Goal: Task Accomplishment & Management: Manage account settings

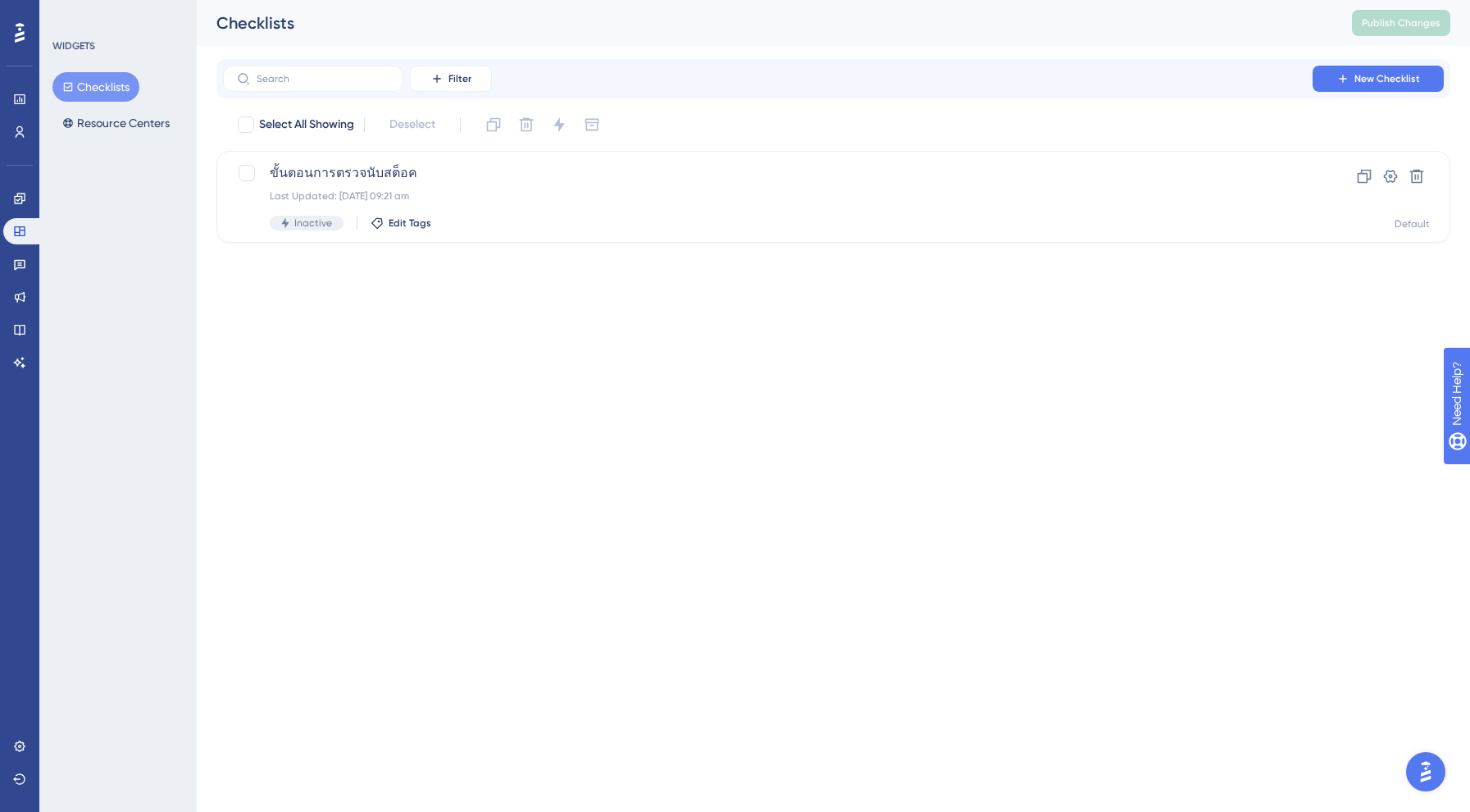
click at [18, 279] on div "Engagement Widgets Feedback Product Updates Knowledge Base AI Assistant" at bounding box center [19, 280] width 33 height 190
click at [24, 257] on link at bounding box center [19, 264] width 33 height 26
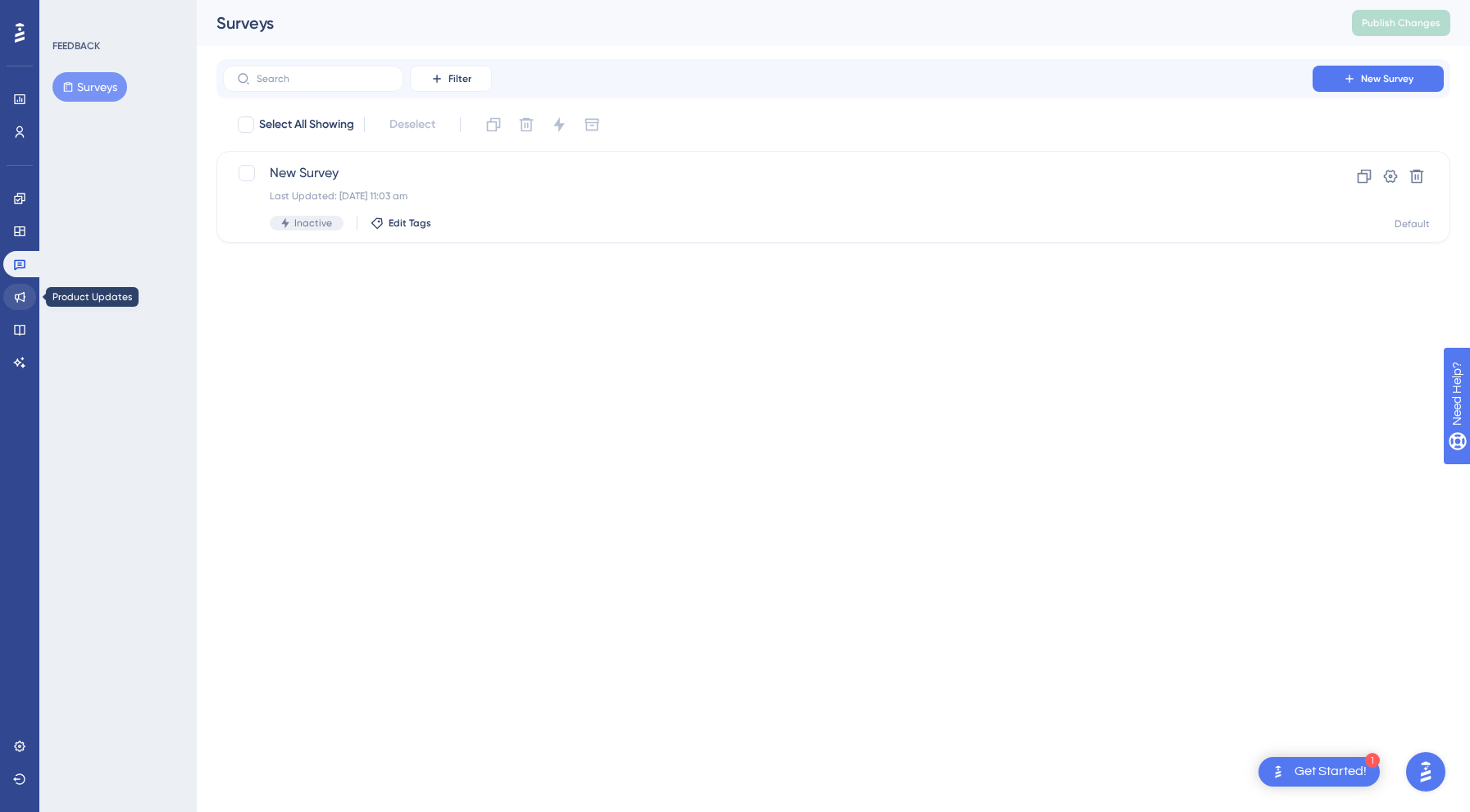
click at [23, 297] on icon at bounding box center [19, 296] width 13 height 13
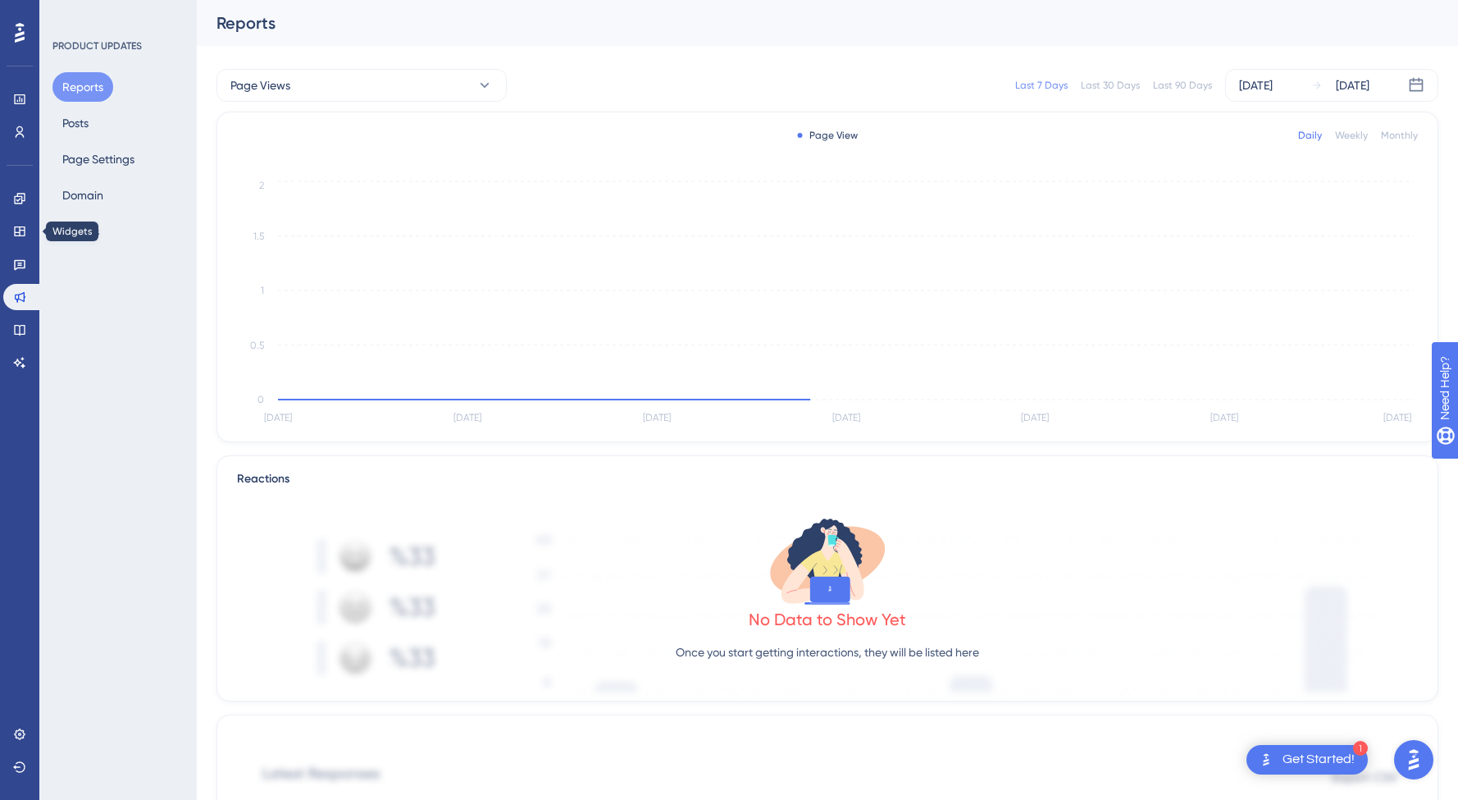
click at [18, 217] on div "Engagement Widgets Feedback Product Updates Knowledge Base AI Assistant" at bounding box center [19, 280] width 33 height 190
click at [18, 218] on link at bounding box center [19, 231] width 33 height 26
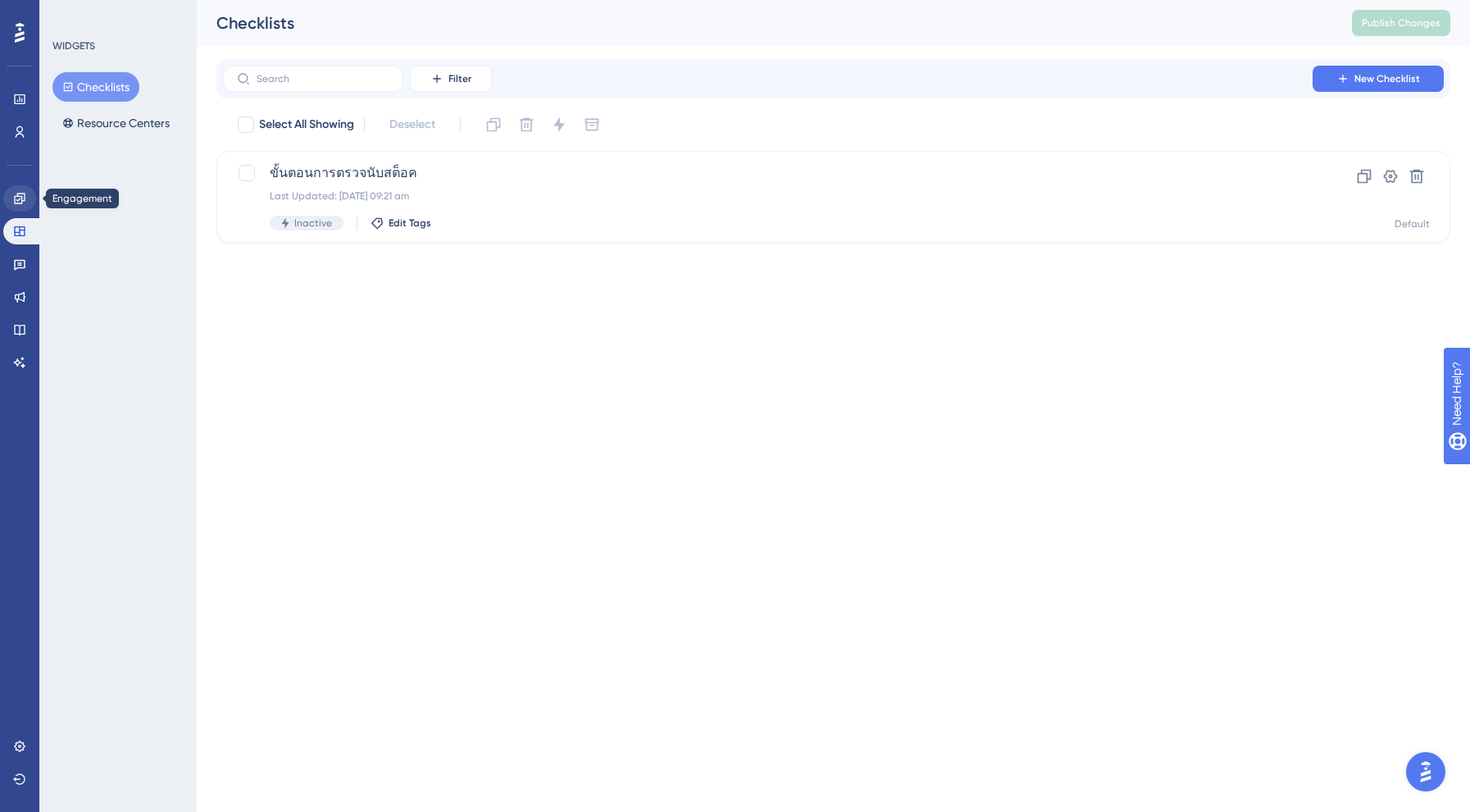
click at [17, 198] on icon at bounding box center [19, 198] width 13 height 13
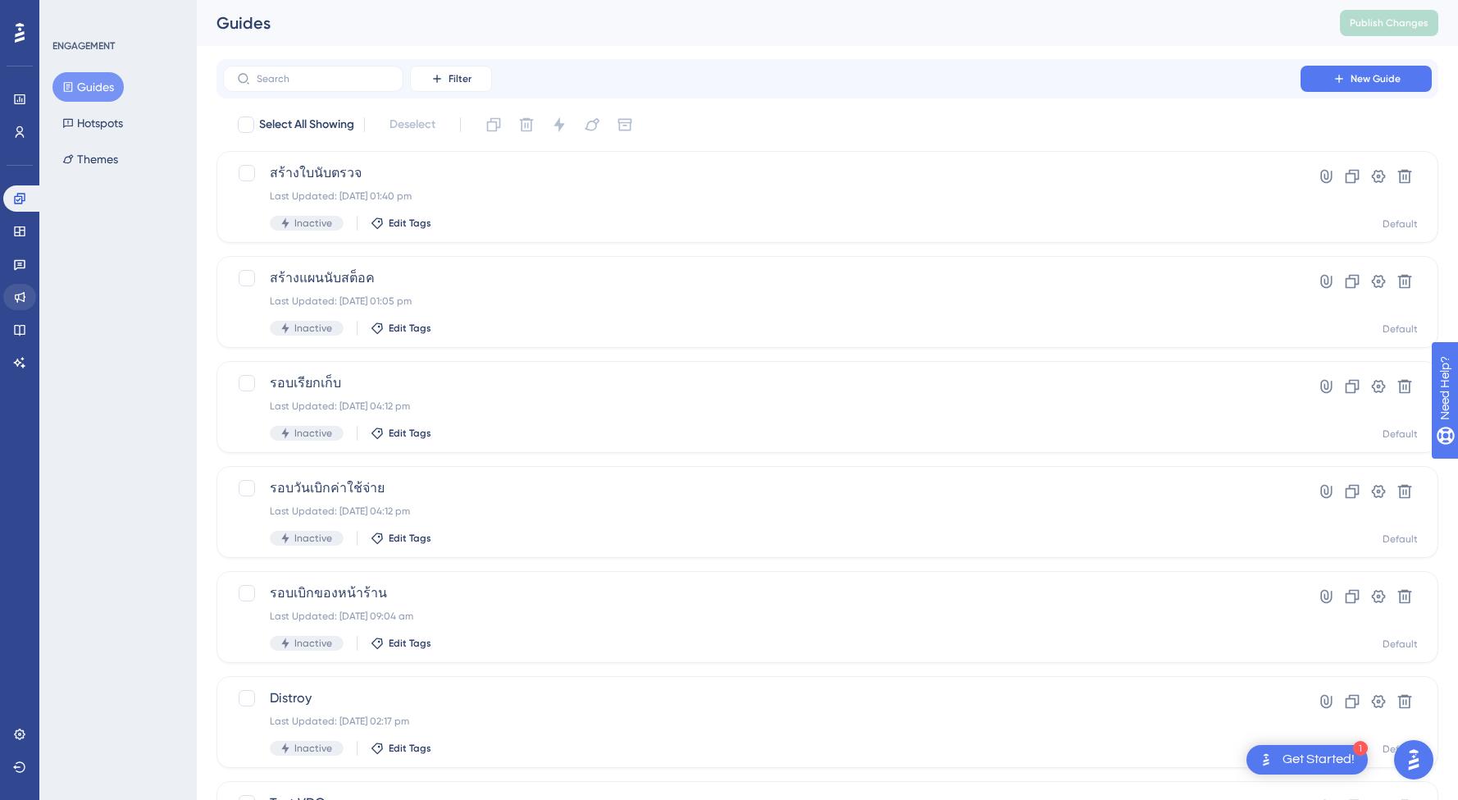
click at [24, 294] on icon at bounding box center [20, 297] width 11 height 11
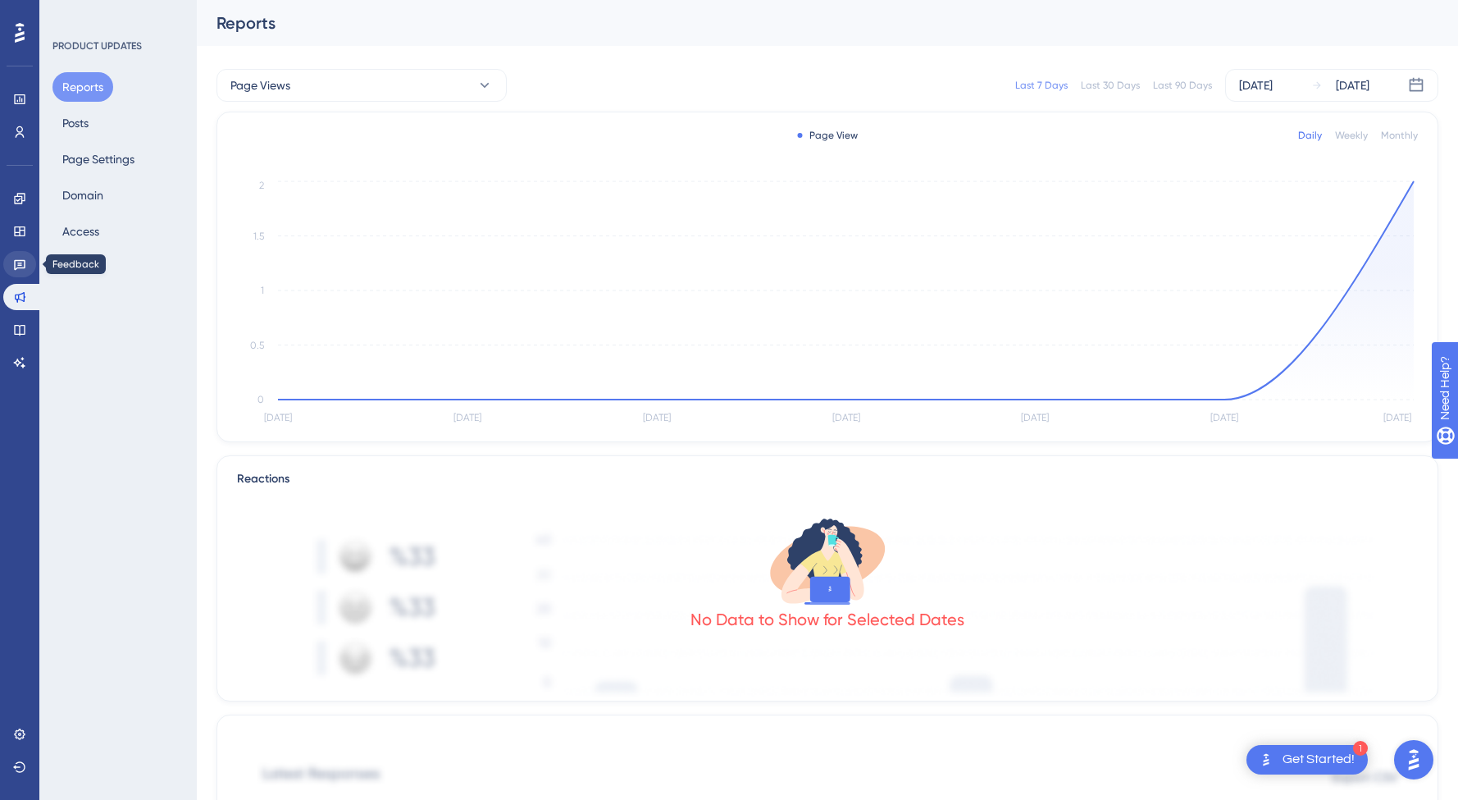
click at [20, 265] on icon at bounding box center [19, 265] width 11 height 11
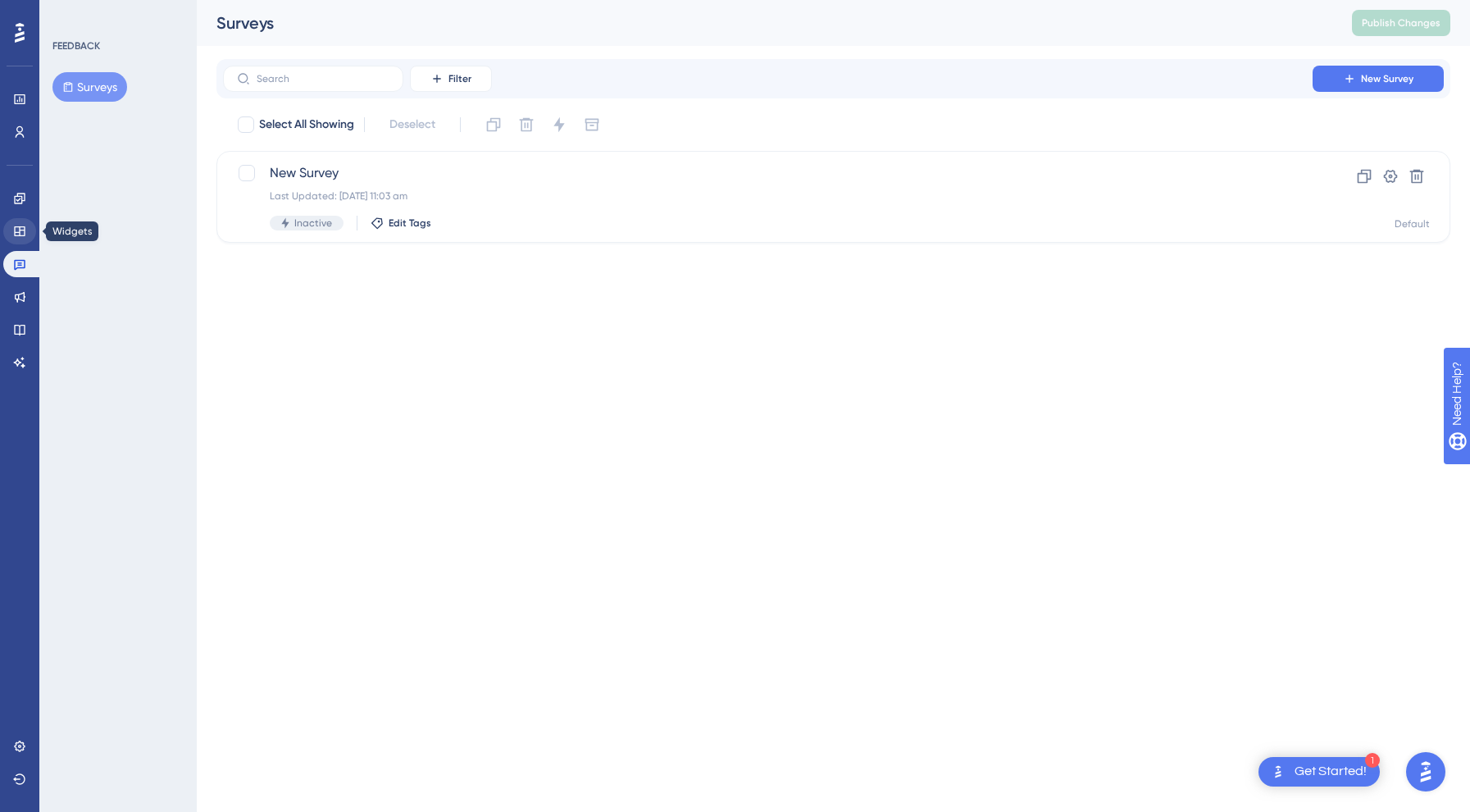
click at [24, 226] on icon at bounding box center [19, 231] width 13 height 13
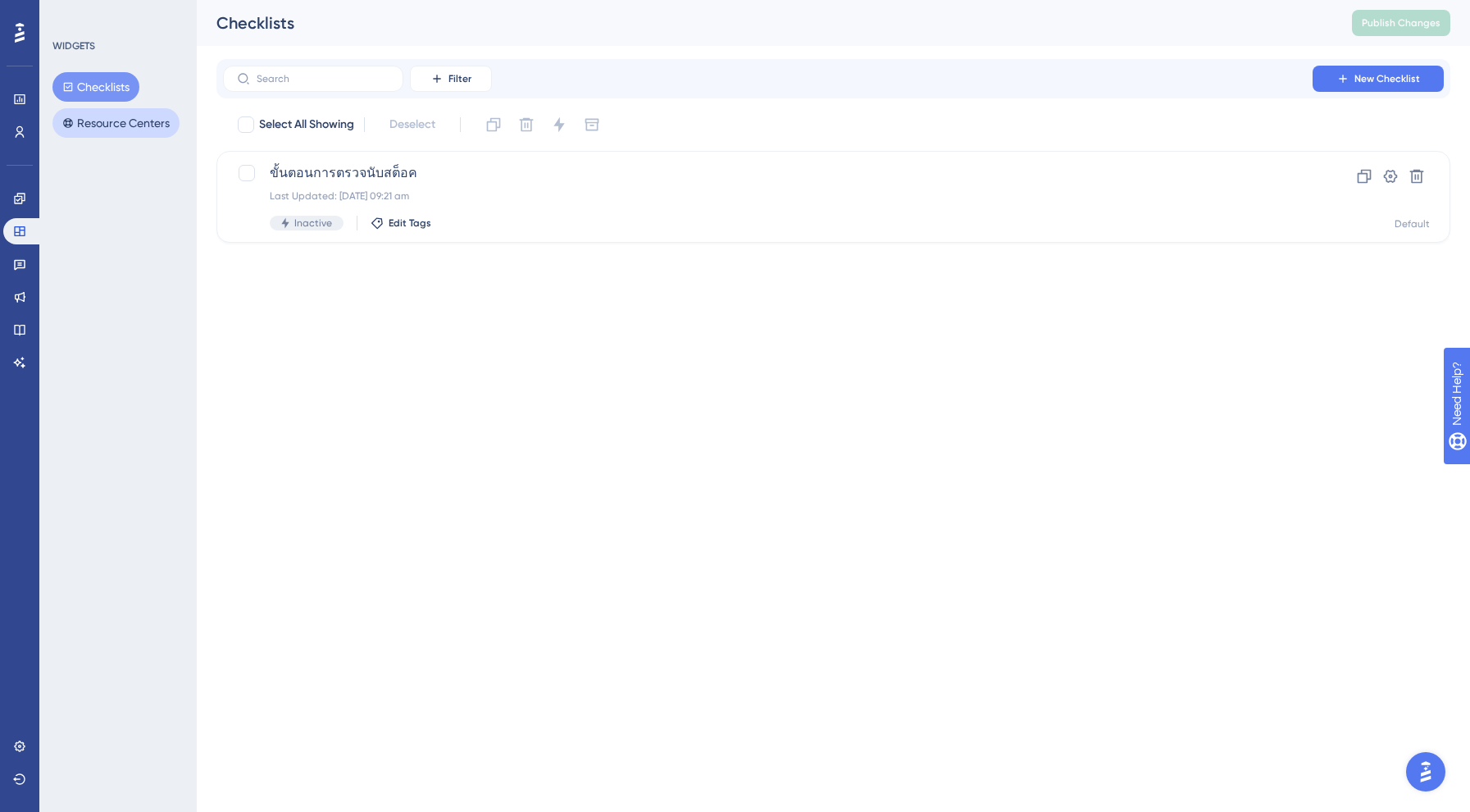
click at [127, 110] on button "Resource Centers" at bounding box center [115, 123] width 127 height 30
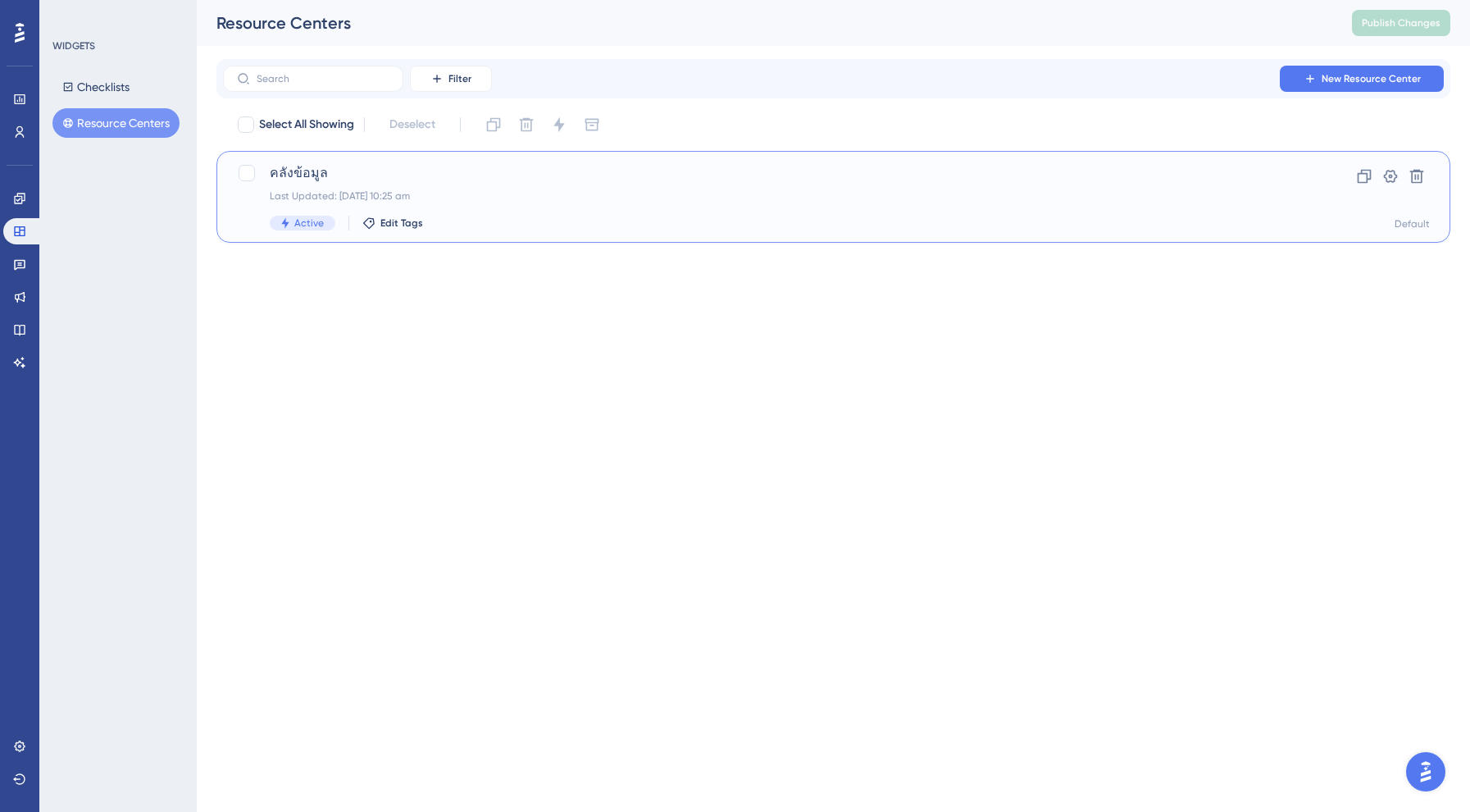
click at [341, 162] on div "คลังข้อมูล Last Updated: 26 Aug 2025 at 10:25 am Active Edit Tags Clone Setting…" at bounding box center [833, 197] width 1234 height 92
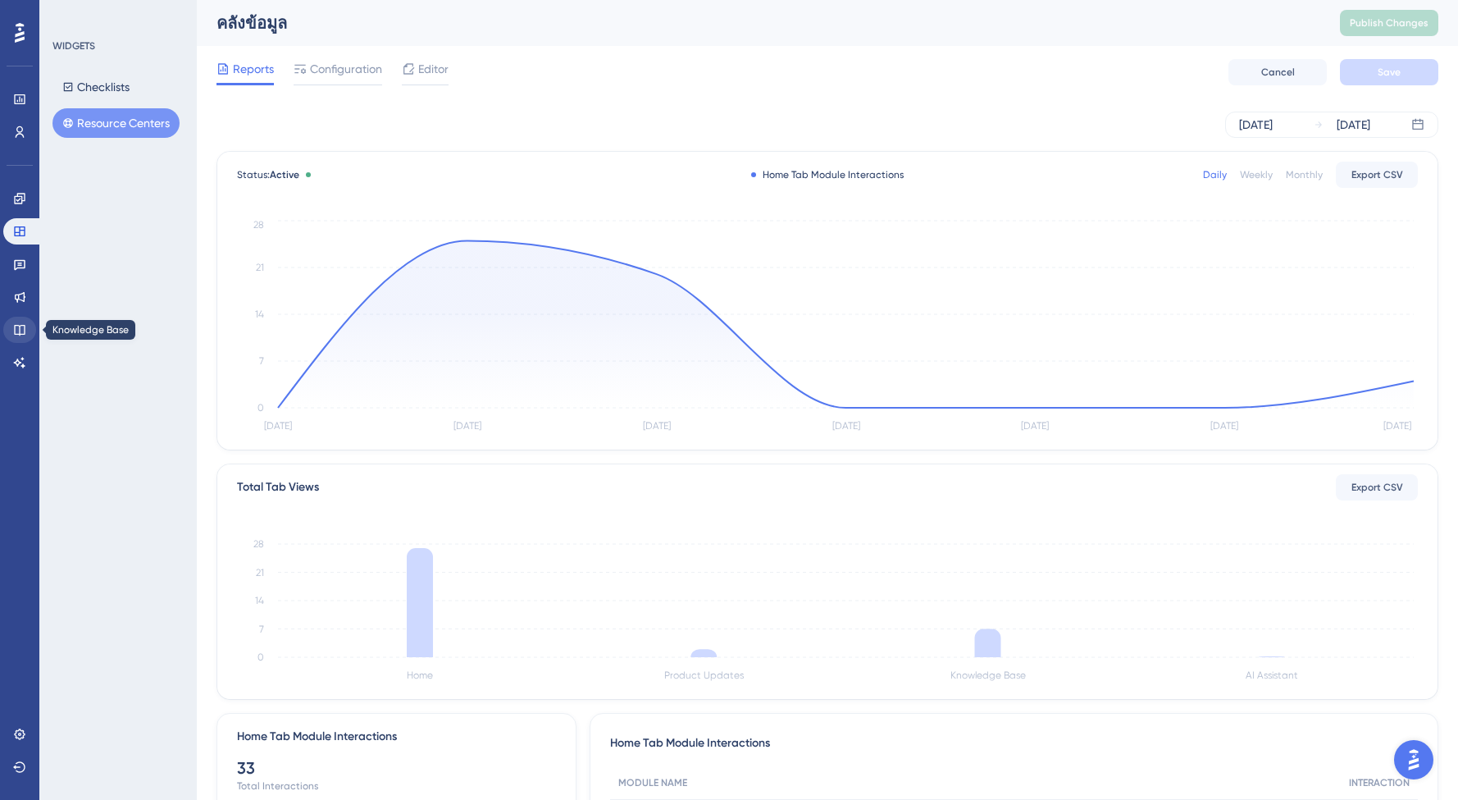
click at [16, 328] on icon at bounding box center [19, 329] width 13 height 13
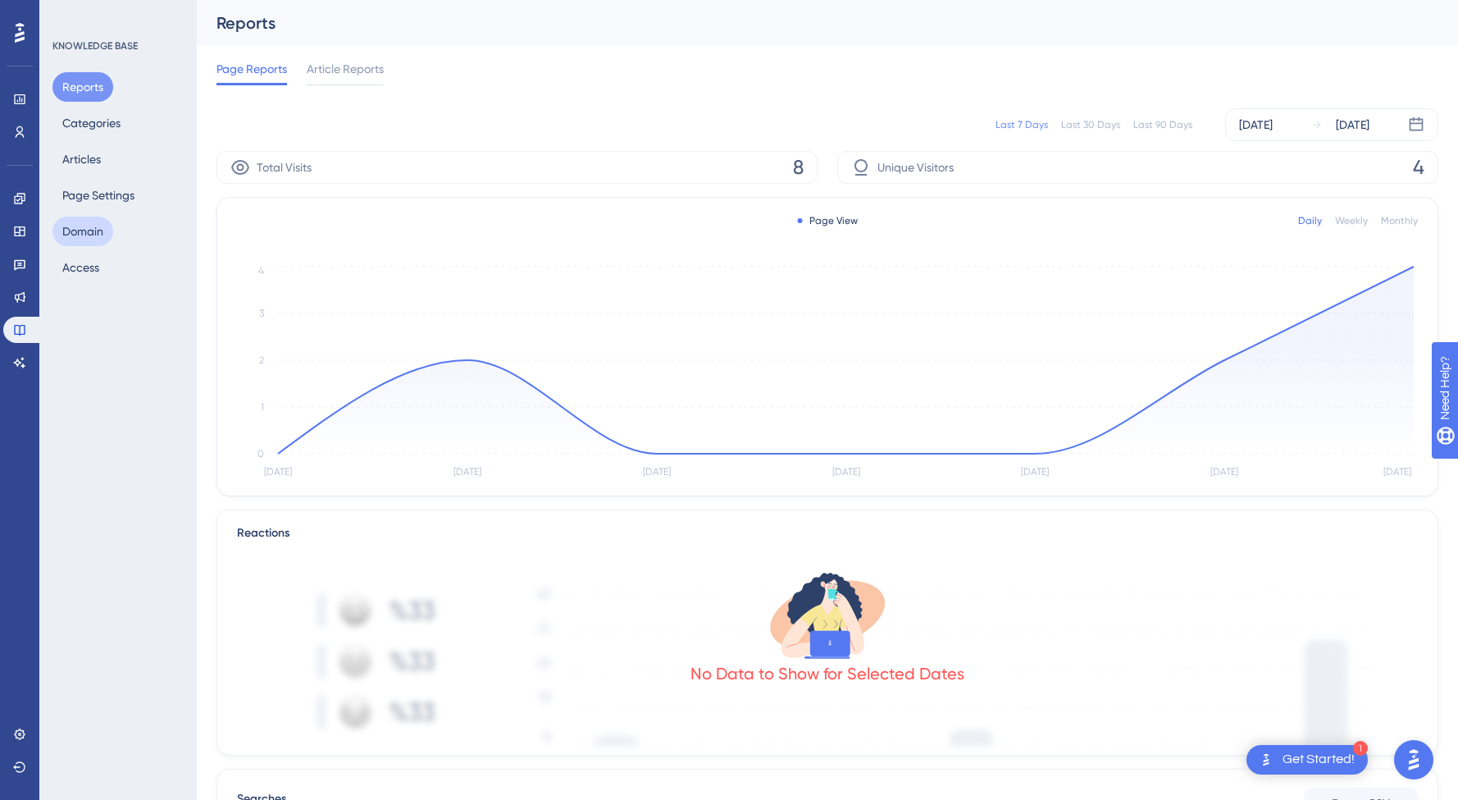
click at [81, 236] on button "Domain" at bounding box center [82, 231] width 61 height 30
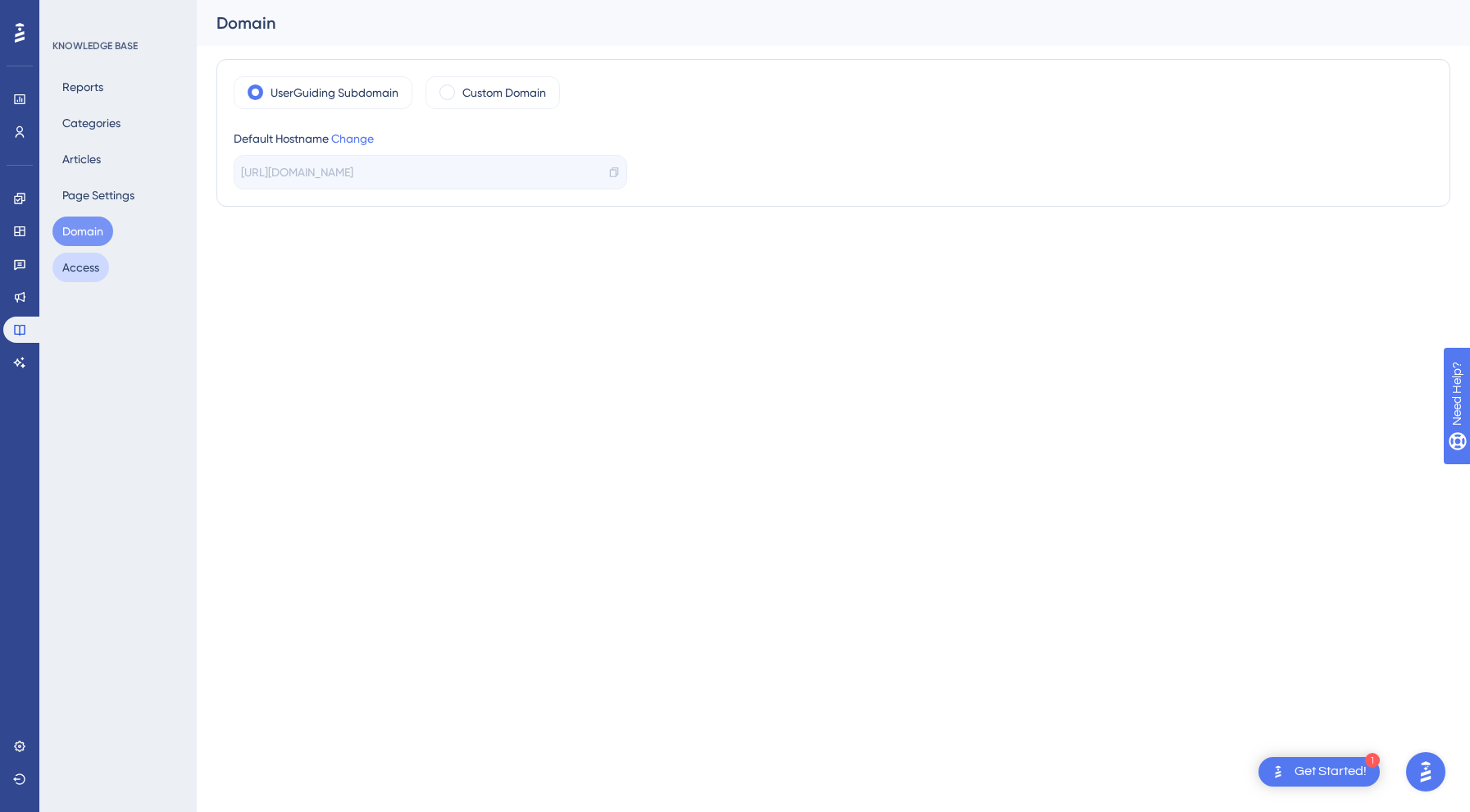
click at [92, 275] on button "Access" at bounding box center [80, 268] width 57 height 30
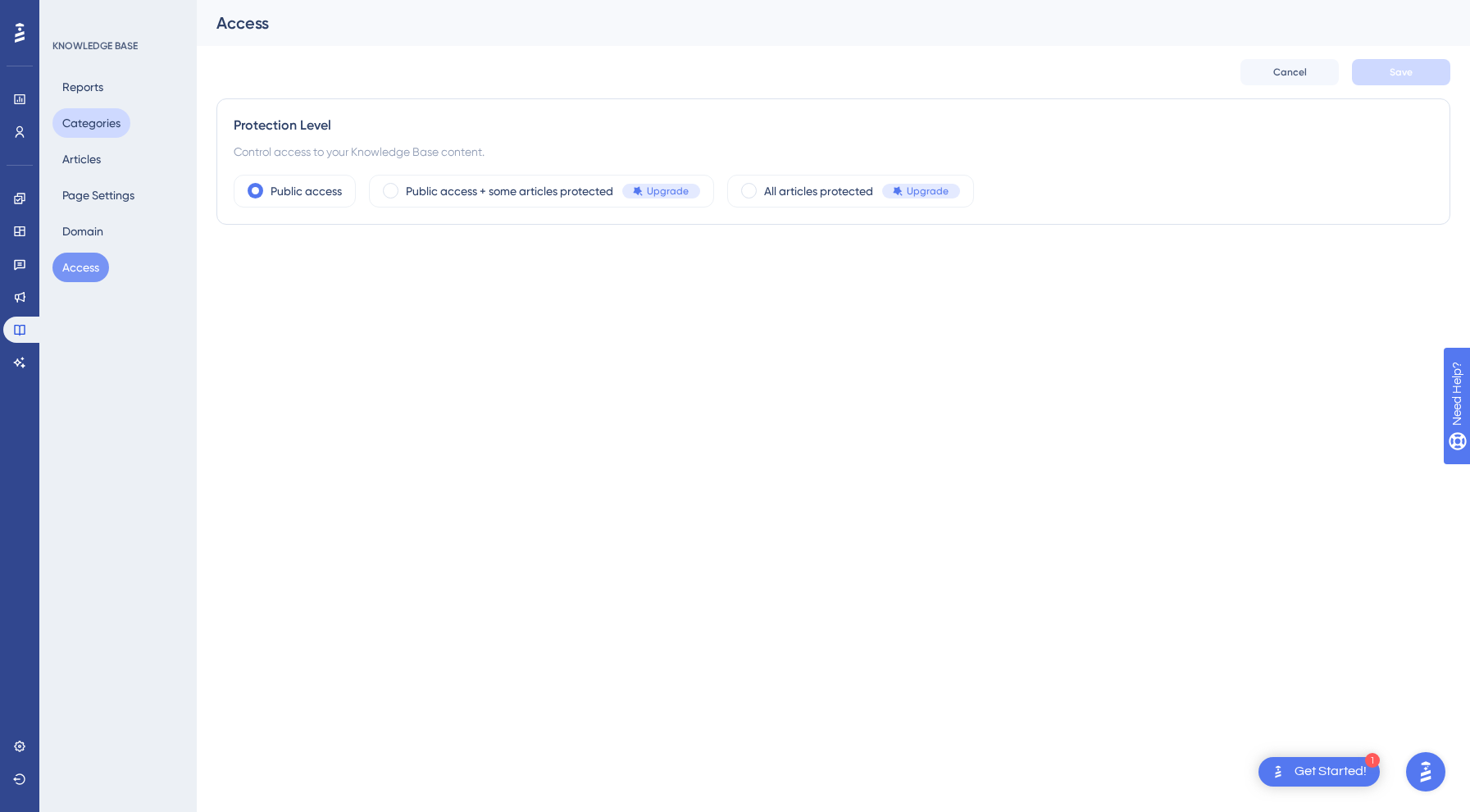
click at [84, 130] on button "Categories" at bounding box center [91, 123] width 78 height 30
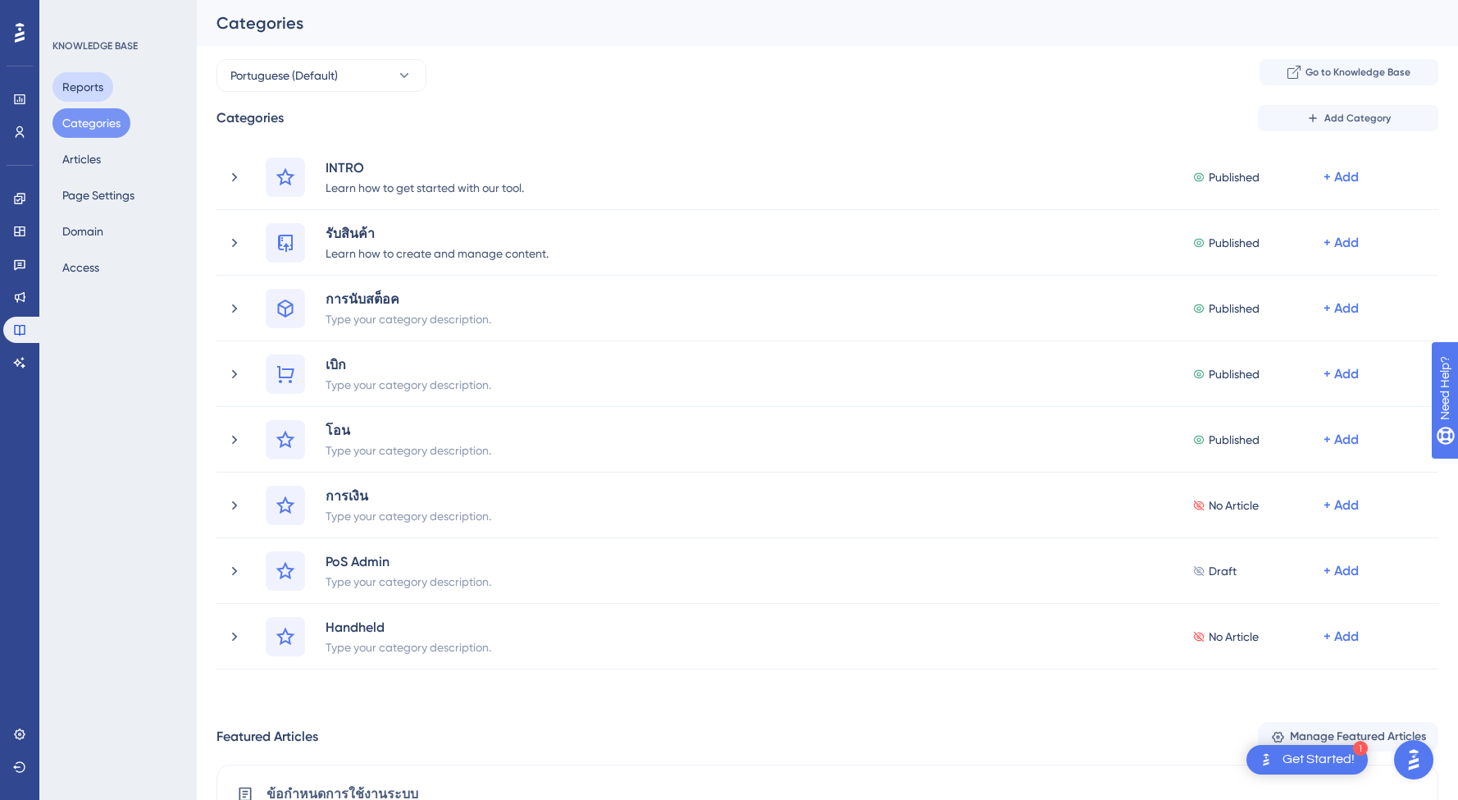
click at [84, 84] on button "Reports" at bounding box center [82, 87] width 61 height 30
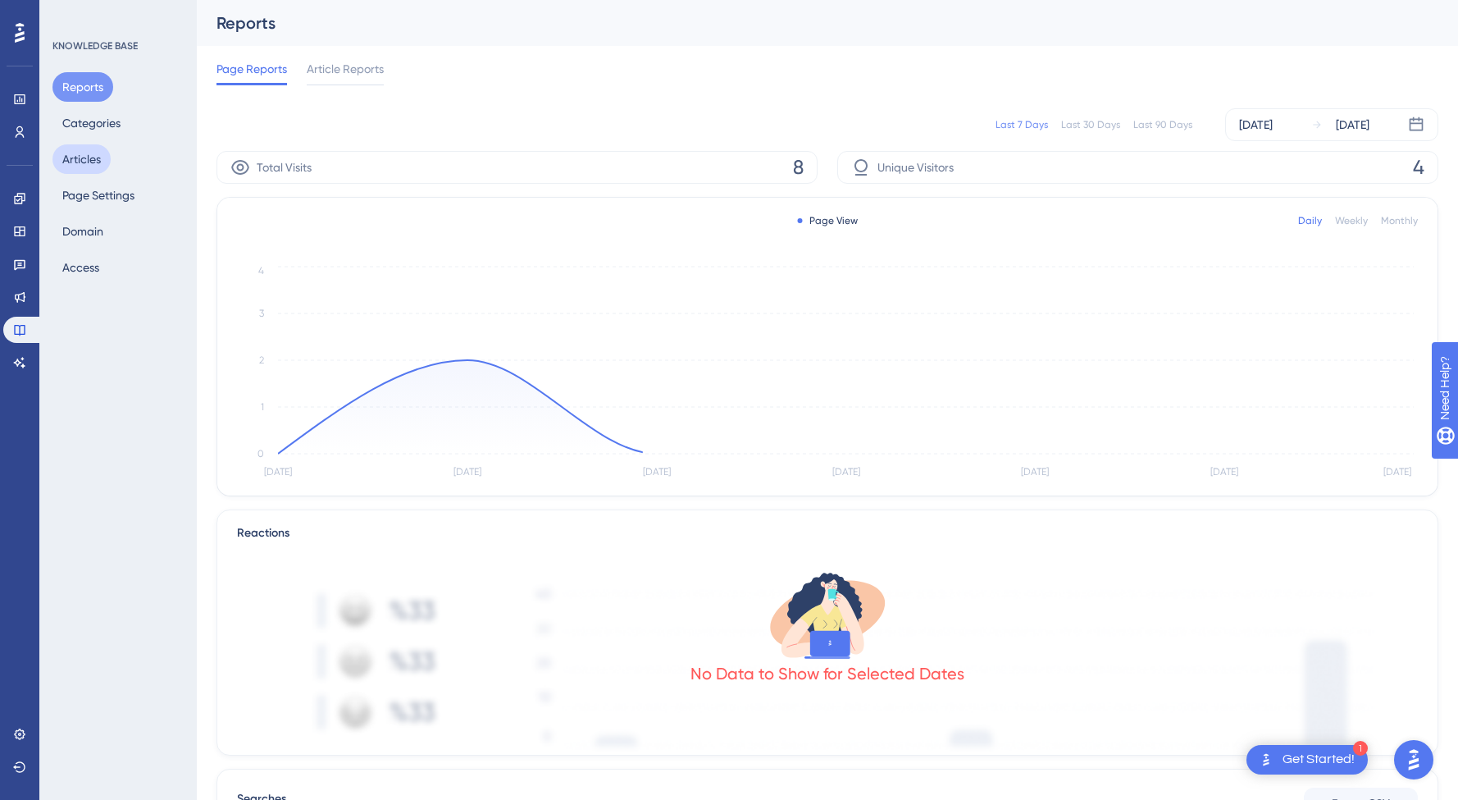
click at [88, 145] on button "Articles" at bounding box center [81, 159] width 58 height 30
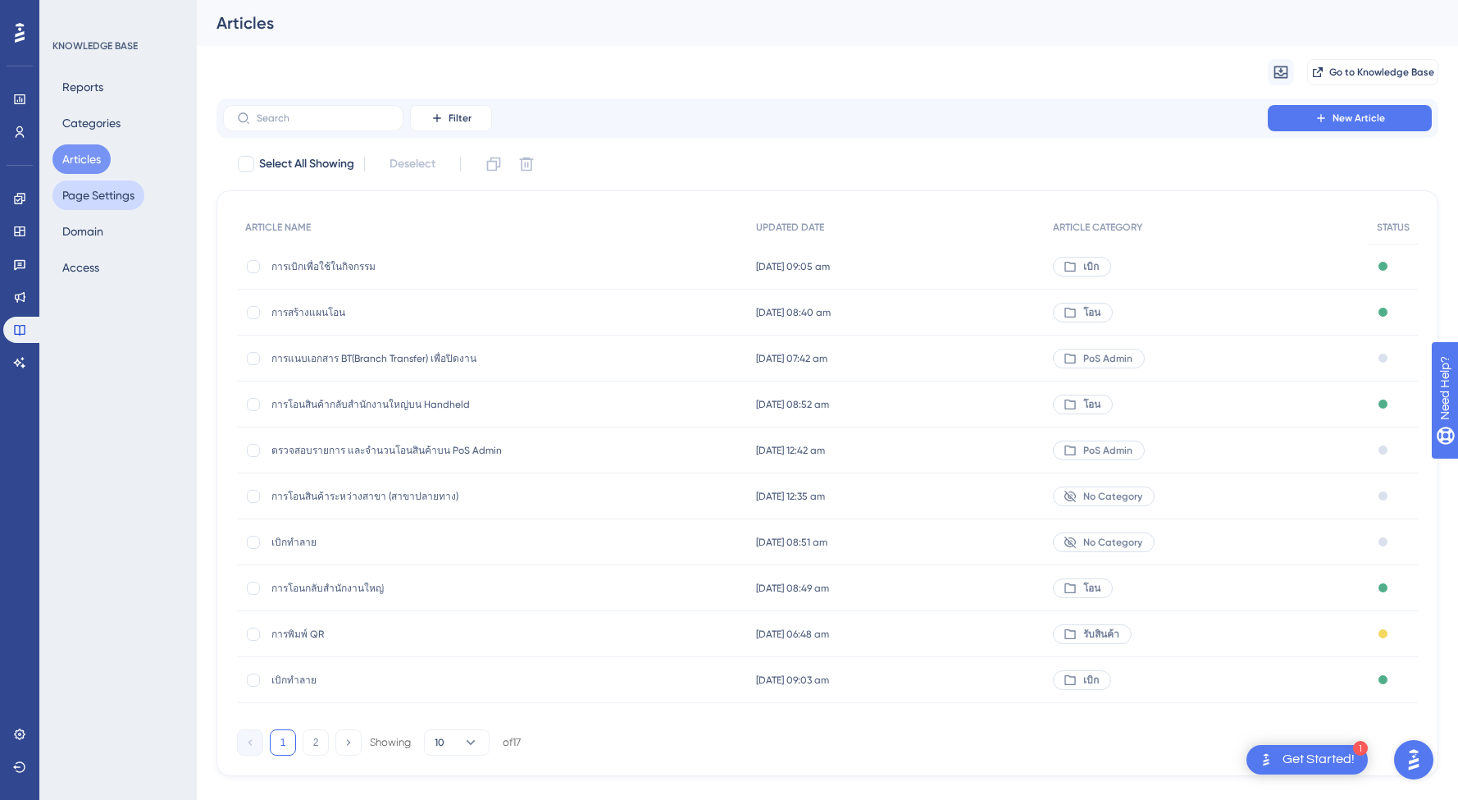
click at [95, 209] on button "Page Settings" at bounding box center [98, 195] width 92 height 30
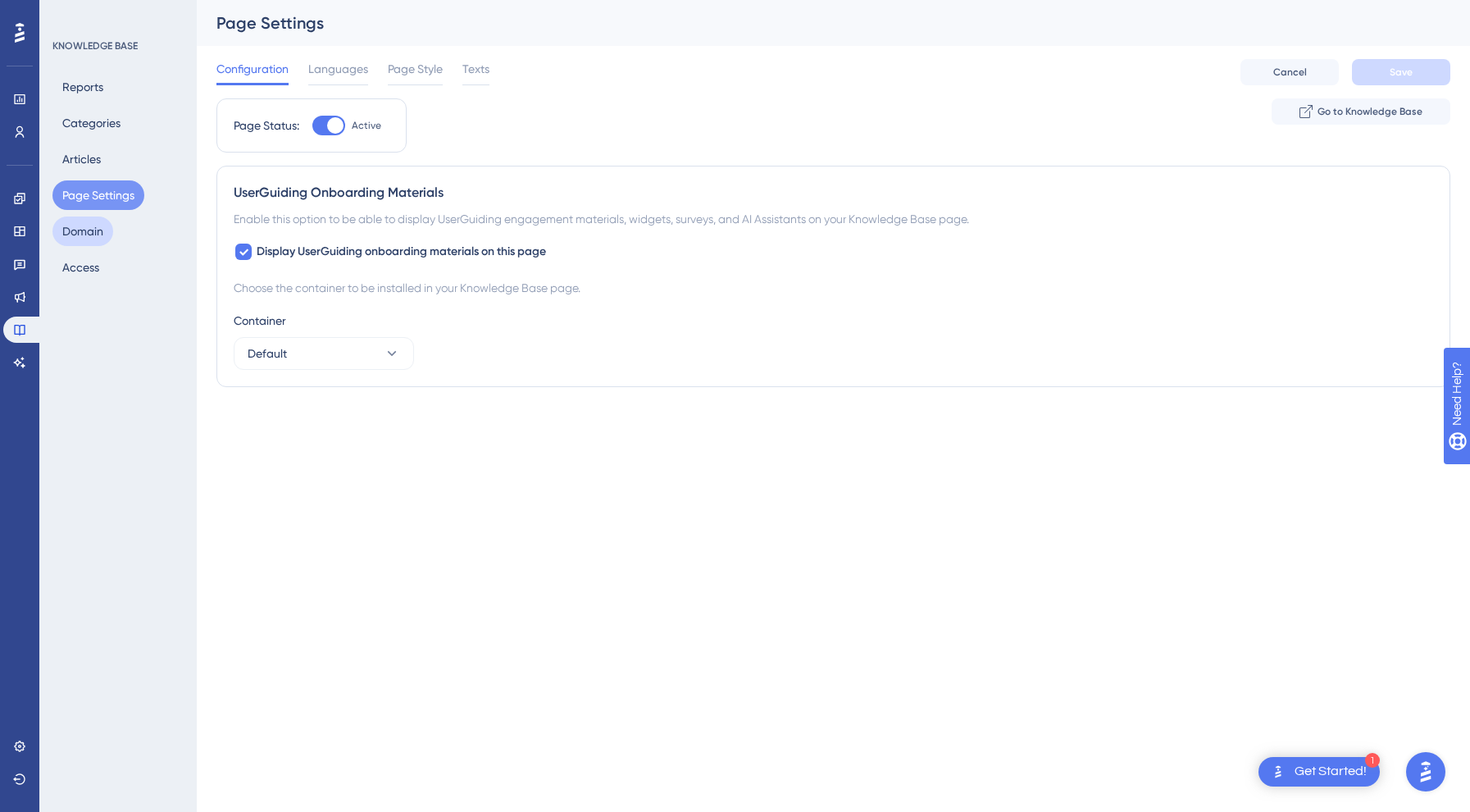
click at [89, 230] on button "Domain" at bounding box center [82, 231] width 61 height 30
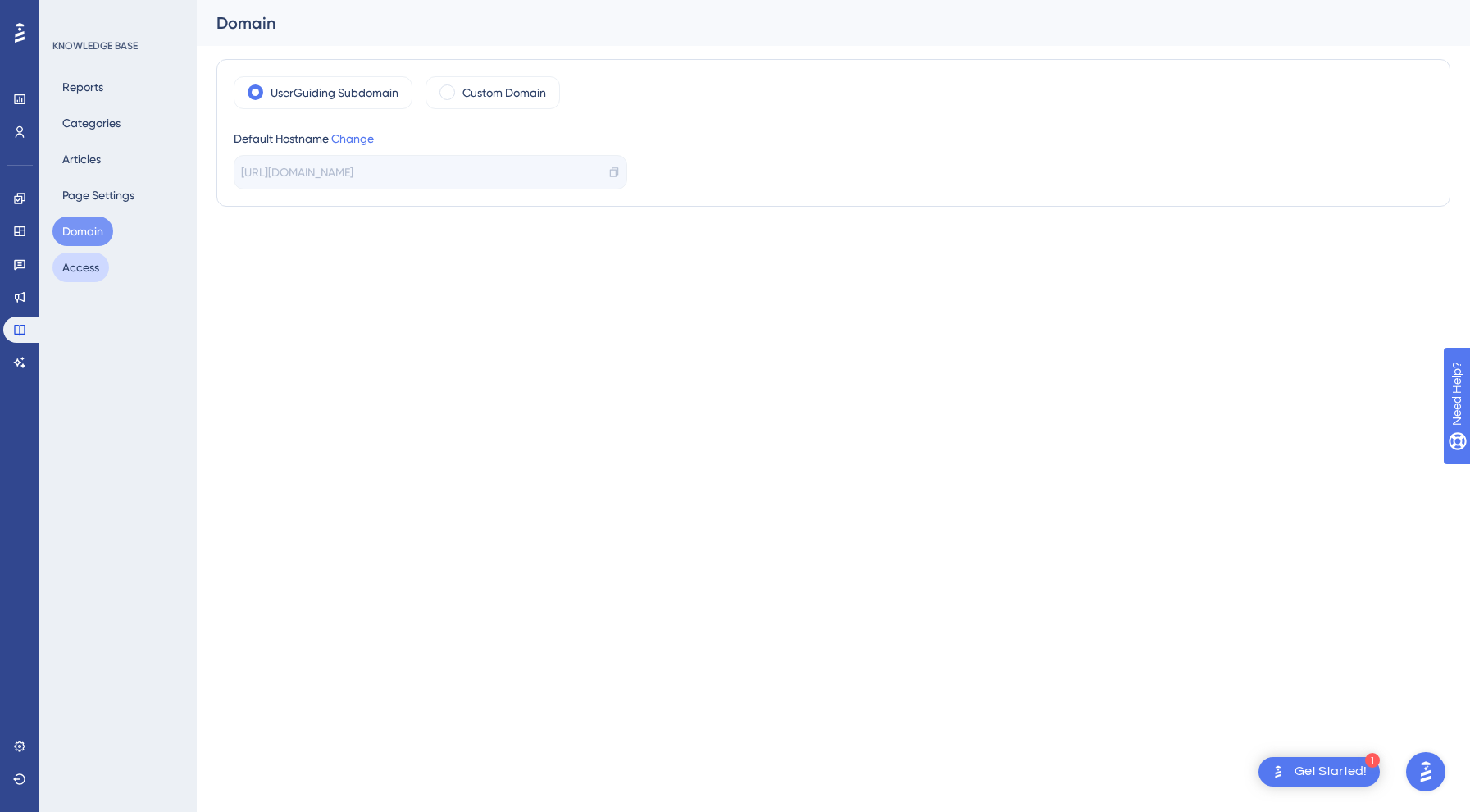
click at [75, 281] on button "Access" at bounding box center [80, 268] width 57 height 30
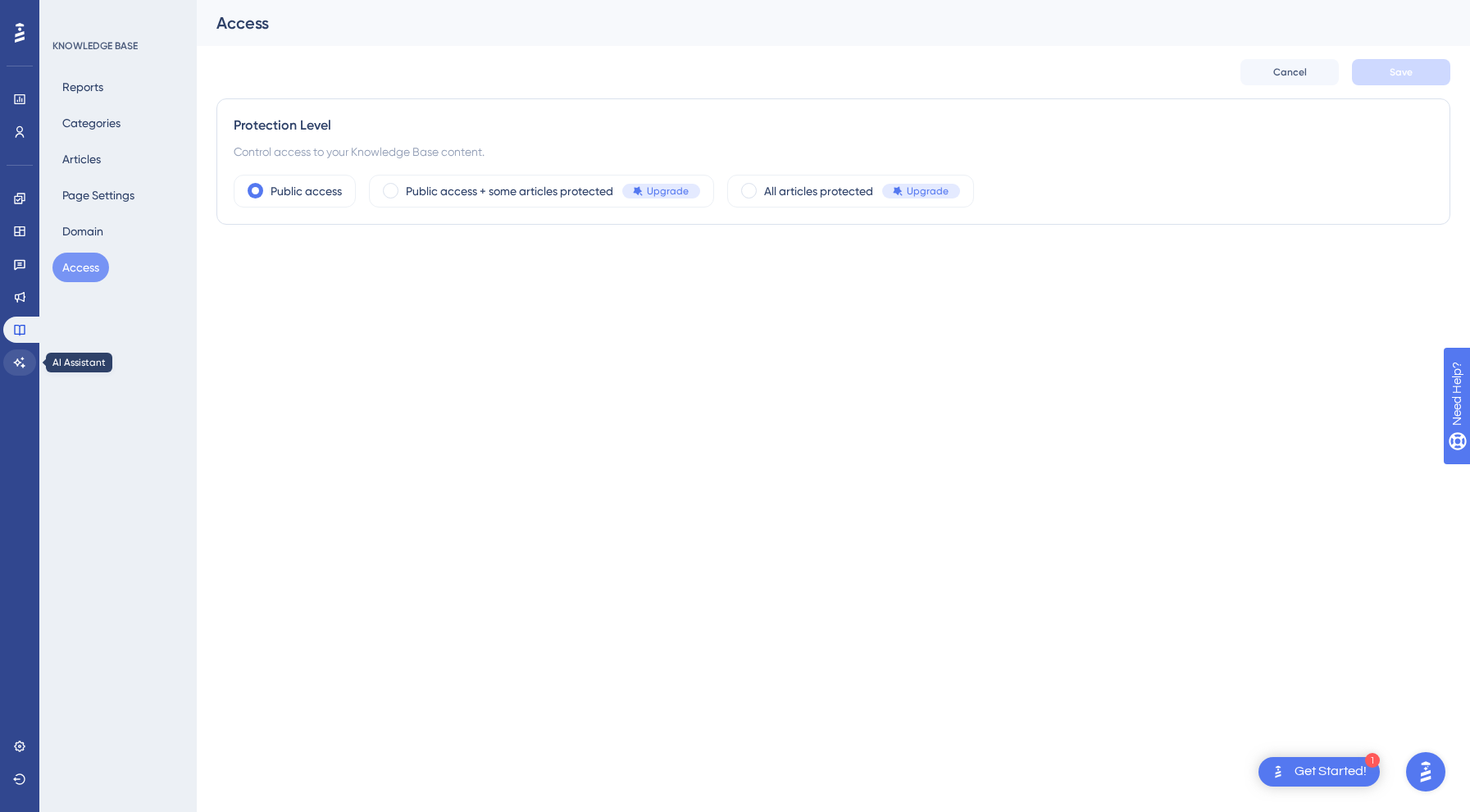
click at [27, 365] on link at bounding box center [19, 362] width 33 height 26
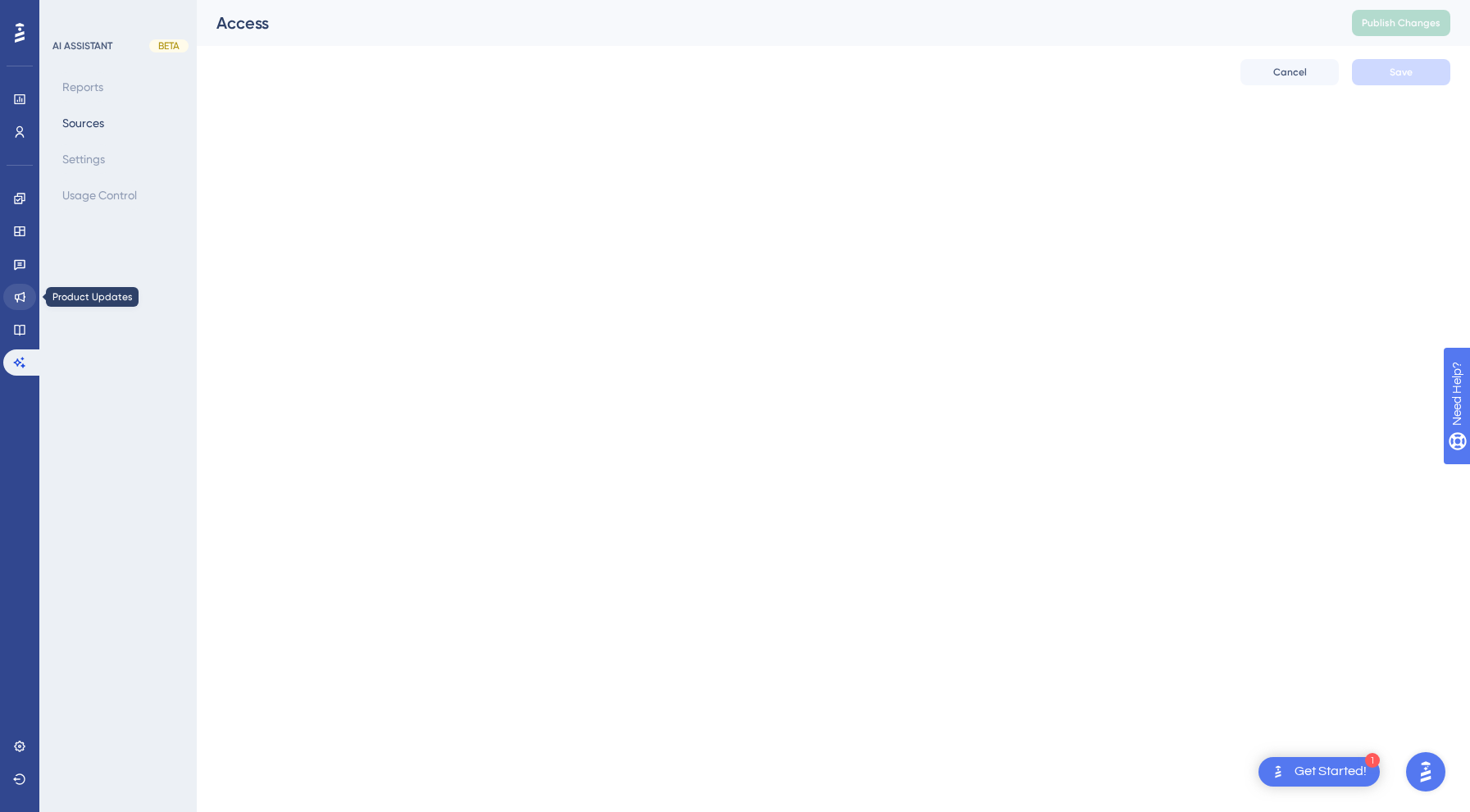
click at [21, 293] on icon at bounding box center [19, 296] width 13 height 13
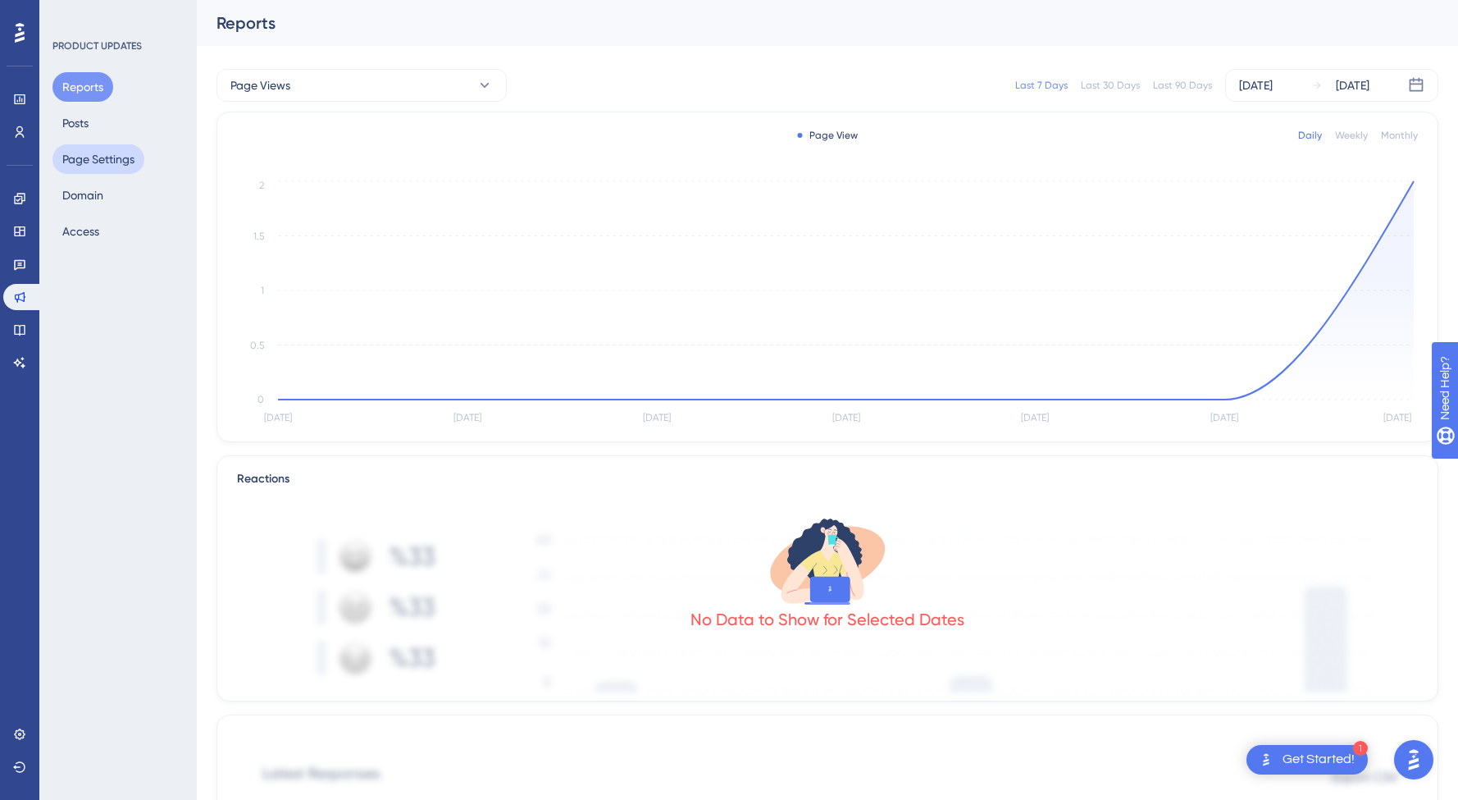
click at [92, 161] on button "Page Settings" at bounding box center [98, 159] width 92 height 30
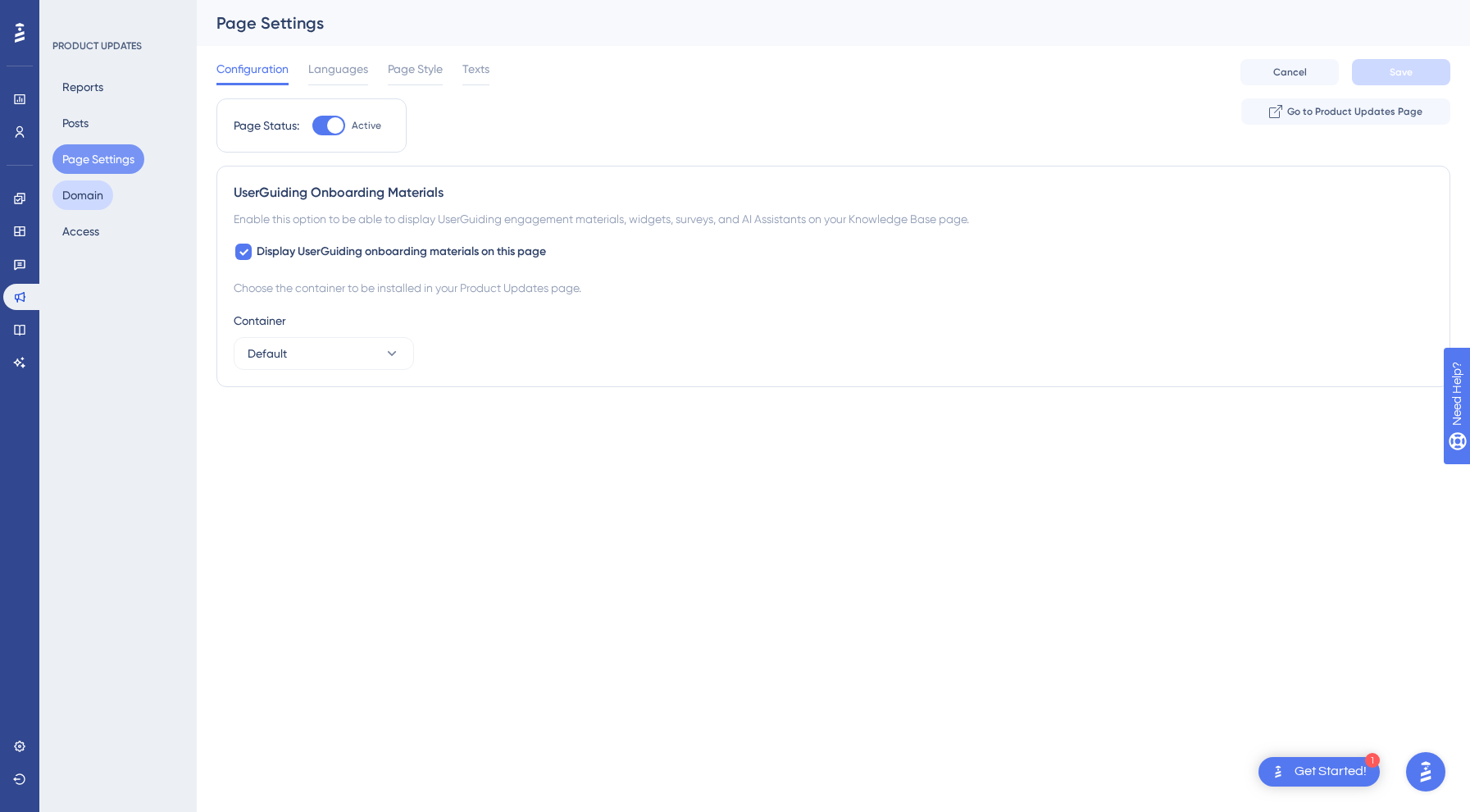
click at [85, 193] on button "Domain" at bounding box center [82, 195] width 61 height 30
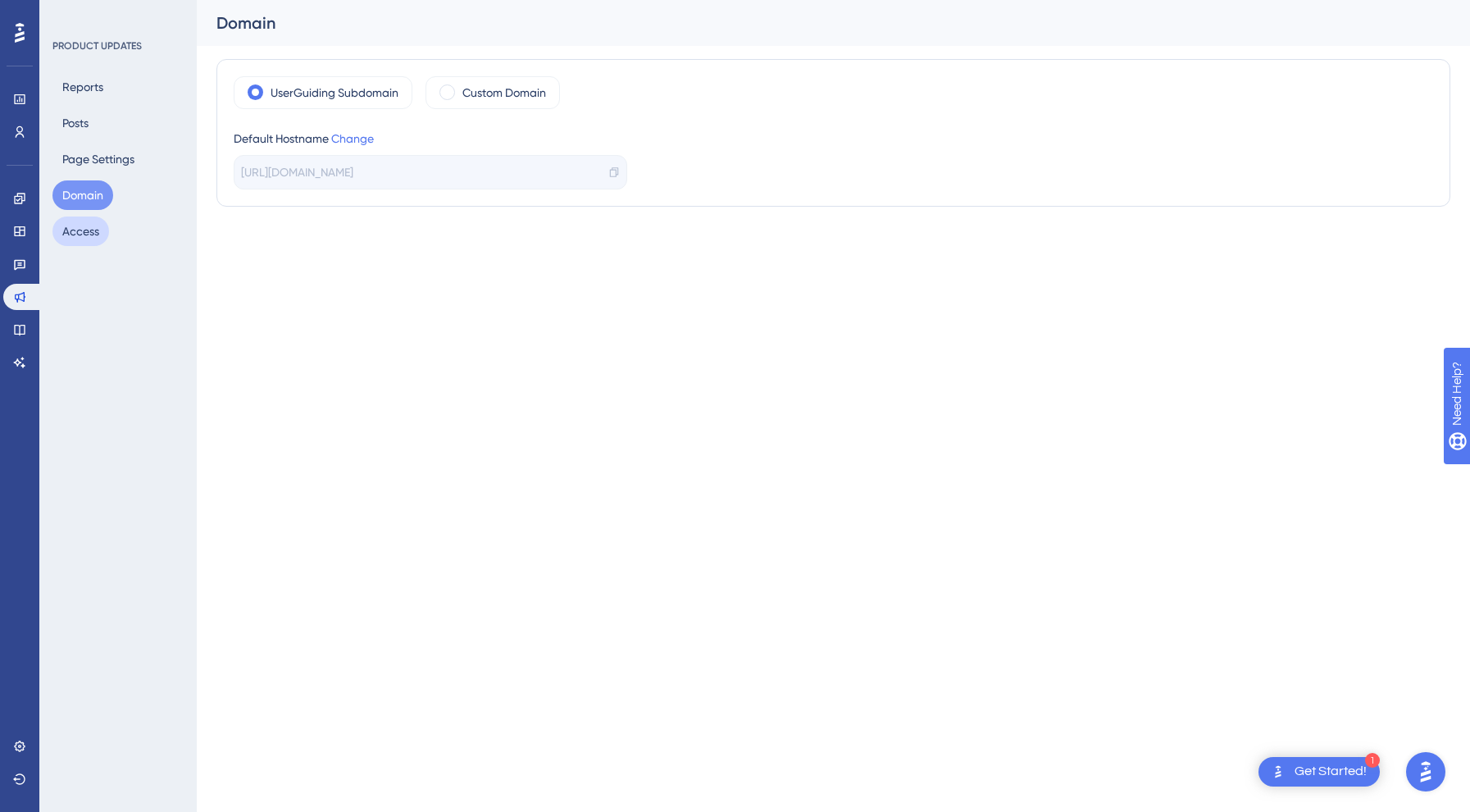
click at [71, 230] on button "Access" at bounding box center [80, 231] width 57 height 30
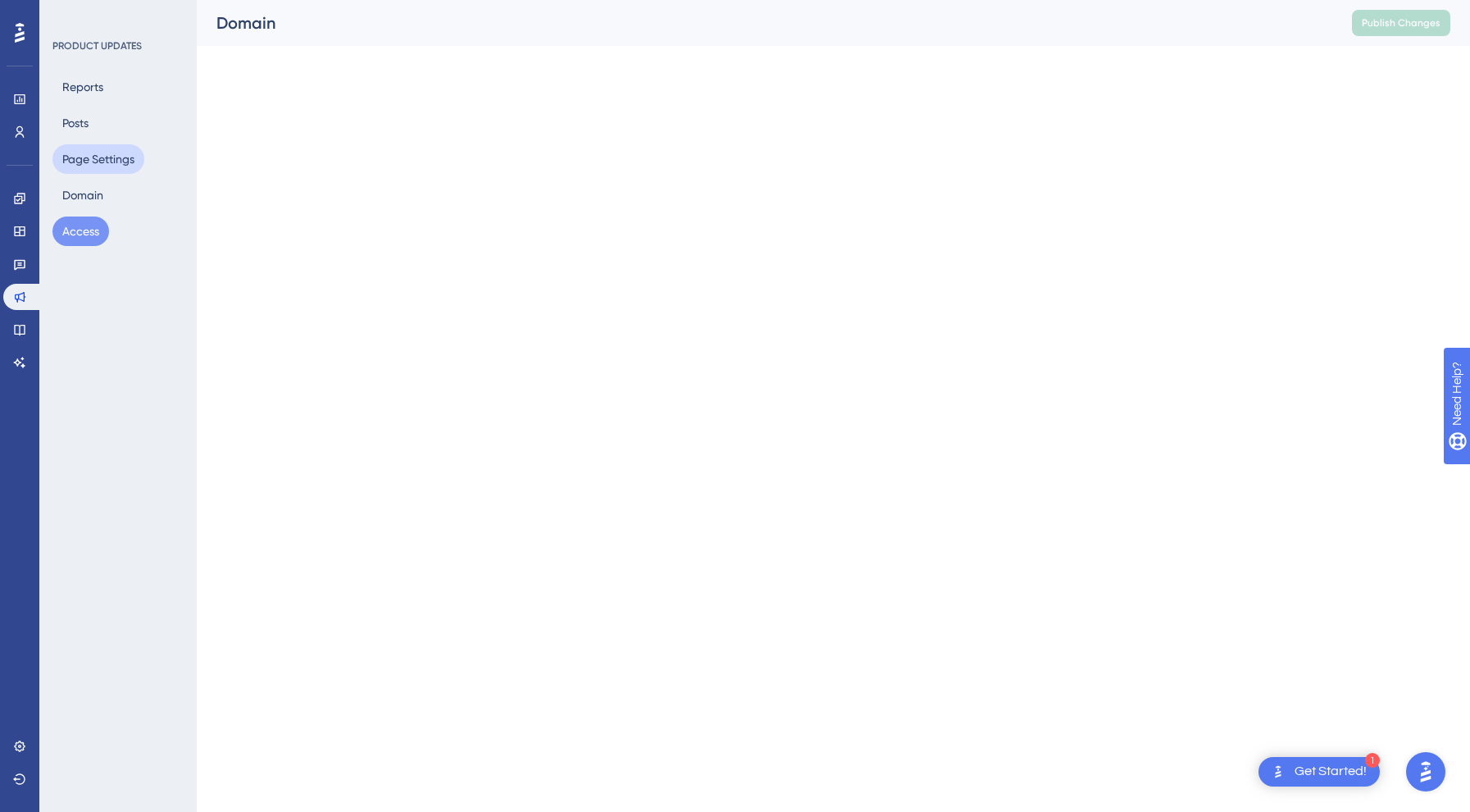
click at [88, 161] on button "Page Settings" at bounding box center [98, 159] width 92 height 30
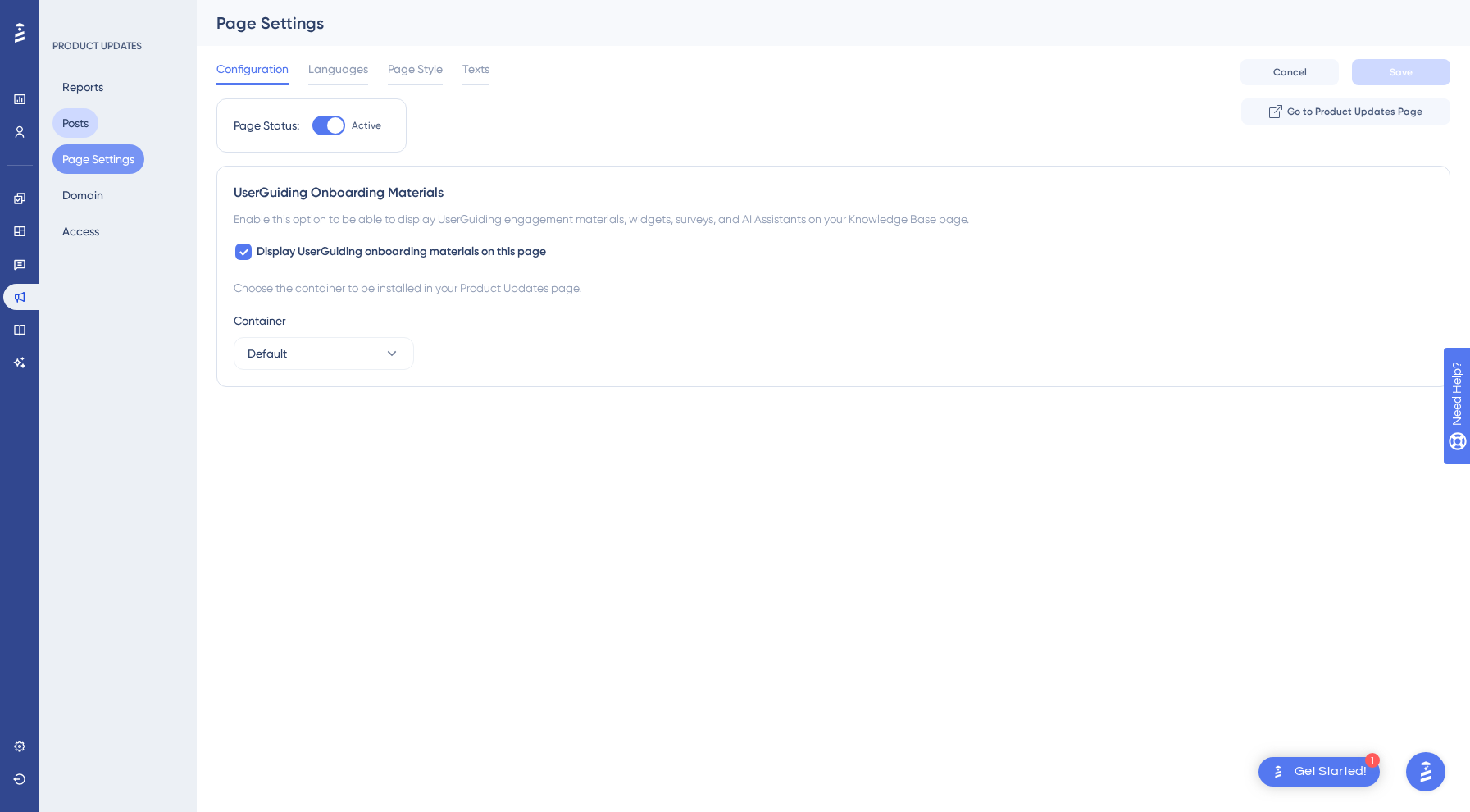
click at [75, 122] on button "Posts" at bounding box center [75, 123] width 46 height 30
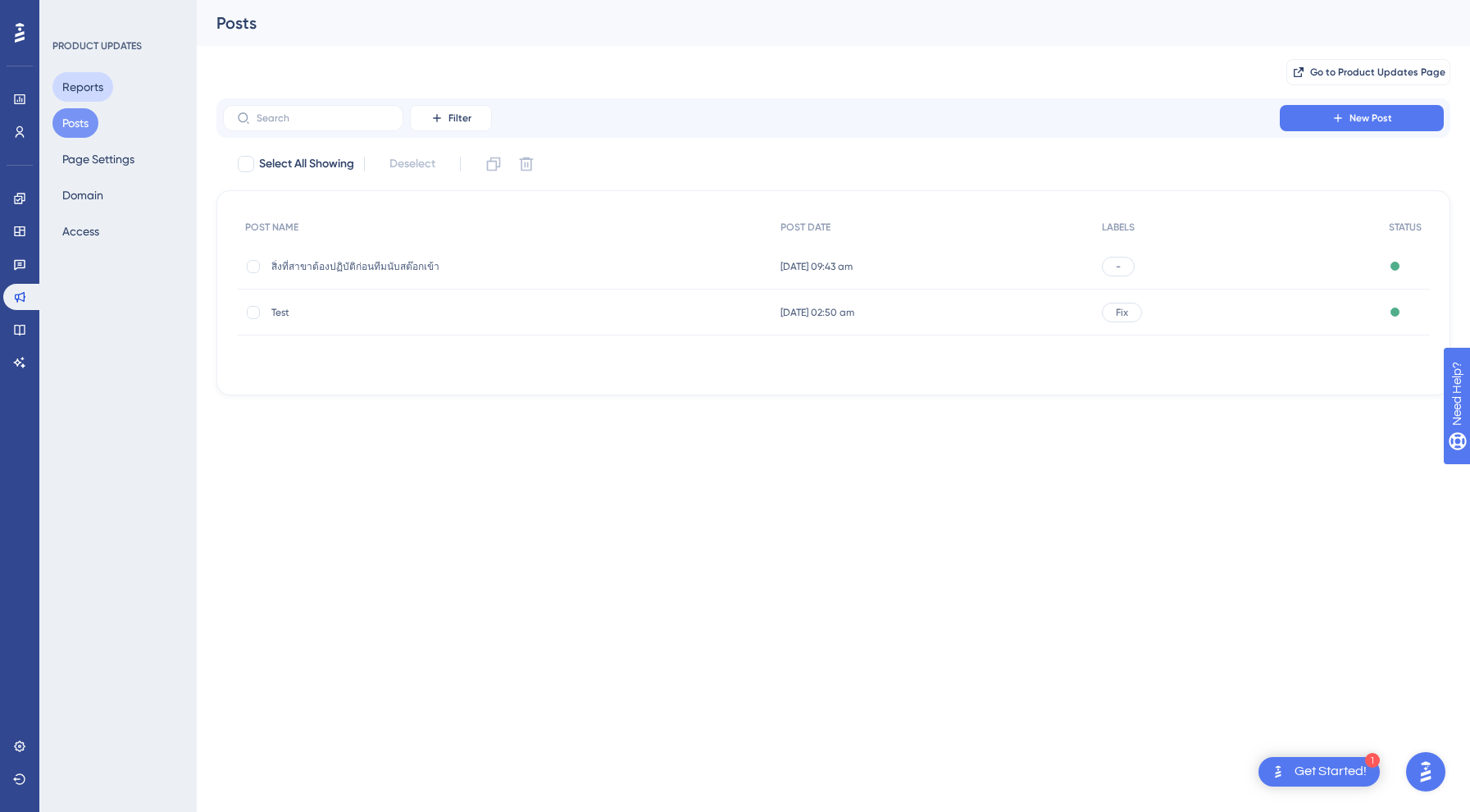
click at [84, 85] on button "Reports" at bounding box center [82, 87] width 61 height 30
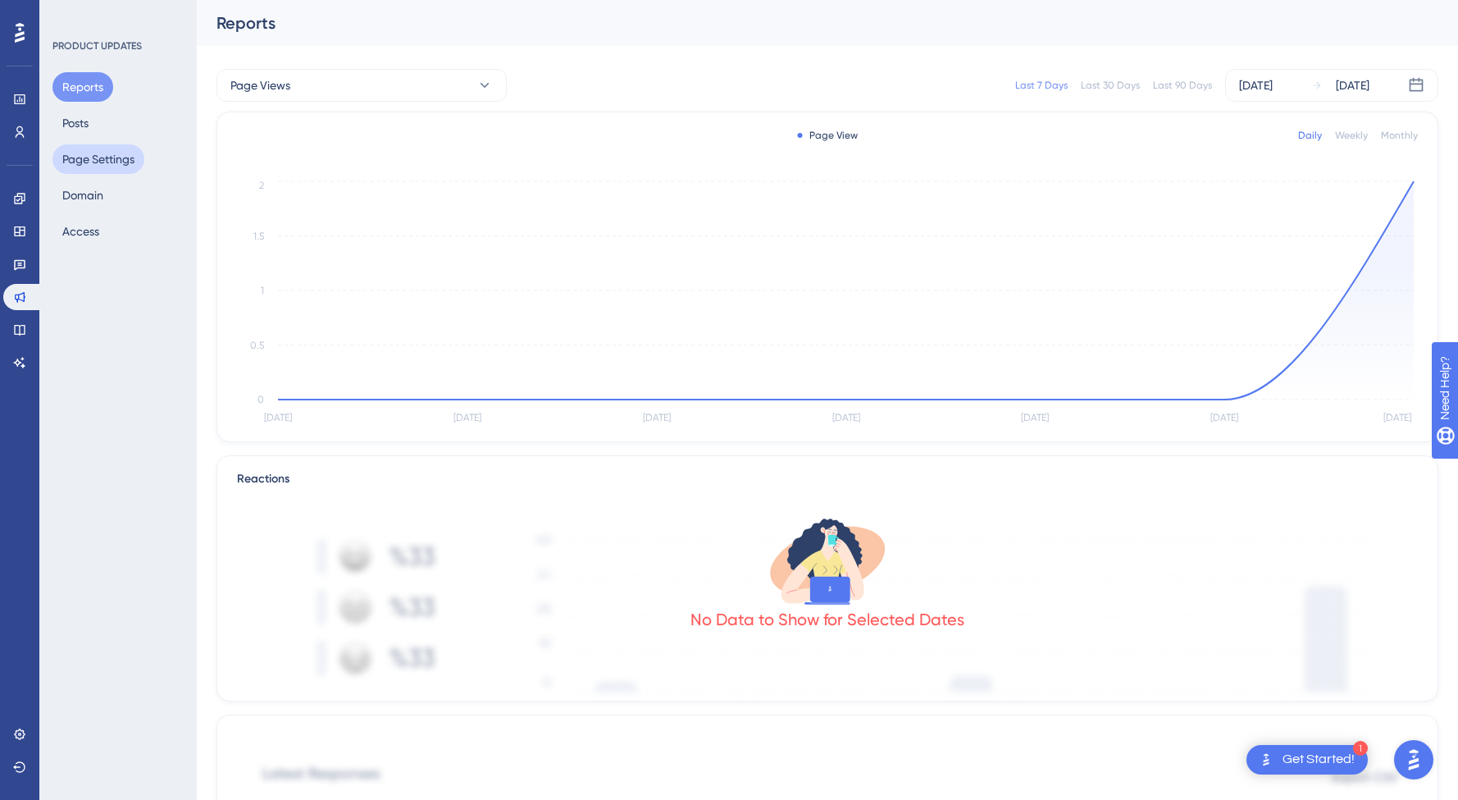
click at [95, 162] on button "Page Settings" at bounding box center [98, 159] width 92 height 30
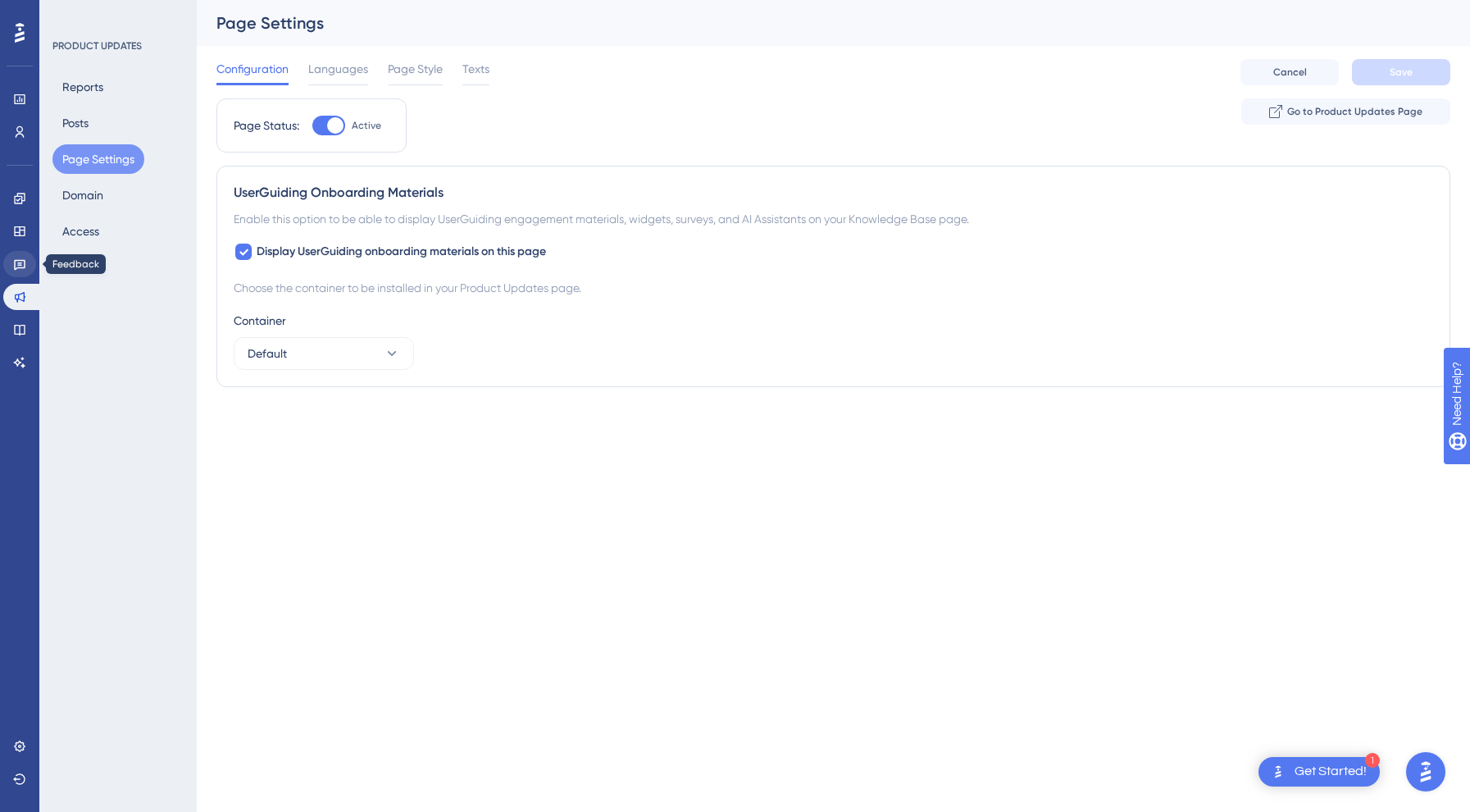
click at [14, 270] on icon at bounding box center [19, 263] width 13 height 13
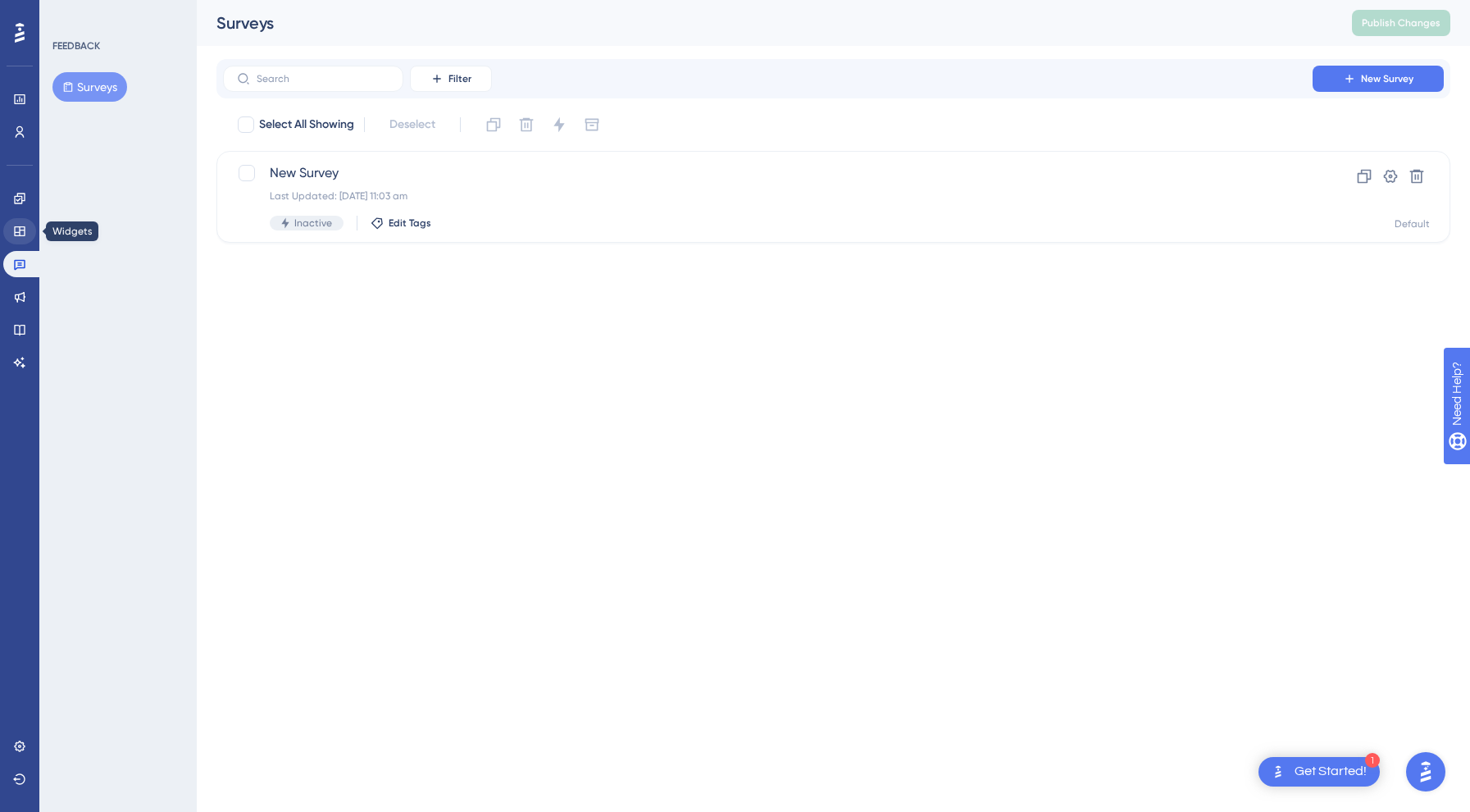
click at [18, 221] on link at bounding box center [19, 231] width 33 height 26
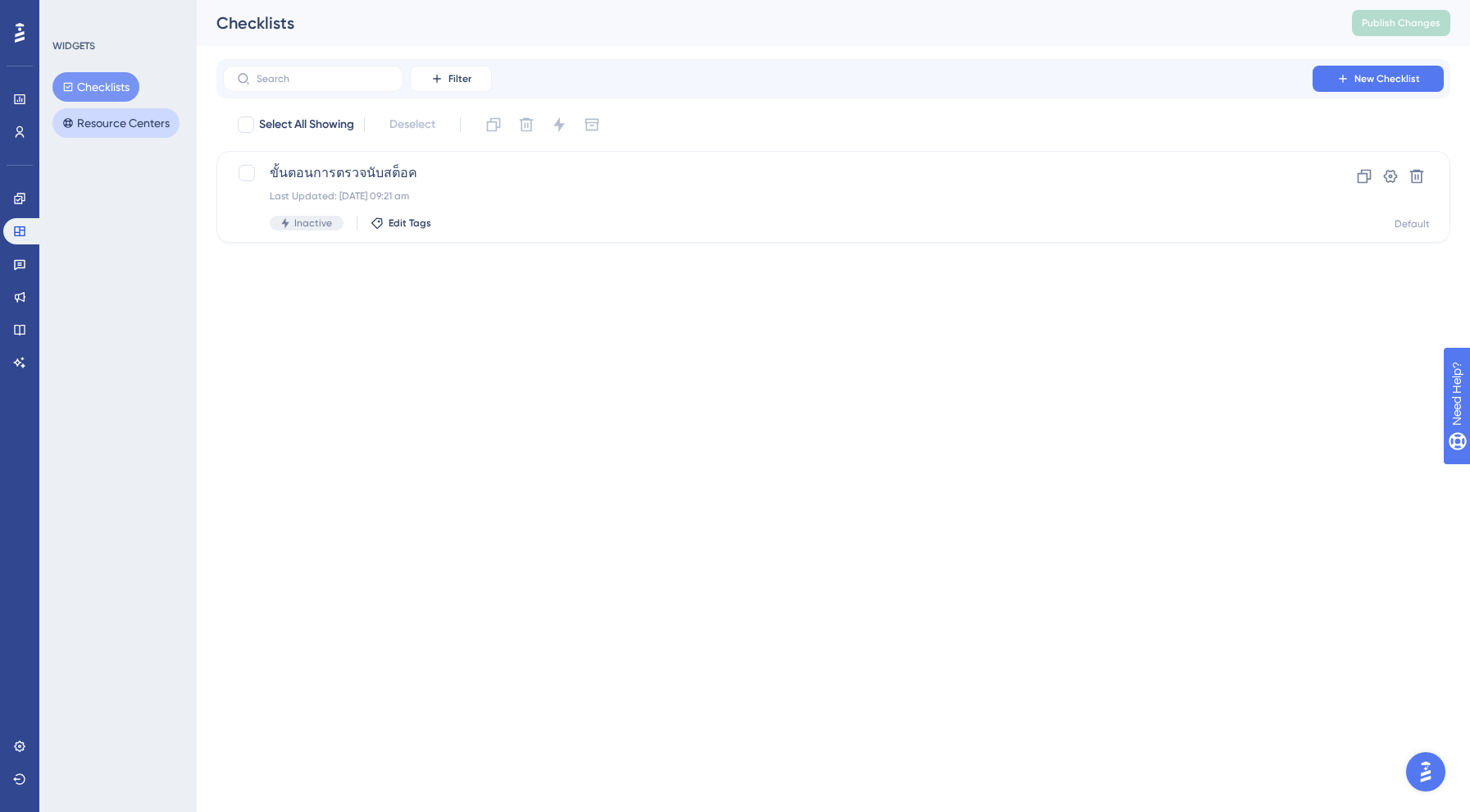
click at [135, 136] on button "Resource Centers" at bounding box center [115, 123] width 127 height 30
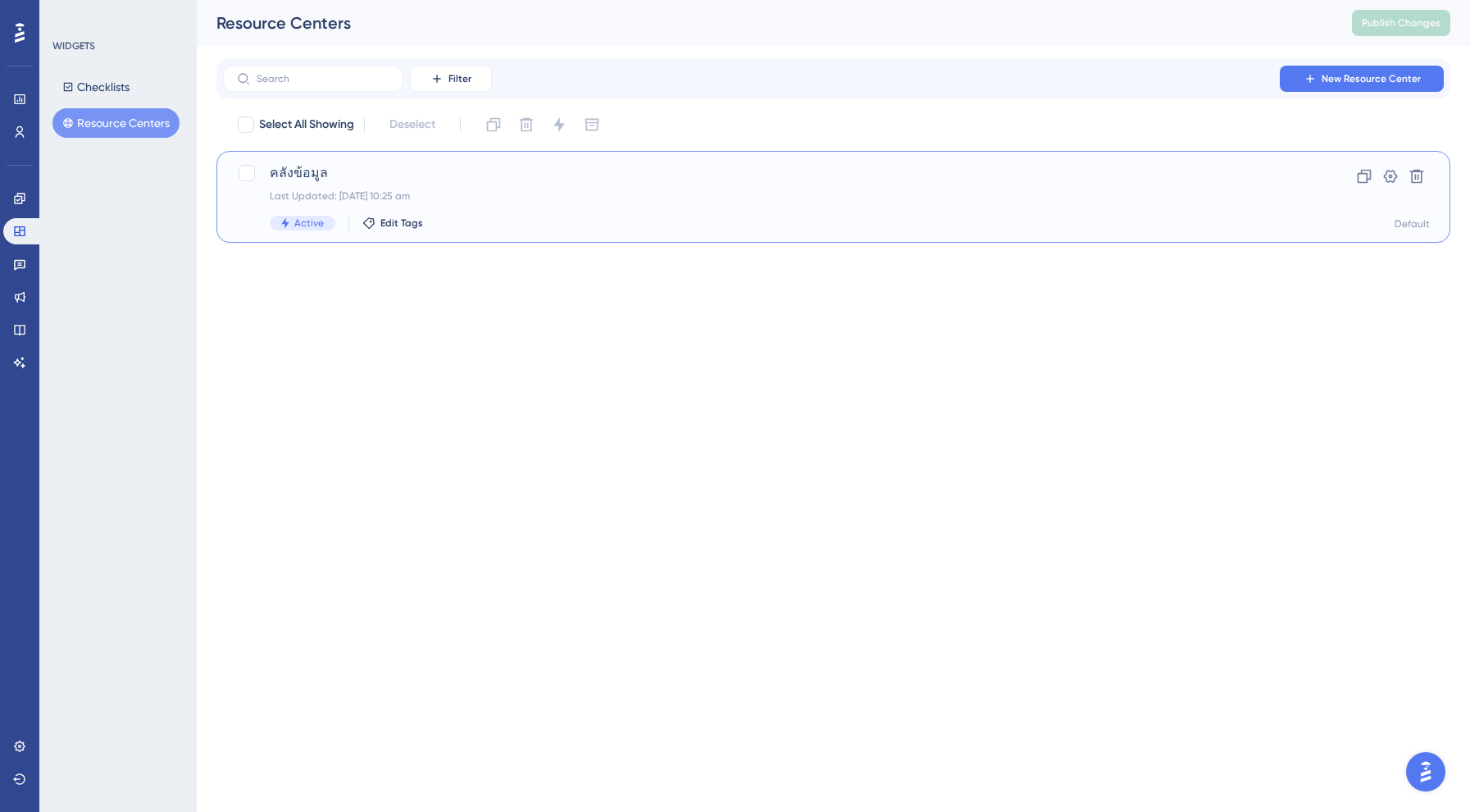
click at [335, 169] on span "คลังข้อมูล" at bounding box center [768, 173] width 996 height 20
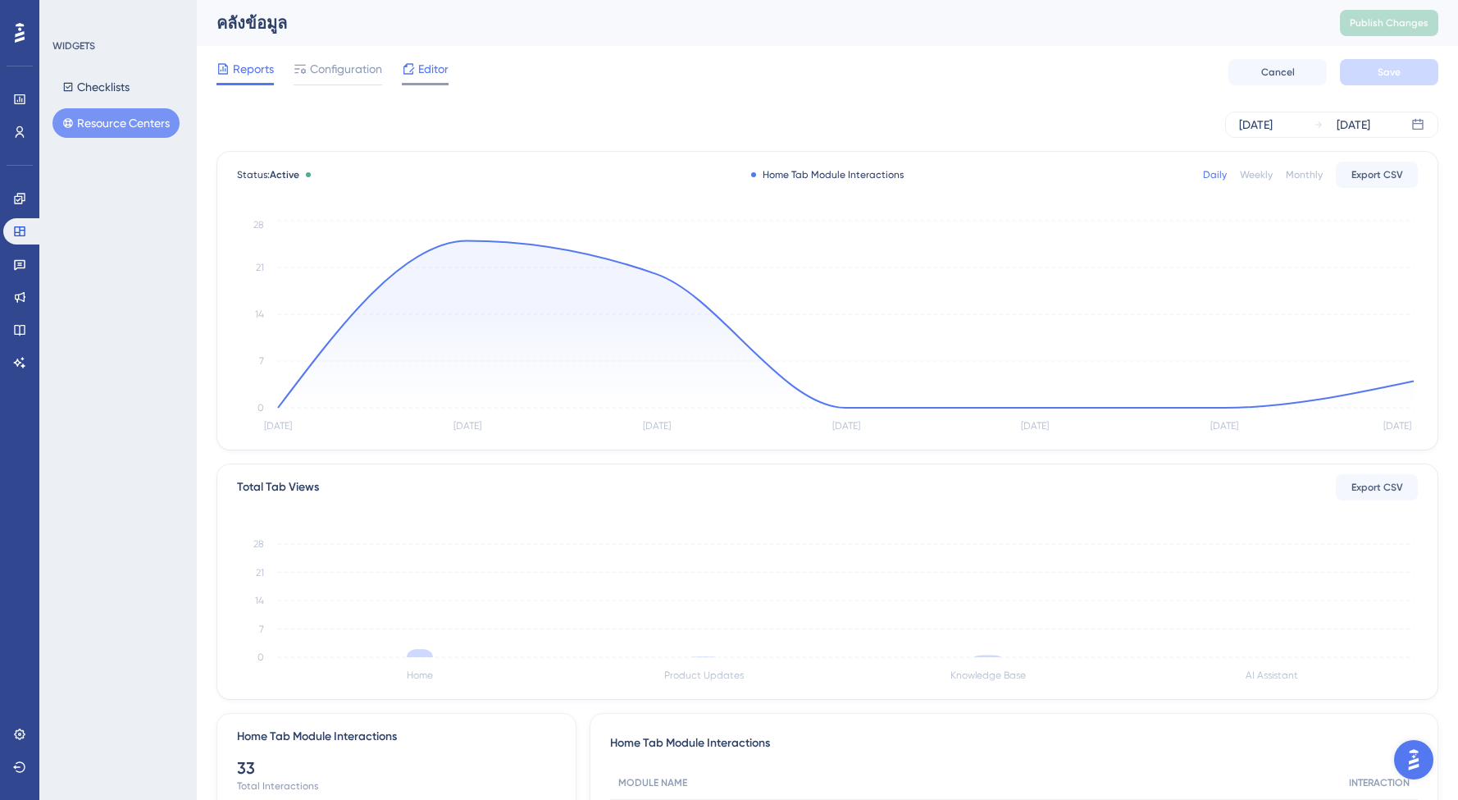
click at [439, 71] on span "Editor" at bounding box center [433, 69] width 30 height 20
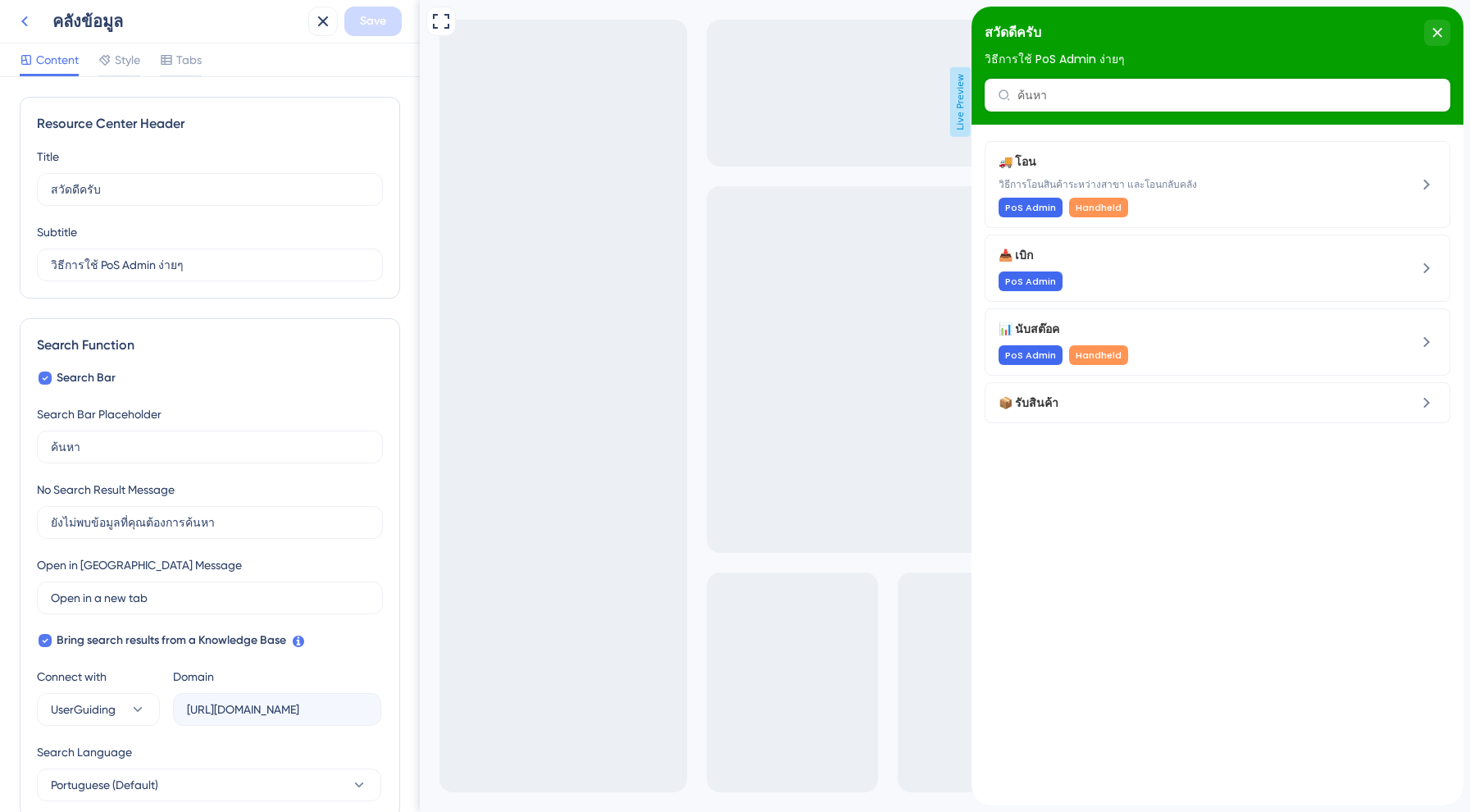
click at [19, 14] on icon at bounding box center [25, 21] width 20 height 20
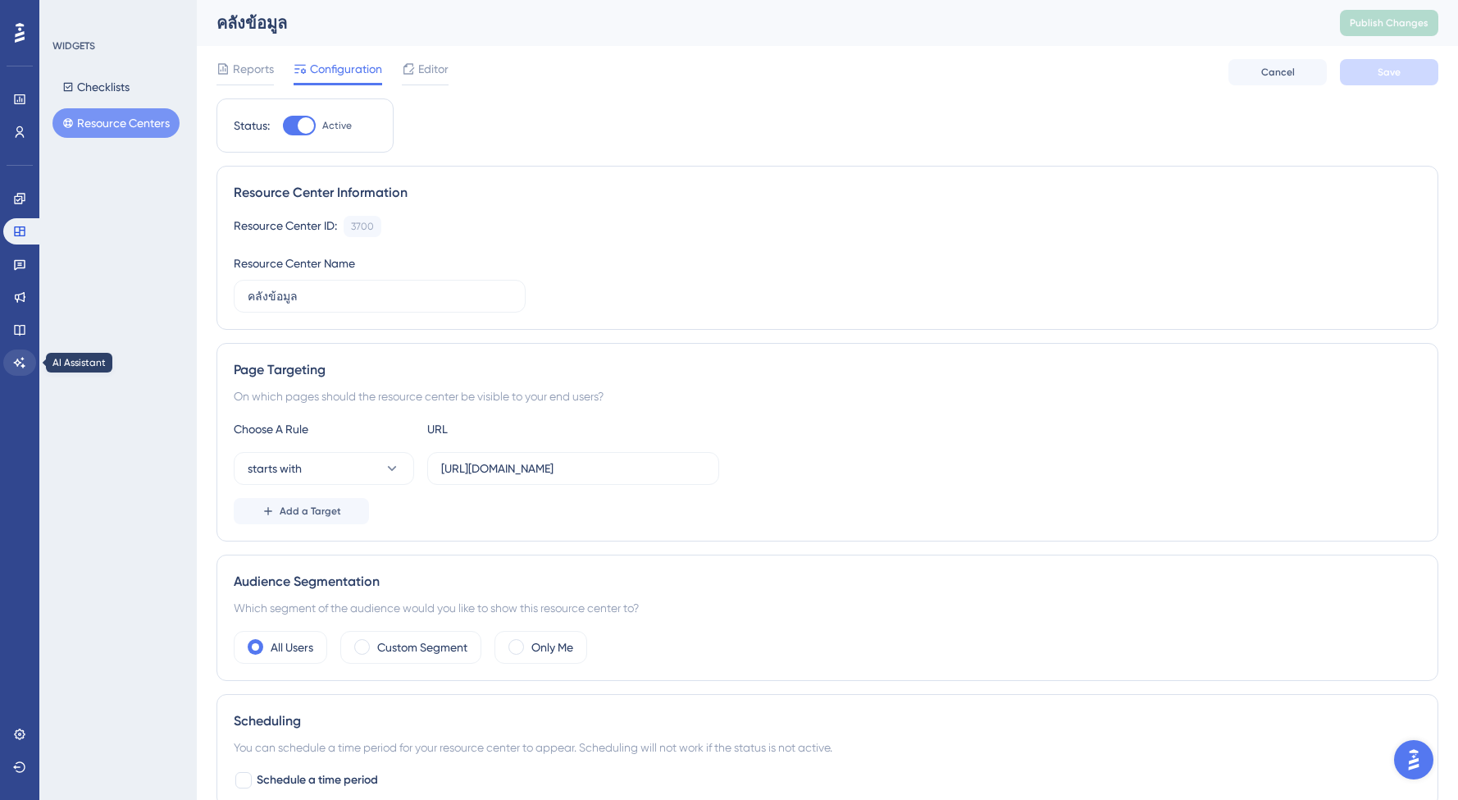
click at [10, 359] on link at bounding box center [19, 362] width 33 height 26
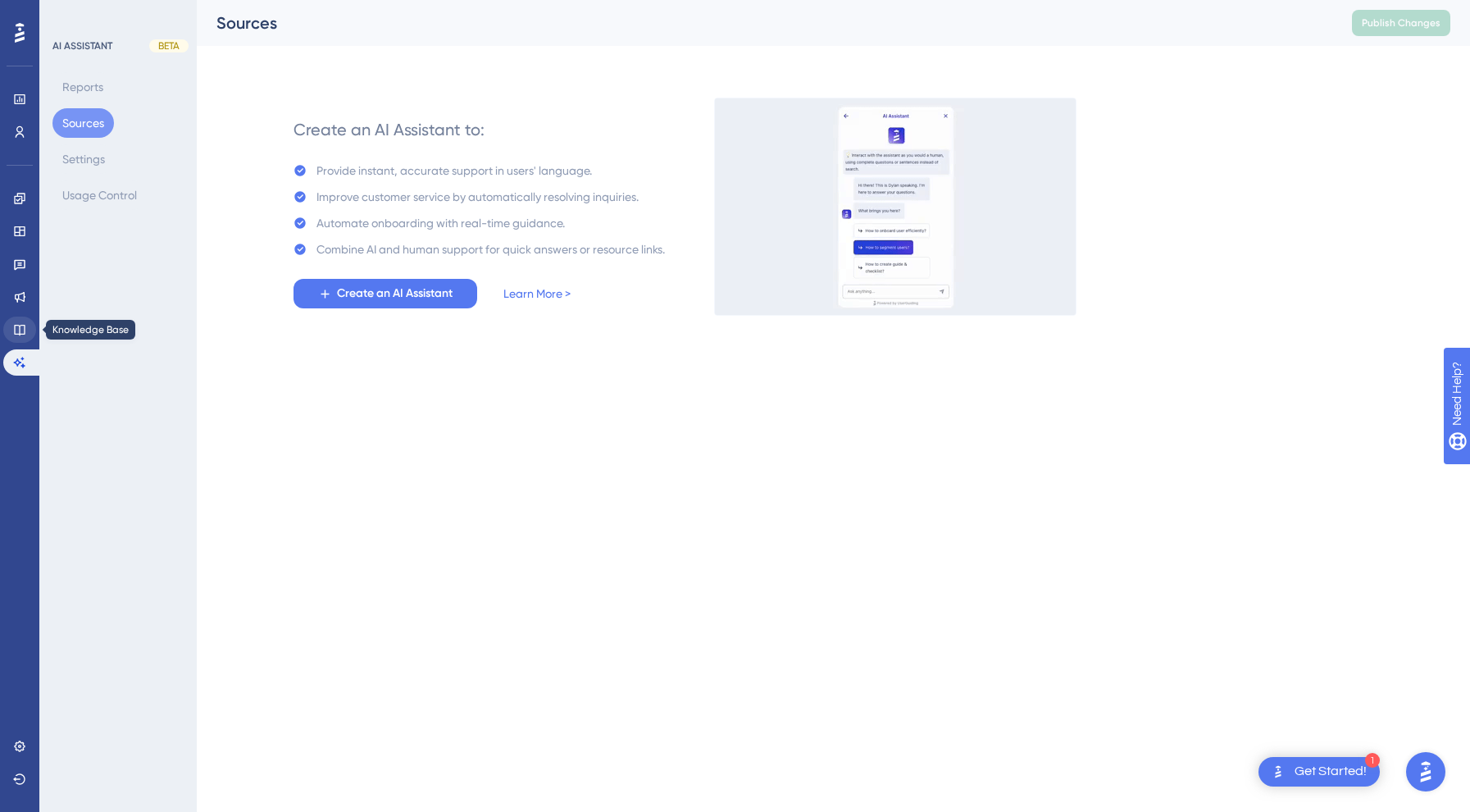
click at [23, 326] on icon at bounding box center [19, 330] width 11 height 11
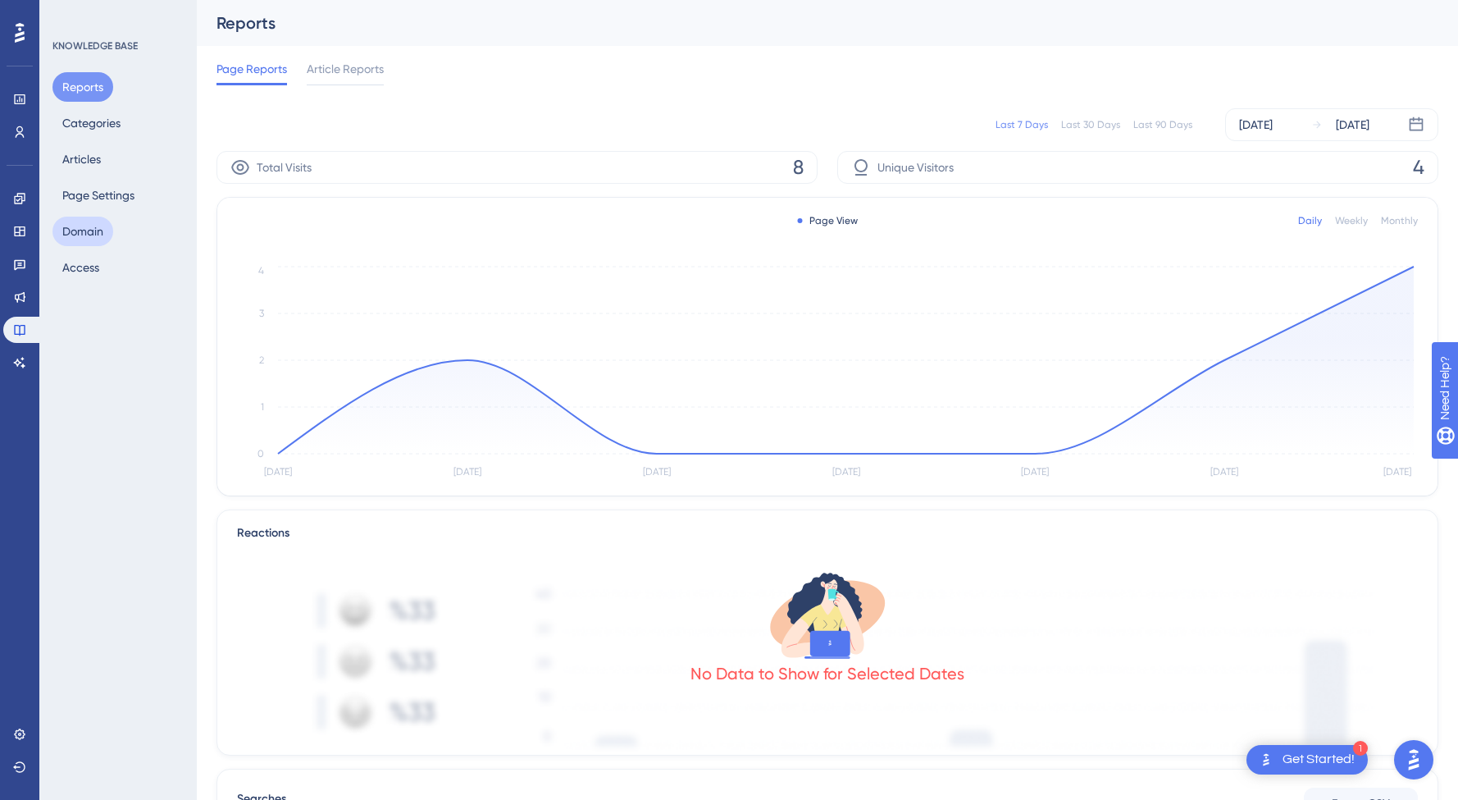
click at [78, 221] on button "Domain" at bounding box center [82, 231] width 61 height 30
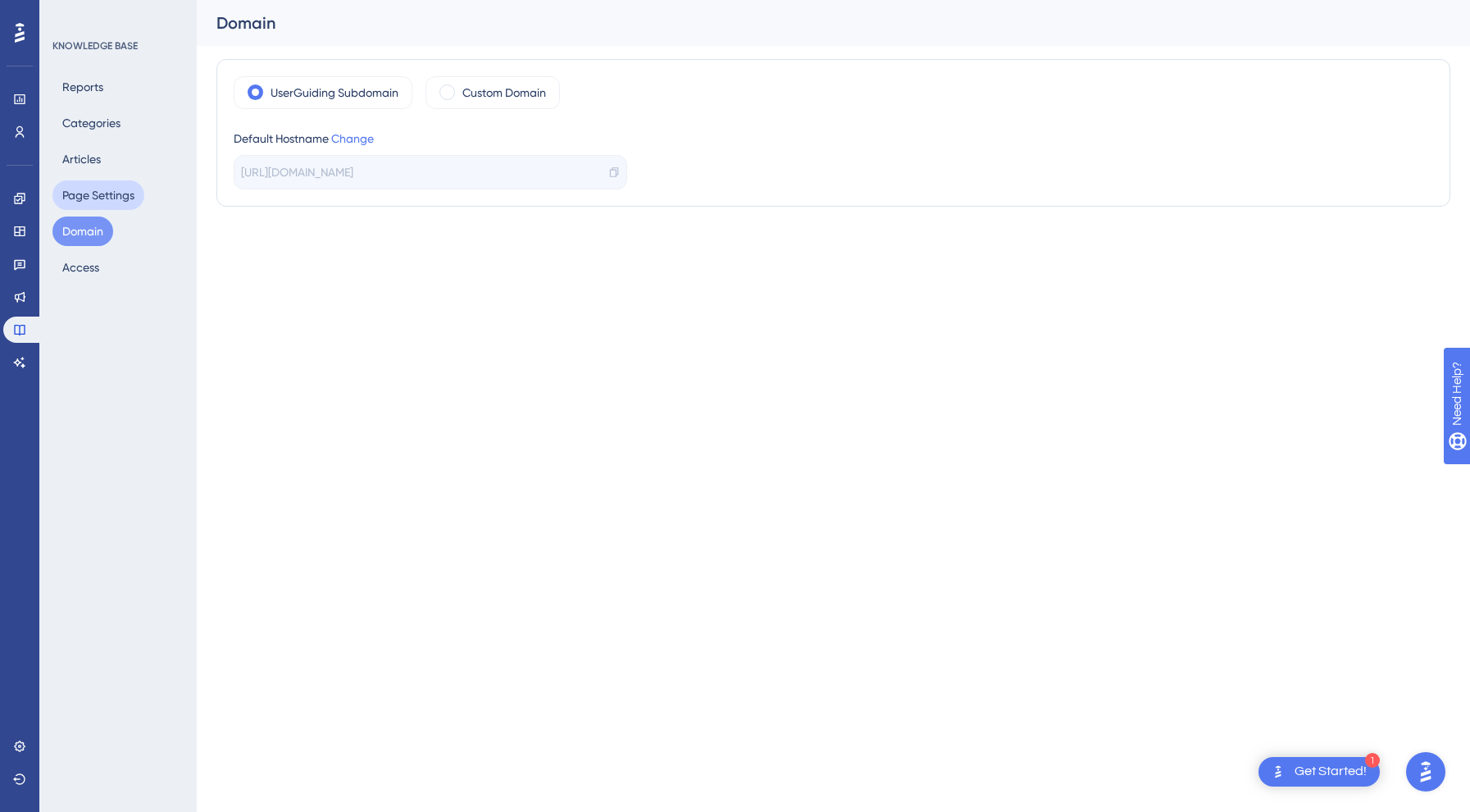
click at [93, 200] on button "Page Settings" at bounding box center [98, 195] width 92 height 30
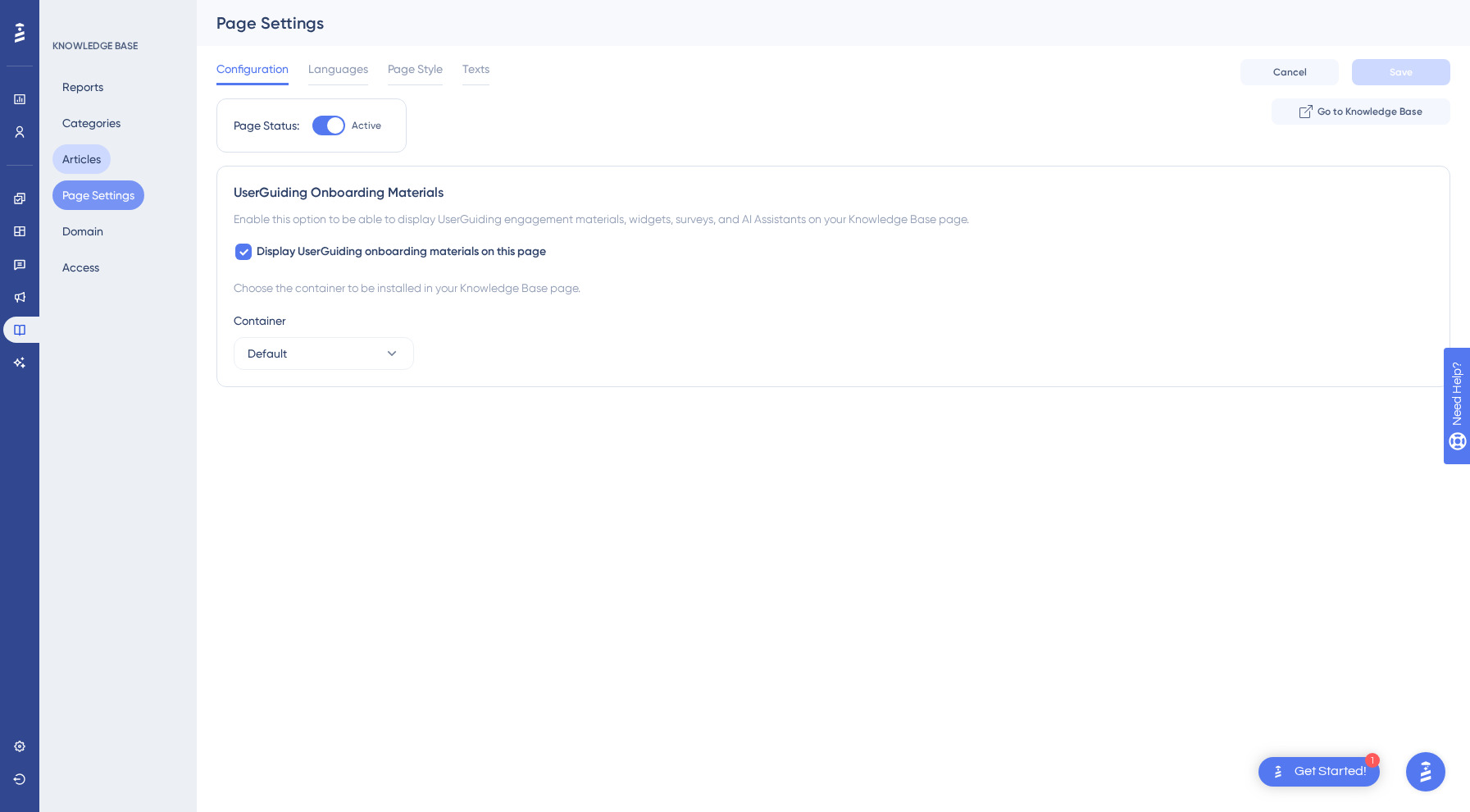
click at [75, 149] on button "Articles" at bounding box center [81, 159] width 58 height 30
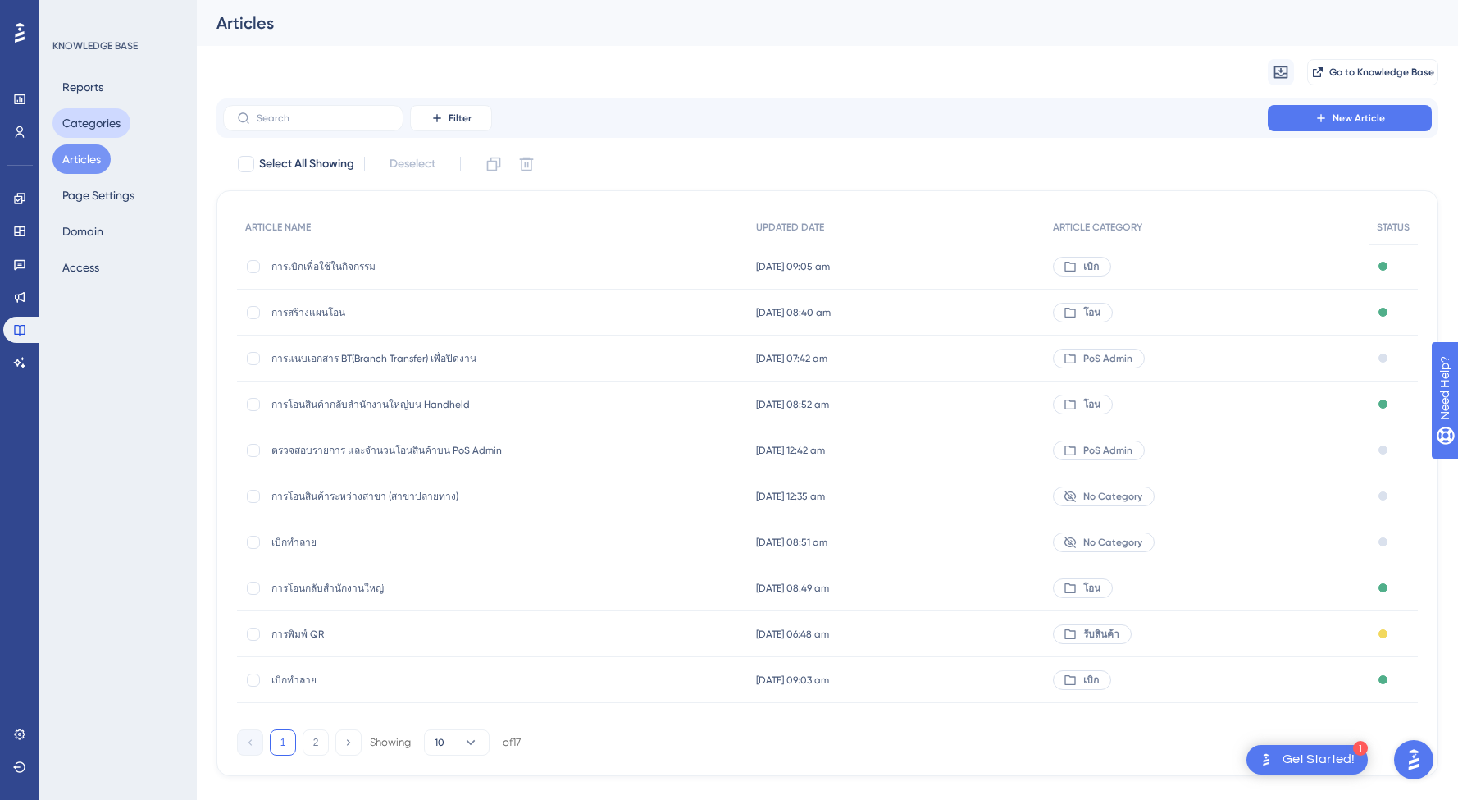
click at [71, 125] on button "Categories" at bounding box center [91, 123] width 78 height 30
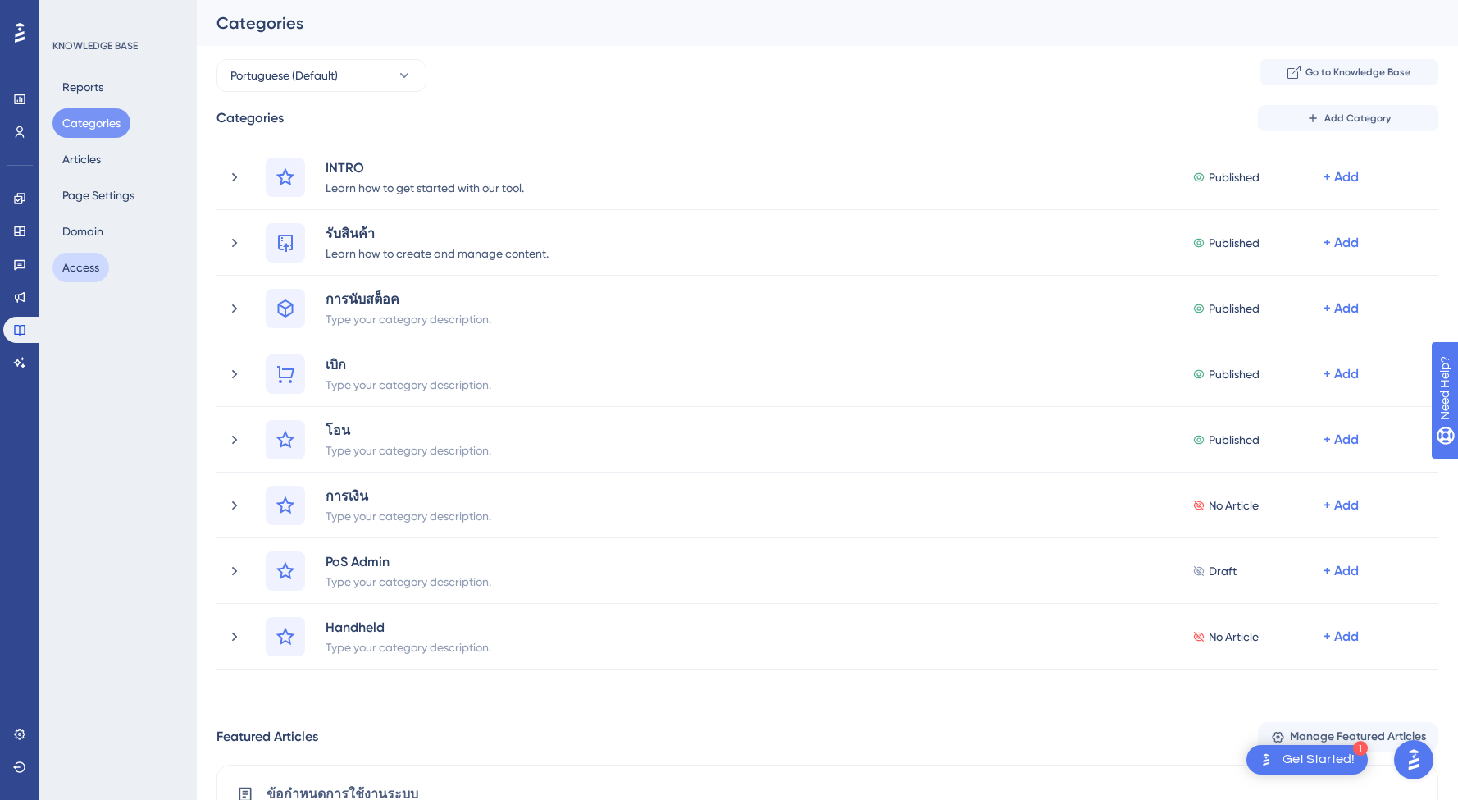
click at [80, 271] on button "Access" at bounding box center [80, 268] width 57 height 30
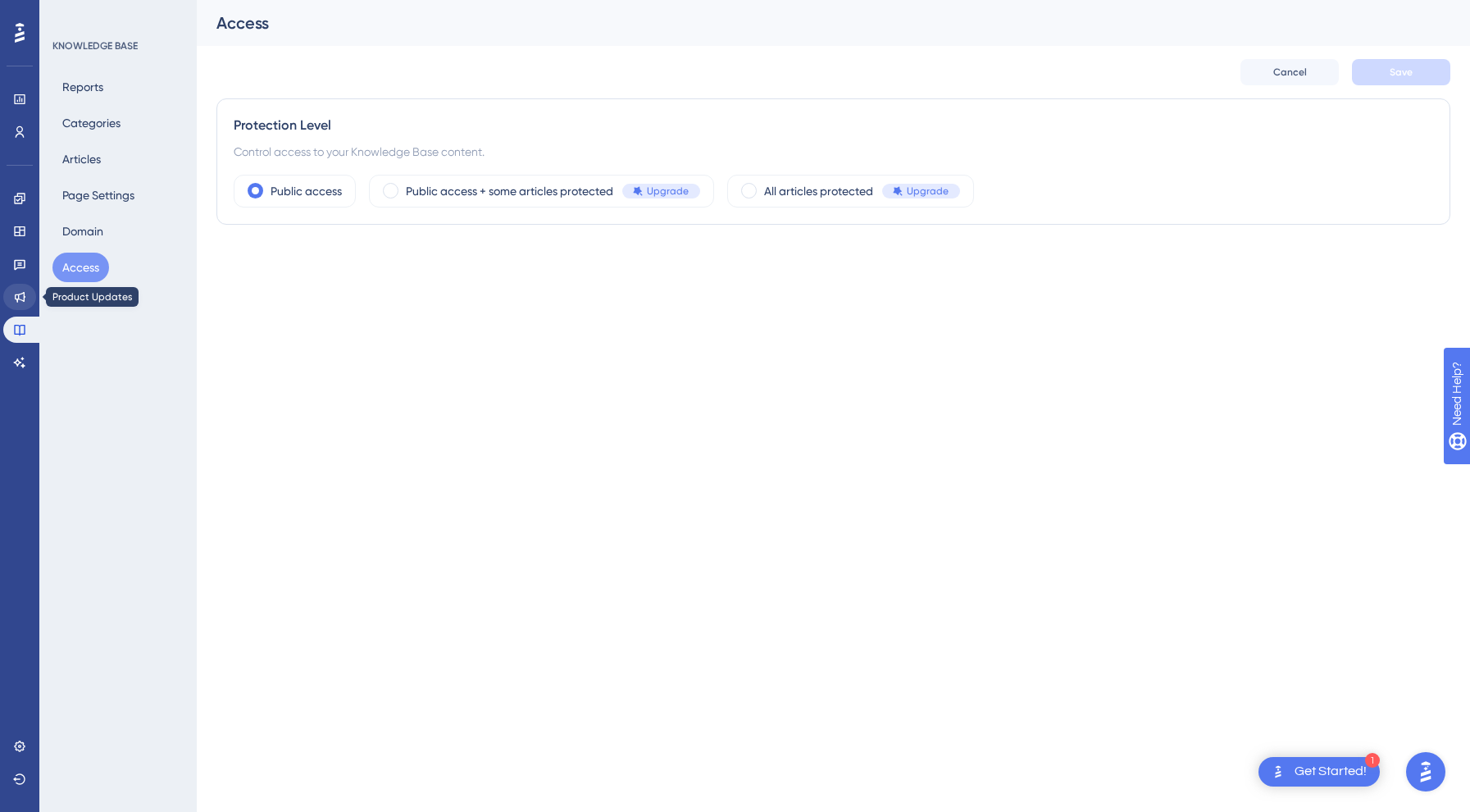
click at [20, 307] on link at bounding box center [19, 297] width 33 height 26
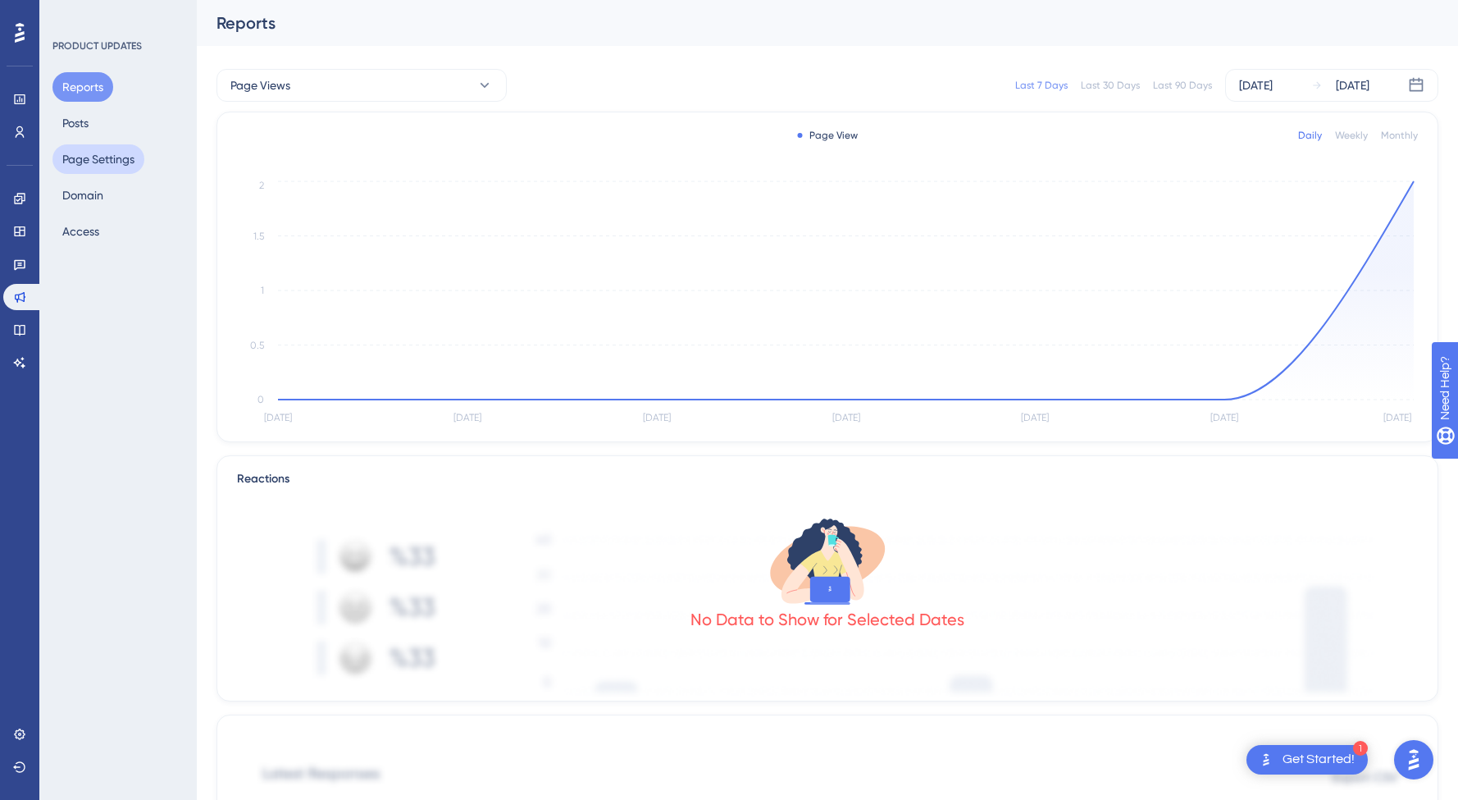
click at [87, 155] on button "Page Settings" at bounding box center [98, 159] width 92 height 30
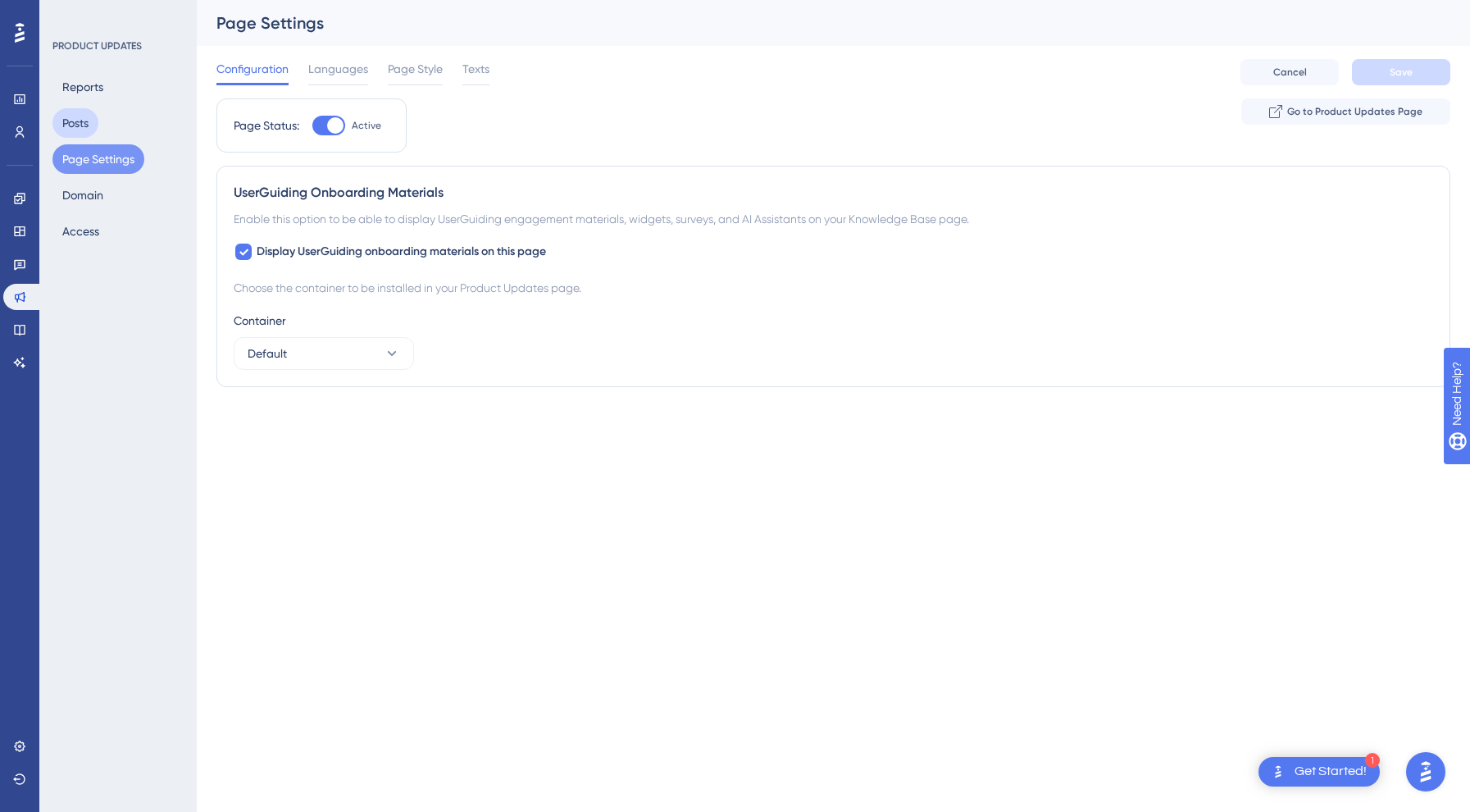
click at [84, 117] on button "Posts" at bounding box center [75, 123] width 46 height 30
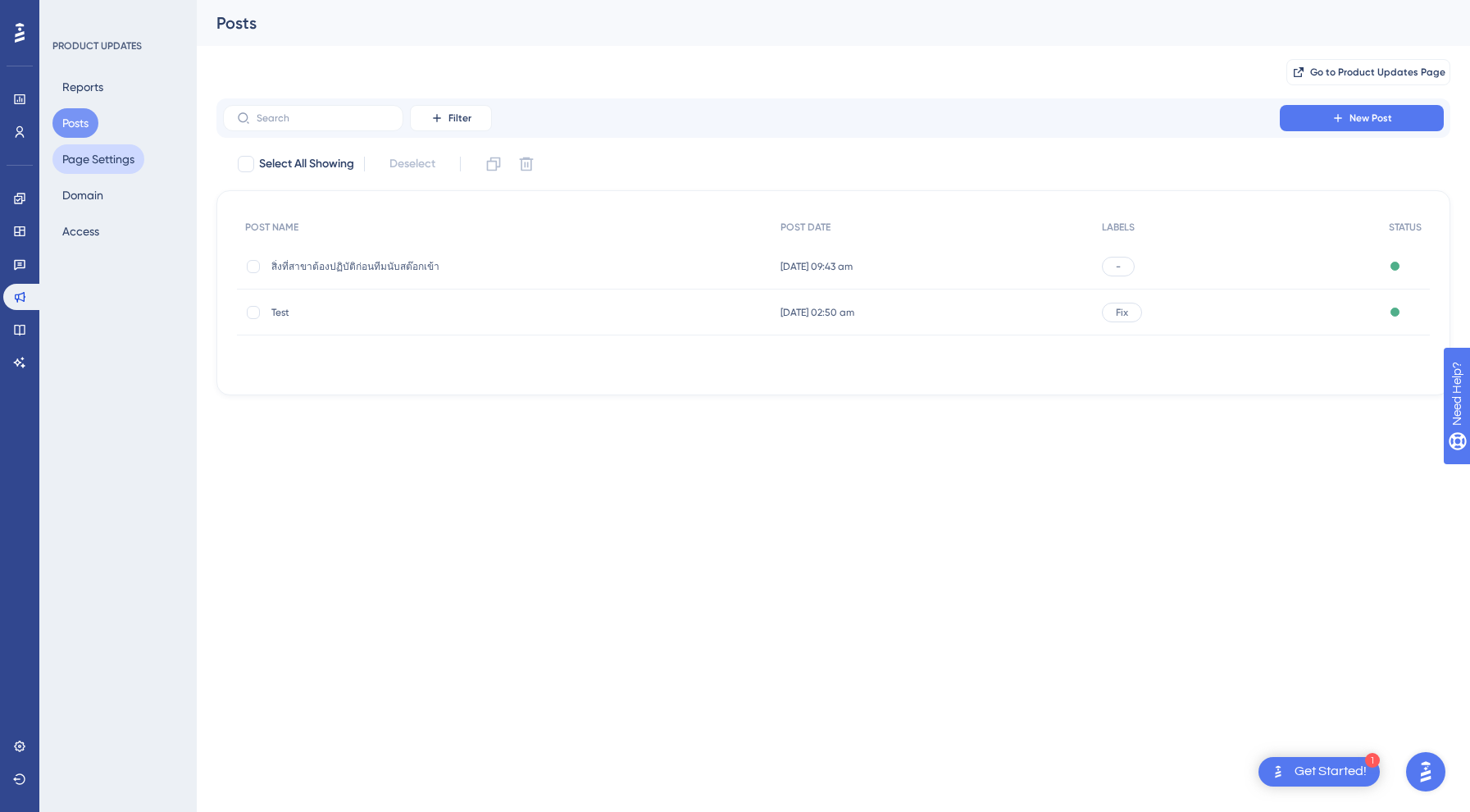
click at [92, 148] on button "Page Settings" at bounding box center [98, 159] width 92 height 30
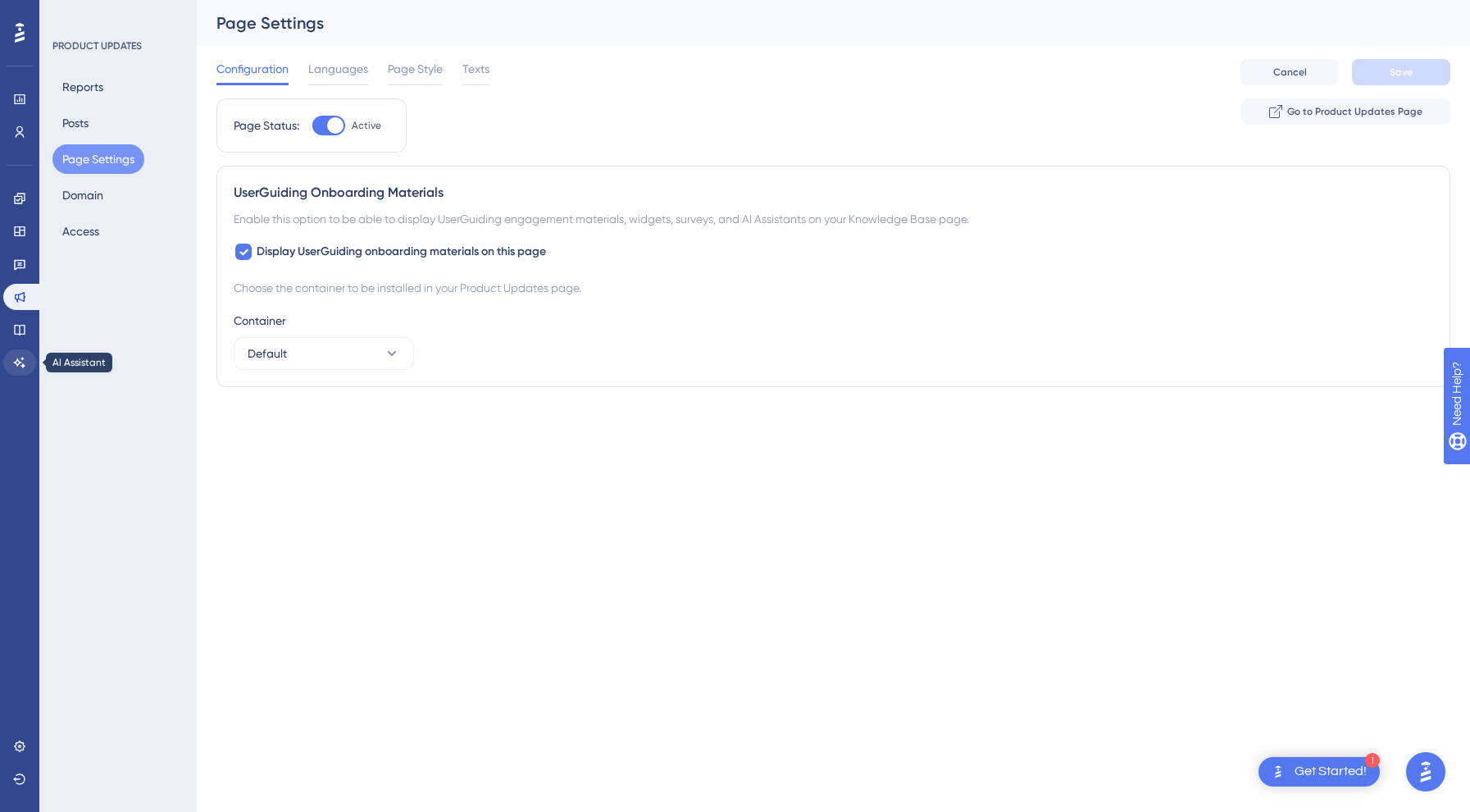
click at [27, 363] on link at bounding box center [19, 362] width 33 height 26
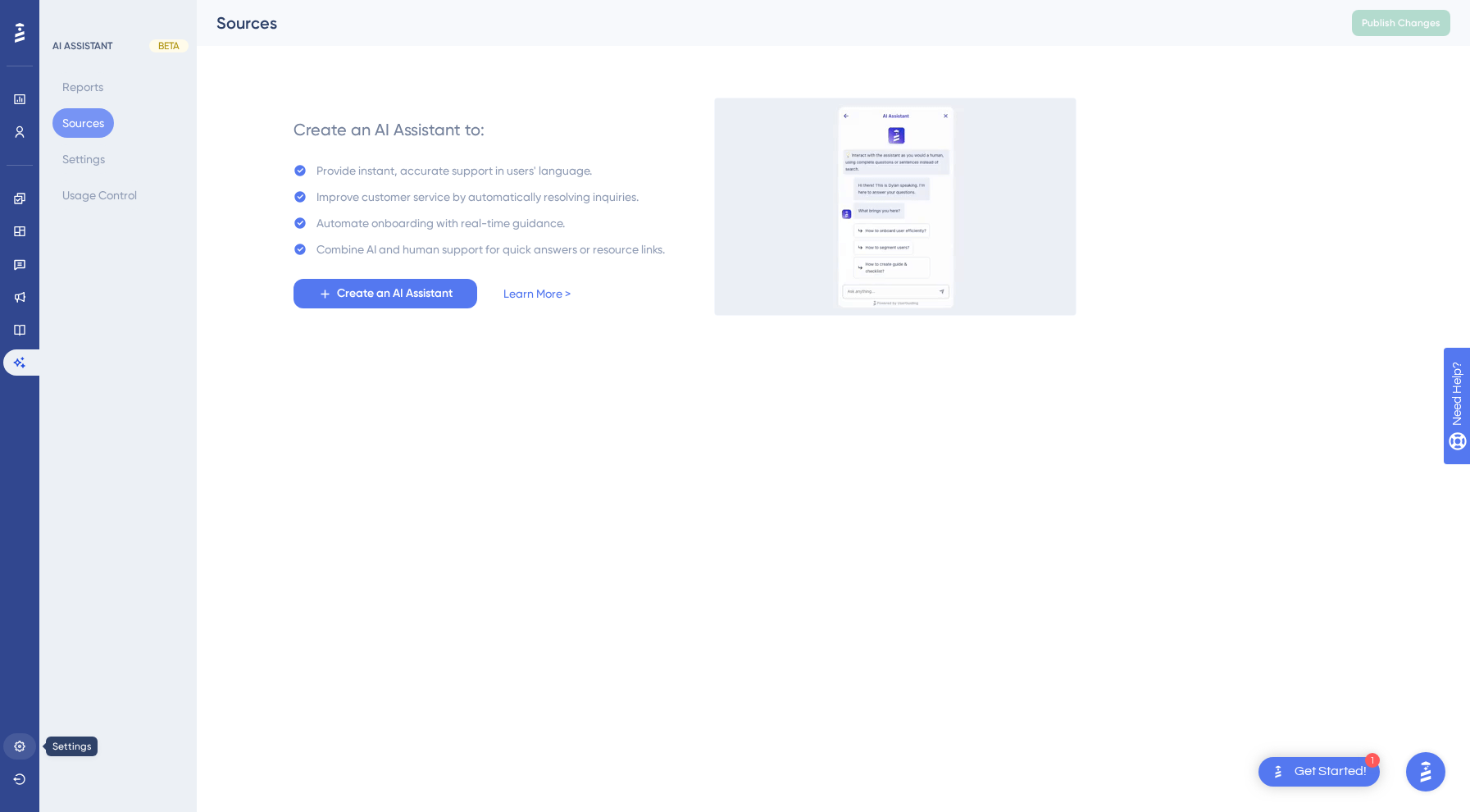
click at [16, 752] on icon at bounding box center [19, 746] width 13 height 13
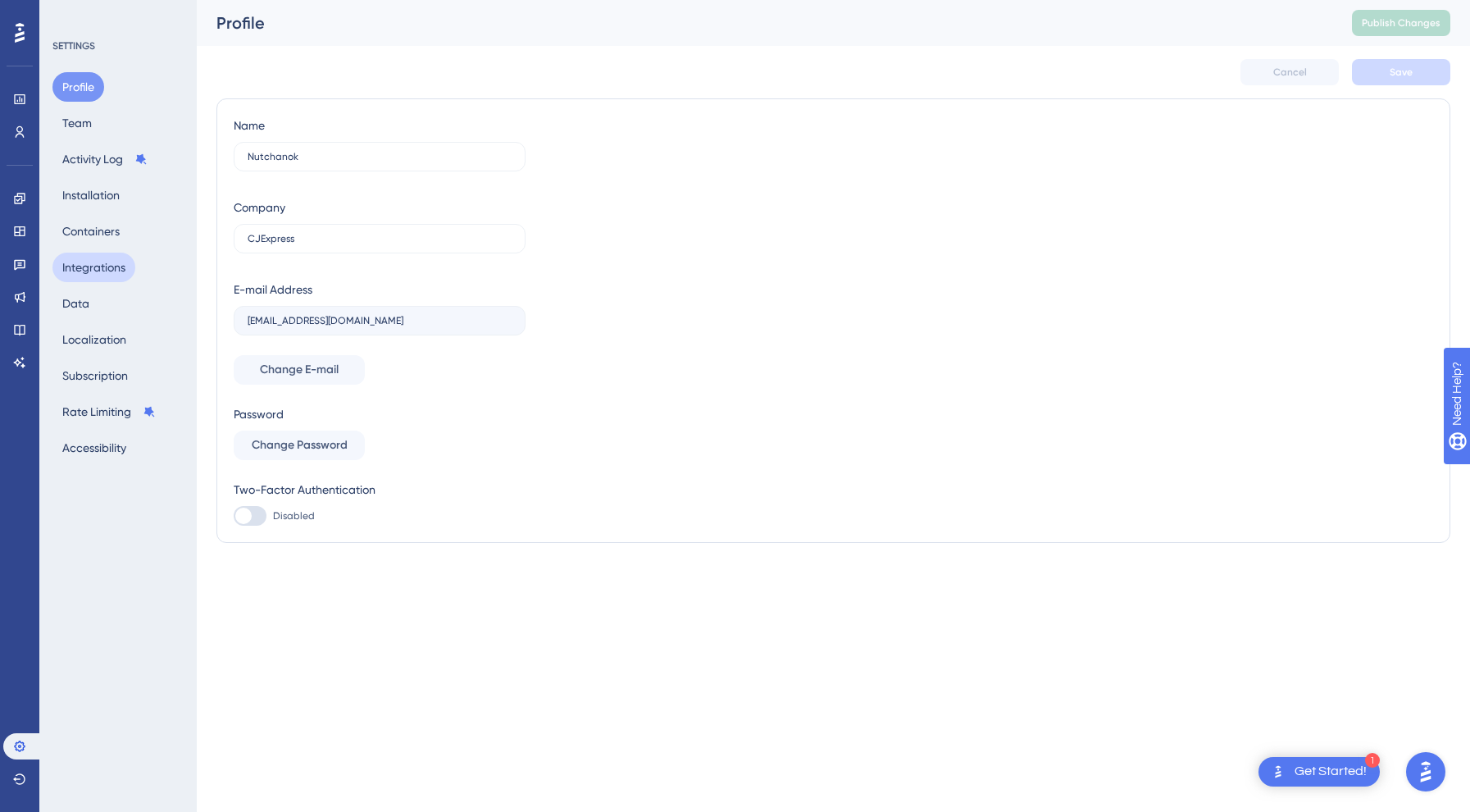
click at [80, 274] on button "Integrations" at bounding box center [93, 268] width 83 height 30
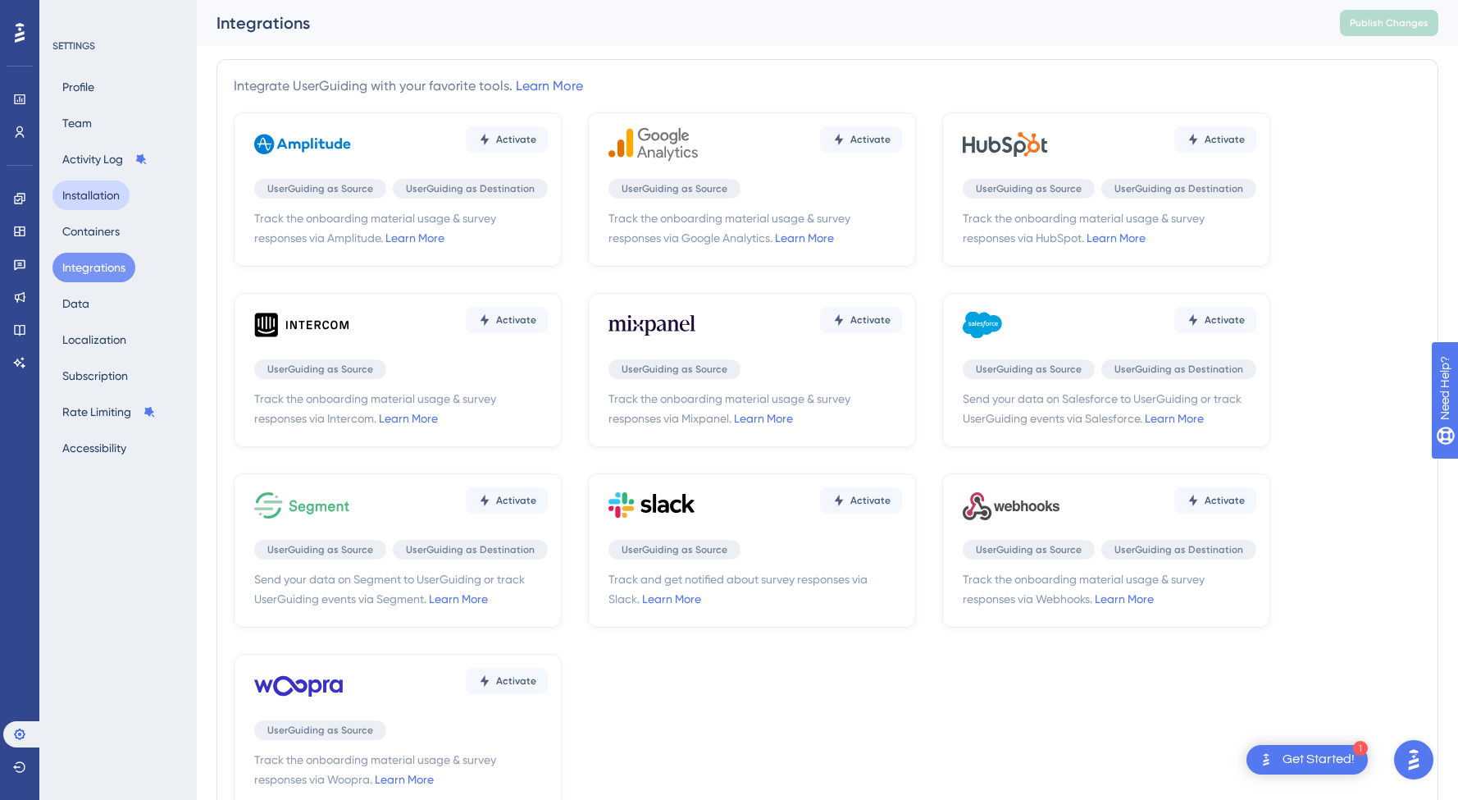
click at [91, 201] on button "Installation" at bounding box center [90, 195] width 77 height 30
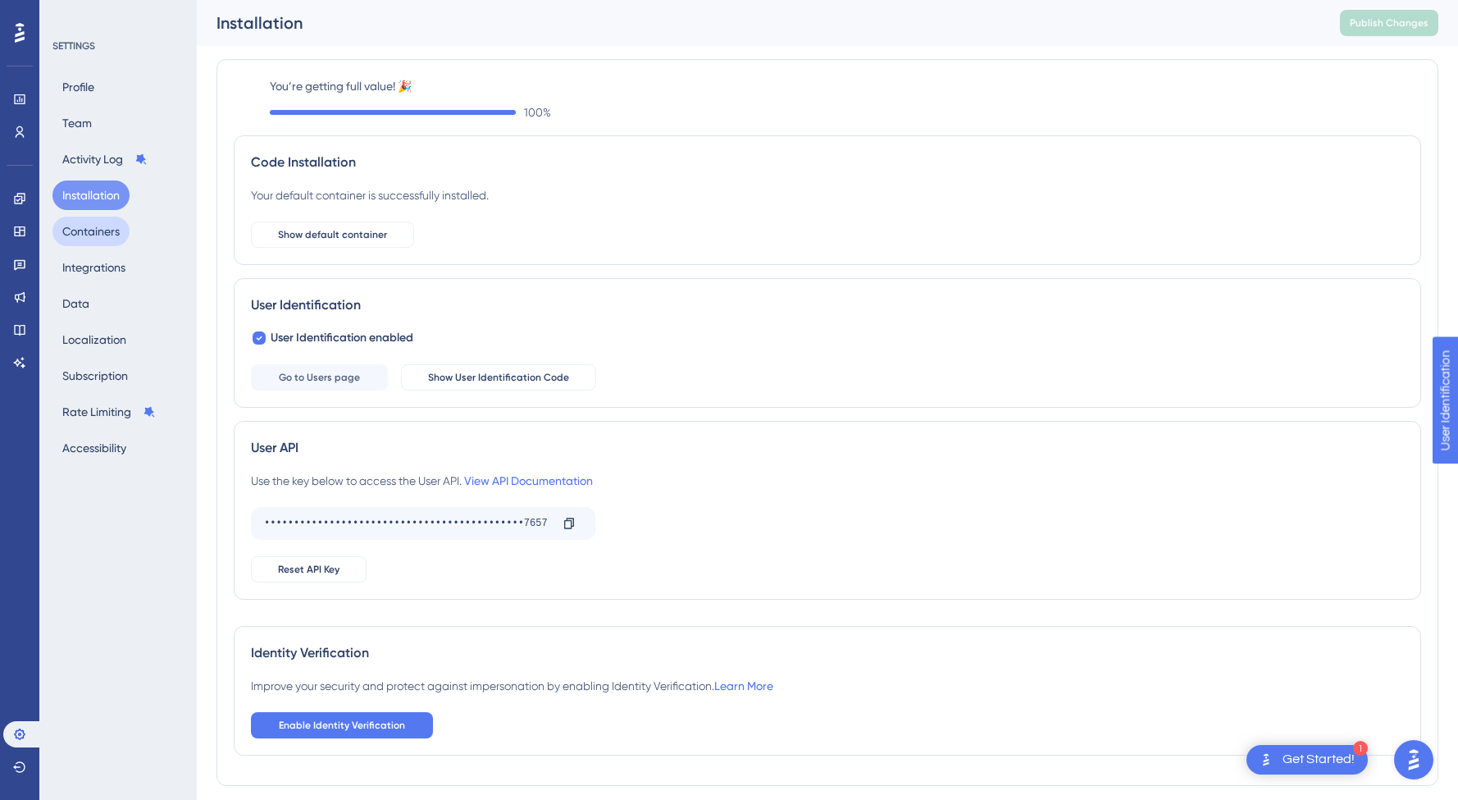
click at [91, 221] on button "Containers" at bounding box center [90, 231] width 77 height 30
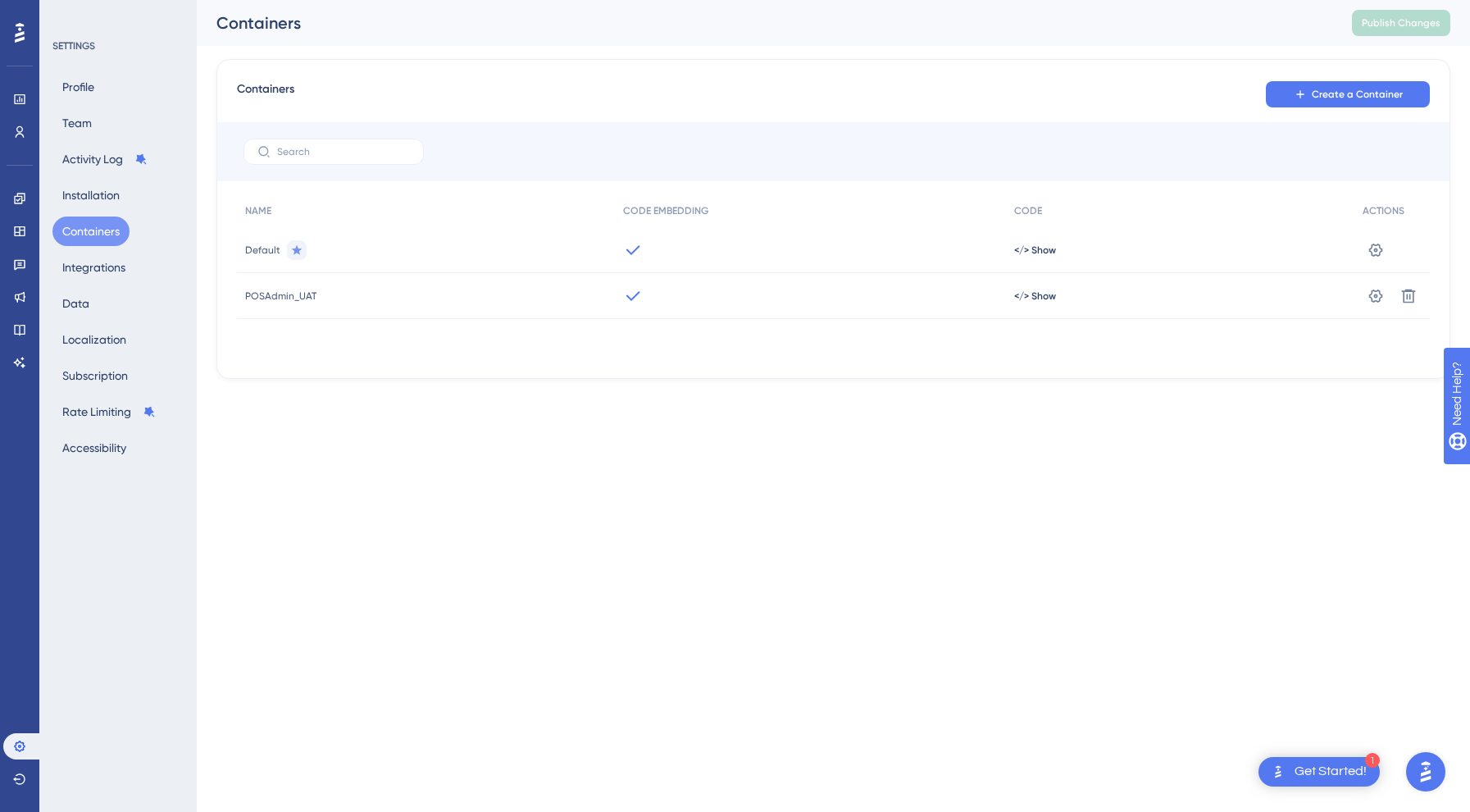
click at [390, 244] on div "Default" at bounding box center [426, 250] width 378 height 46
click at [1041, 295] on span "</> Show" at bounding box center [1035, 295] width 42 height 13
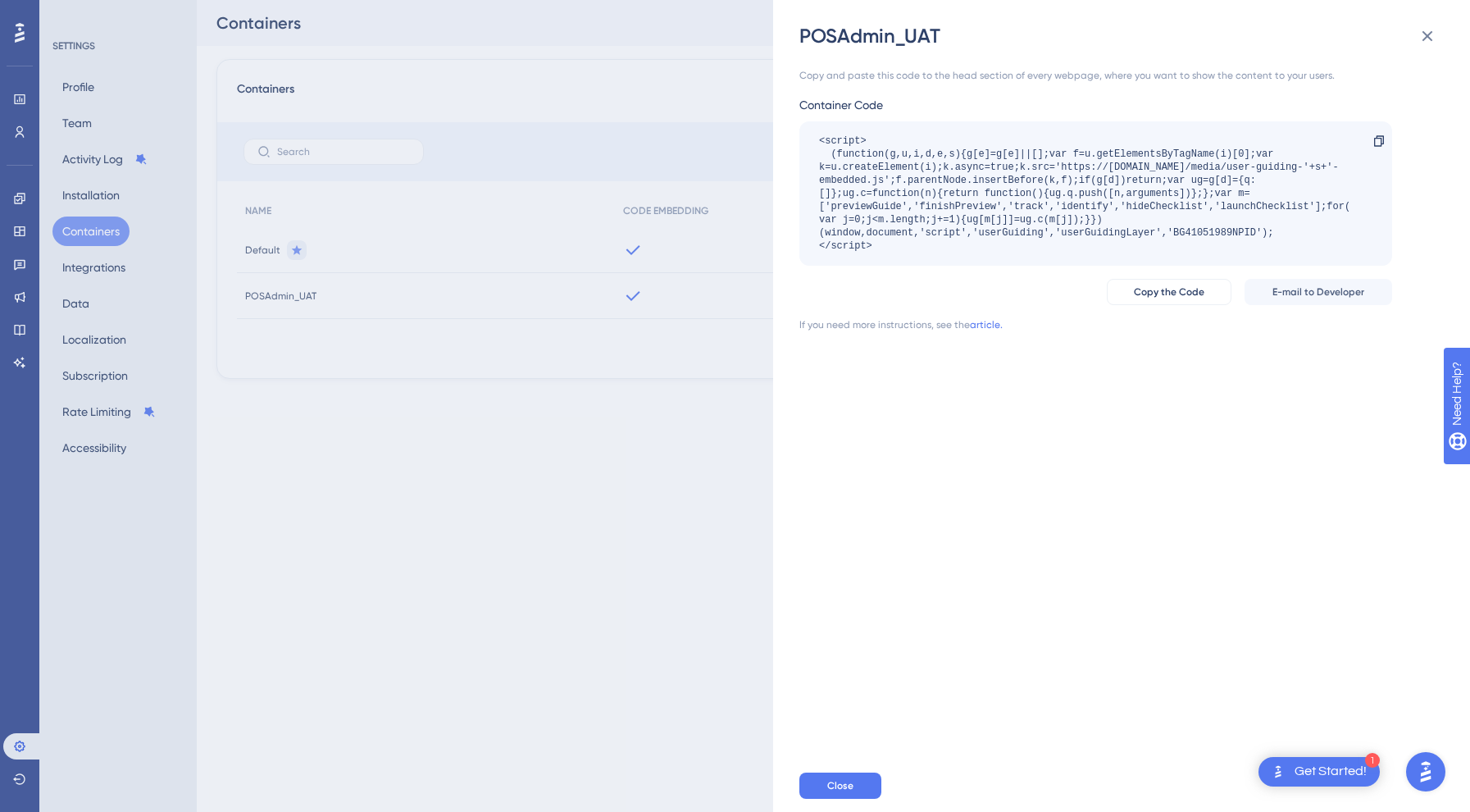
drag, startPoint x: 883, startPoint y: 244, endPoint x: 794, endPoint y: 137, distance: 139.1
click at [794, 137] on div "POSAdmin_UAT Copy and paste this code to the head section of every webpage, whe…" at bounding box center [1121, 406] width 697 height 812
copy div "<script> (function(g,u,i,d,e,s){g[e]=g[e]||[];var f=u.getElementsByTagName(i)[0…"
click at [654, 684] on div "POSAdmin_UAT Copy and paste this code to the head section of every webpage, whe…" at bounding box center [735, 406] width 1470 height 812
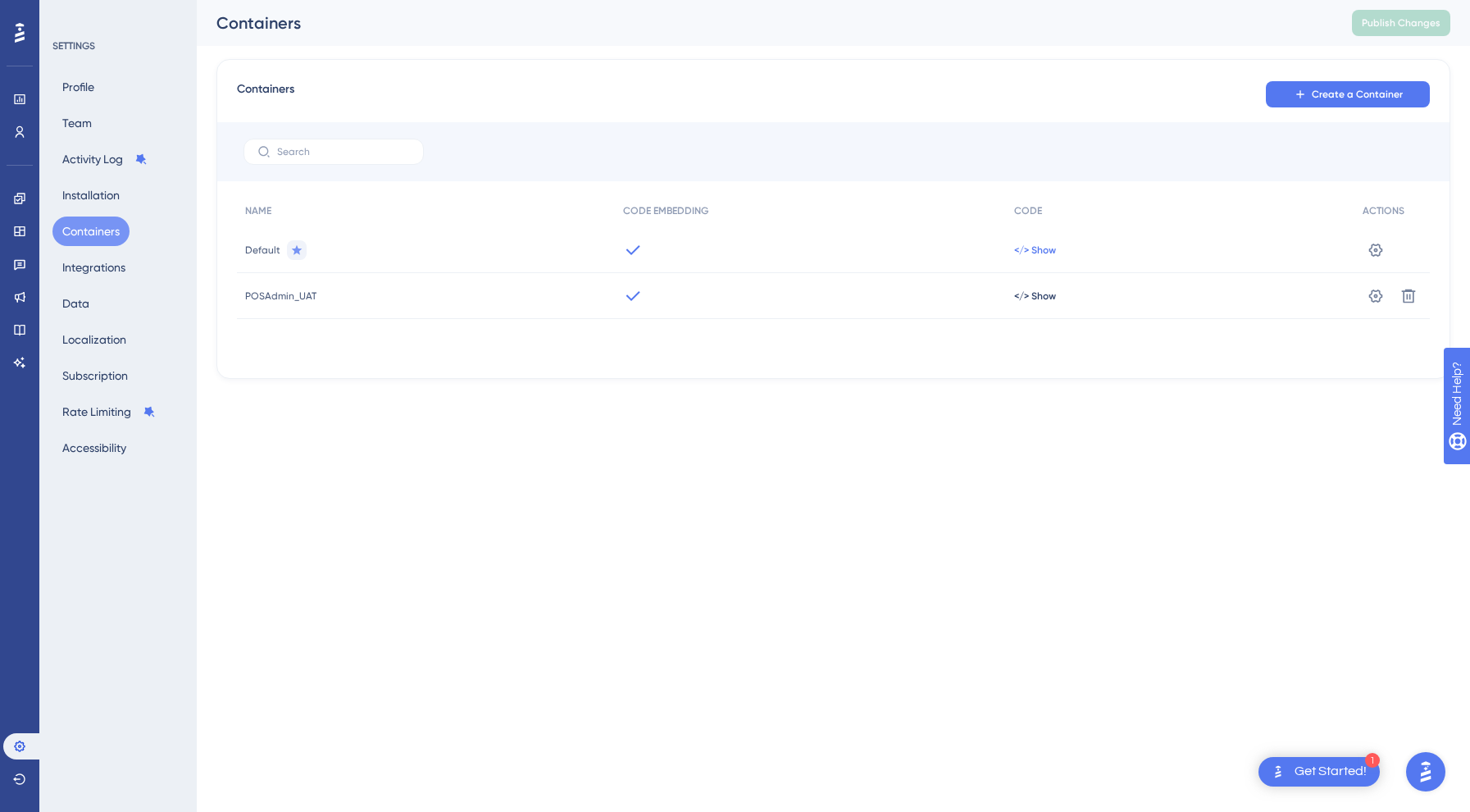
click at [1041, 255] on span "</> Show" at bounding box center [1035, 250] width 42 height 13
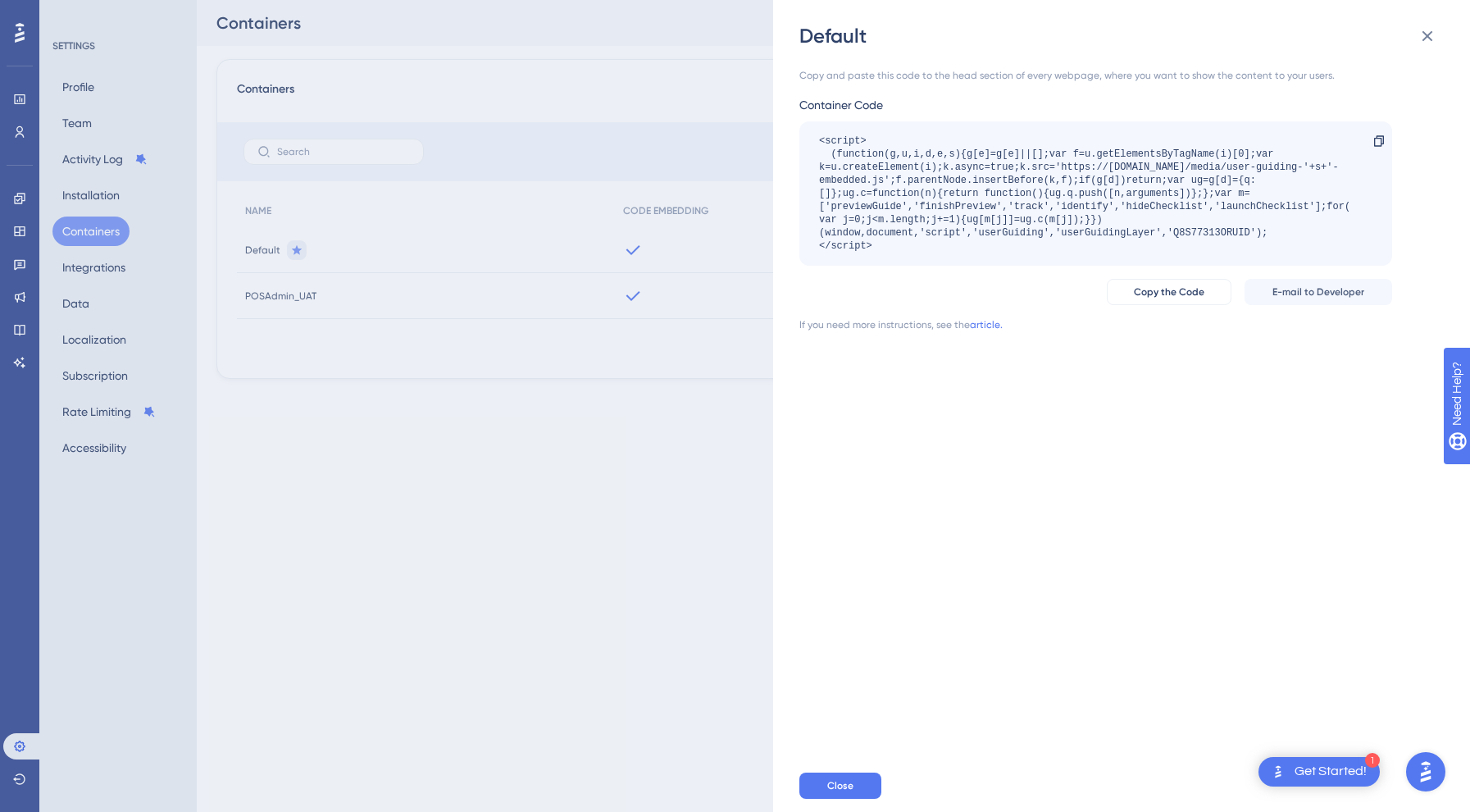
click at [902, 236] on div "<script> (function(g,u,i,d,e,s){g[e]=g[e]||[];var f=u.getElementsByTagName(i)[0…" at bounding box center [1087, 193] width 537 height 118
drag, startPoint x: 896, startPoint y: 254, endPoint x: 794, endPoint y: 139, distance: 154.5
click at [794, 139] on div "Default Copy and paste this code to the head section of every webpage, where yo…" at bounding box center [1121, 406] width 697 height 812
copy div "<script> (function(g,u,i,d,e,s){g[e]=g[e]||[];var f=u.getElementsByTagName(i)[0…"
click at [490, 505] on div "Default Copy and paste this code to the head section of every webpage, where yo…" at bounding box center [735, 406] width 1470 height 812
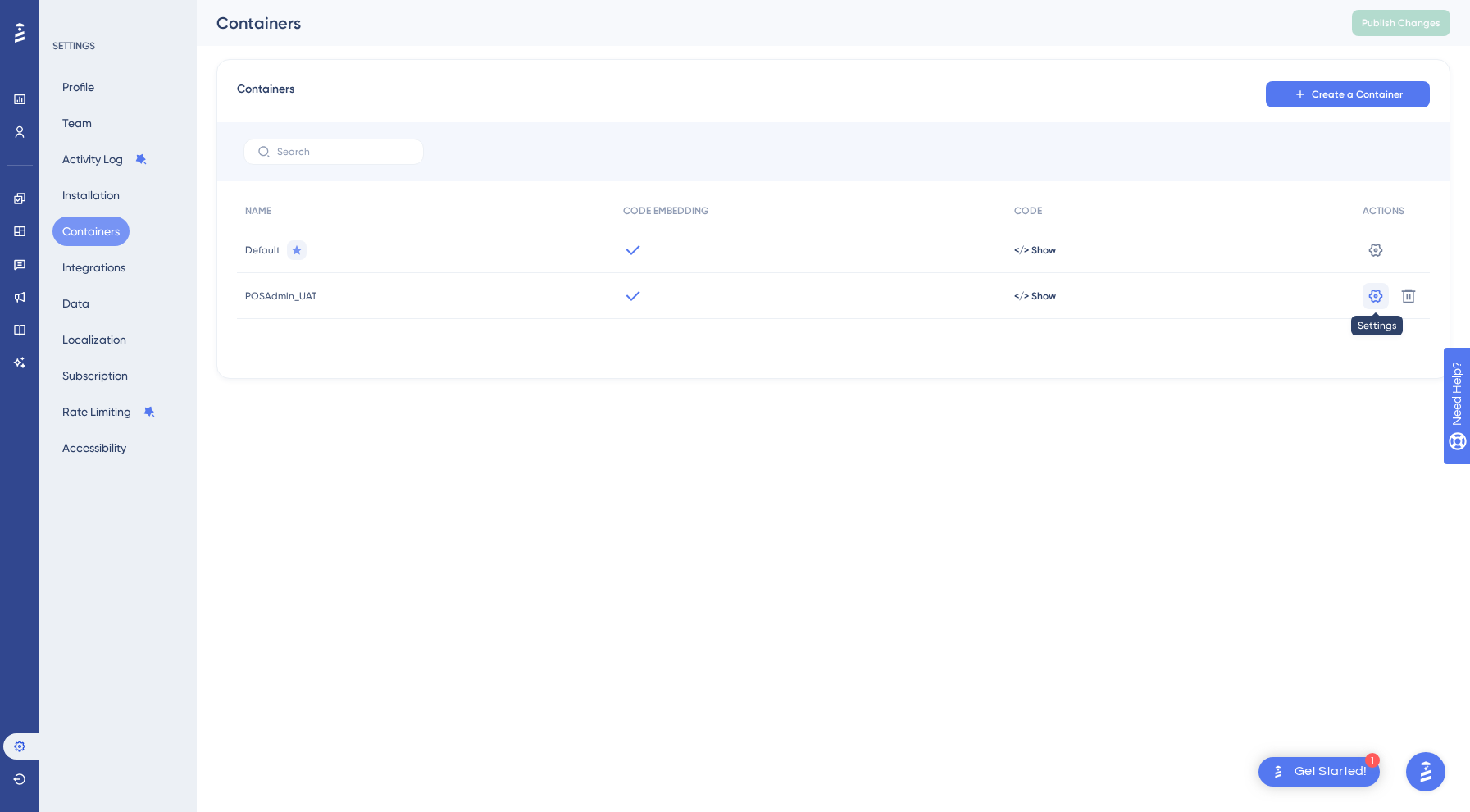
click at [1374, 294] on icon at bounding box center [1376, 296] width 16 height 16
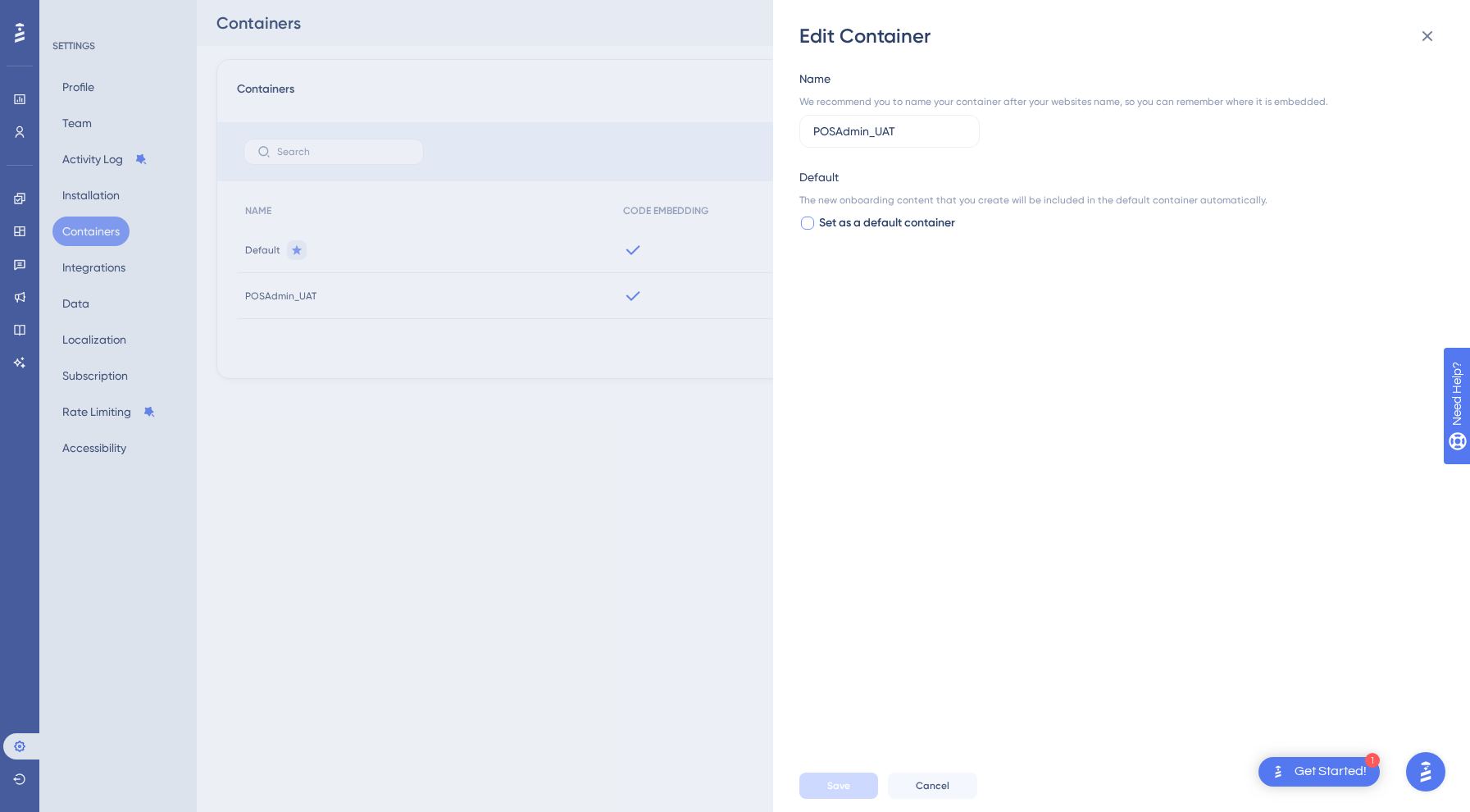
click at [828, 217] on span "Set as a default container" at bounding box center [887, 223] width 136 height 20
checkbox input "true"
click at [839, 785] on span "Save" at bounding box center [838, 785] width 23 height 13
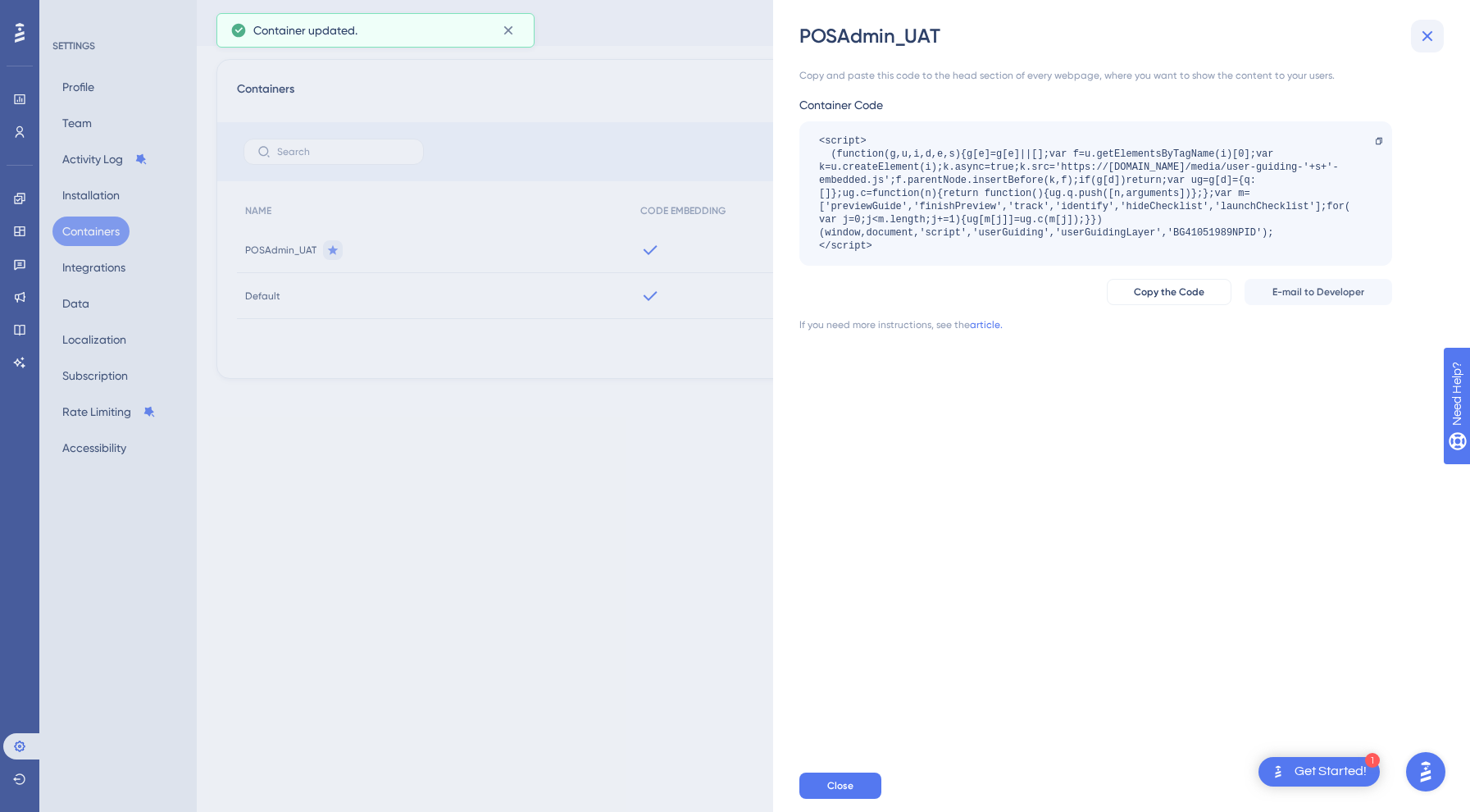
click at [1441, 32] on button at bounding box center [1427, 36] width 33 height 33
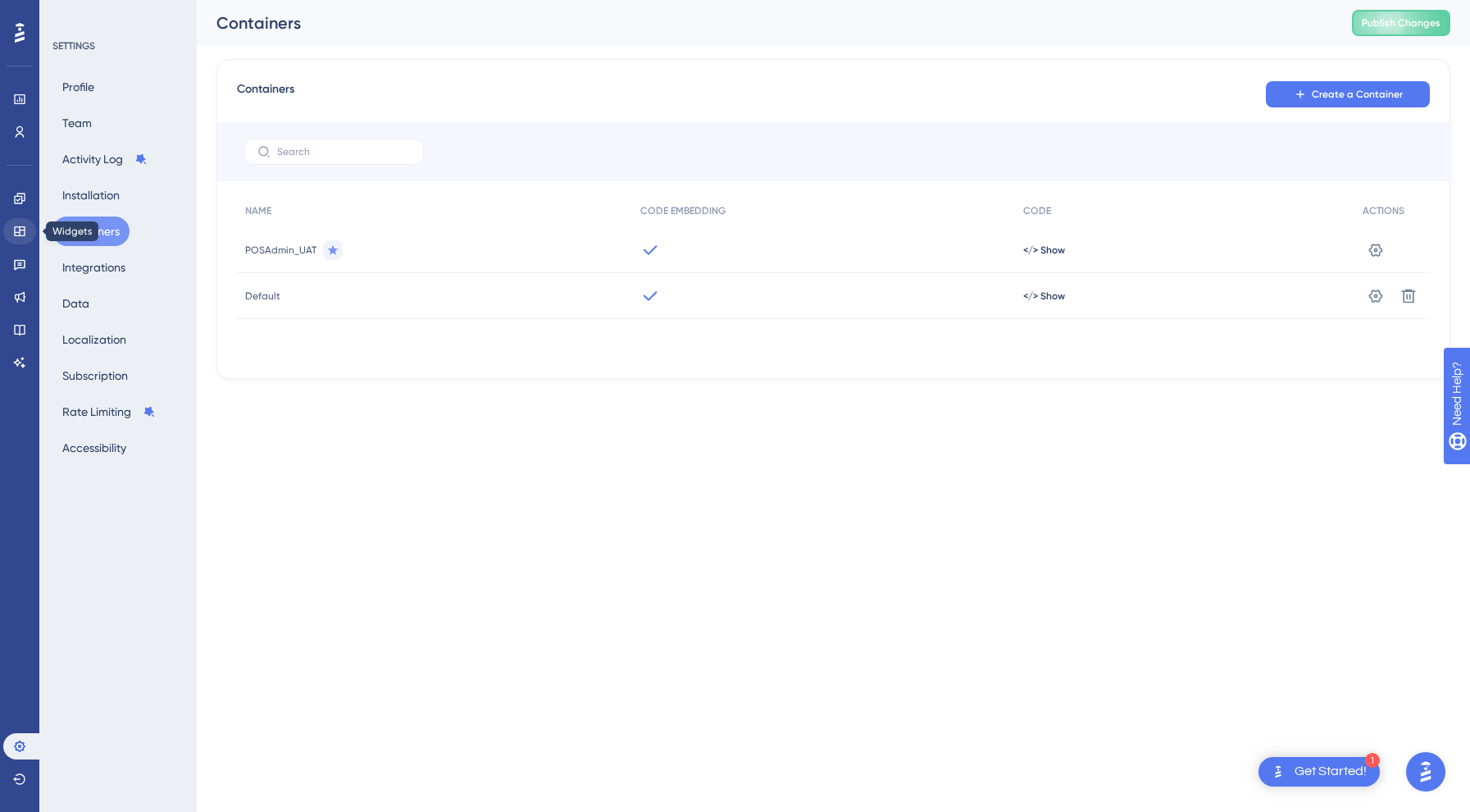
click at [17, 226] on icon at bounding box center [19, 231] width 11 height 10
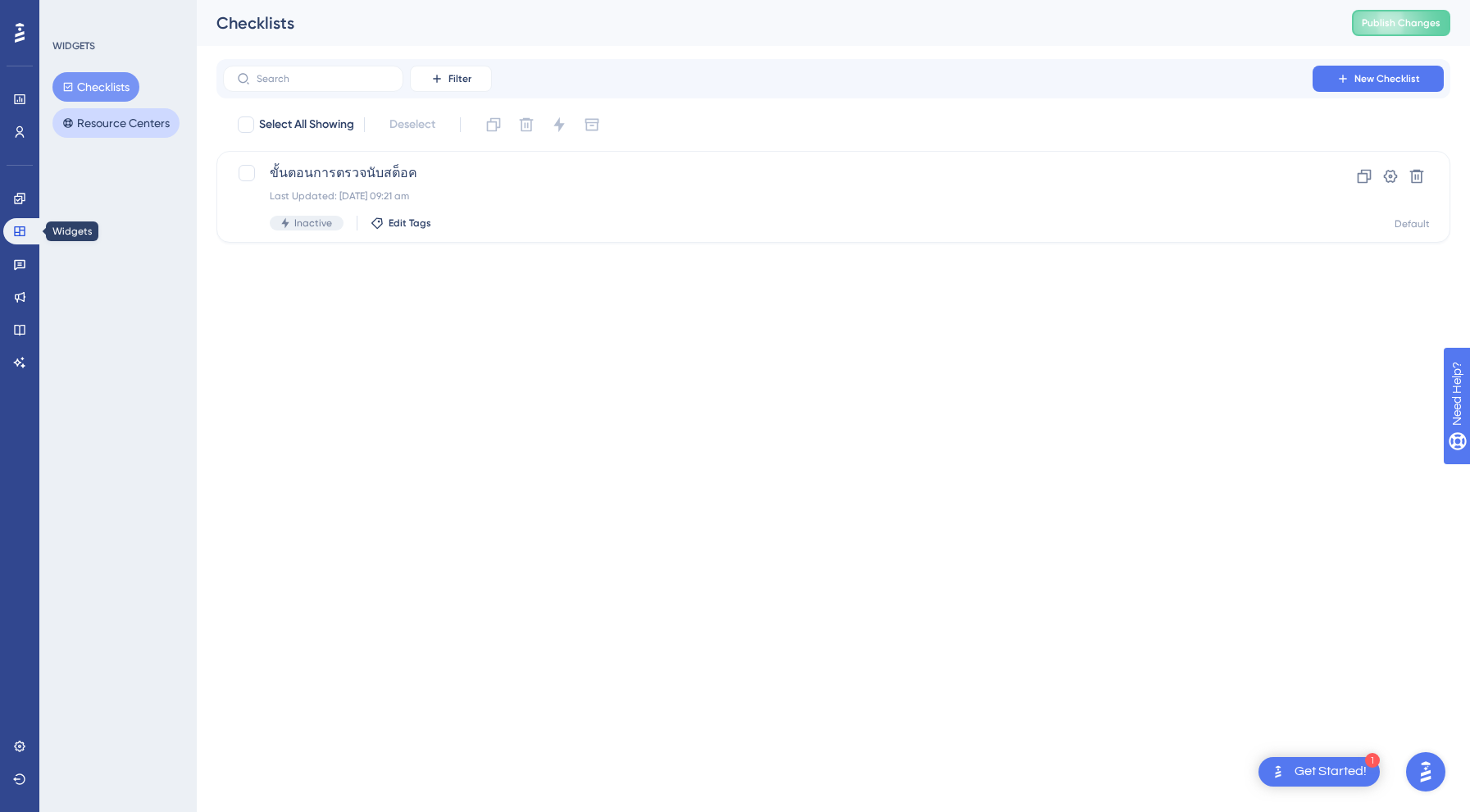
click at [97, 133] on button "Resource Centers" at bounding box center [115, 123] width 127 height 30
click at [103, 120] on button "Resource Centers" at bounding box center [115, 123] width 127 height 30
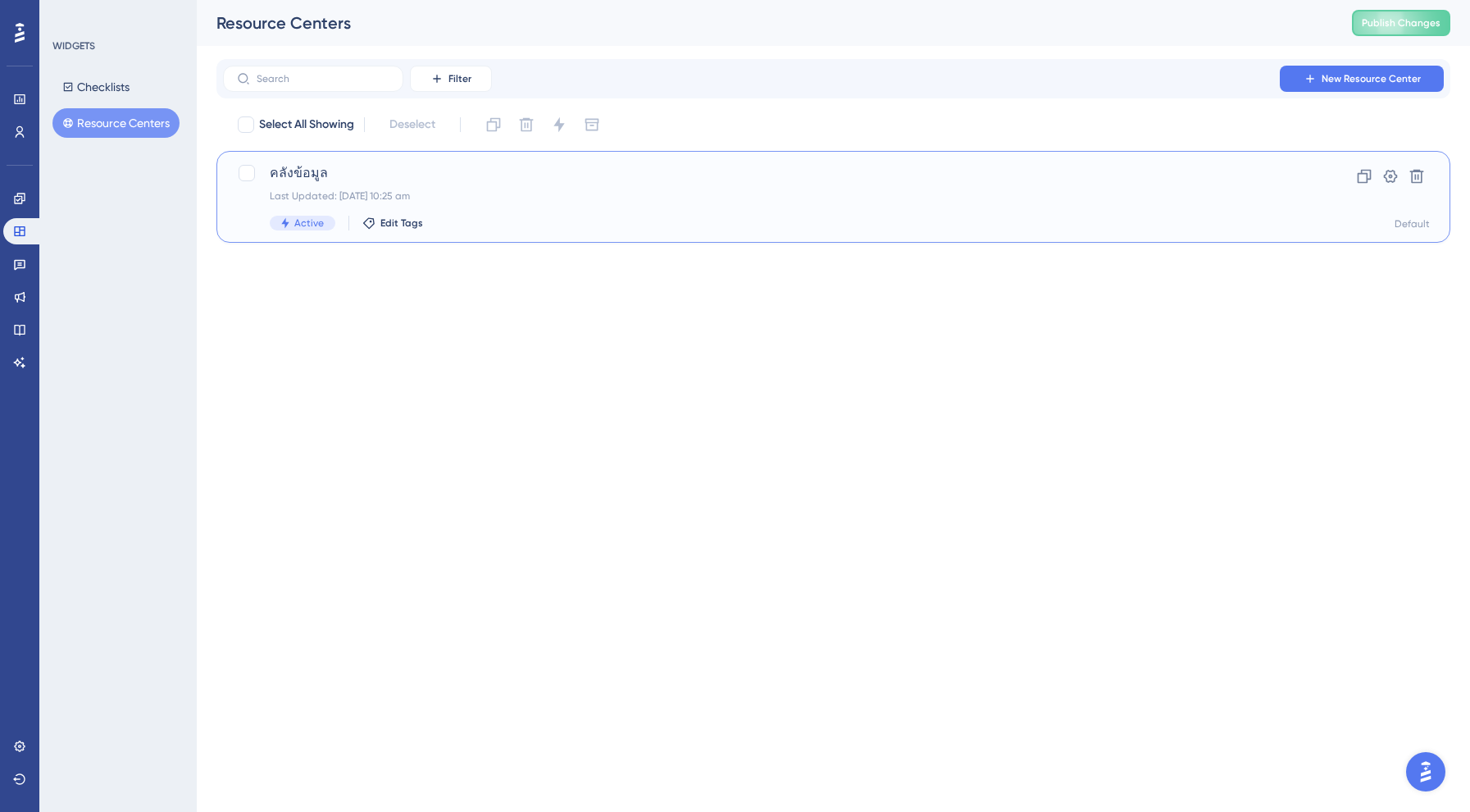
click at [377, 192] on div "Last Updated: 26 Aug 2025 at 10:25 am" at bounding box center [768, 195] width 996 height 13
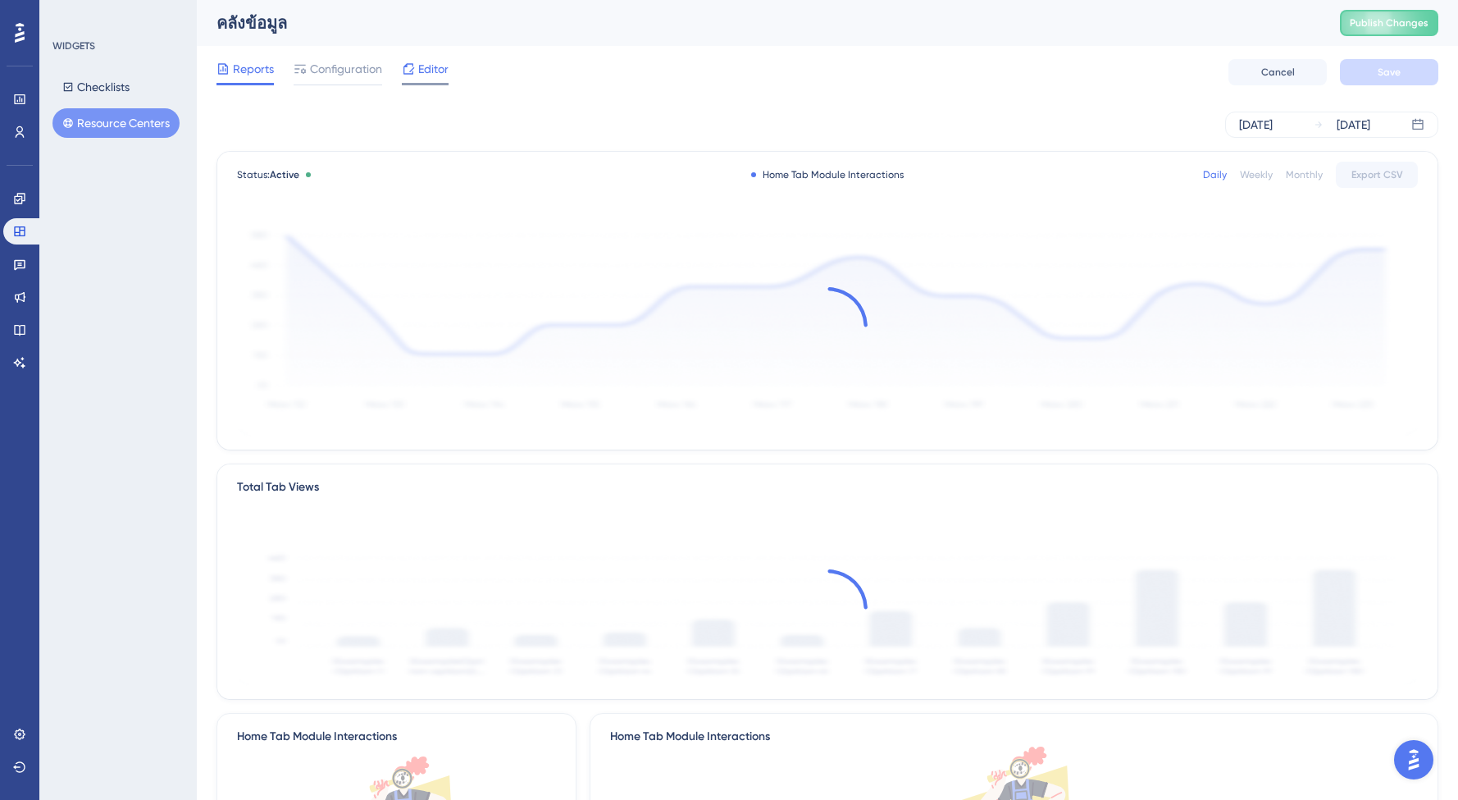
click at [440, 72] on span "Editor" at bounding box center [433, 69] width 30 height 20
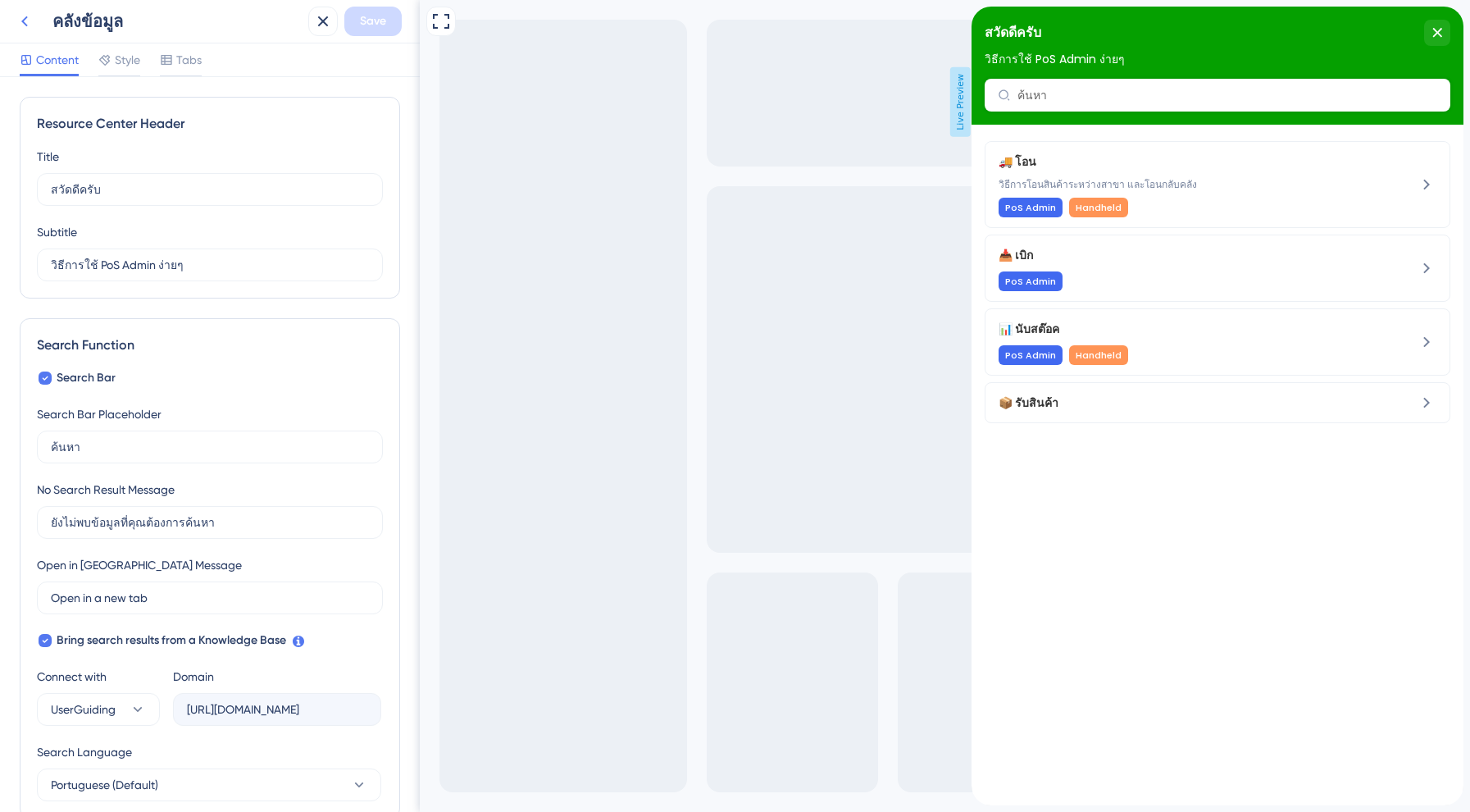
click at [17, 31] on button at bounding box center [25, 22] width 30 height 30
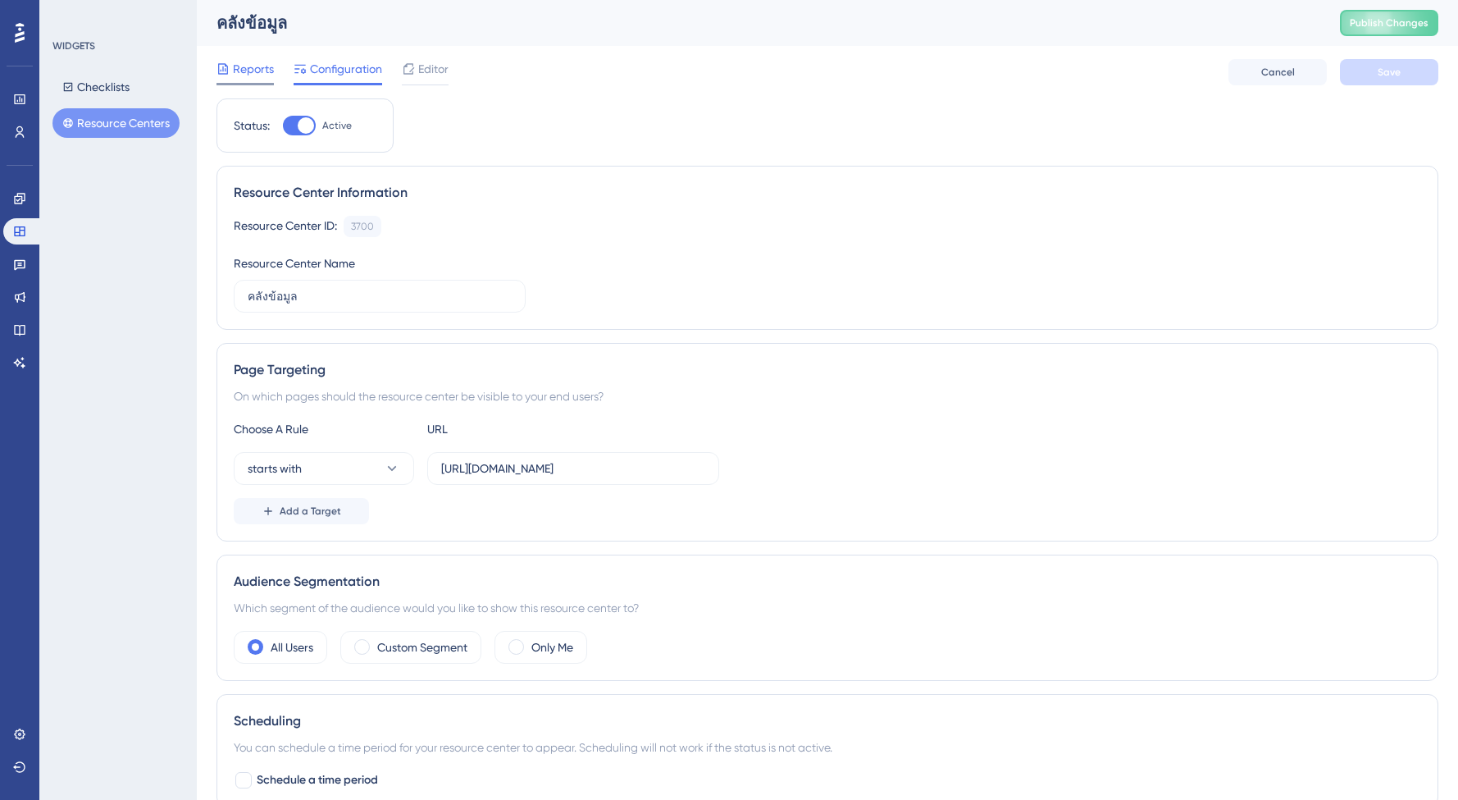
click at [253, 66] on span "Reports" at bounding box center [253, 69] width 41 height 20
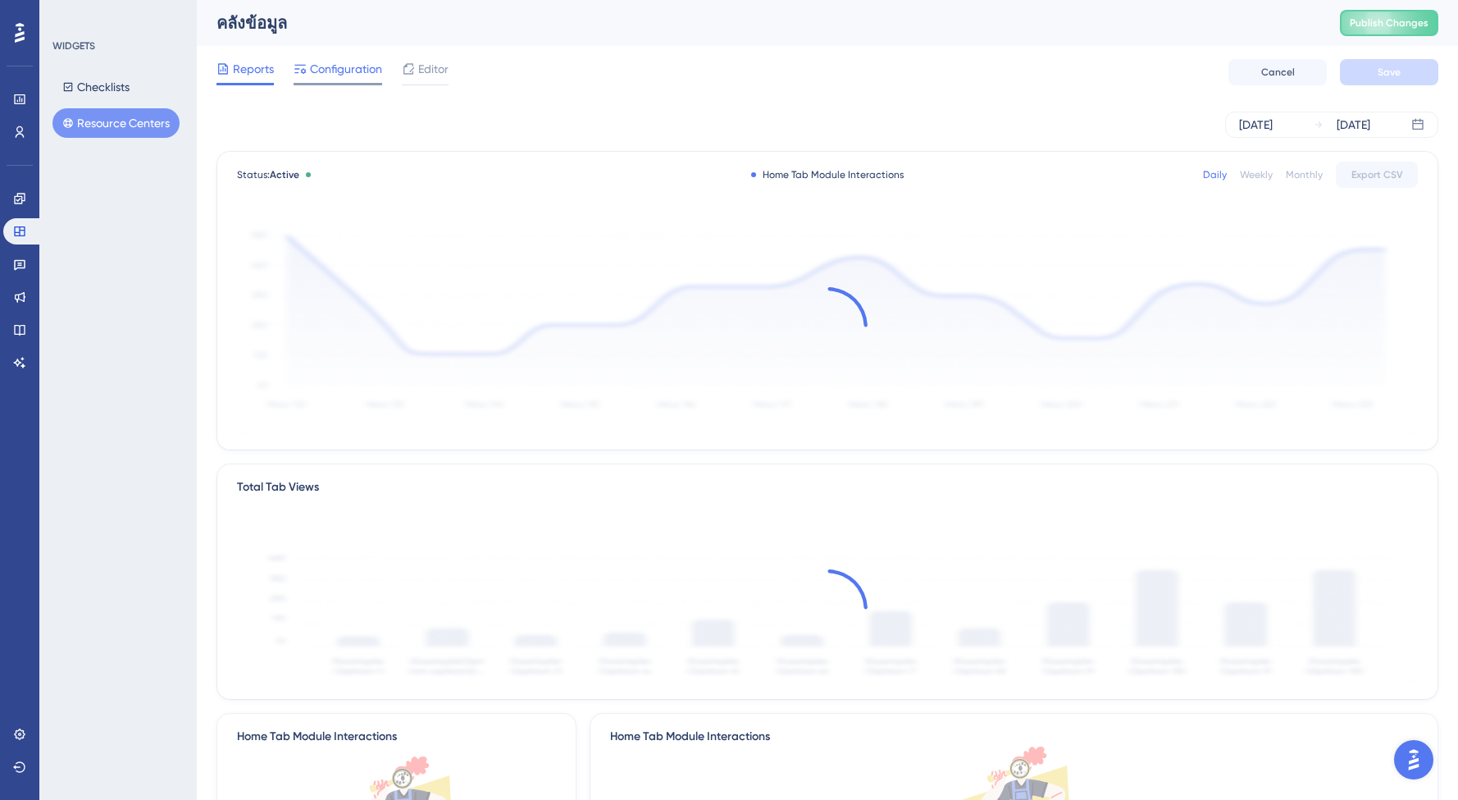
click at [336, 67] on span "Configuration" at bounding box center [346, 69] width 72 height 20
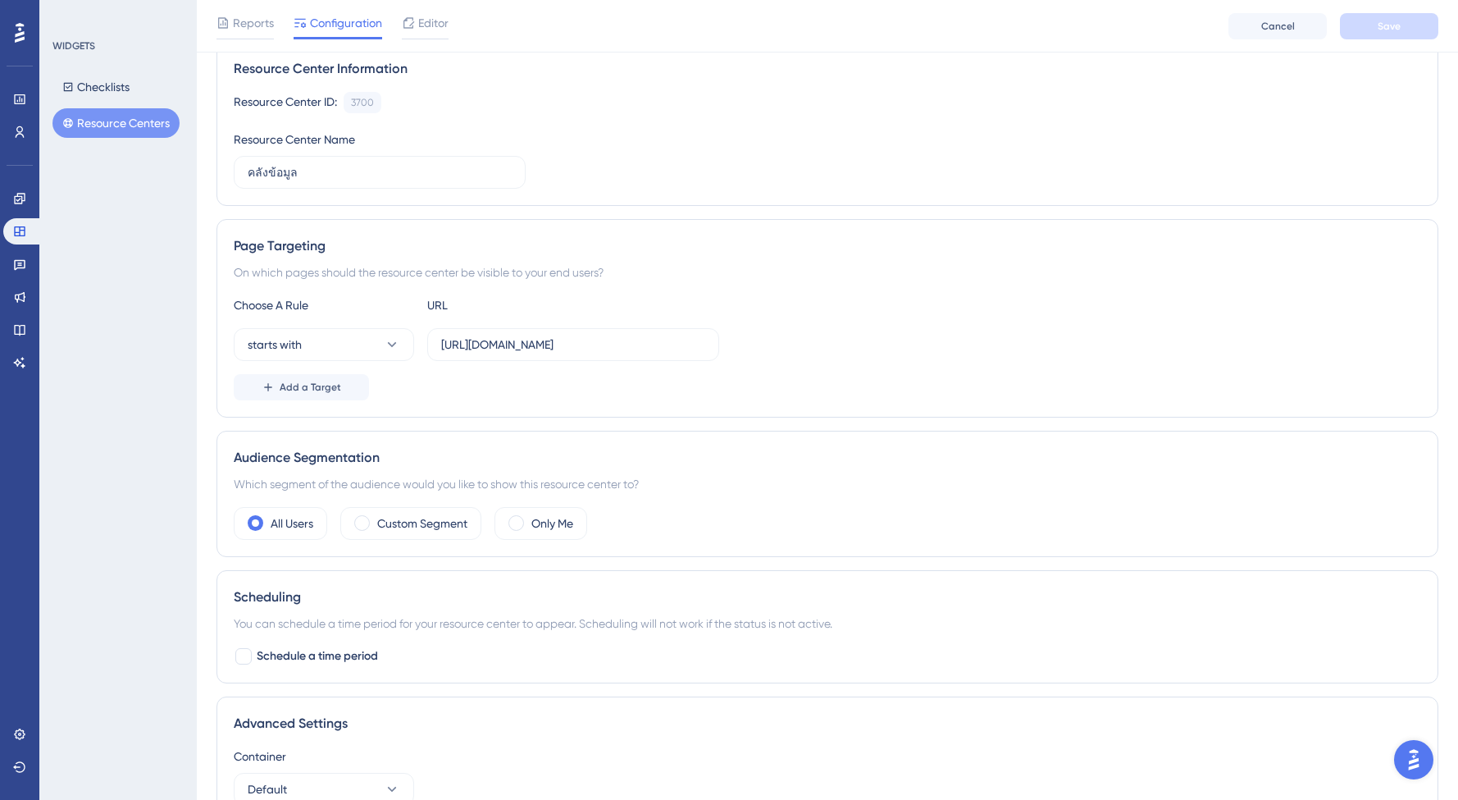
scroll to position [131, 0]
click at [562, 341] on input "https://posadmin-dev.cjexpress.io/" at bounding box center [573, 344] width 264 height 18
click at [560, 344] on input "https://posadmin-dev.cjexpress.io/" at bounding box center [573, 344] width 264 height 18
type input "[URL][DOMAIN_NAME]"
click at [726, 389] on div "Add a Target" at bounding box center [827, 386] width 1187 height 26
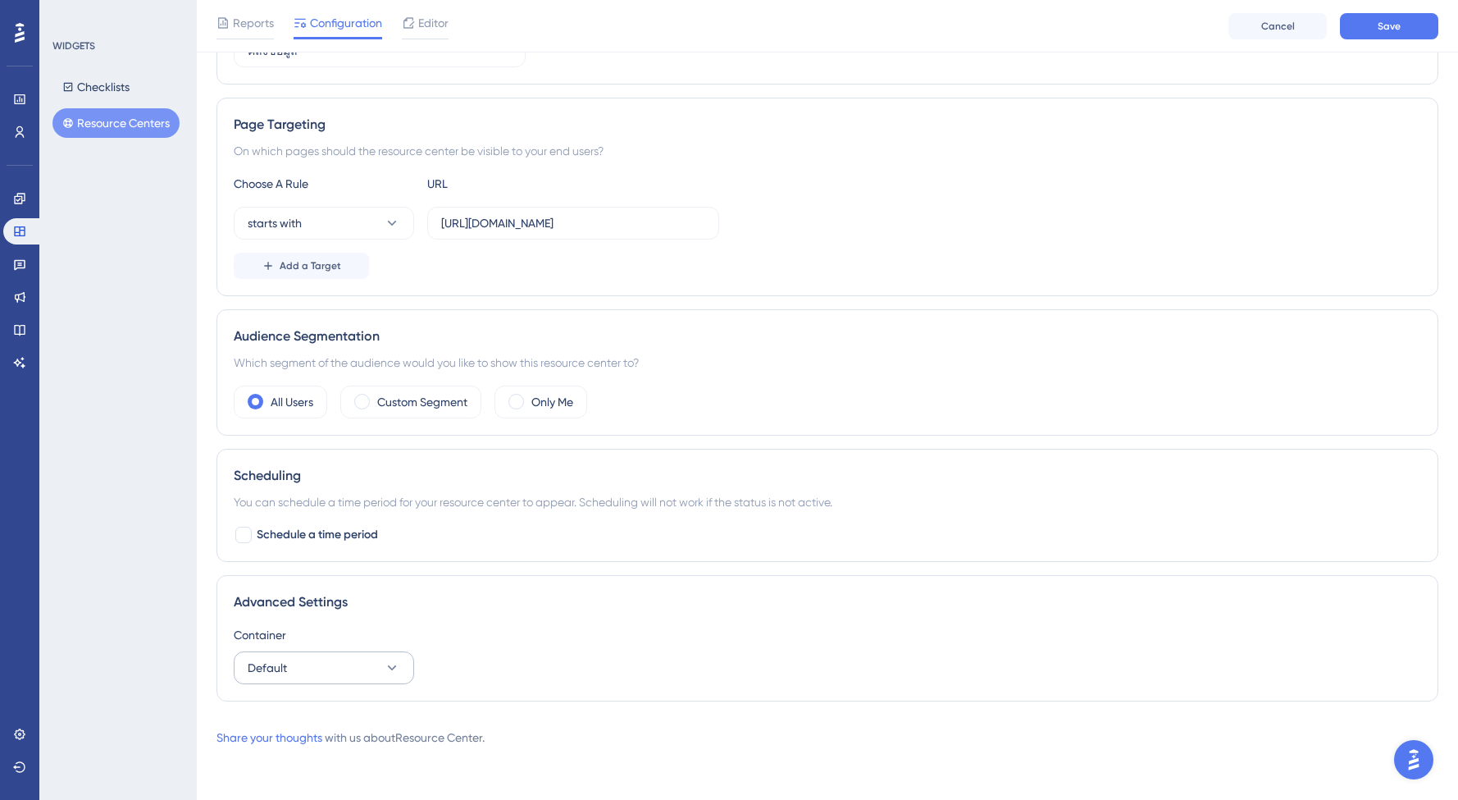
scroll to position [252, 0]
click at [285, 672] on span "Default" at bounding box center [267, 668] width 39 height 20
click at [520, 581] on div "Advanced Settings Container Default POSAdmin_UAT POSAdmin_UAT Default Default" at bounding box center [827, 638] width 1222 height 126
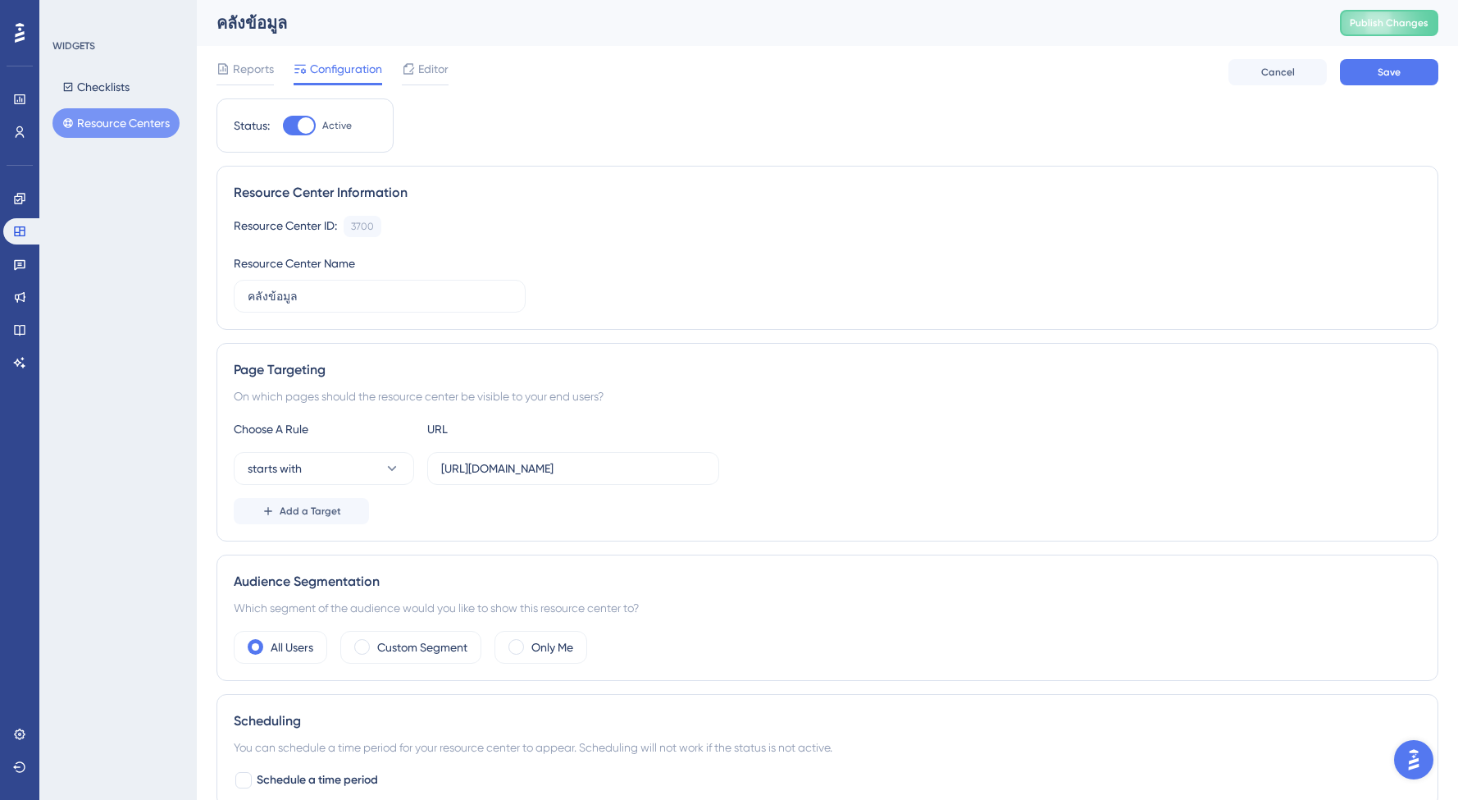
scroll to position [0, 0]
click at [1396, 74] on span "Save" at bounding box center [1389, 72] width 23 height 13
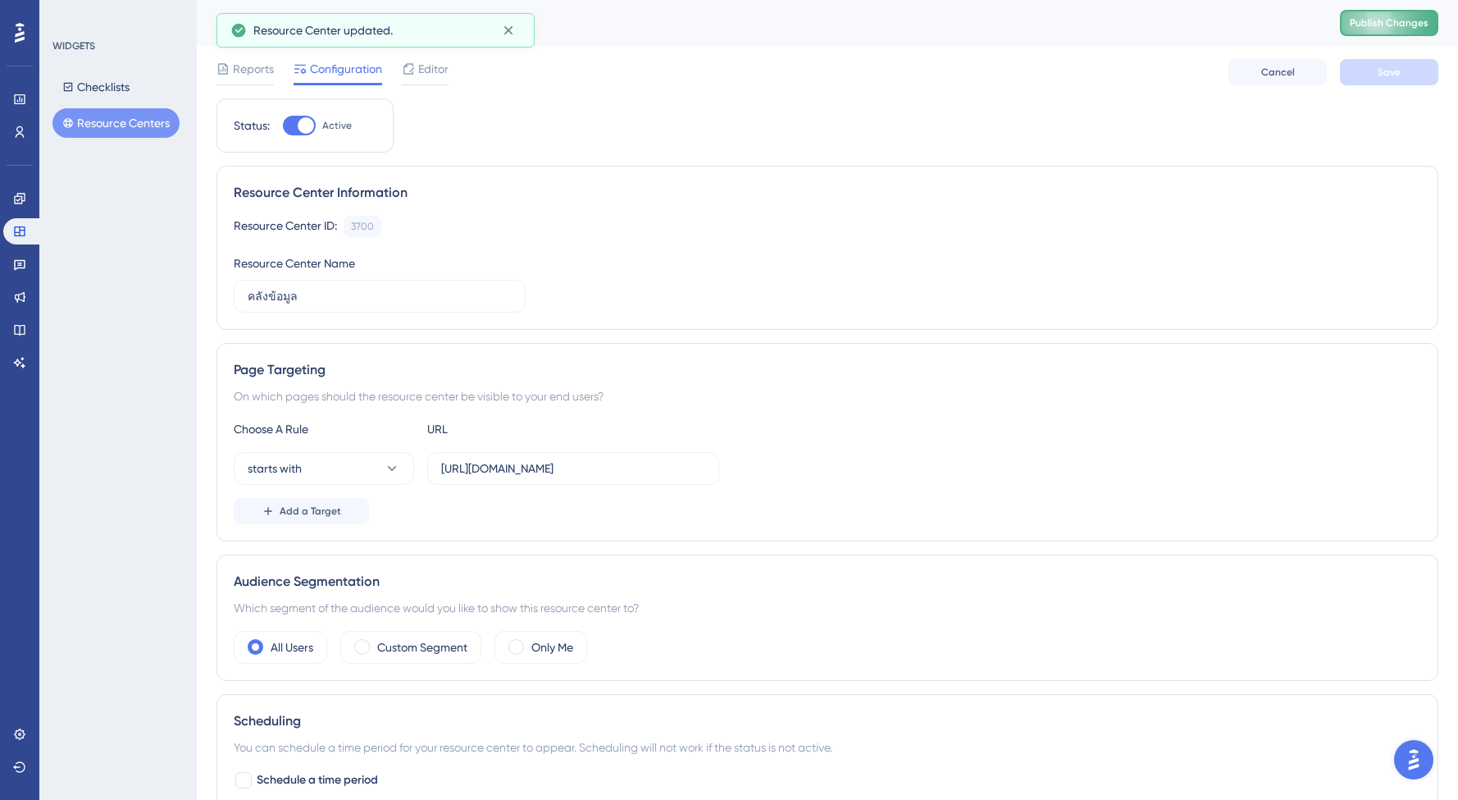
click at [1400, 25] on span "Publish Changes" at bounding box center [1389, 22] width 79 height 13
click at [227, 65] on icon at bounding box center [222, 68] width 13 height 13
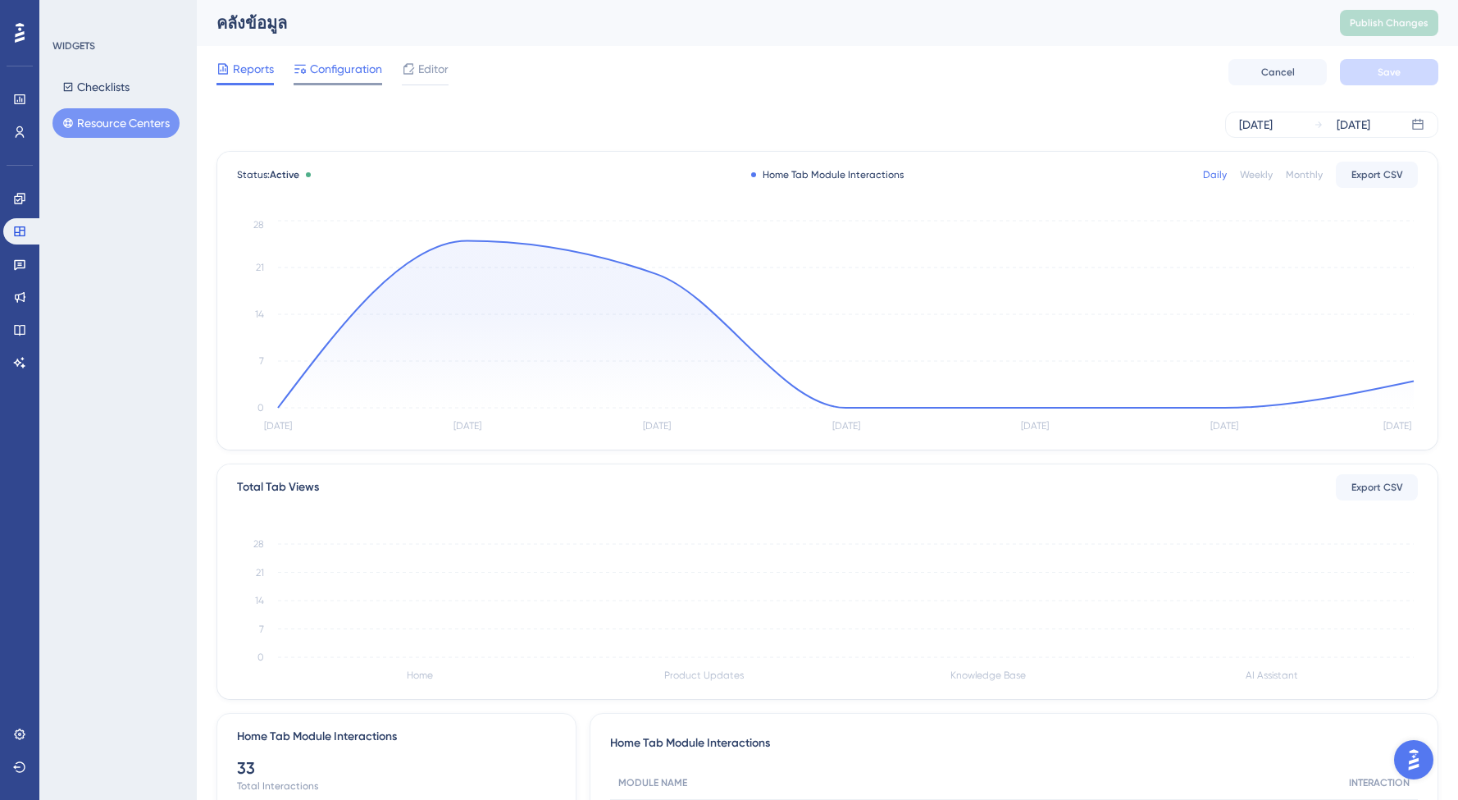
click at [344, 74] on span "Configuration" at bounding box center [346, 69] width 72 height 20
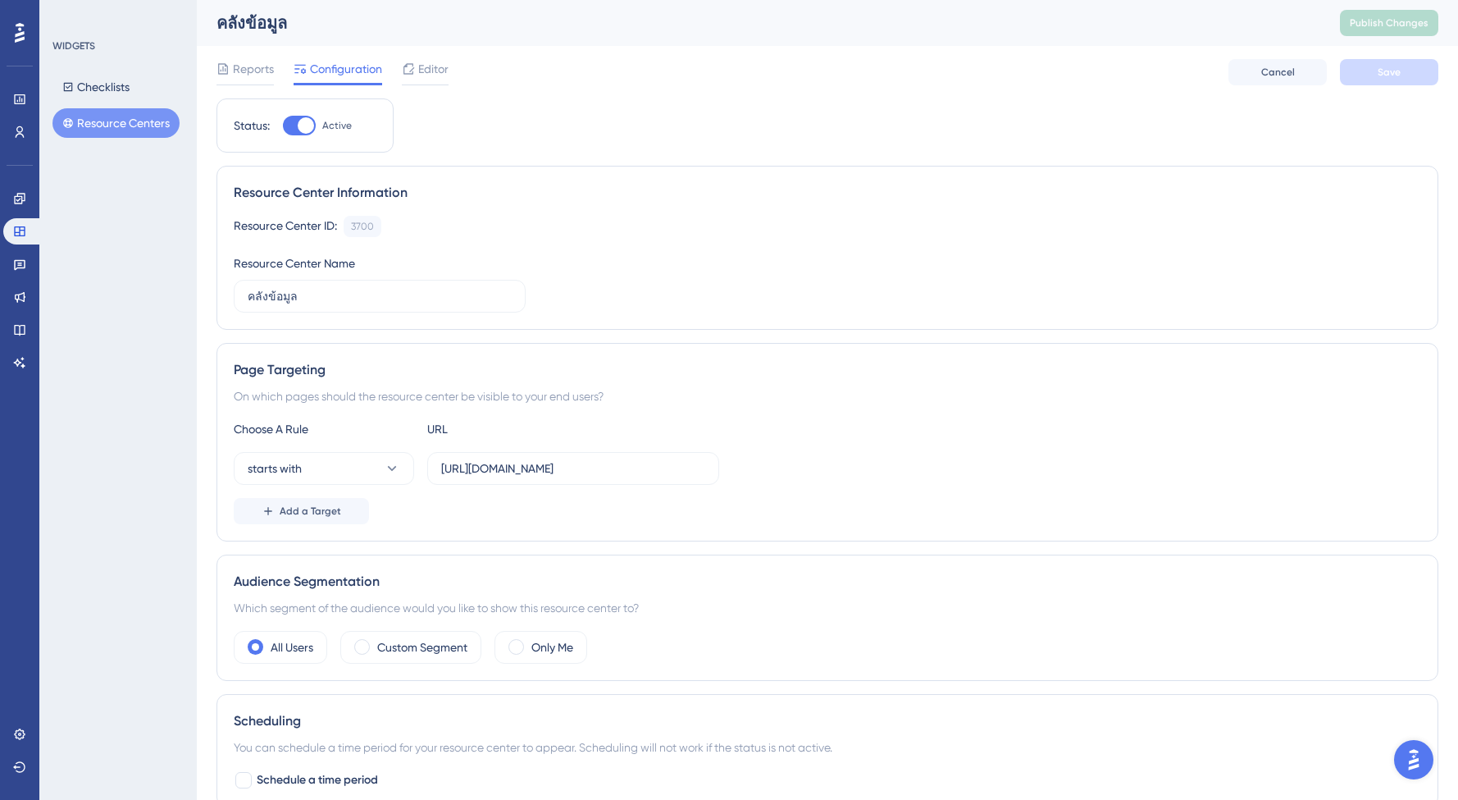
click at [150, 349] on div "WIDGETS Checklists Resource Centers" at bounding box center [117, 400] width 157 height 800
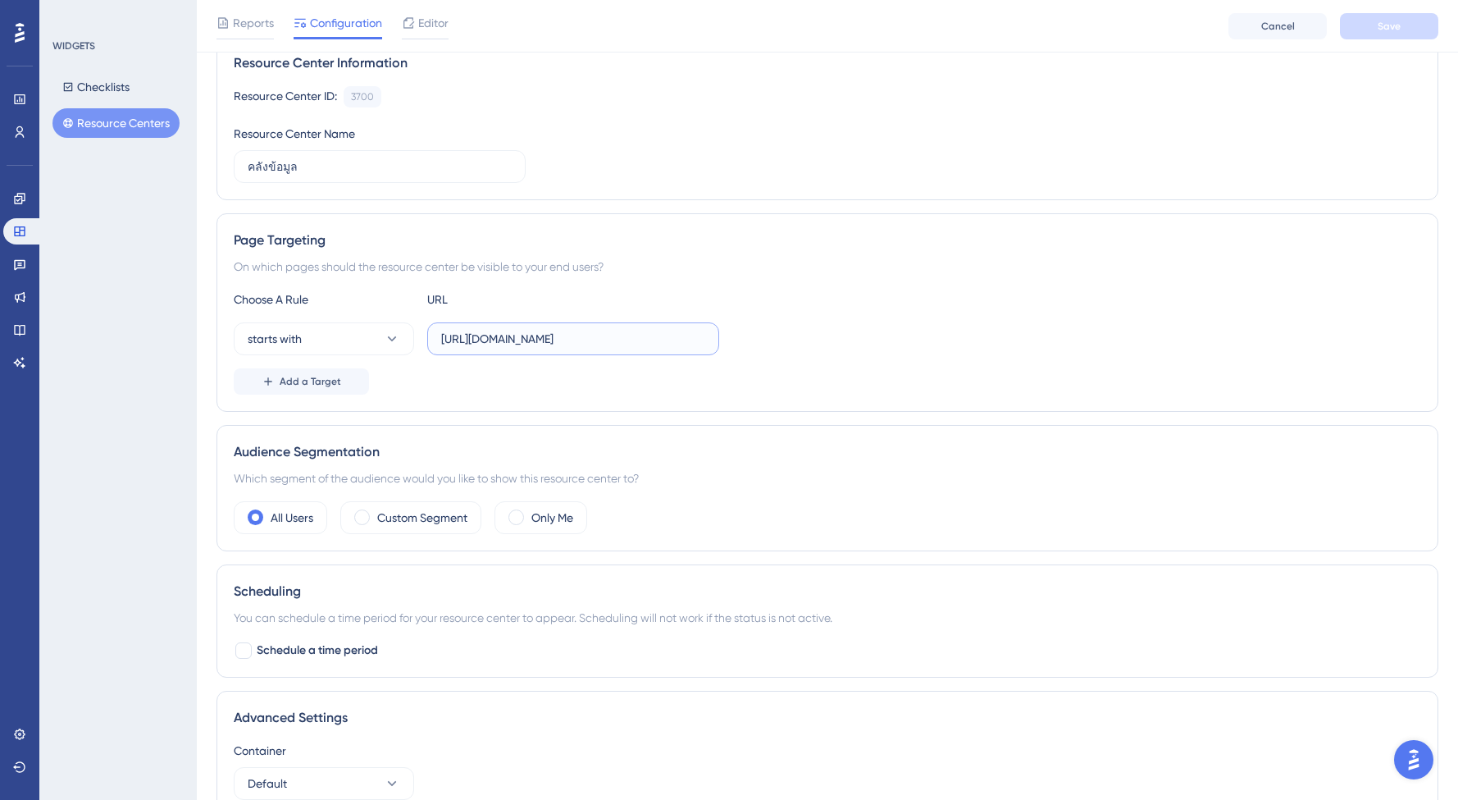
click at [531, 342] on input "[URL][DOMAIN_NAME]" at bounding box center [573, 339] width 264 height 18
paste input "text"
type input "[URL][DOMAIN_NAME]"
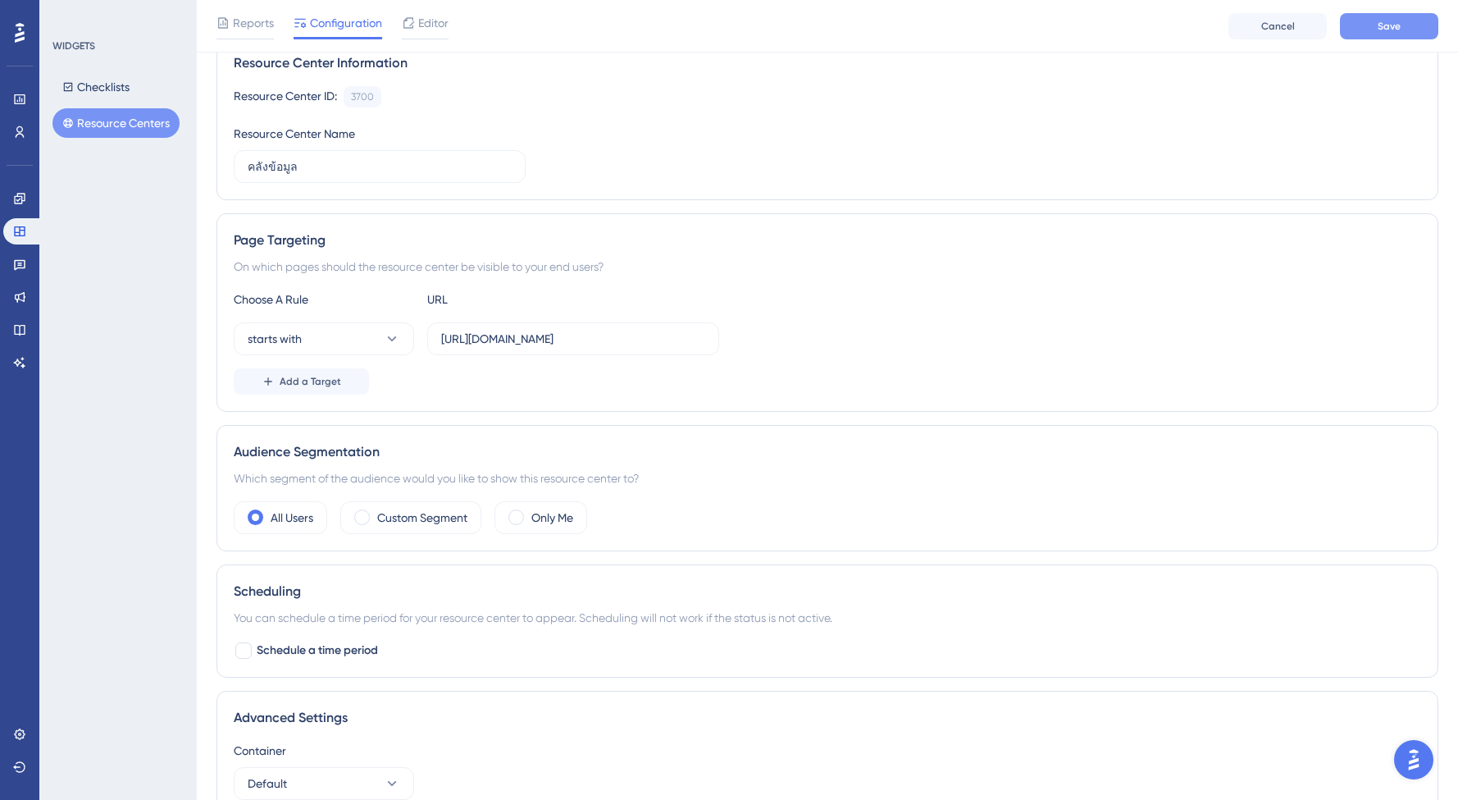
click at [1384, 23] on span "Save" at bounding box center [1389, 26] width 23 height 13
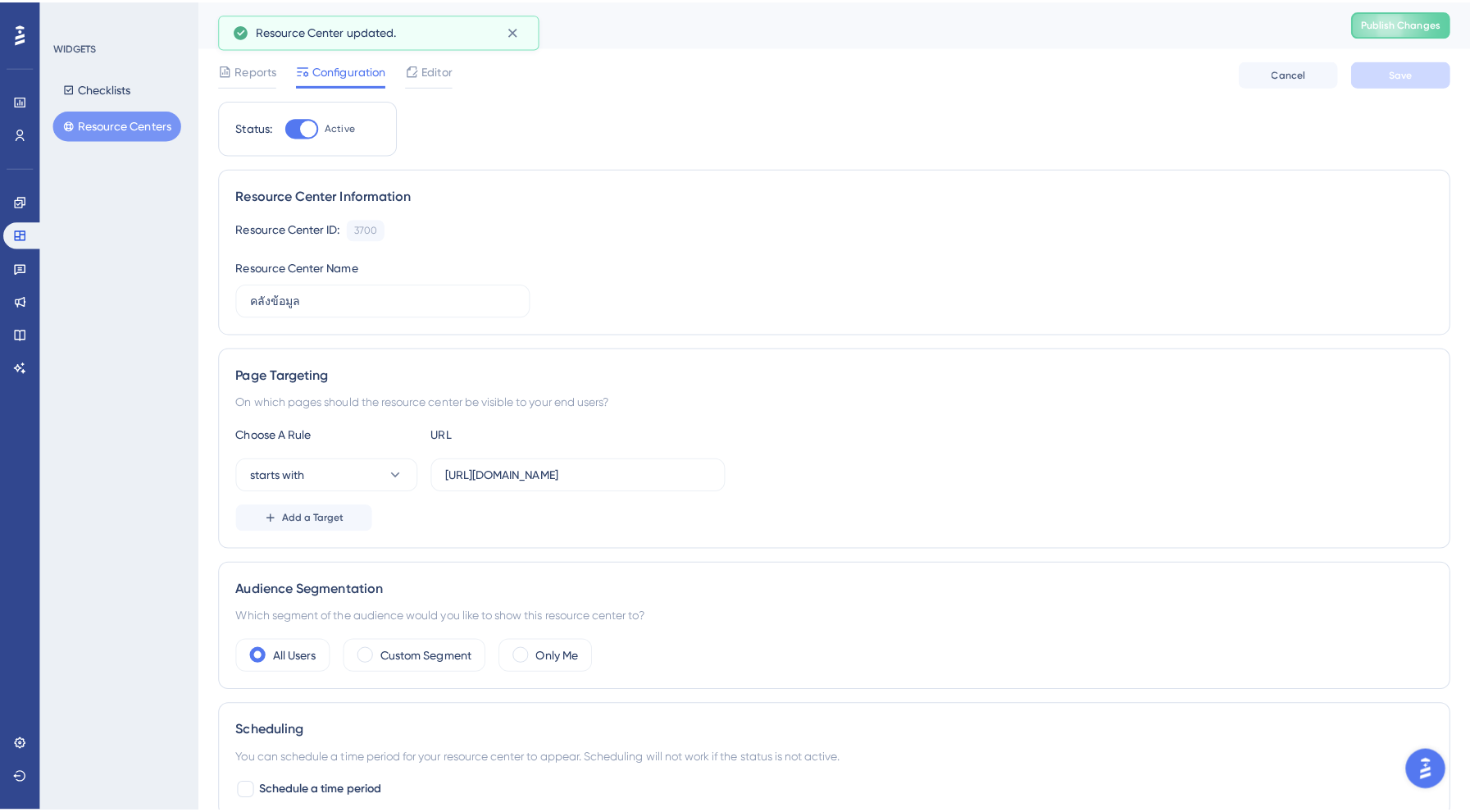
scroll to position [0, 0]
click at [1435, 20] on button "Publish Changes" at bounding box center [1389, 23] width 98 height 26
click at [228, 80] on div "Reports" at bounding box center [244, 72] width 57 height 26
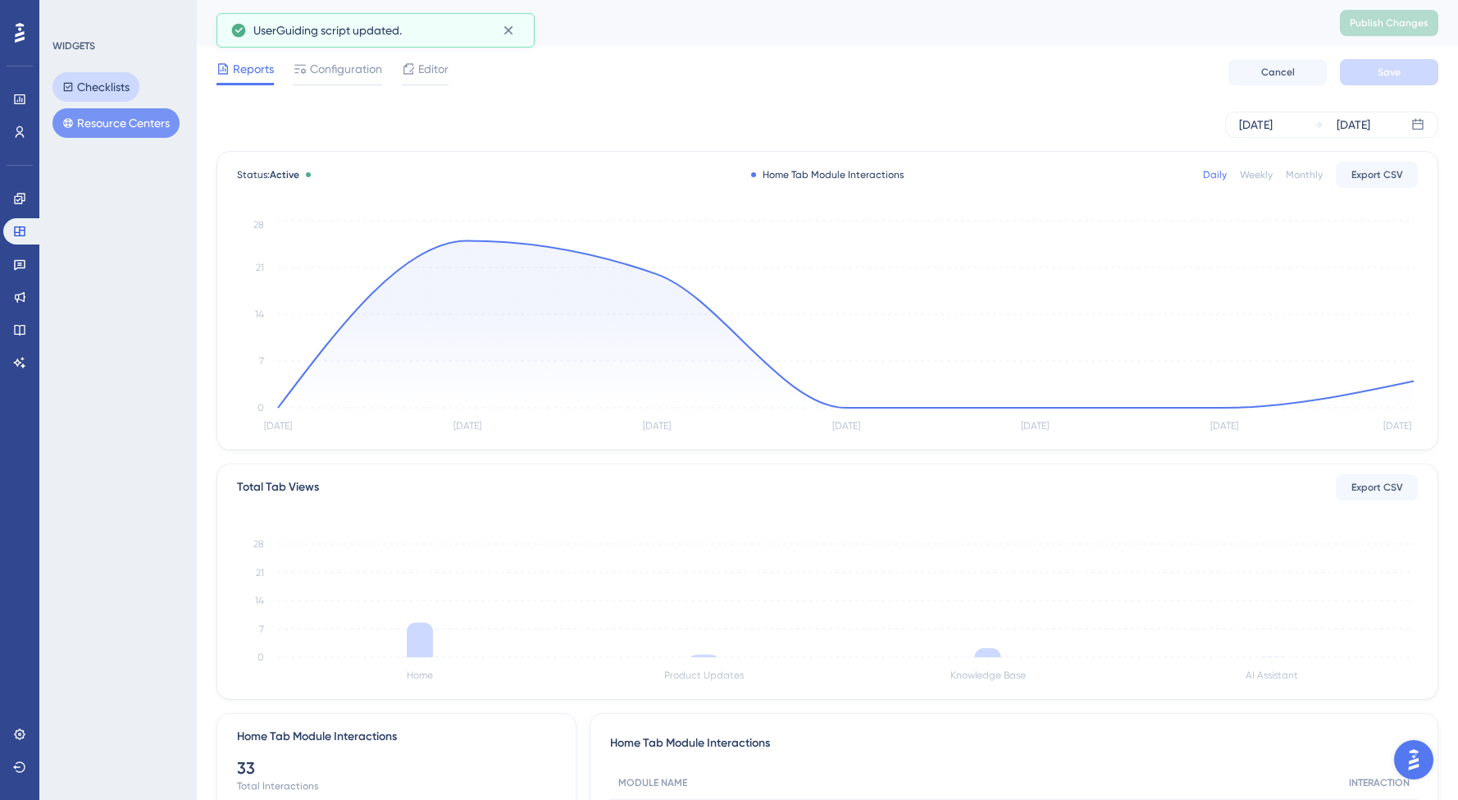
click at [93, 84] on button "Checklists" at bounding box center [95, 87] width 87 height 30
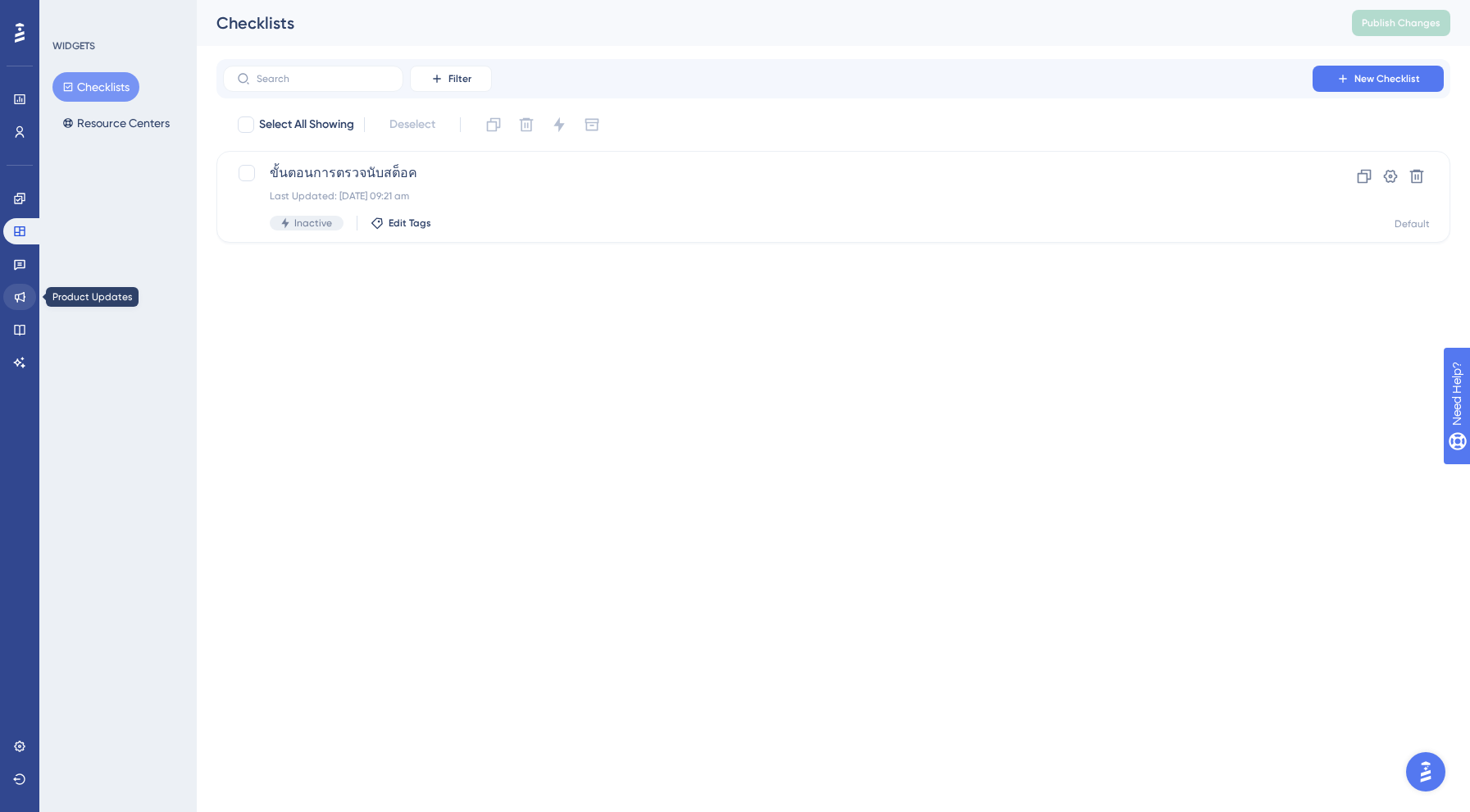
click at [18, 297] on icon at bounding box center [20, 297] width 11 height 11
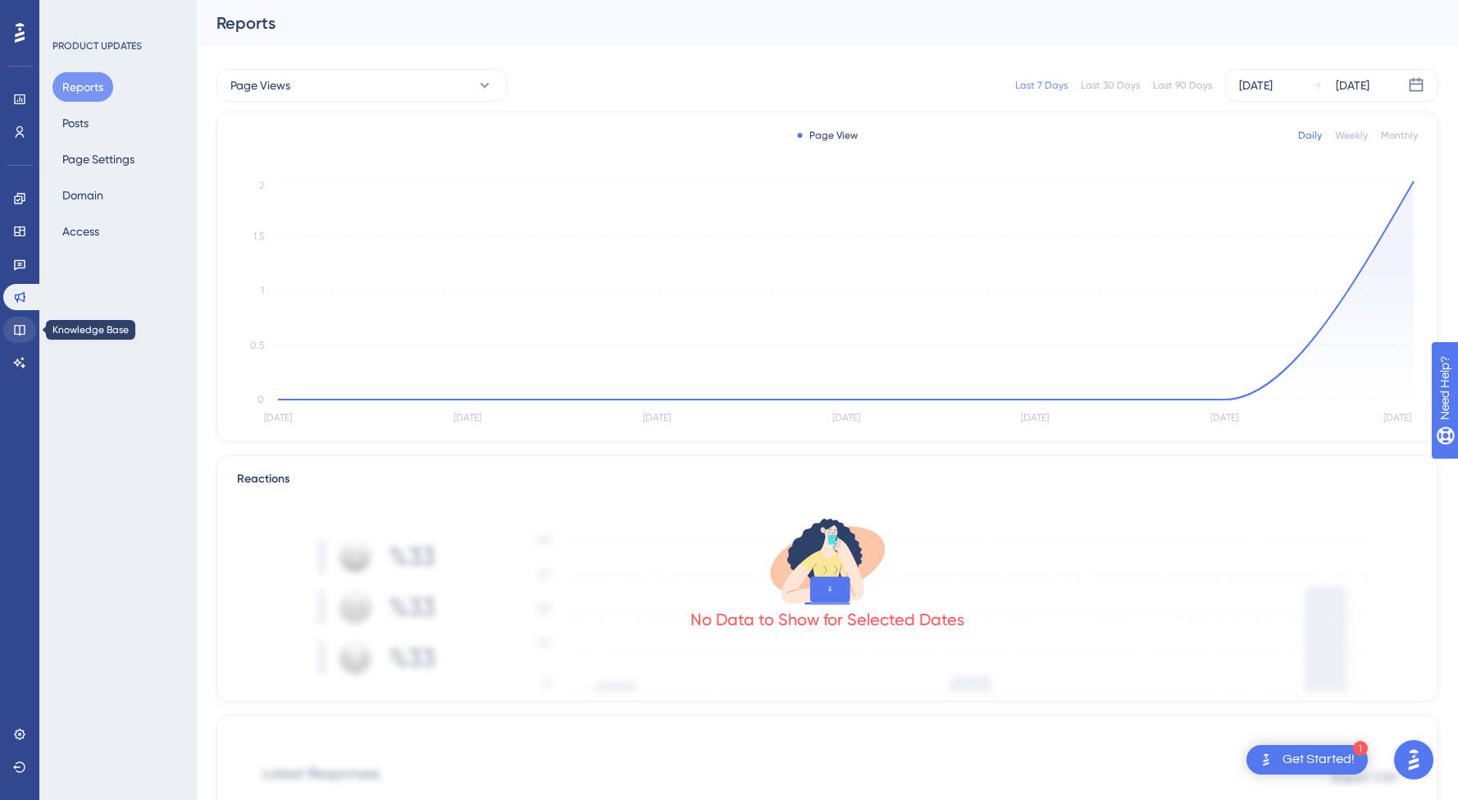
click at [15, 338] on link at bounding box center [19, 330] width 33 height 26
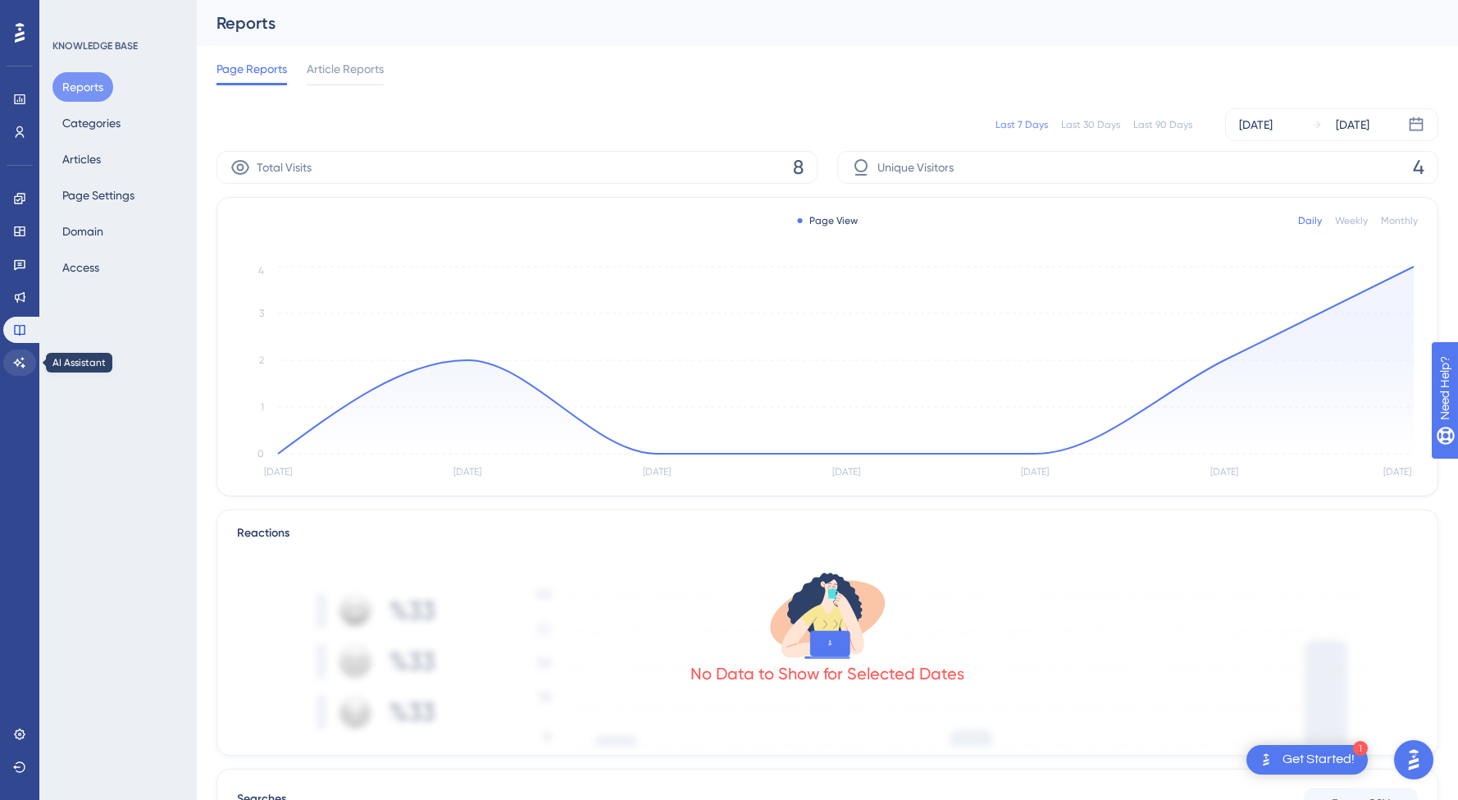
click at [16, 366] on icon at bounding box center [19, 362] width 13 height 13
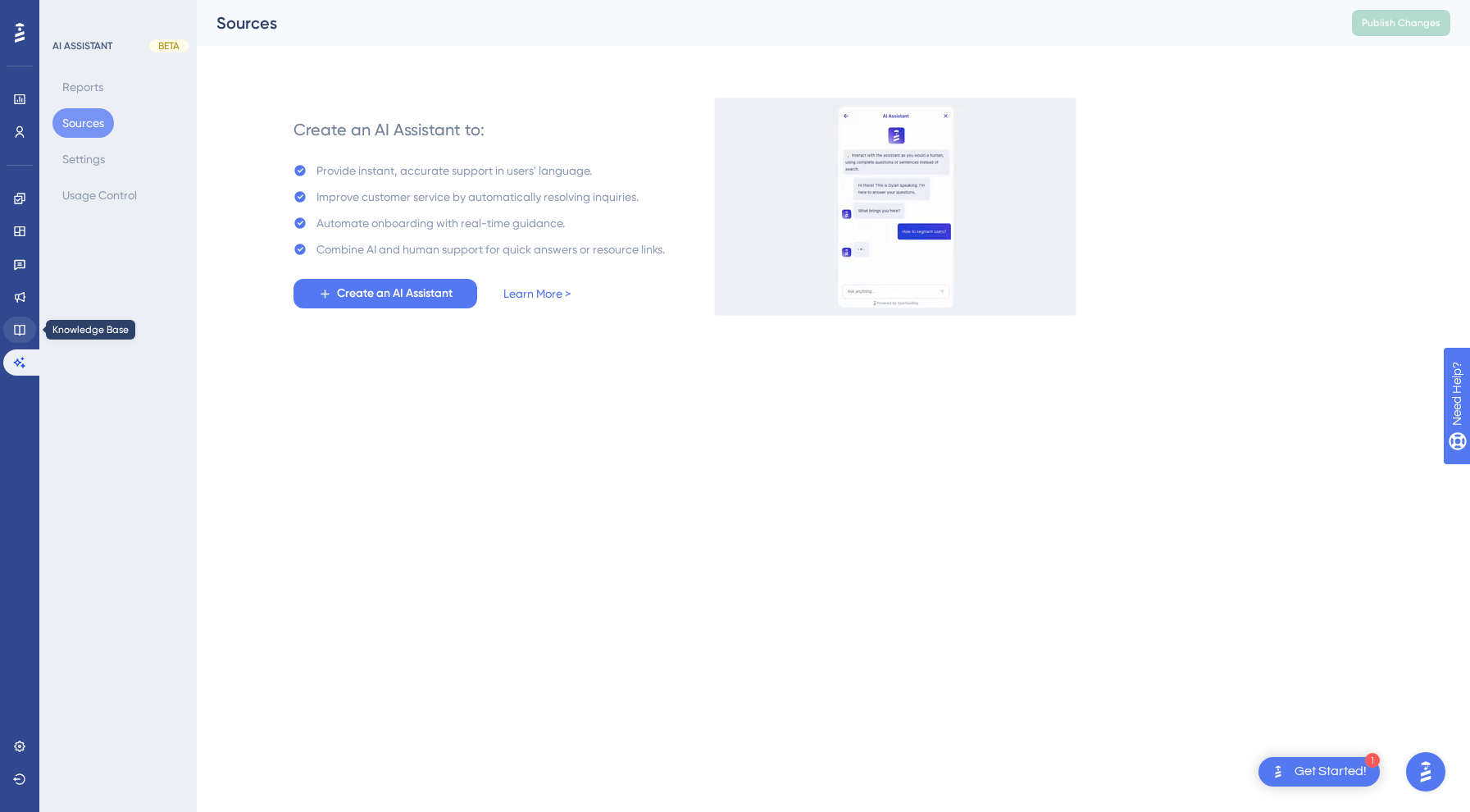
click at [16, 333] on icon at bounding box center [19, 329] width 13 height 13
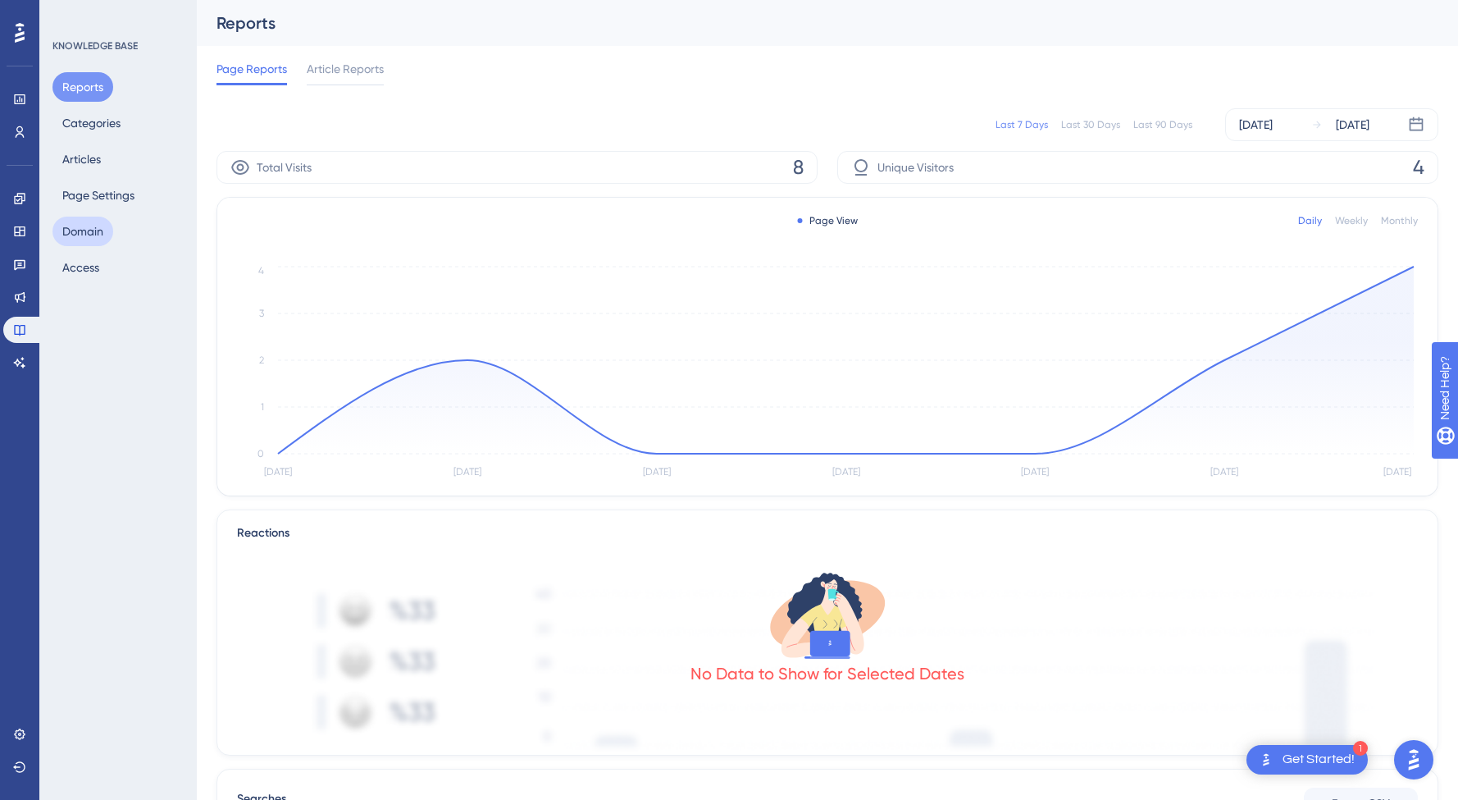
click at [86, 224] on button "Domain" at bounding box center [82, 231] width 61 height 30
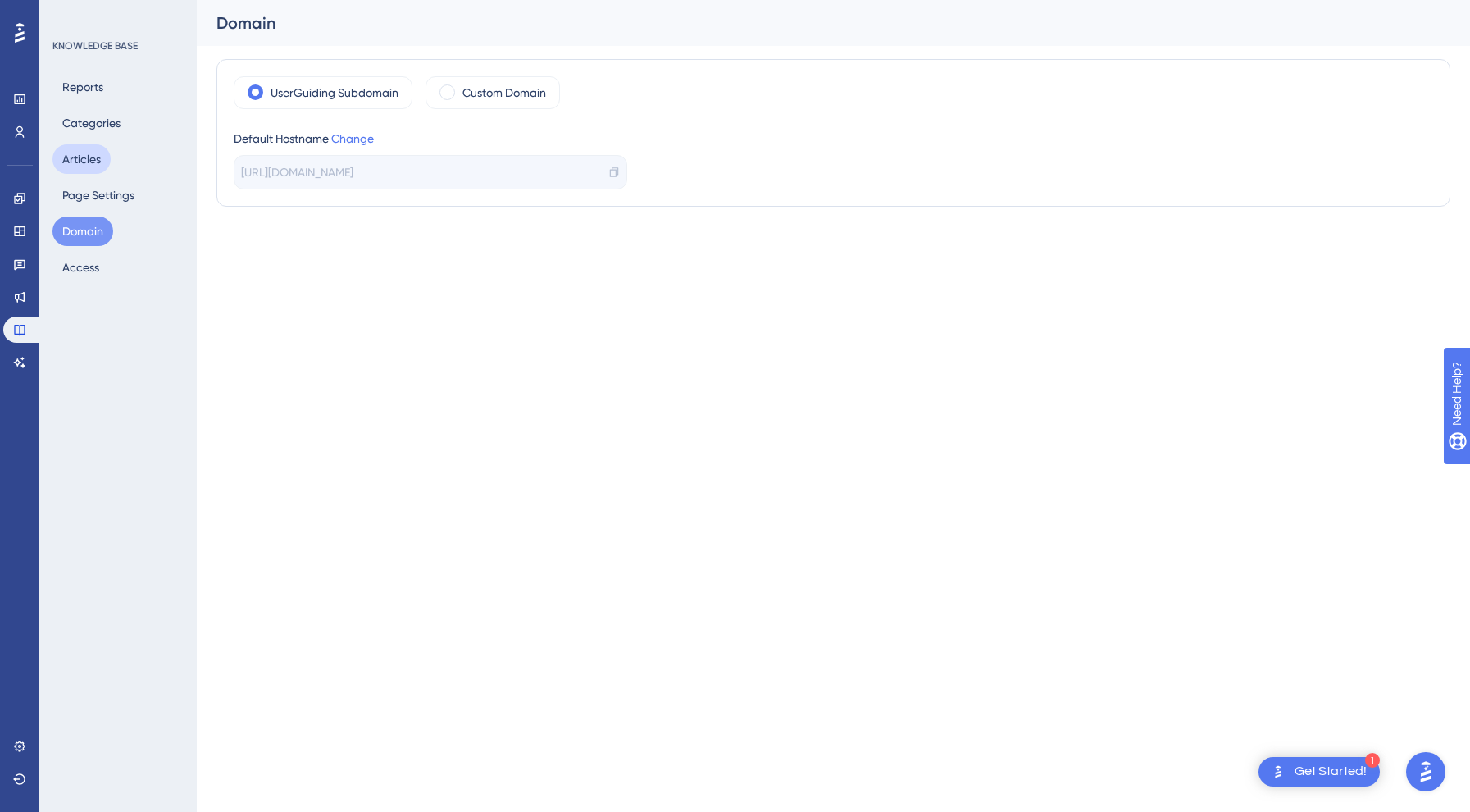
click at [56, 210] on div "Reports Categories Articles Page Settings Domain Access" at bounding box center [118, 177] width 133 height 210
click at [80, 182] on button "Page Settings" at bounding box center [98, 195] width 92 height 30
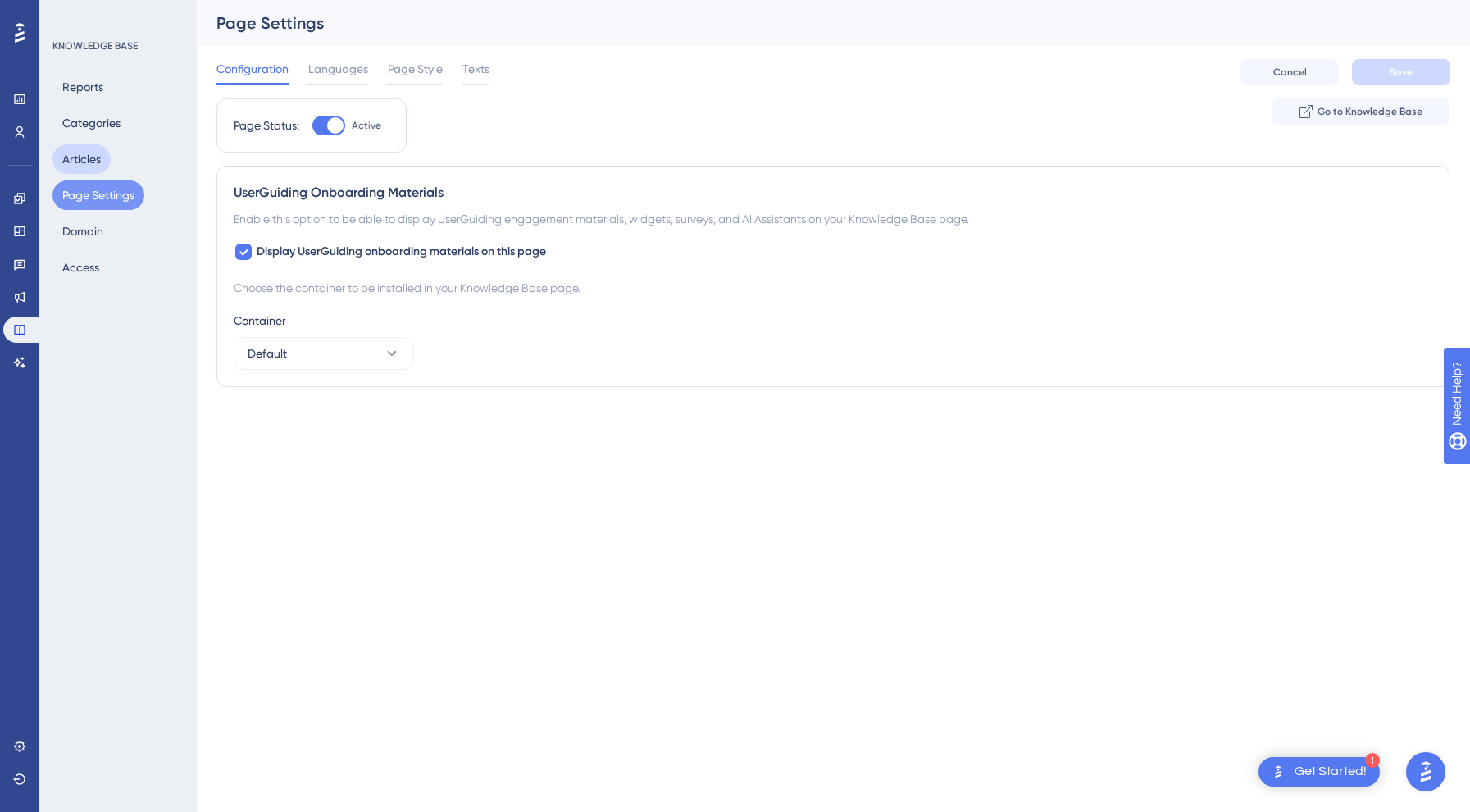
click at [83, 155] on button "Articles" at bounding box center [81, 159] width 58 height 30
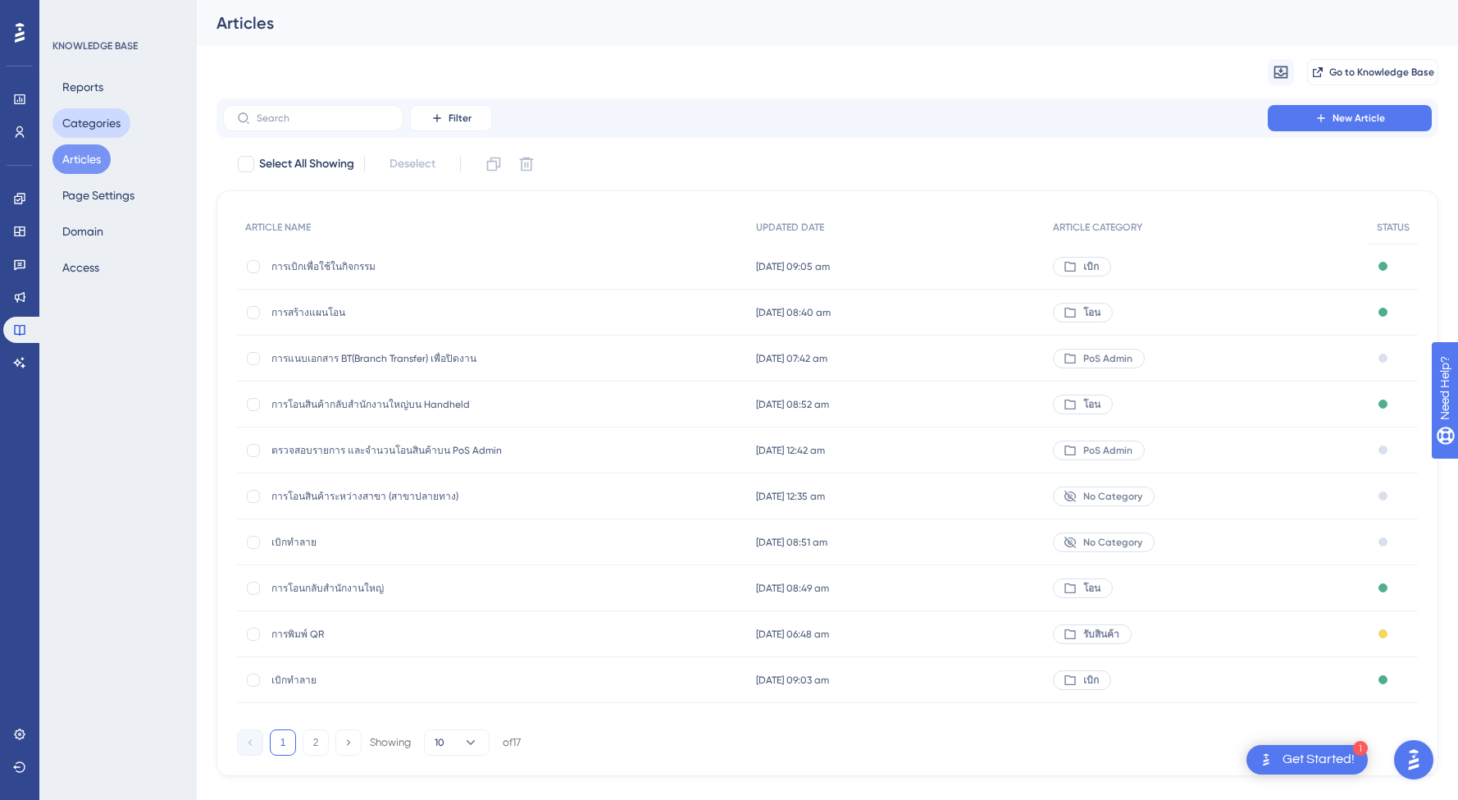
click at [94, 120] on button "Categories" at bounding box center [91, 123] width 78 height 30
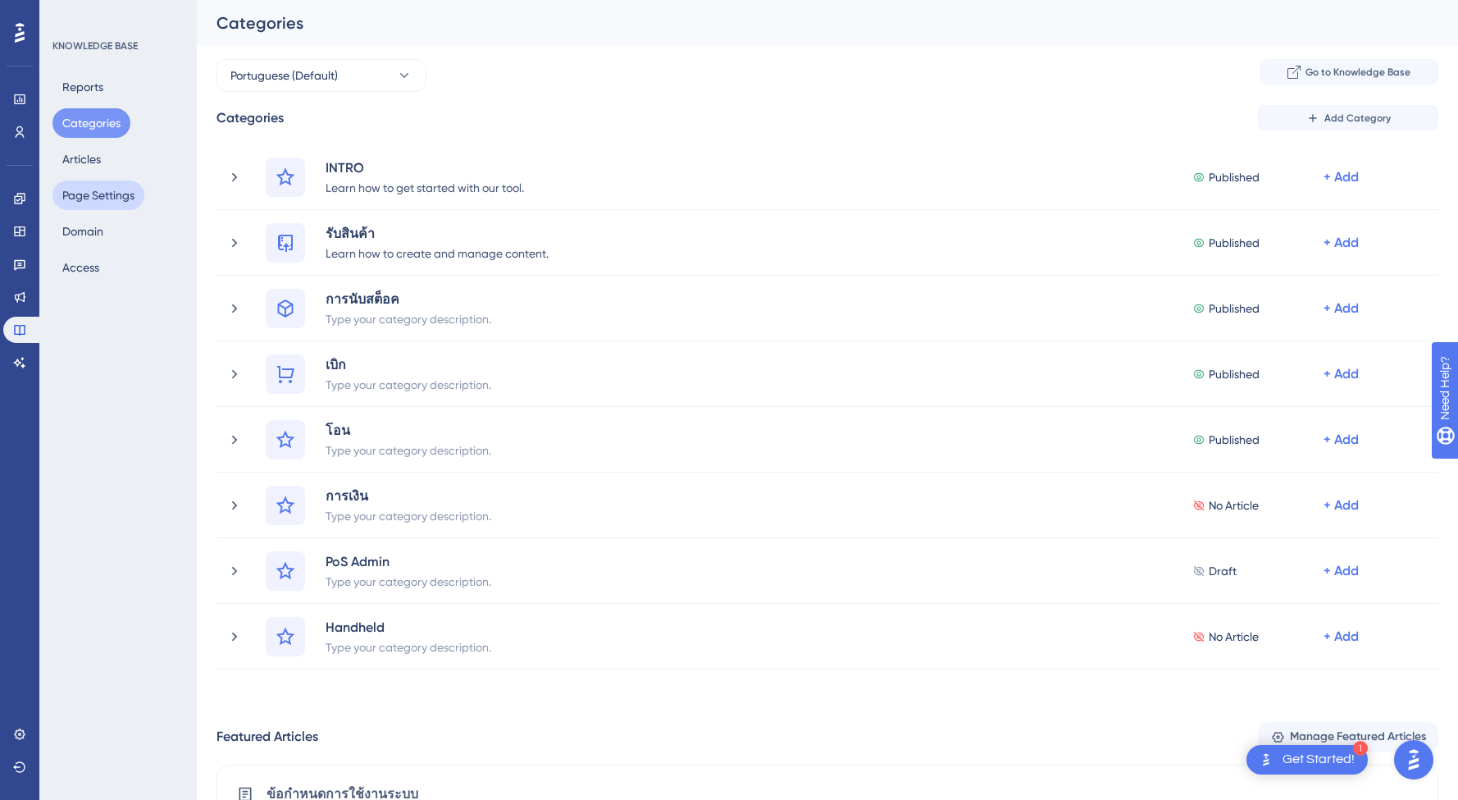
click at [100, 197] on button "Page Settings" at bounding box center [98, 195] width 92 height 30
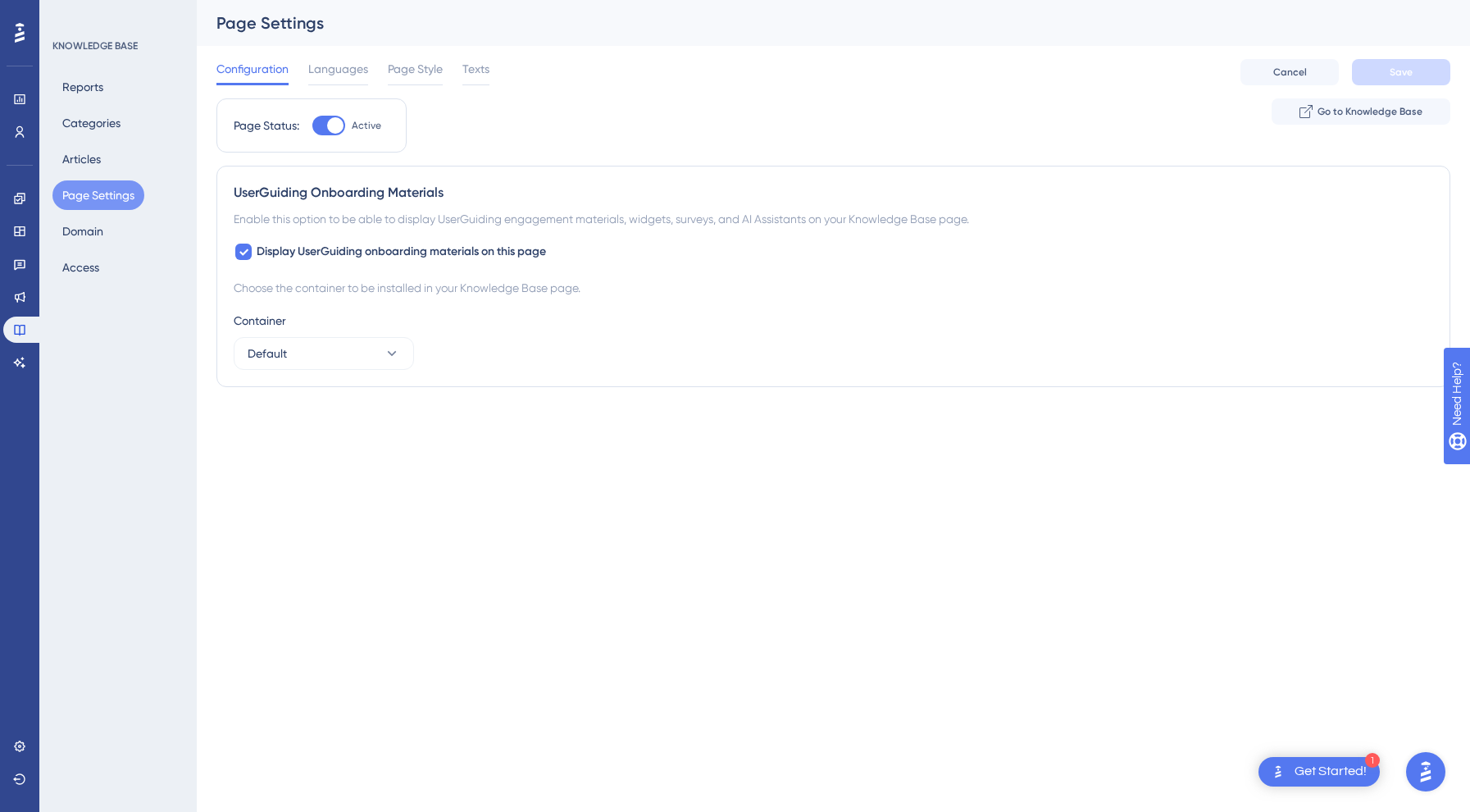
click at [87, 104] on div "Reports Categories Articles Page Settings Domain Access" at bounding box center [118, 177] width 133 height 210
click at [90, 126] on button "Categories" at bounding box center [91, 123] width 78 height 30
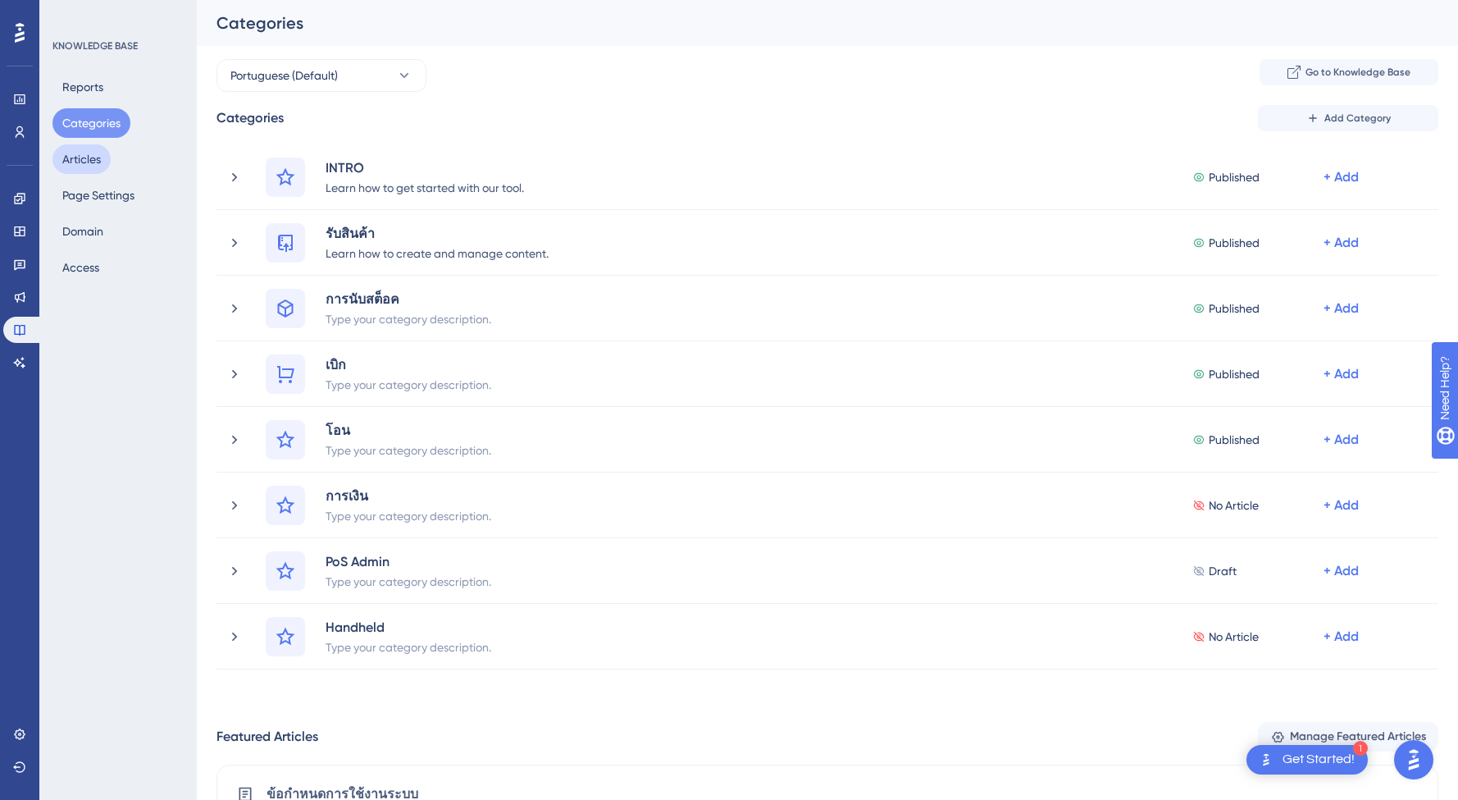
click at [84, 160] on button "Articles" at bounding box center [81, 159] width 58 height 30
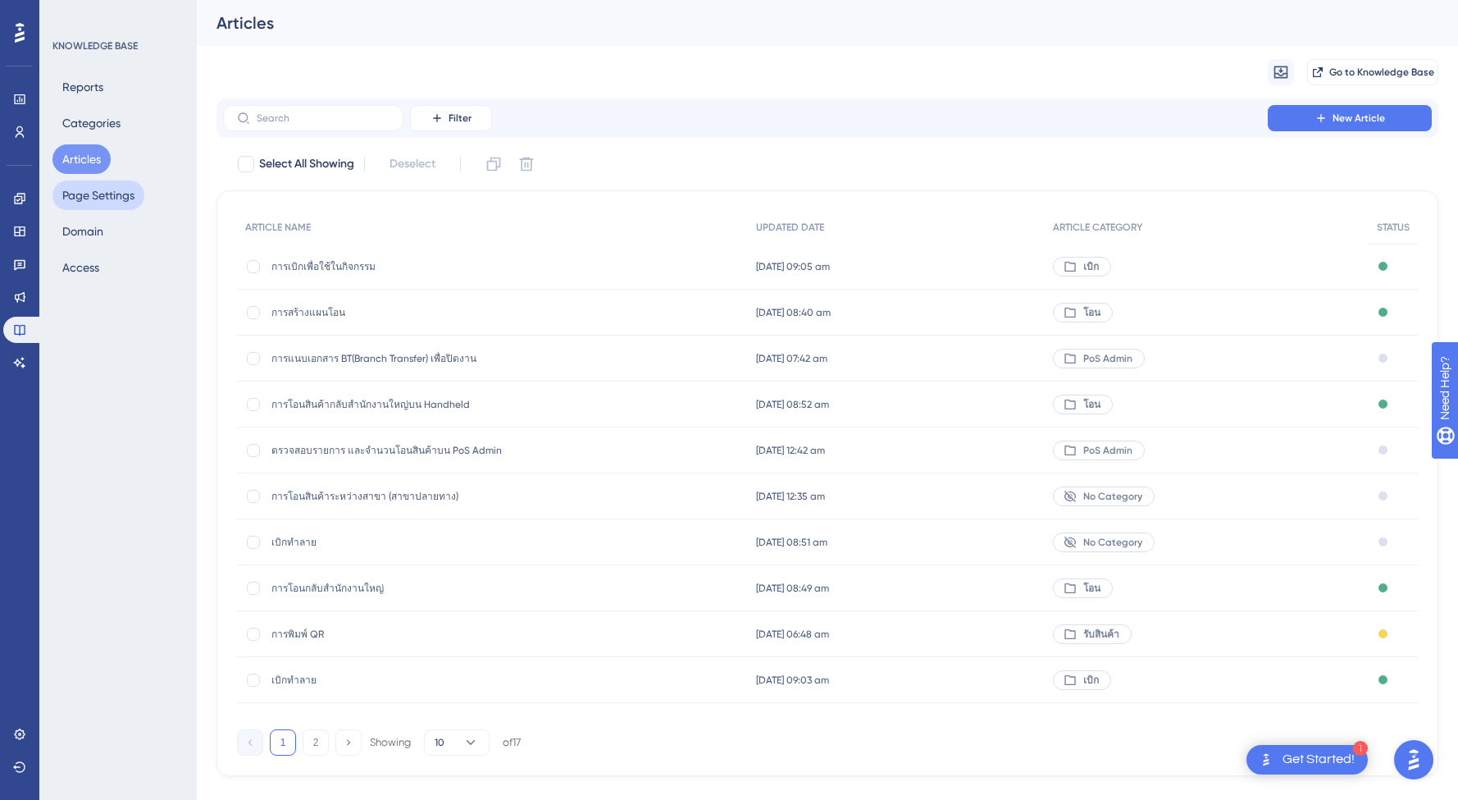
click at [80, 197] on button "Page Settings" at bounding box center [98, 195] width 92 height 30
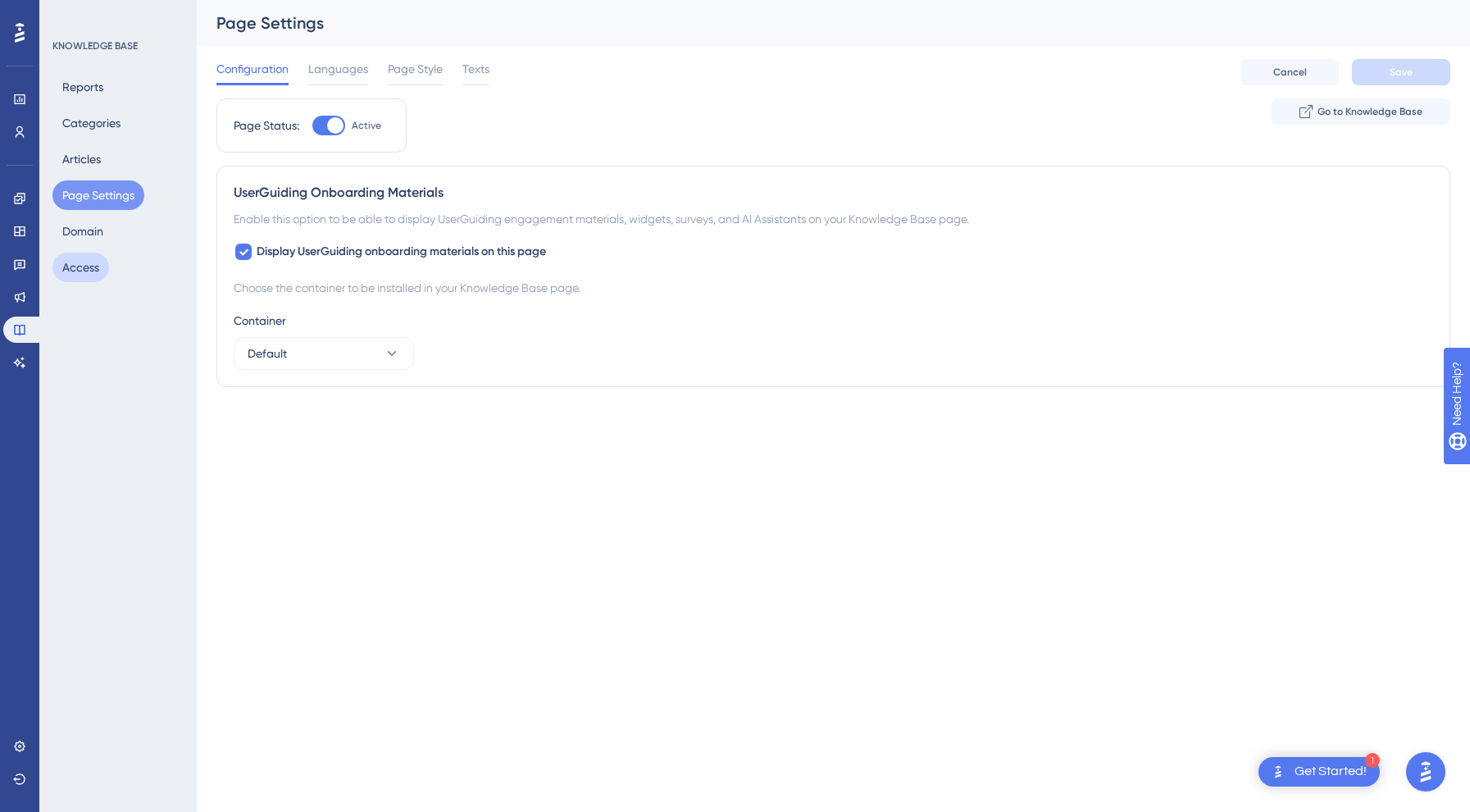
click at [86, 271] on button "Access" at bounding box center [80, 268] width 57 height 30
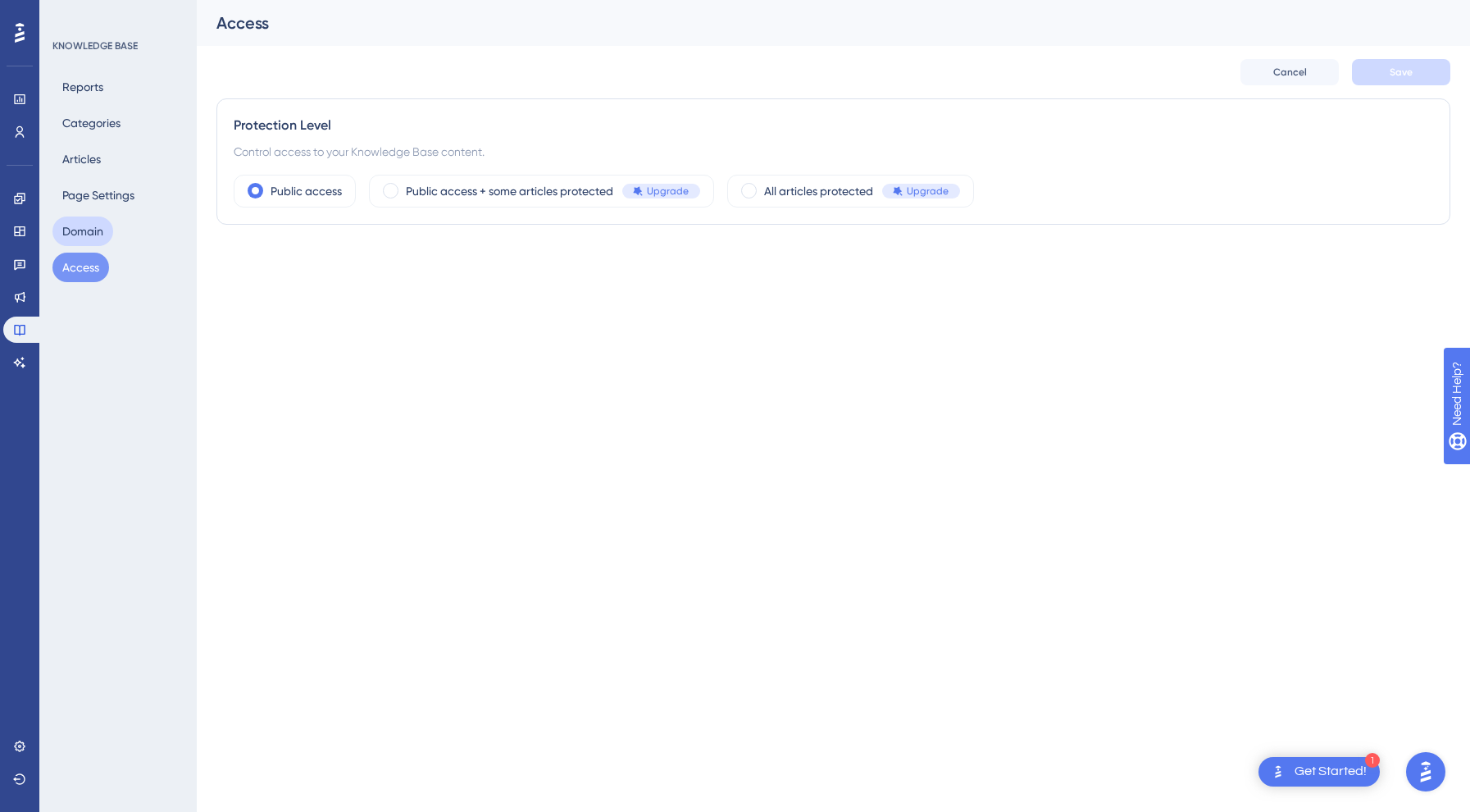
click at [92, 239] on button "Domain" at bounding box center [82, 231] width 61 height 30
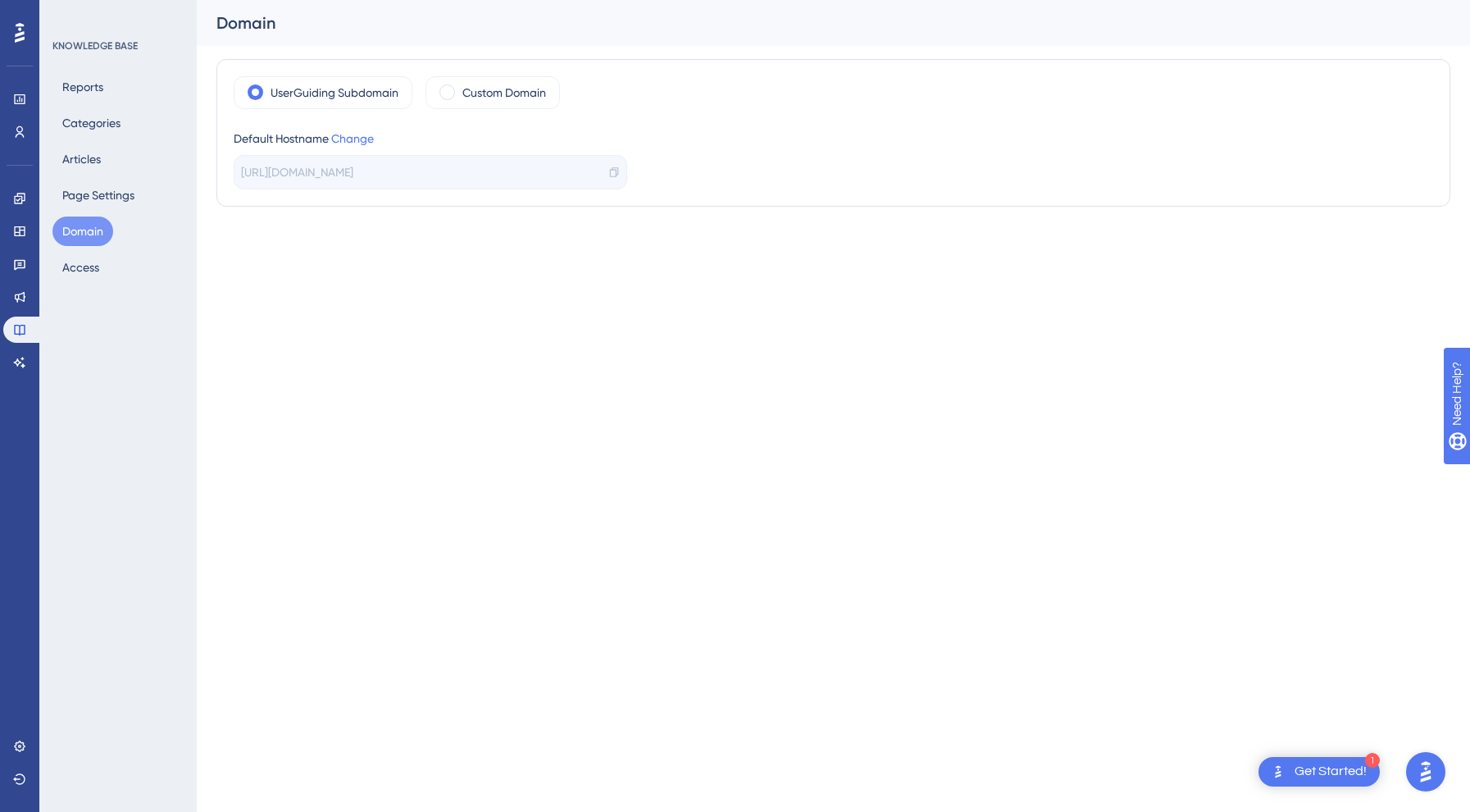
click at [112, 210] on div "Reports Categories Articles Page Settings Domain Access" at bounding box center [118, 177] width 133 height 210
click at [112, 189] on button "Page Settings" at bounding box center [98, 195] width 92 height 30
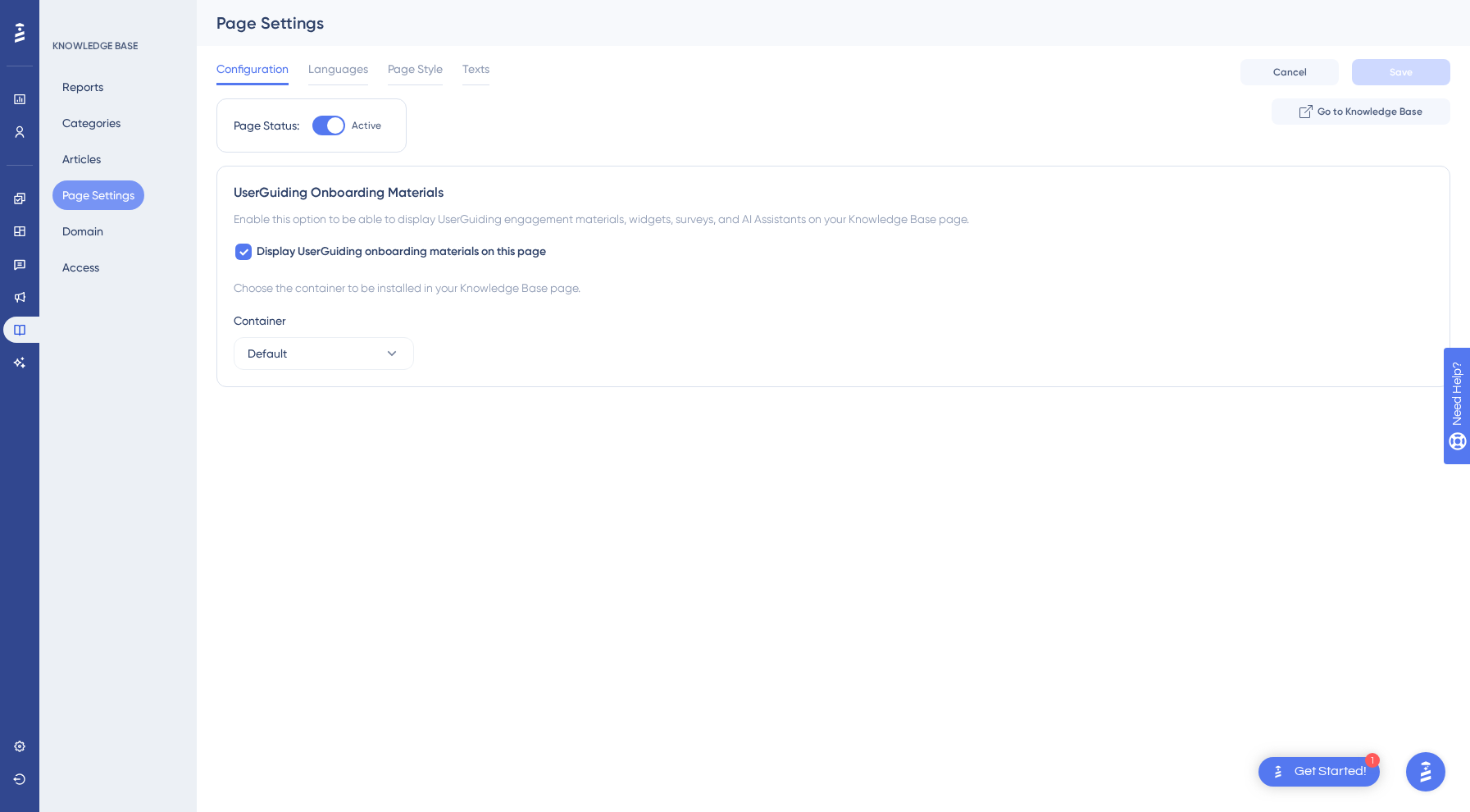
click at [51, 154] on div "KNOWLEDGE BASE Reports Categories Articles Page Settings Domain Access" at bounding box center [117, 406] width 157 height 812
click at [84, 155] on button "Articles" at bounding box center [81, 159] width 58 height 30
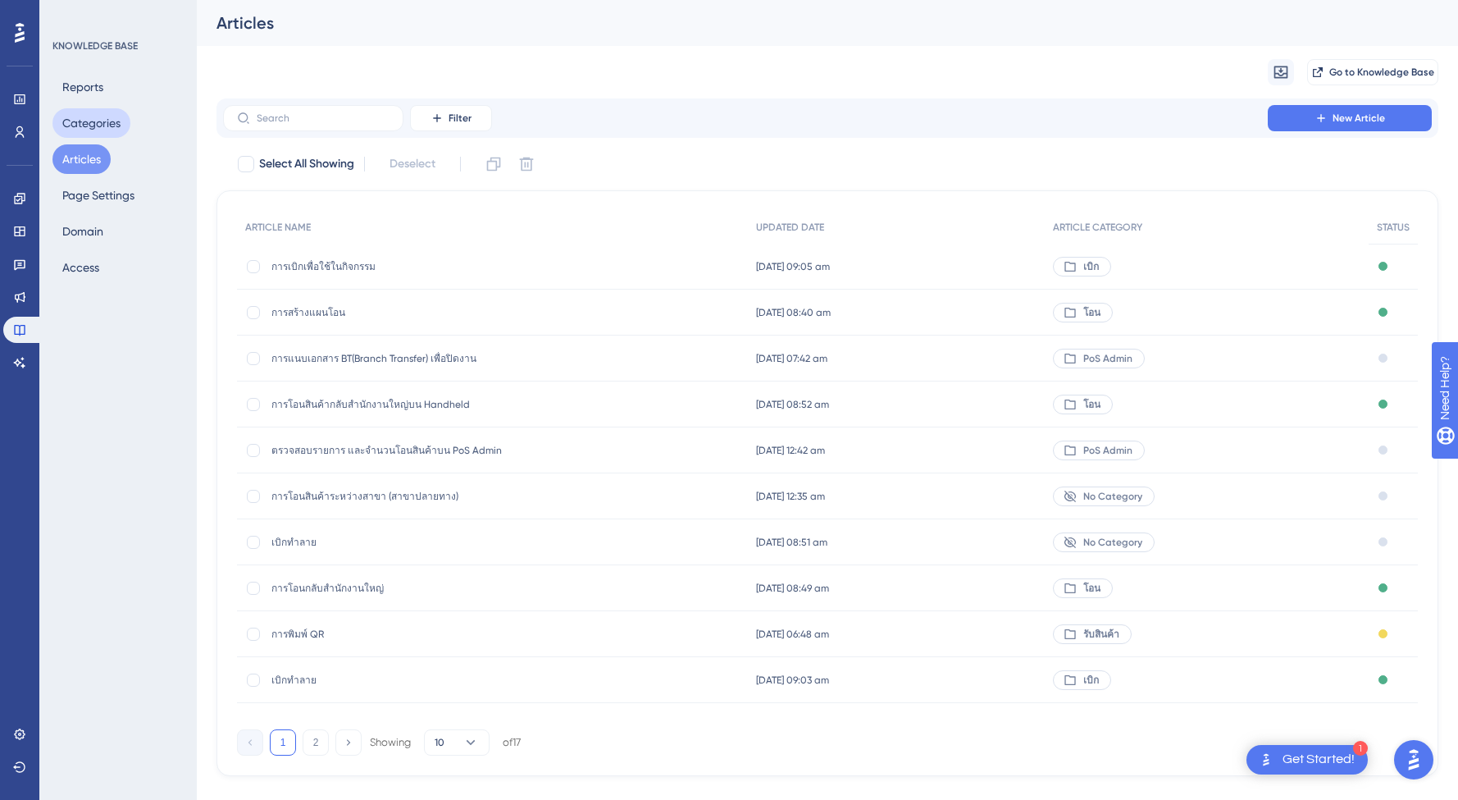
click at [95, 122] on button "Categories" at bounding box center [91, 123] width 78 height 30
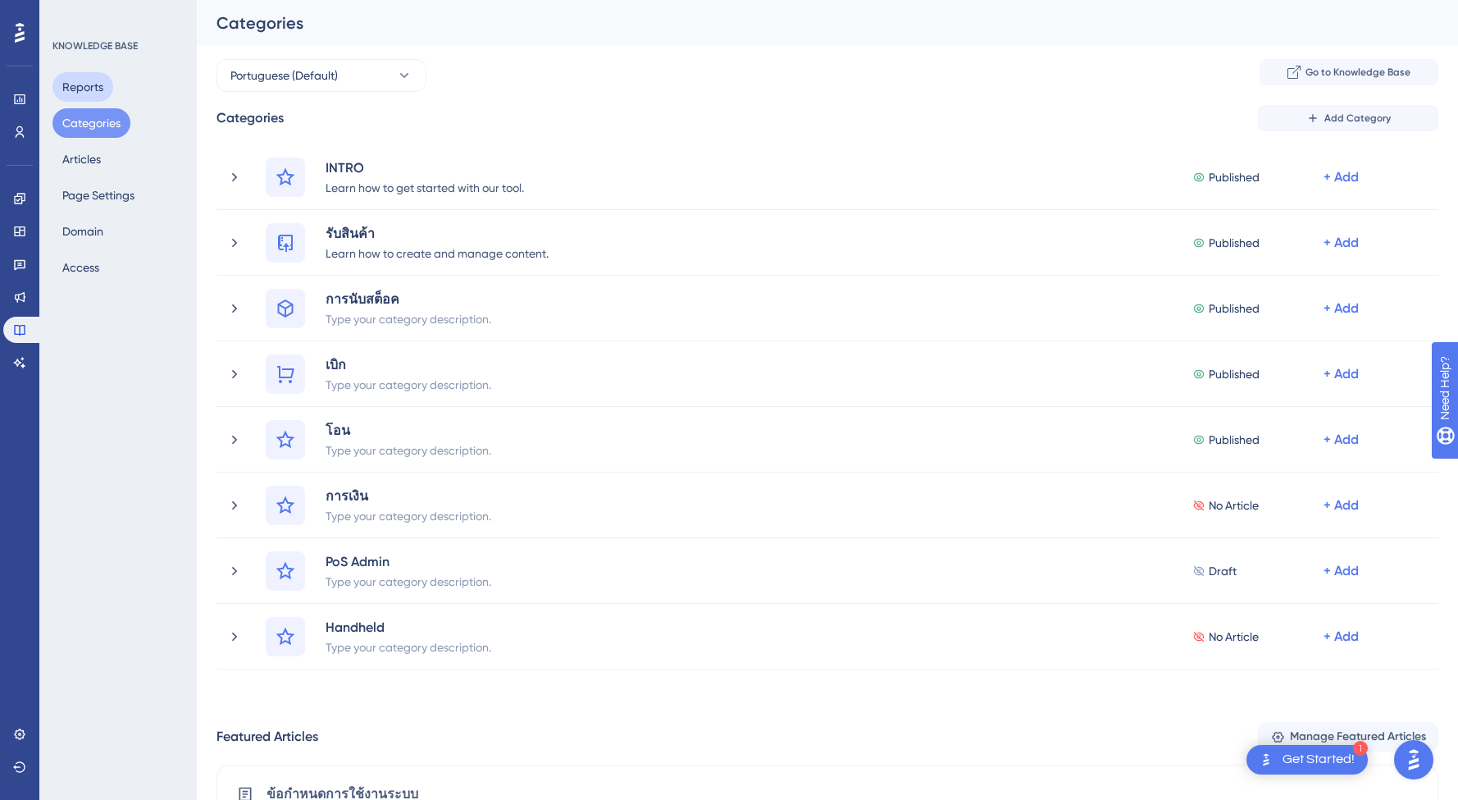
click at [87, 86] on button "Reports" at bounding box center [82, 87] width 61 height 30
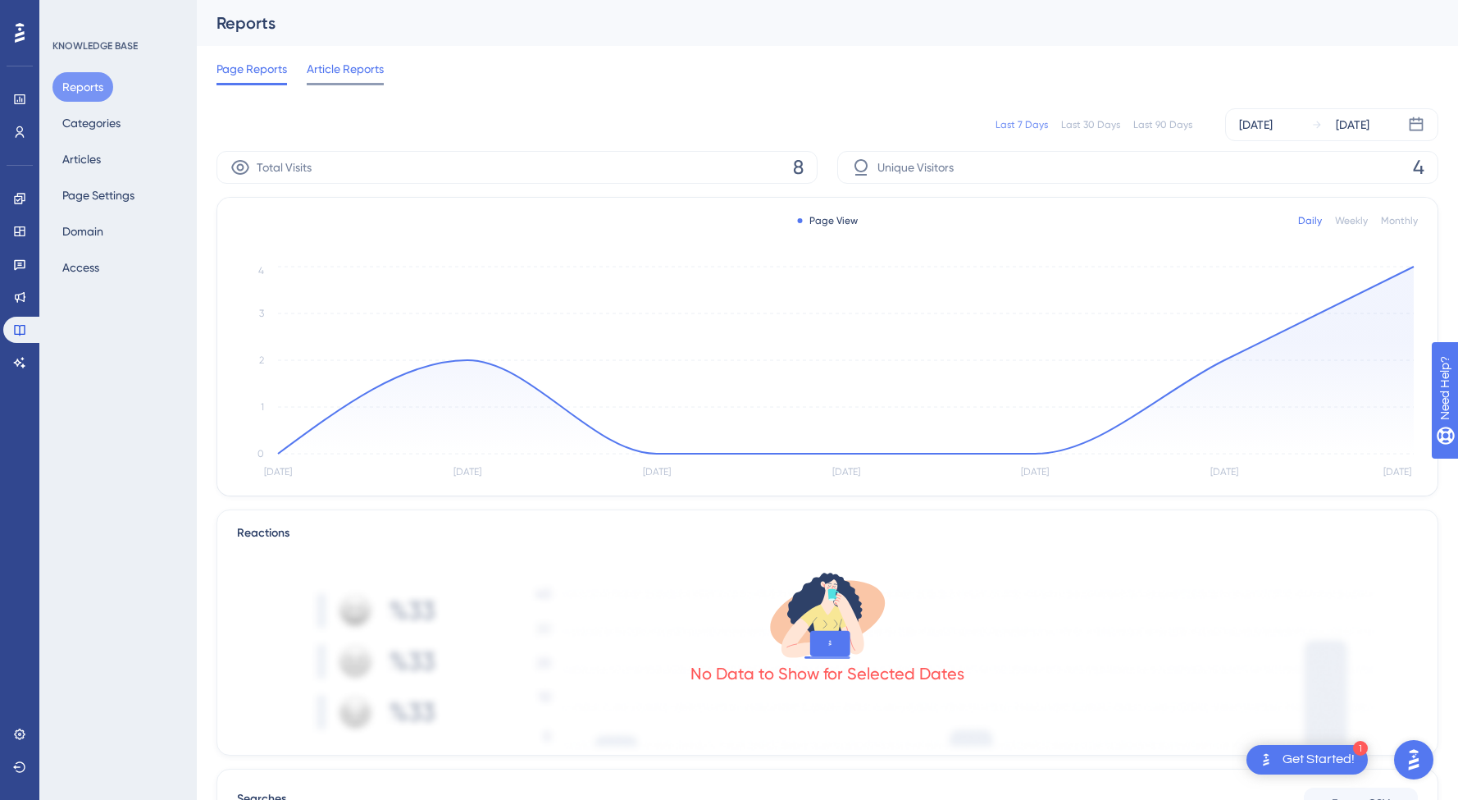
click at [349, 62] on span "Article Reports" at bounding box center [345, 69] width 77 height 20
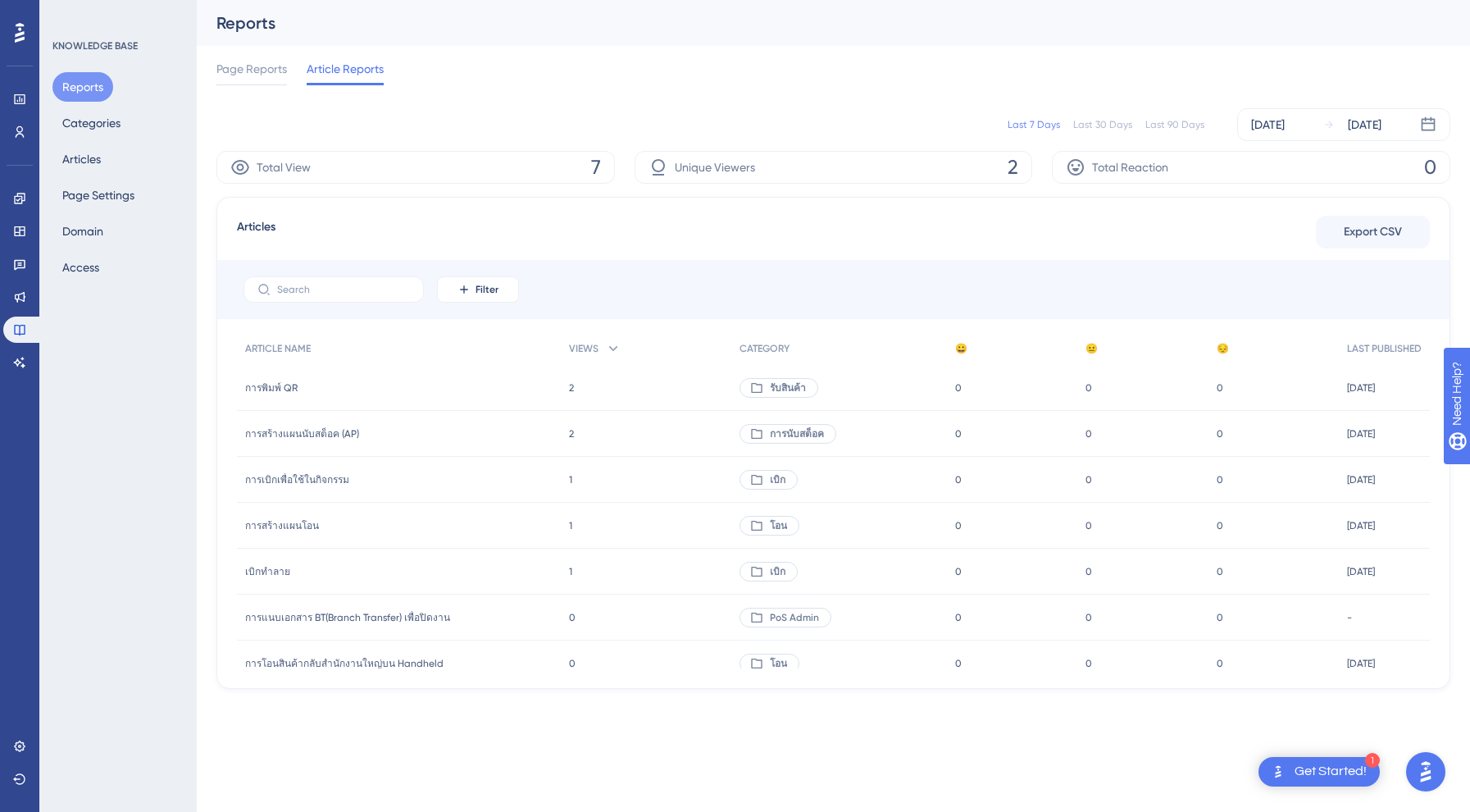
click at [81, 43] on div "KNOWLEDGE BASE" at bounding box center [94, 45] width 85 height 13
click at [18, 352] on link at bounding box center [19, 362] width 33 height 26
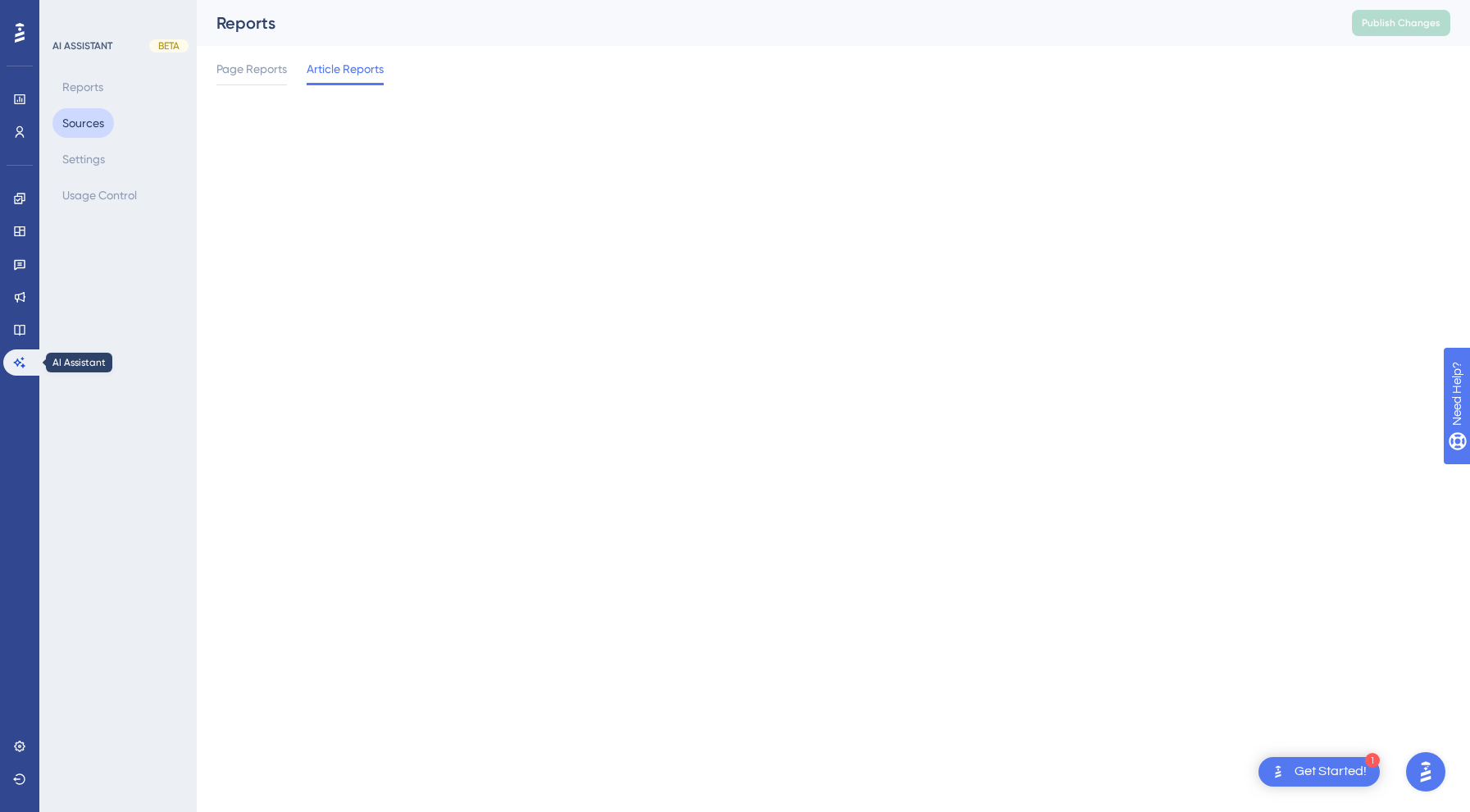
click at [78, 127] on button "Sources" at bounding box center [83, 123] width 62 height 30
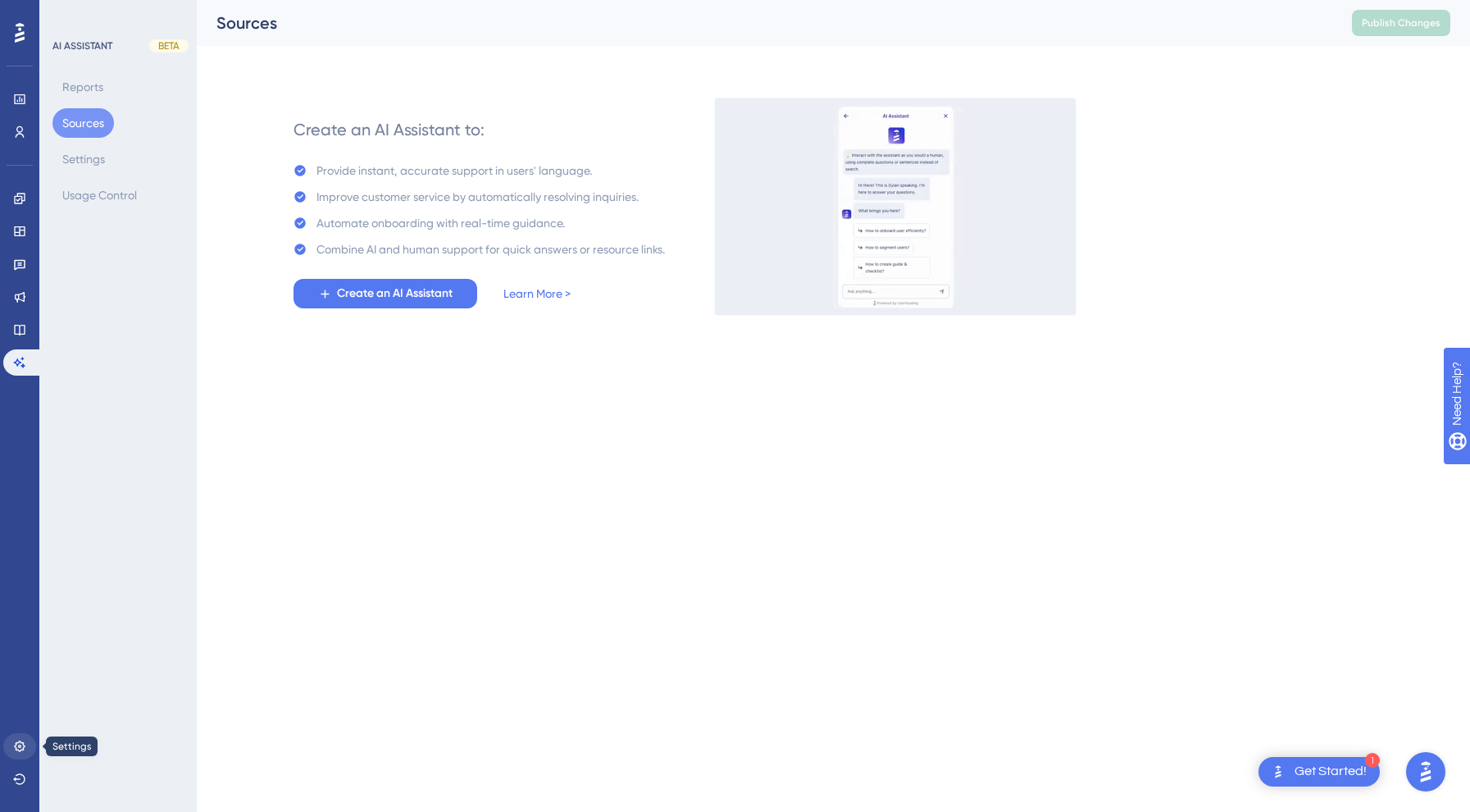
click at [27, 744] on link at bounding box center [19, 746] width 33 height 26
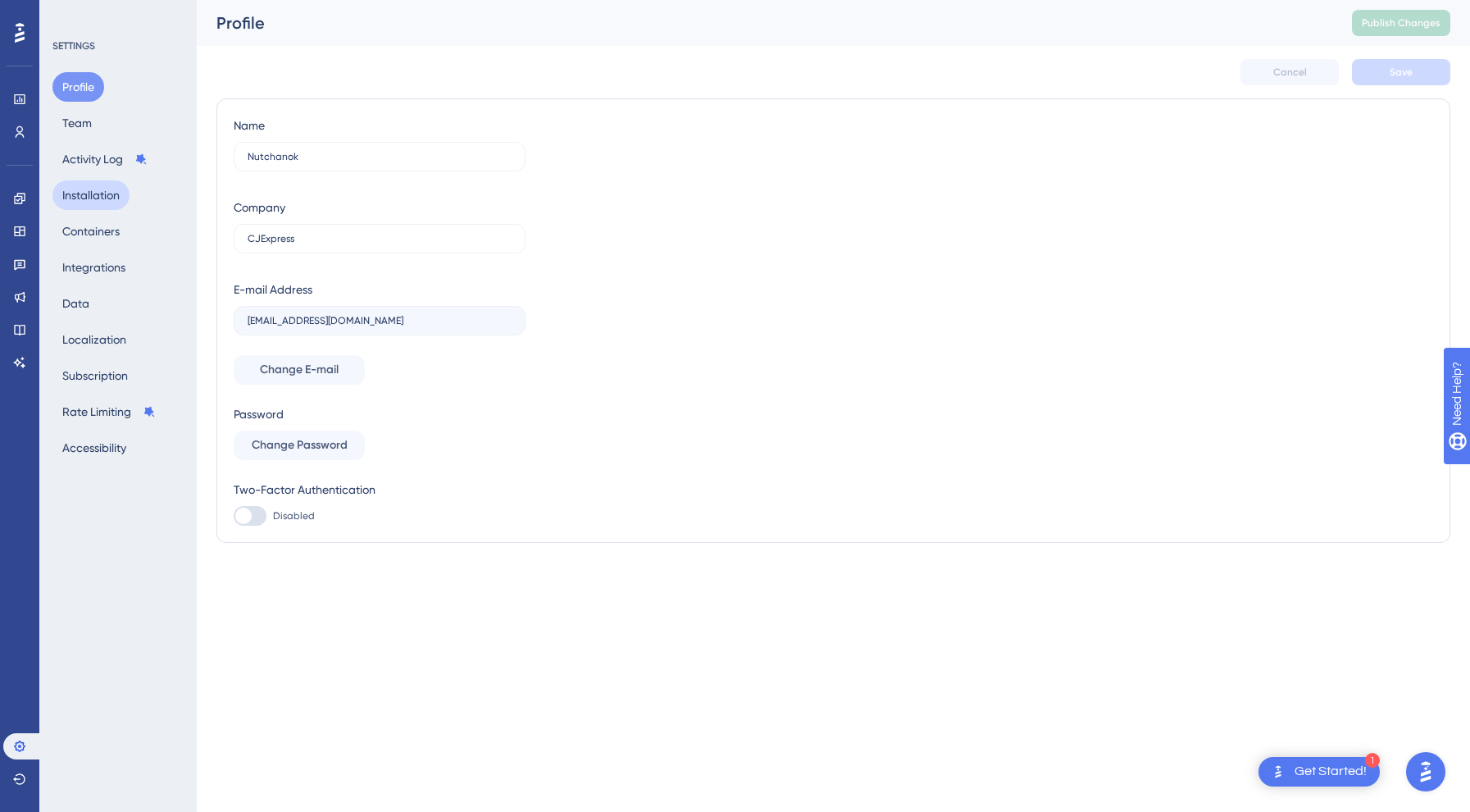
click at [83, 198] on button "Installation" at bounding box center [90, 195] width 77 height 30
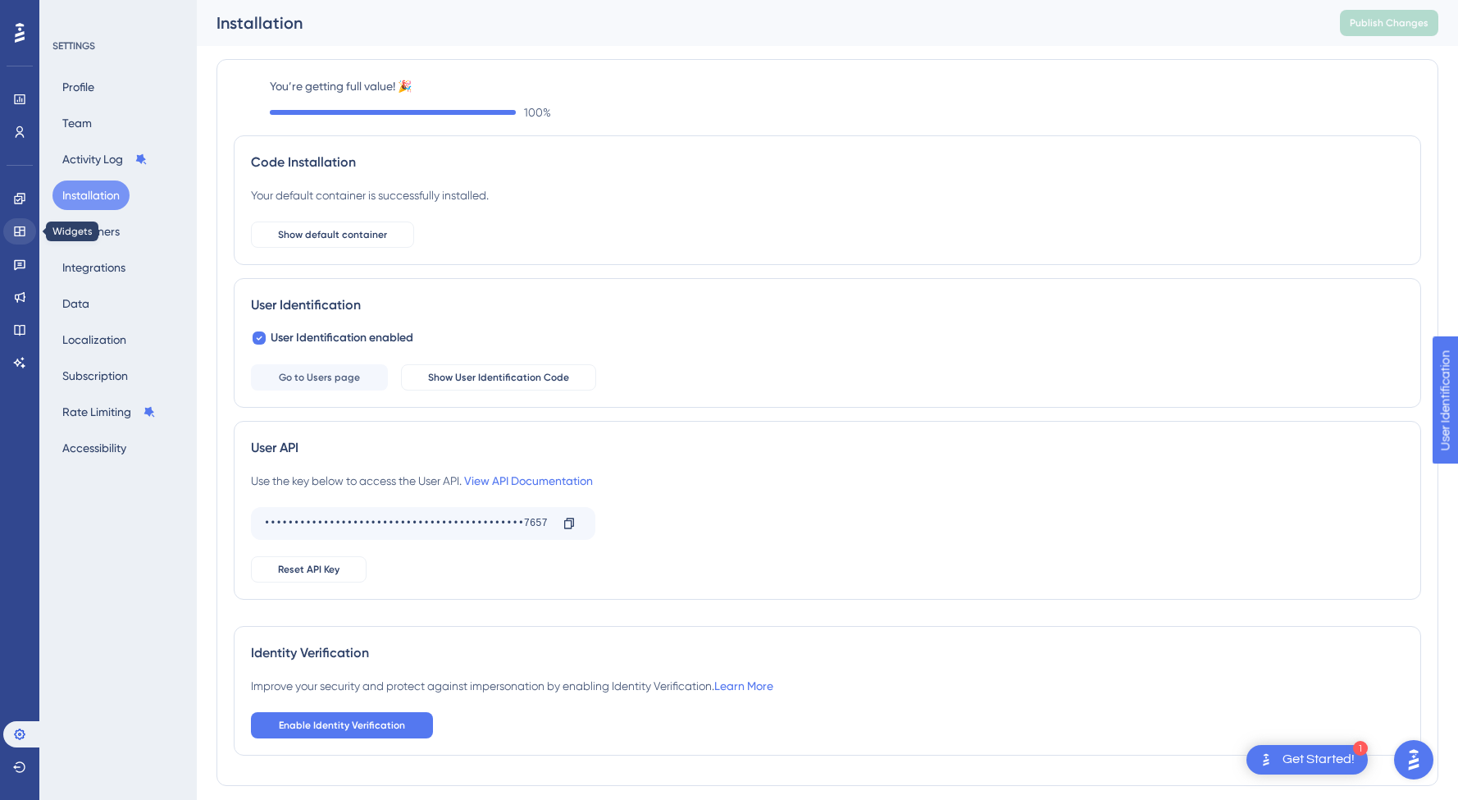
click at [29, 226] on link at bounding box center [19, 231] width 33 height 26
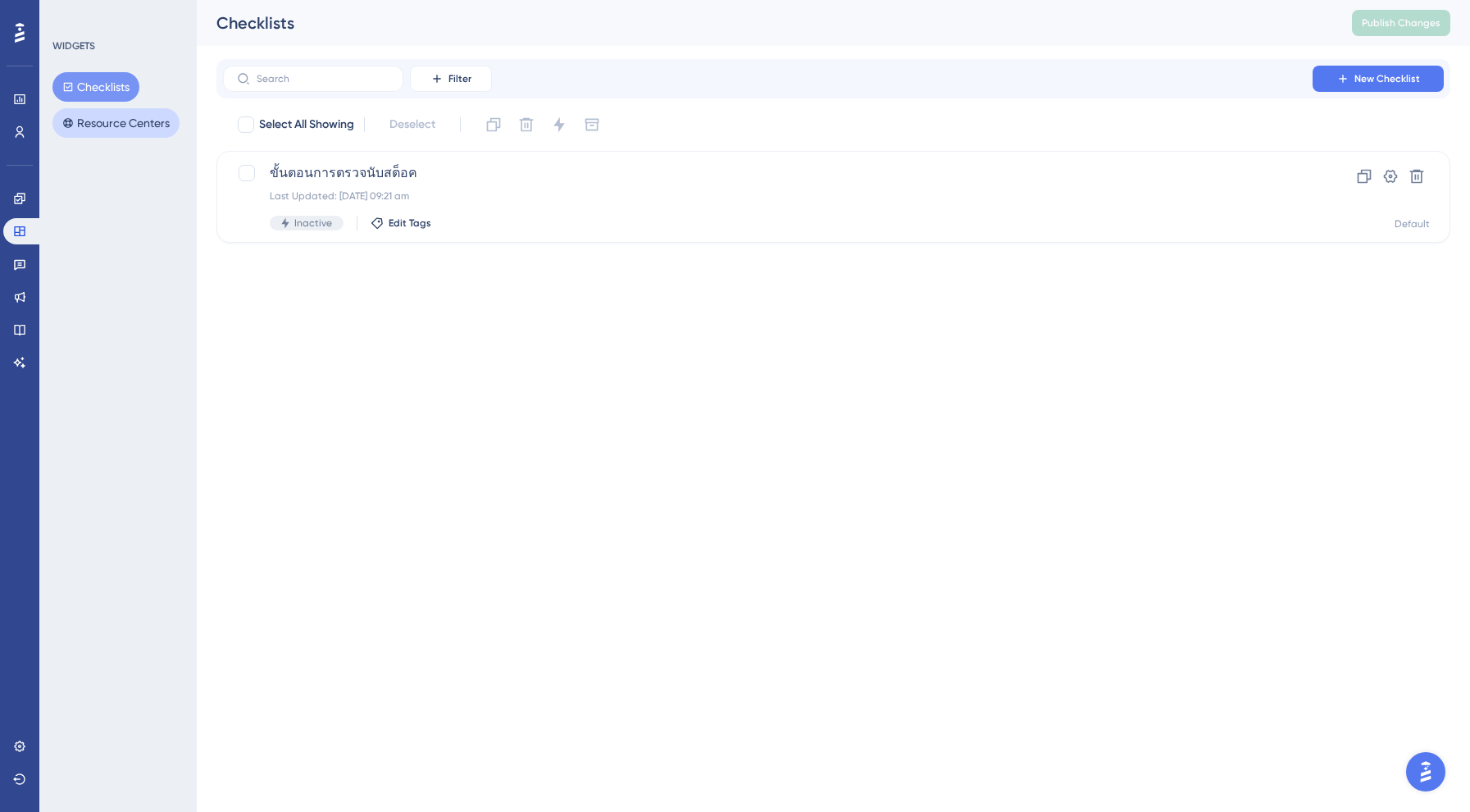
click at [100, 120] on button "Resource Centers" at bounding box center [115, 123] width 127 height 30
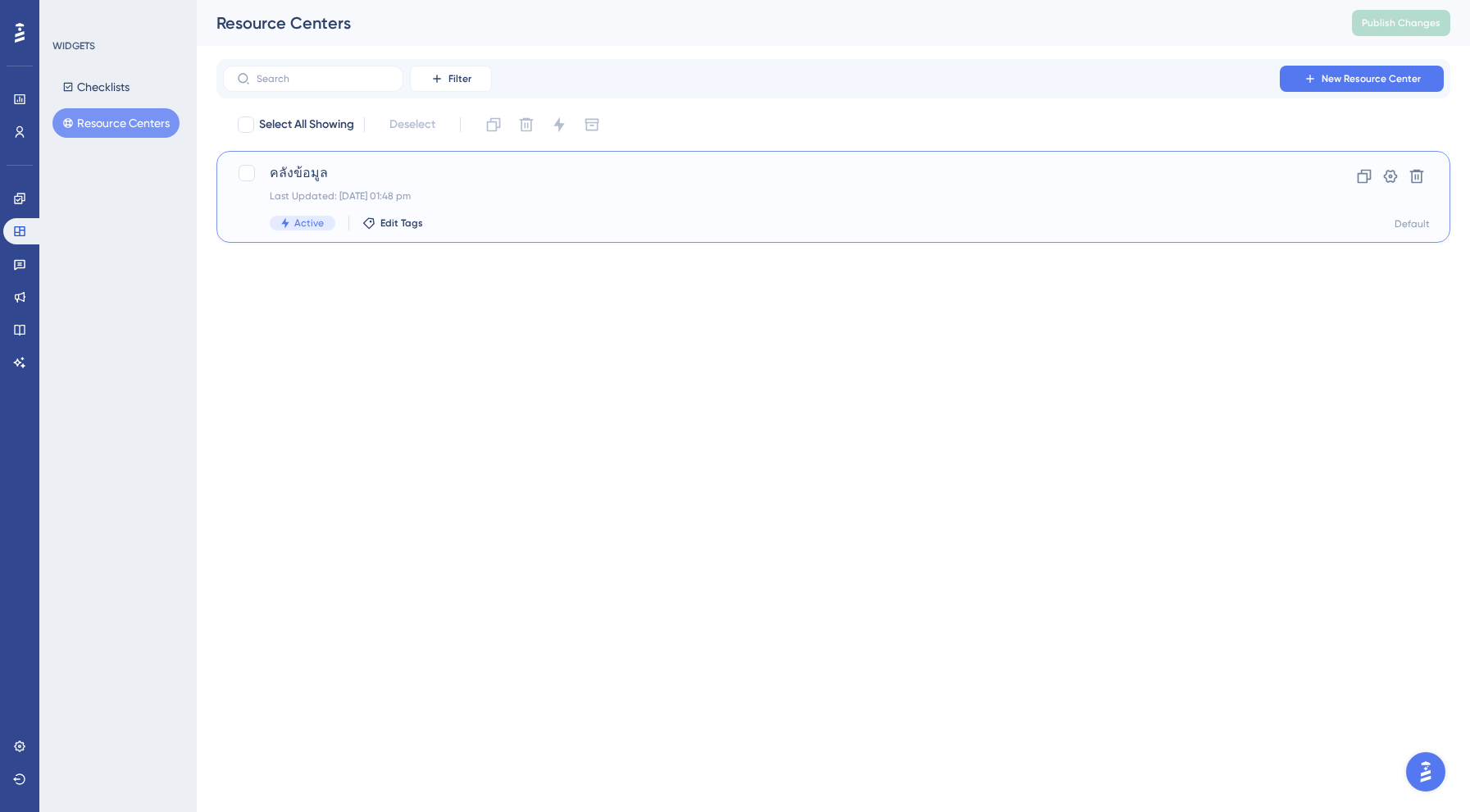
click at [344, 213] on div "คลังข้อมูล Last Updated: [DATE] 01:48 pm Active Edit Tags" at bounding box center [768, 196] width 996 height 67
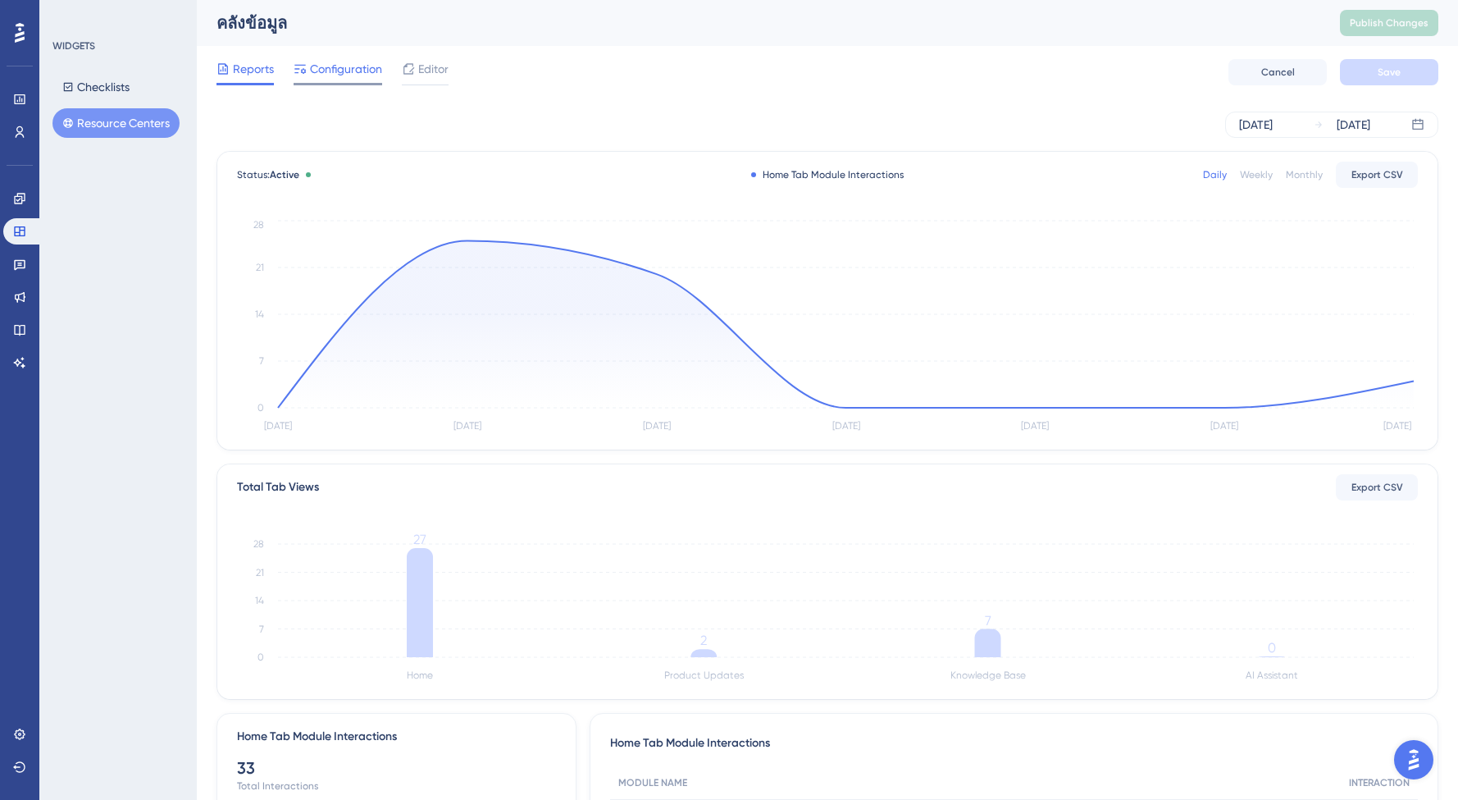
scroll to position [-1, 0]
click at [346, 77] on span "Configuration" at bounding box center [346, 69] width 72 height 20
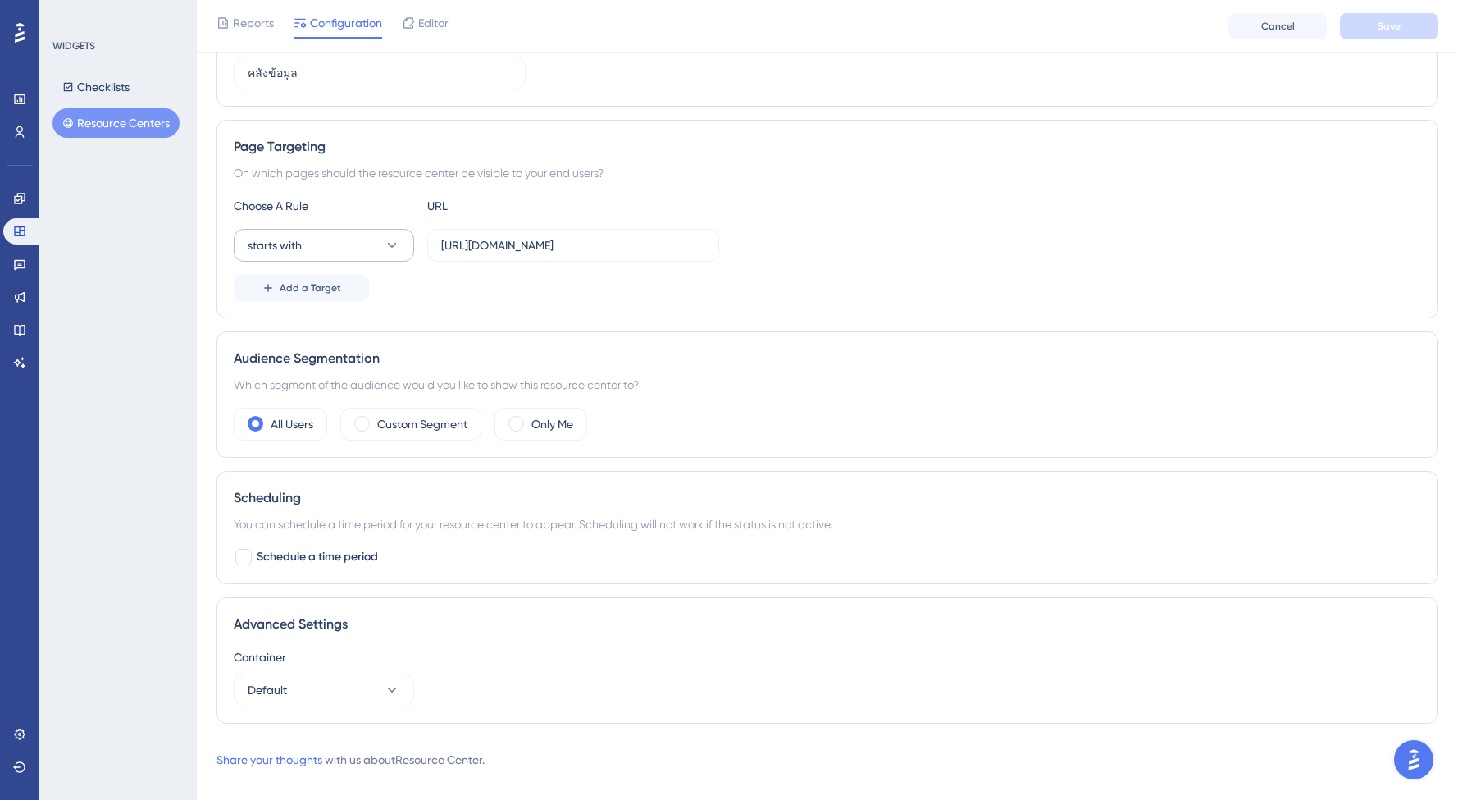
scroll to position [231, 0]
click at [403, 667] on div "Container Default" at bounding box center [827, 674] width 1187 height 59
drag, startPoint x: 317, startPoint y: 658, endPoint x: 231, endPoint y: 652, distance: 85.5
click at [231, 652] on div "Advanced Settings Container Default" at bounding box center [827, 658] width 1222 height 126
click at [390, 642] on div "Advanced Settings Container Default" at bounding box center [827, 658] width 1222 height 126
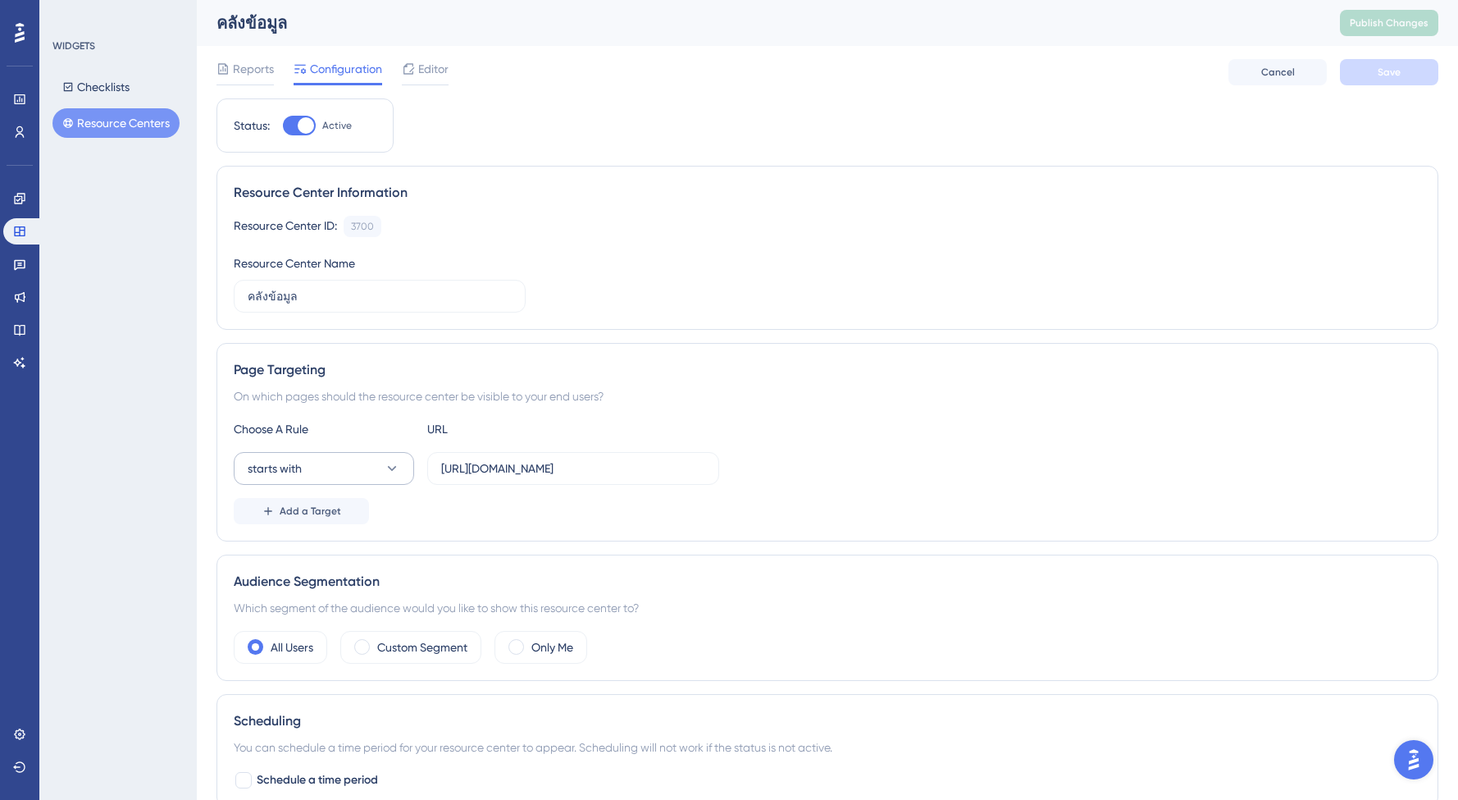
scroll to position [0, 0]
click at [660, 509] on div "Add a Target" at bounding box center [827, 511] width 1187 height 26
click at [25, 266] on icon at bounding box center [19, 263] width 13 height 13
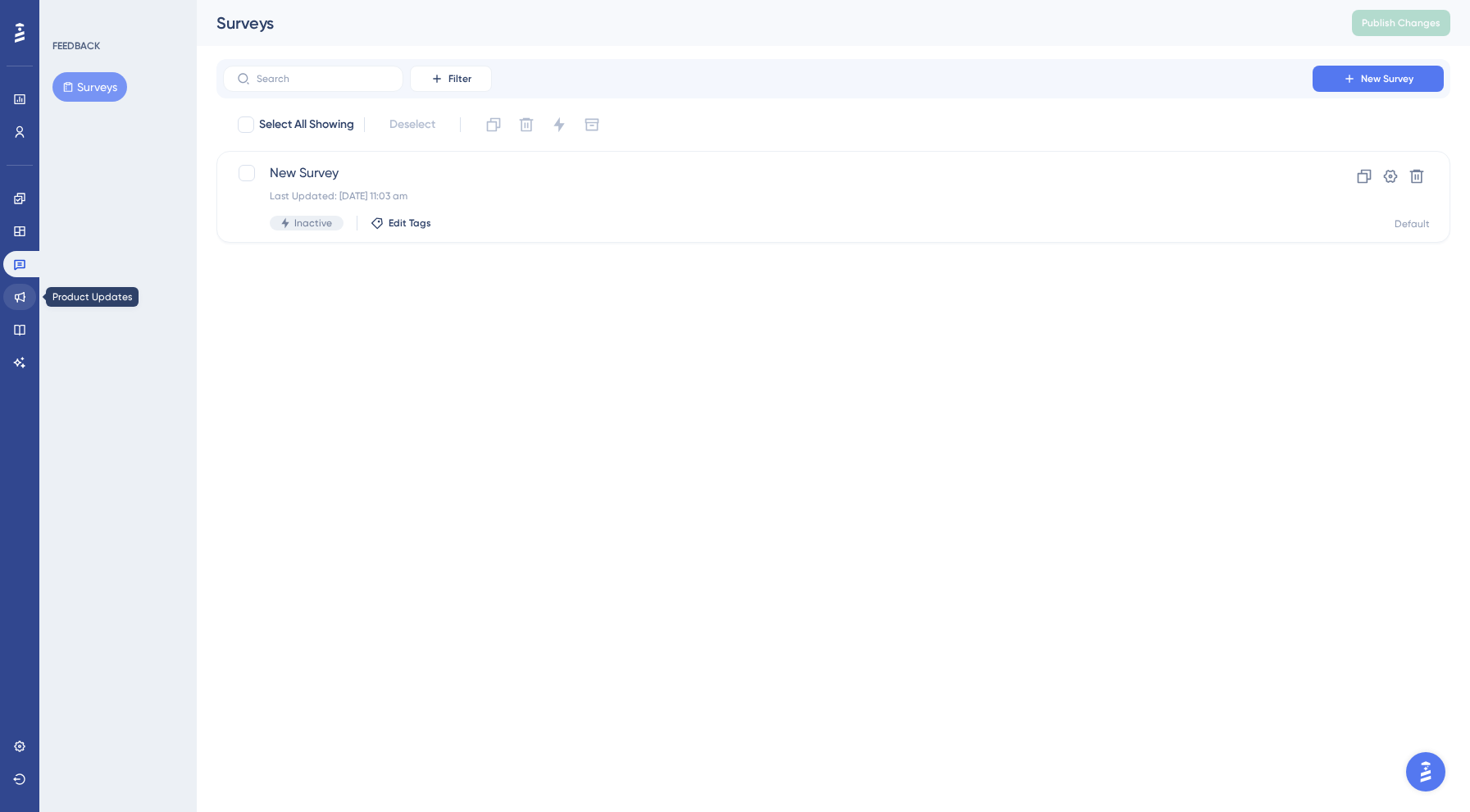
click at [20, 306] on link at bounding box center [19, 297] width 33 height 26
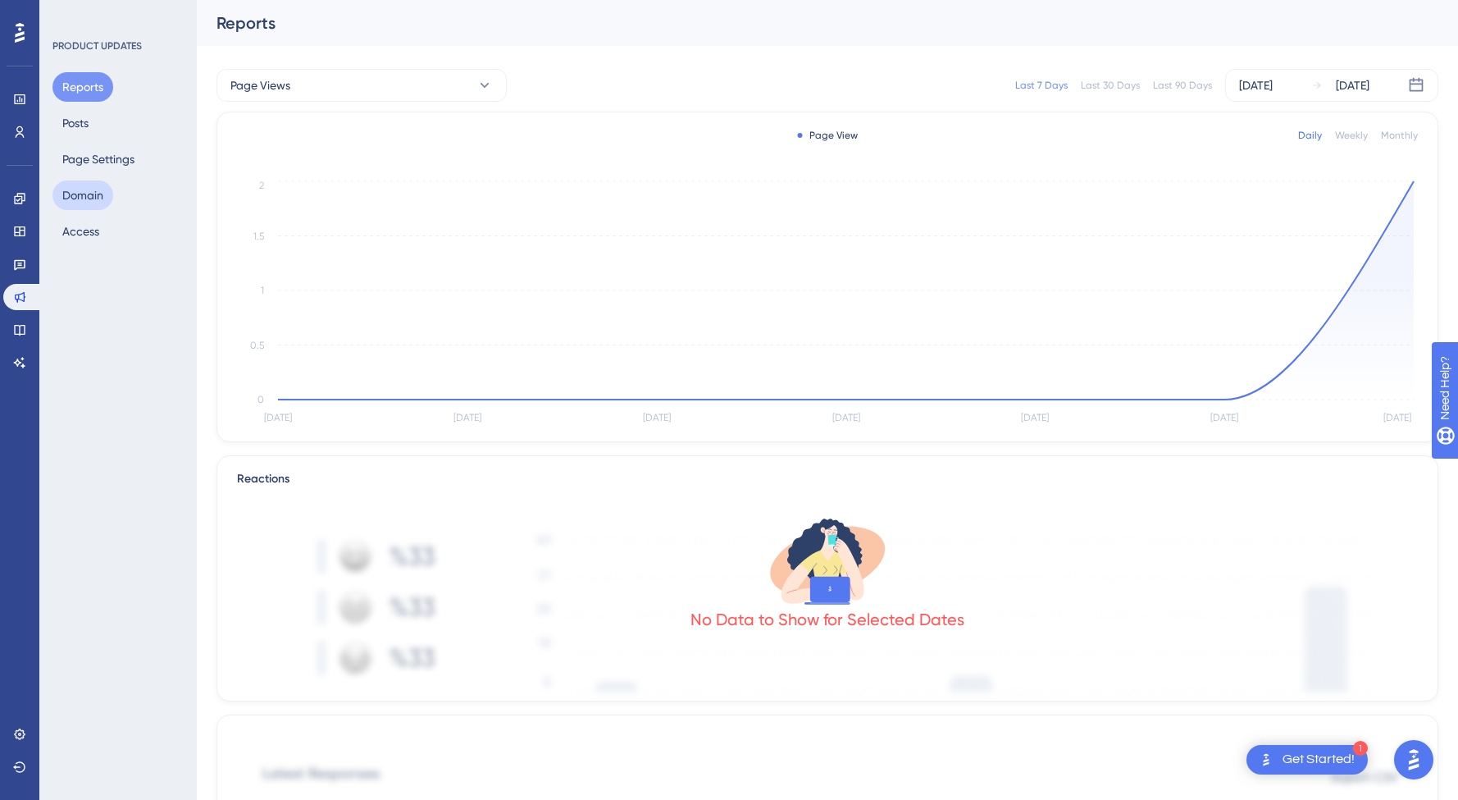
click at [76, 198] on button "Domain" at bounding box center [82, 195] width 61 height 30
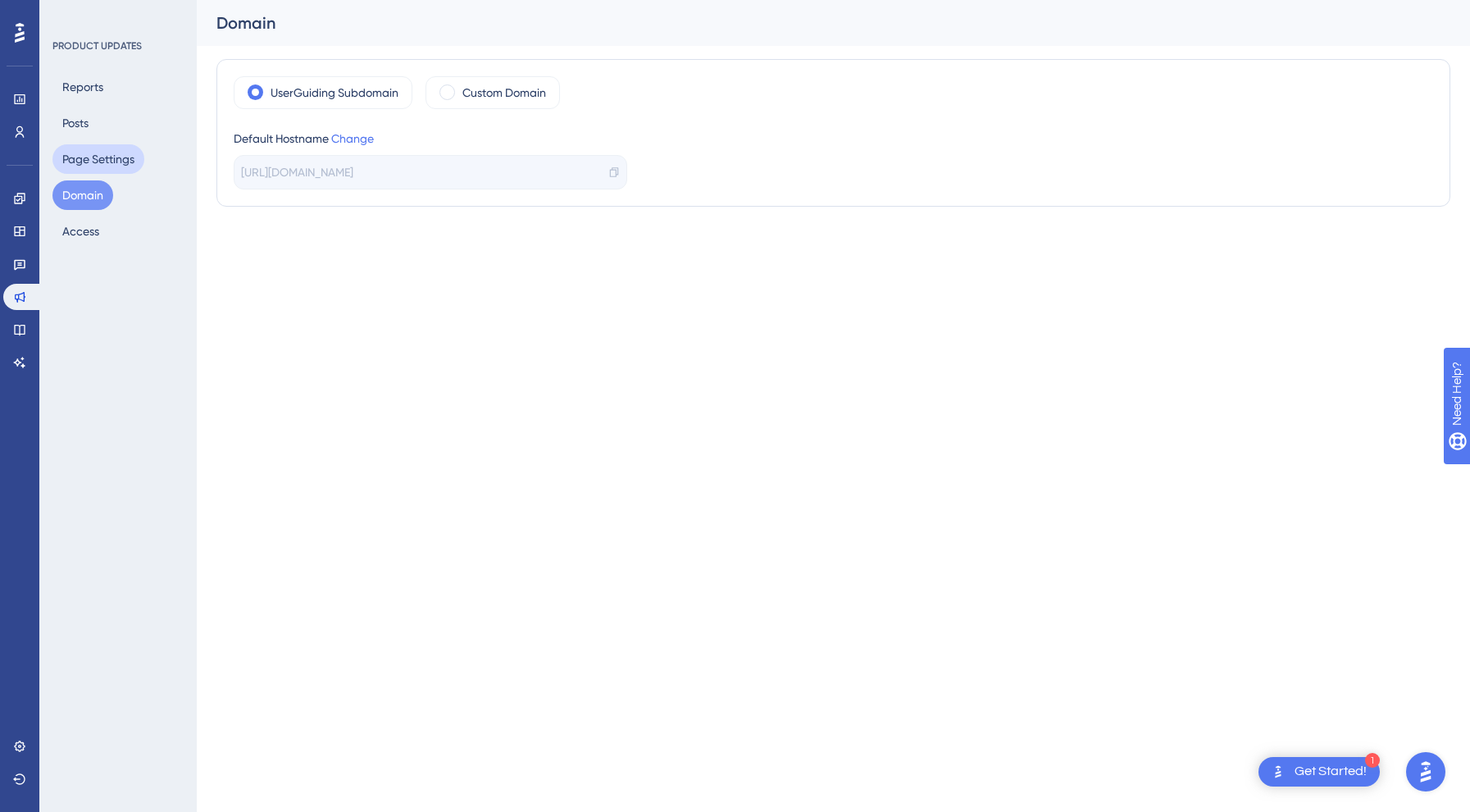
click at [107, 156] on button "Page Settings" at bounding box center [98, 159] width 92 height 30
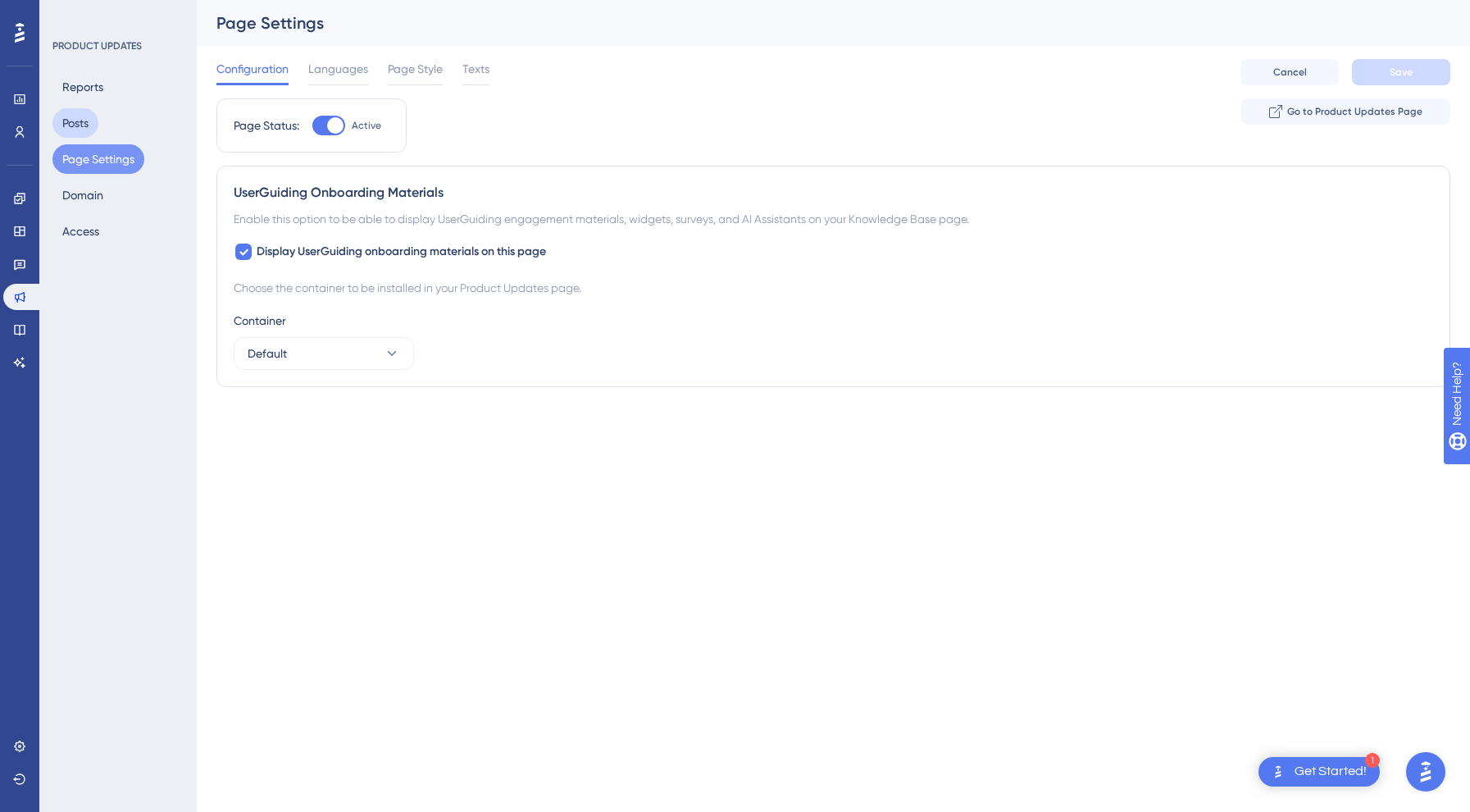
click at [95, 122] on button "Posts" at bounding box center [75, 123] width 46 height 30
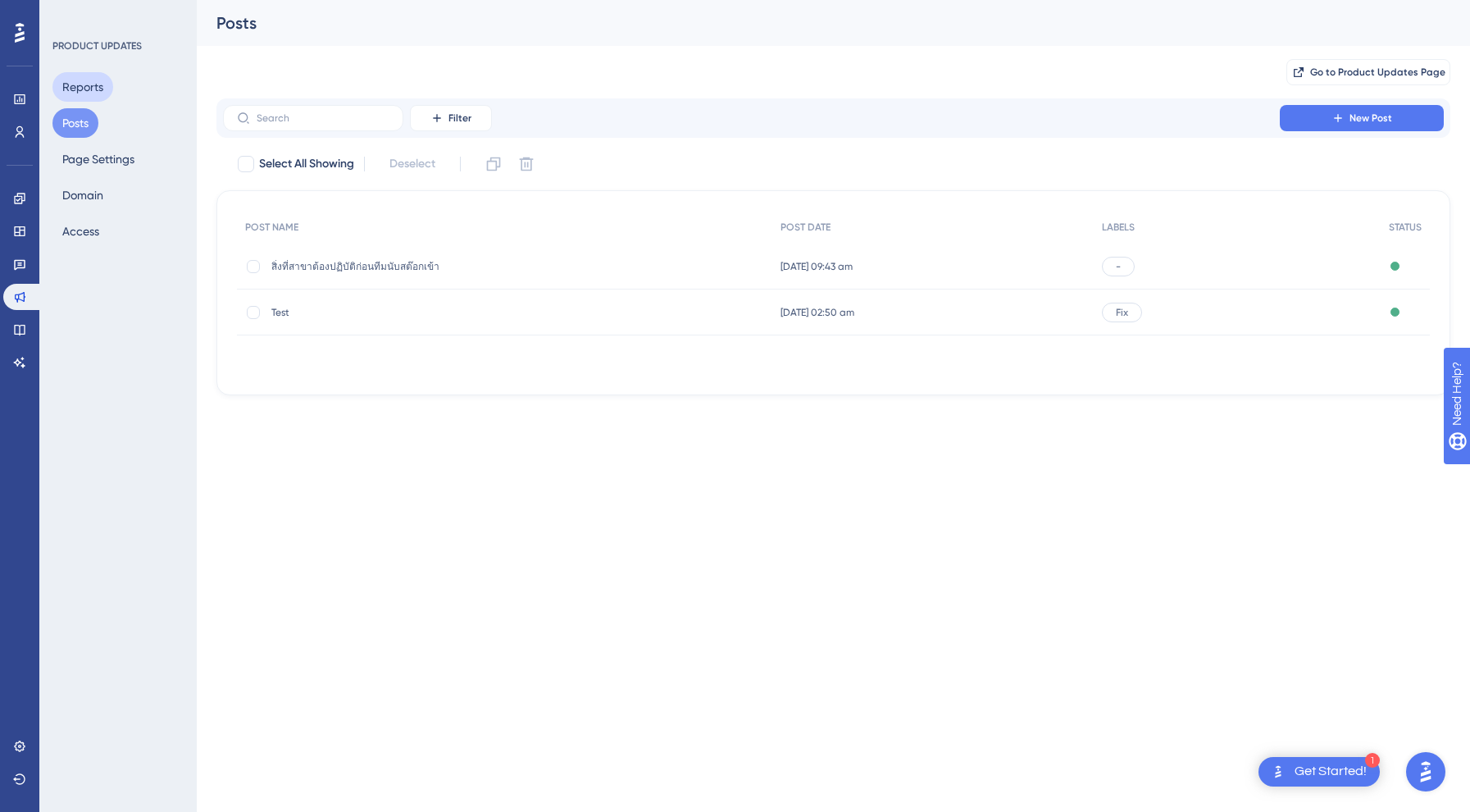
click at [103, 75] on button "Reports" at bounding box center [82, 87] width 61 height 30
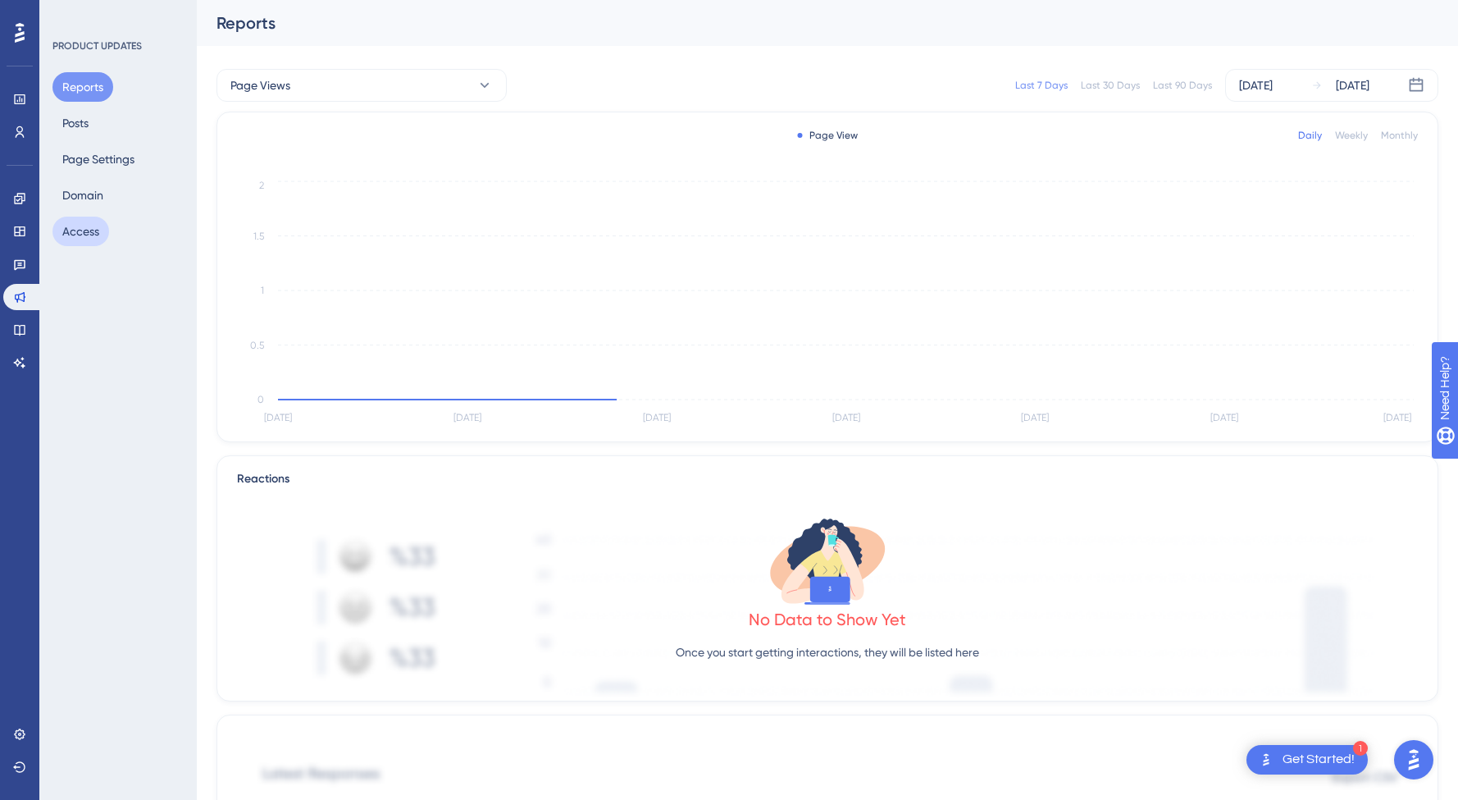
click at [88, 244] on button "Access" at bounding box center [80, 231] width 57 height 30
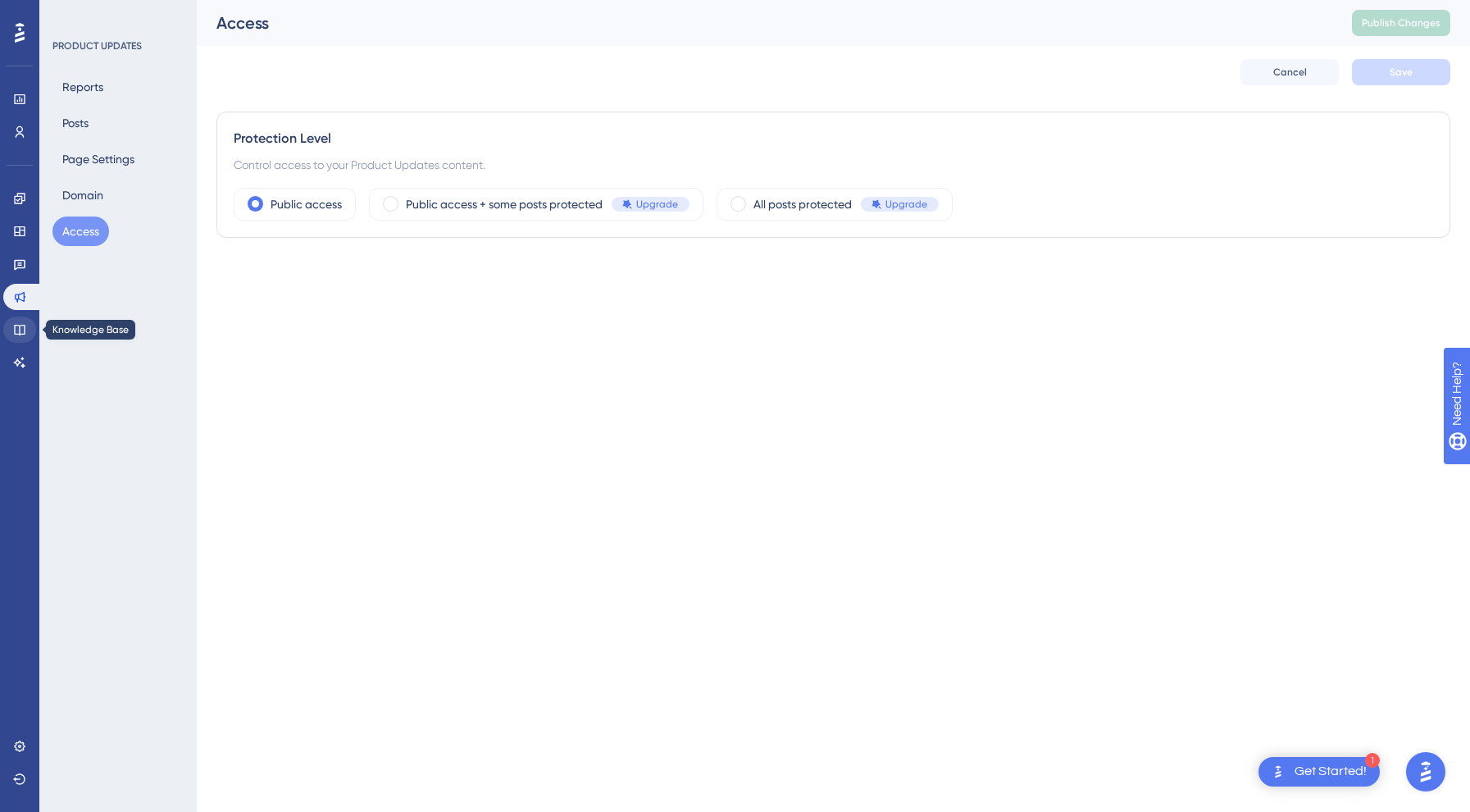
click at [9, 329] on link at bounding box center [19, 330] width 33 height 26
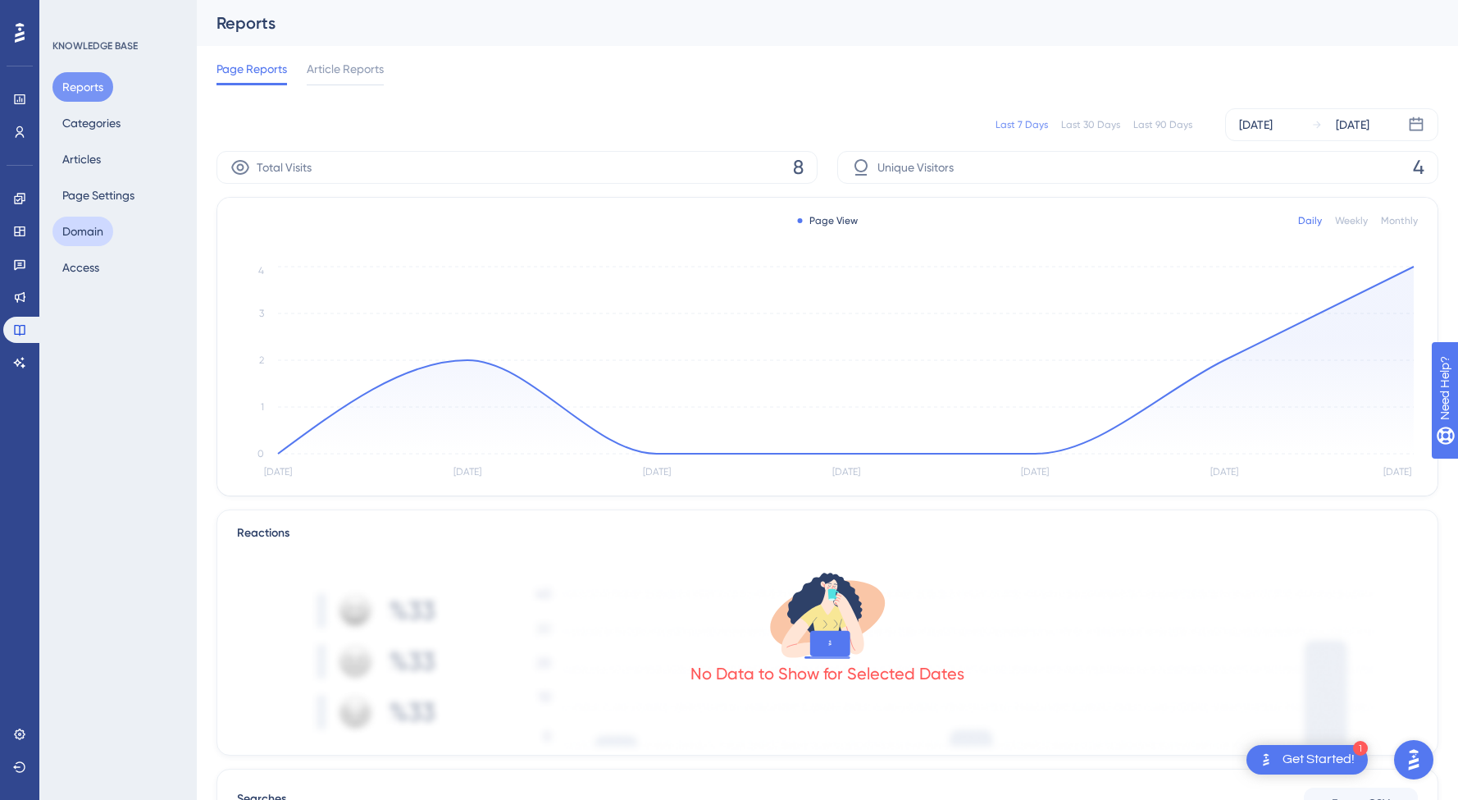
click at [78, 239] on button "Domain" at bounding box center [82, 231] width 61 height 30
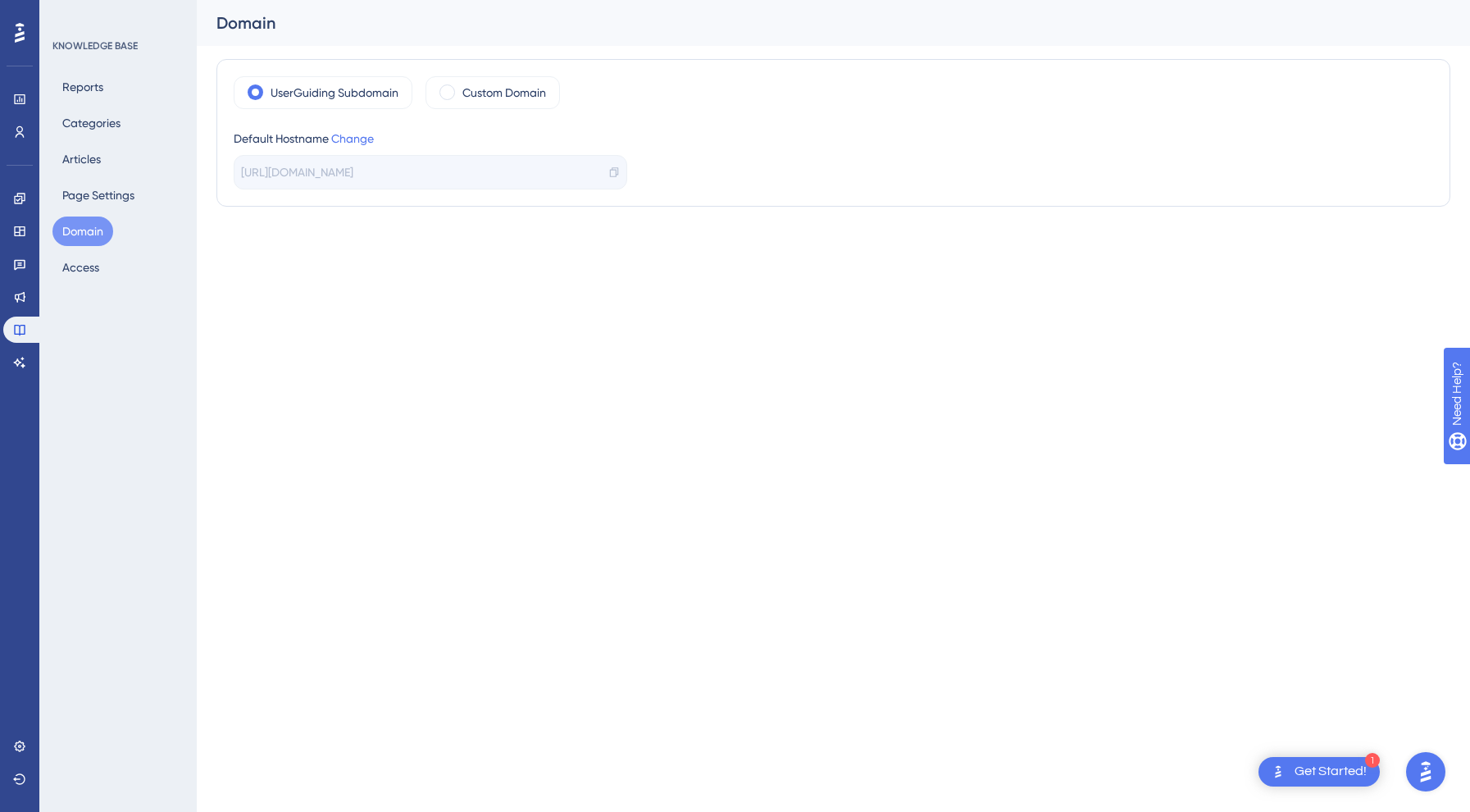
click at [98, 175] on div "Reports Categories Articles Page Settings Domain Access" at bounding box center [118, 177] width 133 height 210
click at [89, 189] on button "Page Settings" at bounding box center [98, 195] width 92 height 30
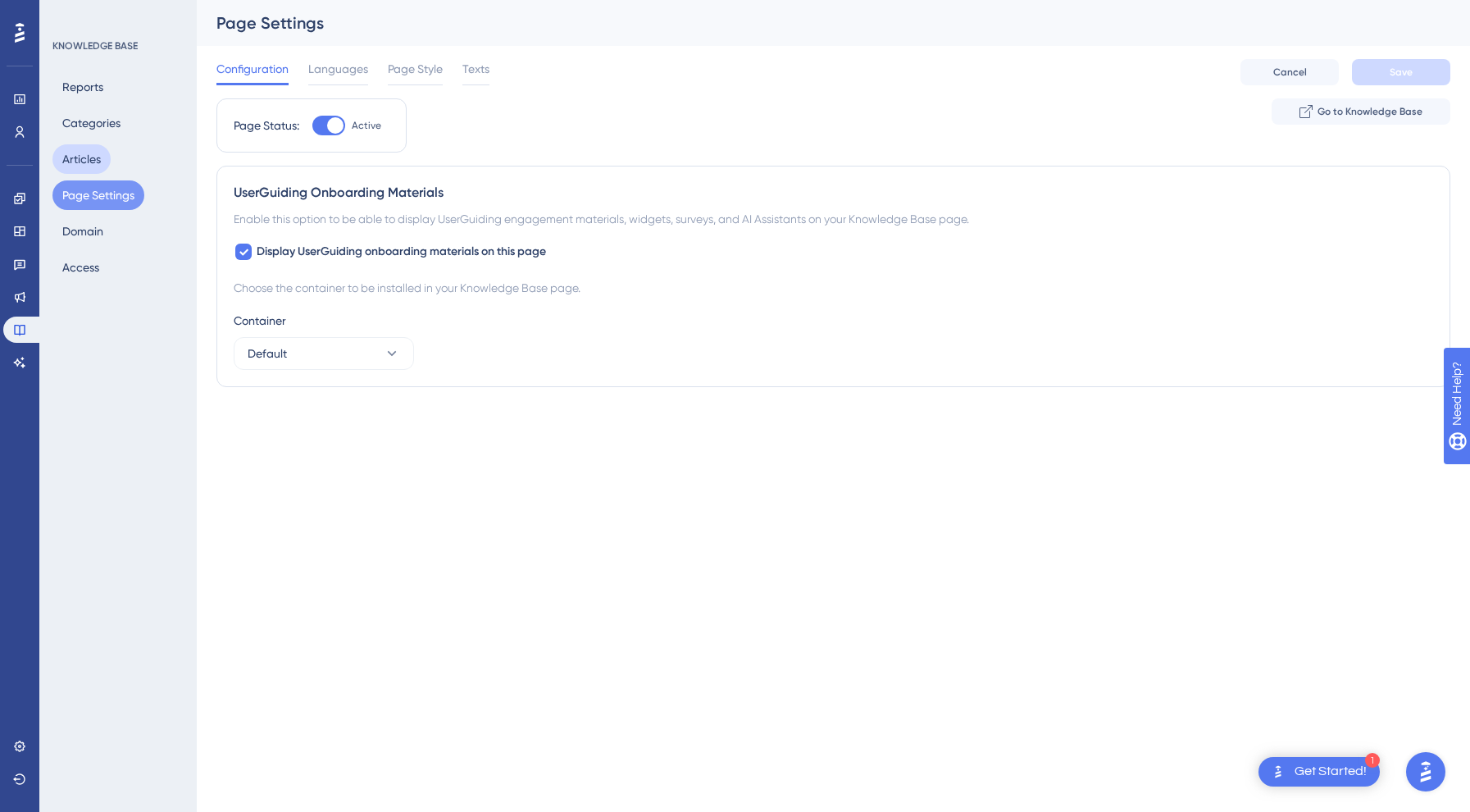
click at [89, 157] on button "Articles" at bounding box center [81, 159] width 58 height 30
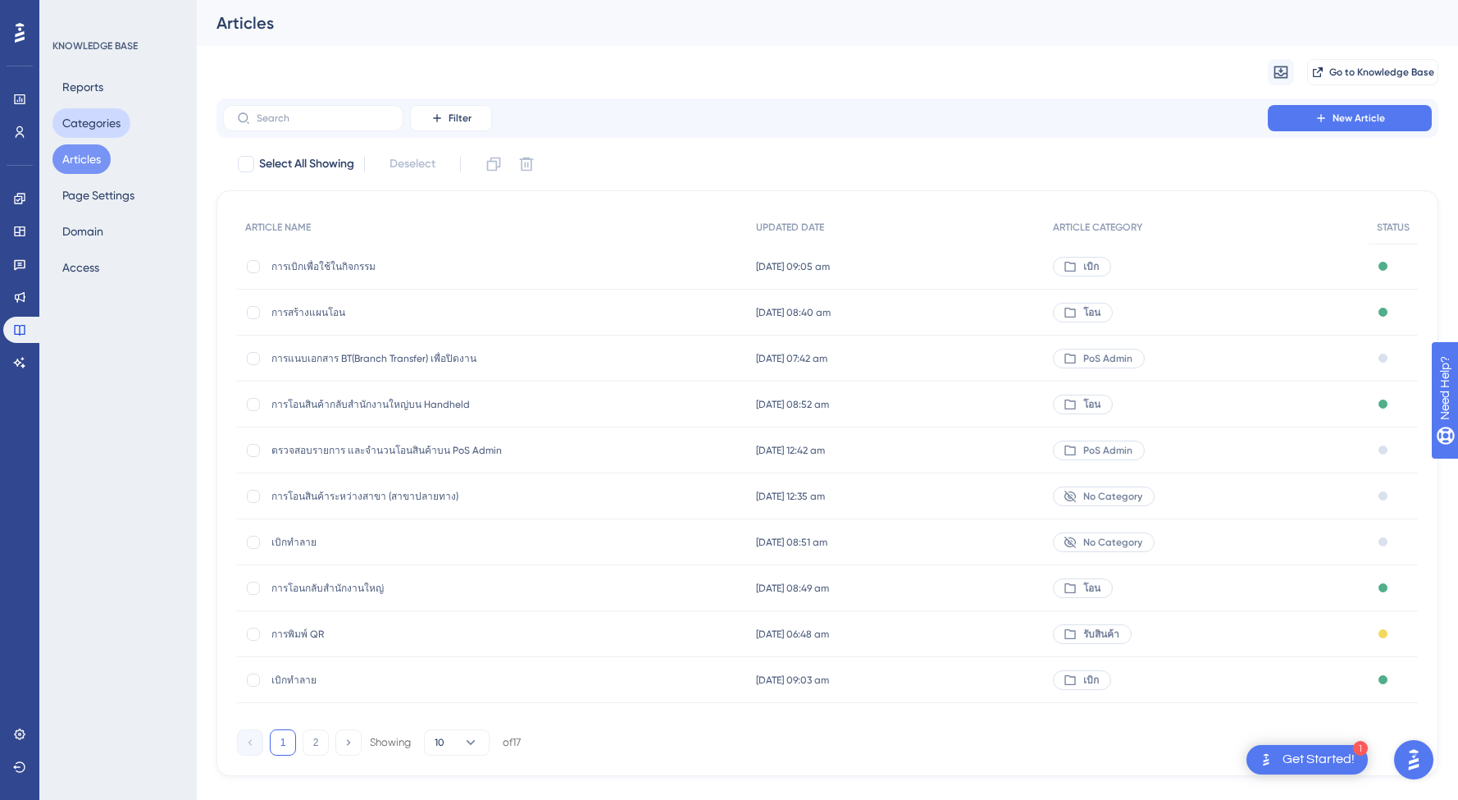
click at [87, 110] on button "Categories" at bounding box center [91, 123] width 78 height 30
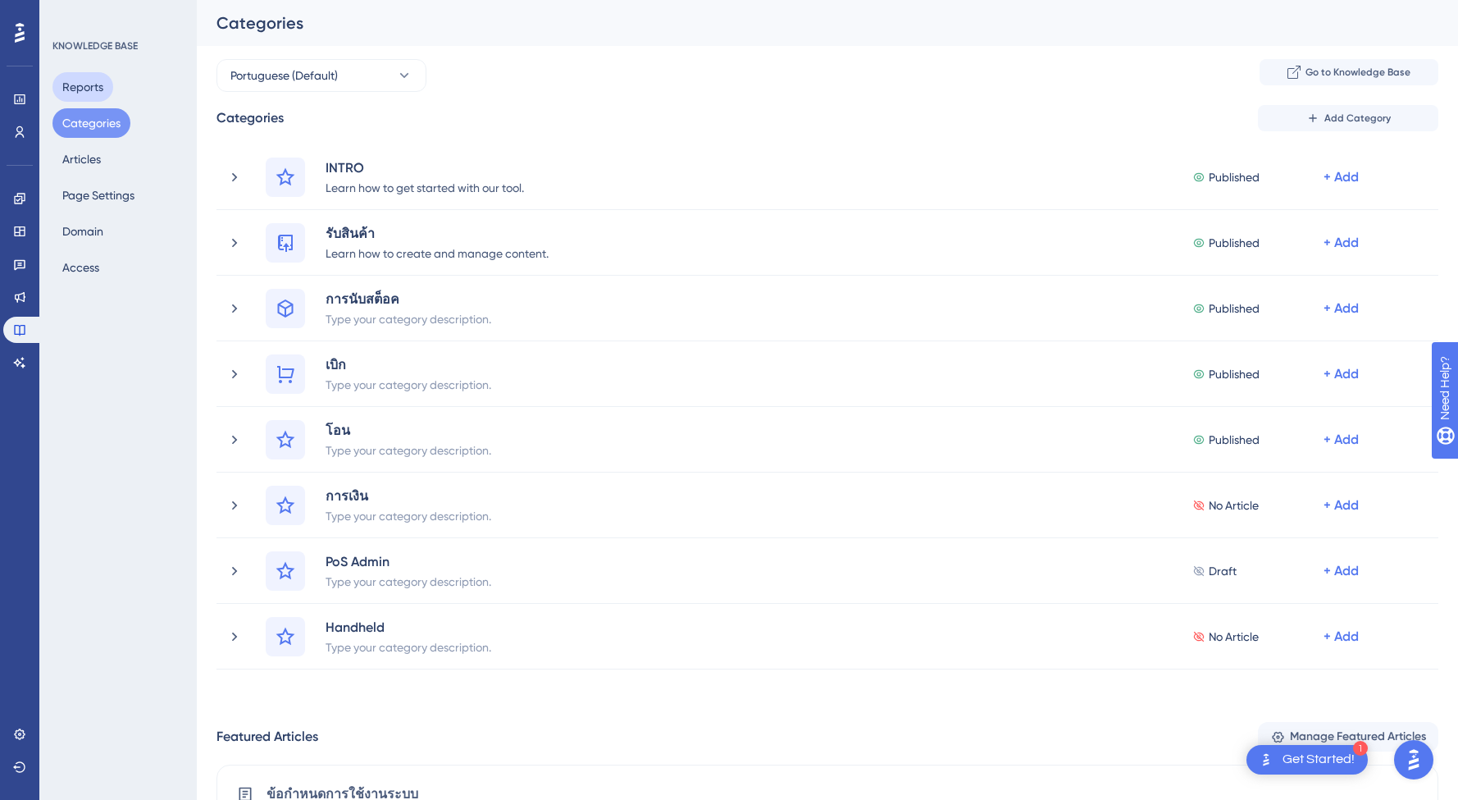
click at [87, 89] on button "Reports" at bounding box center [82, 87] width 61 height 30
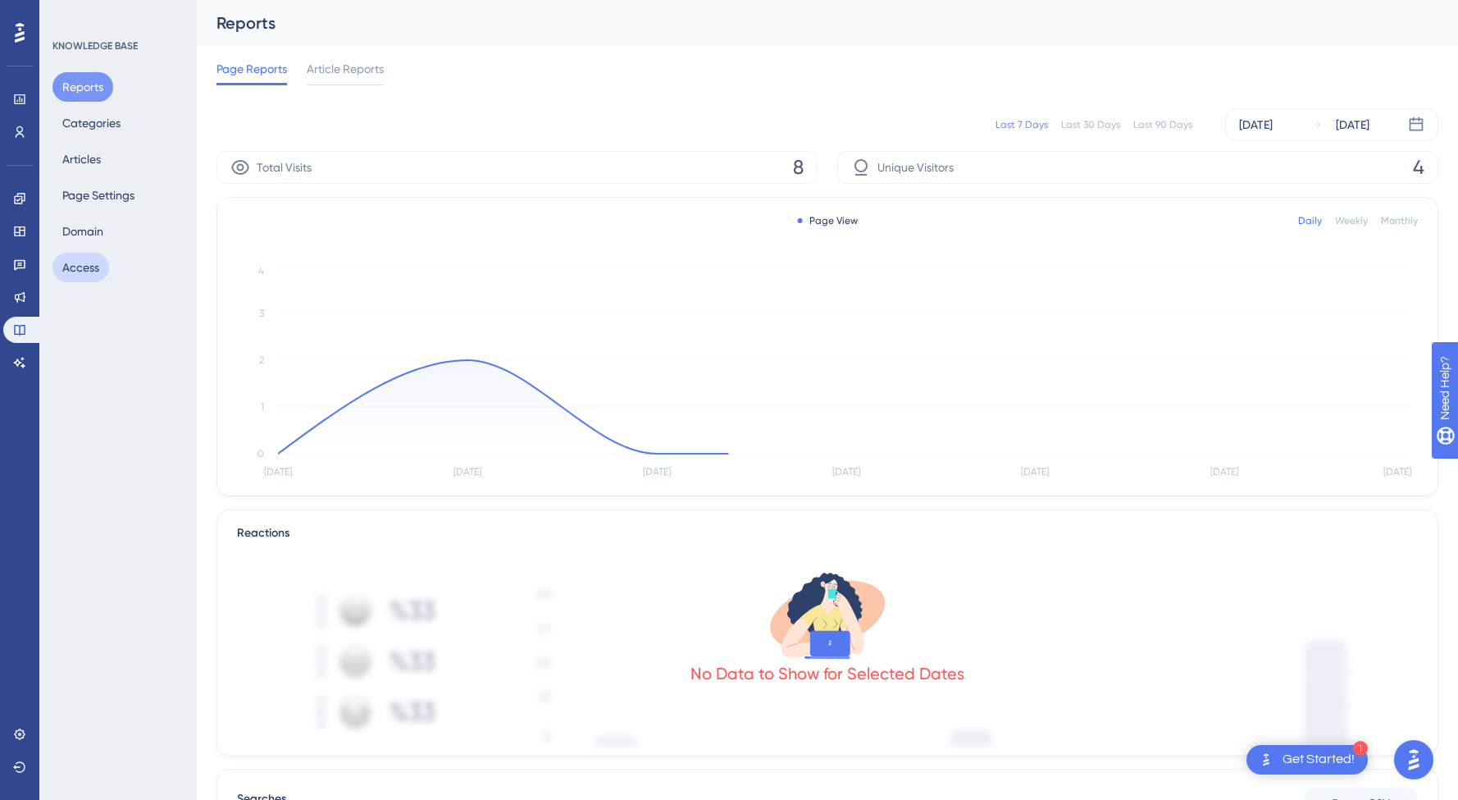
click at [88, 262] on button "Access" at bounding box center [80, 268] width 57 height 30
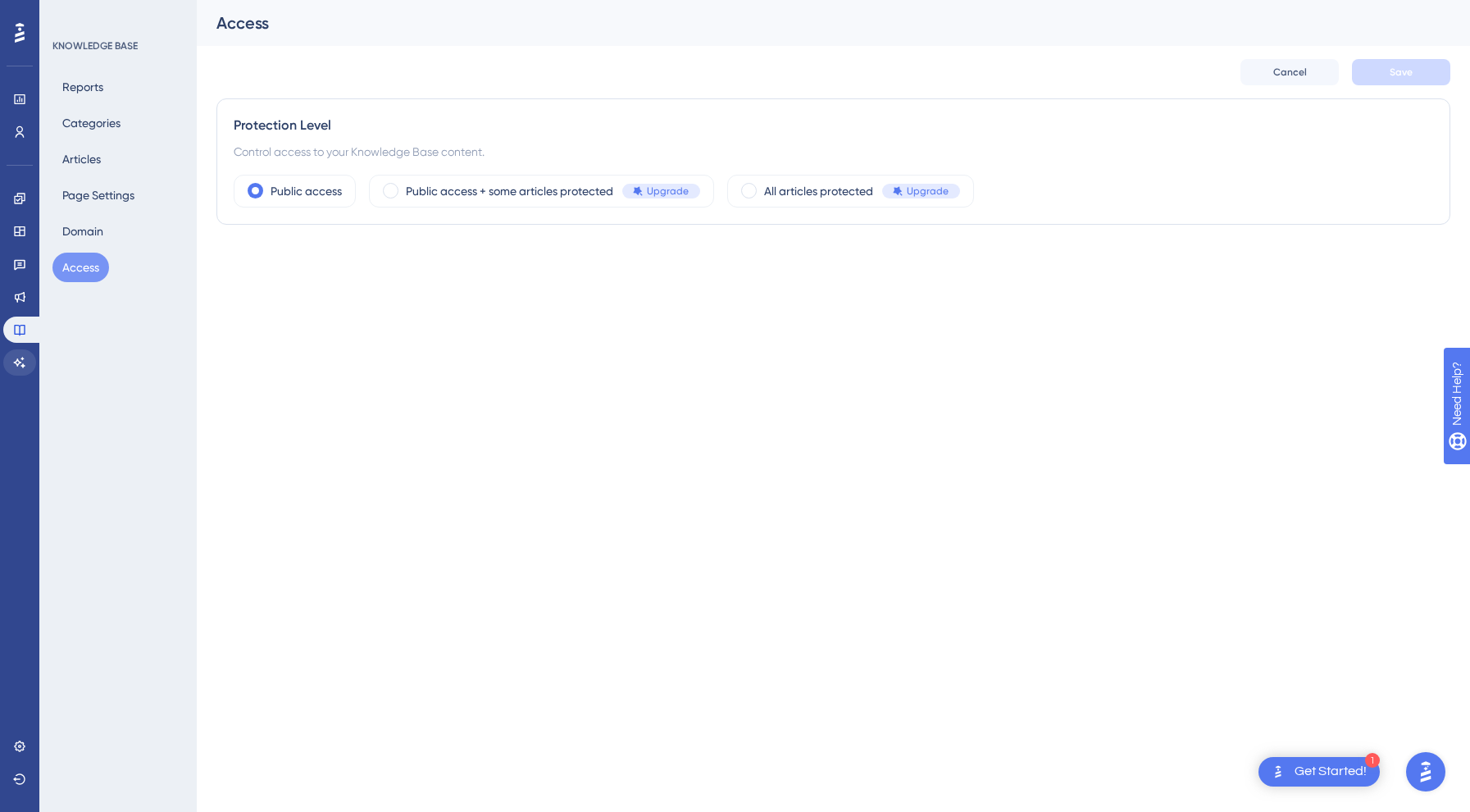
click at [15, 362] on icon at bounding box center [19, 362] width 13 height 13
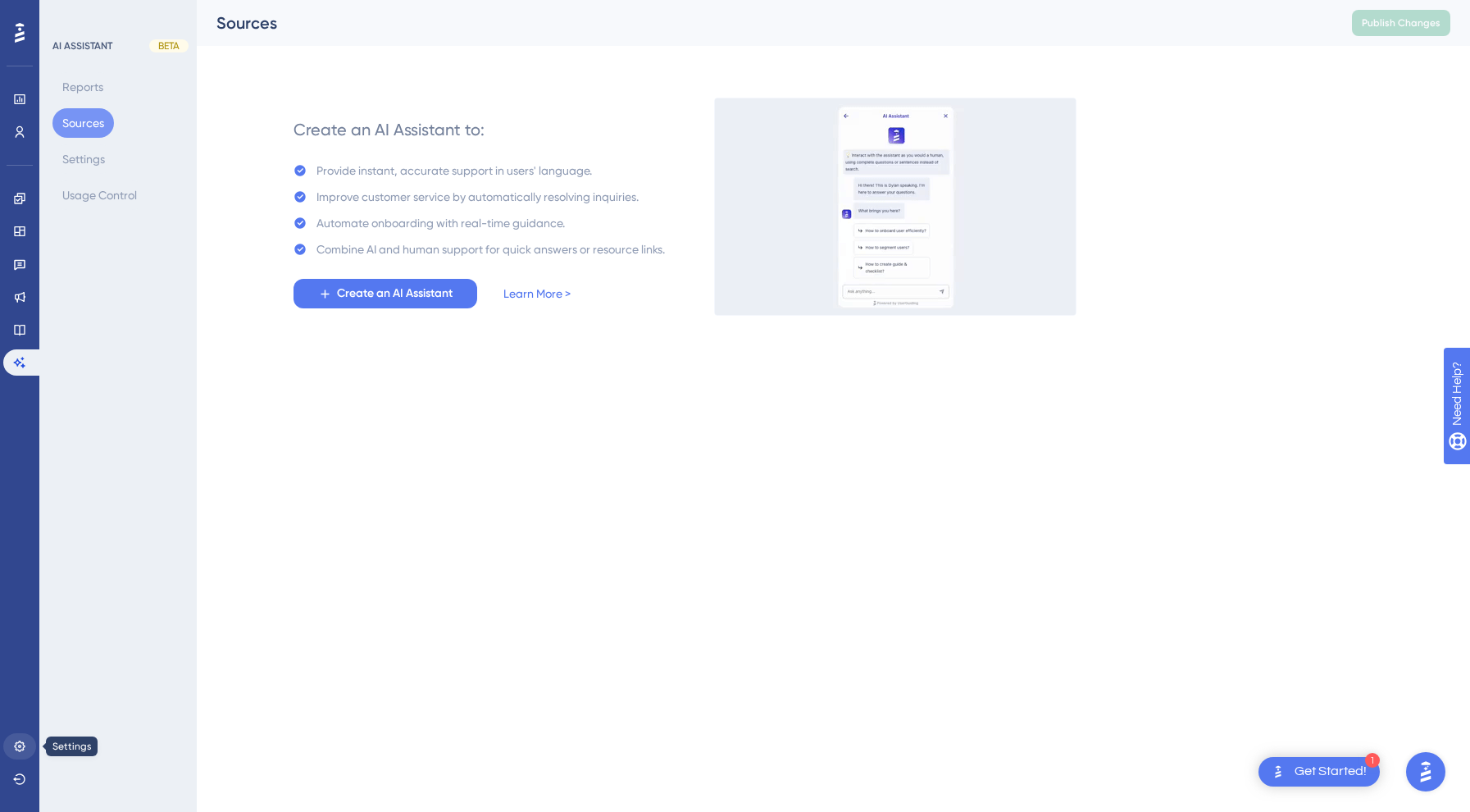
click at [28, 746] on link at bounding box center [19, 746] width 33 height 26
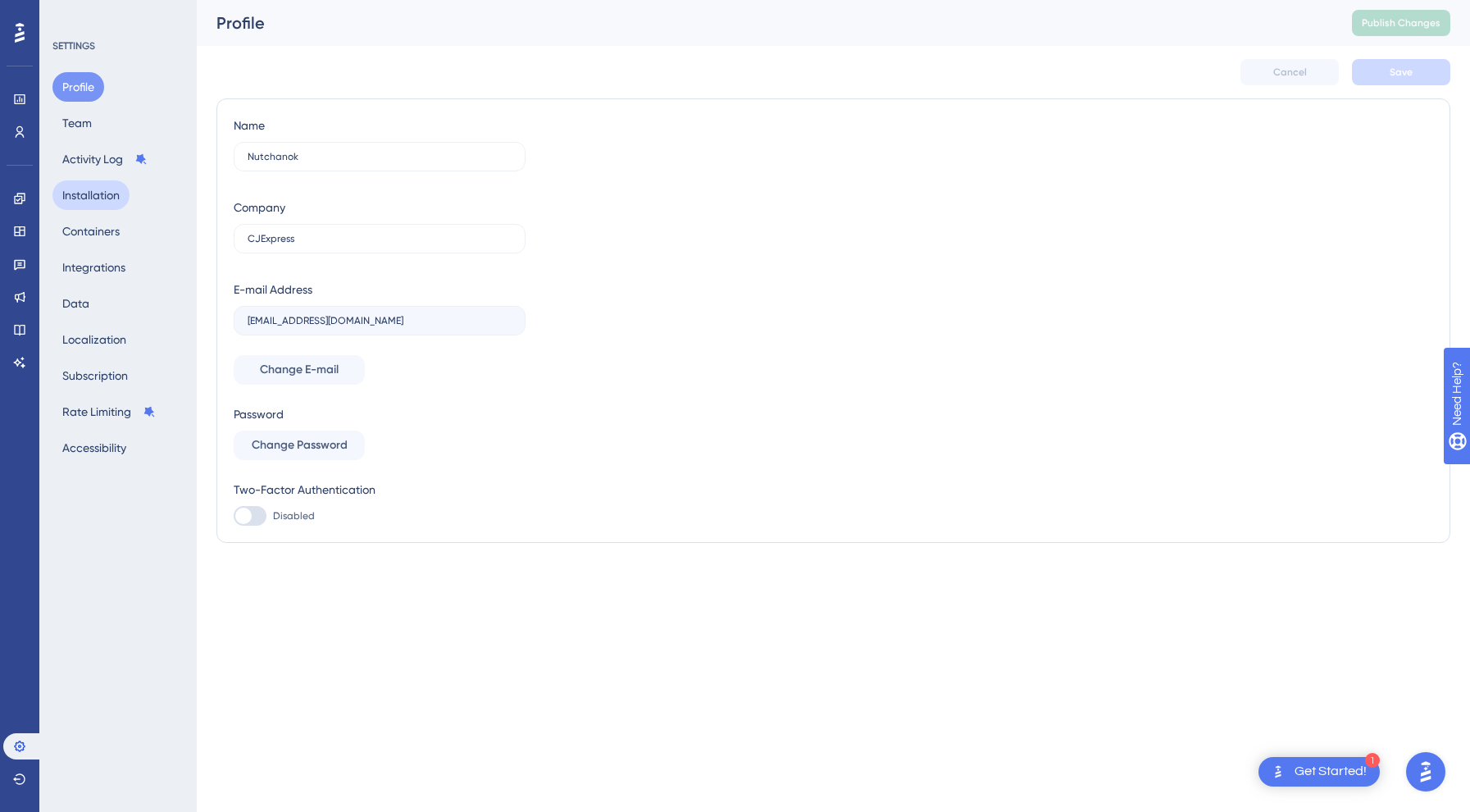
click at [93, 191] on button "Installation" at bounding box center [90, 195] width 77 height 30
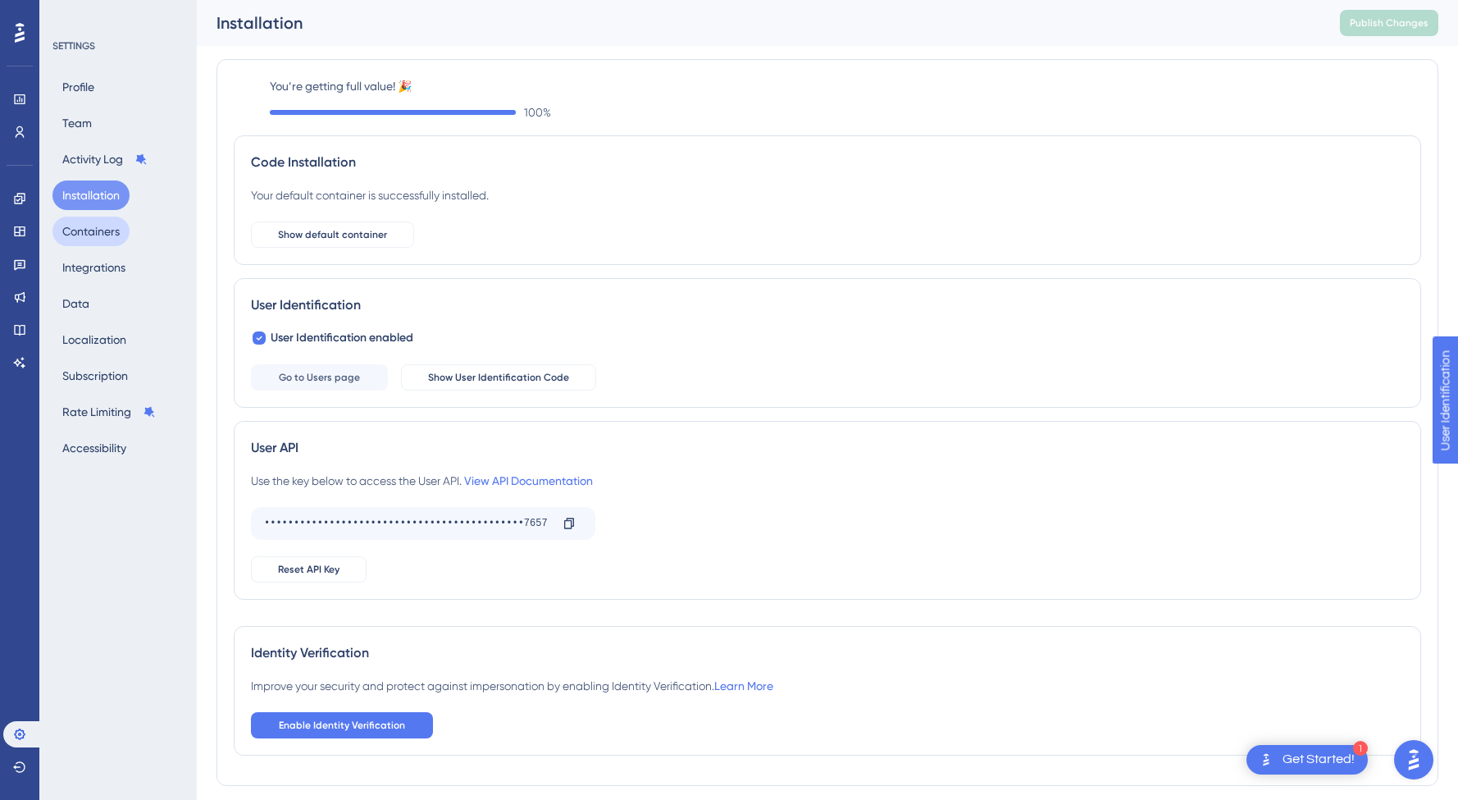
click at [95, 235] on button "Containers" at bounding box center [90, 231] width 77 height 30
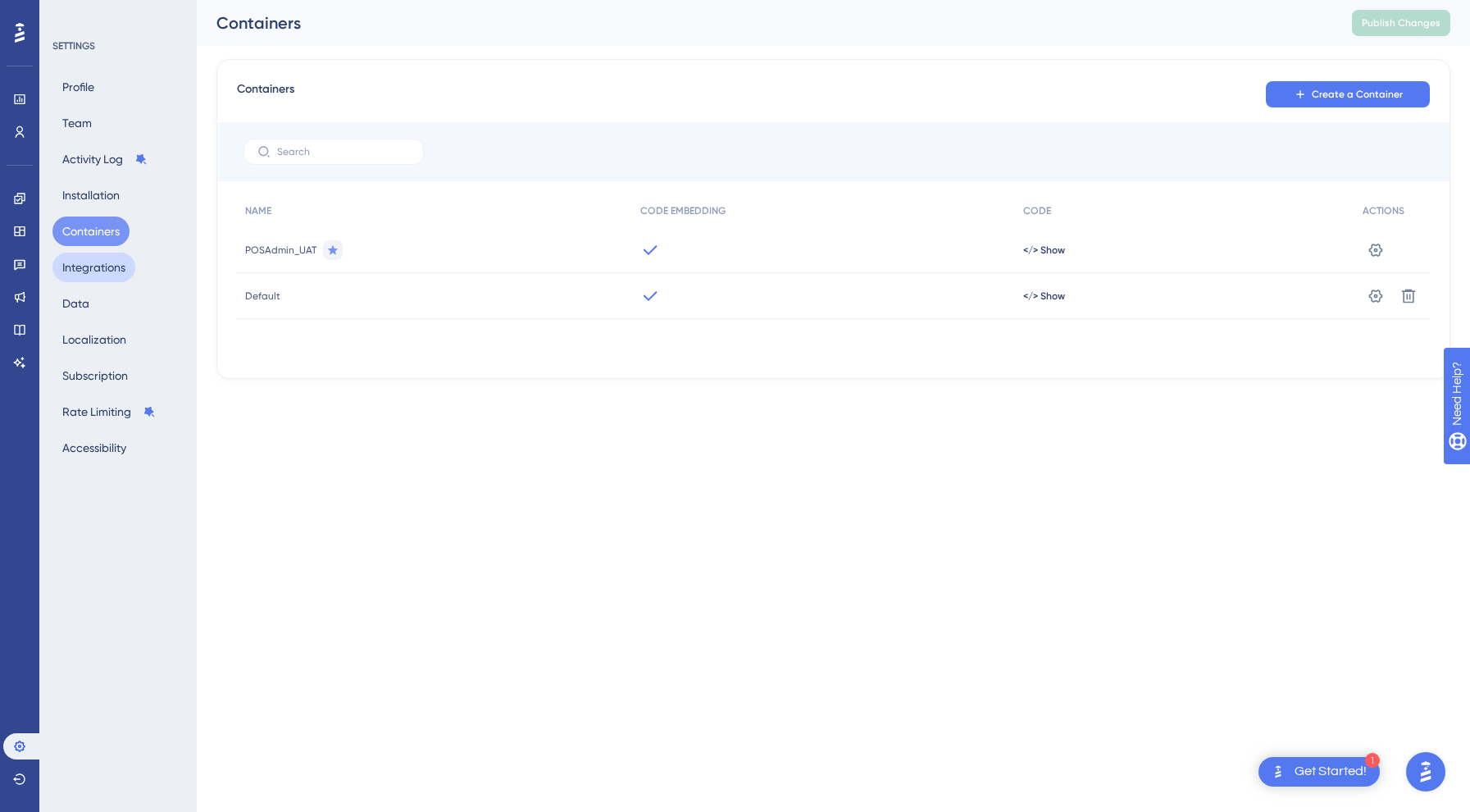
click at [87, 262] on button "Integrations" at bounding box center [93, 268] width 83 height 30
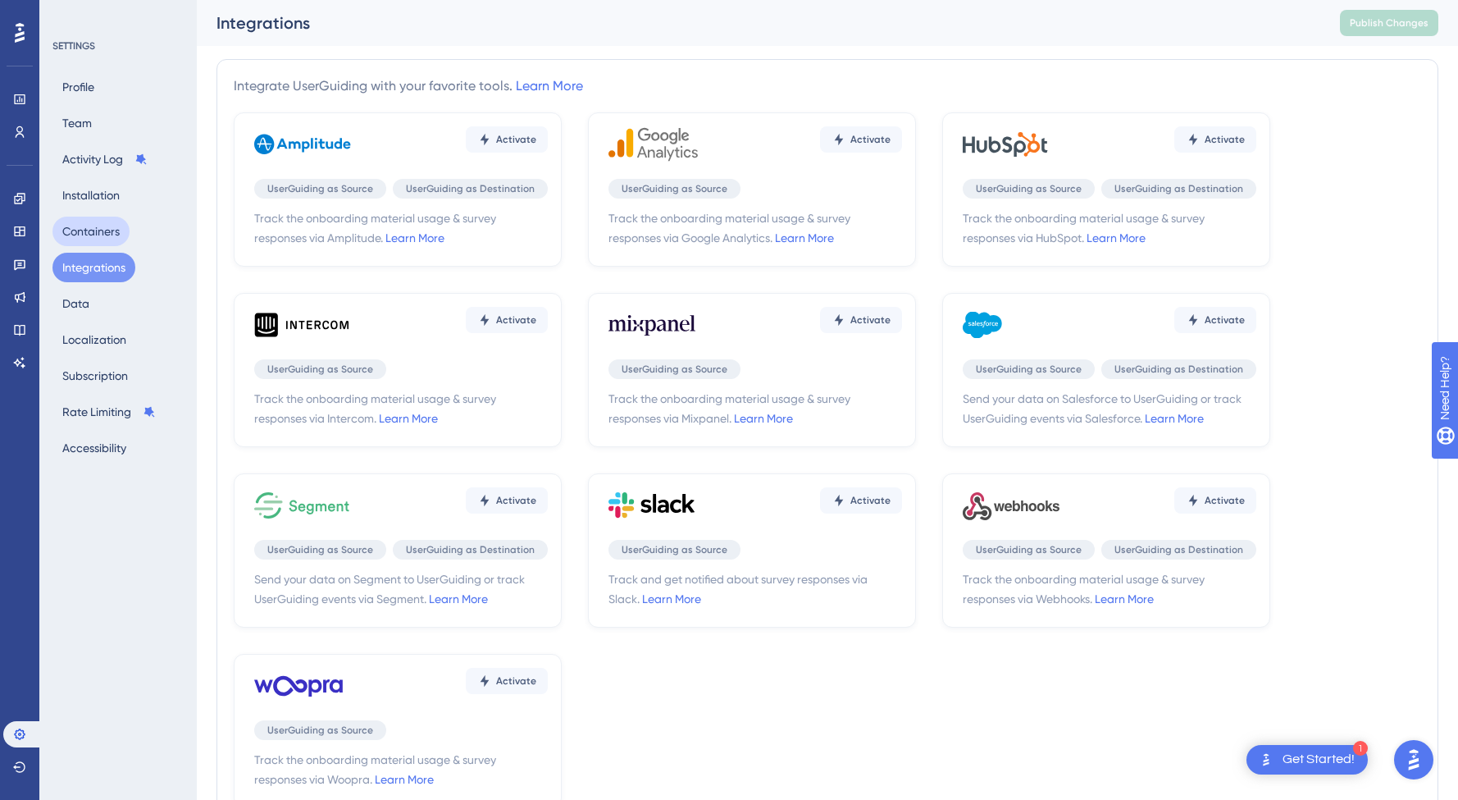
click at [95, 232] on button "Containers" at bounding box center [90, 231] width 77 height 30
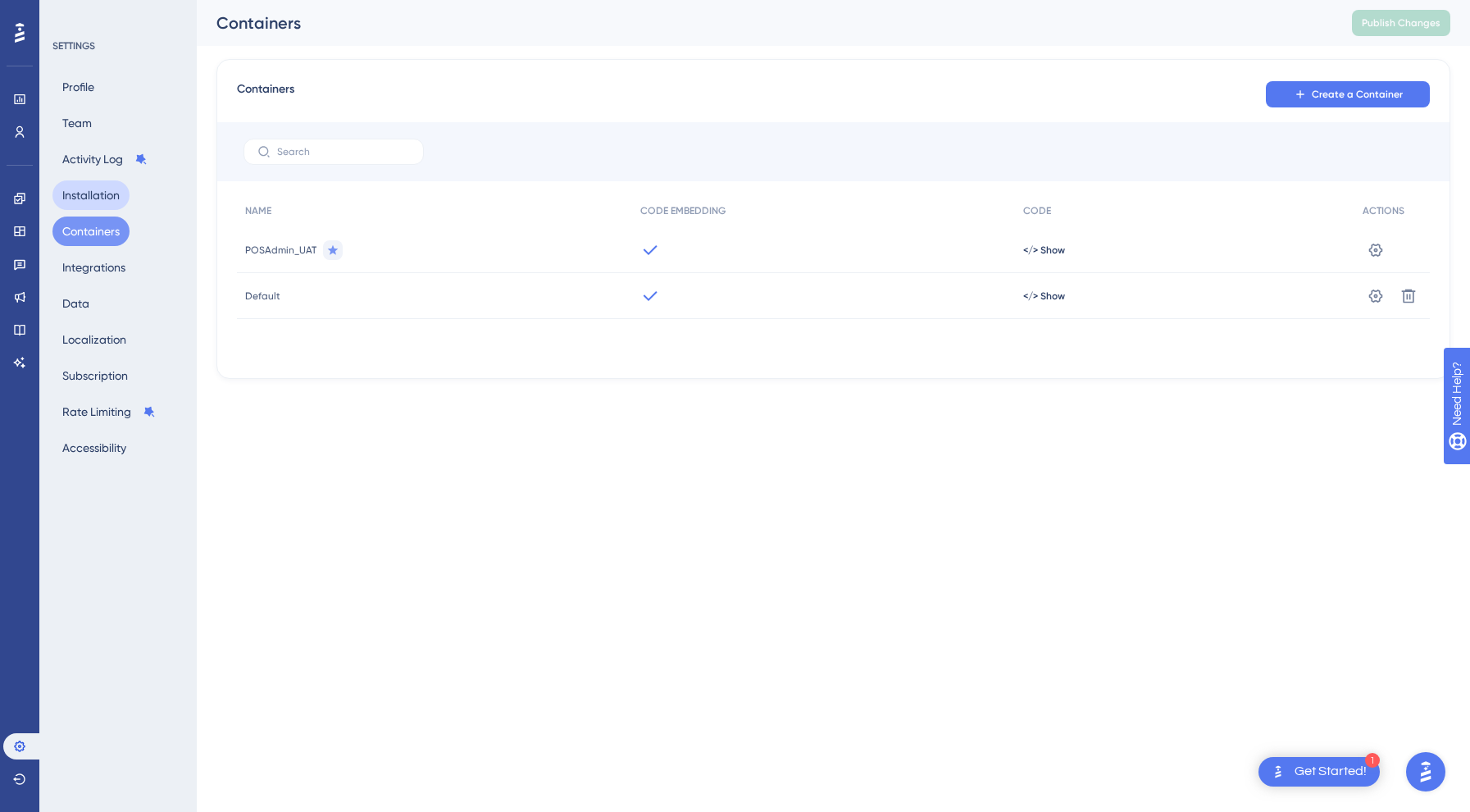
click at [93, 203] on button "Installation" at bounding box center [90, 195] width 77 height 30
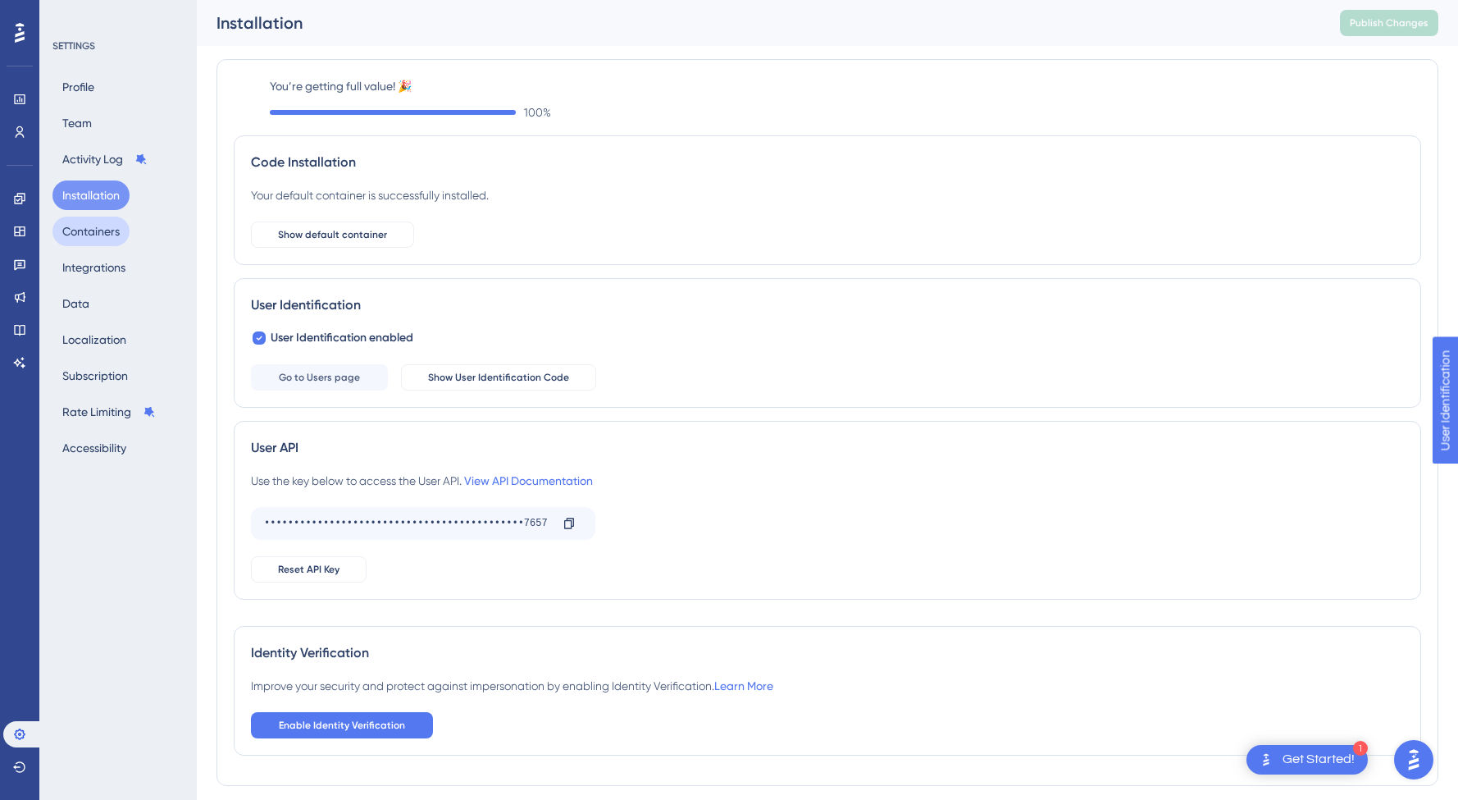
click at [84, 229] on button "Containers" at bounding box center [90, 231] width 77 height 30
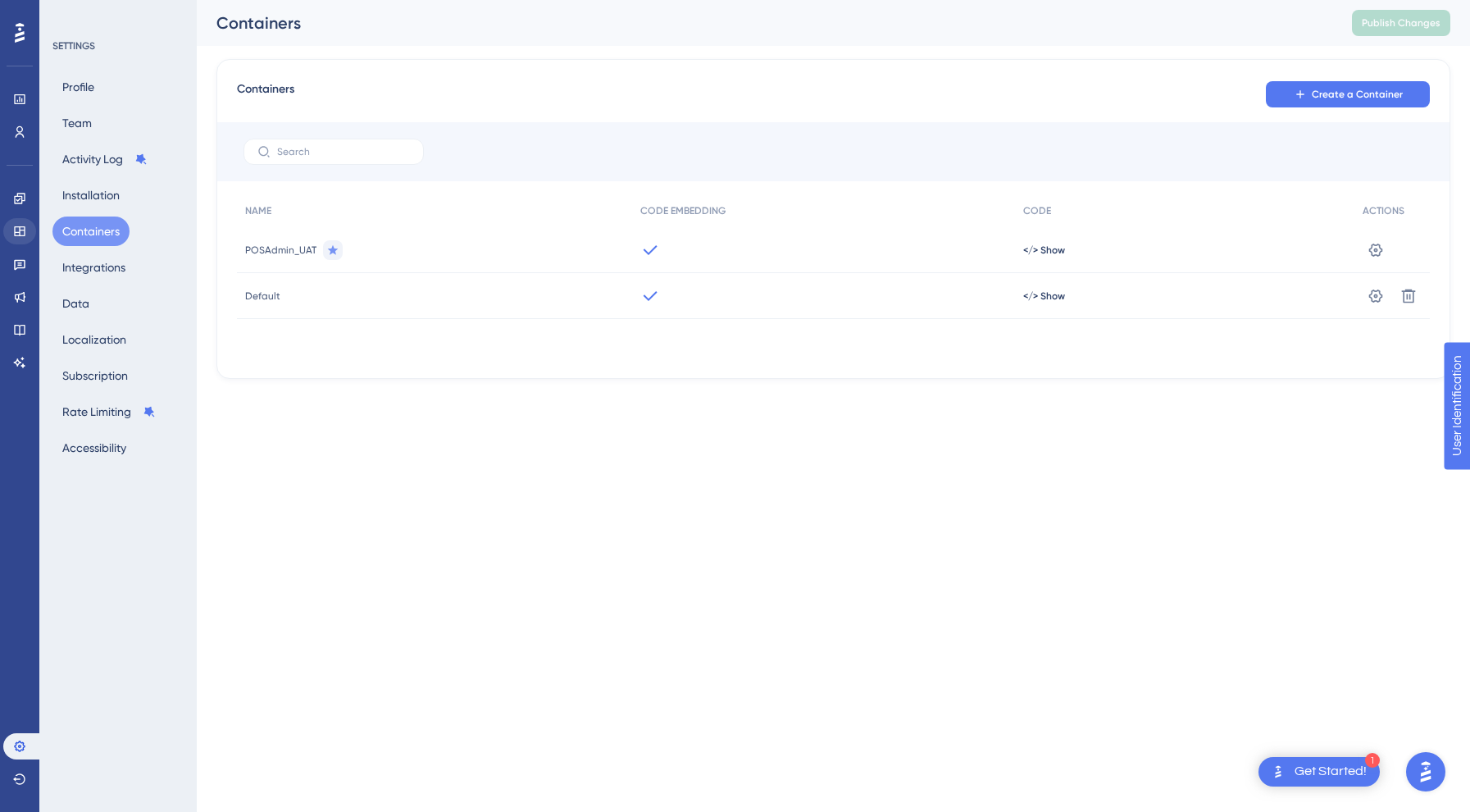
click at [17, 239] on link at bounding box center [19, 231] width 33 height 26
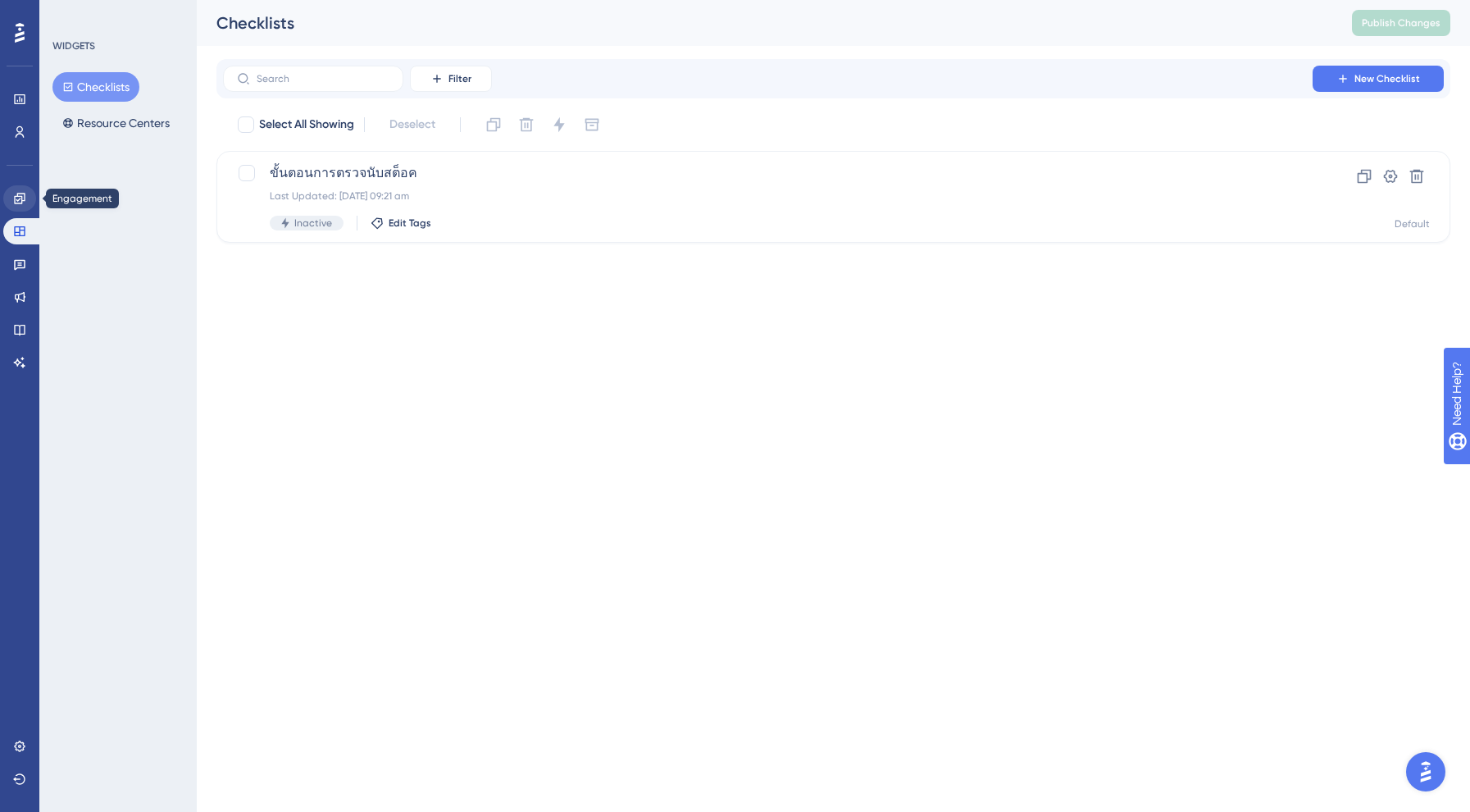
click at [16, 198] on icon at bounding box center [19, 198] width 13 height 13
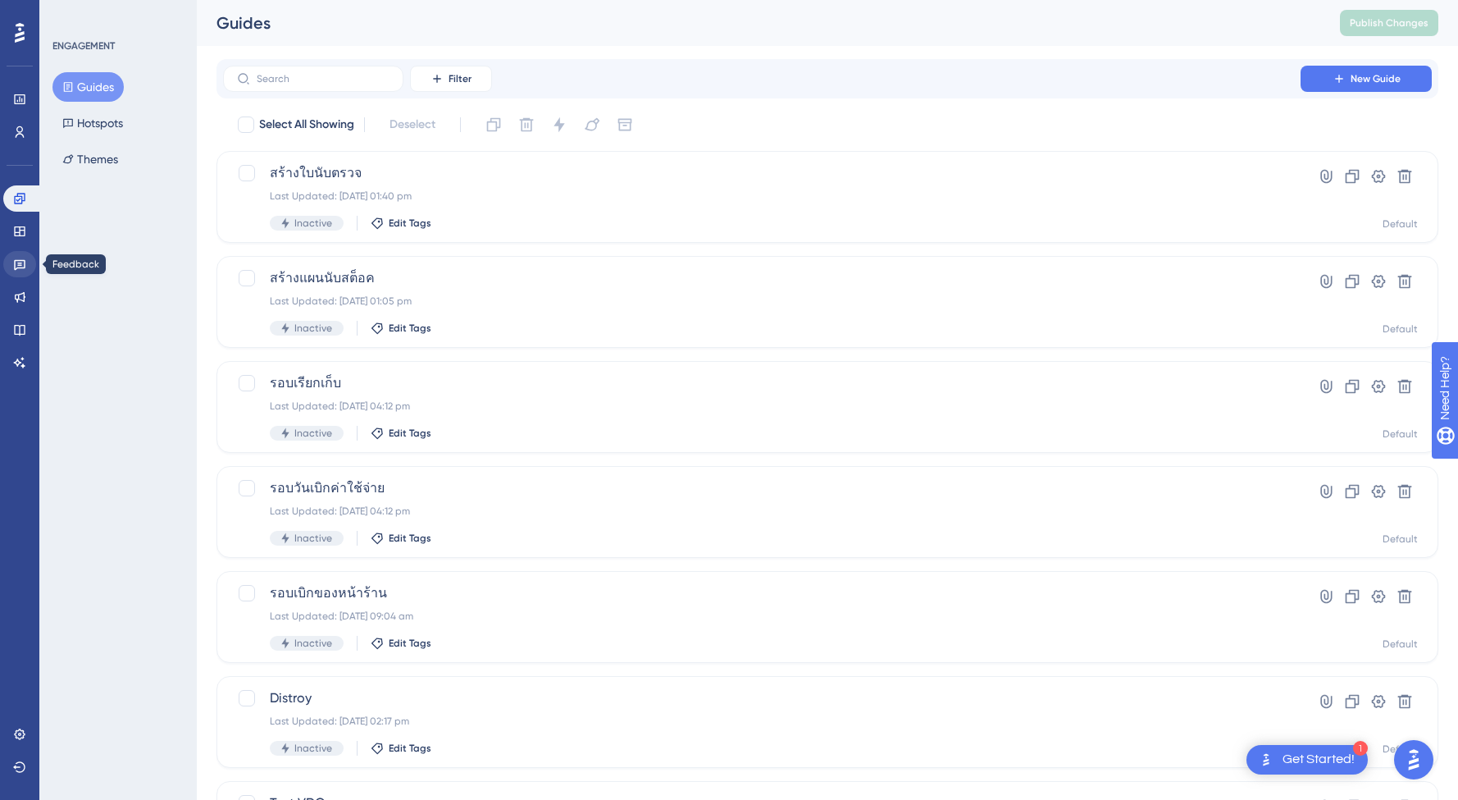
click at [12, 260] on link at bounding box center [19, 264] width 33 height 26
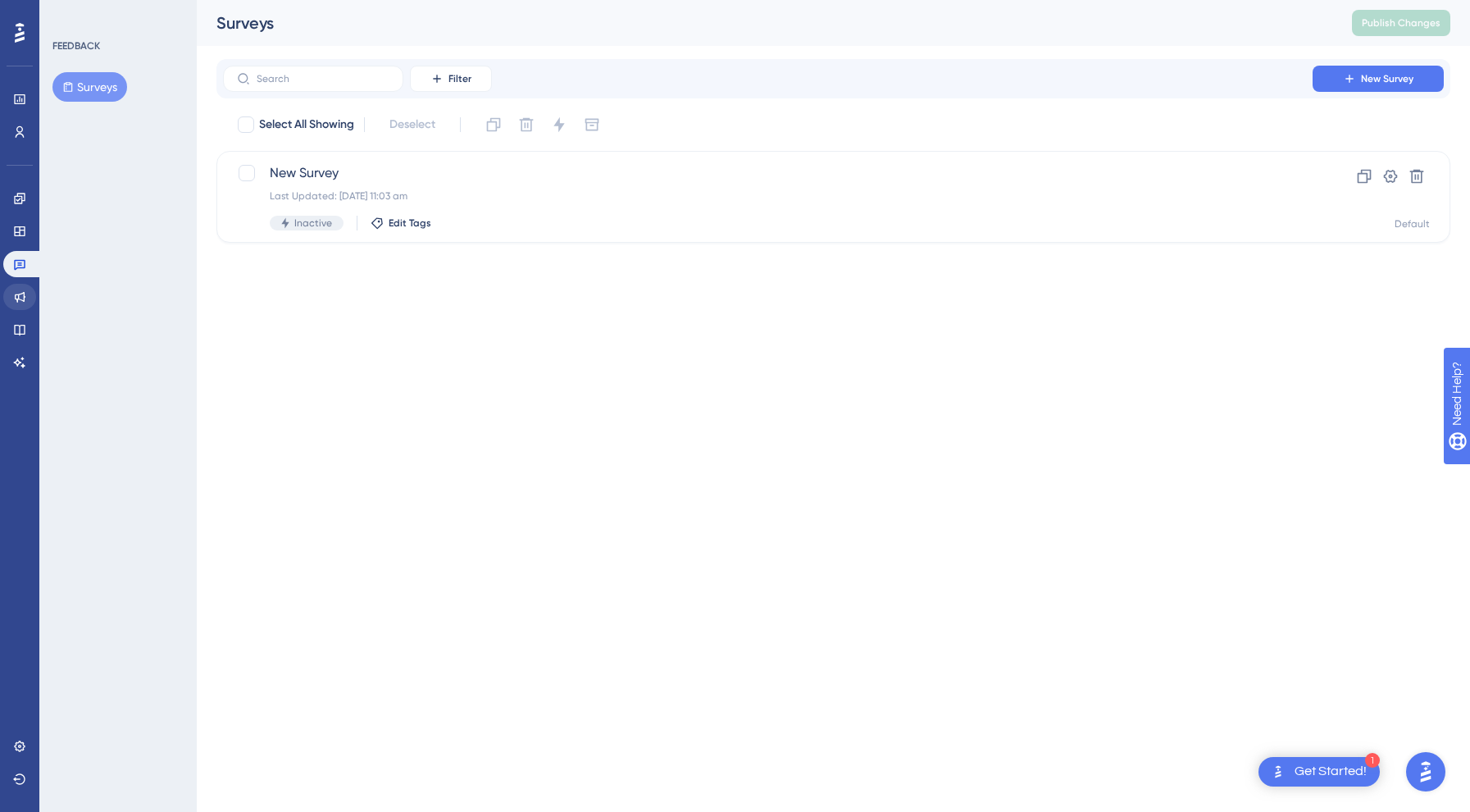
click at [18, 284] on link at bounding box center [19, 297] width 33 height 26
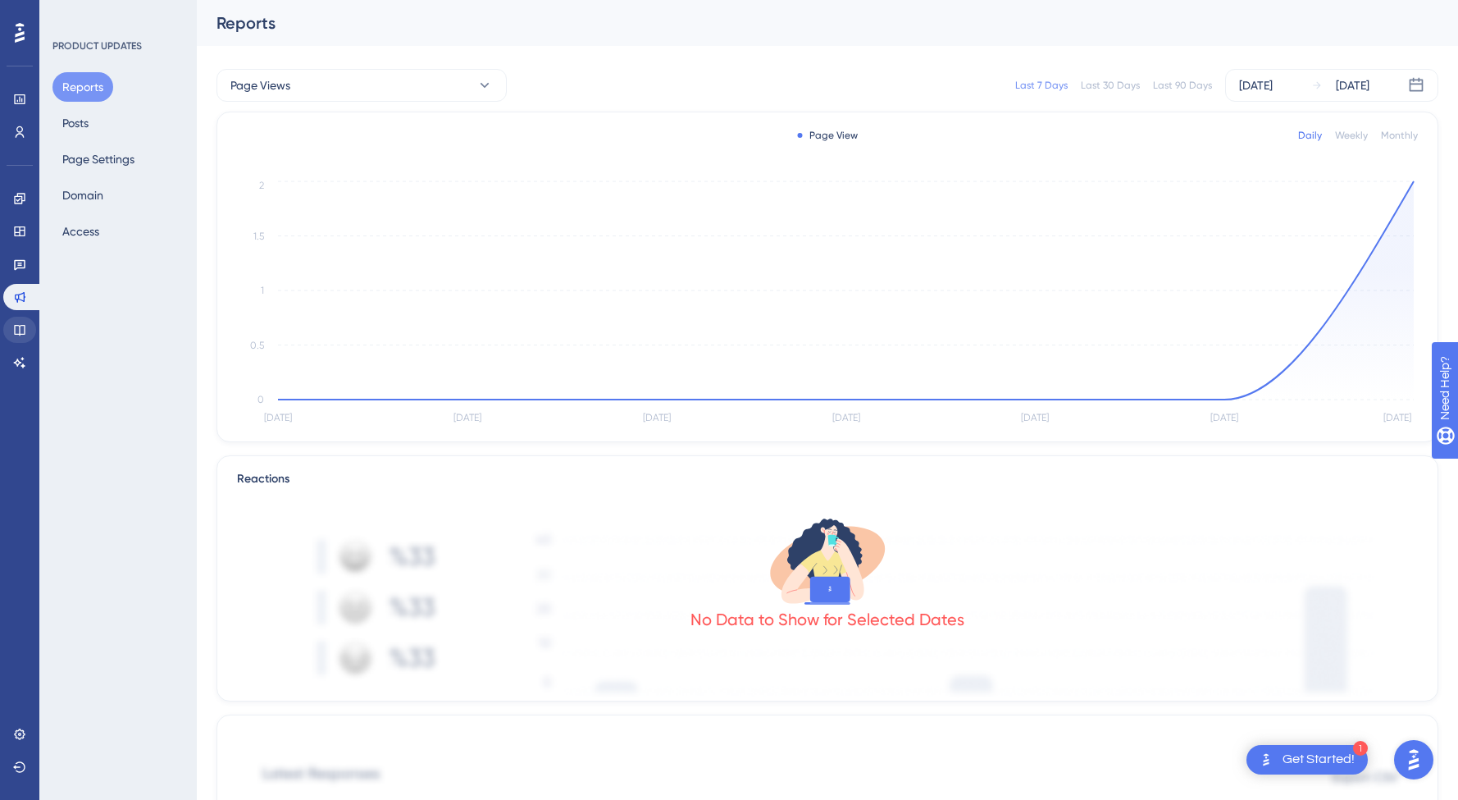
click at [16, 331] on icon at bounding box center [19, 329] width 13 height 13
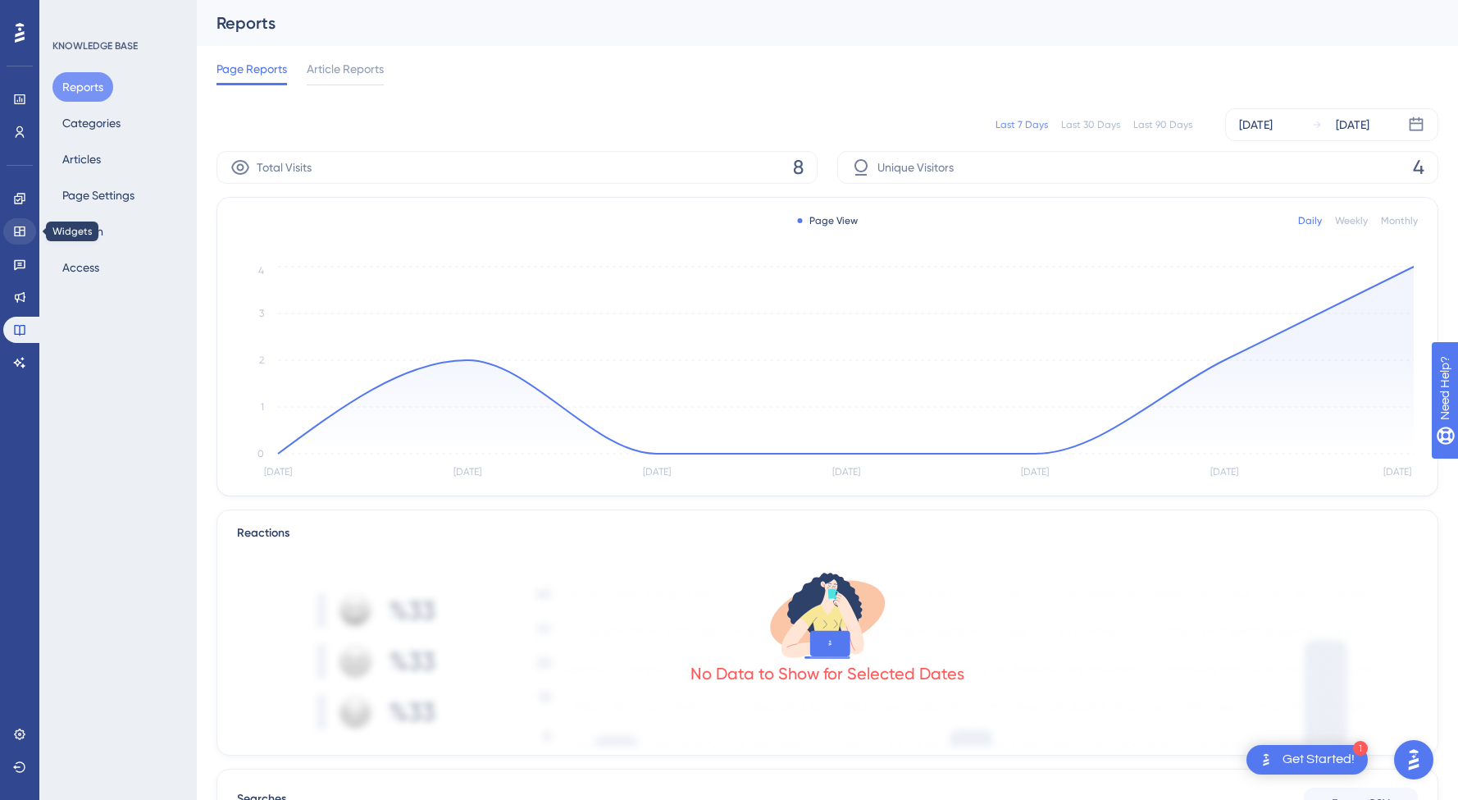
click at [16, 233] on icon at bounding box center [19, 231] width 11 height 10
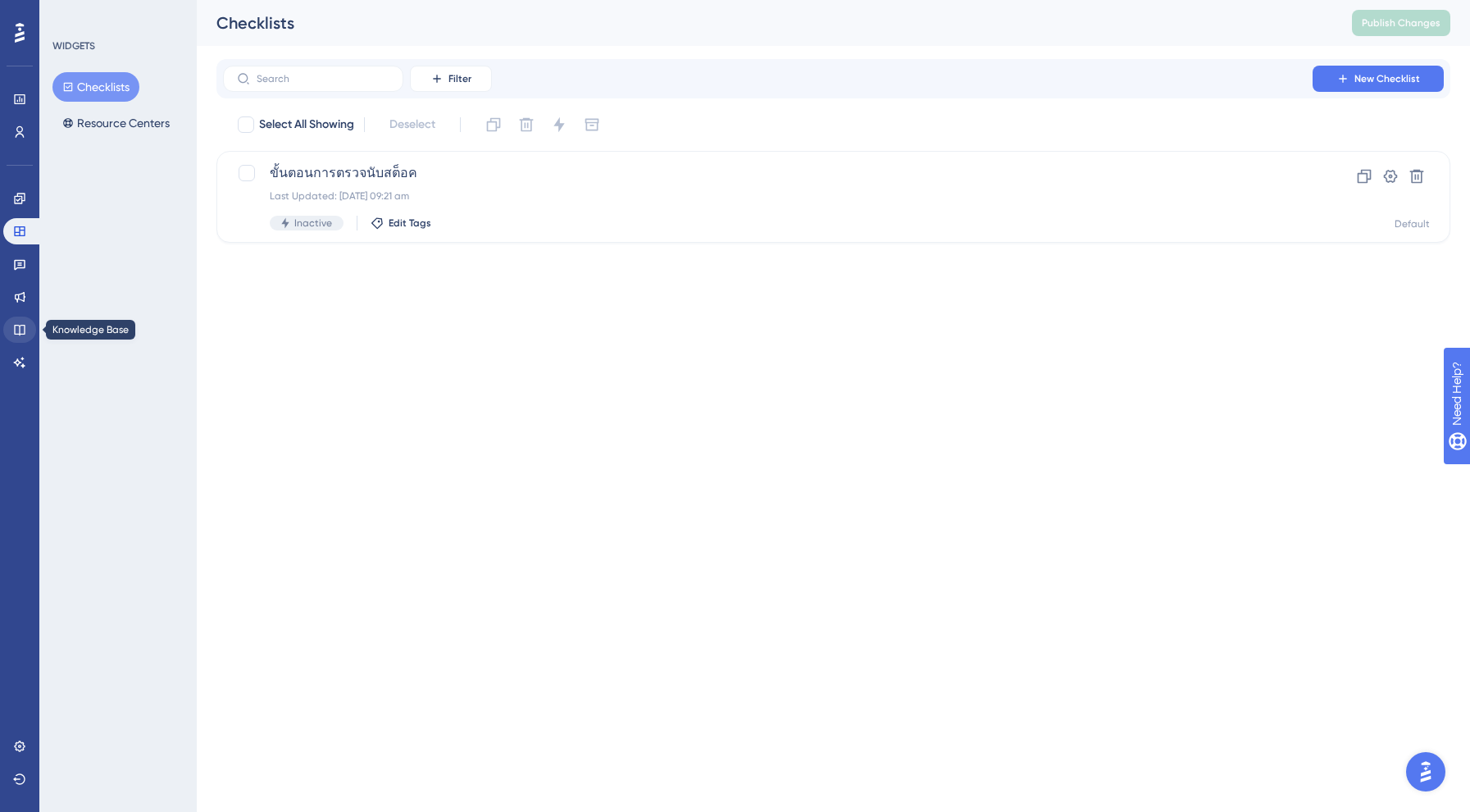
click at [16, 332] on icon at bounding box center [19, 329] width 13 height 13
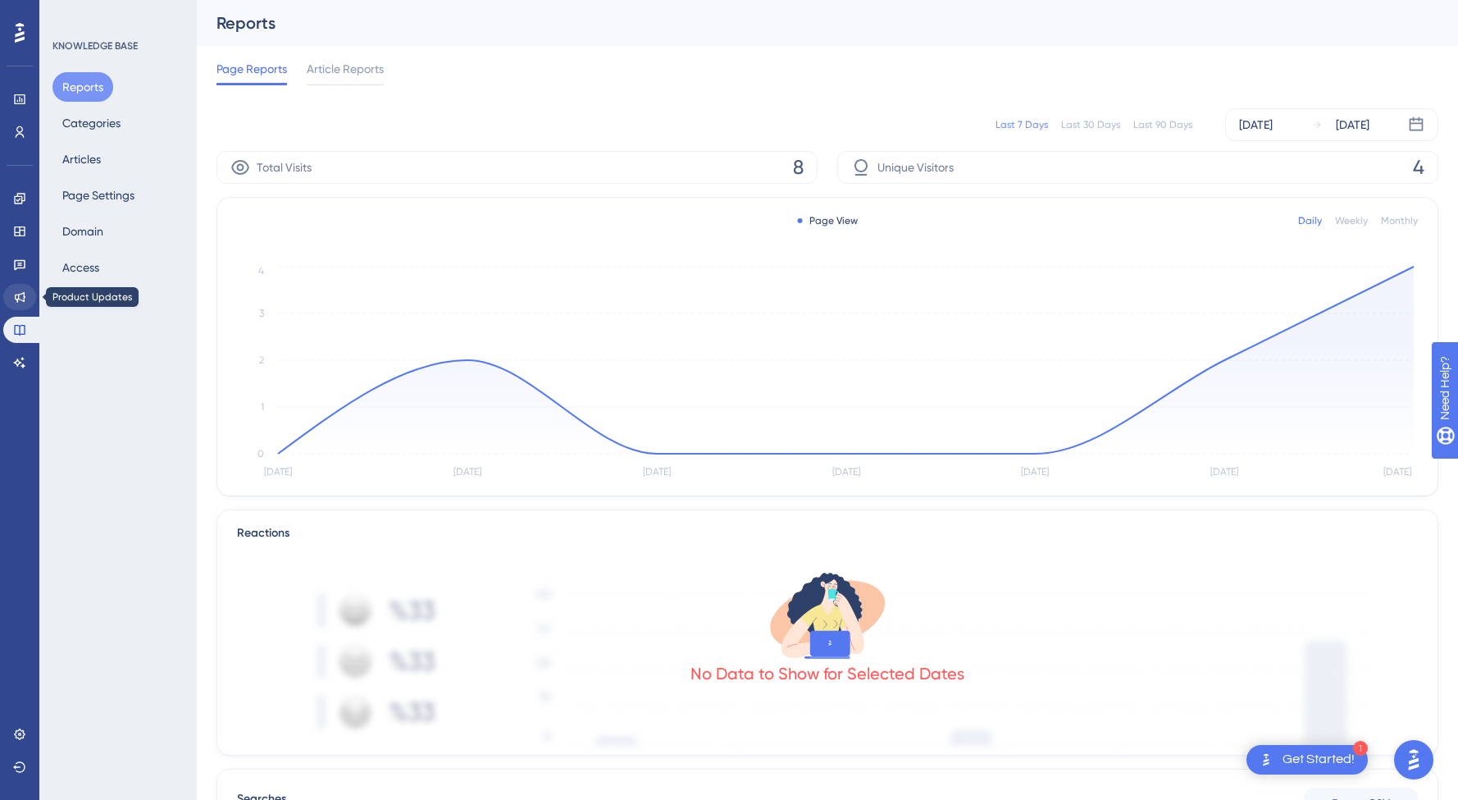
click at [17, 294] on icon at bounding box center [19, 296] width 13 height 13
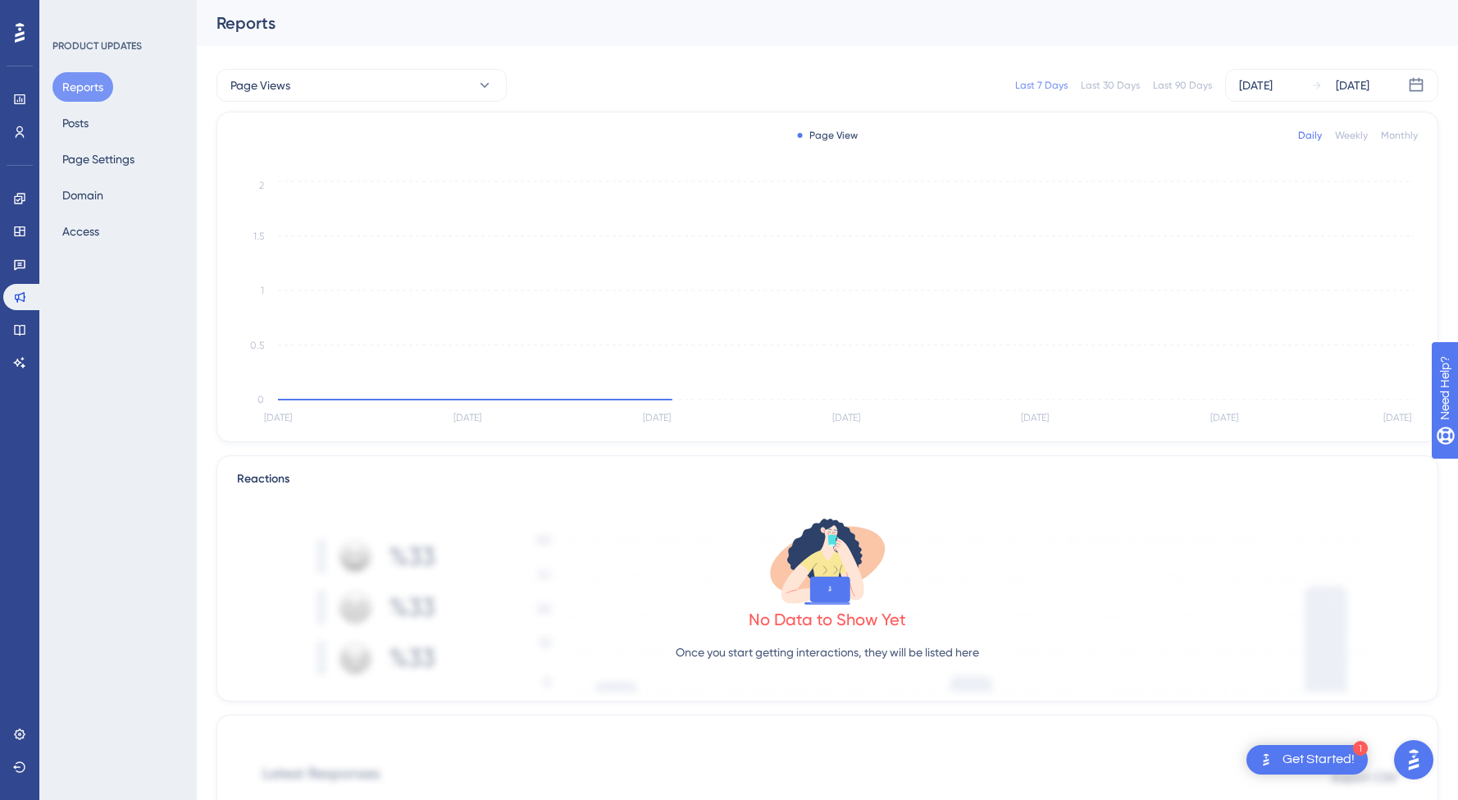
click at [17, 250] on div "Engagement Widgets Feedback Product Updates Knowledge Base AI Assistant" at bounding box center [19, 280] width 33 height 190
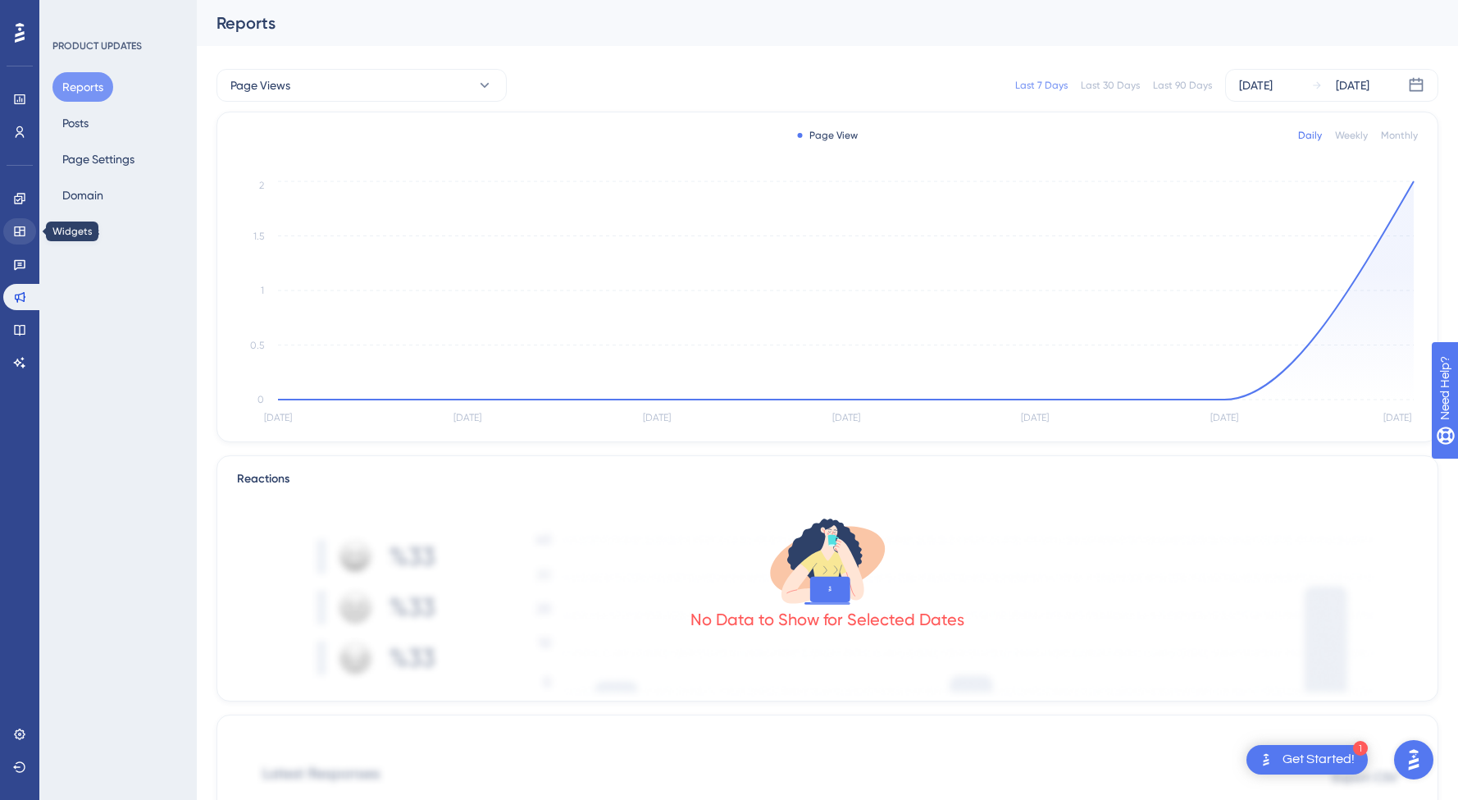
click at [21, 224] on link at bounding box center [19, 231] width 33 height 26
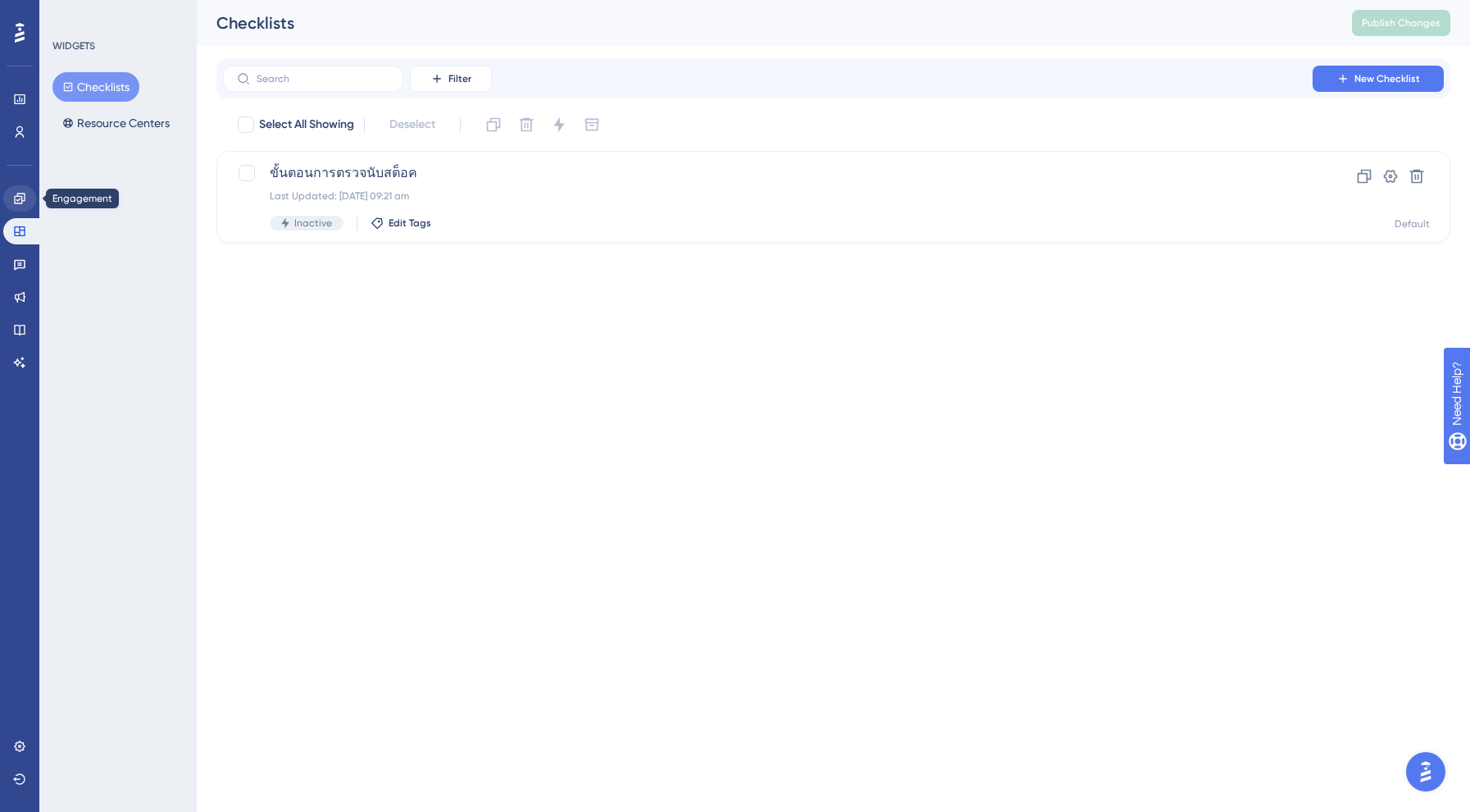
click at [21, 193] on icon at bounding box center [19, 198] width 13 height 13
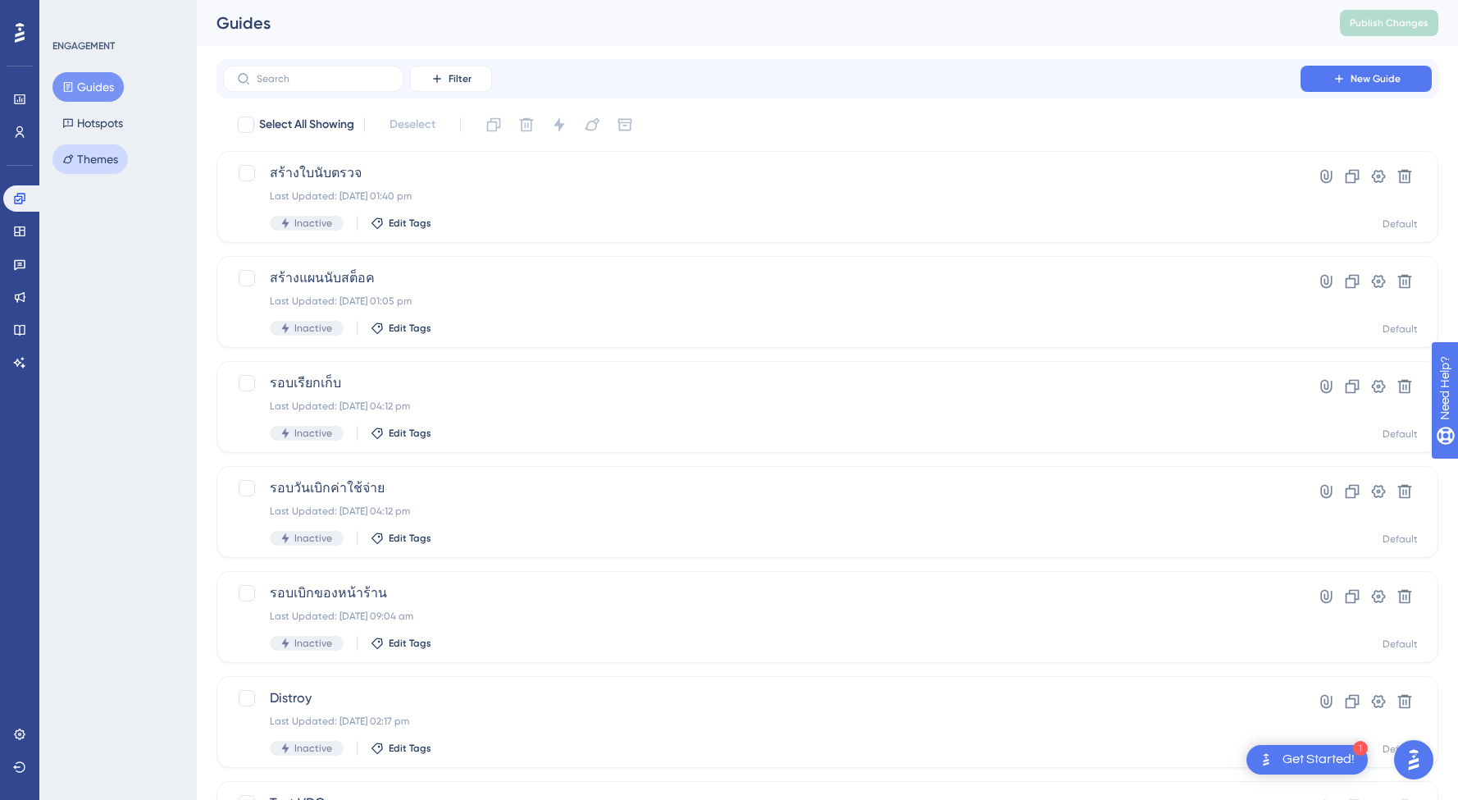
click at [102, 156] on button "Themes" at bounding box center [89, 159] width 75 height 30
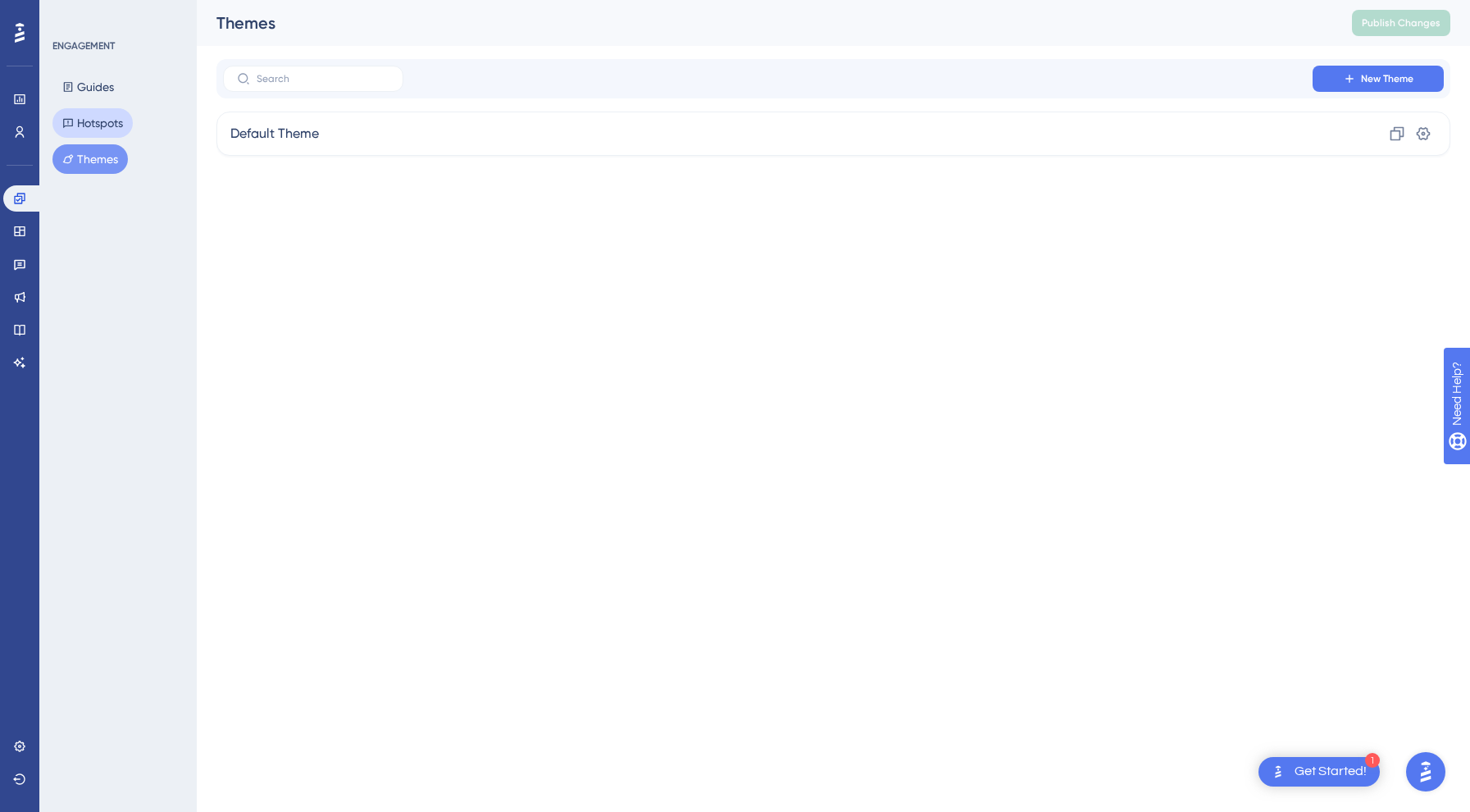
click at [100, 123] on button "Hotspots" at bounding box center [92, 123] width 80 height 30
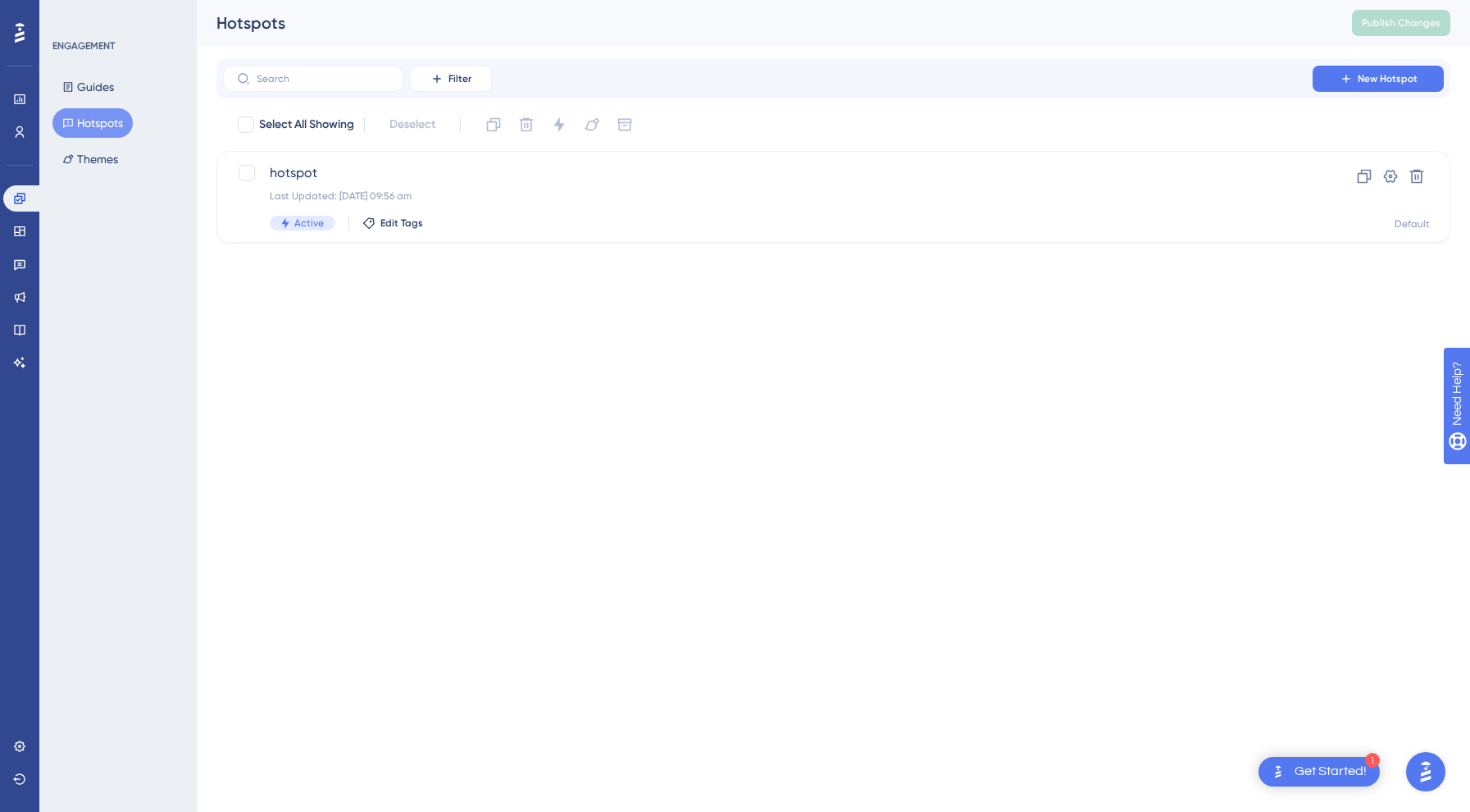
click at [96, 103] on div "Guides Hotspots Themes" at bounding box center [118, 123] width 133 height 102
click at [94, 84] on button "Guides" at bounding box center [87, 87] width 71 height 30
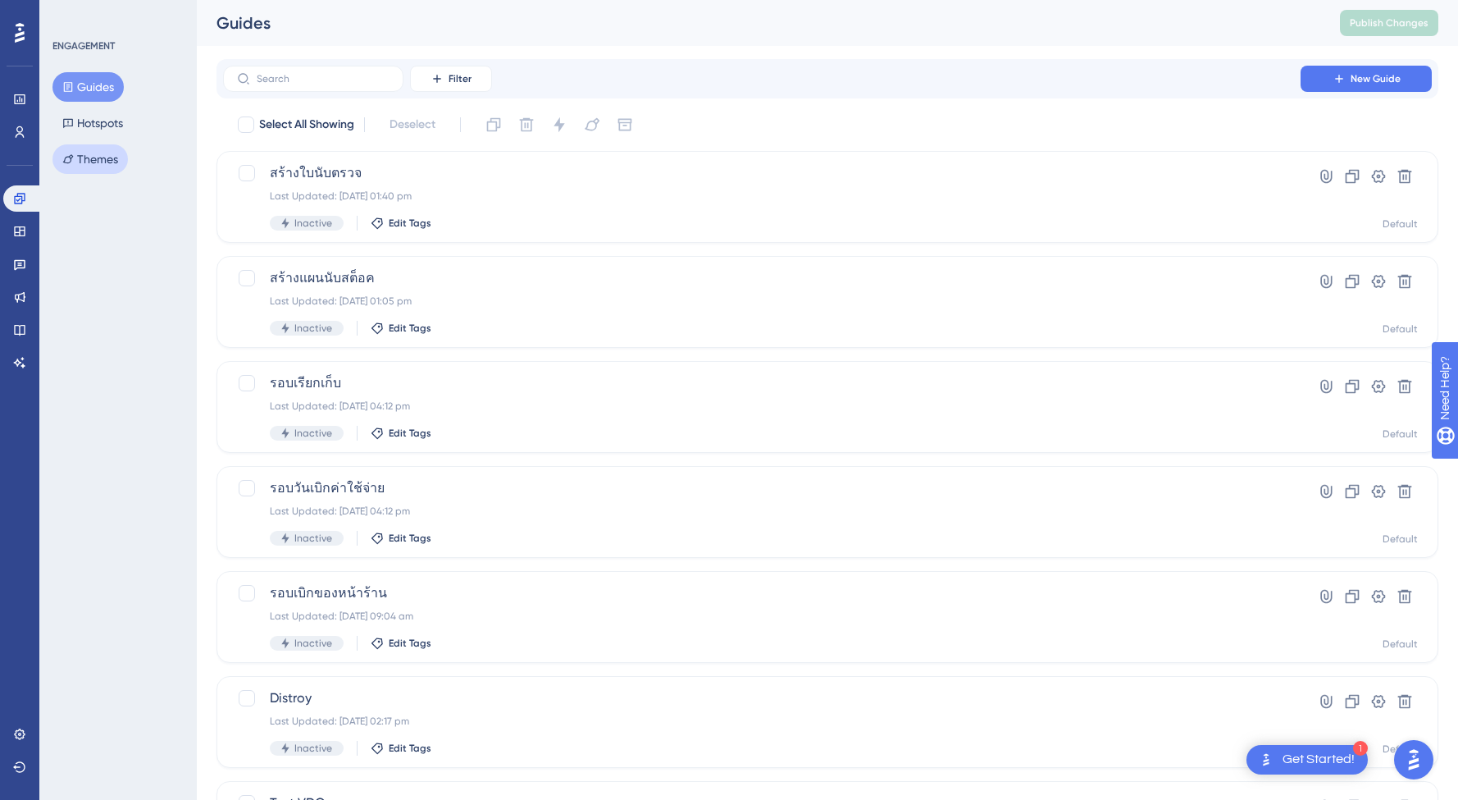
click at [103, 162] on button "Themes" at bounding box center [89, 159] width 75 height 30
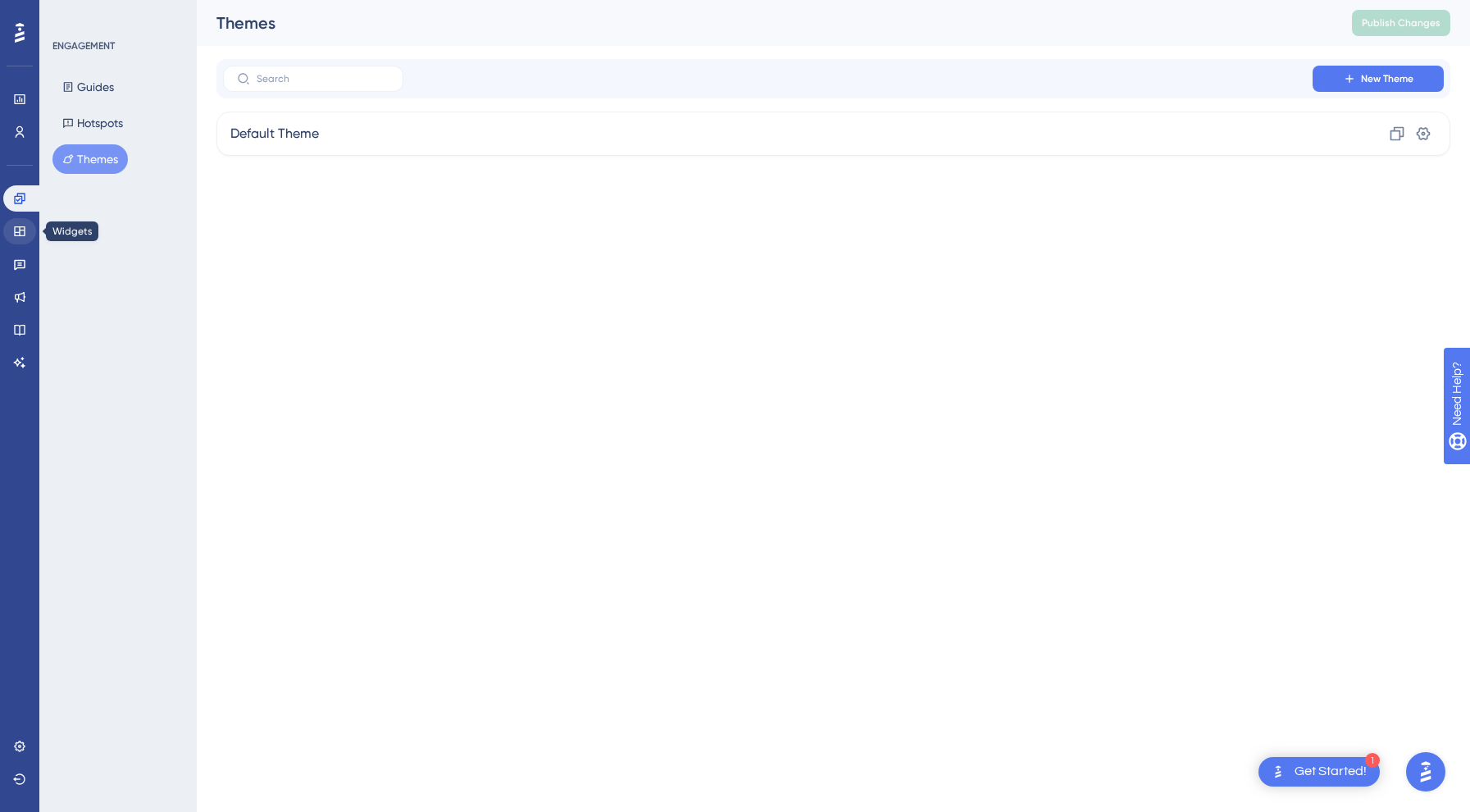
click at [22, 234] on icon at bounding box center [19, 231] width 13 height 13
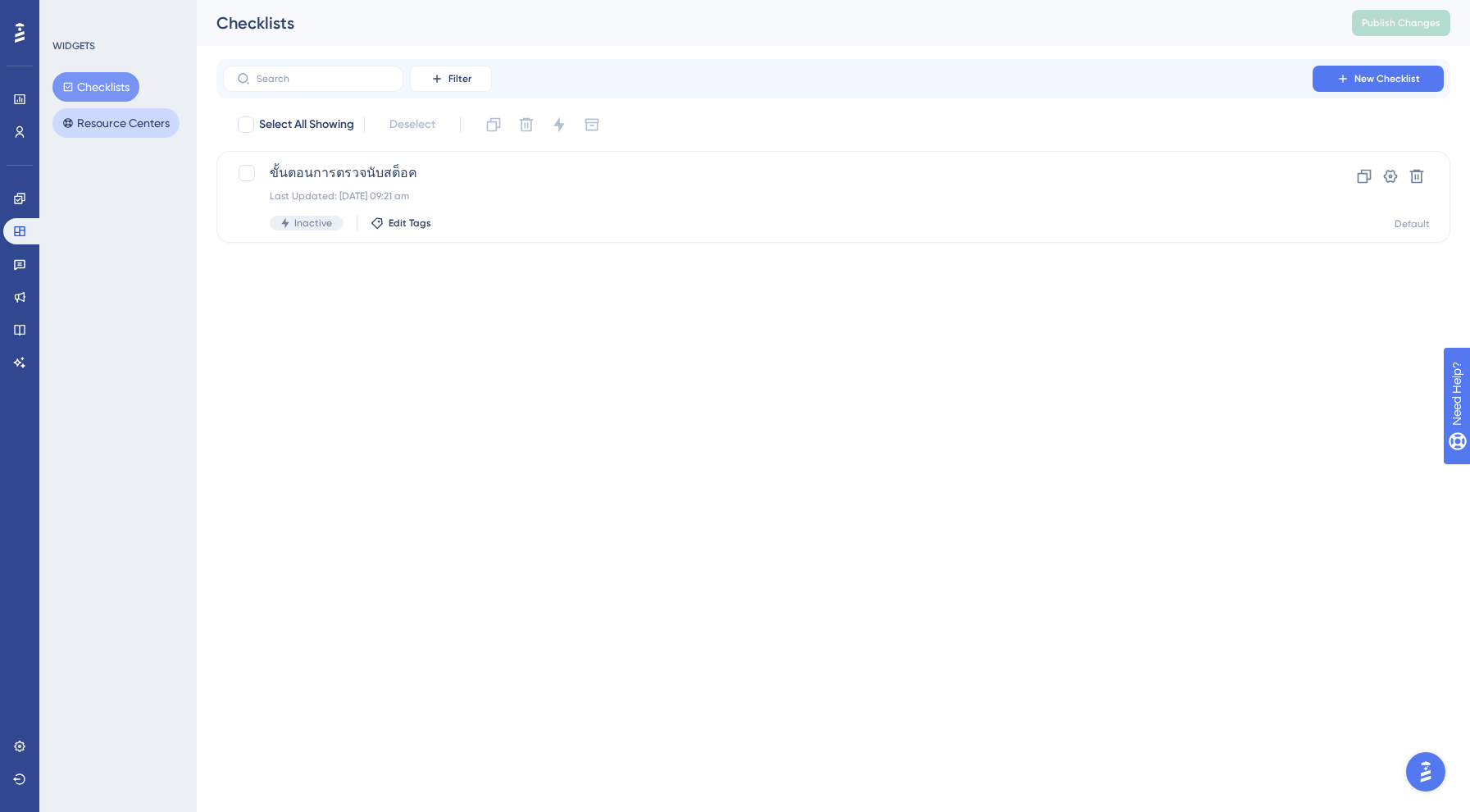
click at [138, 127] on button "Resource Centers" at bounding box center [115, 123] width 127 height 30
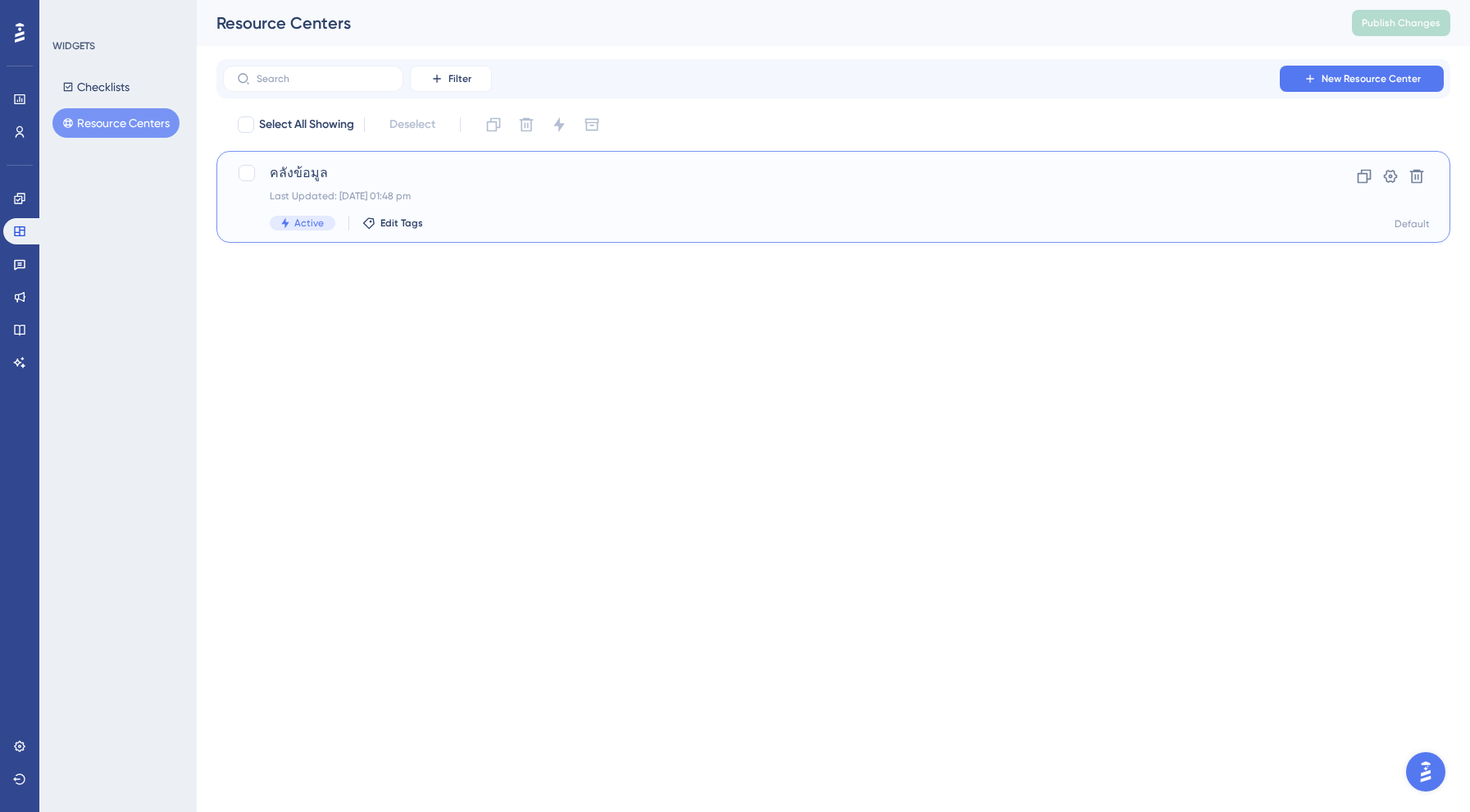
click at [341, 189] on div "Last Updated: [DATE] 01:48 pm" at bounding box center [768, 195] width 996 height 13
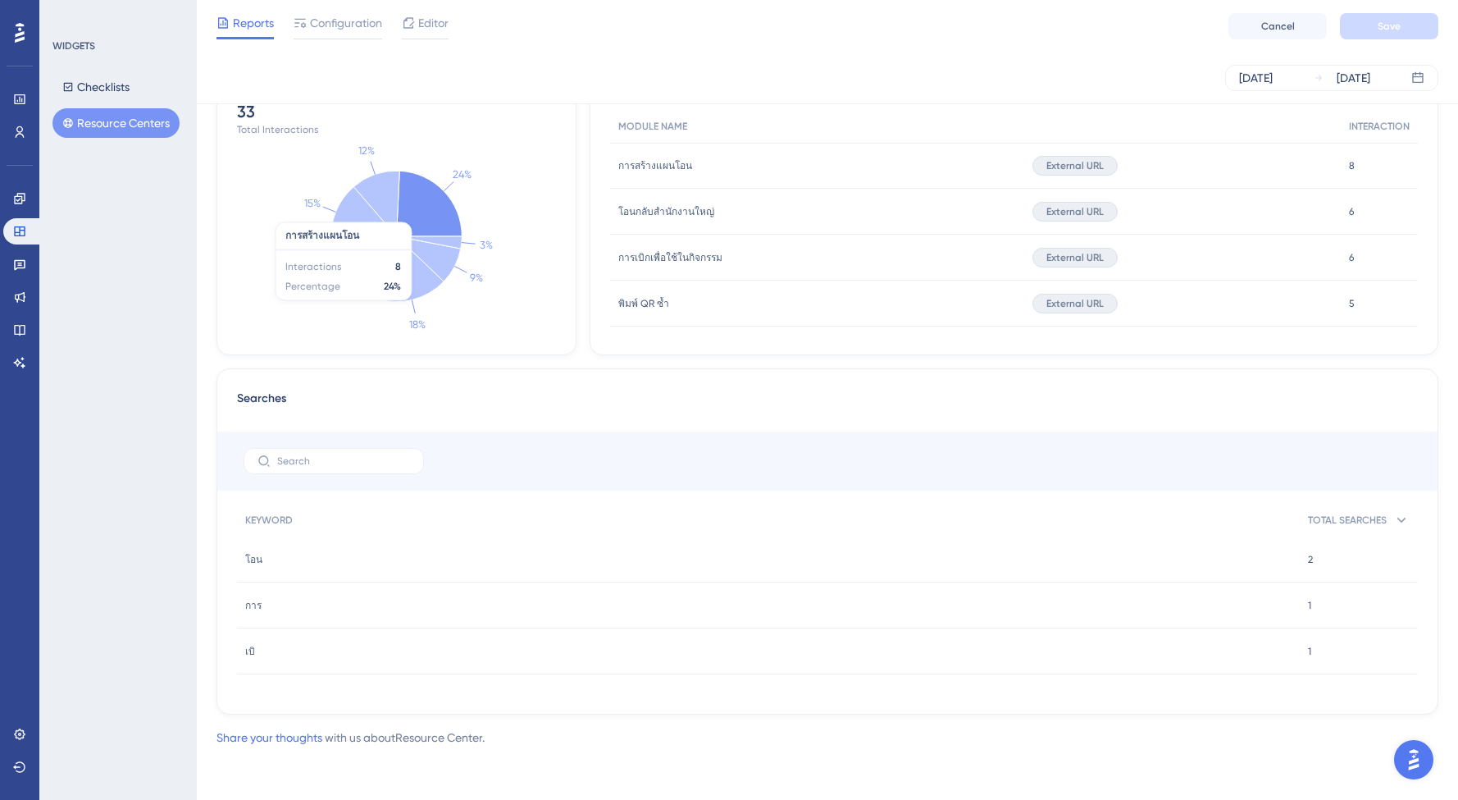
scroll to position [12, 0]
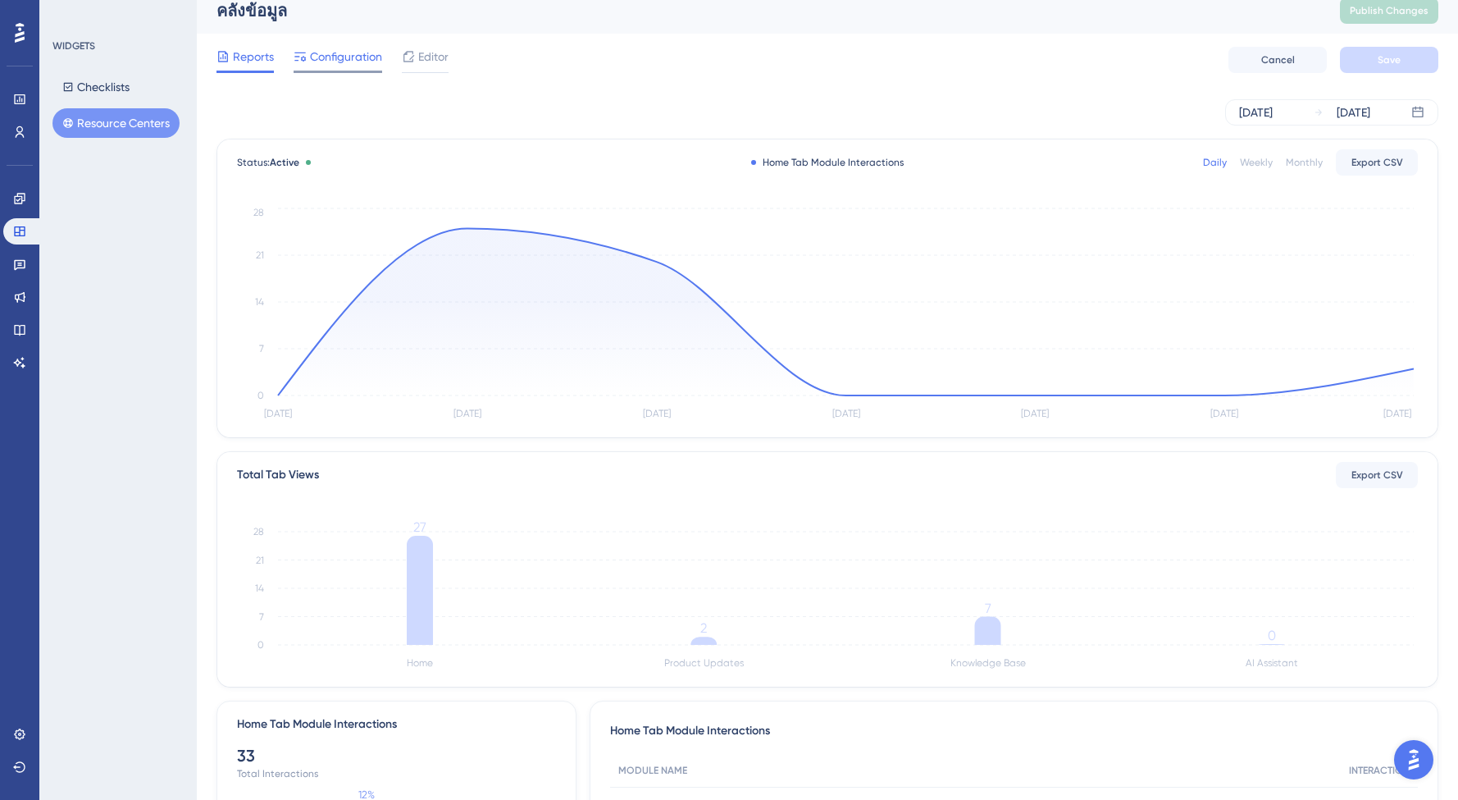
click at [335, 57] on span "Configuration" at bounding box center [346, 57] width 72 height 20
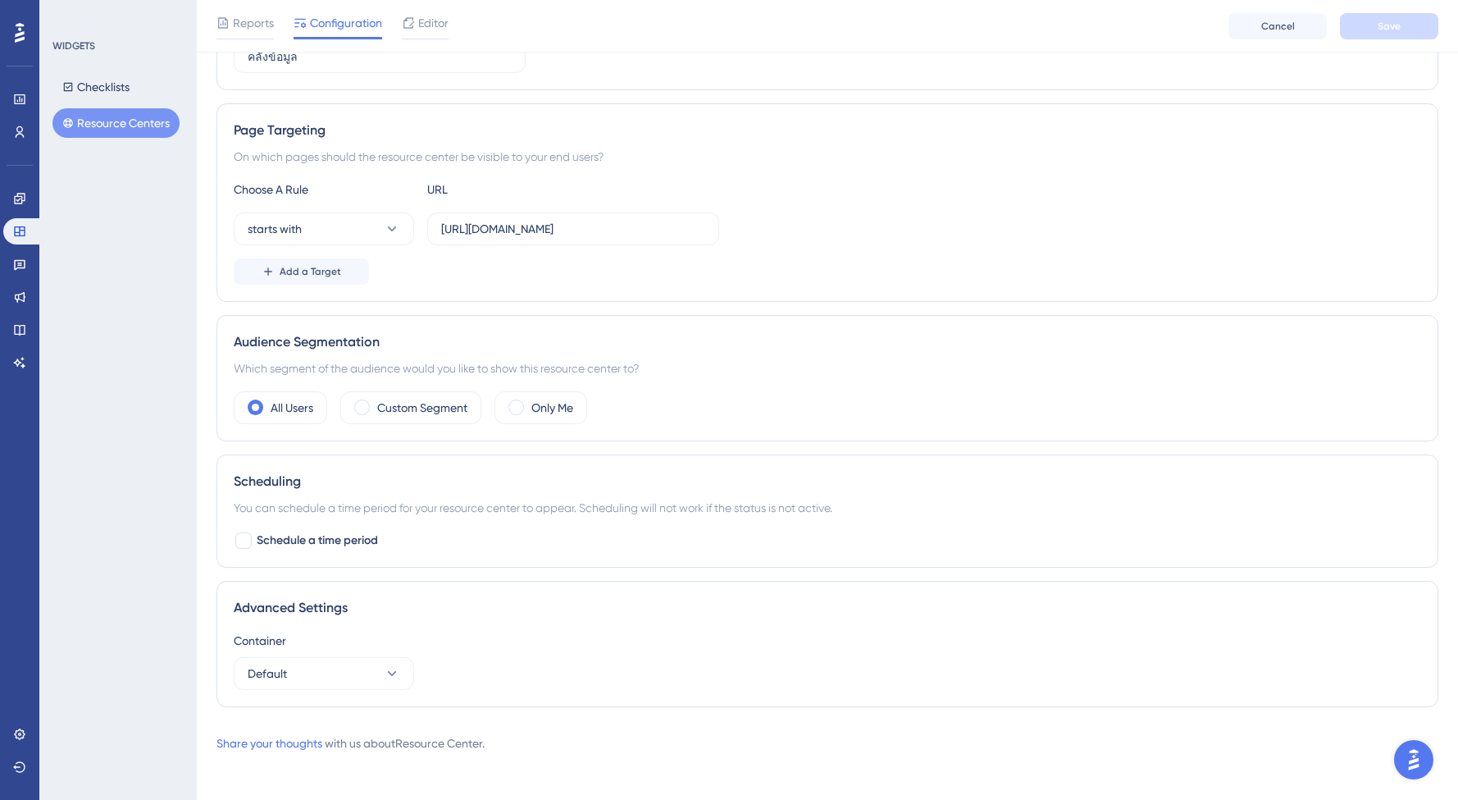
scroll to position [245, 0]
click at [548, 663] on div "Container Default" at bounding box center [827, 660] width 1187 height 59
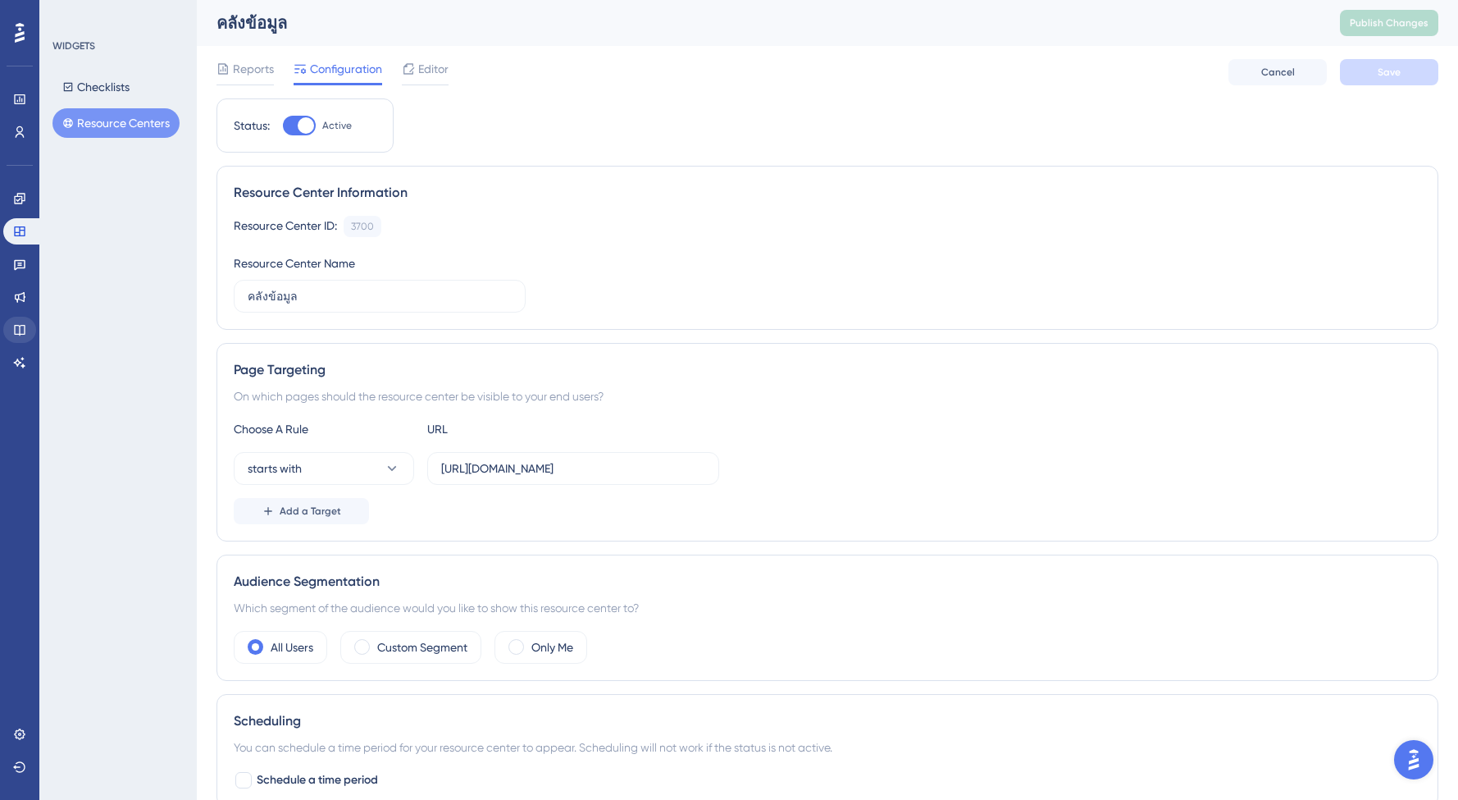
scroll to position [0, 0]
click at [25, 319] on link at bounding box center [19, 330] width 33 height 26
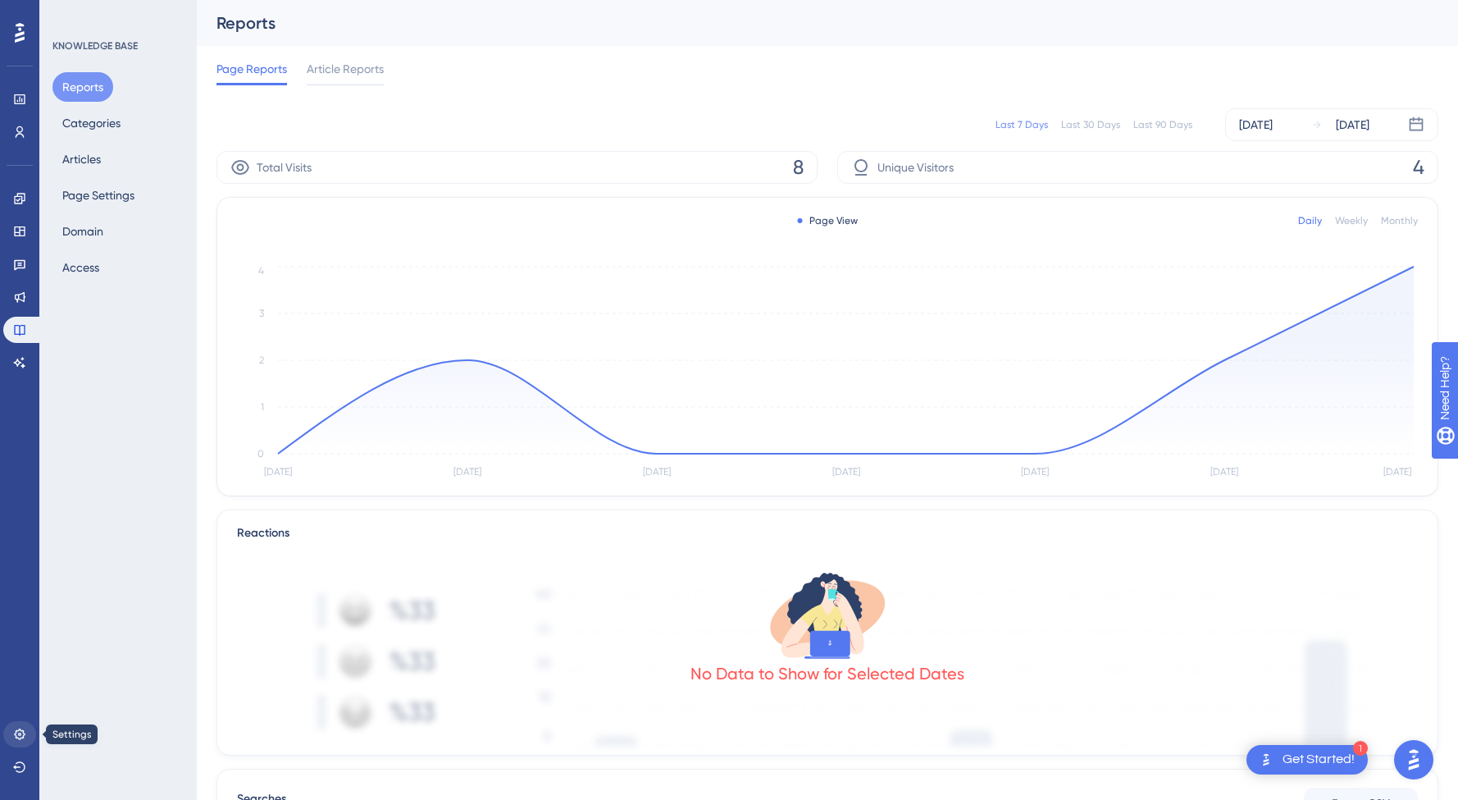
click at [16, 740] on icon at bounding box center [19, 733] width 13 height 13
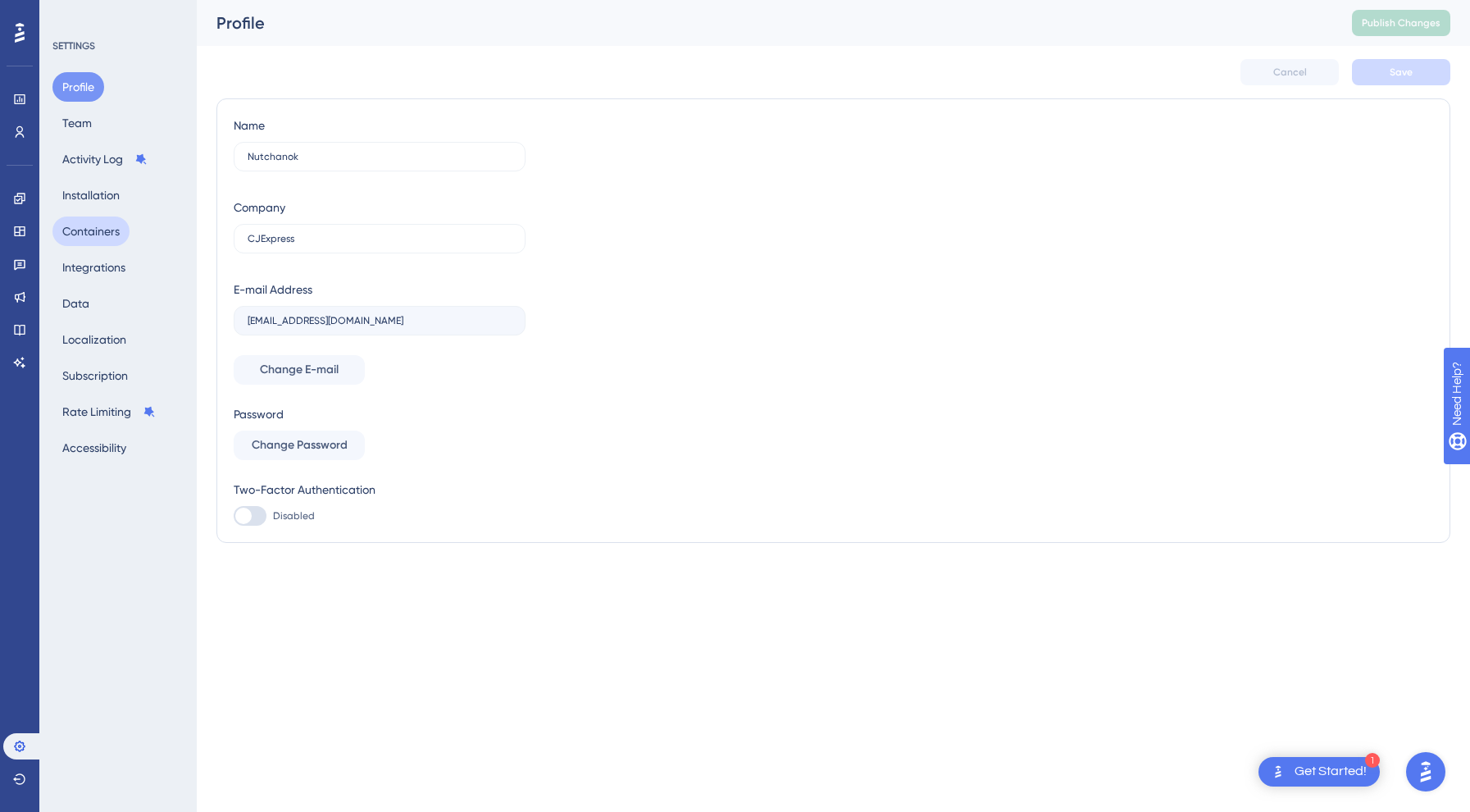
click at [80, 233] on button "Containers" at bounding box center [90, 231] width 77 height 30
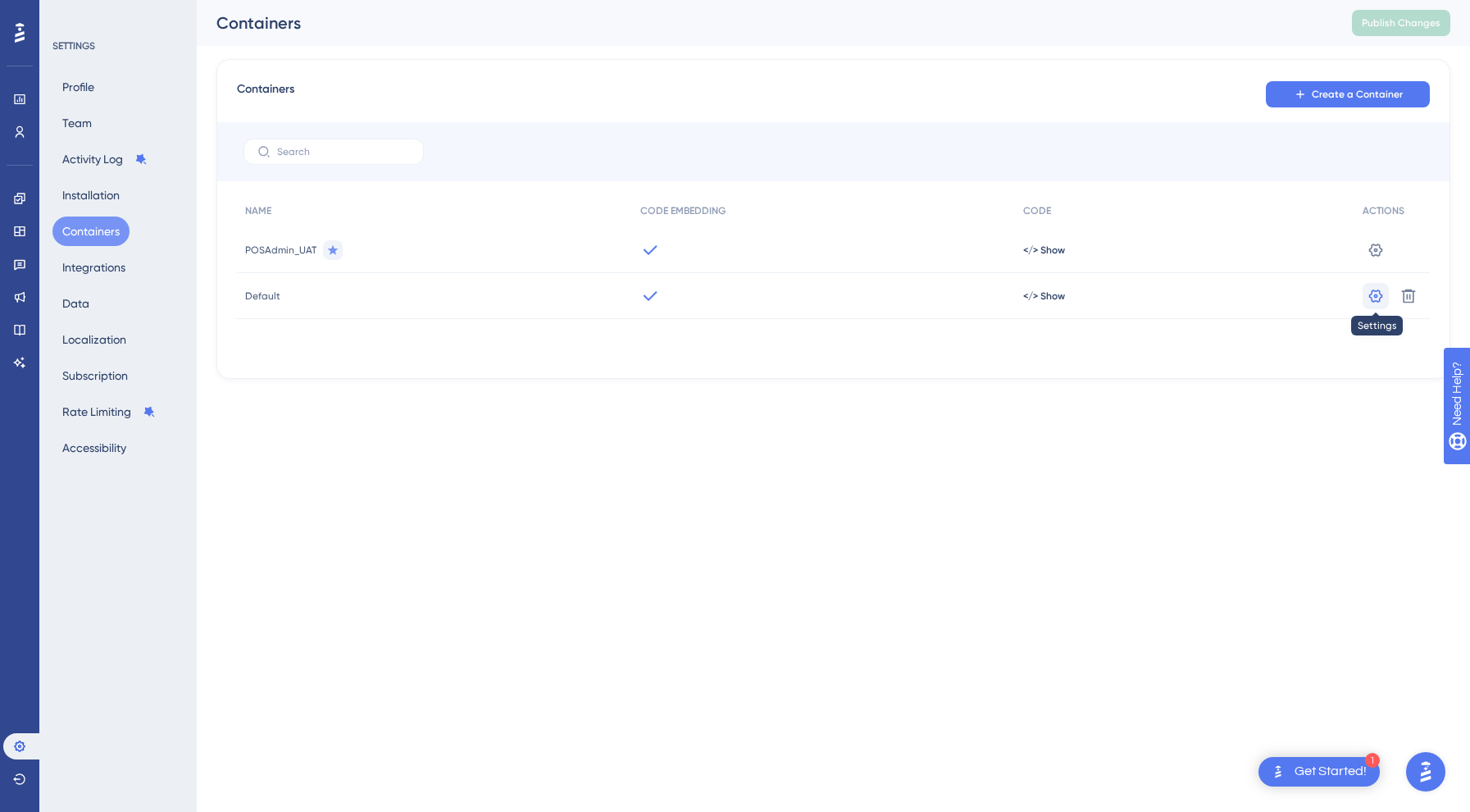
click at [1378, 294] on icon at bounding box center [1376, 296] width 16 height 16
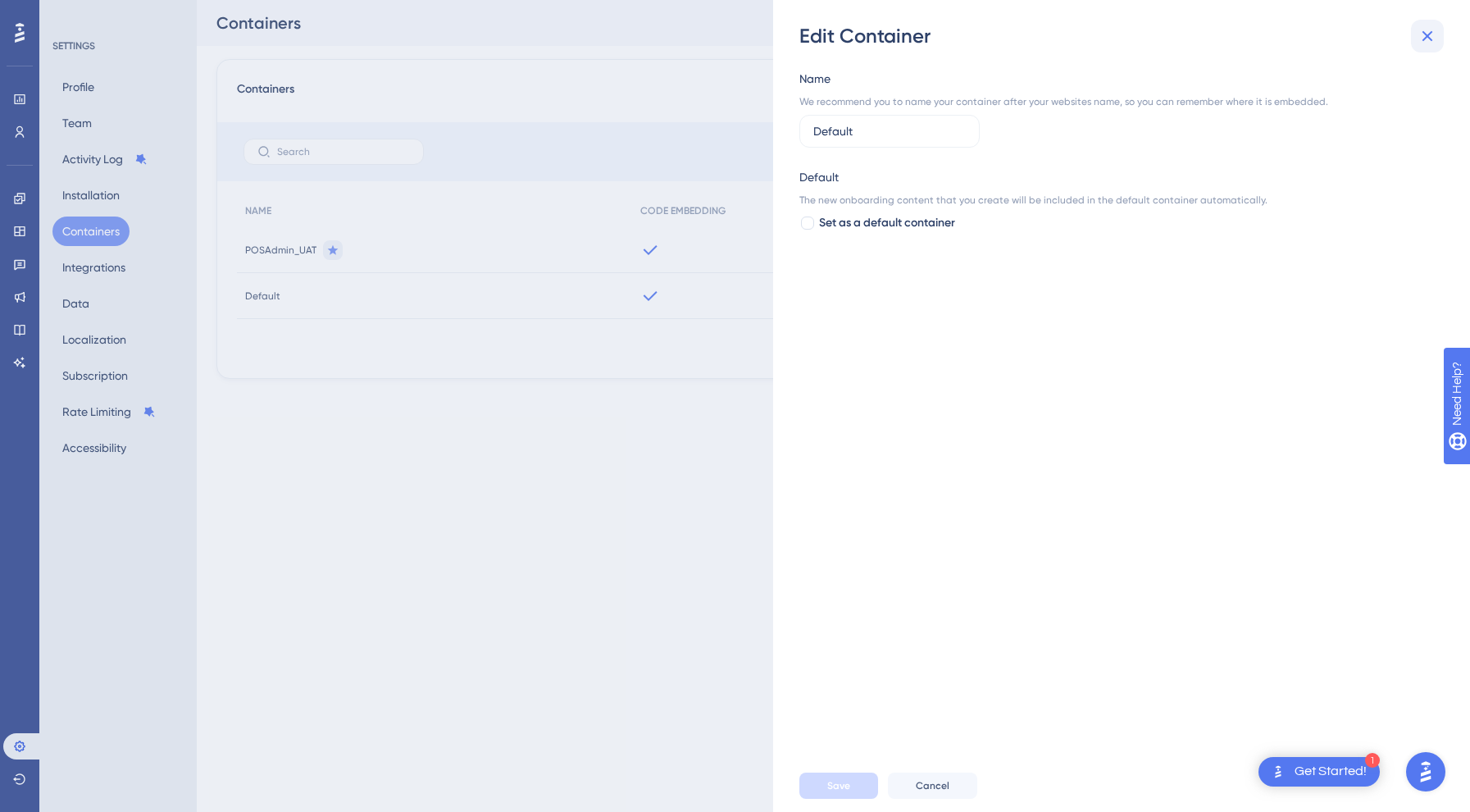
click at [1433, 31] on icon at bounding box center [1428, 36] width 20 height 20
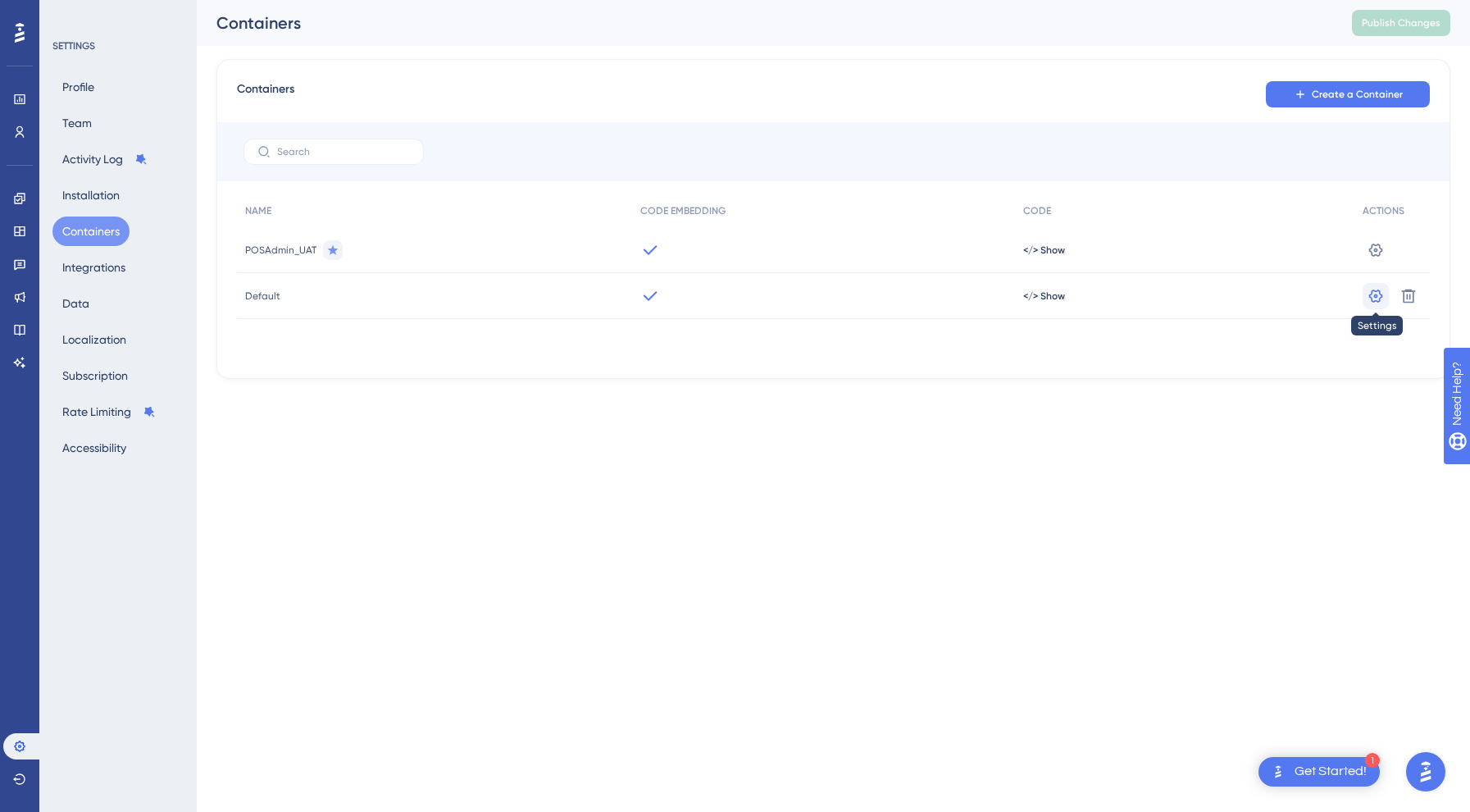
click at [1377, 299] on icon at bounding box center [1376, 296] width 16 height 16
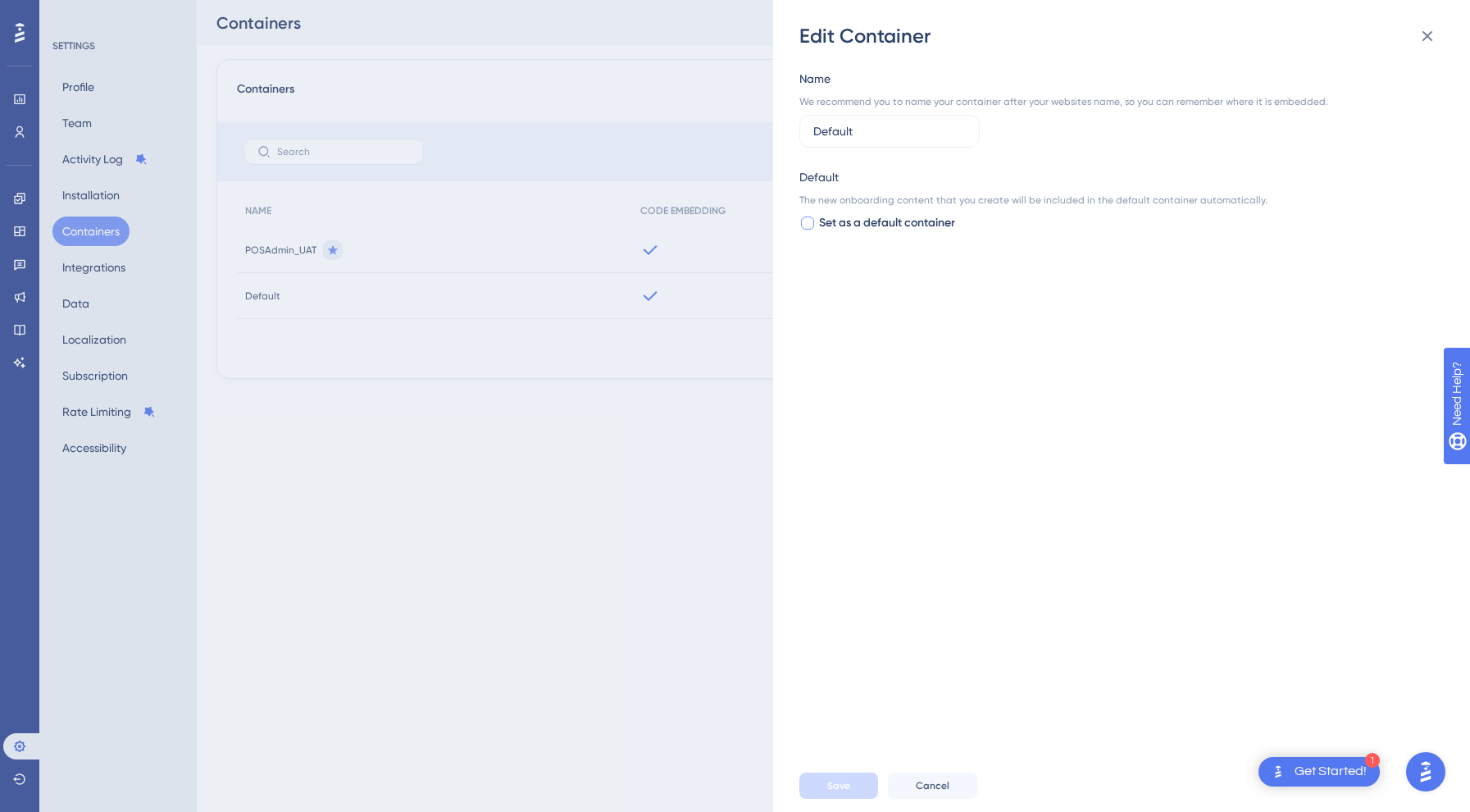
click at [879, 222] on span "Set as a default container" at bounding box center [887, 223] width 136 height 20
checkbox input "true"
click at [827, 781] on button "Save" at bounding box center [839, 785] width 79 height 26
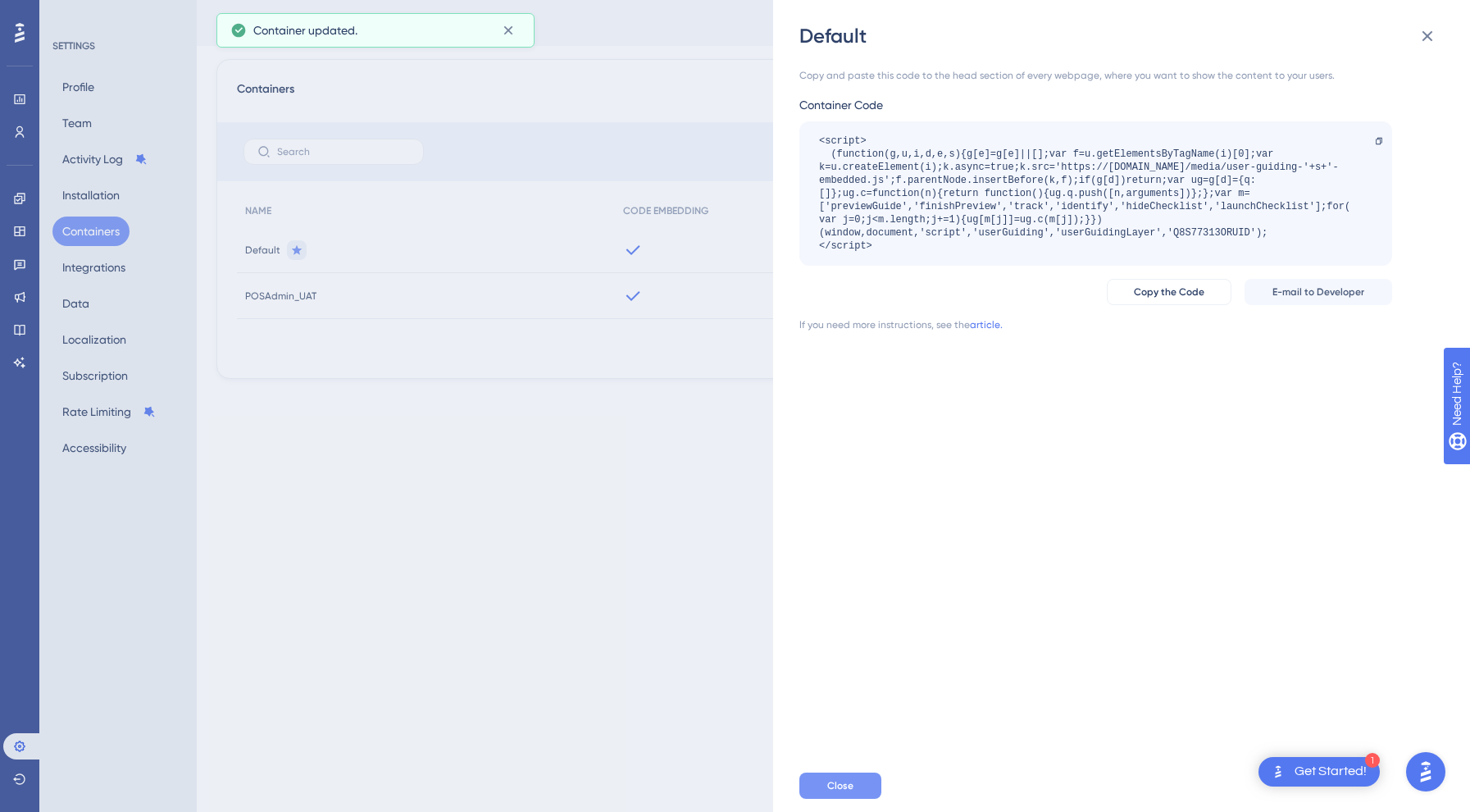
click at [823, 784] on button "Close" at bounding box center [841, 785] width 82 height 26
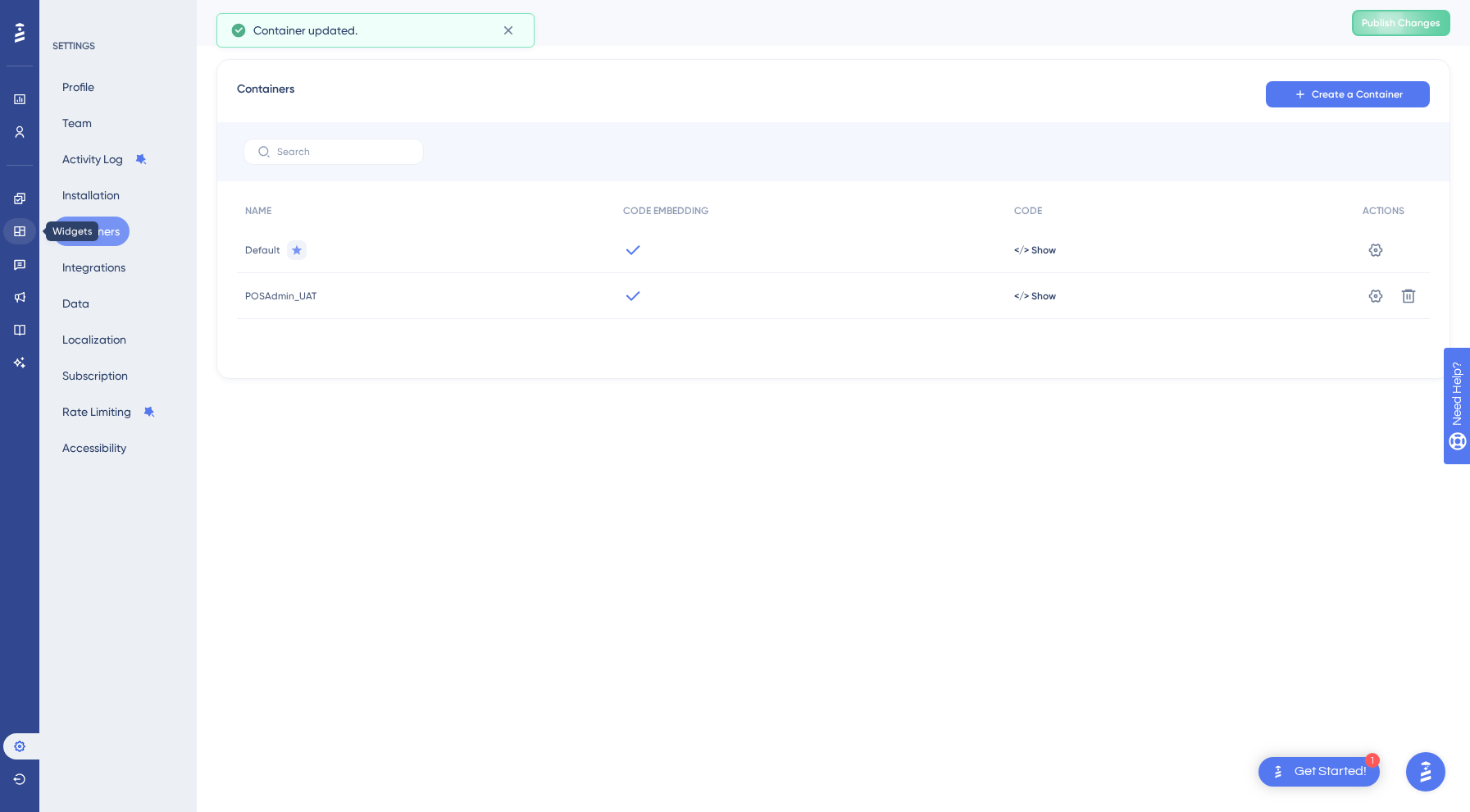
click at [25, 234] on icon at bounding box center [19, 231] width 13 height 13
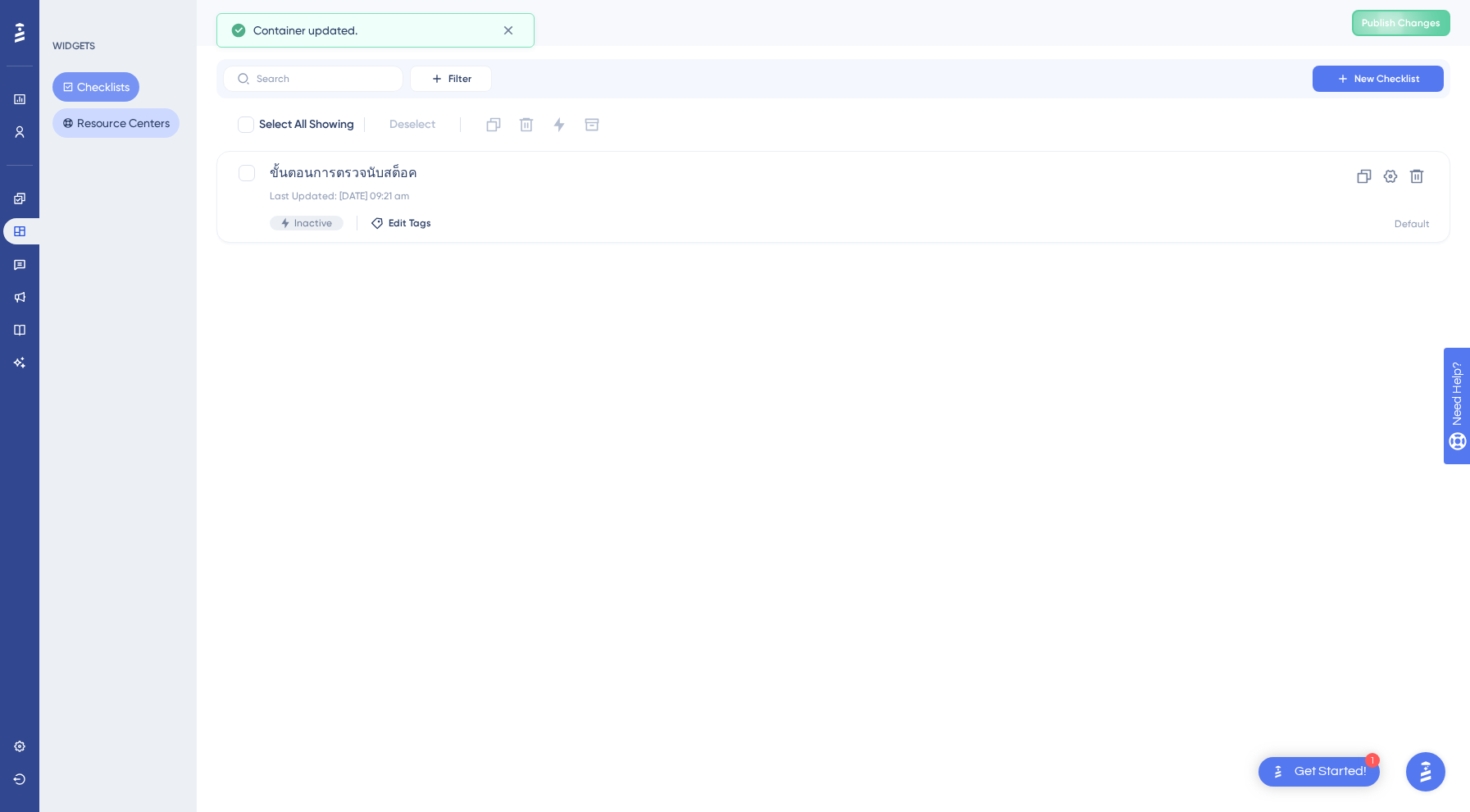
click at [92, 118] on button "Resource Centers" at bounding box center [115, 123] width 127 height 30
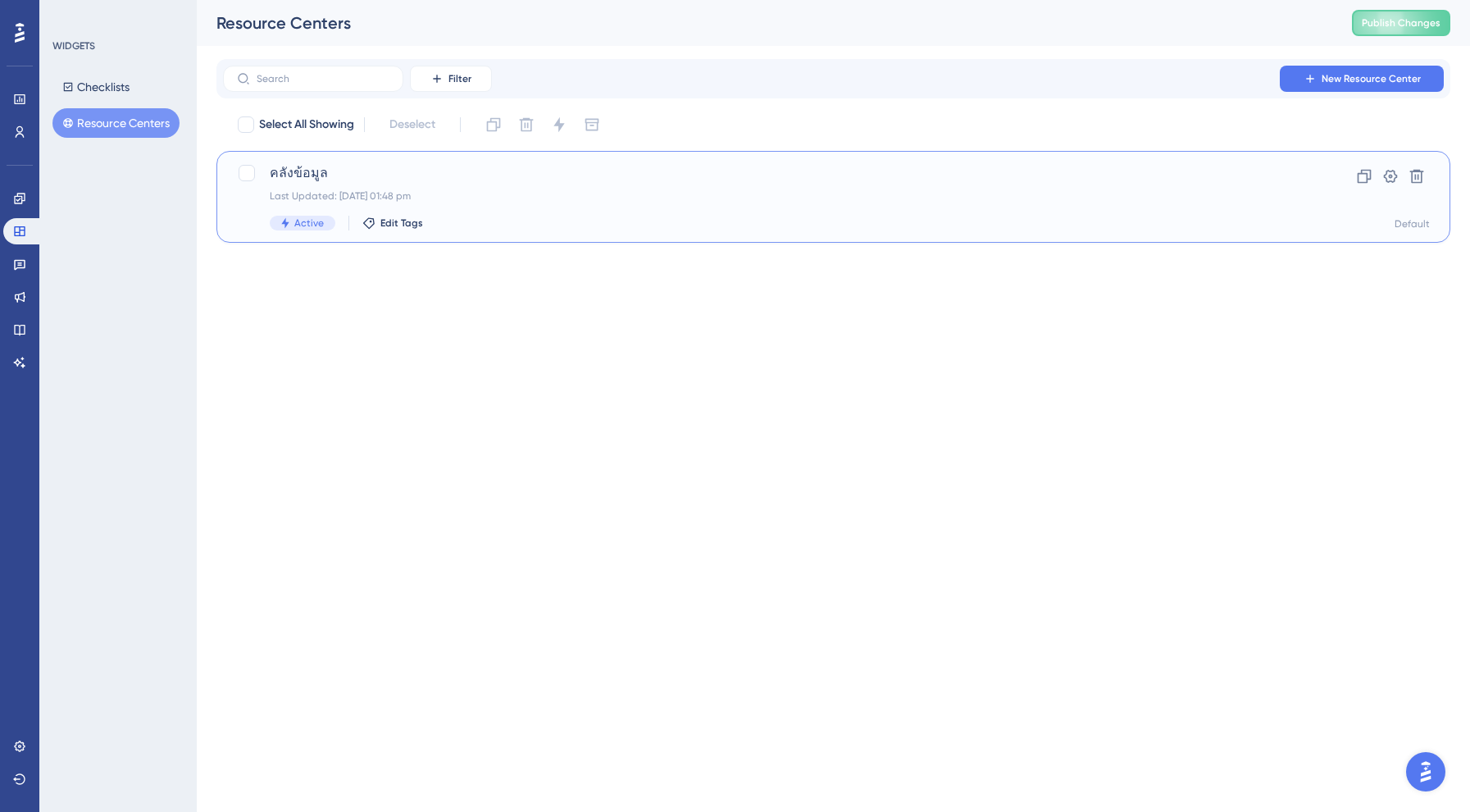
click at [339, 198] on div "Last Updated: [DATE] 01:48 pm" at bounding box center [768, 195] width 996 height 13
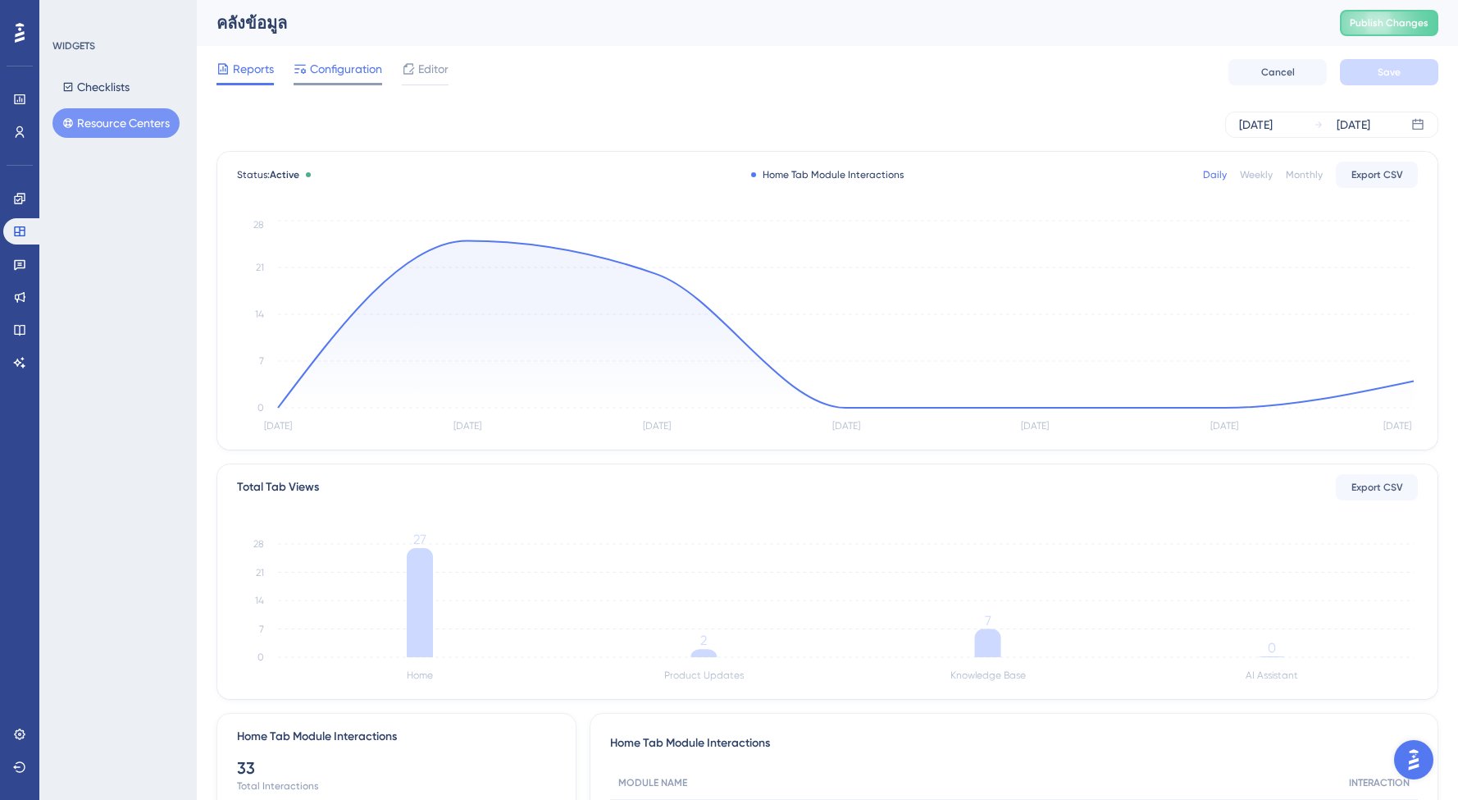
click at [340, 75] on span "Configuration" at bounding box center [346, 69] width 72 height 20
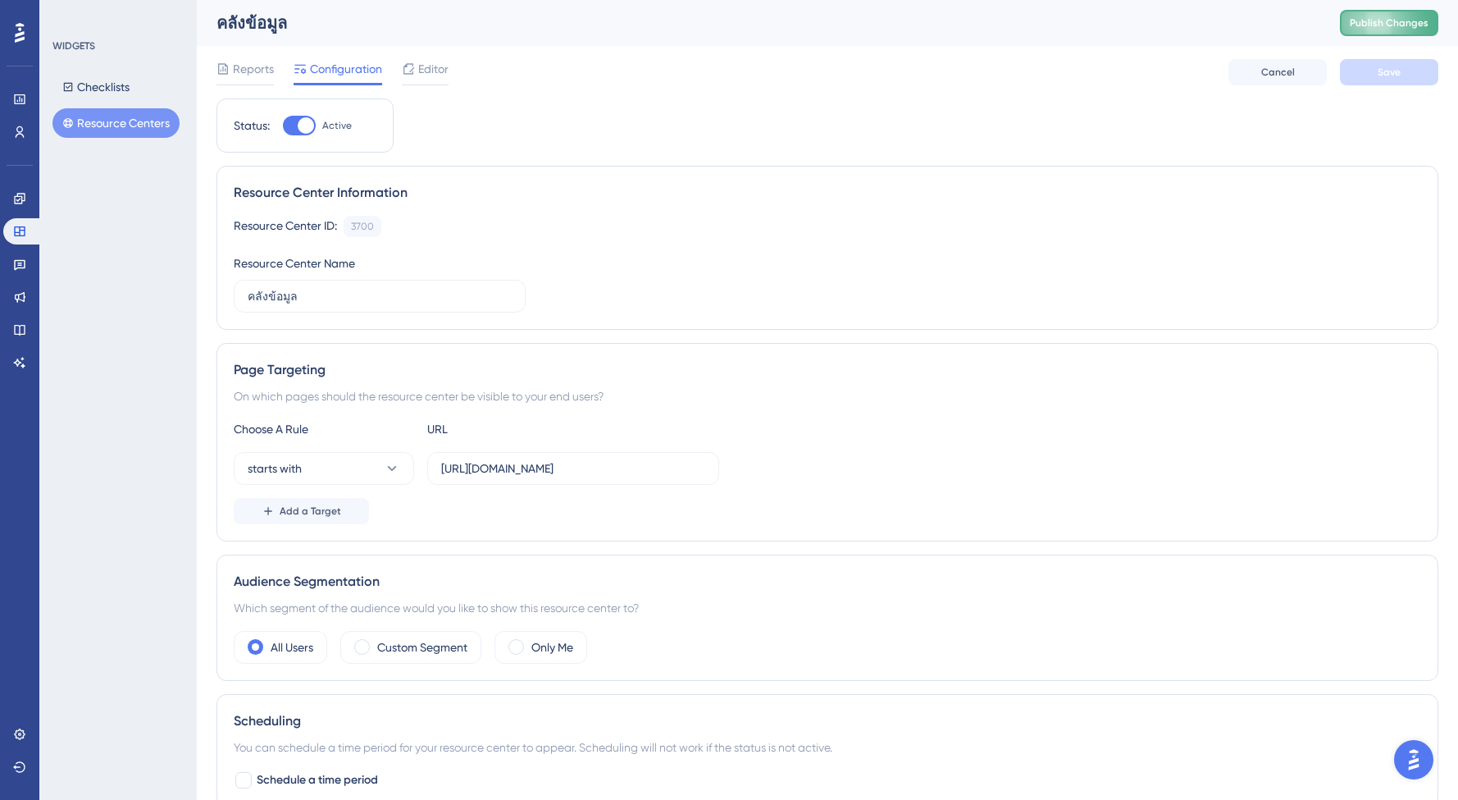
click at [1393, 22] on span "Publish Changes" at bounding box center [1389, 22] width 79 height 13
click at [22, 331] on icon at bounding box center [19, 329] width 13 height 13
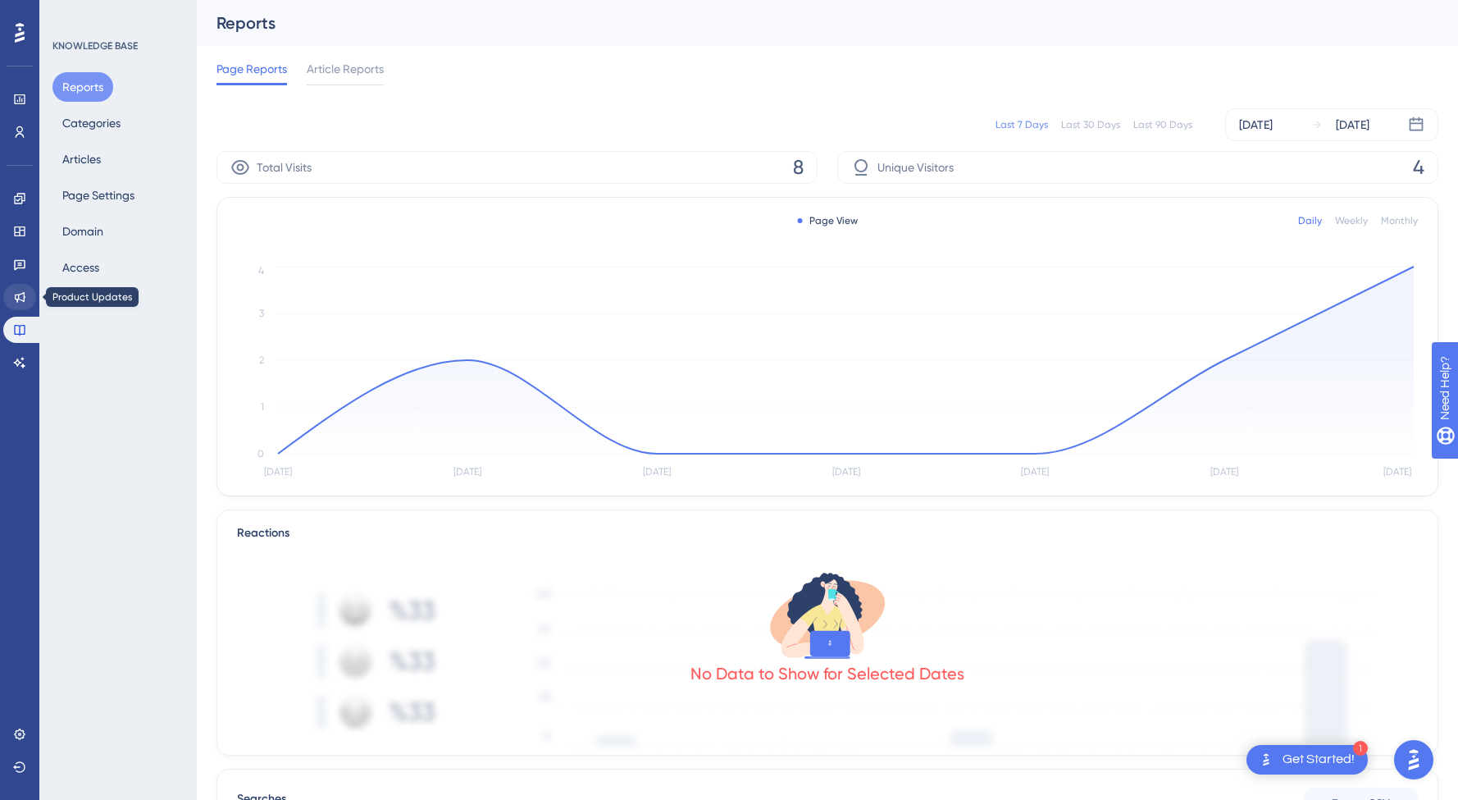
click at [16, 294] on icon at bounding box center [20, 297] width 11 height 11
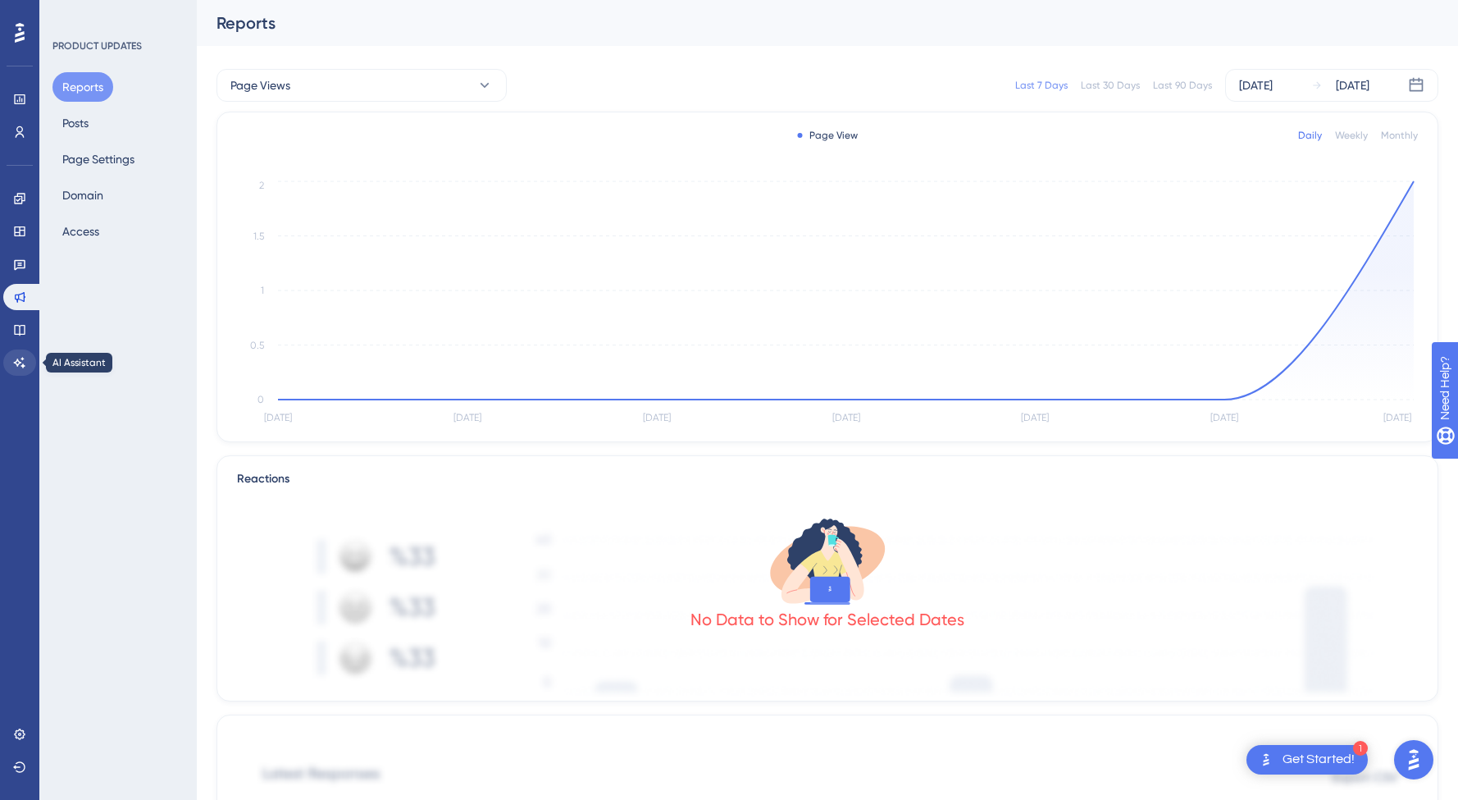
click at [18, 367] on icon at bounding box center [19, 362] width 13 height 13
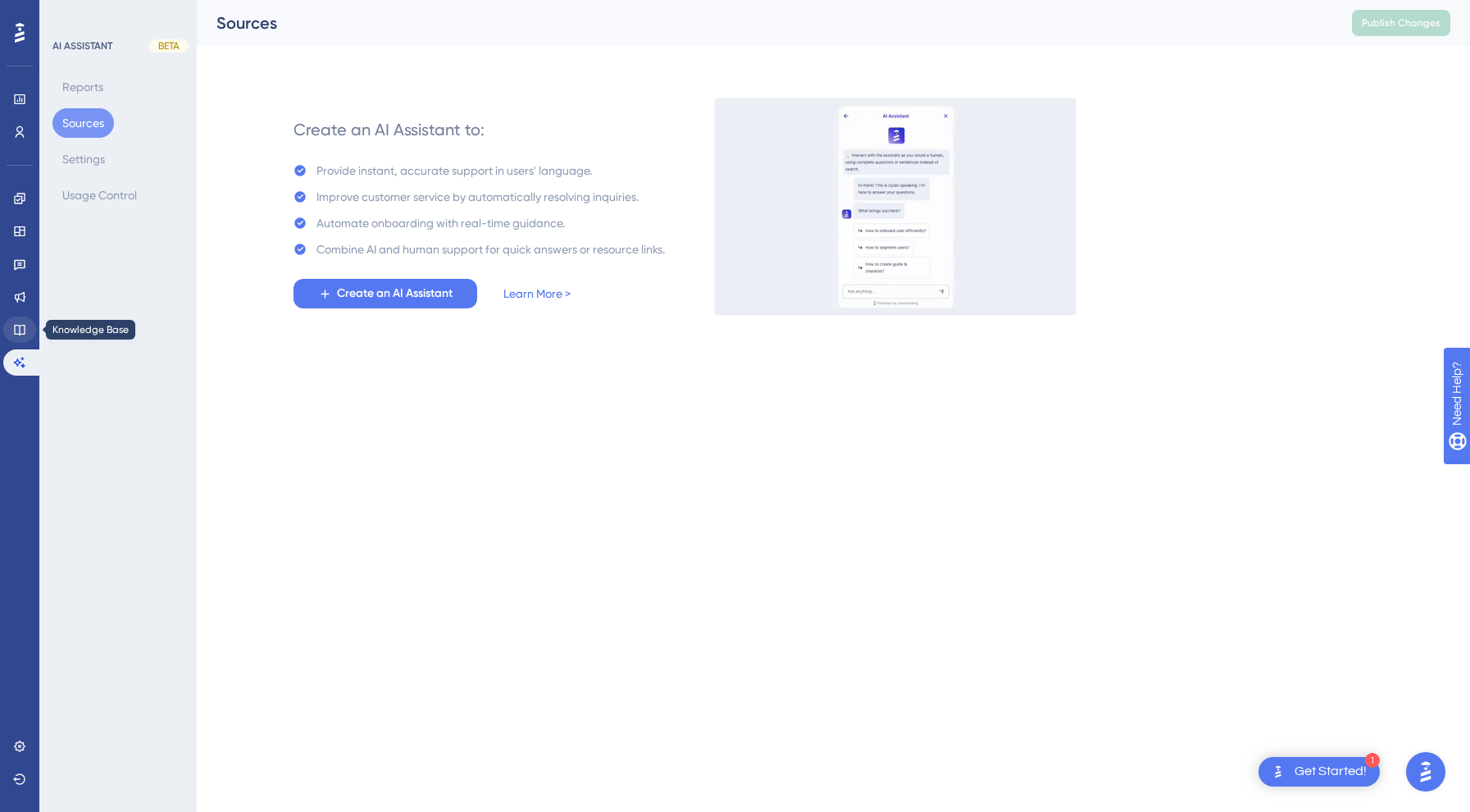
click at [22, 326] on icon at bounding box center [19, 329] width 13 height 13
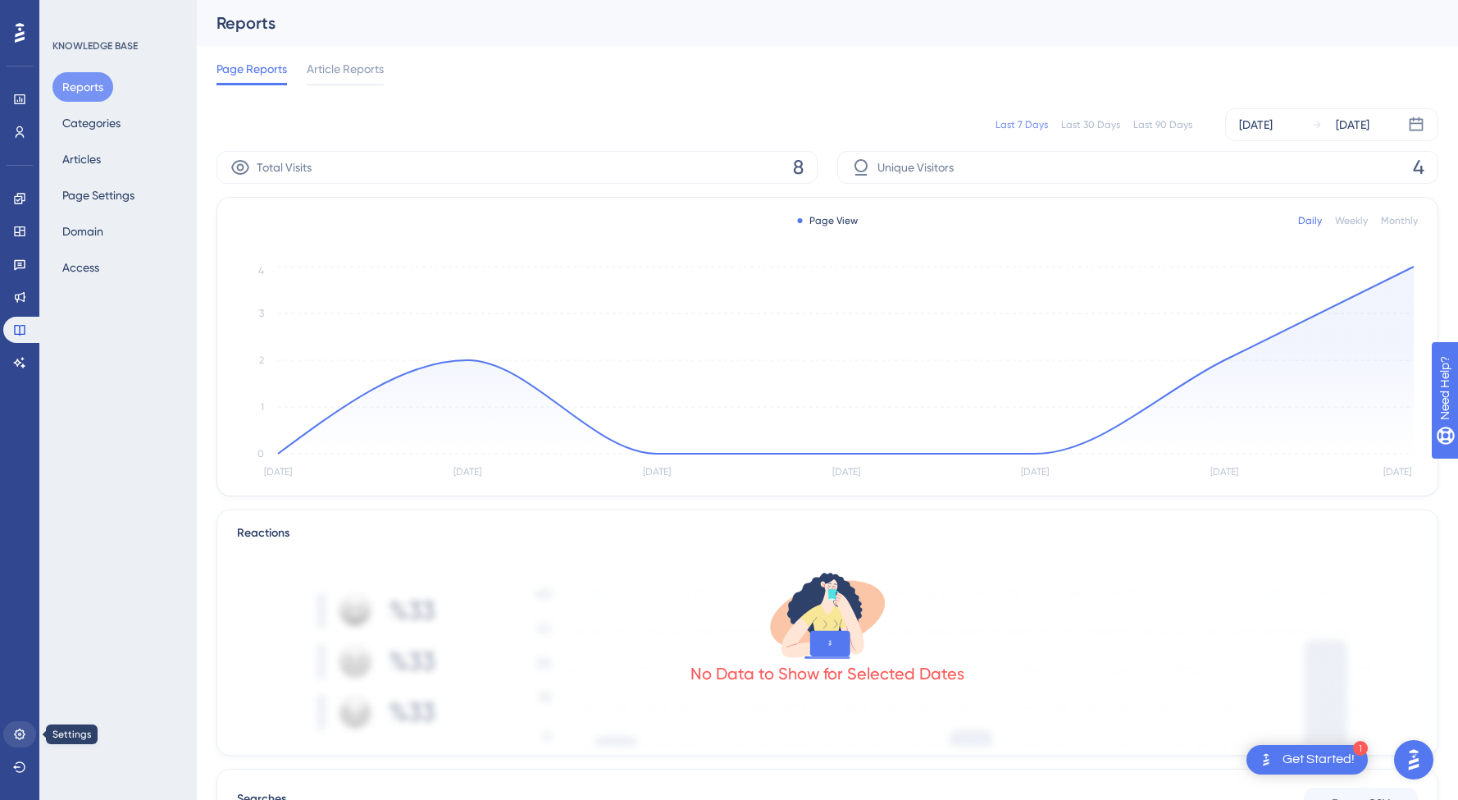
click at [22, 737] on icon at bounding box center [19, 733] width 11 height 11
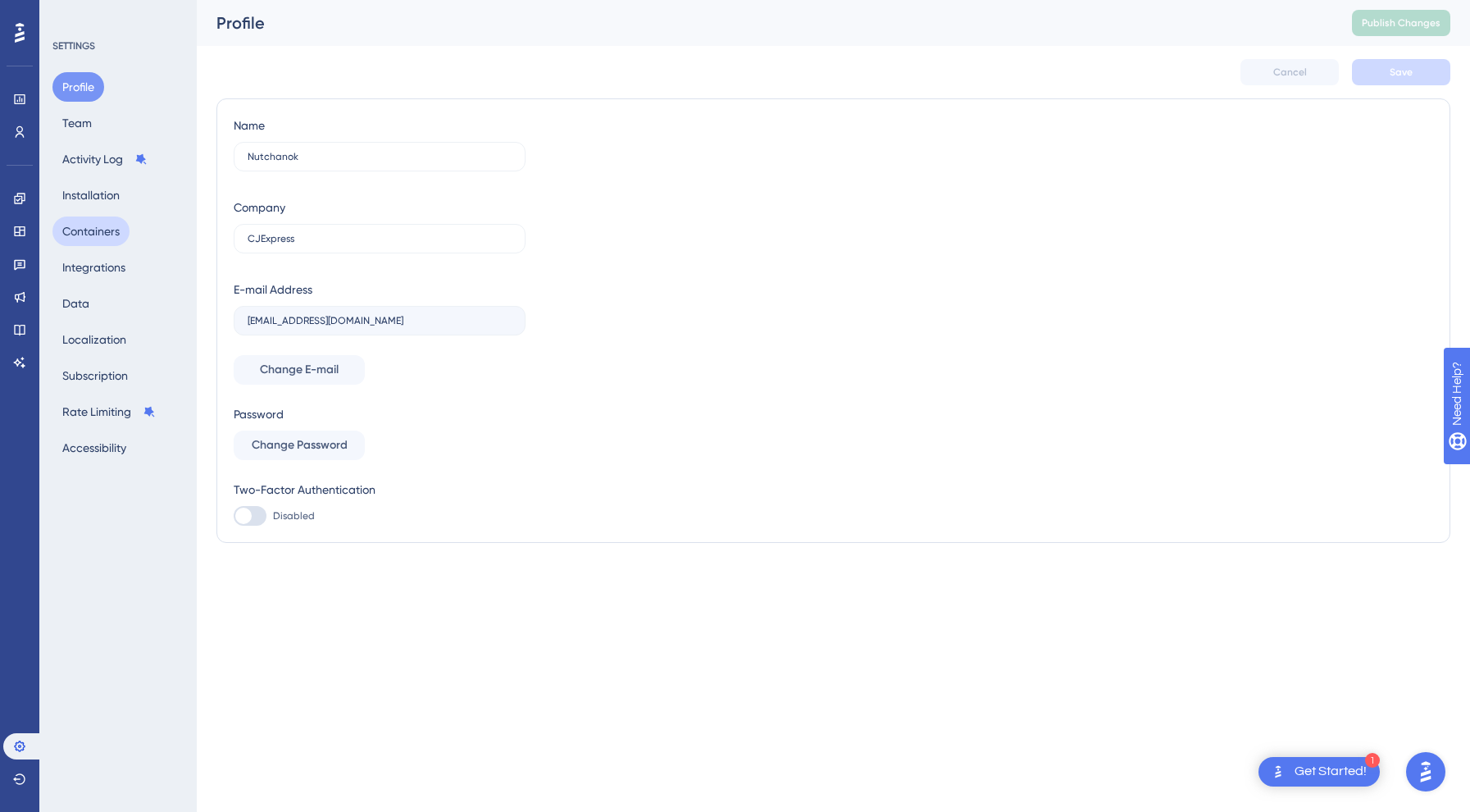
click at [103, 225] on button "Containers" at bounding box center [90, 231] width 77 height 30
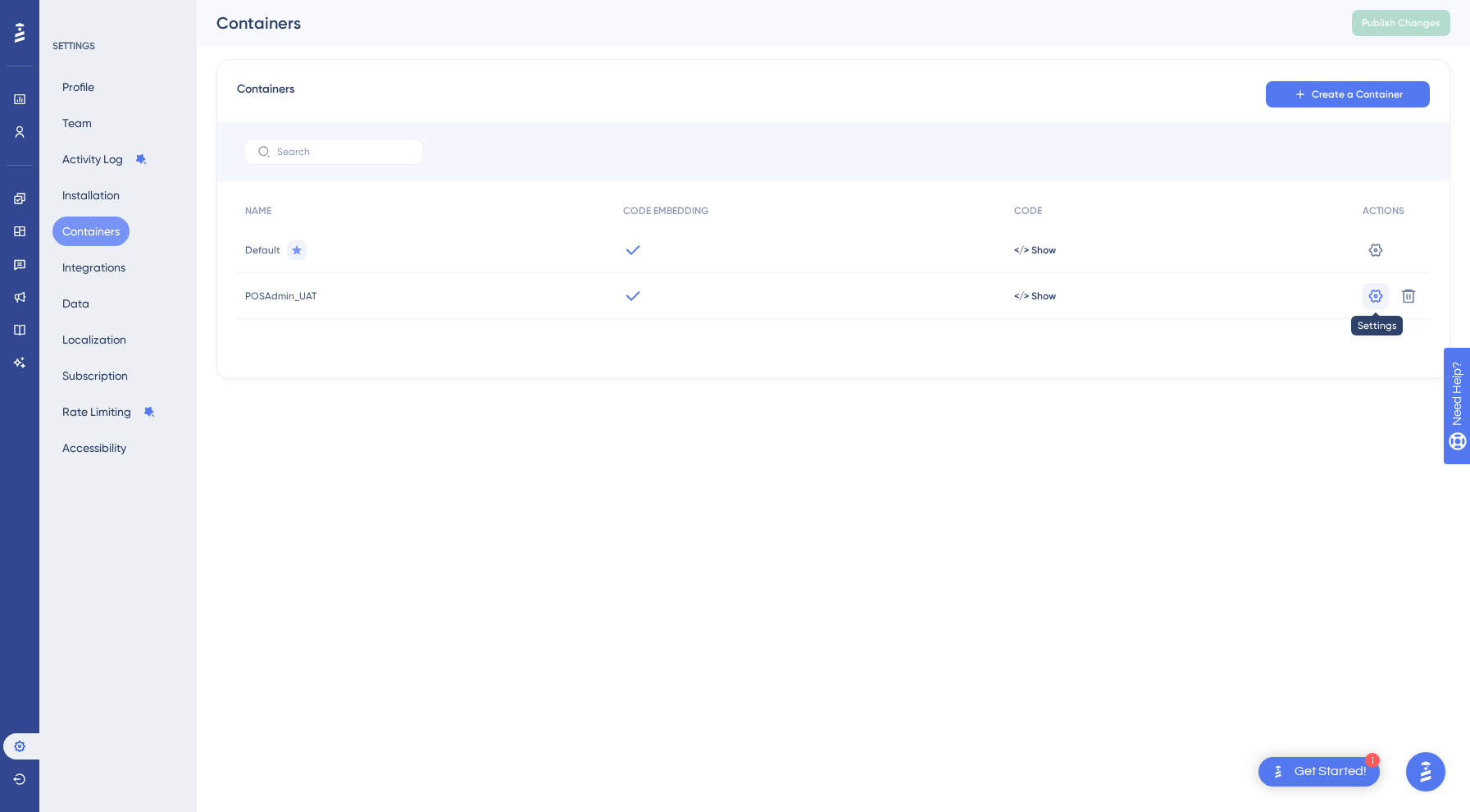
click at [1368, 293] on icon at bounding box center [1376, 296] width 16 height 16
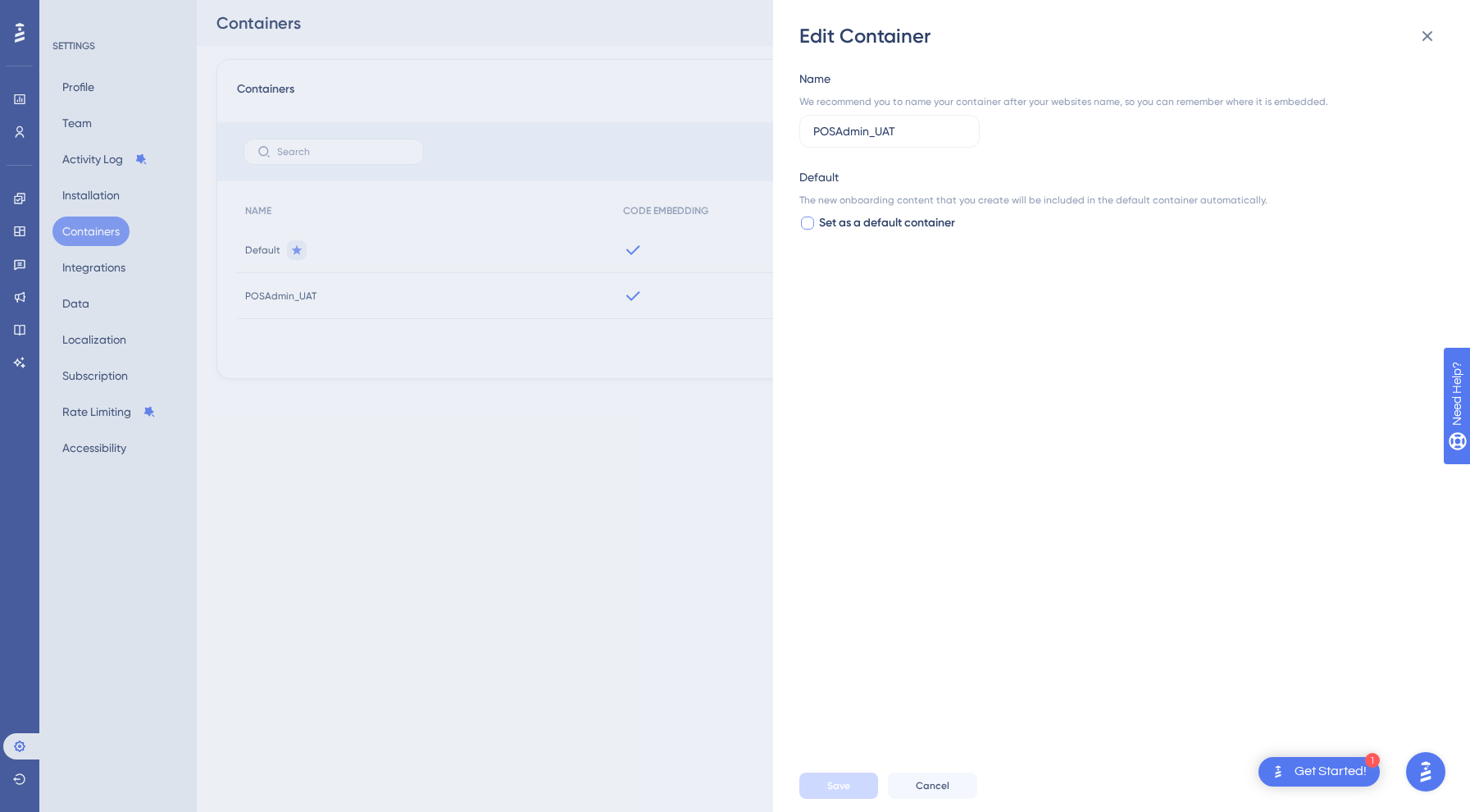
drag, startPoint x: 1056, startPoint y: 268, endPoint x: 897, endPoint y: 221, distance: 166.0
click at [897, 221] on span "Set as a default container" at bounding box center [887, 223] width 136 height 20
click at [809, 221] on icon at bounding box center [807, 223] width 7 height 8
click at [811, 229] on div at bounding box center [807, 222] width 13 height 13
checkbox input "true"
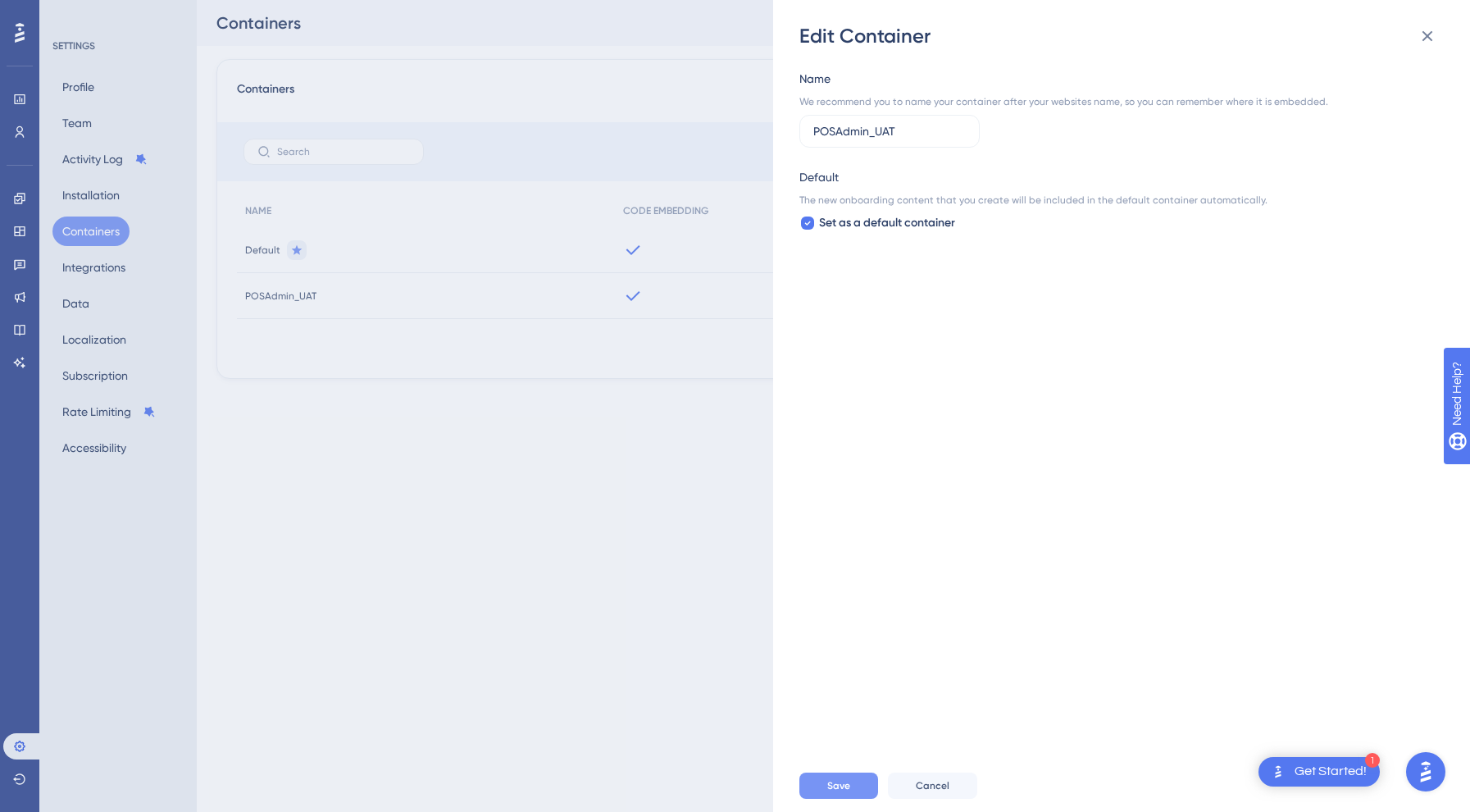
click at [858, 789] on button "Save" at bounding box center [839, 785] width 79 height 26
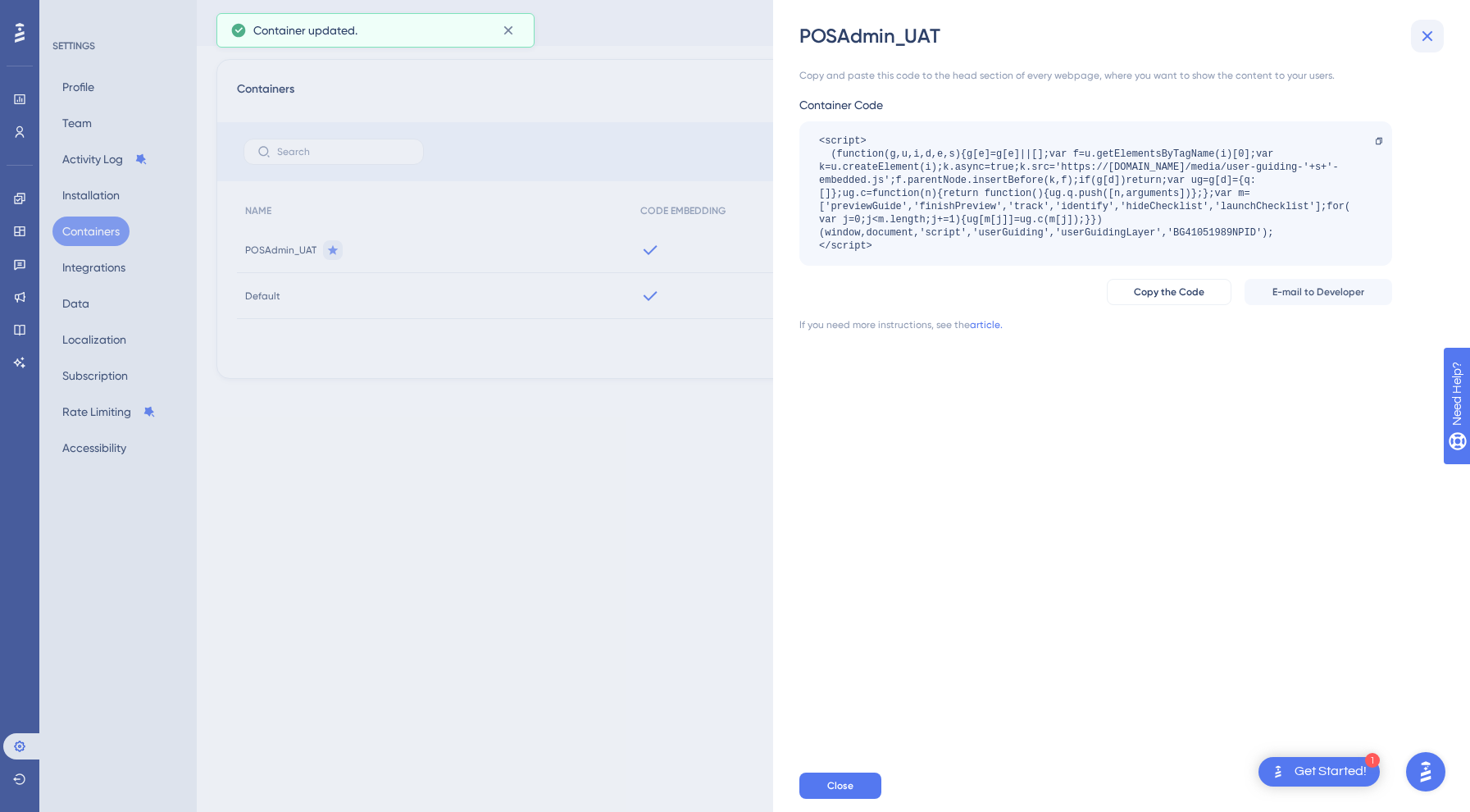
click at [1428, 35] on icon at bounding box center [1428, 36] width 11 height 11
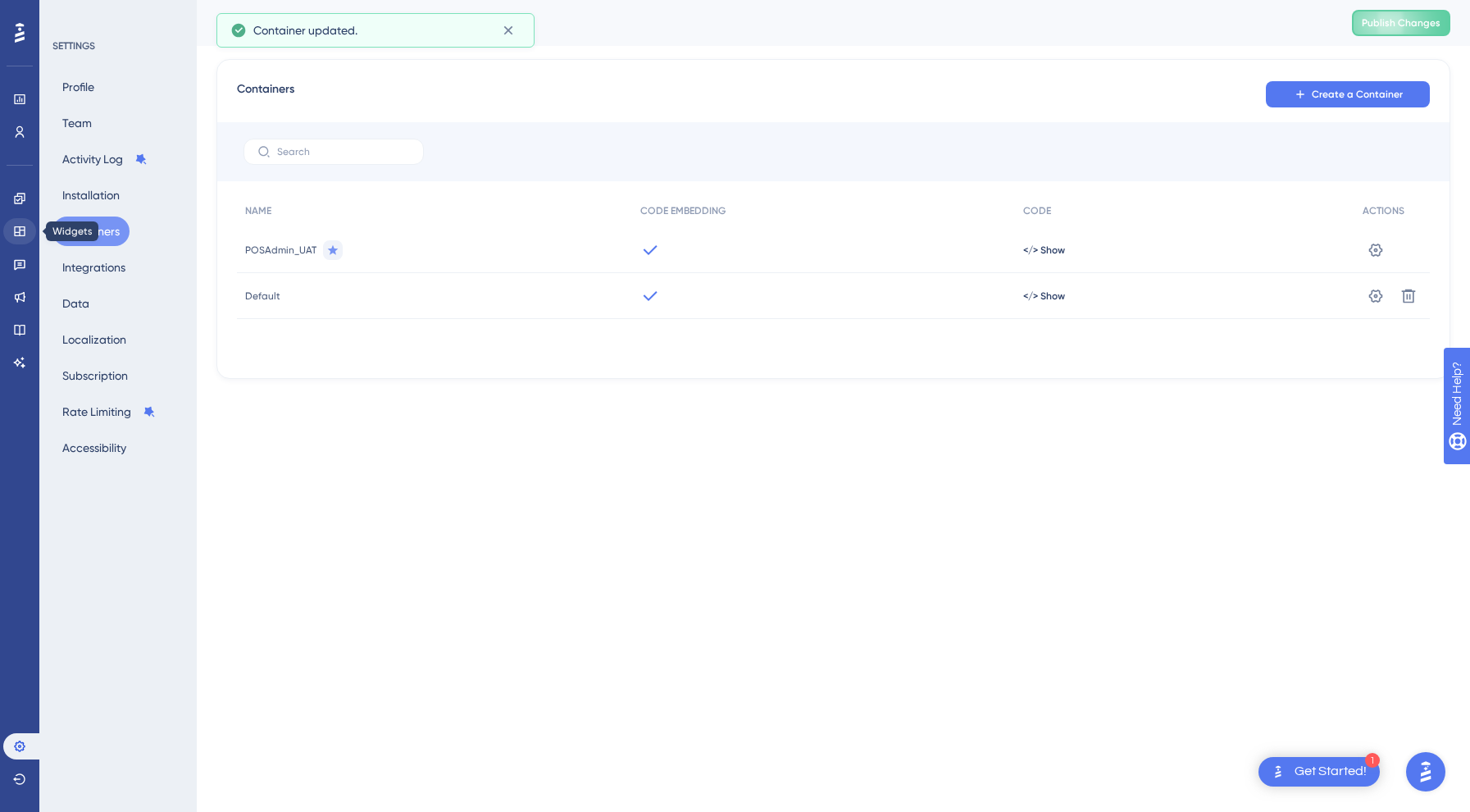
click at [14, 236] on icon at bounding box center [19, 231] width 13 height 13
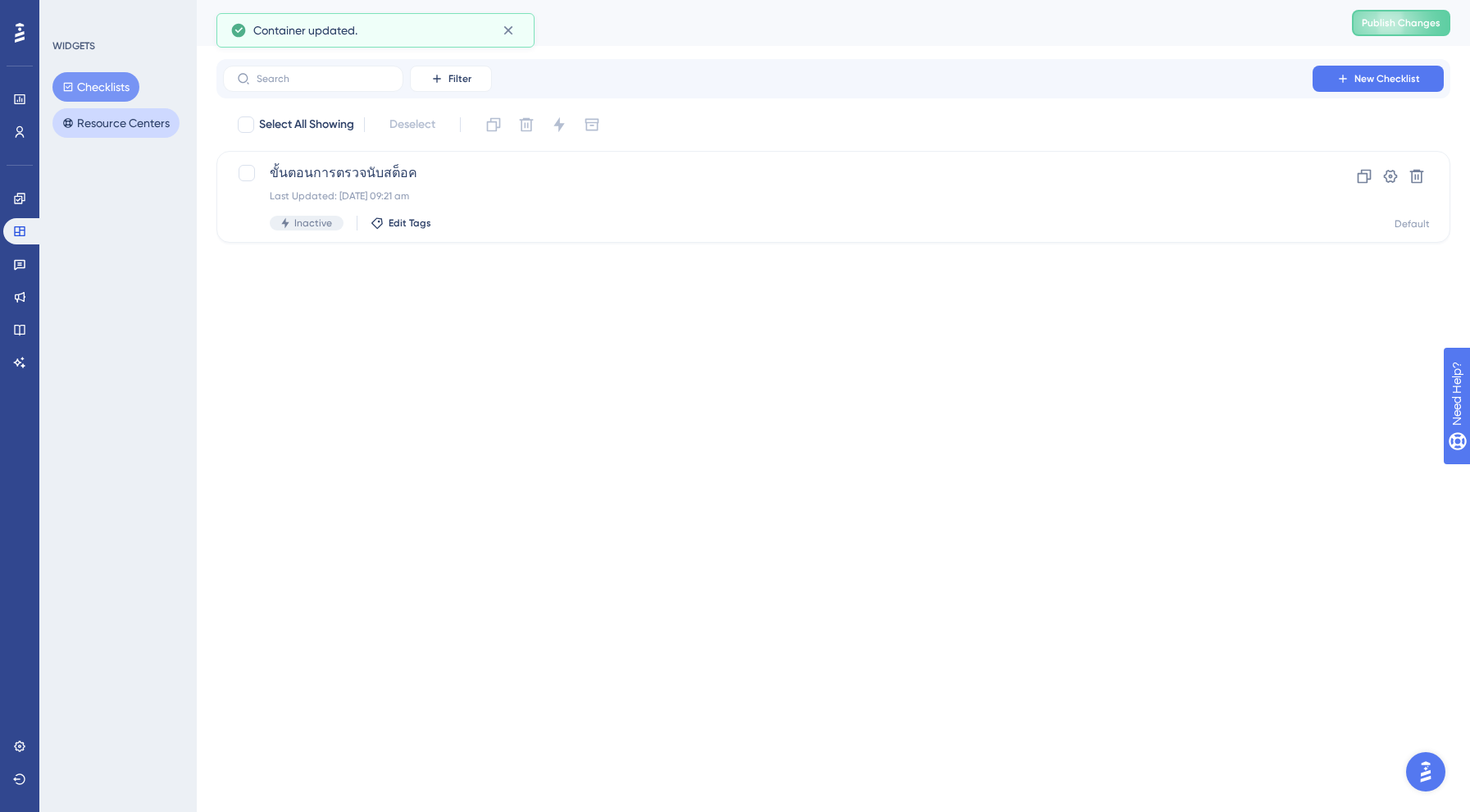
click at [101, 121] on button "Resource Centers" at bounding box center [115, 123] width 127 height 30
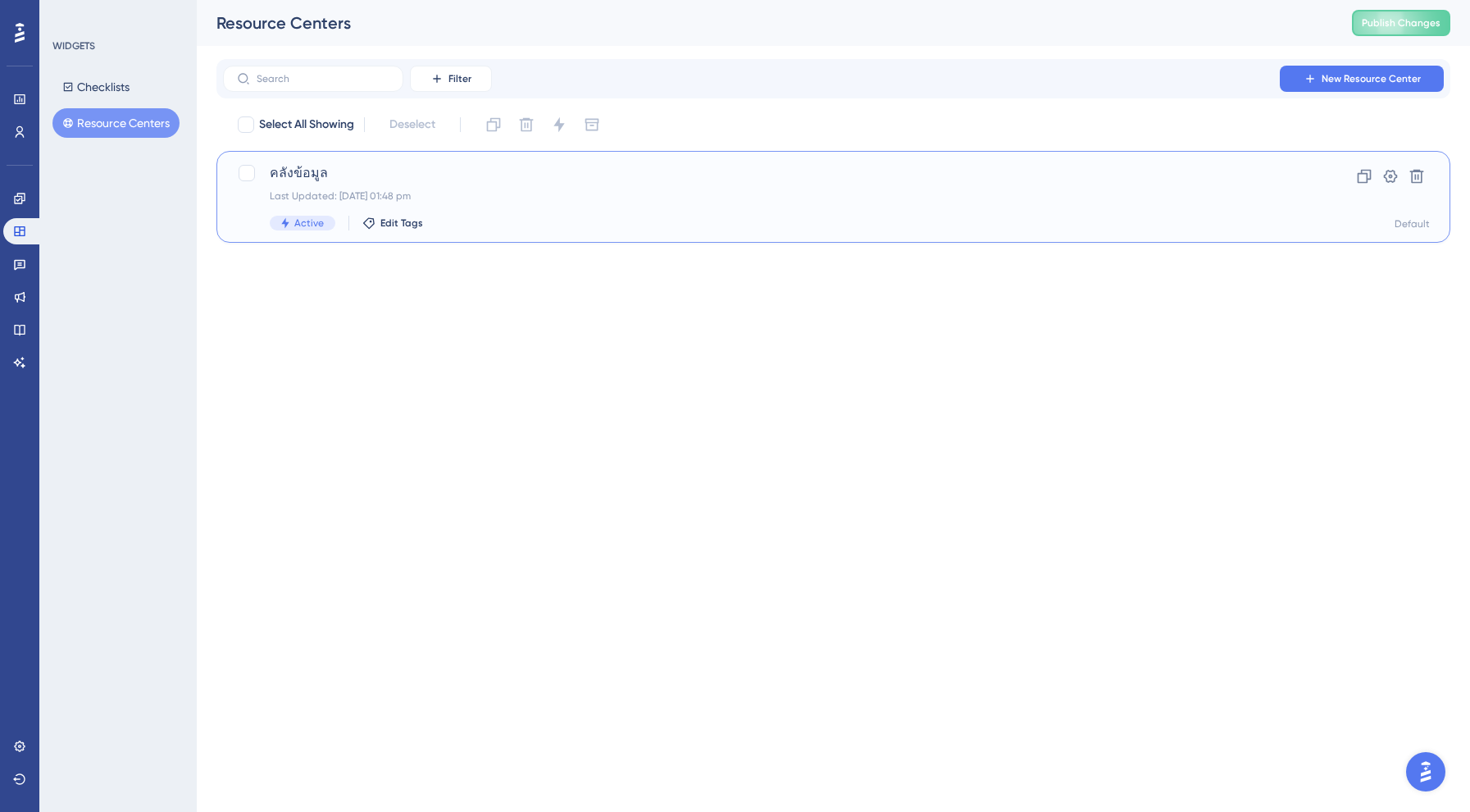
click at [344, 189] on div "คลังข้อมูล Last Updated: [DATE] 01:48 pm Active Edit Tags" at bounding box center [768, 196] width 996 height 67
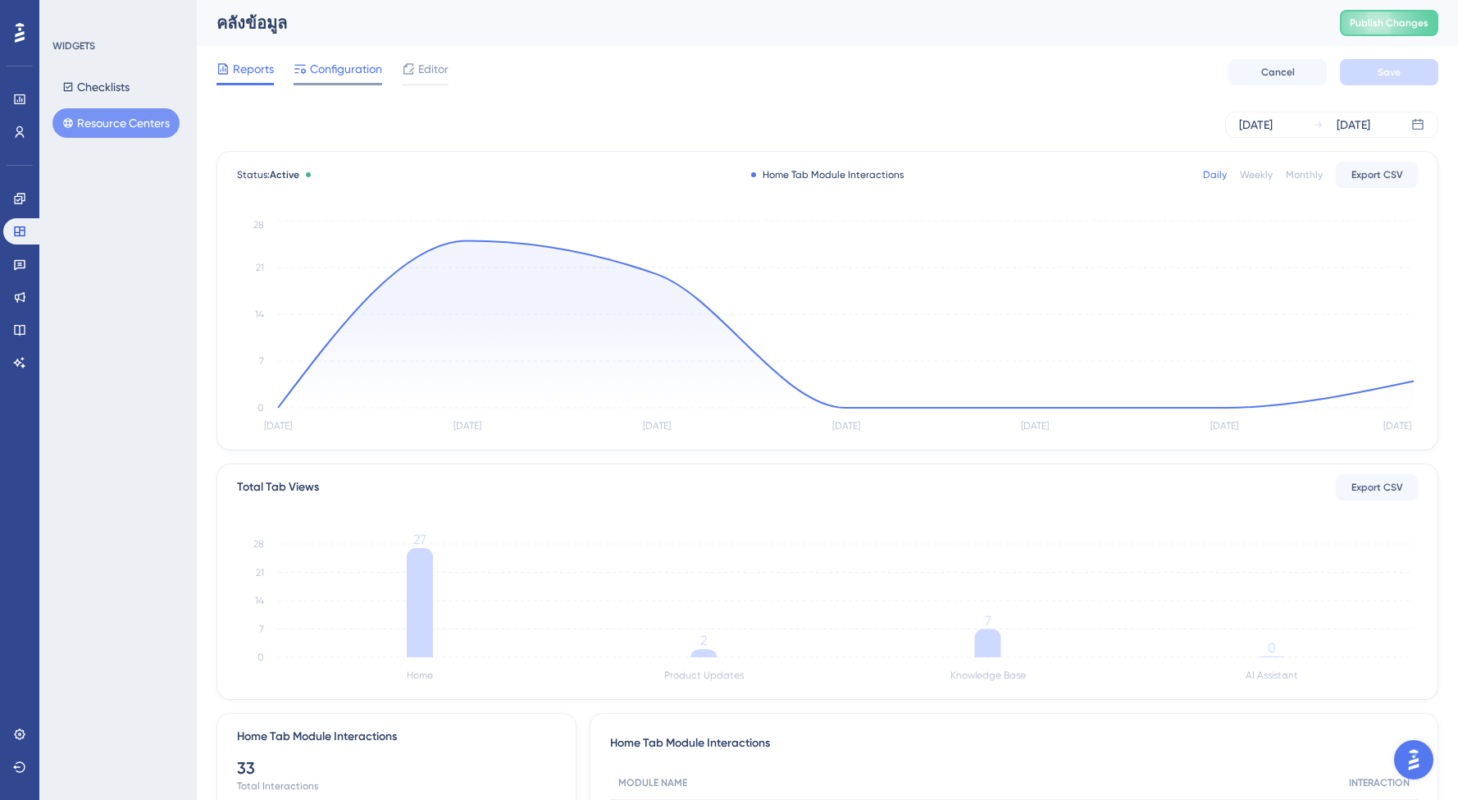
click at [355, 77] on span "Configuration" at bounding box center [346, 69] width 72 height 20
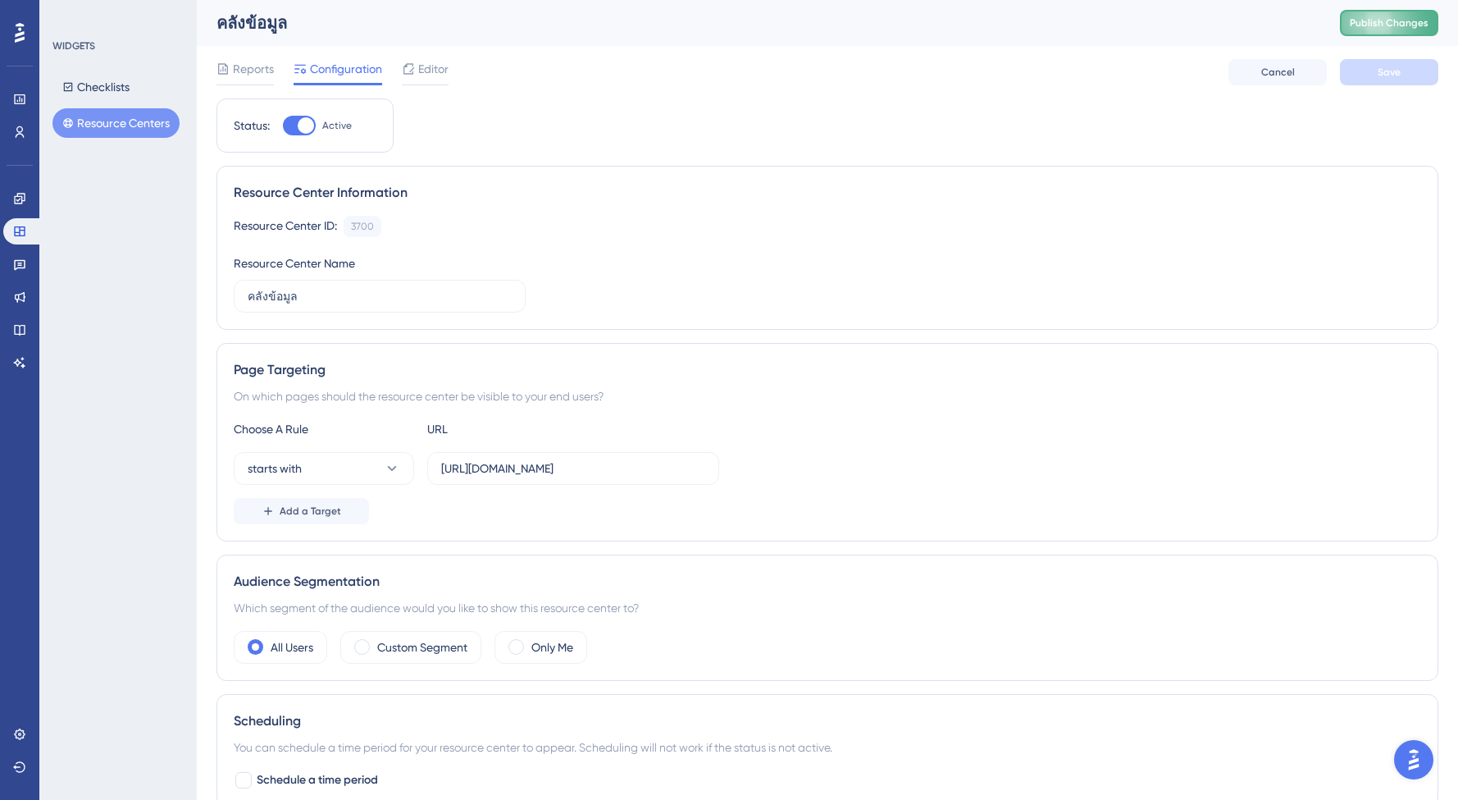
scroll to position [-1, 0]
click at [1415, 28] on span "Publish Changes" at bounding box center [1389, 22] width 79 height 13
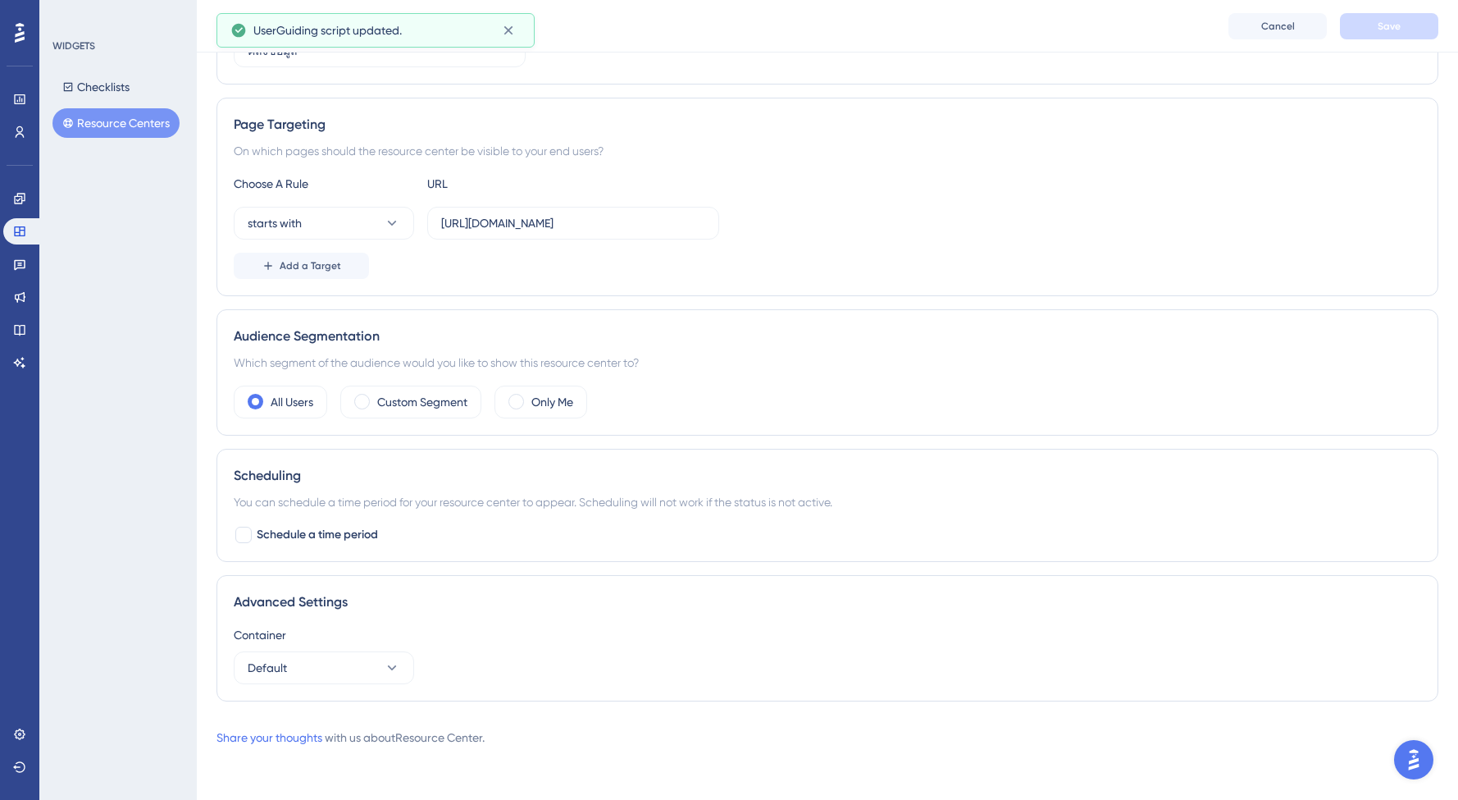
scroll to position [252, 0]
click at [428, 286] on div "Page Targeting On which pages should the resource center be visible to your end…" at bounding box center [827, 197] width 1222 height 198
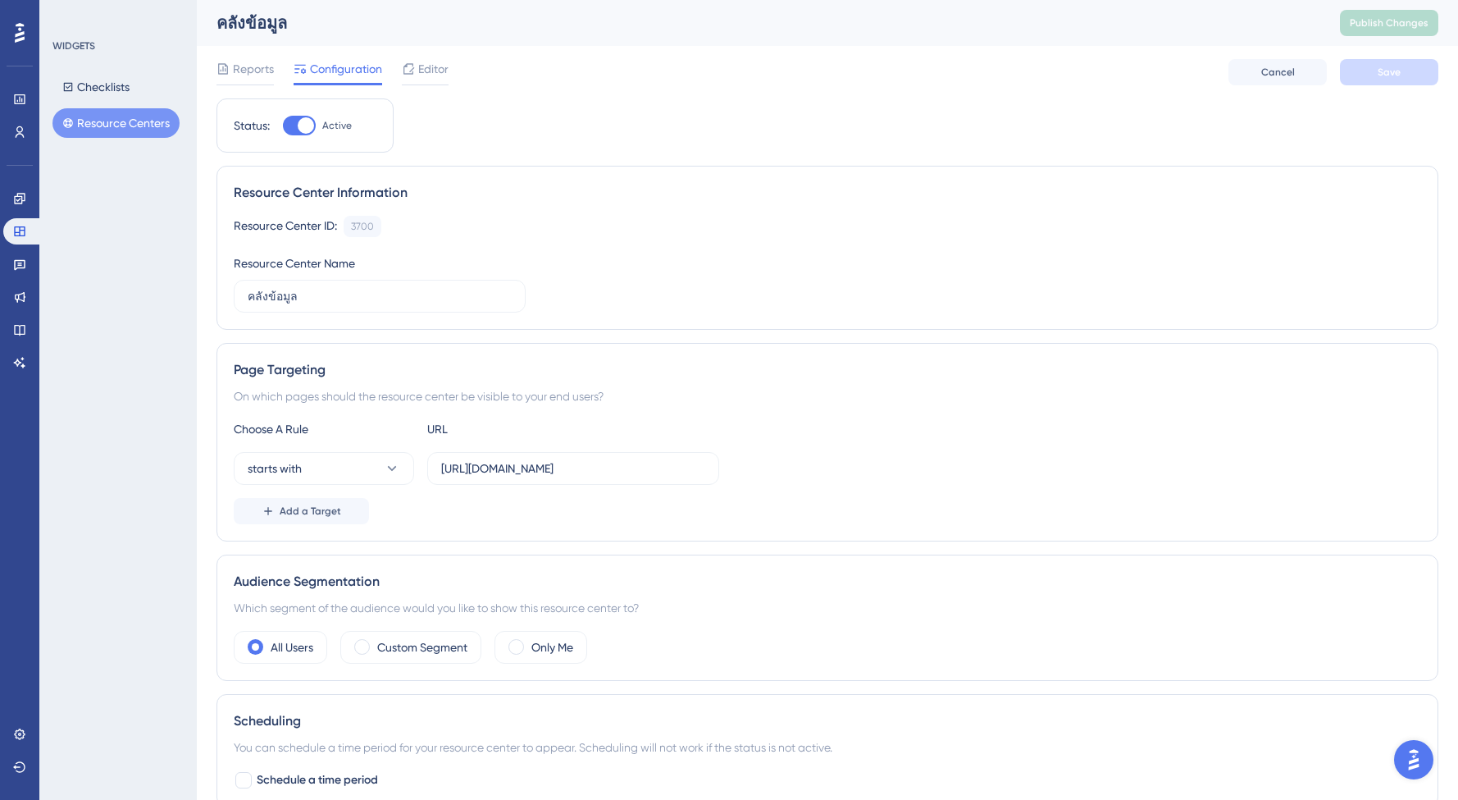
scroll to position [0, 0]
click at [470, 374] on div "Page Targeting" at bounding box center [827, 370] width 1187 height 20
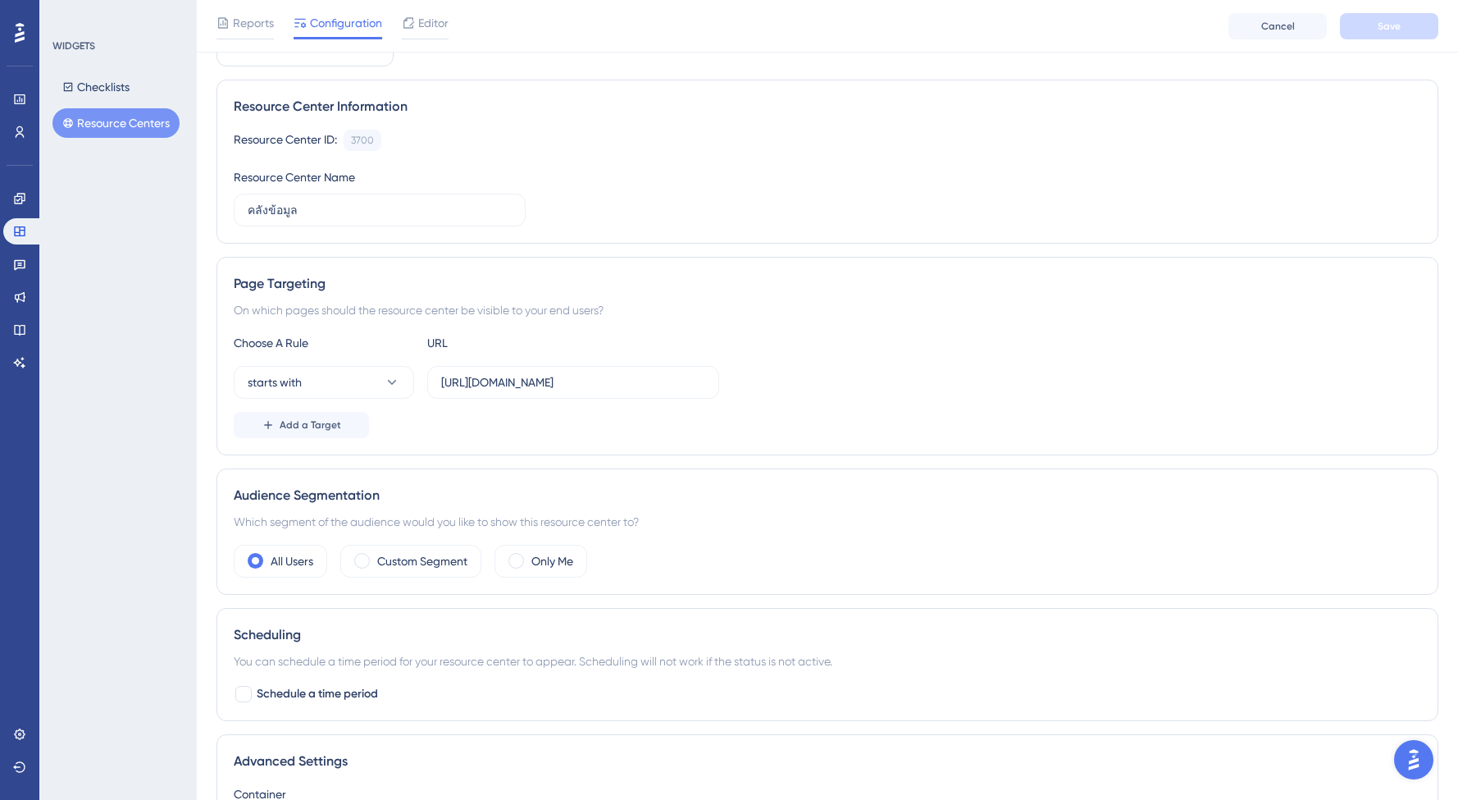
scroll to position [96, 0]
click at [538, 411] on div "Add a Target" at bounding box center [827, 421] width 1187 height 26
click at [514, 402] on div "Choose A Rule URL starts with https://posadmin-uat.cjexpress.io Add a Target" at bounding box center [827, 382] width 1187 height 105
click at [552, 380] on input "[URL][DOMAIN_NAME]" at bounding box center [573, 379] width 264 height 18
click at [556, 412] on div "Add a Target" at bounding box center [827, 421] width 1187 height 26
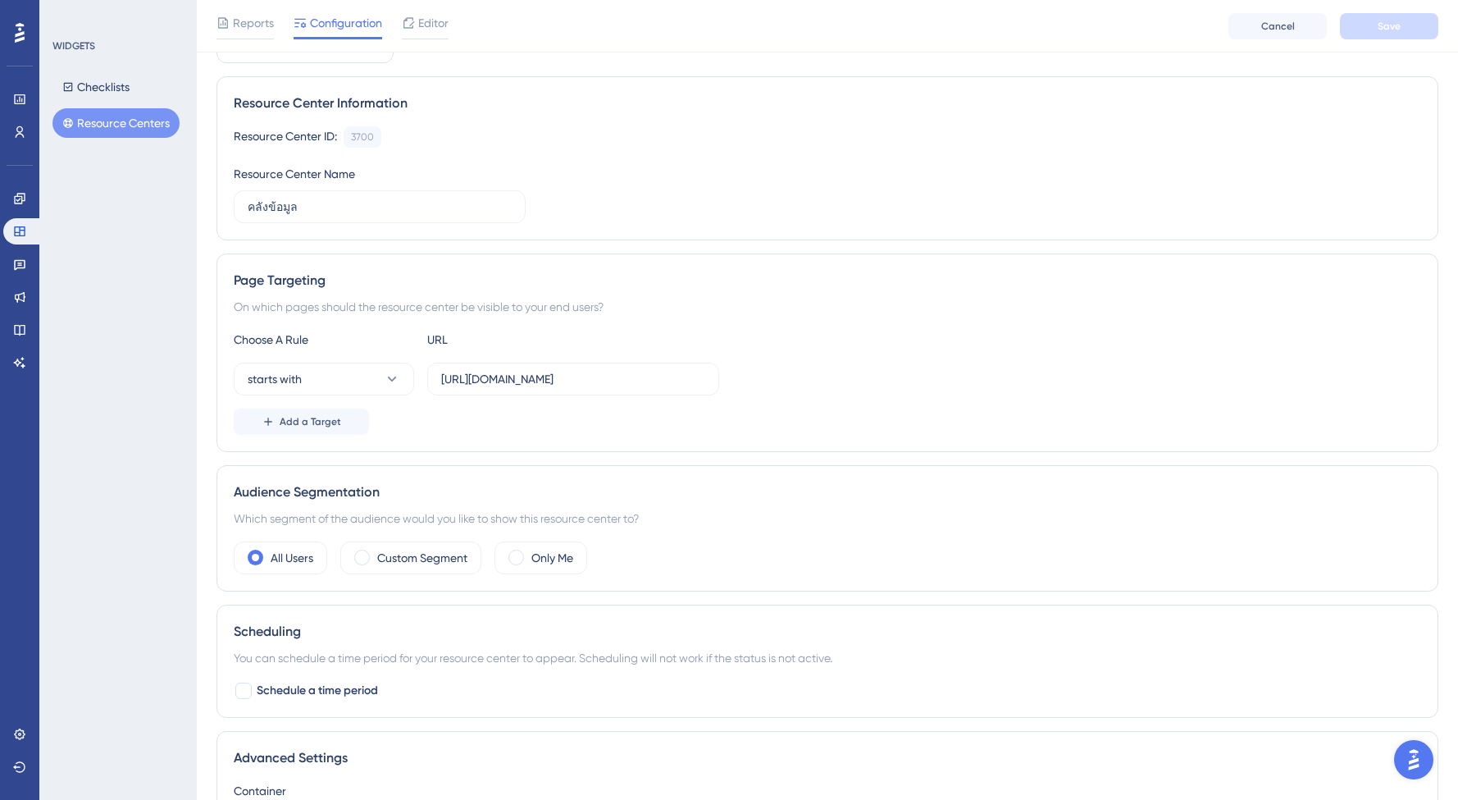
click at [95, 126] on button "Resource Centers" at bounding box center [115, 123] width 127 height 30
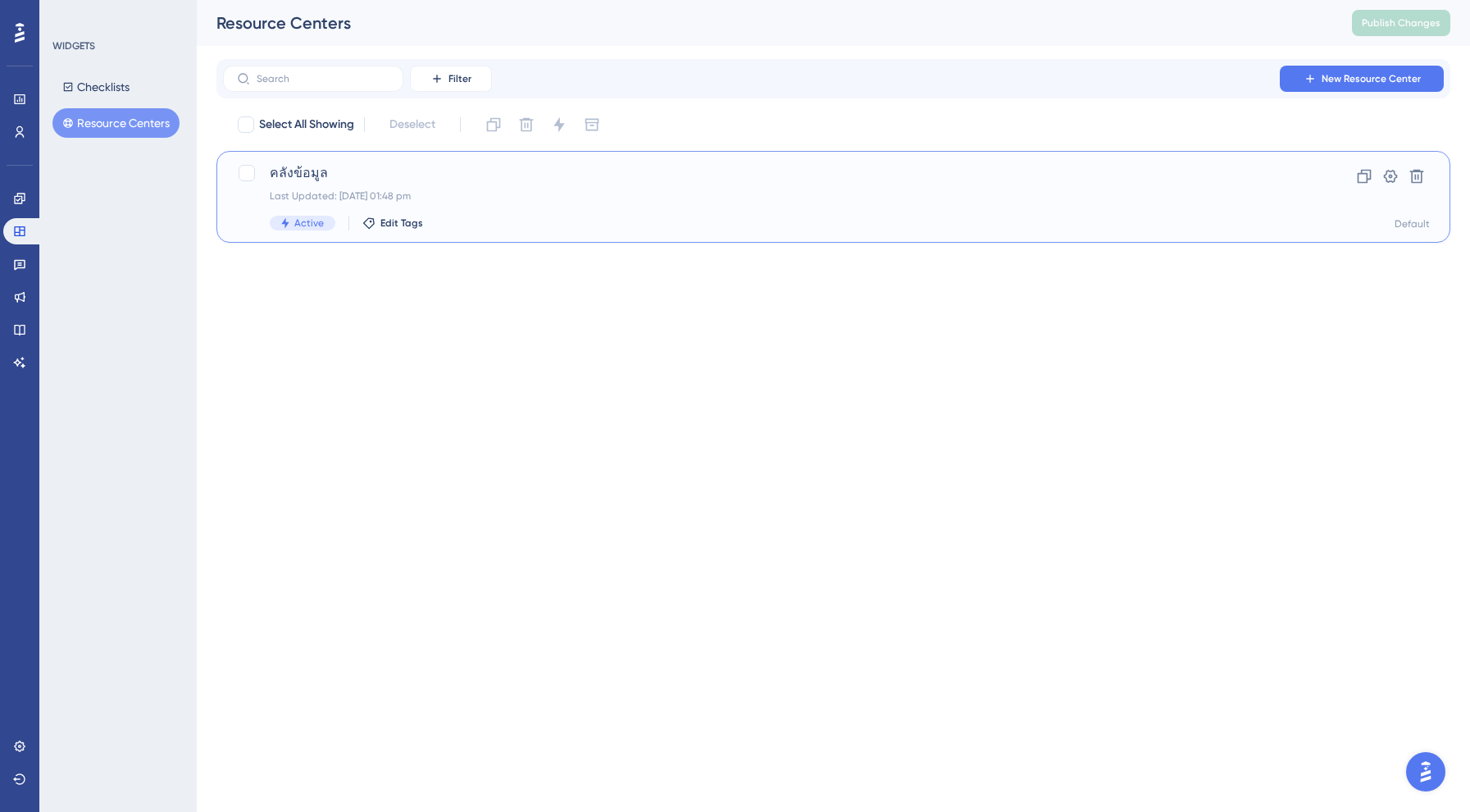
click at [1305, 215] on div "คลังข้อมูล Last Updated: [DATE] 01:48 pm Active Edit Tags Clone Settings Delete…" at bounding box center [833, 196] width 1193 height 67
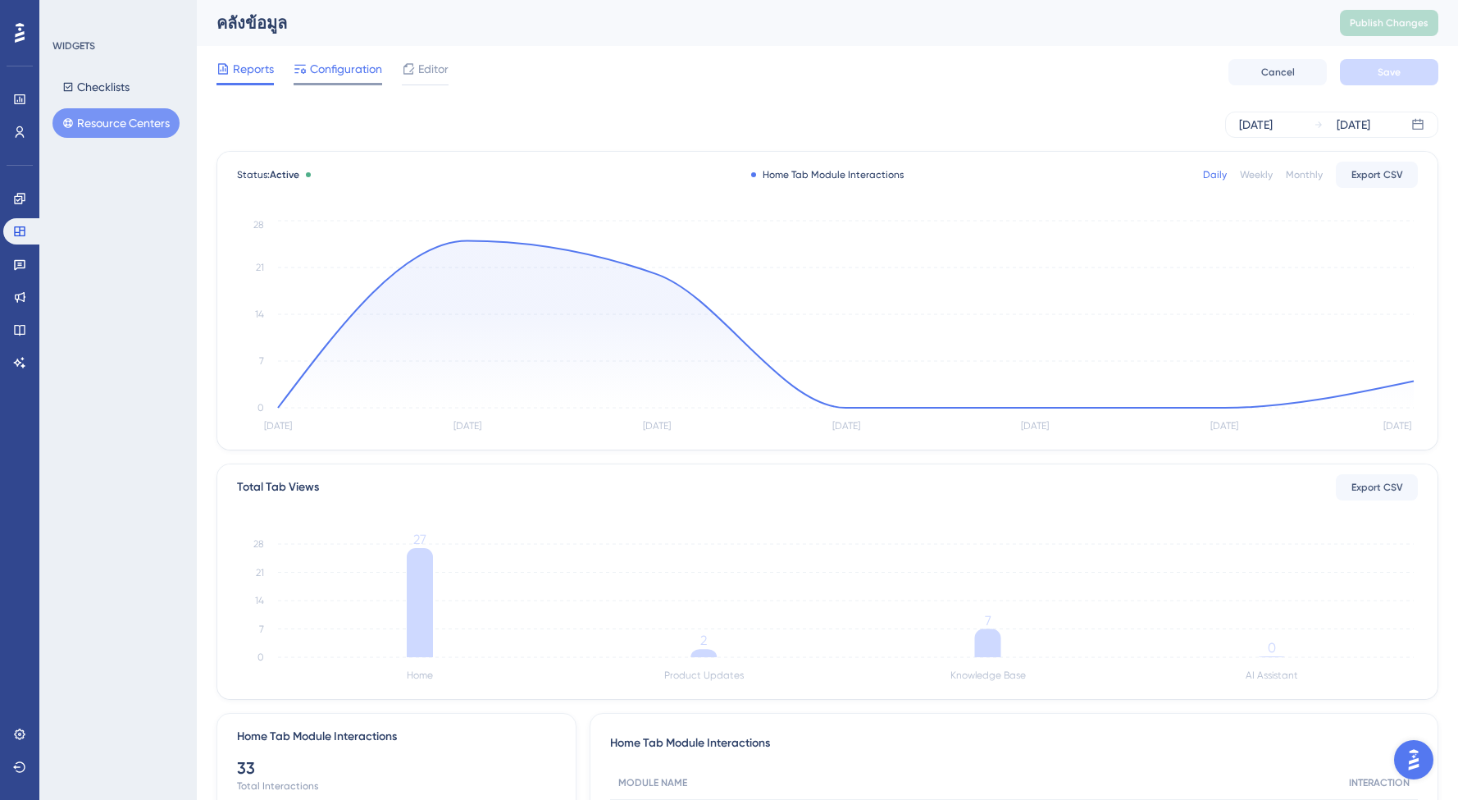
click at [328, 69] on span "Configuration" at bounding box center [346, 69] width 72 height 20
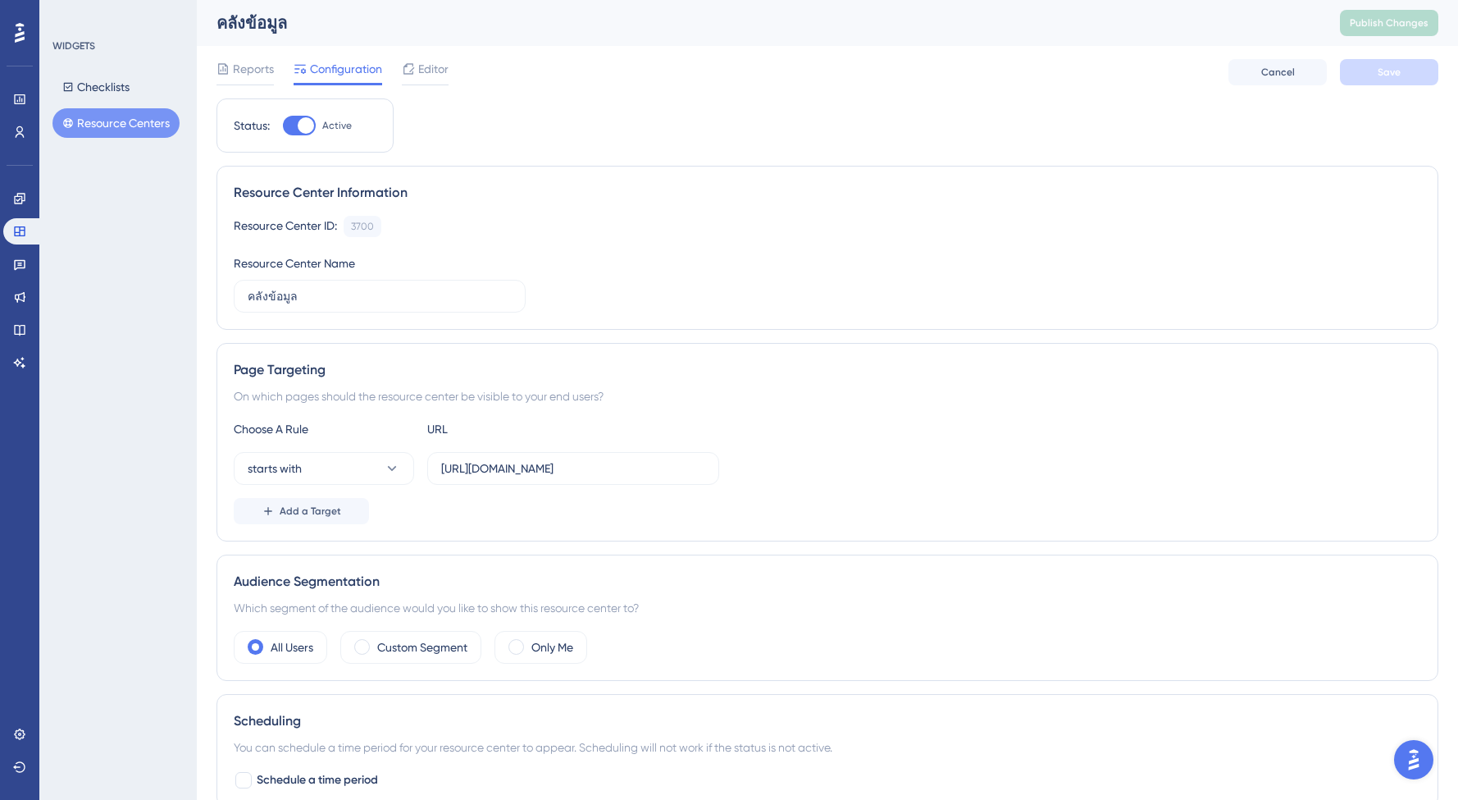
drag, startPoint x: 462, startPoint y: 431, endPoint x: 316, endPoint y: 408, distance: 147.6
click at [316, 408] on div "Page Targeting On which pages should the resource center be visible to your end…" at bounding box center [827, 442] width 1222 height 198
click at [339, 464] on button "starts with" at bounding box center [324, 468] width 180 height 33
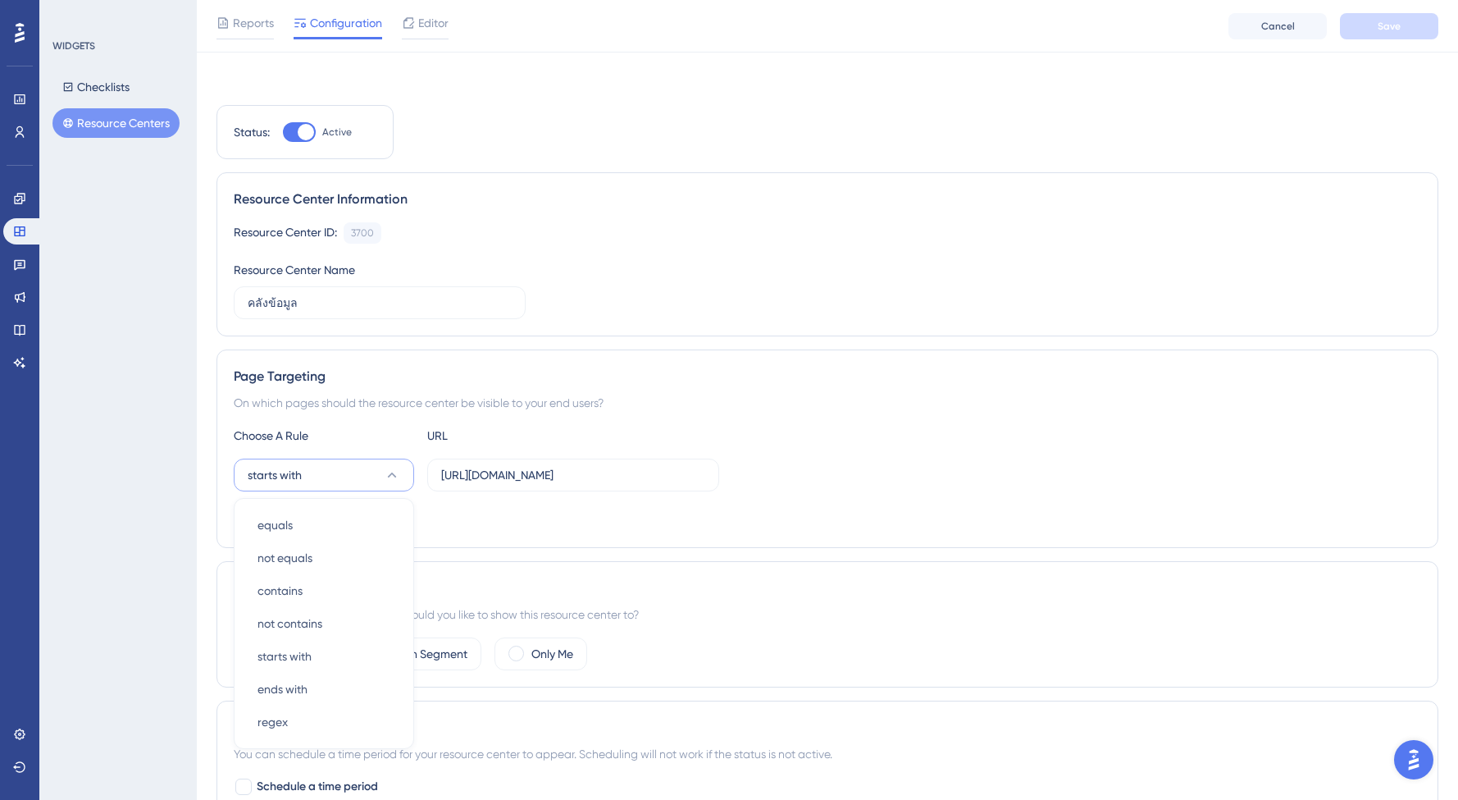
scroll to position [215, 0]
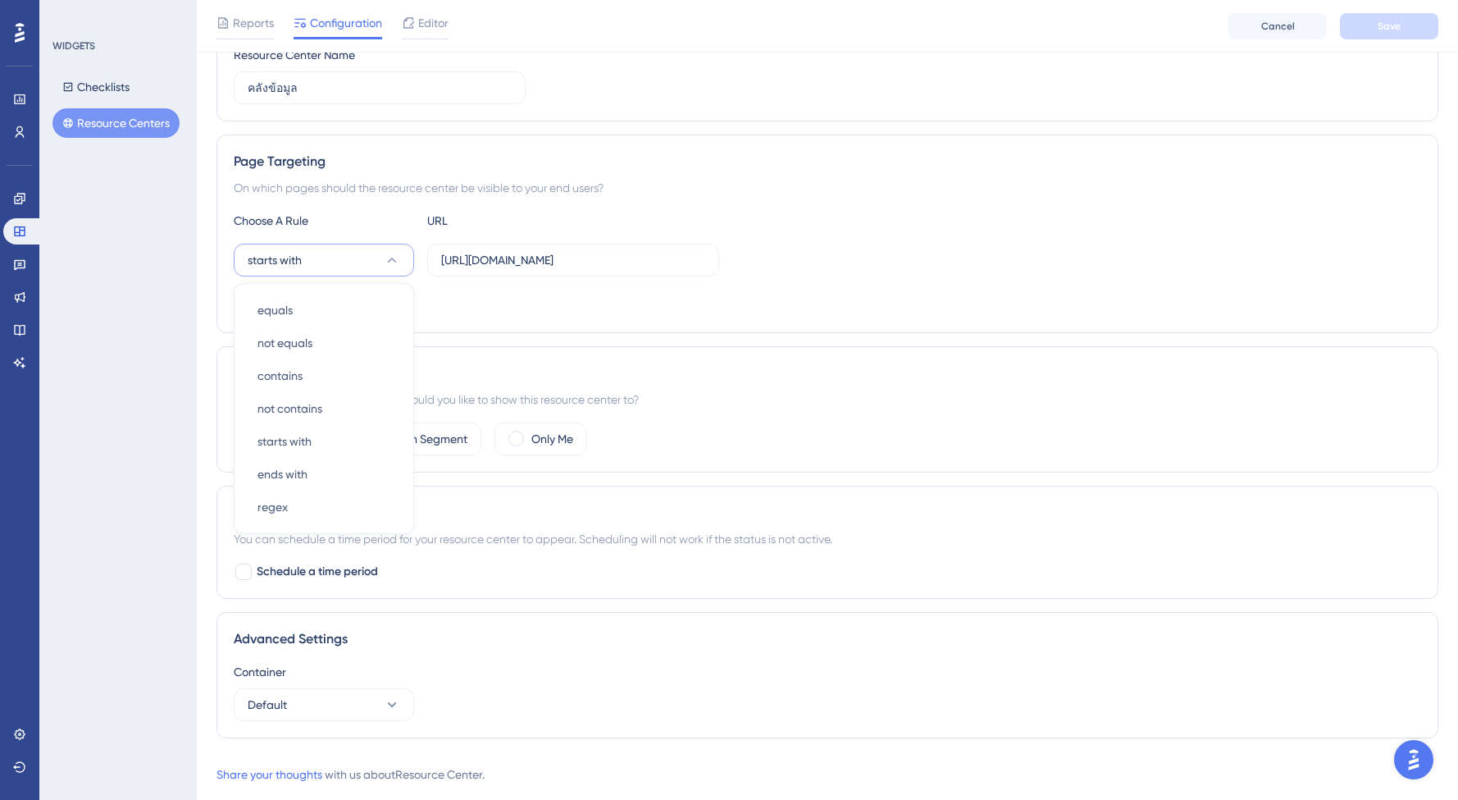
click at [513, 293] on div "Add a Target" at bounding box center [827, 302] width 1187 height 26
click at [208, 309] on div "Performance Users Engagement Widgets Feedback Product Updates Knowledge Base AI…" at bounding box center [827, 297] width 1261 height 1025
click at [517, 266] on input "[URL][DOMAIN_NAME]" at bounding box center [573, 260] width 264 height 18
click at [580, 261] on input "[URL][DOMAIN_NAME]" at bounding box center [573, 260] width 264 height 18
click at [306, 305] on span "Add a Target" at bounding box center [311, 302] width 62 height 13
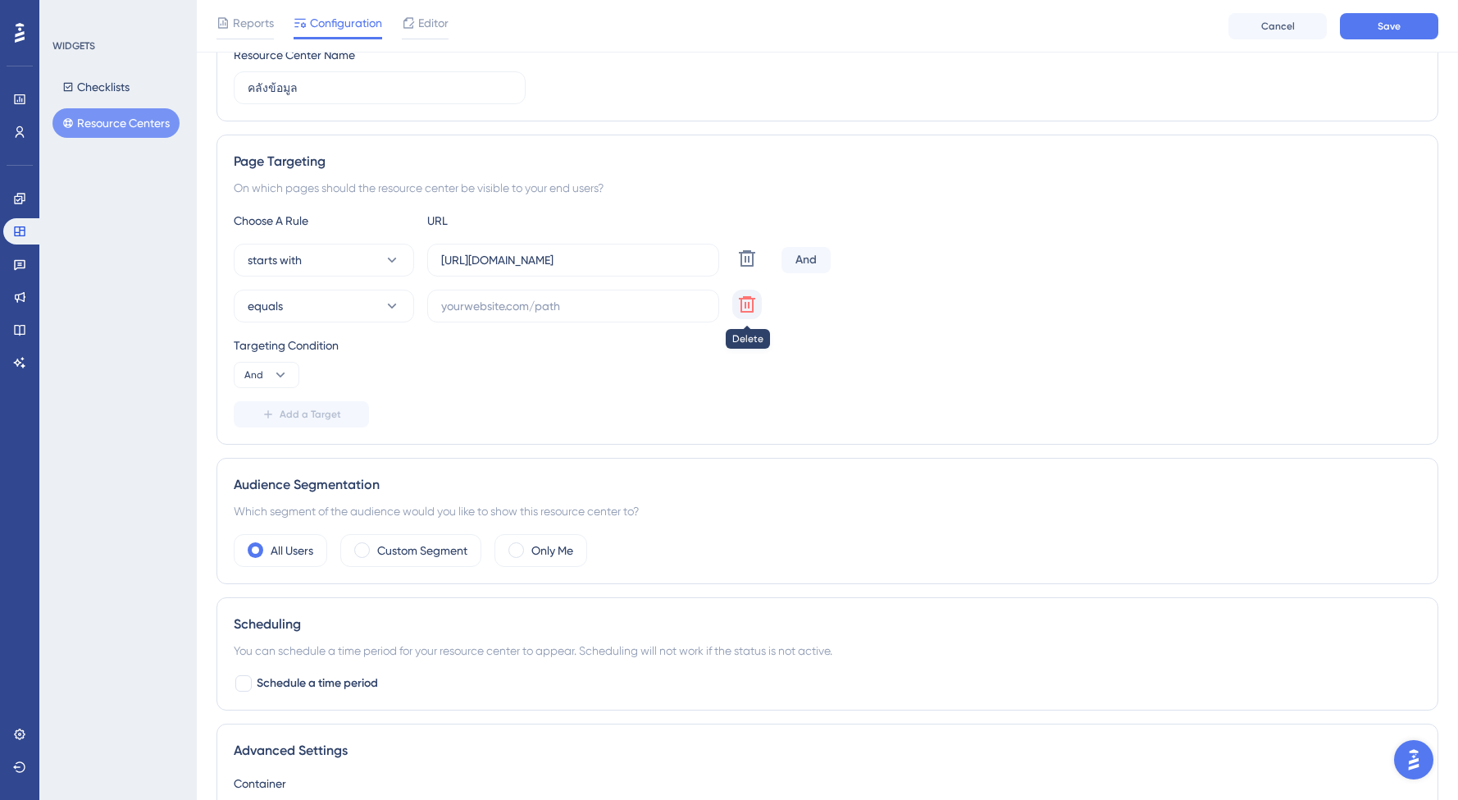
click at [745, 300] on icon at bounding box center [747, 304] width 20 height 20
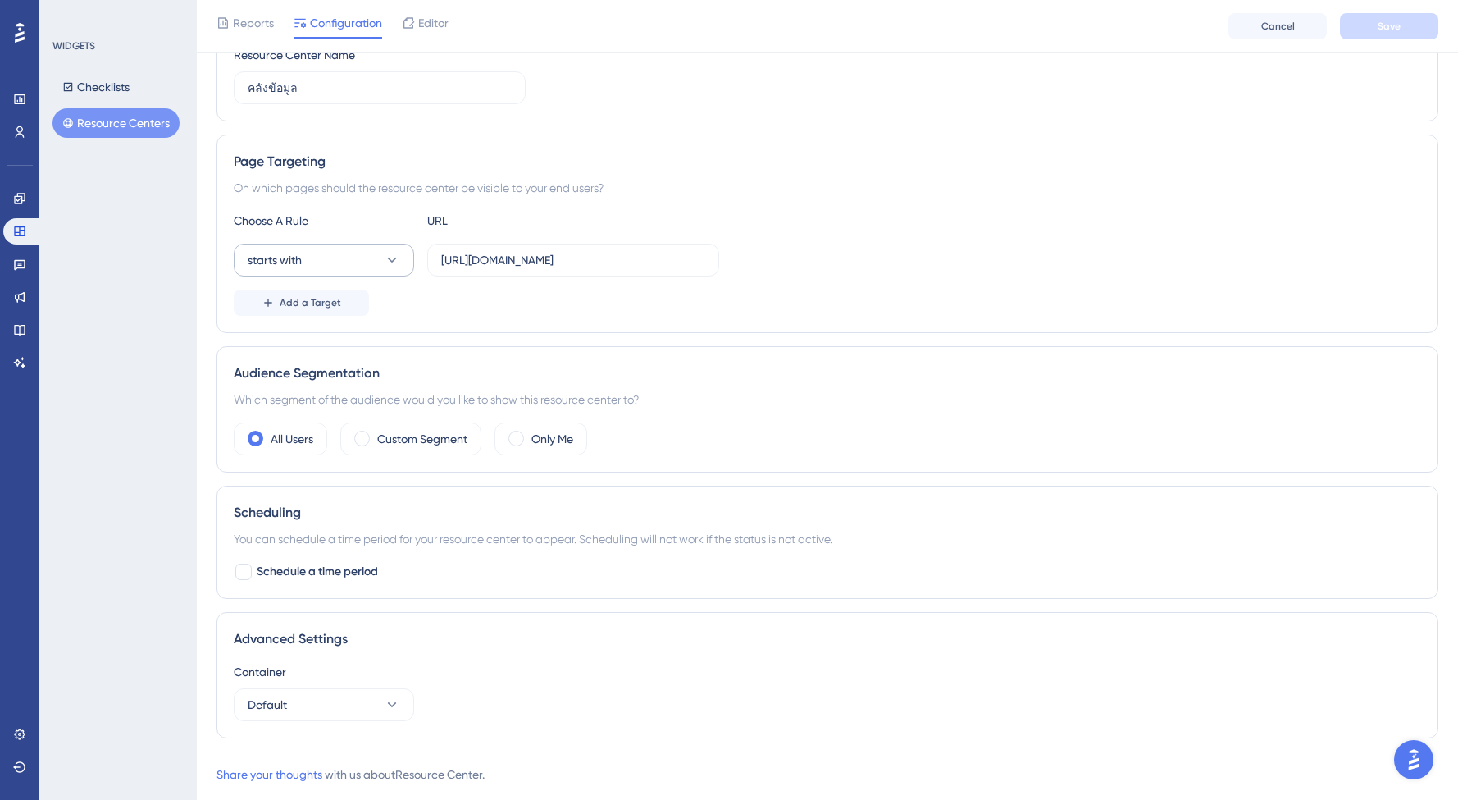
click at [344, 254] on button "starts with" at bounding box center [324, 260] width 180 height 33
click at [515, 278] on div "Choose A Rule URL starts with equals equals not equals not equals contains cont…" at bounding box center [827, 263] width 1187 height 105
click at [208, 297] on div "Performance Users Engagement Widgets Feedback Product Updates Knowledge Base AI…" at bounding box center [827, 297] width 1261 height 1025
click at [207, 199] on div "Performance Users Engagement Widgets Feedback Product Updates Knowledge Base AI…" at bounding box center [827, 297] width 1261 height 1025
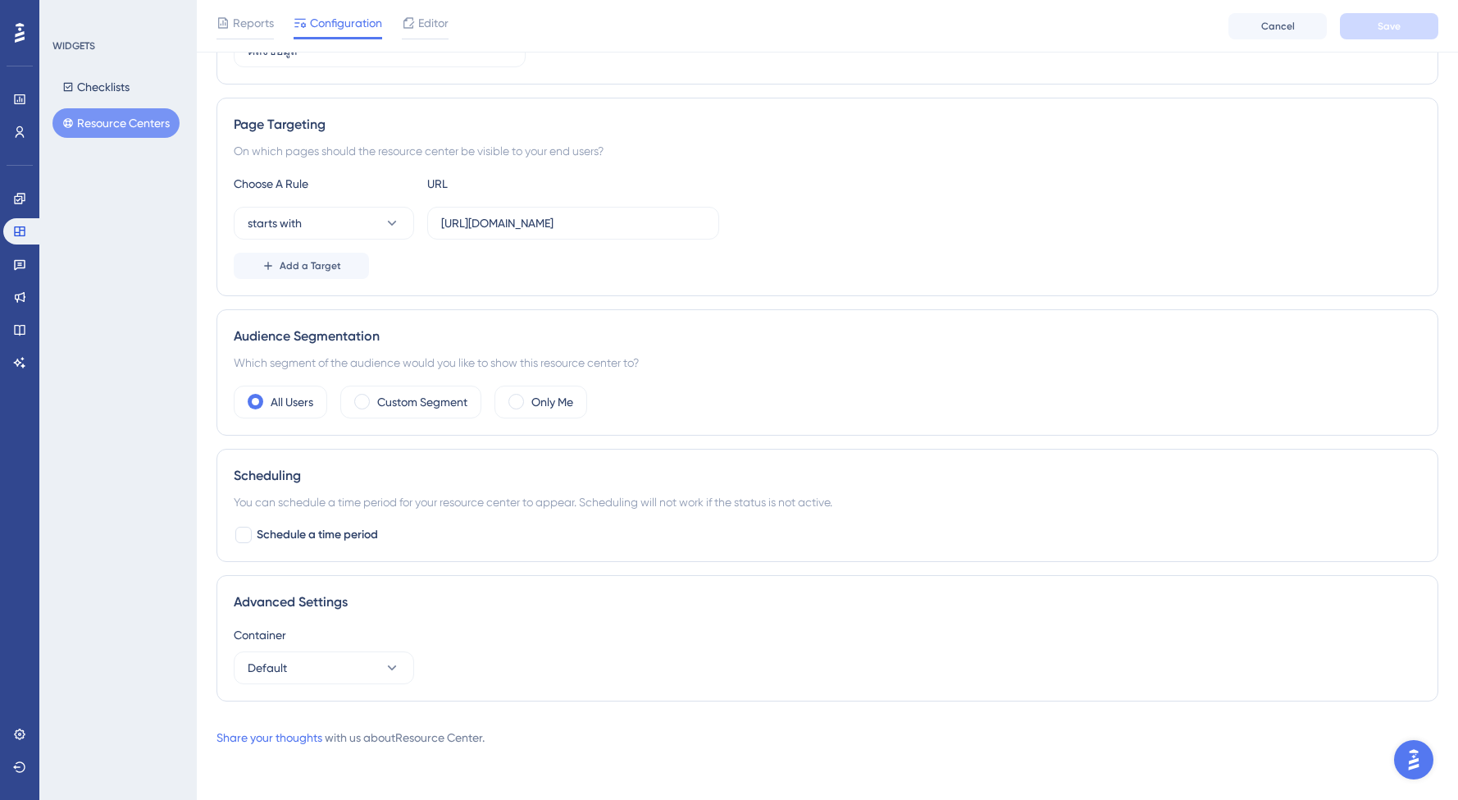
scroll to position [252, 0]
click at [403, 408] on label "Custom Segment" at bounding box center [422, 402] width 90 height 20
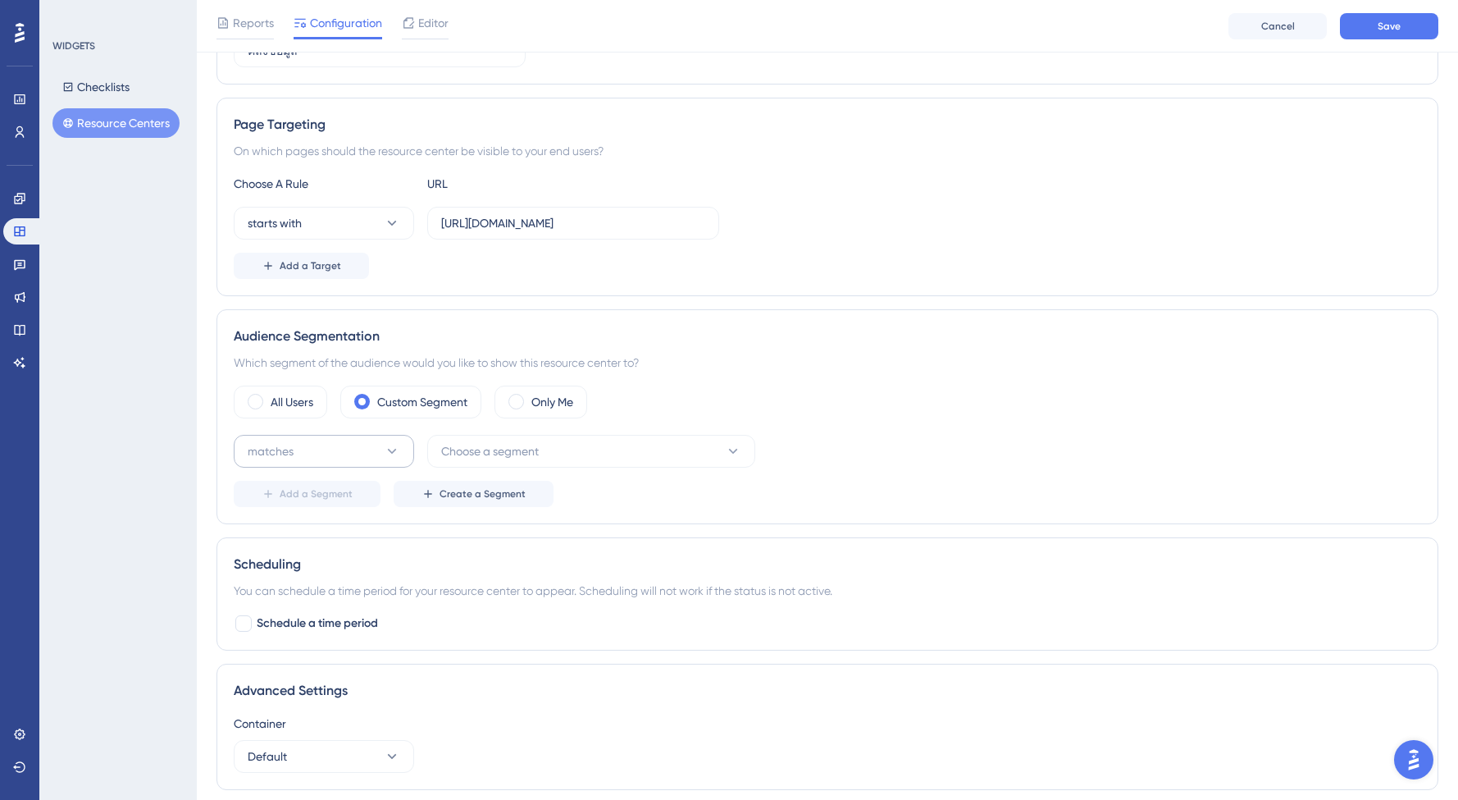
click at [371, 453] on button "matches" at bounding box center [324, 451] width 180 height 33
click at [314, 401] on div "All Users" at bounding box center [280, 401] width 93 height 33
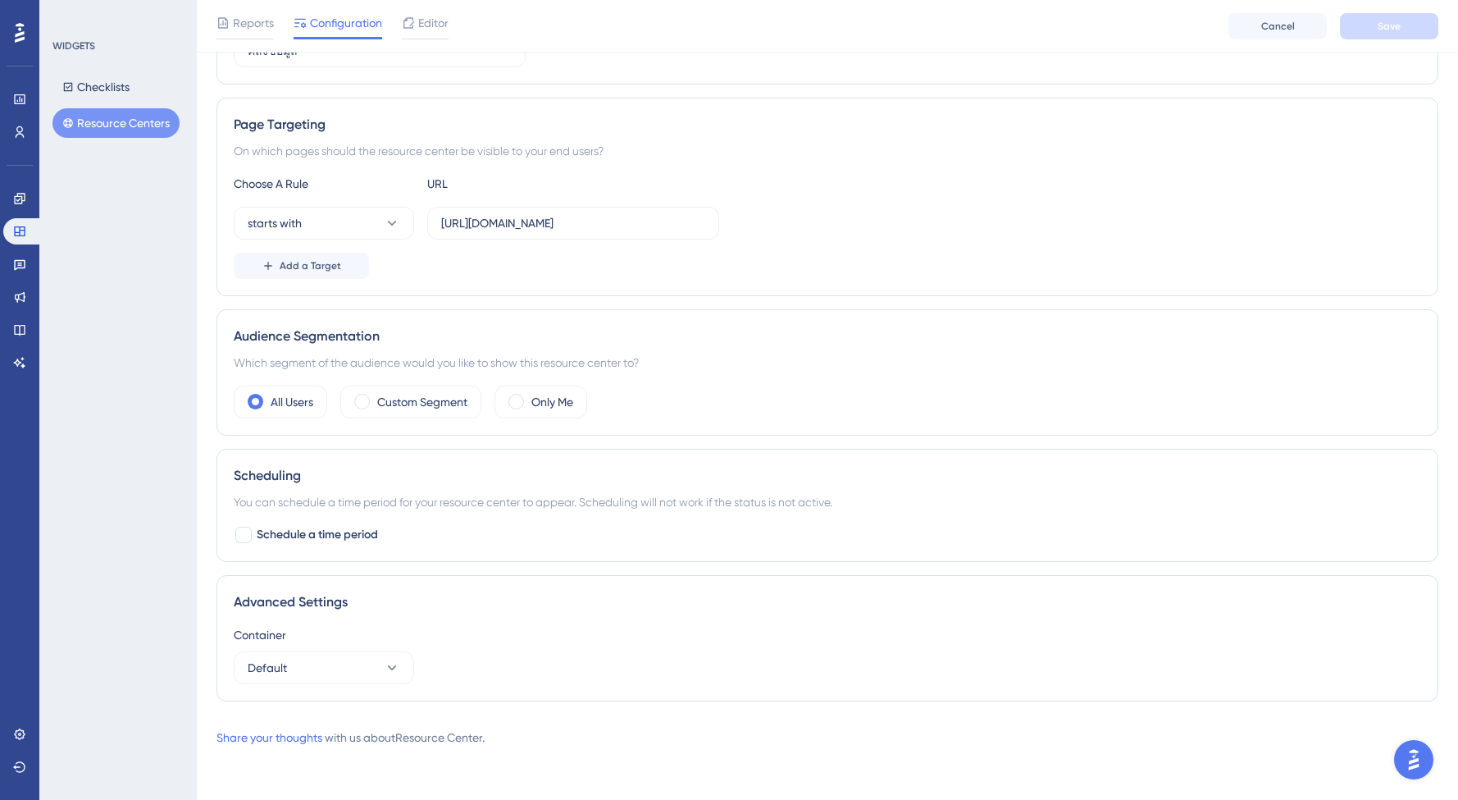
click at [681, 438] on div "Status: Active Resource Center Information Resource Center ID: 3700 Copy Resour…" at bounding box center [827, 283] width 1222 height 861
click at [453, 405] on label "Custom Segment" at bounding box center [422, 402] width 90 height 20
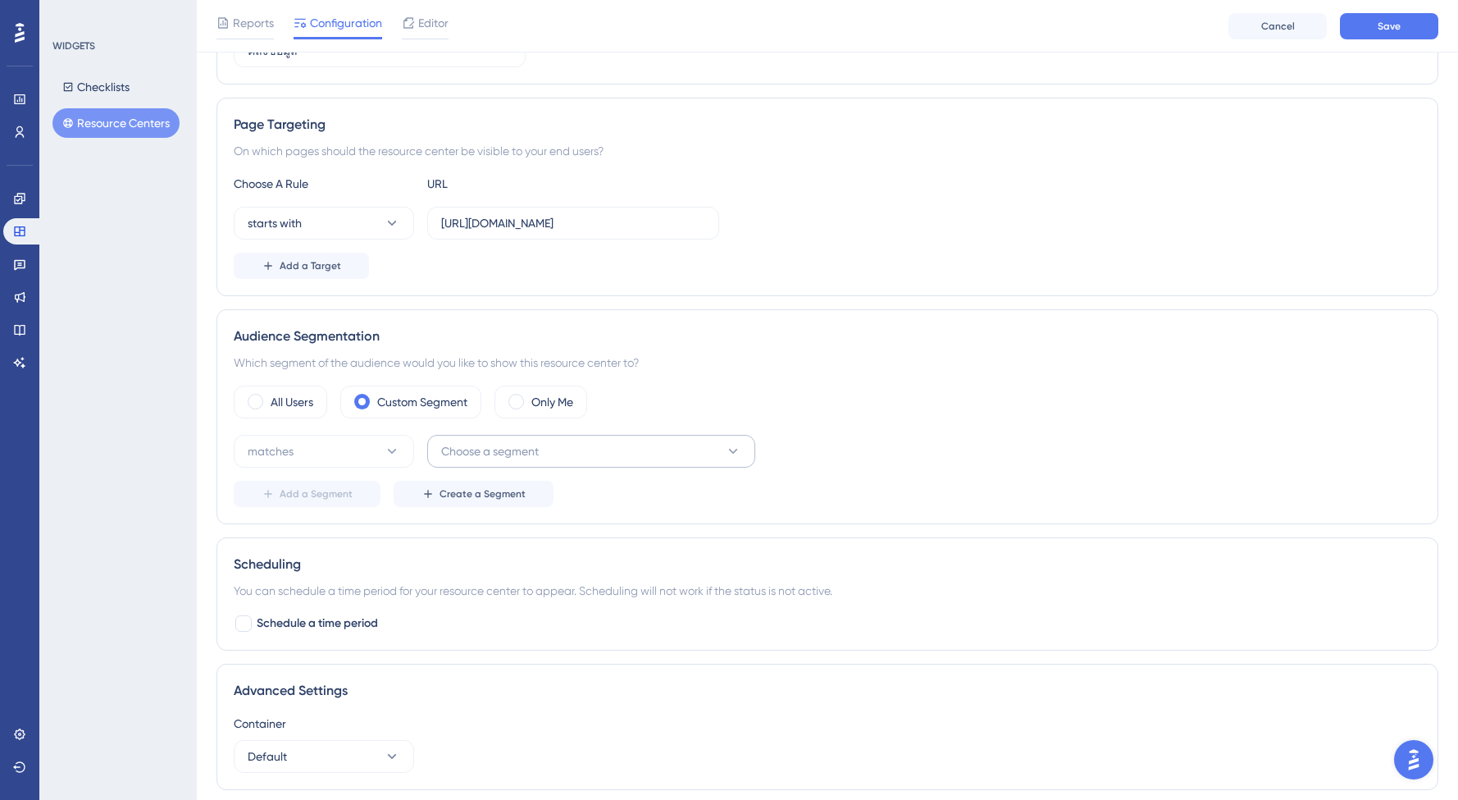
click at [468, 462] on button "Choose a segment" at bounding box center [591, 451] width 328 height 33
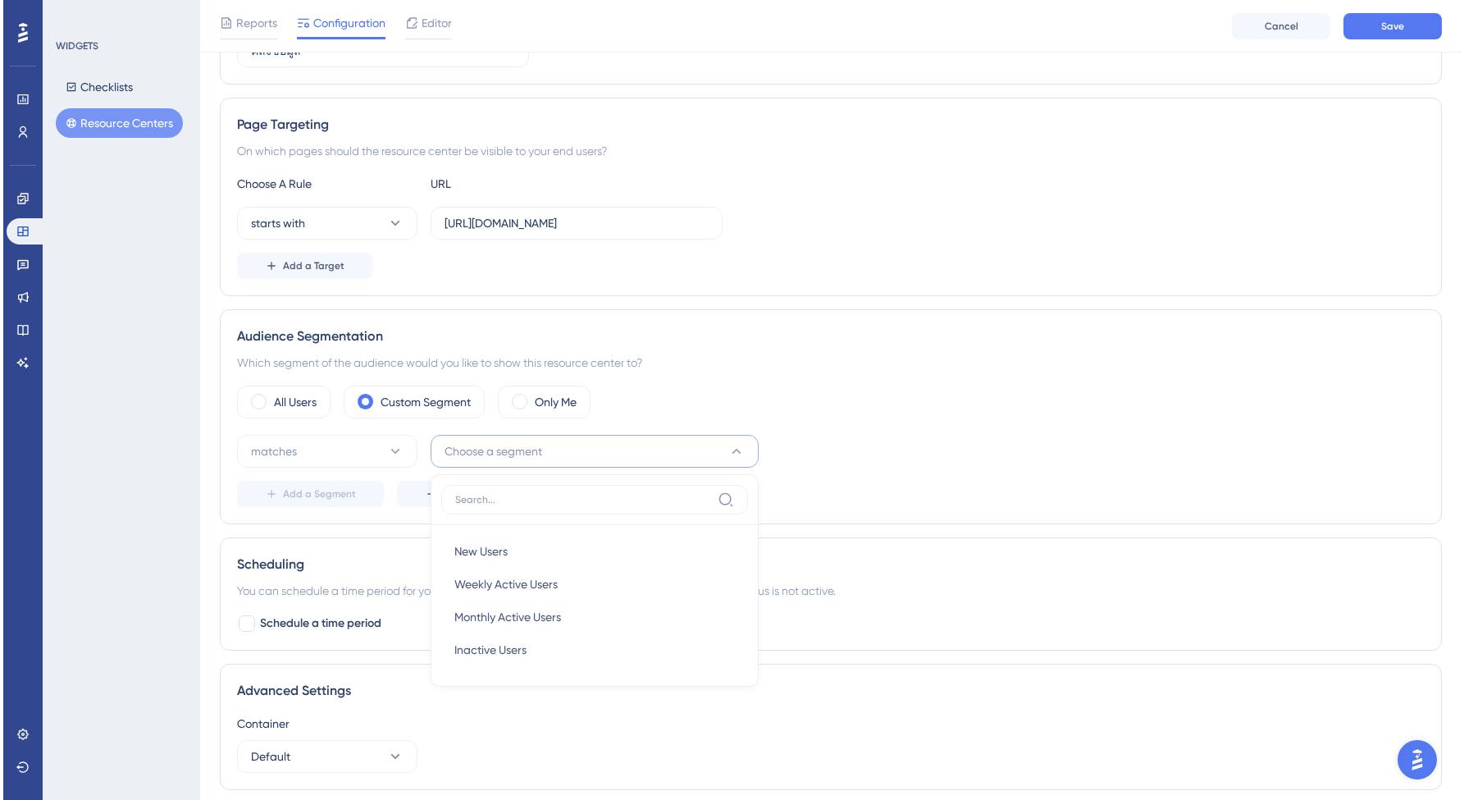
scroll to position [340, 0]
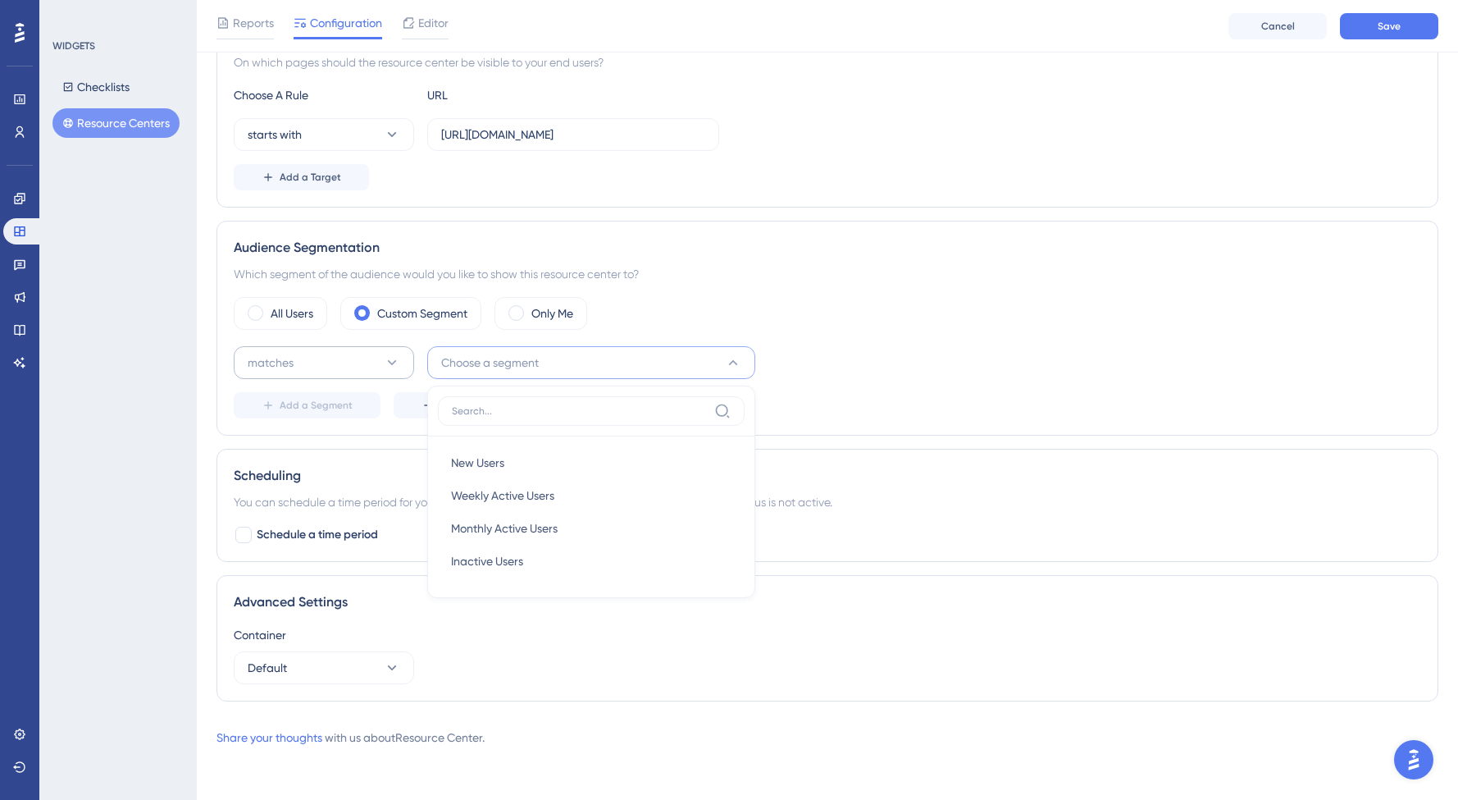
click at [205, 402] on div "Performance Users Engagement Widgets Feedback Product Updates Knowledge Base AI…" at bounding box center [827, 217] width 1261 height 1114
click at [377, 359] on button "matches" at bounding box center [324, 362] width 180 height 33
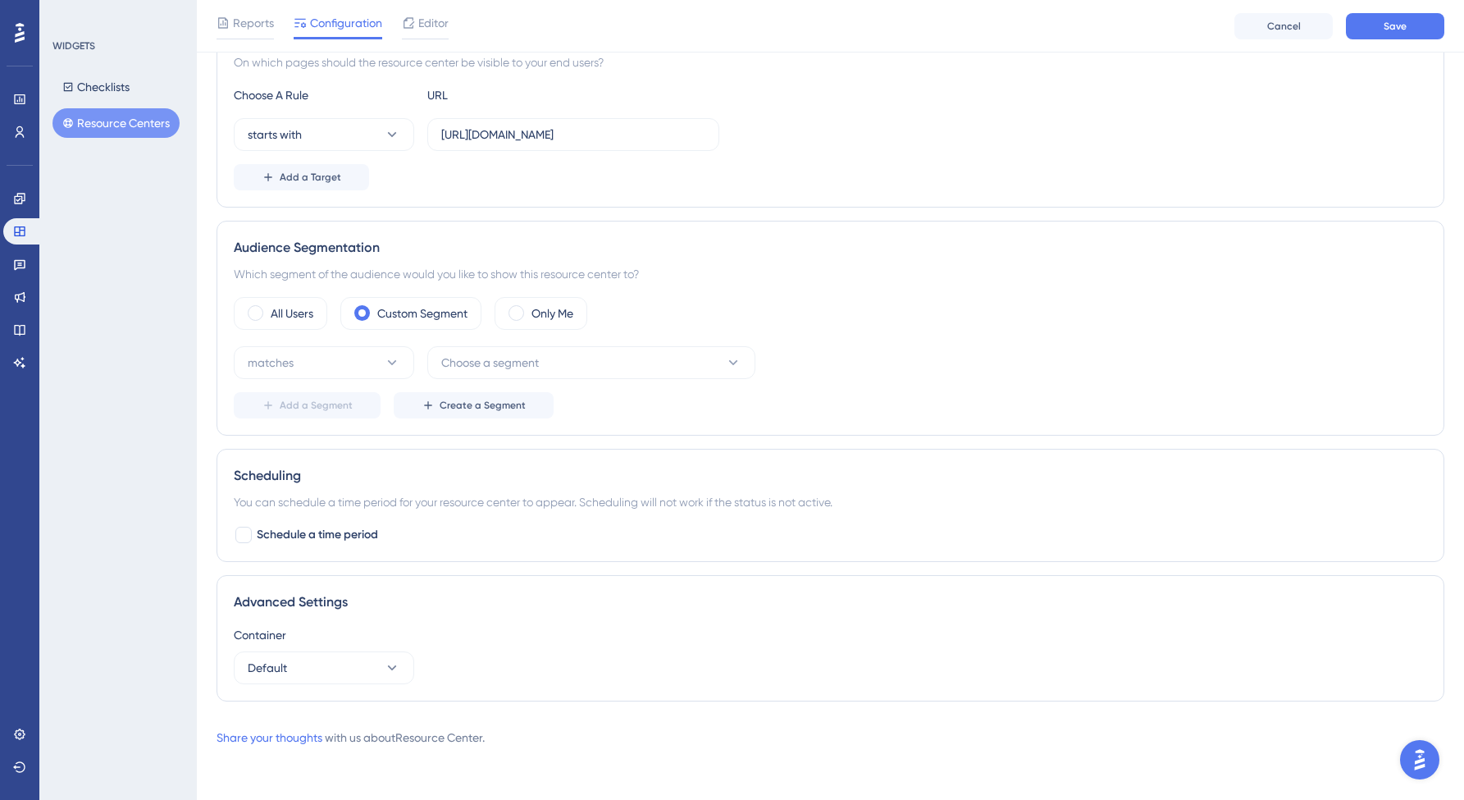
click at [828, 418] on div "Audience Segmentation Which segment of the audience would you like to show this…" at bounding box center [830, 328] width 1228 height 215
click at [24, 113] on div "Performance Users" at bounding box center [19, 115] width 33 height 59
click at [15, 147] on div "Engagement Widgets Feedback Product Updates Knowledge Base AI Assistant" at bounding box center [19, 260] width 33 height 230
click at [17, 132] on icon at bounding box center [19, 131] width 13 height 13
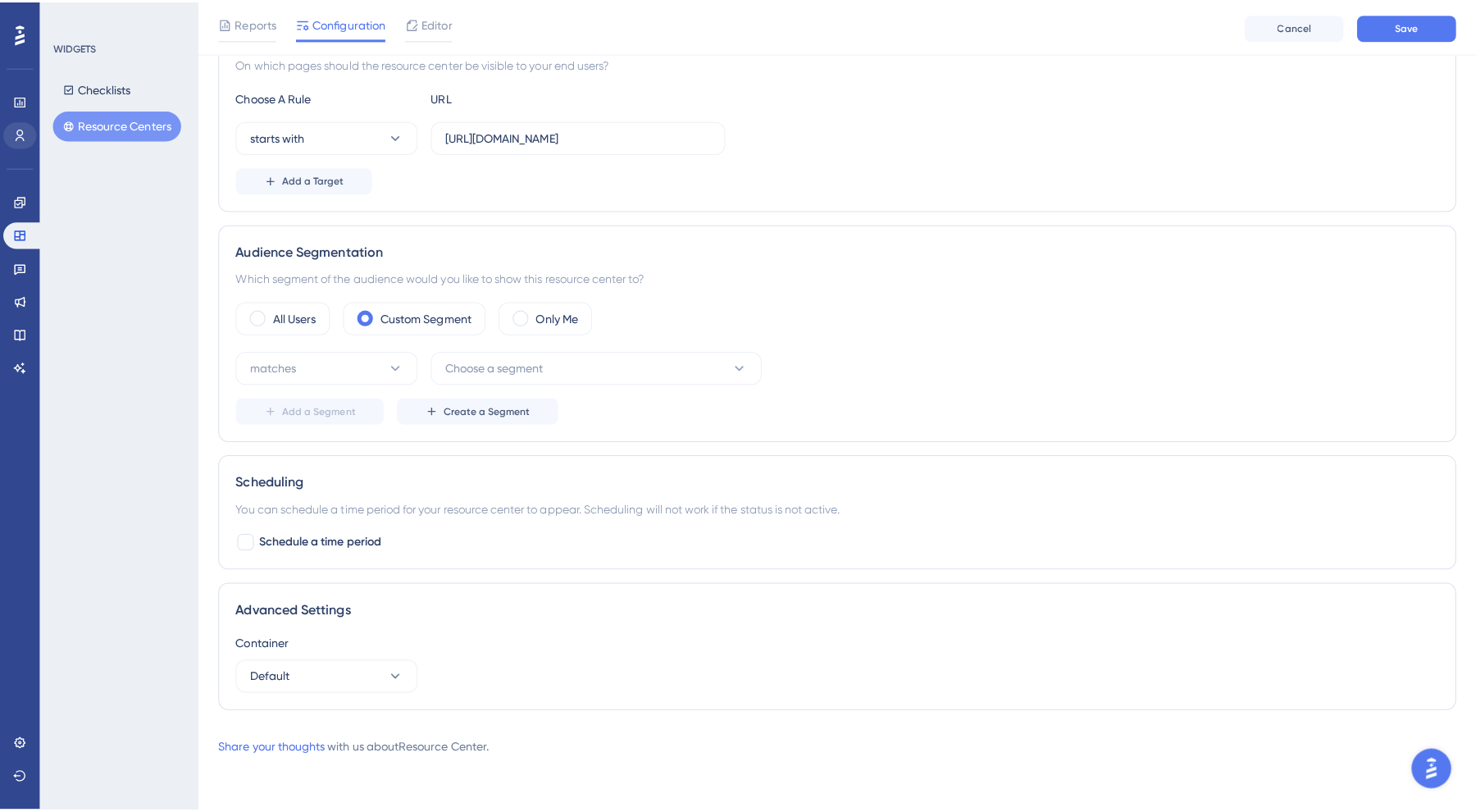
scroll to position [328, 0]
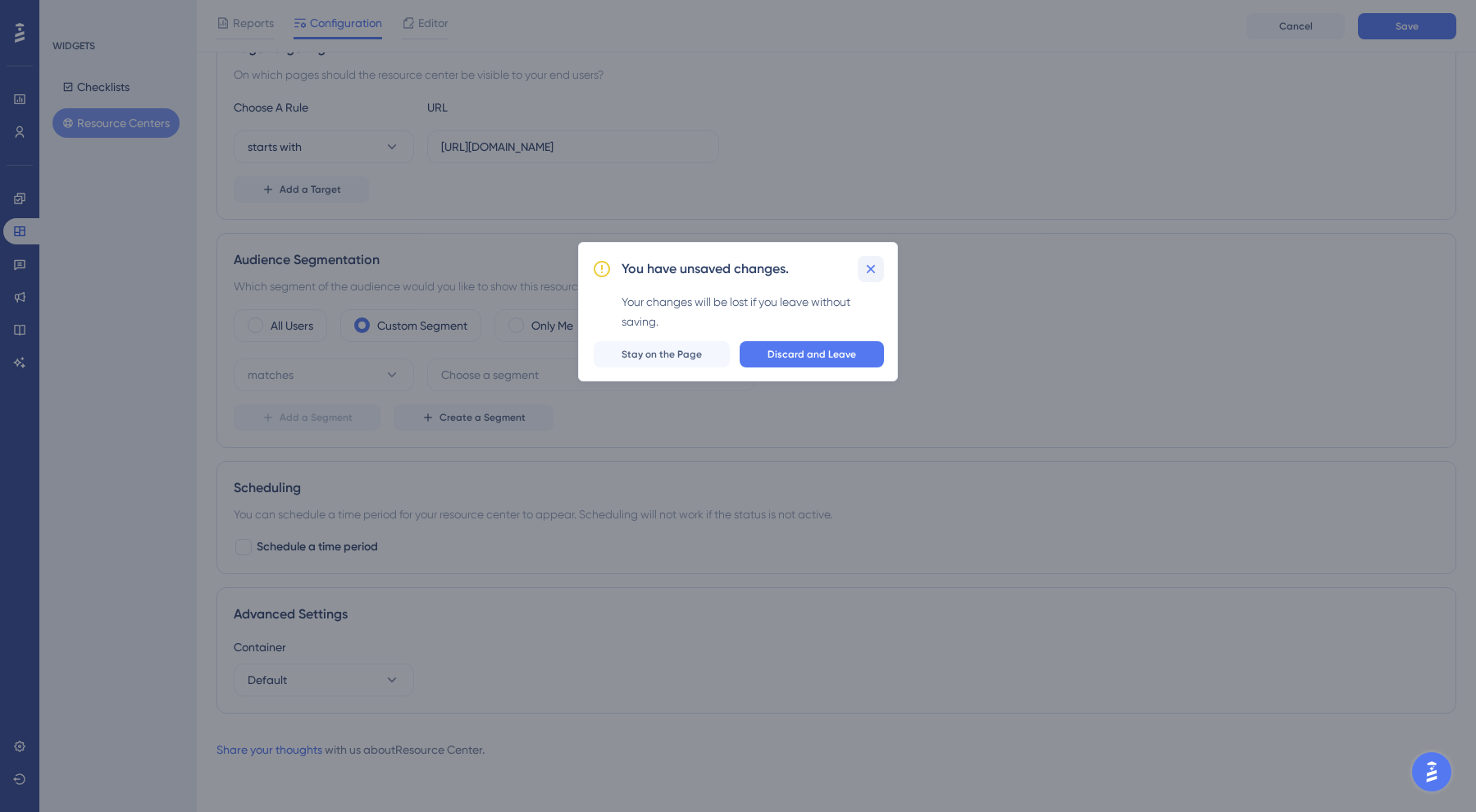
click at [867, 269] on icon at bounding box center [871, 269] width 16 height 16
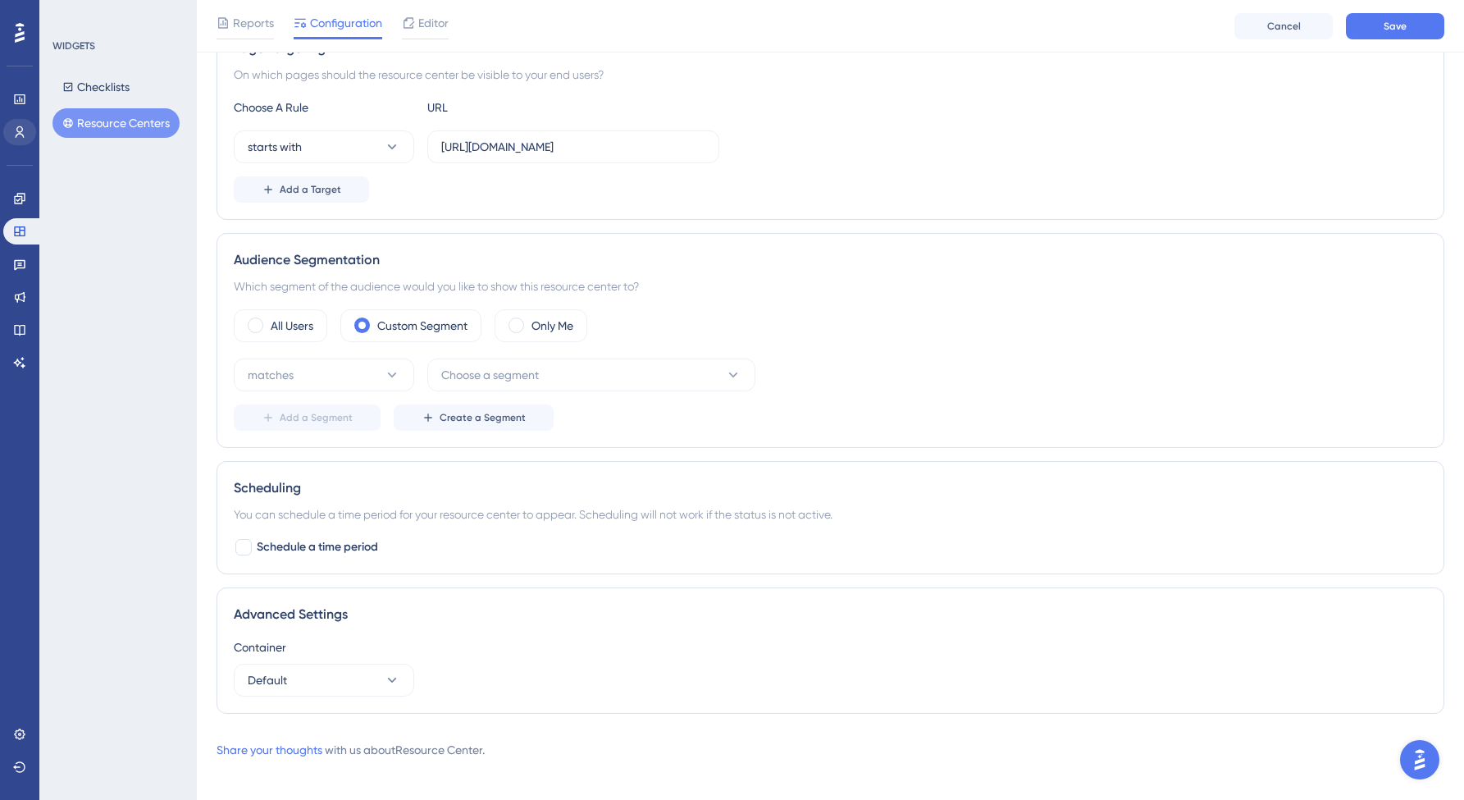
click at [30, 141] on link at bounding box center [19, 132] width 33 height 26
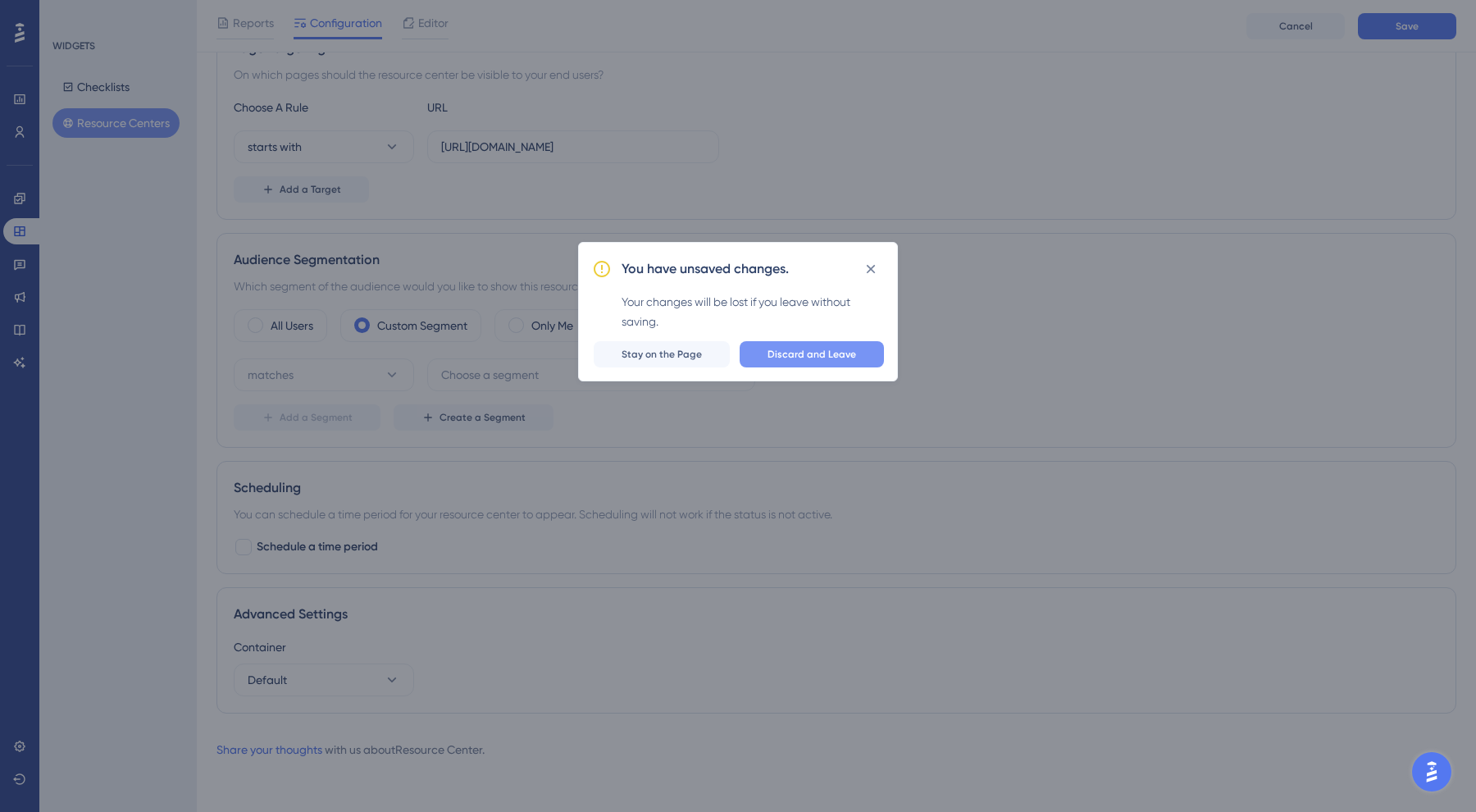
click at [839, 358] on span "Discard and Leave" at bounding box center [812, 354] width 89 height 13
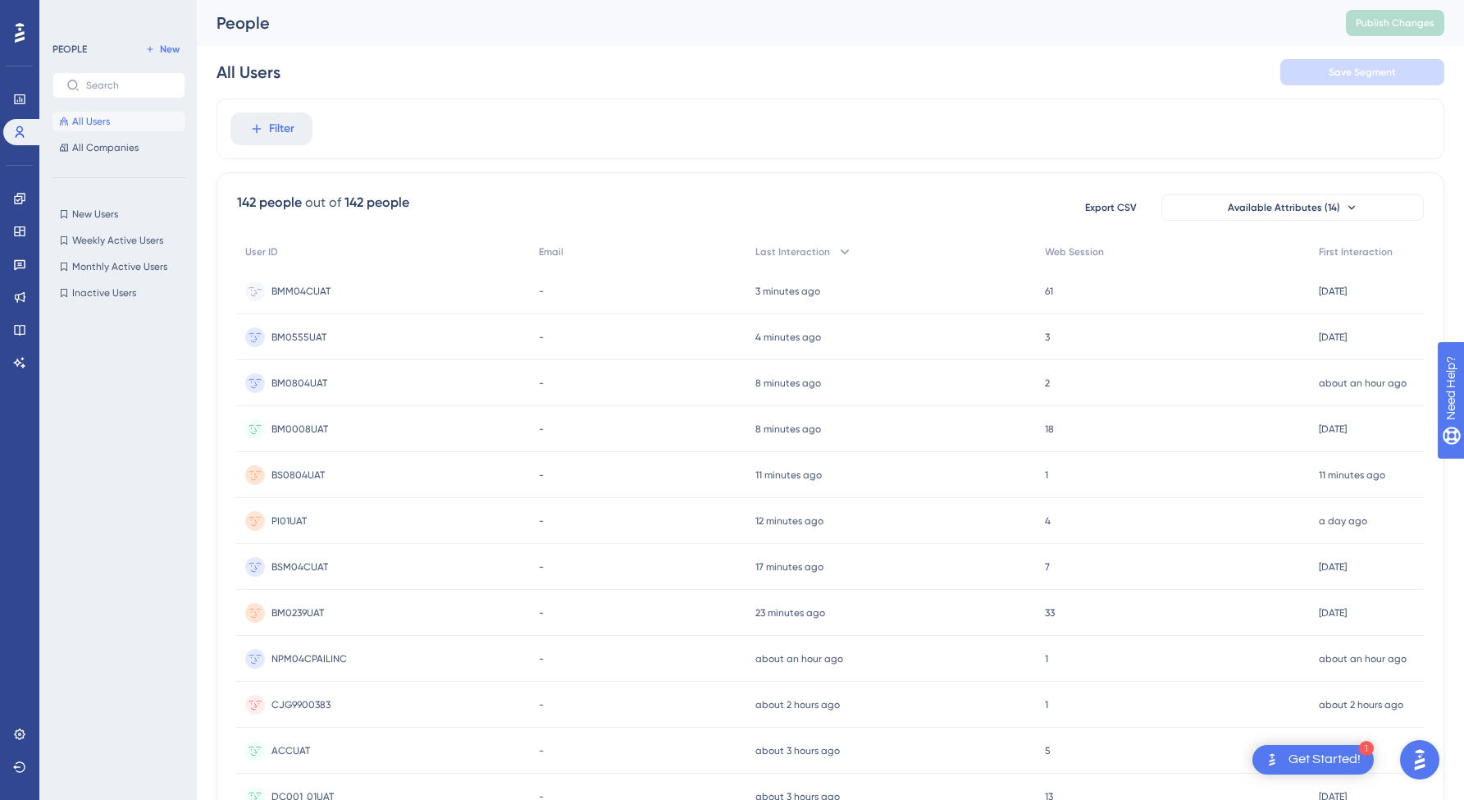
click at [305, 292] on span "BMM04CUAT" at bounding box center [300, 291] width 59 height 13
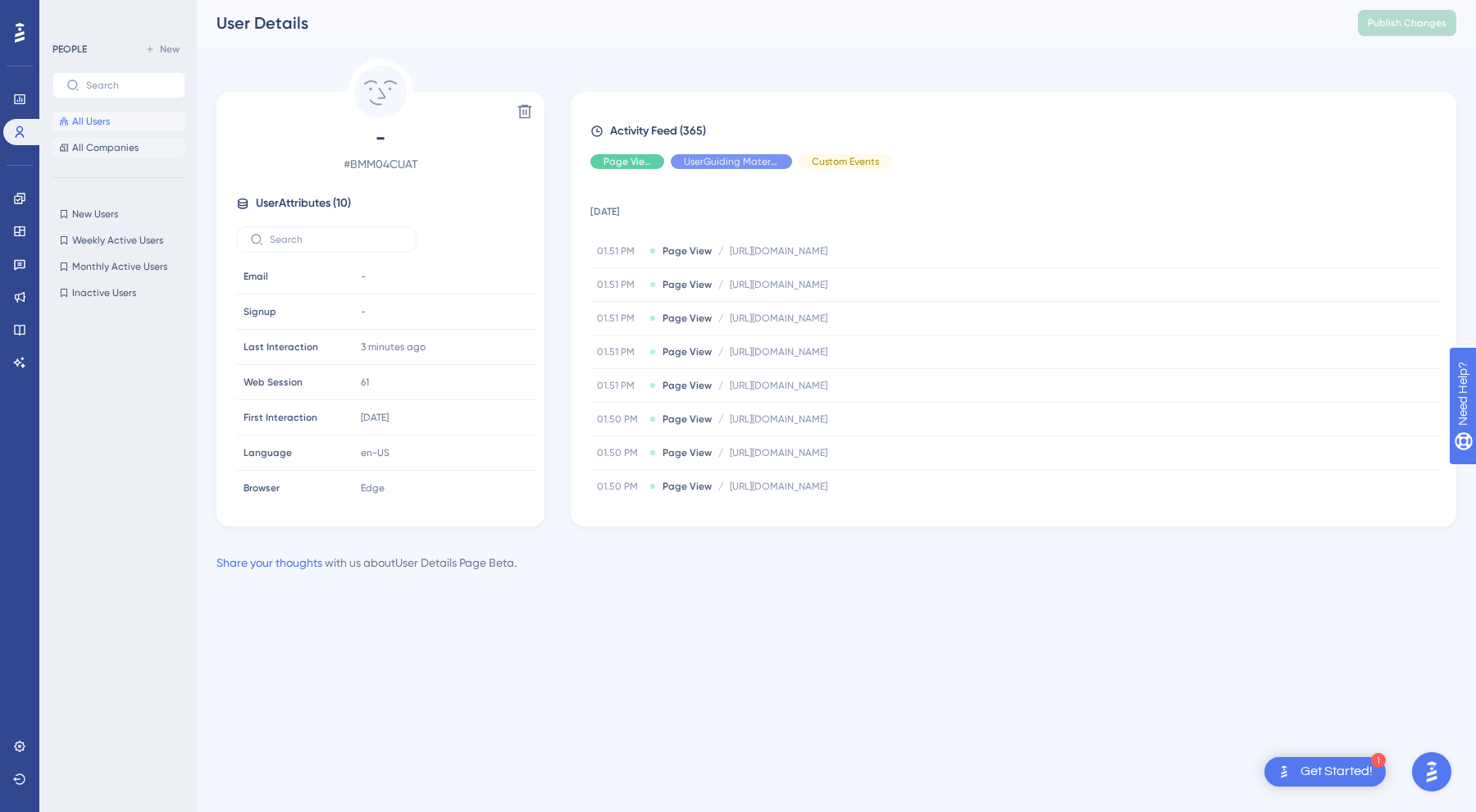
click at [81, 147] on span "All Companies" at bounding box center [105, 147] width 66 height 13
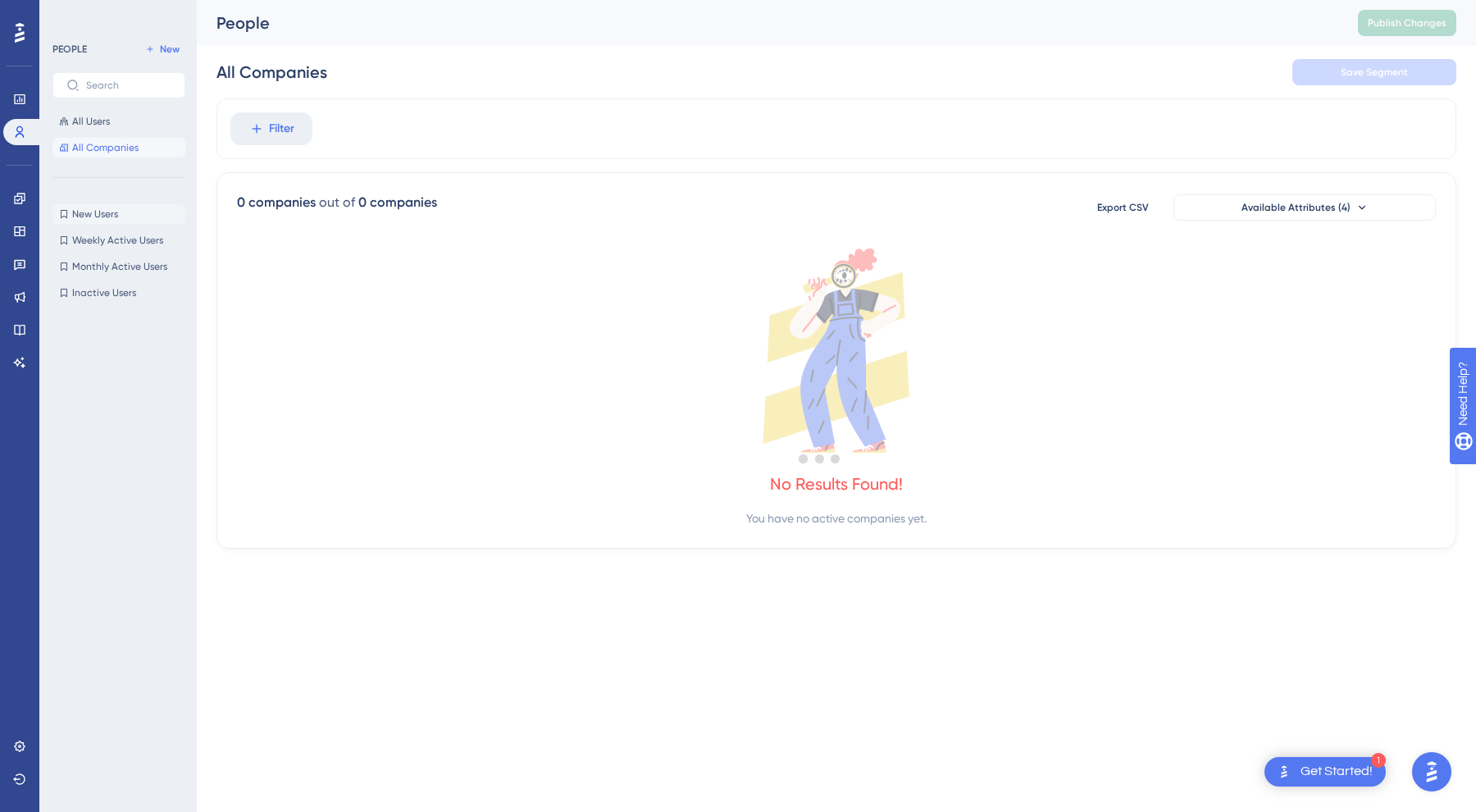
click at [80, 212] on span "New Users" at bounding box center [95, 213] width 46 height 13
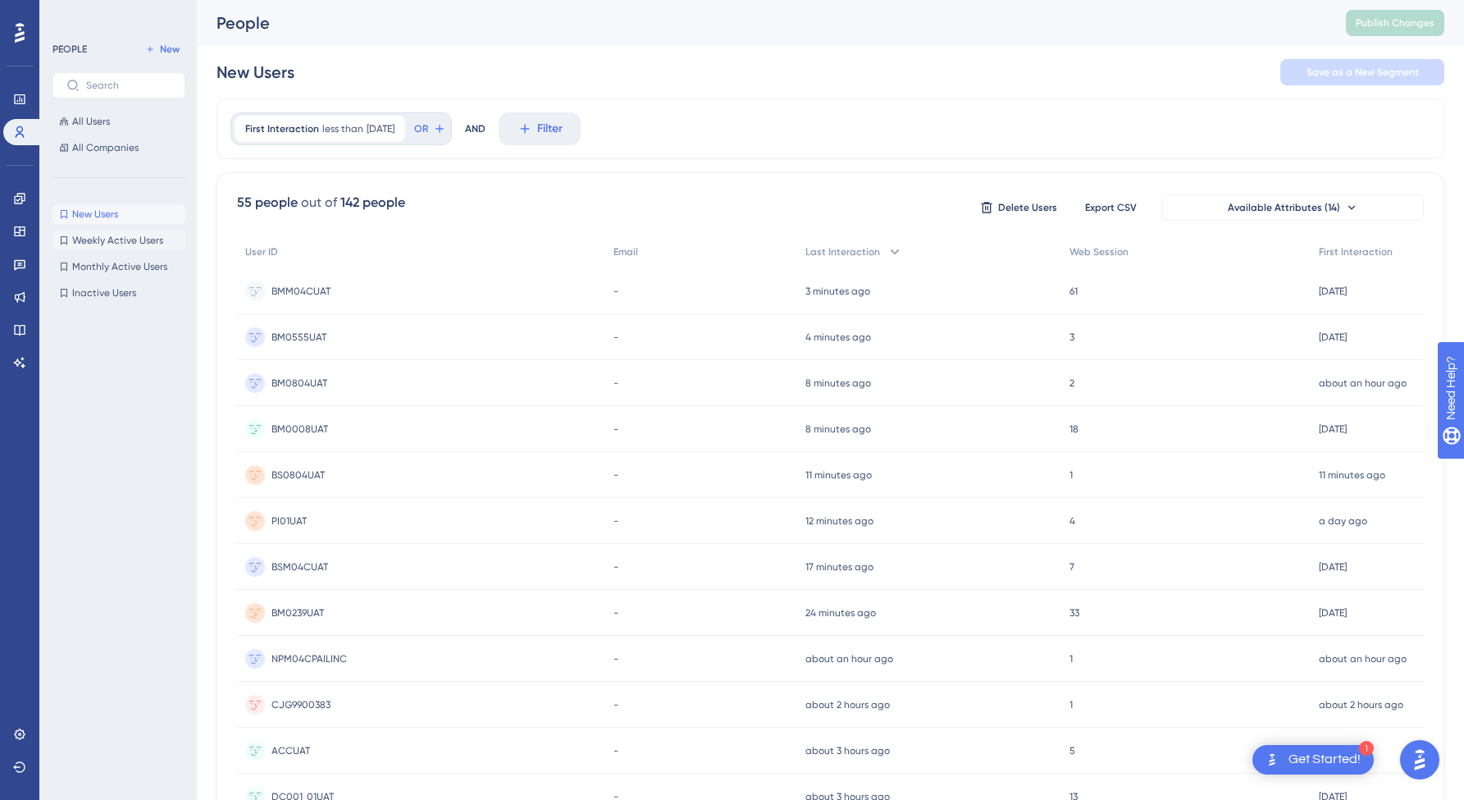
click at [119, 246] on span "Weekly Active Users" at bounding box center [117, 240] width 91 height 13
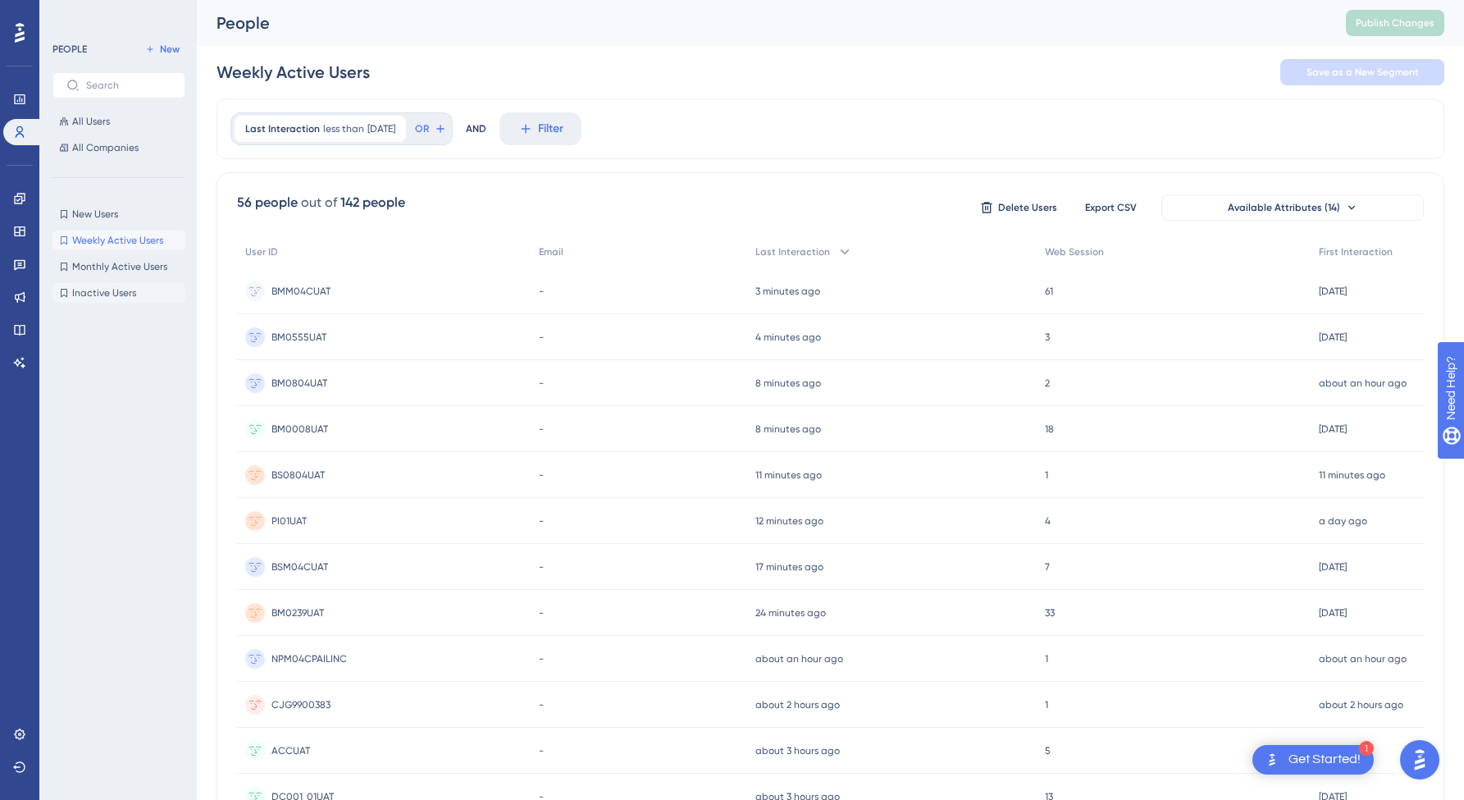
click at [125, 294] on span "Inactive Users" at bounding box center [104, 292] width 64 height 13
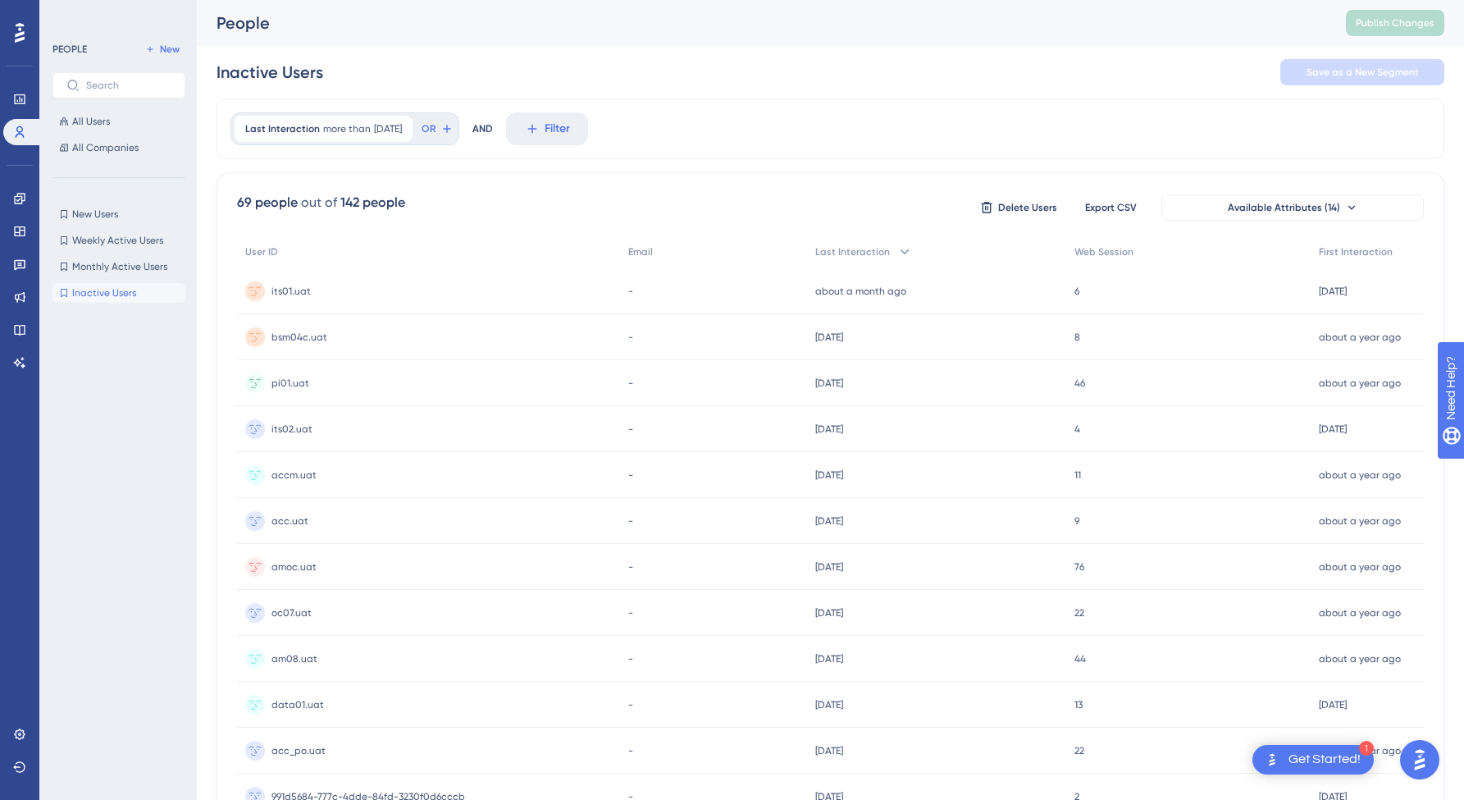
click at [145, 252] on div "New Users New Users Weekly Active Users Weekly Active Users Monthly Active User…" at bounding box center [118, 253] width 133 height 98
click at [105, 214] on span "New Users" at bounding box center [95, 213] width 46 height 13
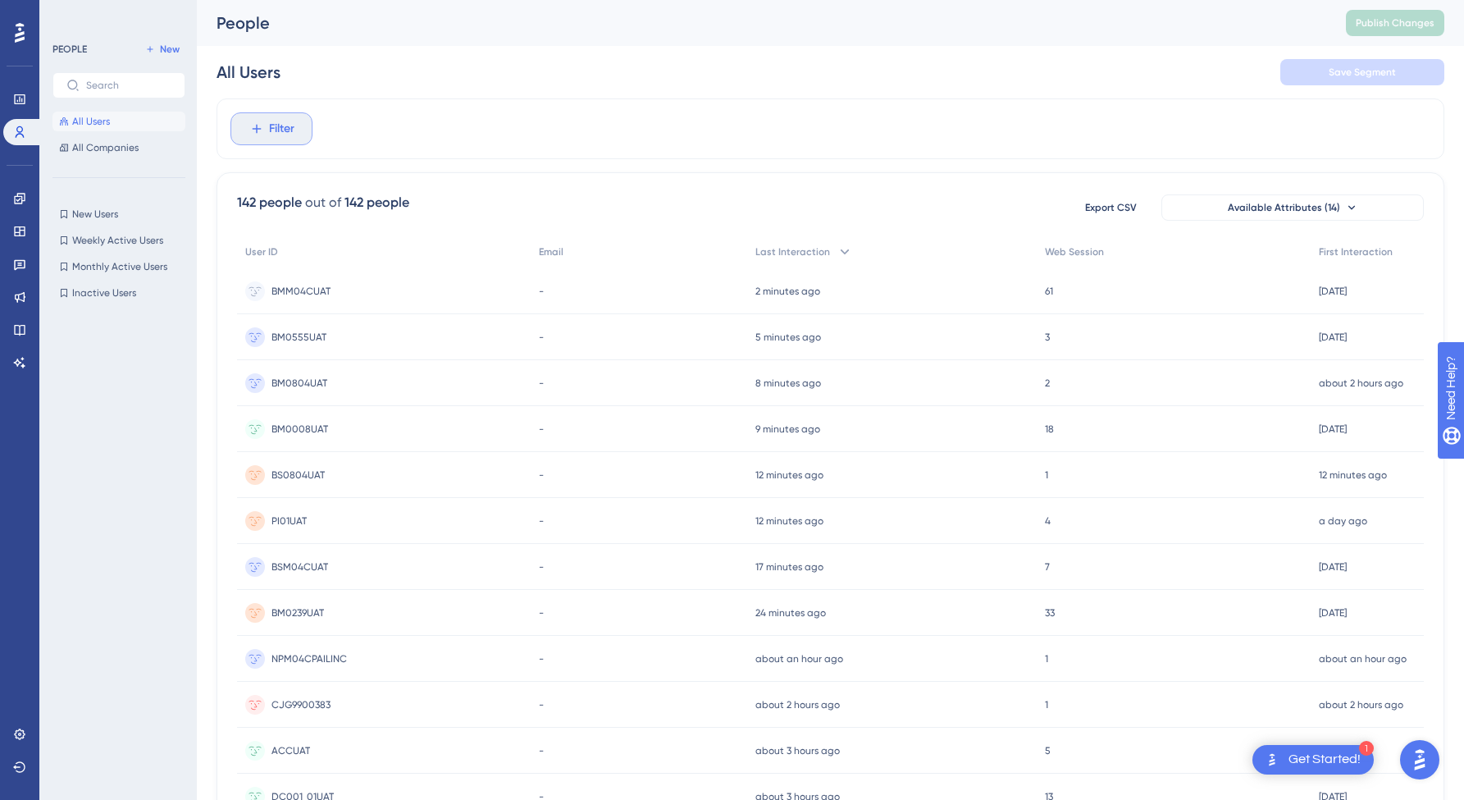
click at [274, 131] on span "Filter" at bounding box center [281, 129] width 25 height 20
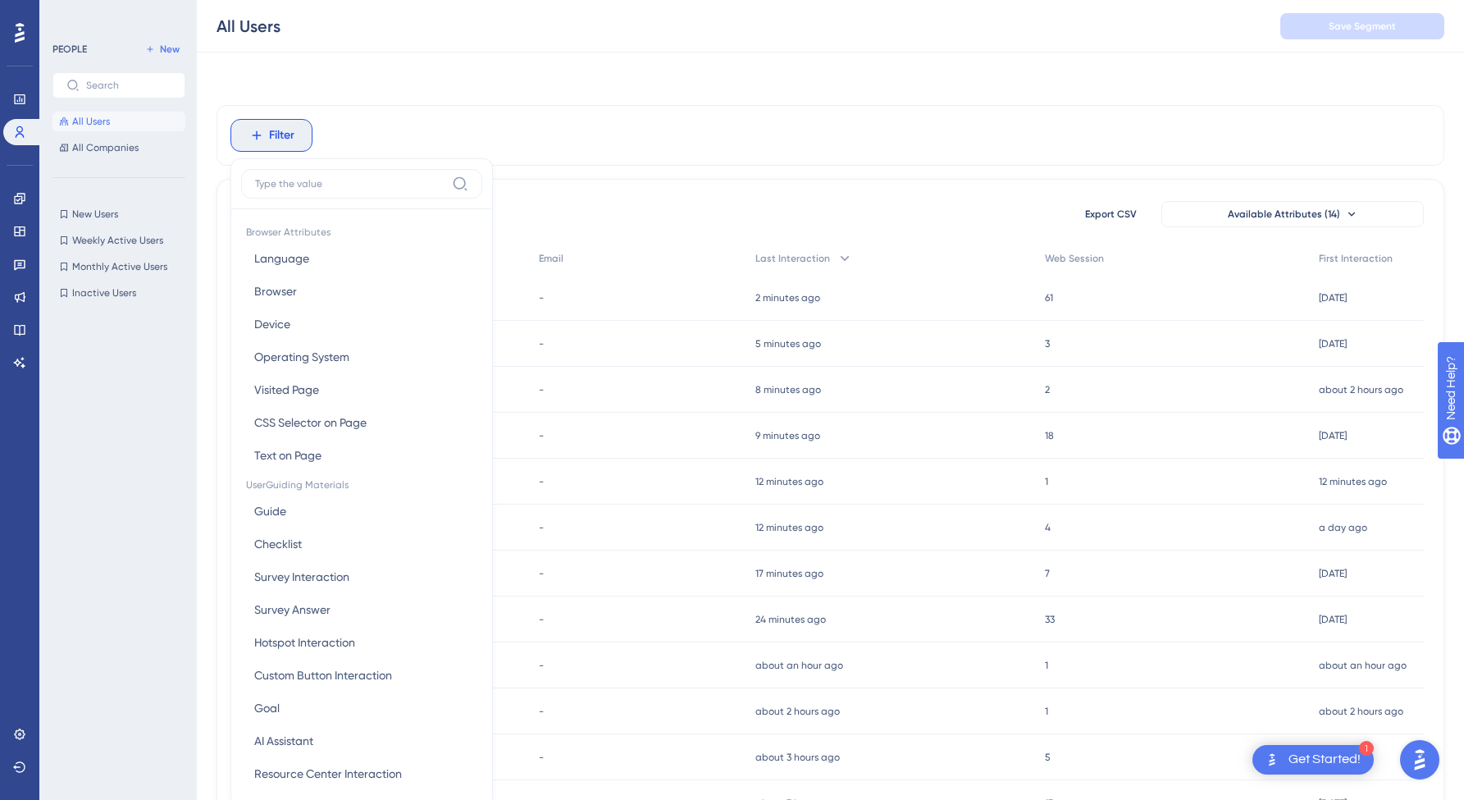
scroll to position [71, 0]
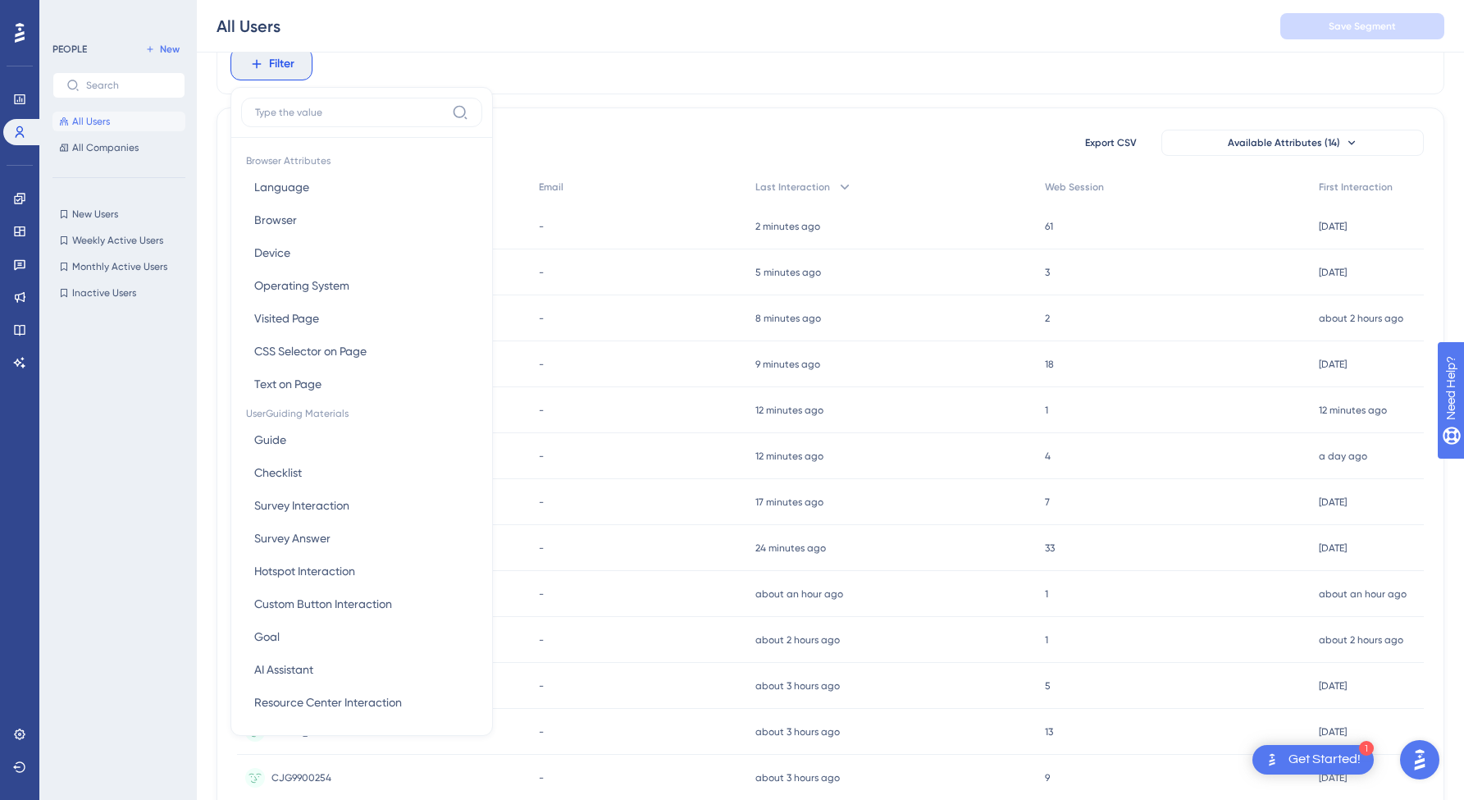
click at [189, 180] on div "PEOPLE New All Users All Companies New Users New Users Weekly Active Users Week…" at bounding box center [117, 400] width 157 height 800
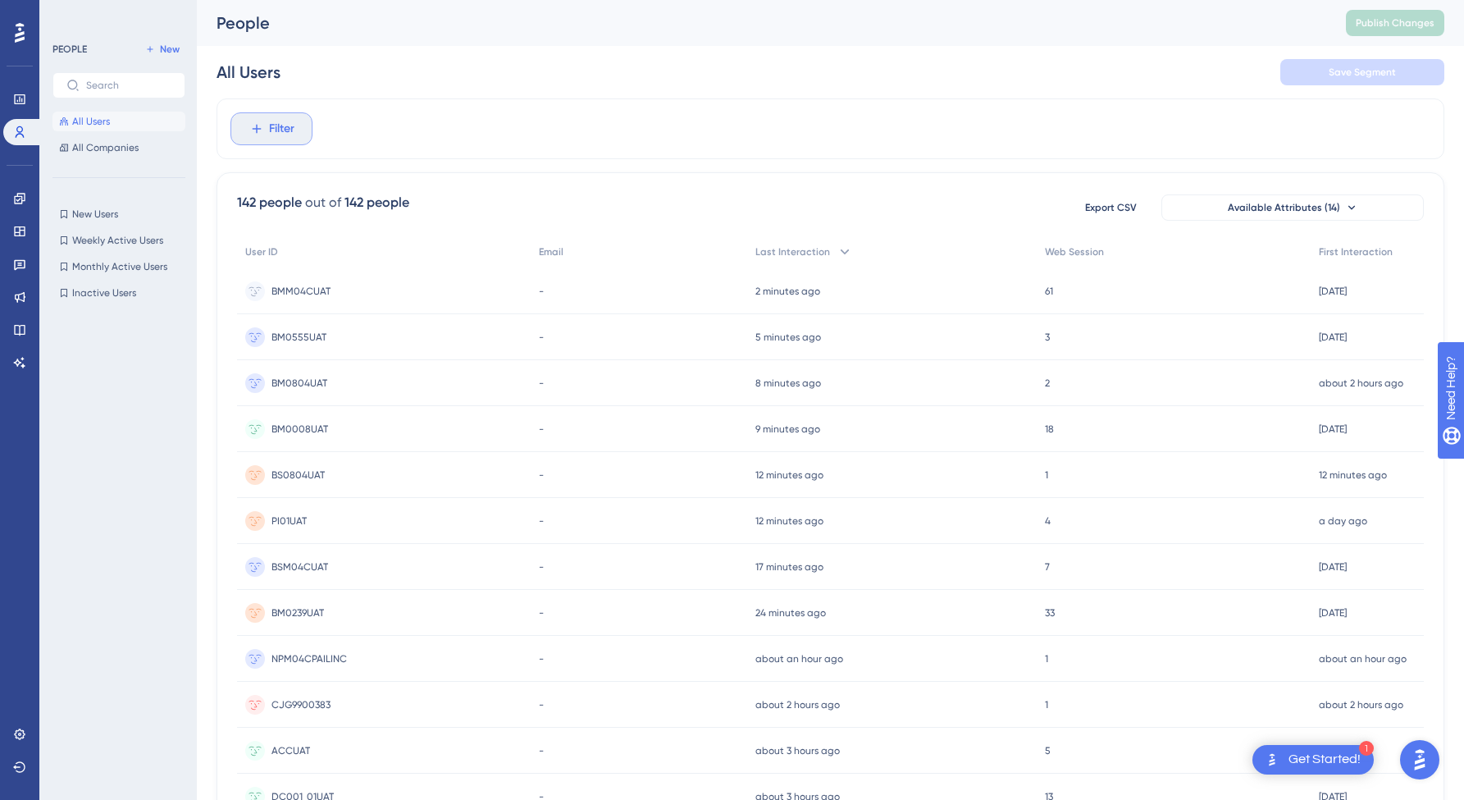
scroll to position [0, 0]
click at [16, 202] on icon at bounding box center [19, 198] width 13 height 13
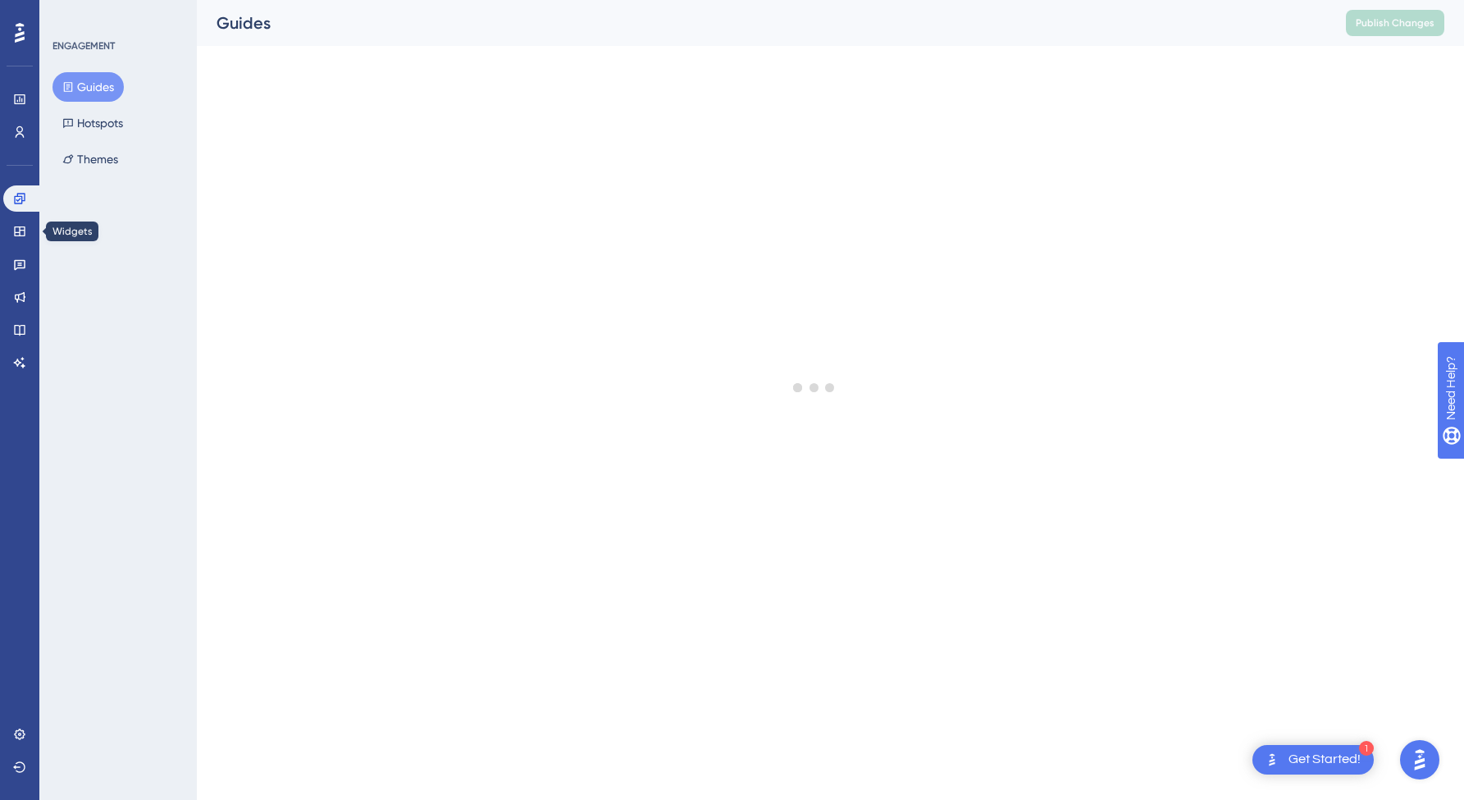
click at [21, 217] on div "Engagement Widgets Feedback Product Updates Knowledge Base AI Assistant" at bounding box center [19, 280] width 33 height 190
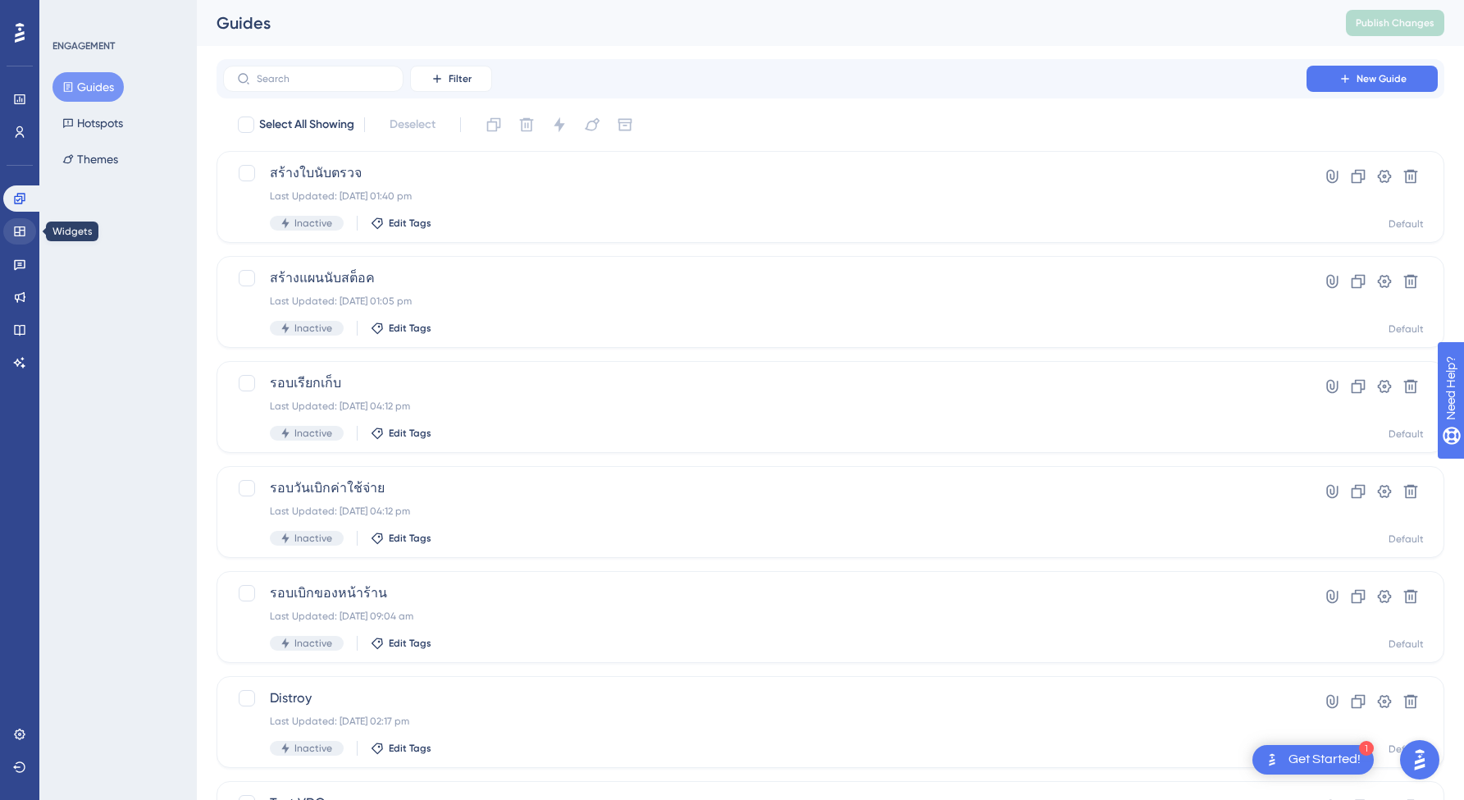
click at [21, 230] on icon at bounding box center [19, 231] width 11 height 10
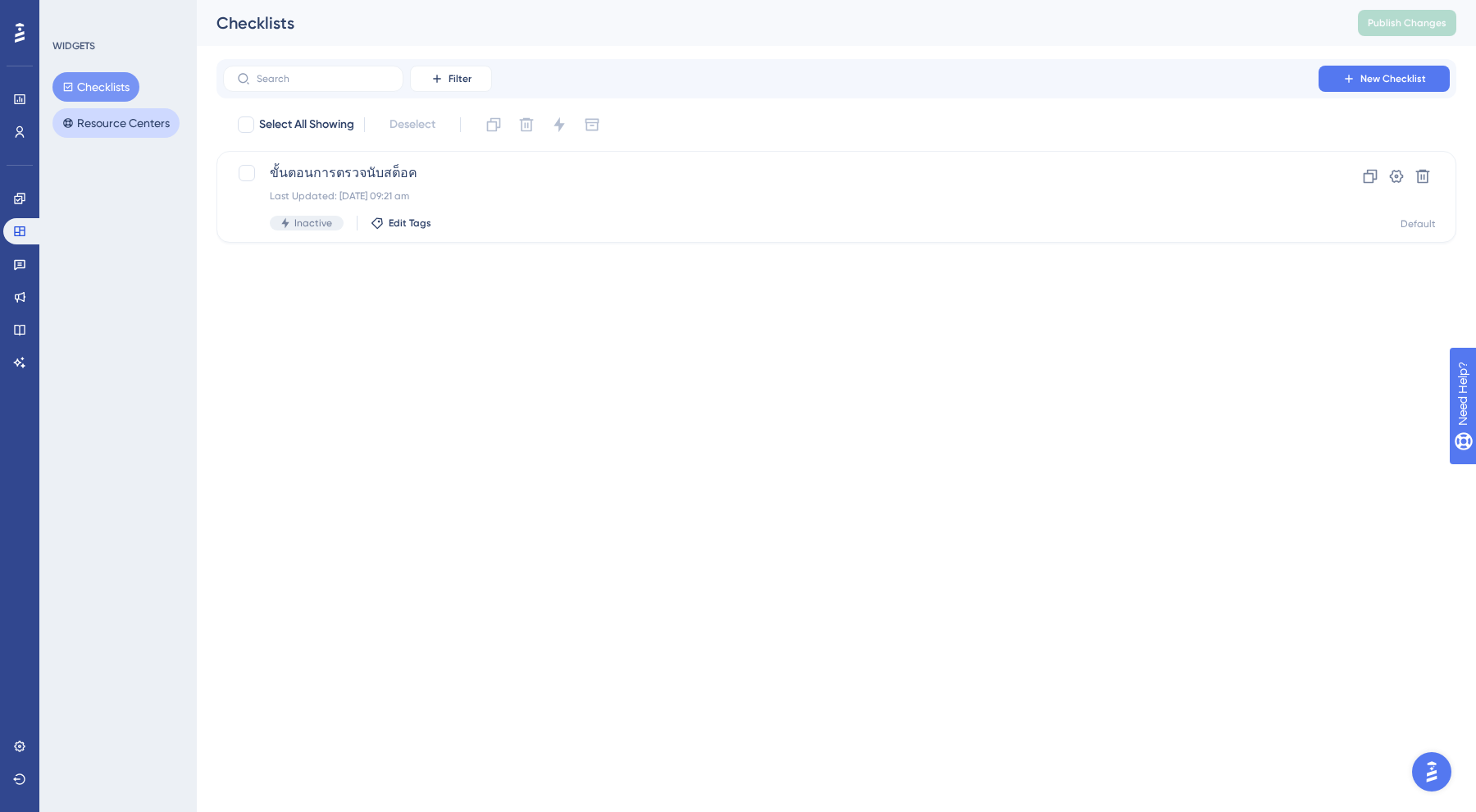
click at [141, 119] on button "Resource Centers" at bounding box center [115, 123] width 127 height 30
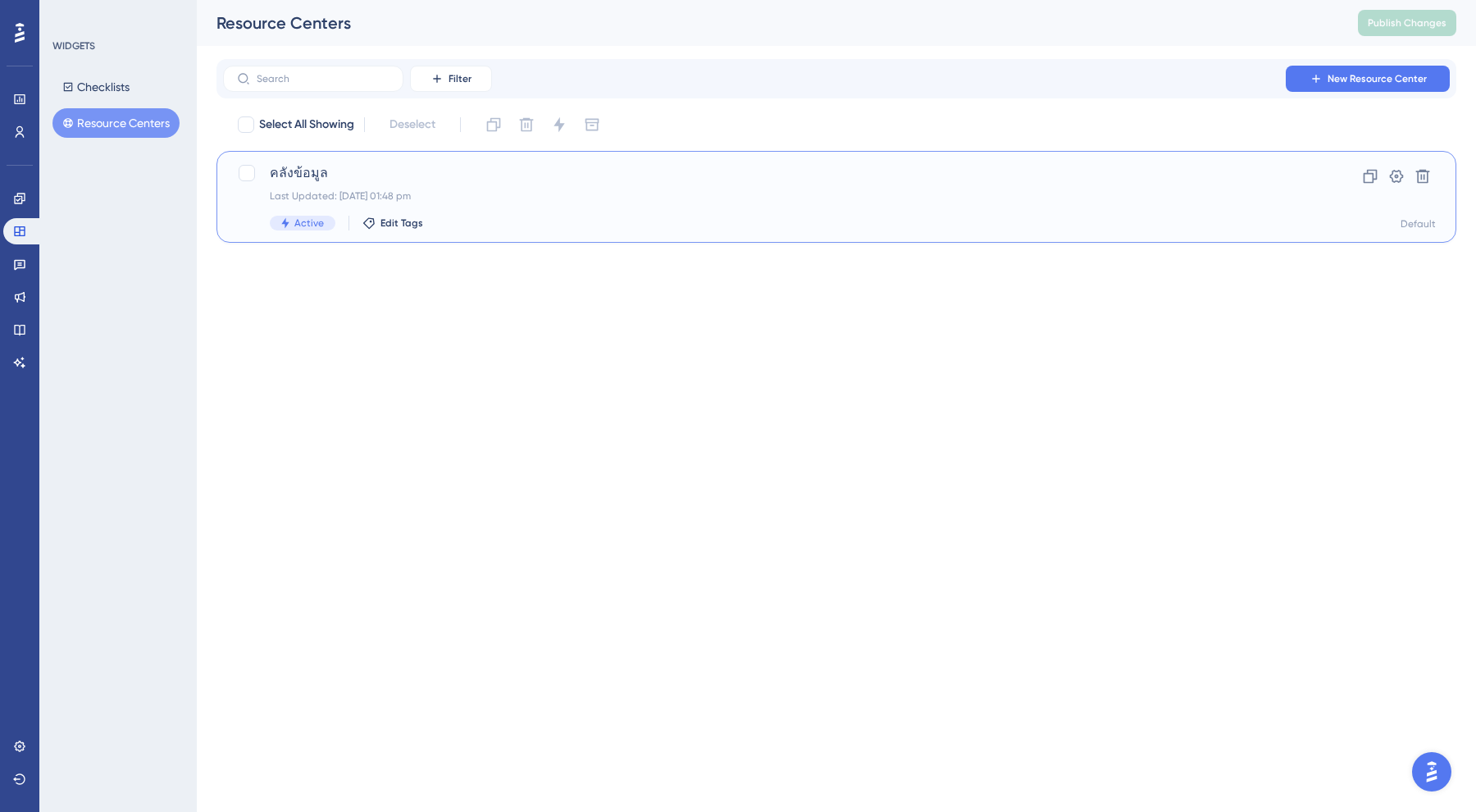
click at [373, 185] on div "คลังข้อมูล Last Updated: [DATE] 01:48 pm Active Edit Tags" at bounding box center [771, 196] width 1002 height 67
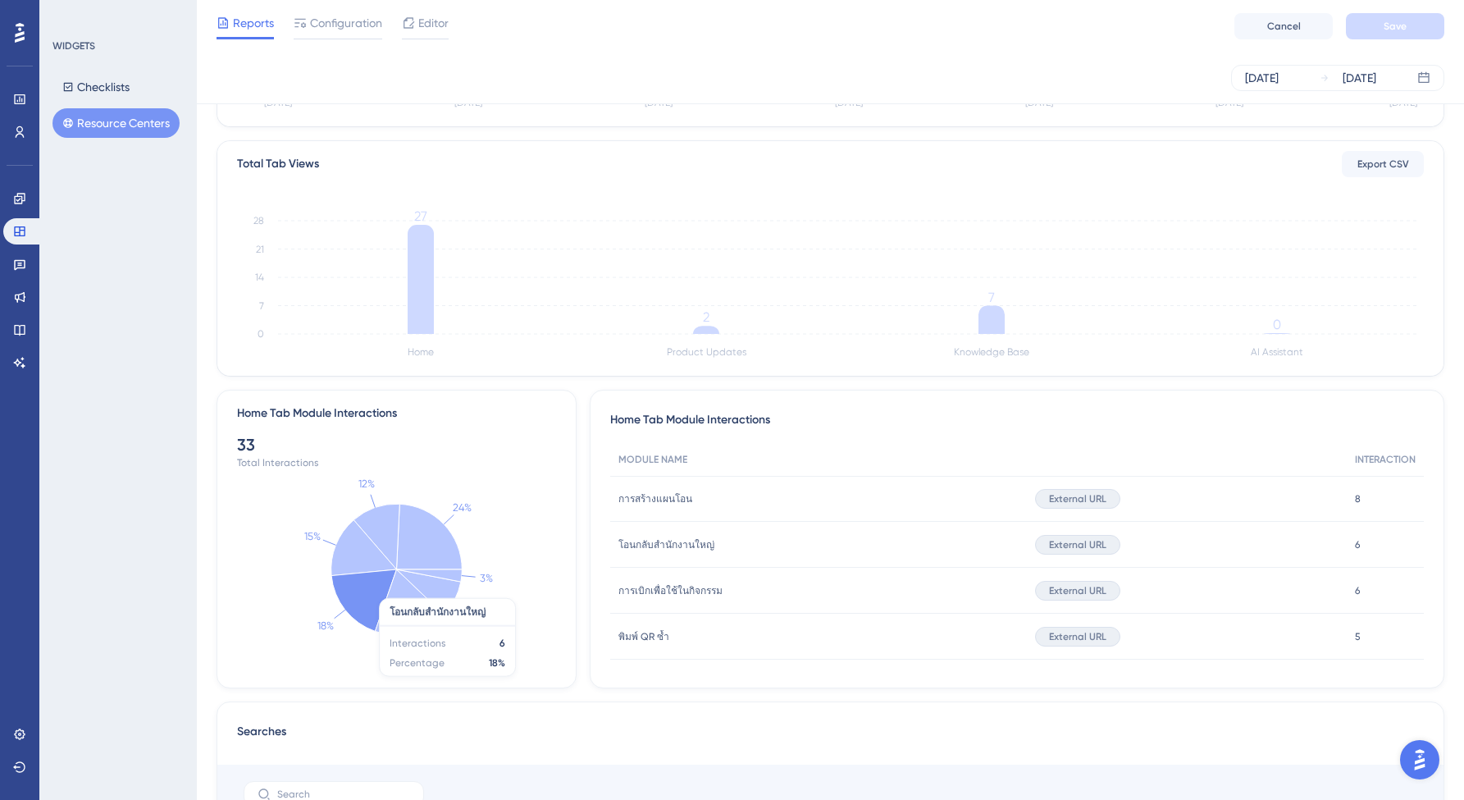
scroll to position [315, 0]
click at [587, 695] on div "Status: Active Home Tab Module Interactions Daily Weekly Monthly Export CSV [DA…" at bounding box center [830, 438] width 1228 height 1219
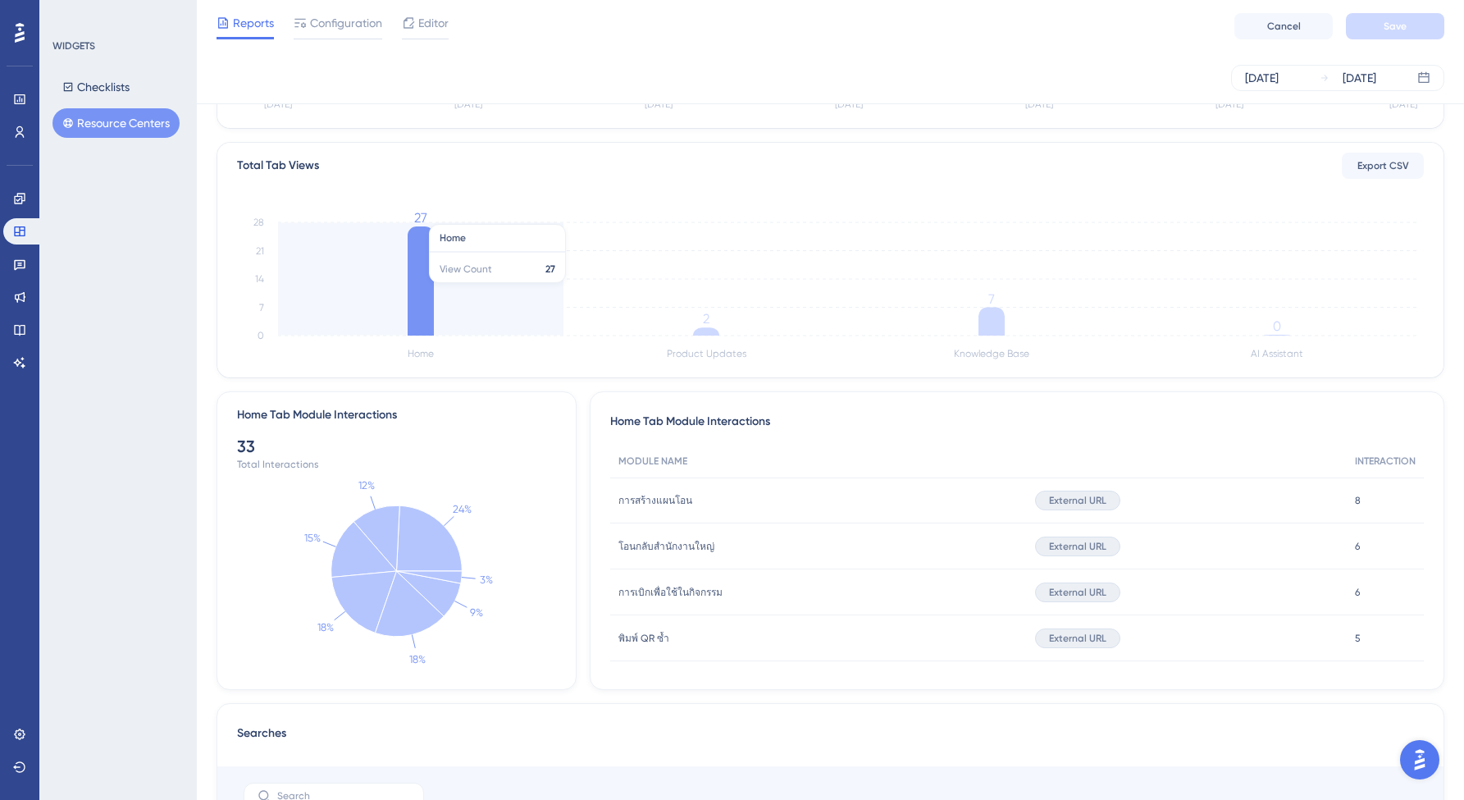
scroll to position [239, 0]
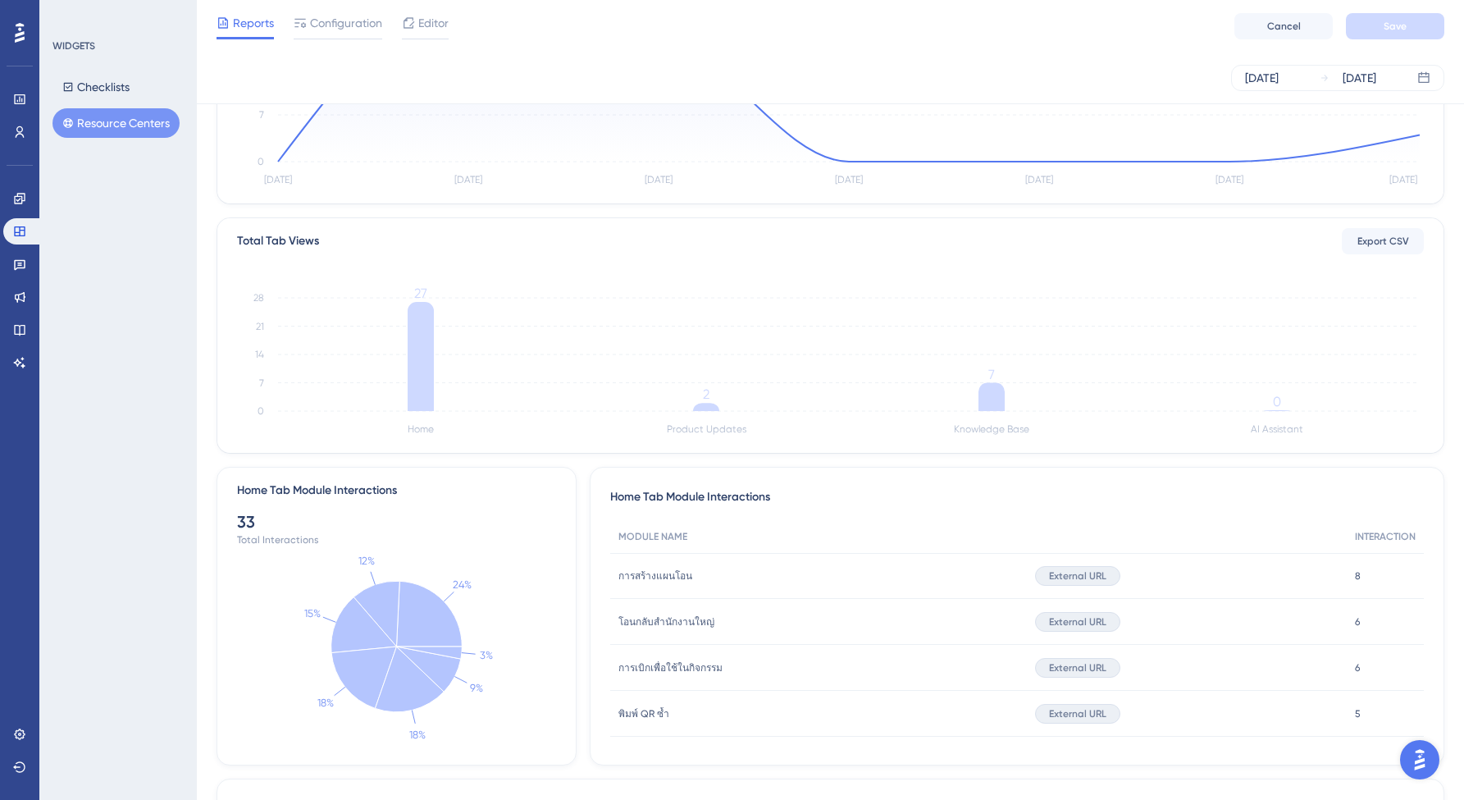
click at [119, 127] on button "Resource Centers" at bounding box center [115, 123] width 127 height 30
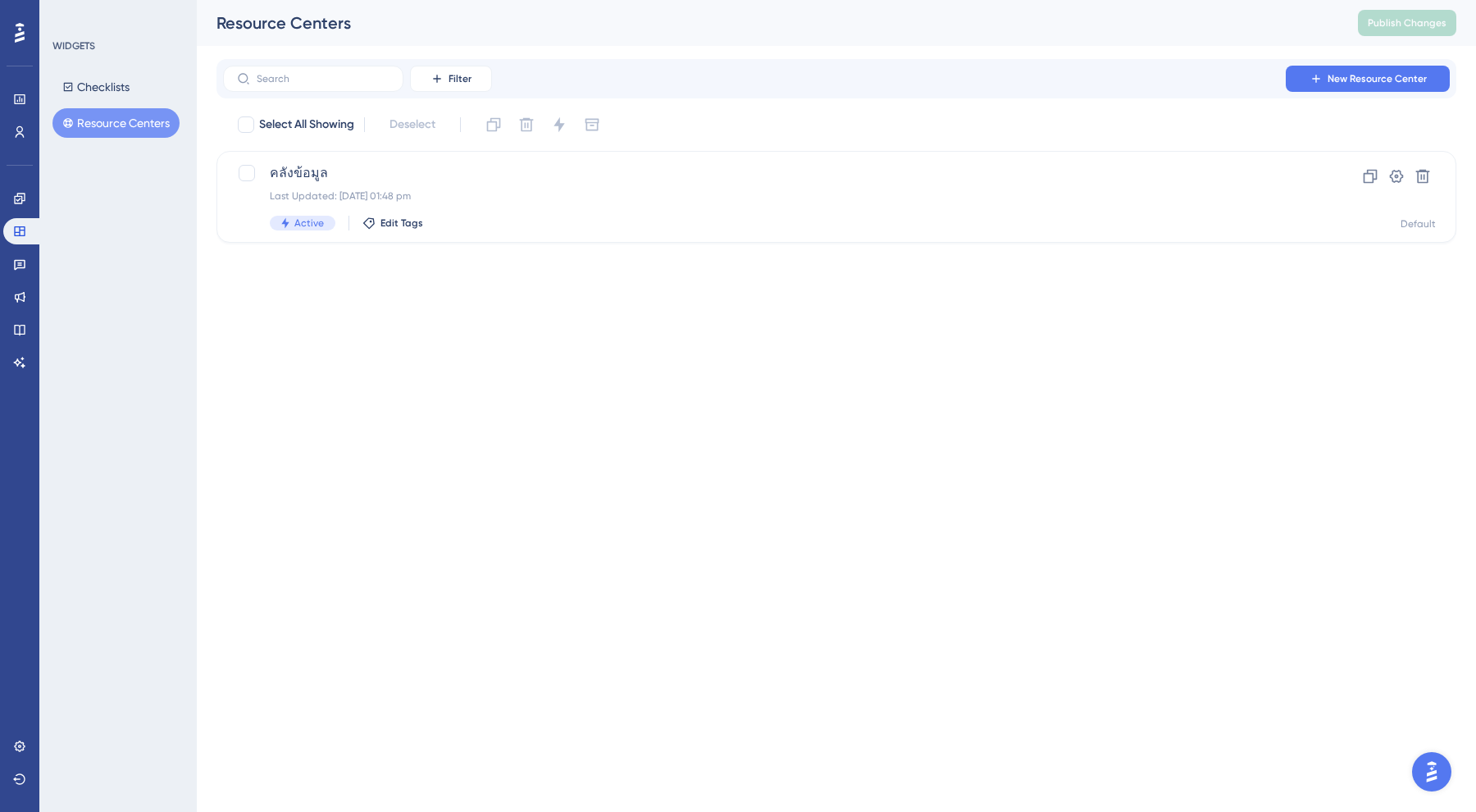
click at [0, 0] on div "Performance Users Engagement Widgets Feedback Product Updates Knowledge Base AI…" at bounding box center [0, 0] width 0 height 0
click at [599, 0] on html "Performance Users Engagement Widgets Feedback Product Updates Knowledge Base AI…" at bounding box center [738, 0] width 1476 height 0
click at [21, 131] on icon at bounding box center [19, 131] width 13 height 13
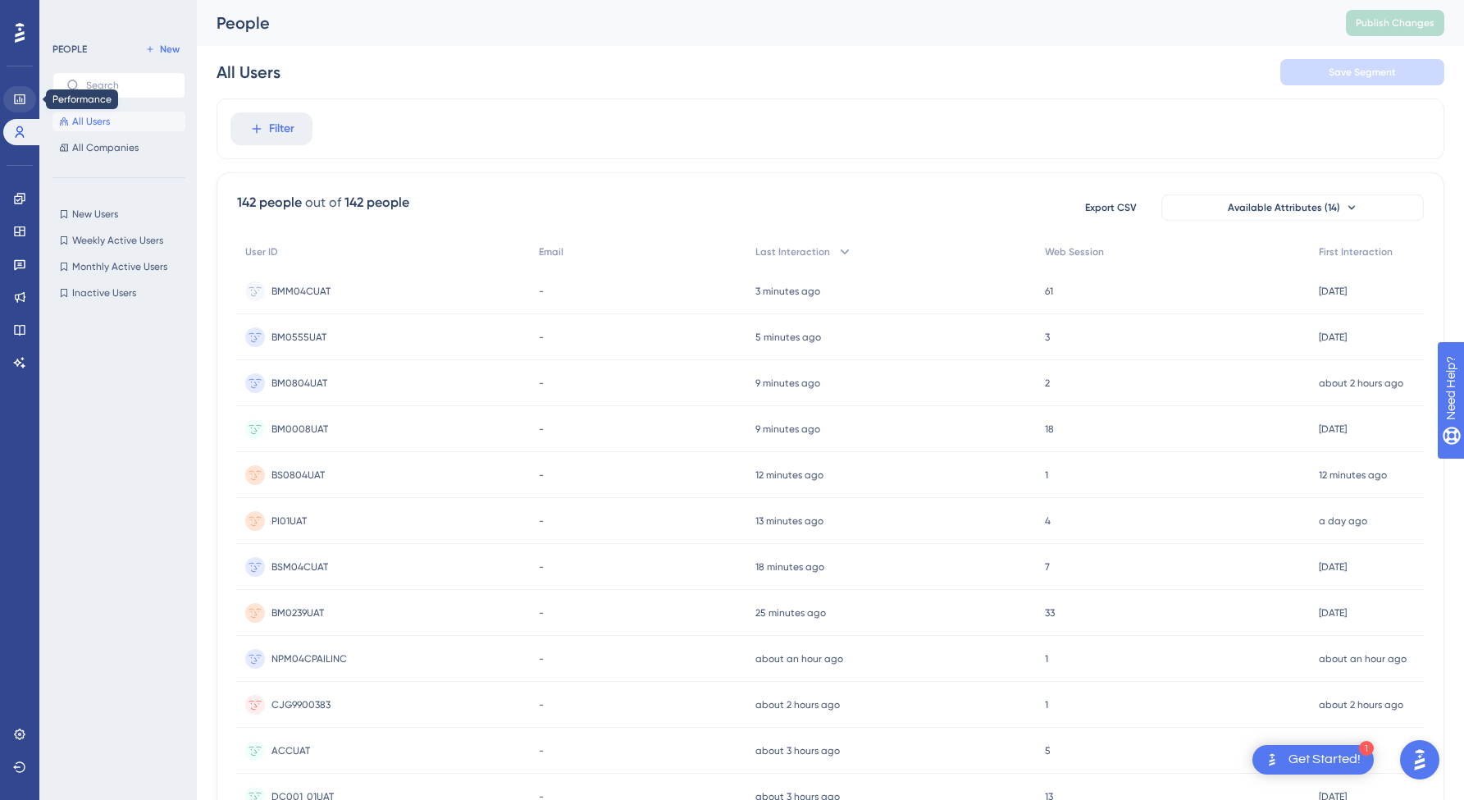
click at [23, 98] on icon at bounding box center [19, 99] width 13 height 13
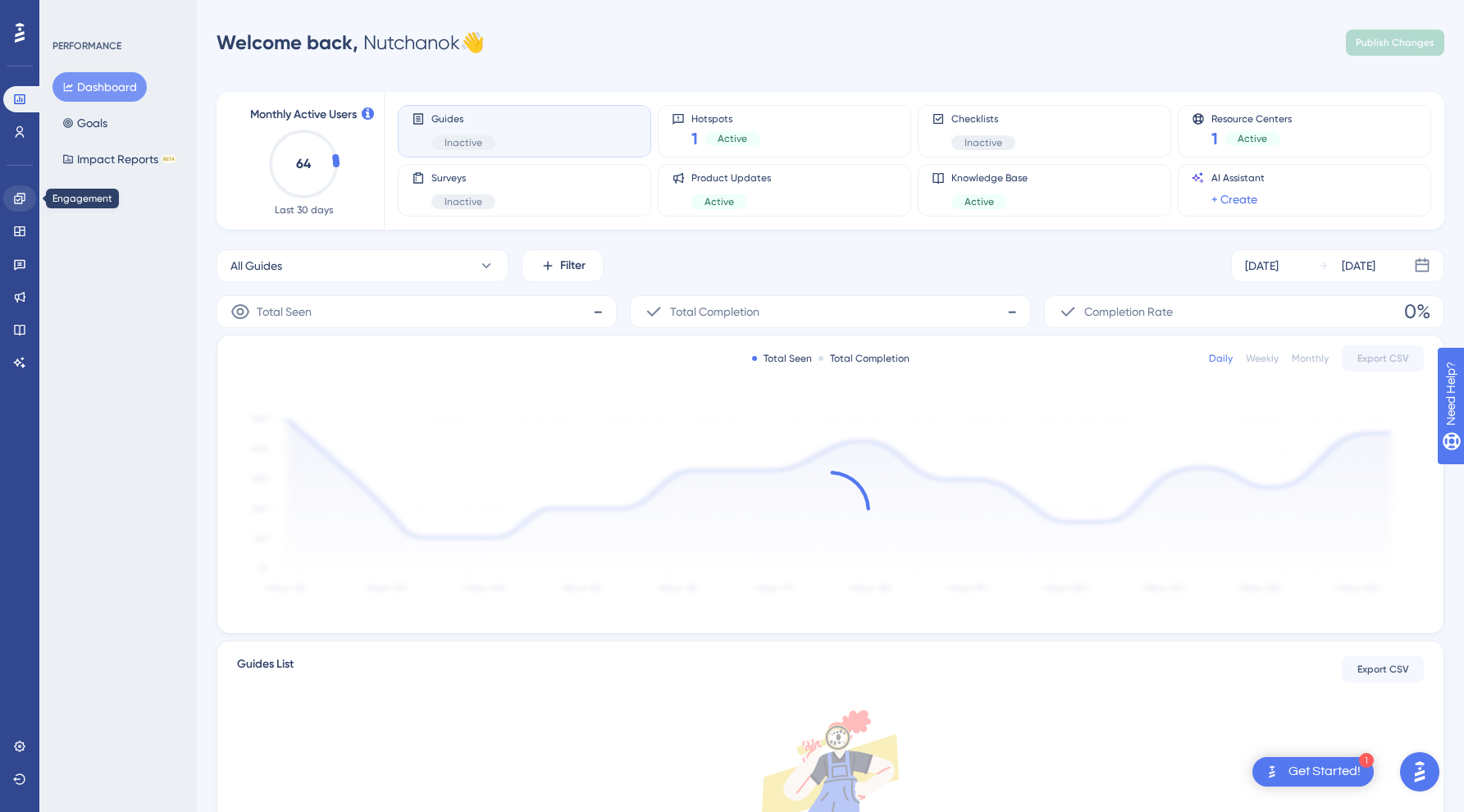
click at [25, 203] on icon at bounding box center [19, 198] width 13 height 13
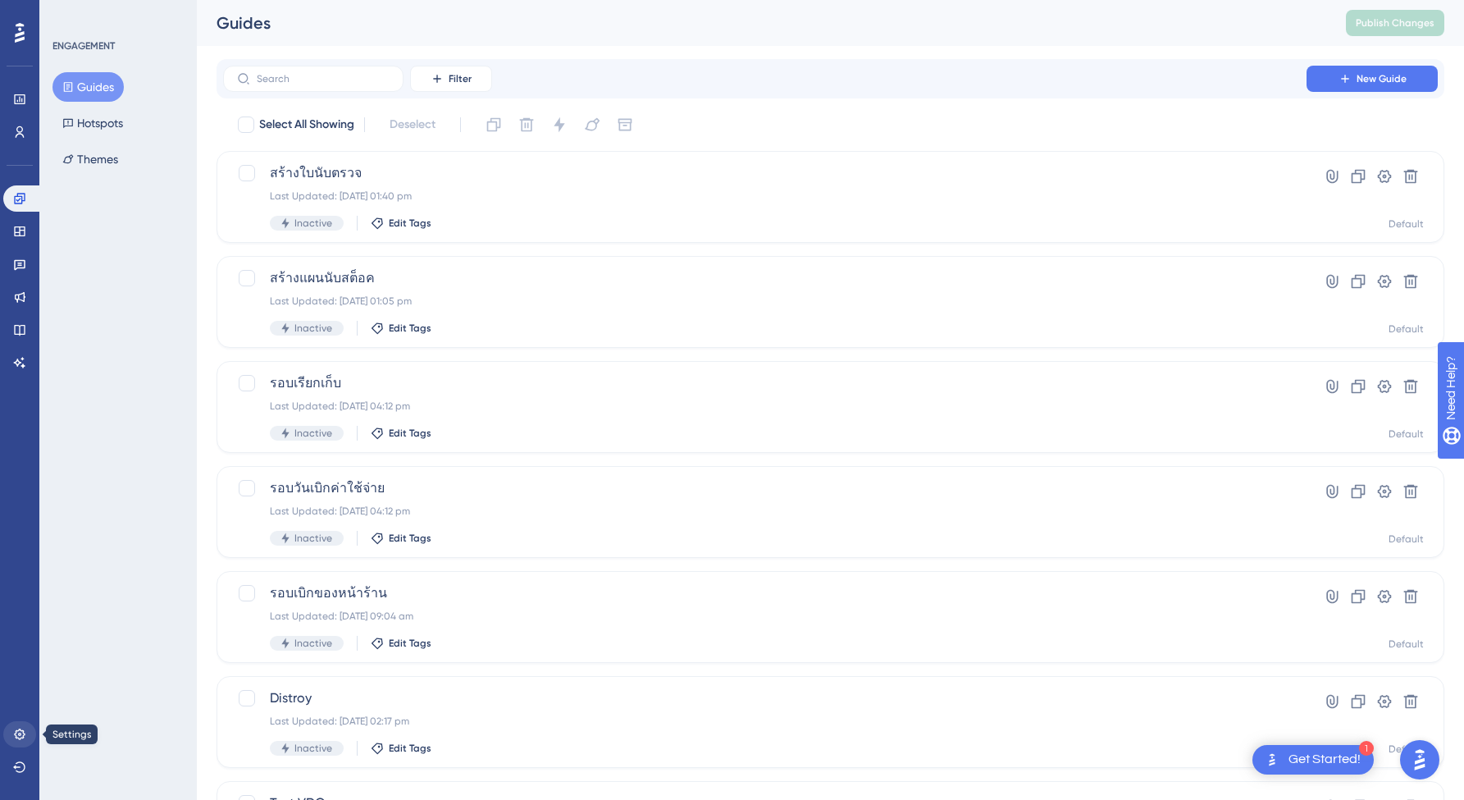
click at [20, 734] on icon at bounding box center [19, 733] width 13 height 13
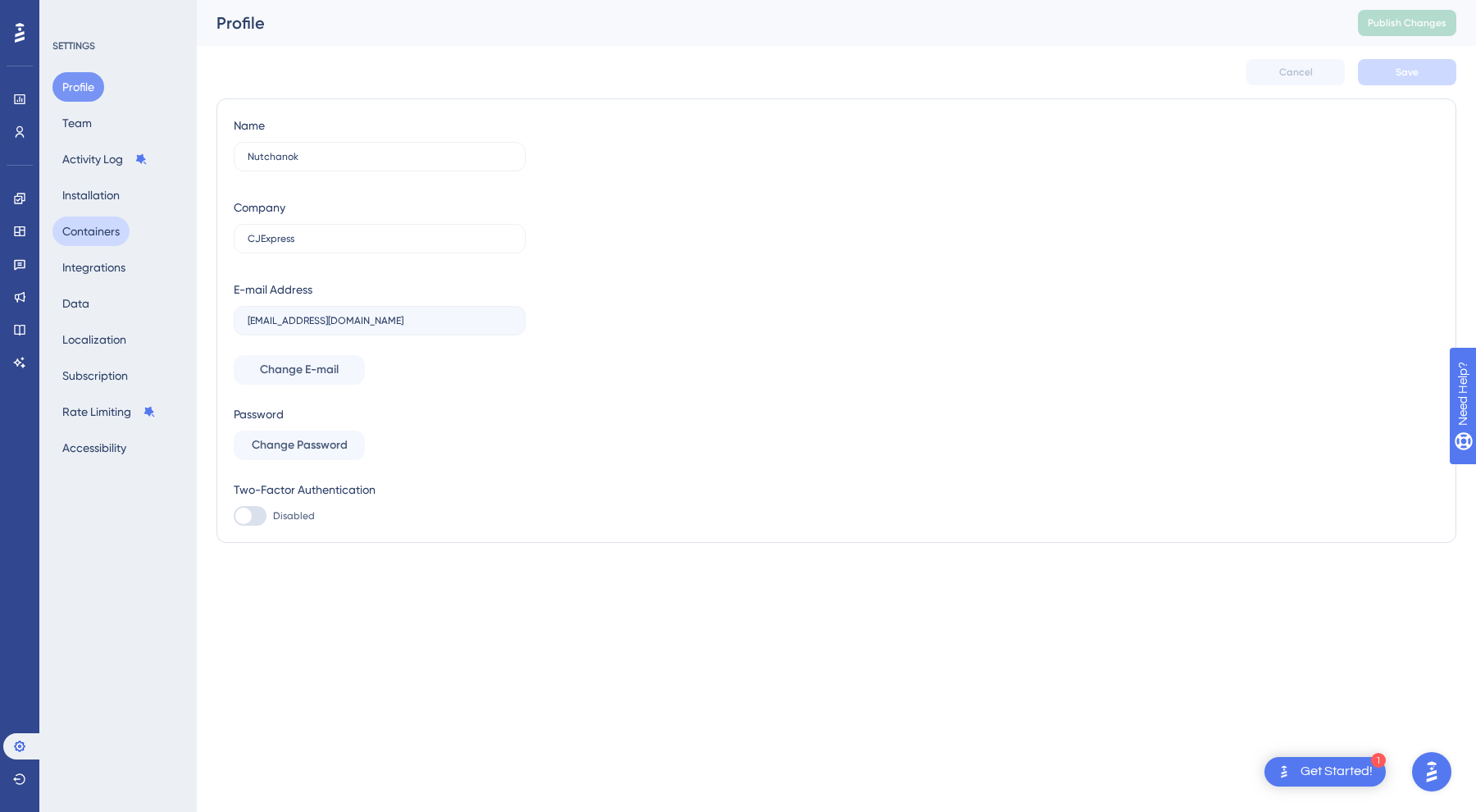
click at [84, 222] on button "Containers" at bounding box center [90, 231] width 77 height 30
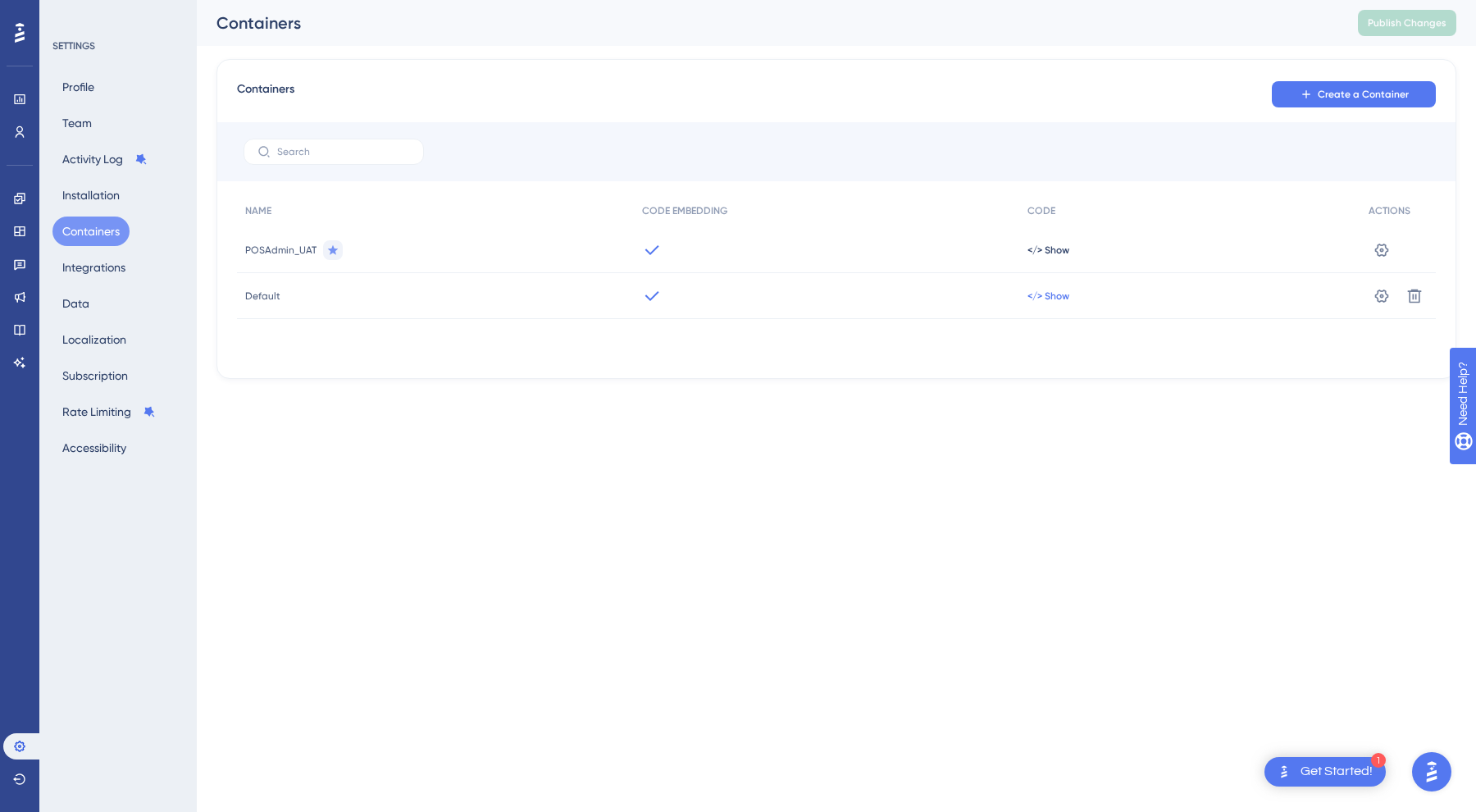
click at [1044, 299] on span "</> Show" at bounding box center [1048, 295] width 42 height 13
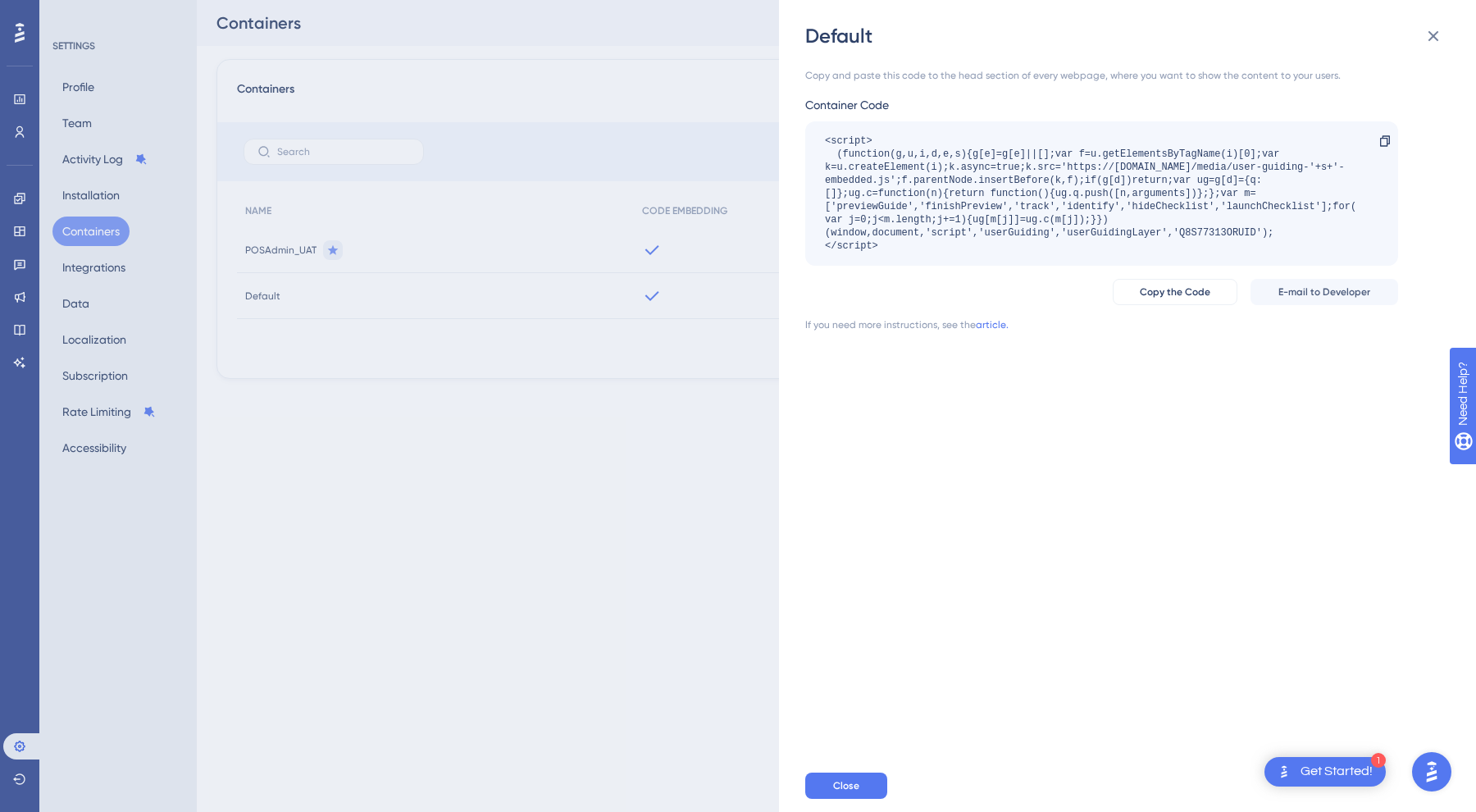
click at [719, 459] on div "Default Copy and paste this code to the head section of every webpage, where yo…" at bounding box center [738, 406] width 1476 height 812
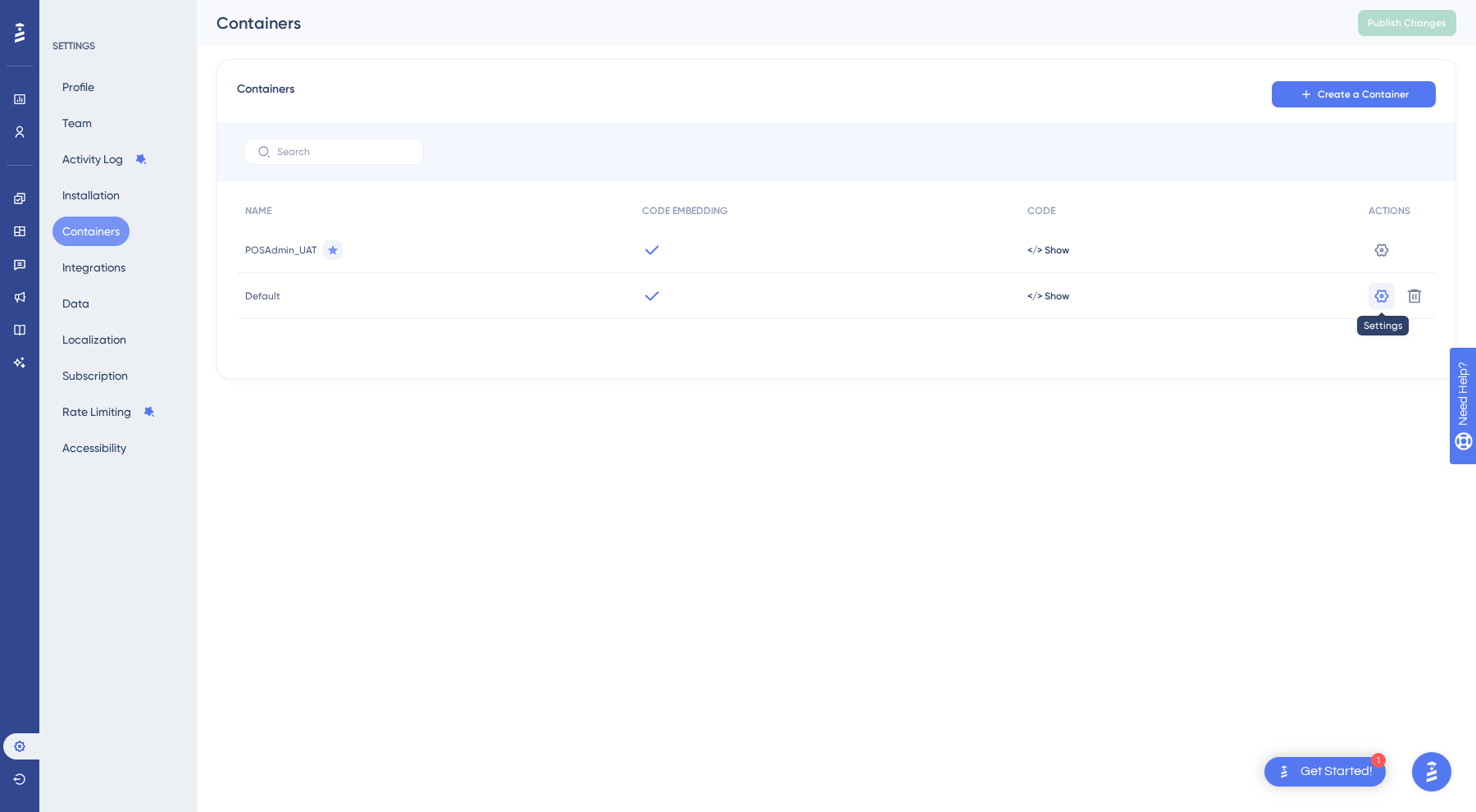
click at [1381, 291] on icon at bounding box center [1382, 295] width 14 height 13
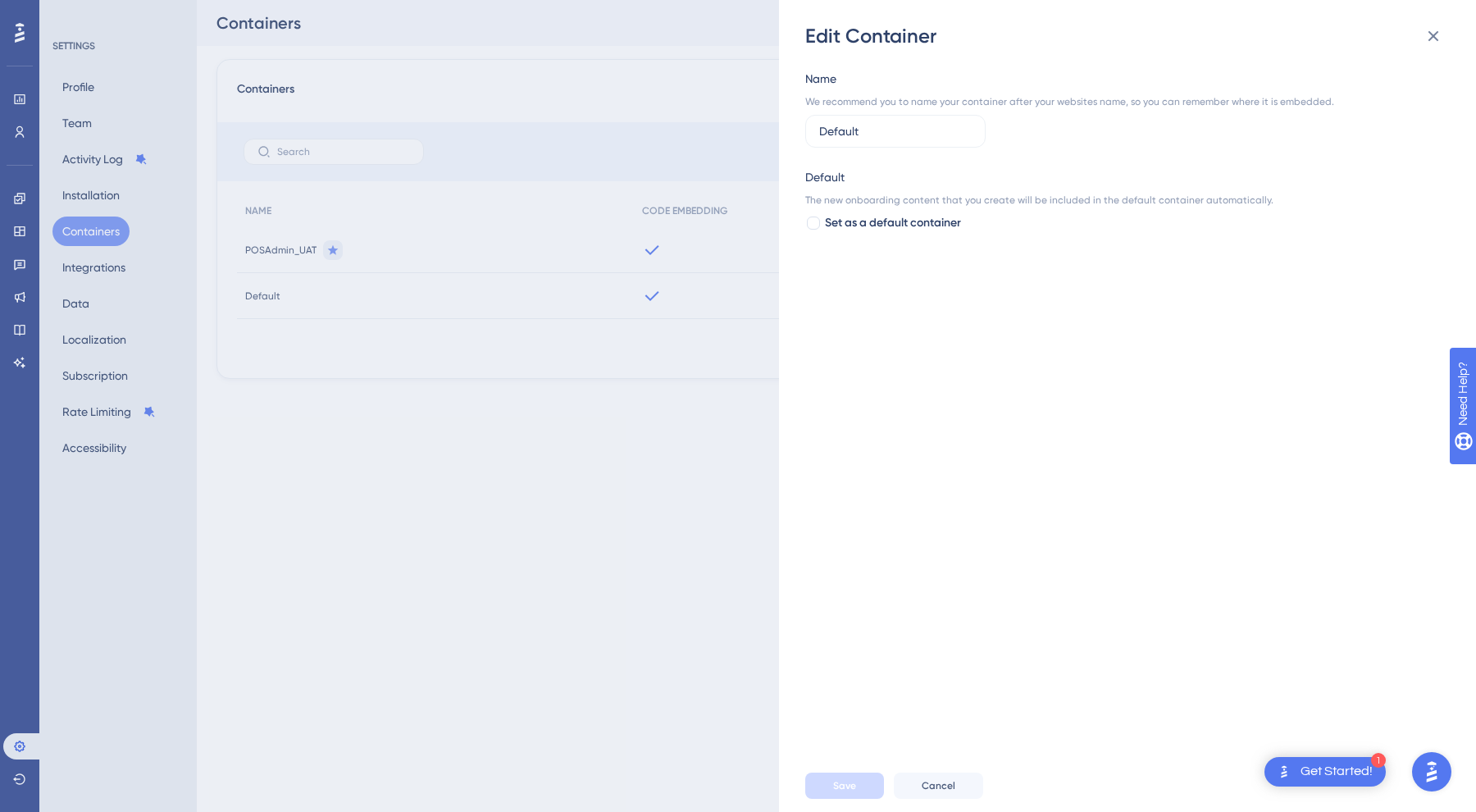
click at [735, 650] on div "Edit Container Name We recommend you to name your container after your websites…" at bounding box center [738, 406] width 1476 height 812
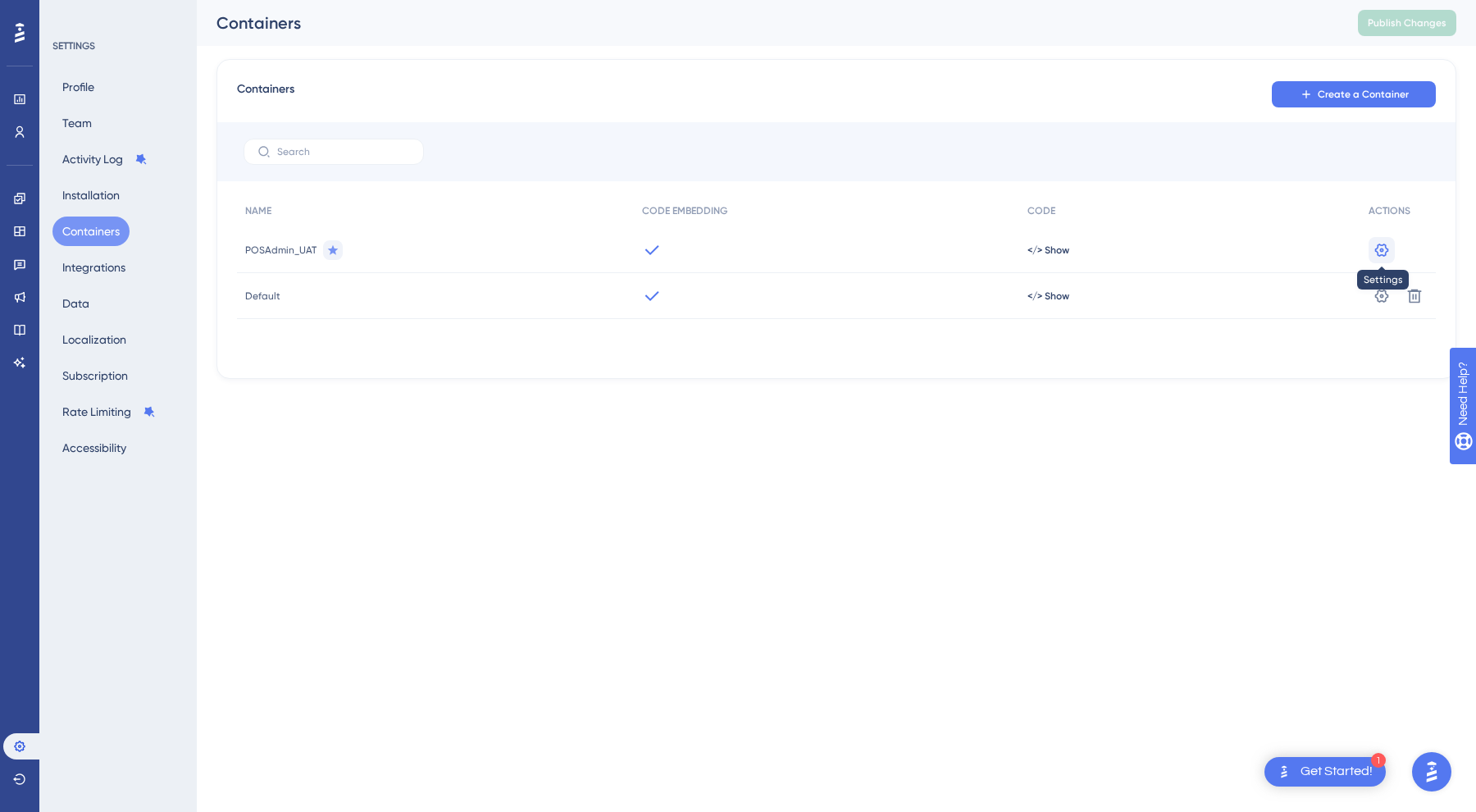
click at [1377, 247] on icon at bounding box center [1382, 250] width 16 height 16
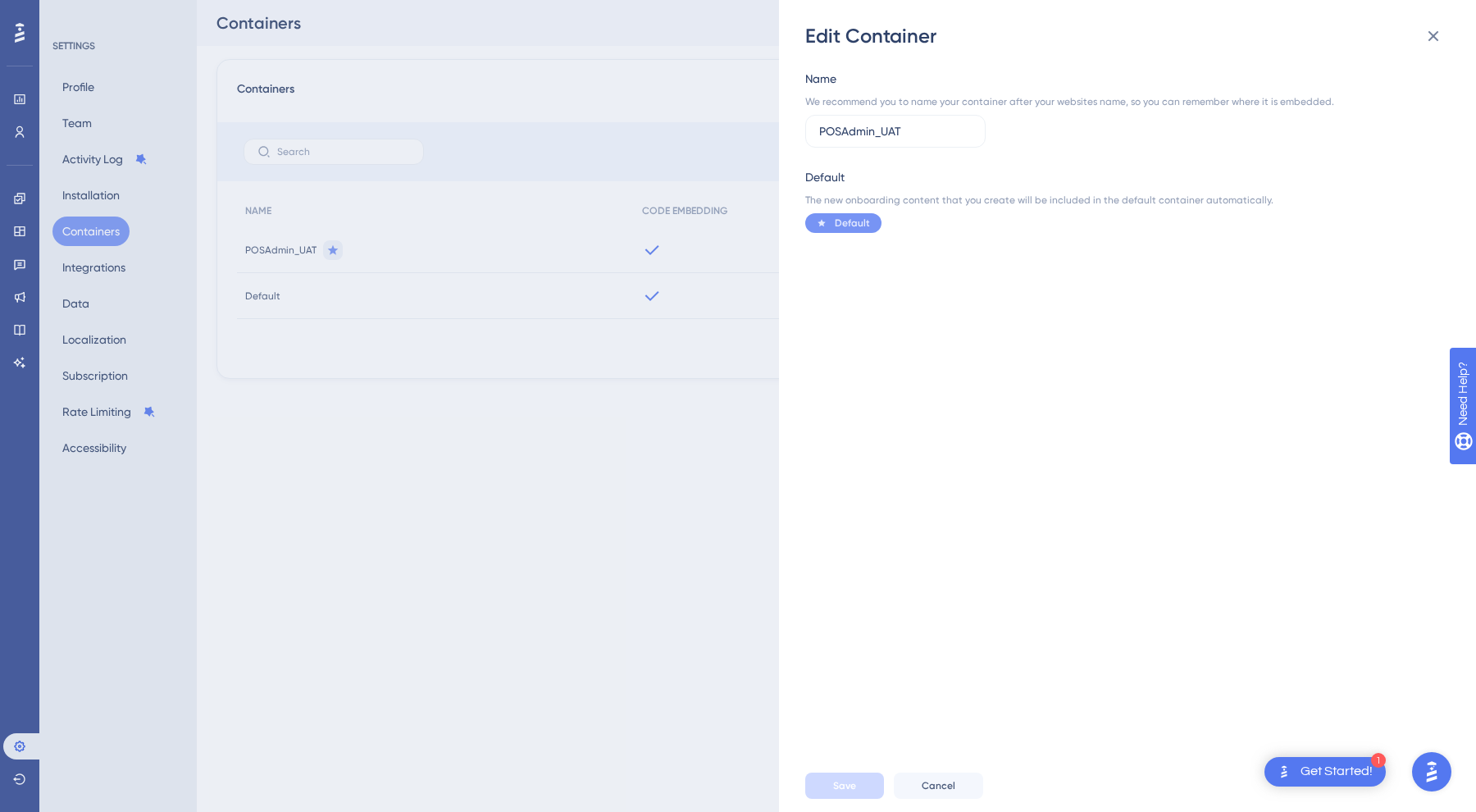
click at [841, 313] on div "Name We recommend you to name your container after your websites name, so you c…" at bounding box center [1135, 404] width 661 height 710
click at [955, 349] on div "Name We recommend you to name your container after your websites name, so you c…" at bounding box center [1135, 404] width 661 height 710
click at [757, 342] on div "Edit Container Name We recommend you to name your container after your websites…" at bounding box center [738, 406] width 1476 height 812
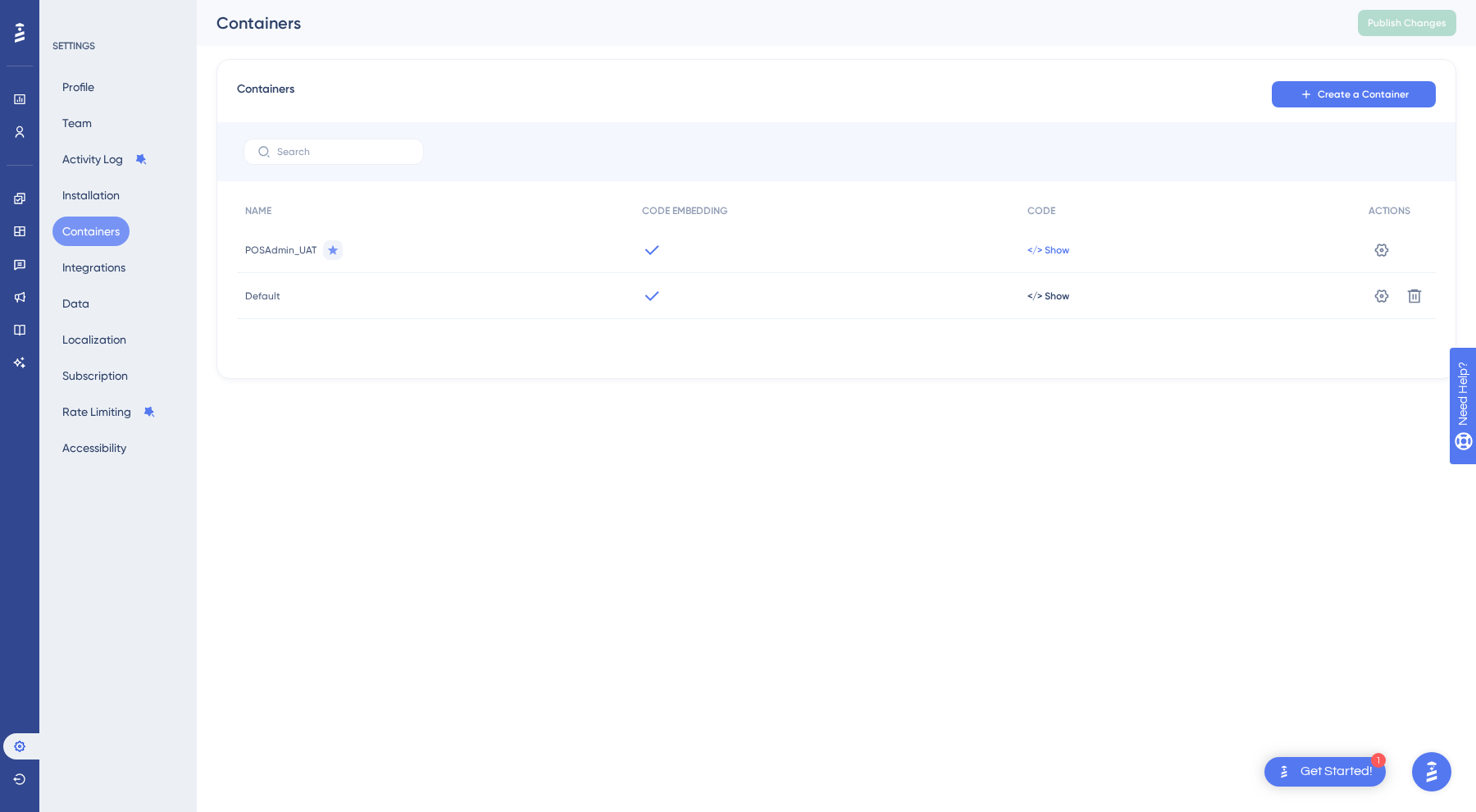
click at [1046, 252] on span "</> Show" at bounding box center [1048, 250] width 42 height 13
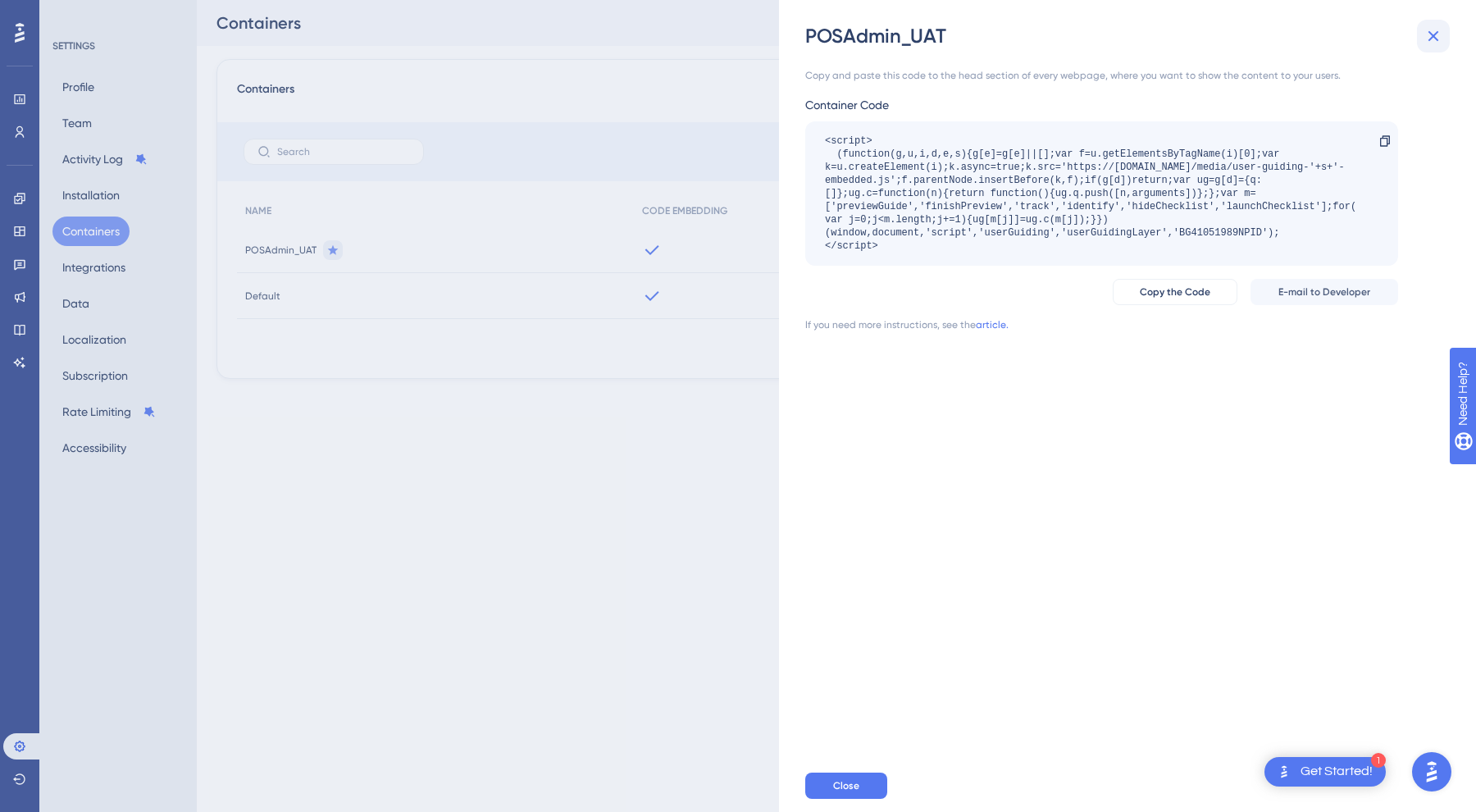
click at [1428, 36] on icon at bounding box center [1434, 36] width 20 height 20
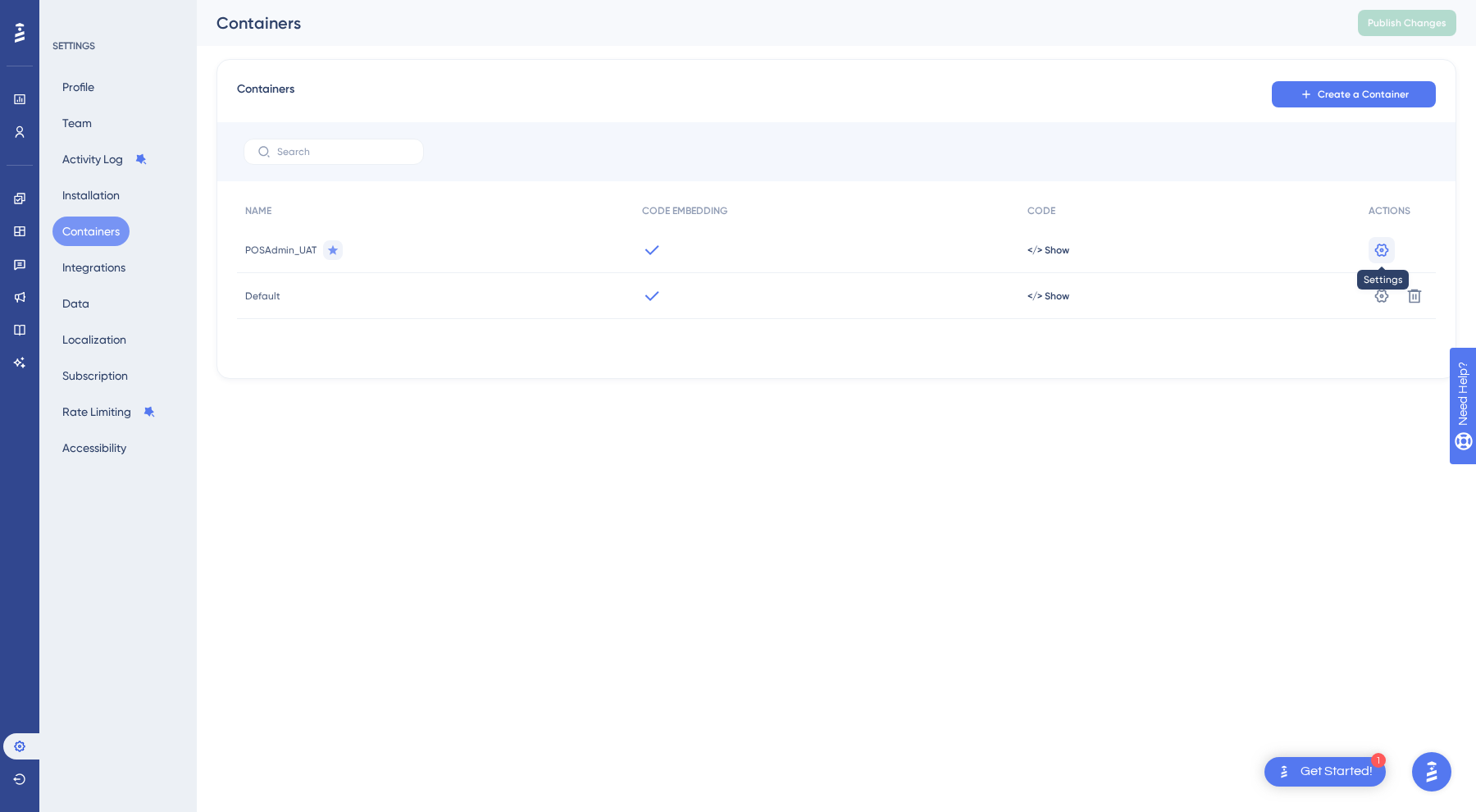
click at [1381, 250] on icon at bounding box center [1382, 249] width 14 height 13
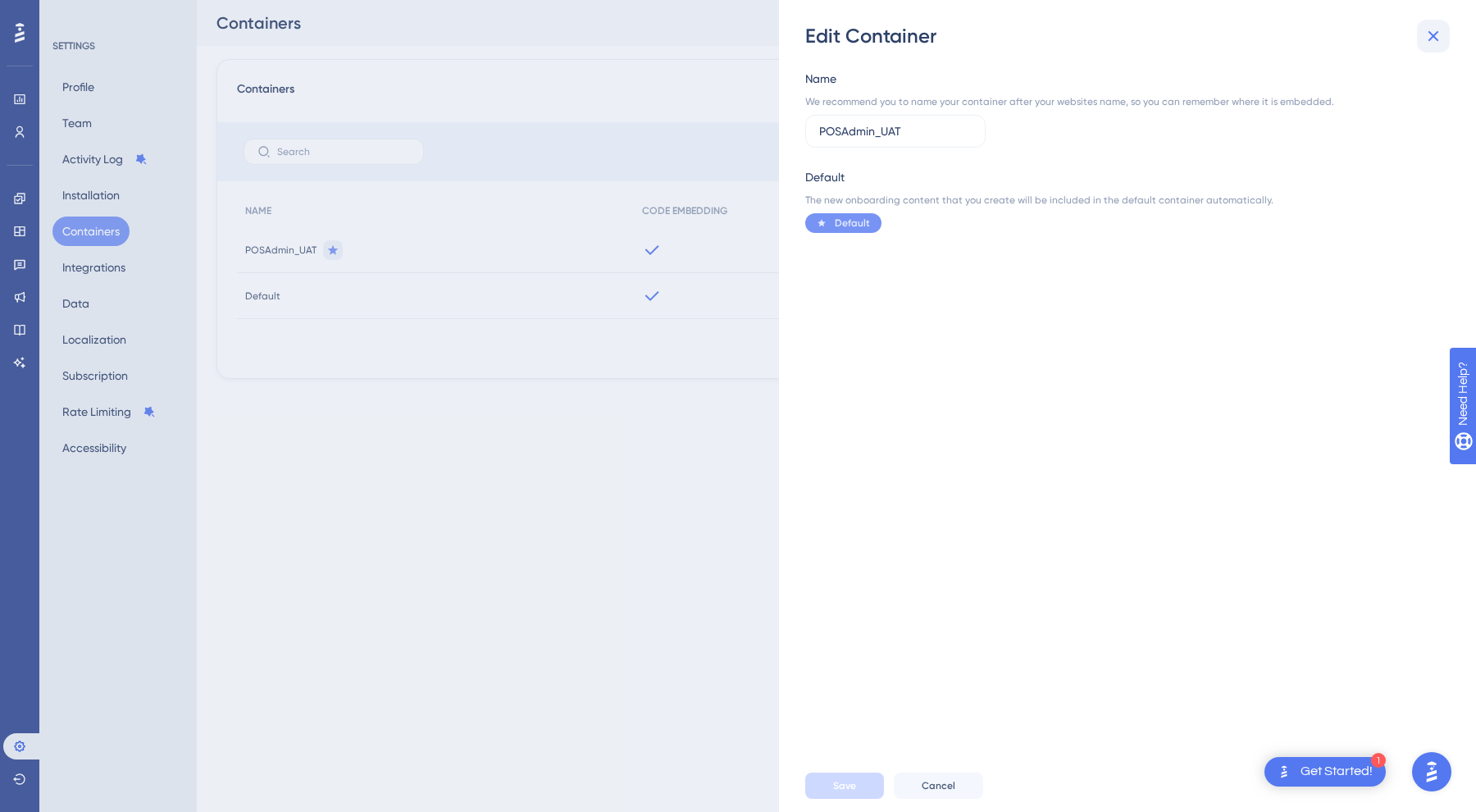
click at [1433, 31] on icon at bounding box center [1434, 36] width 20 height 20
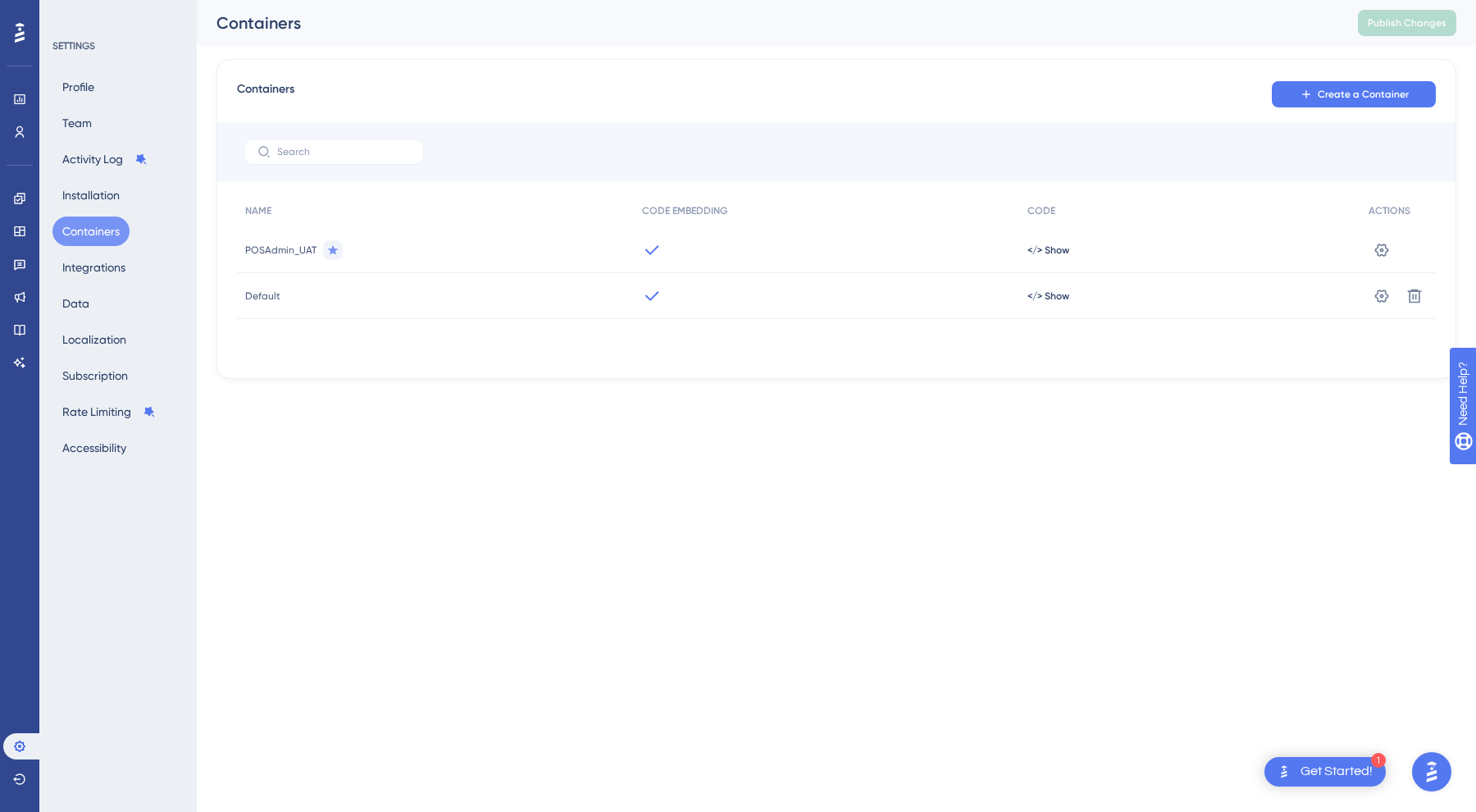
click at [613, 0] on html "1 Get Started! Performance Users Engagement Widgets Feedback Product Updates Kn…" at bounding box center [738, 0] width 1476 height 0
click at [1378, 296] on icon at bounding box center [1382, 296] width 16 height 16
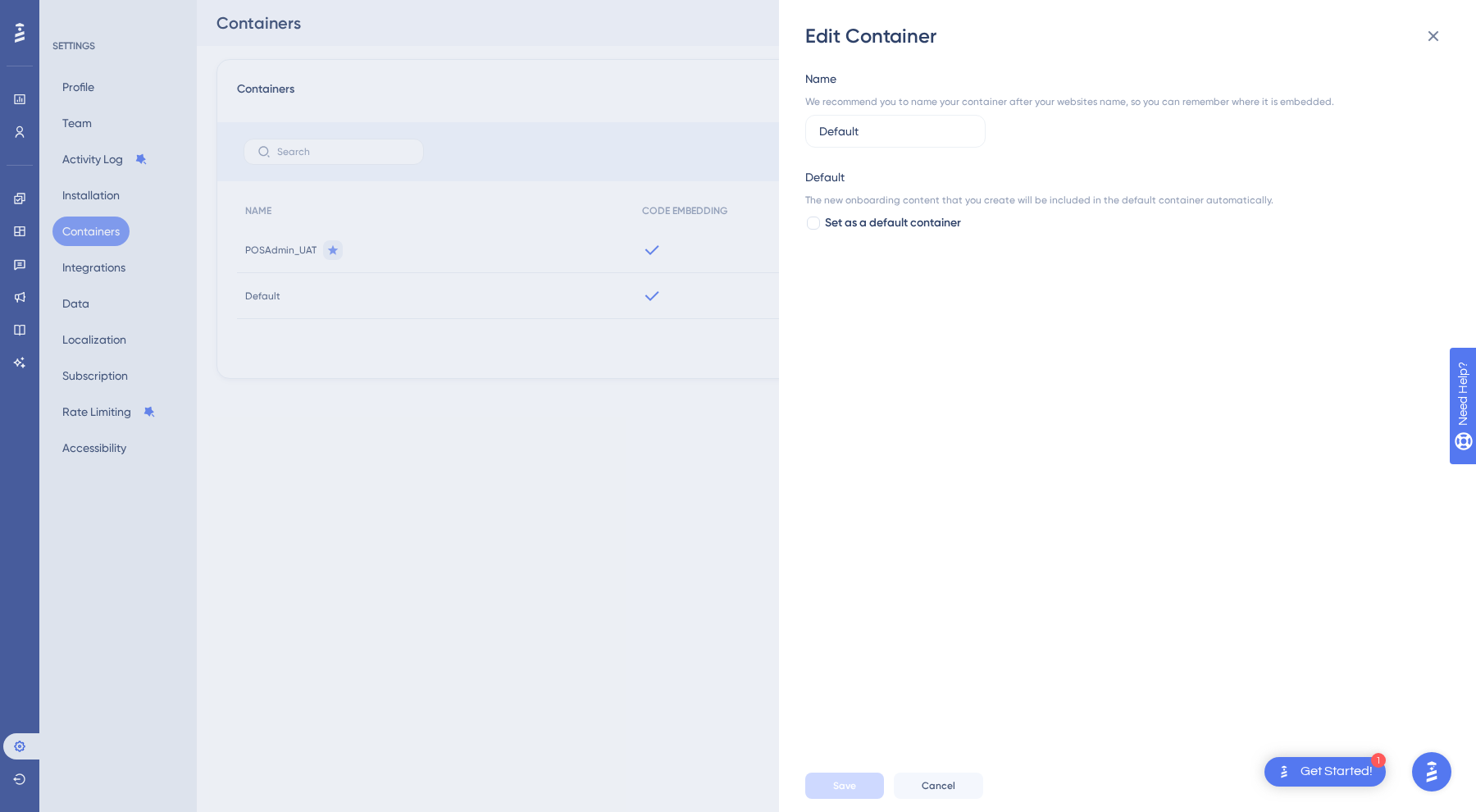
drag, startPoint x: 900, startPoint y: 139, endPoint x: 776, endPoint y: 129, distance: 124.3
click at [776, 129] on div "Edit Container Name We recommend you to name your container after your websites…" at bounding box center [738, 406] width 1476 height 812
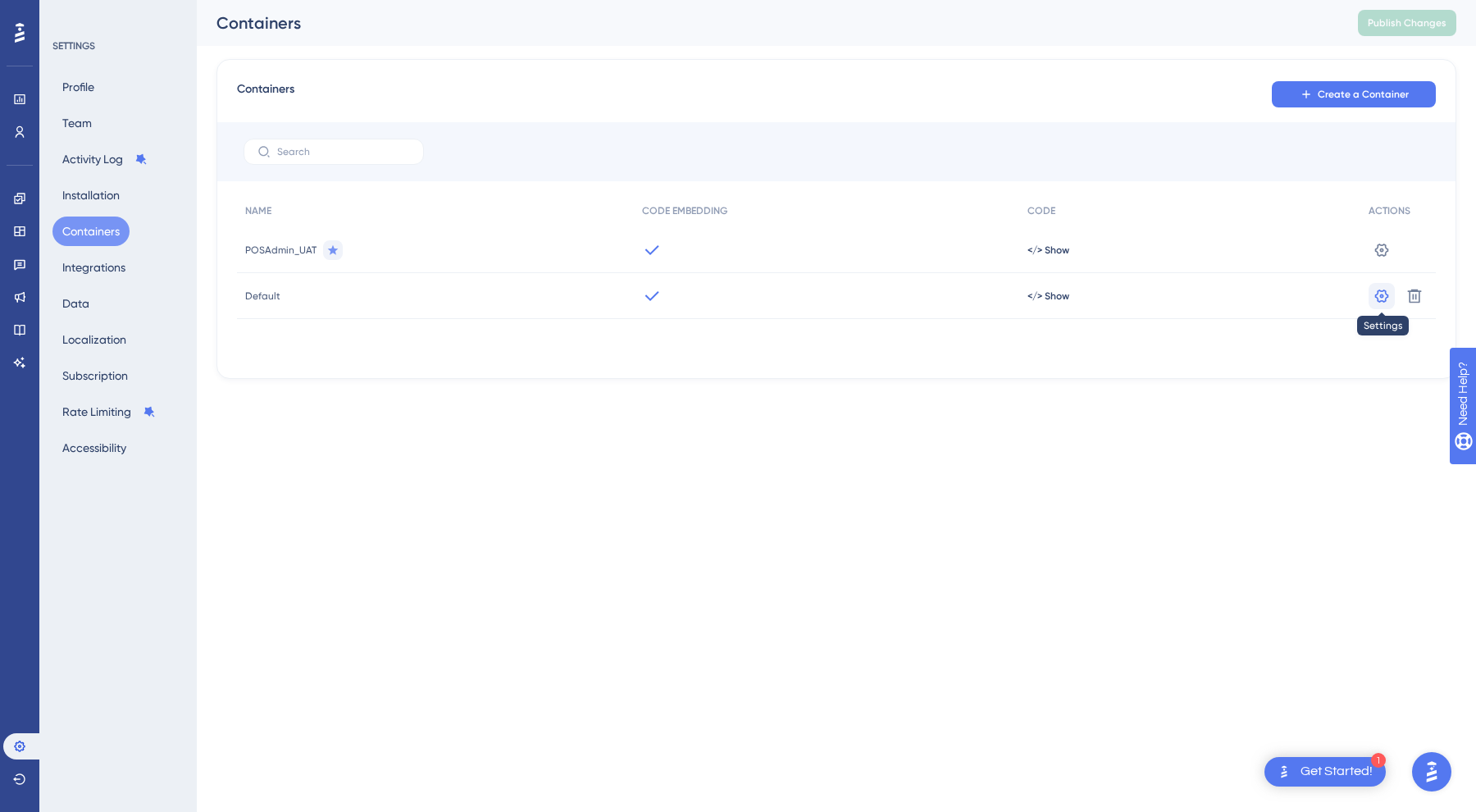
click at [1378, 286] on button at bounding box center [1382, 296] width 26 height 26
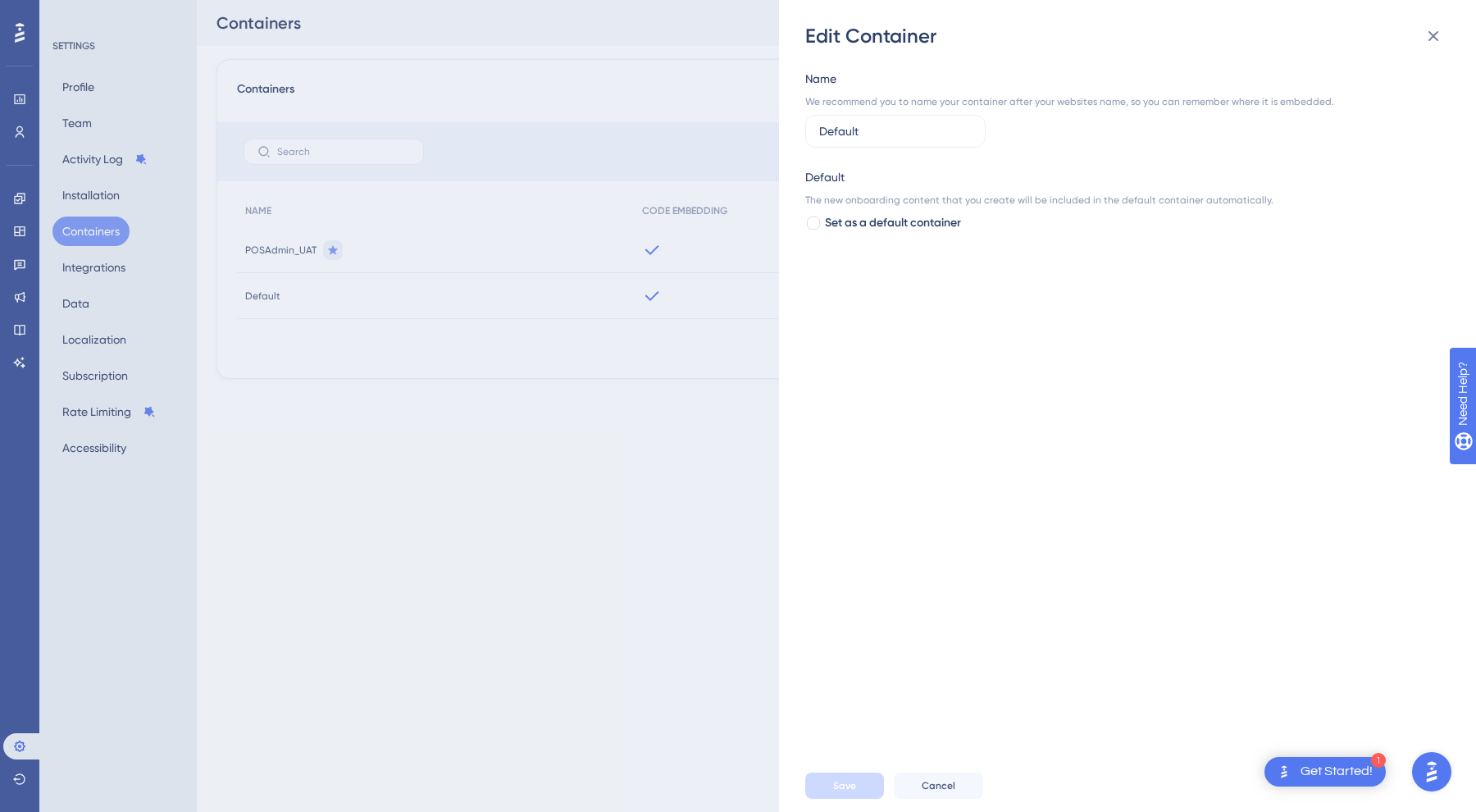
drag, startPoint x: 869, startPoint y: 132, endPoint x: 763, endPoint y: 132, distance: 105.8
click at [763, 132] on div "Edit Container Name We recommend you to name your container after your websites…" at bounding box center [738, 406] width 1476 height 812
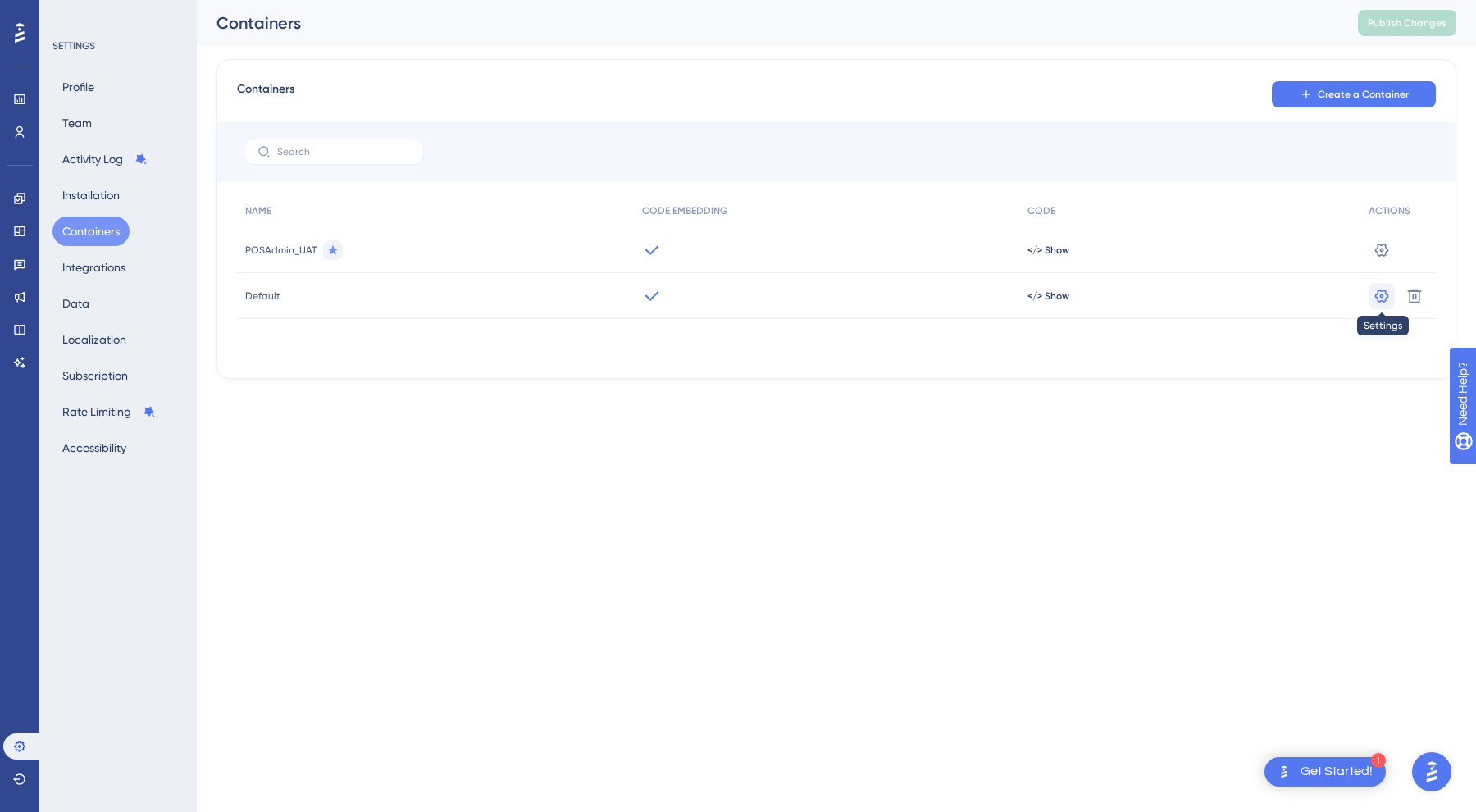
click at [1387, 295] on icon at bounding box center [1382, 295] width 14 height 13
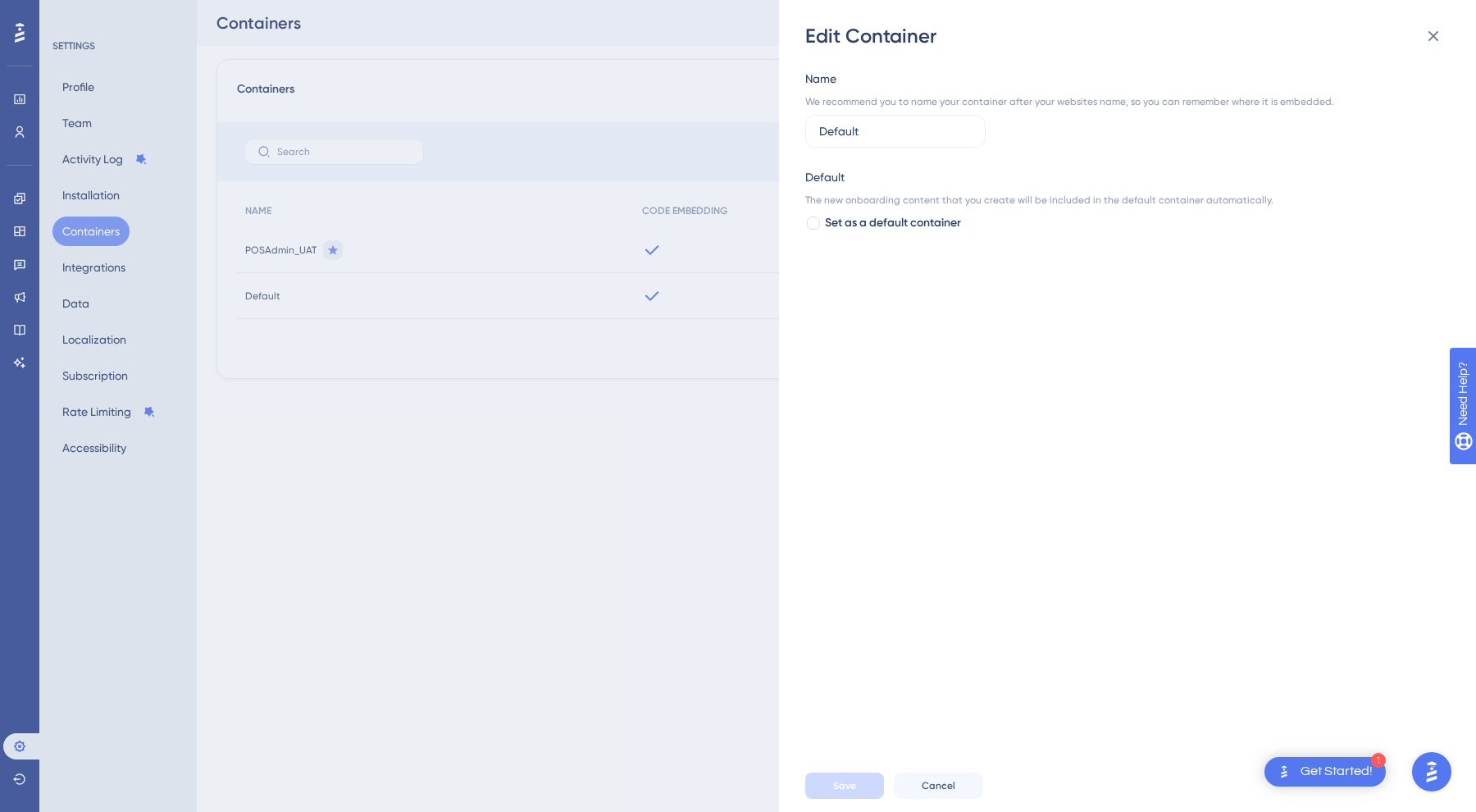
drag, startPoint x: 916, startPoint y: 134, endPoint x: 776, endPoint y: 134, distance: 140.2
click at [775, 134] on div "Edit Container Name We recommend you to name your container after your websites…" at bounding box center [738, 406] width 1476 height 812
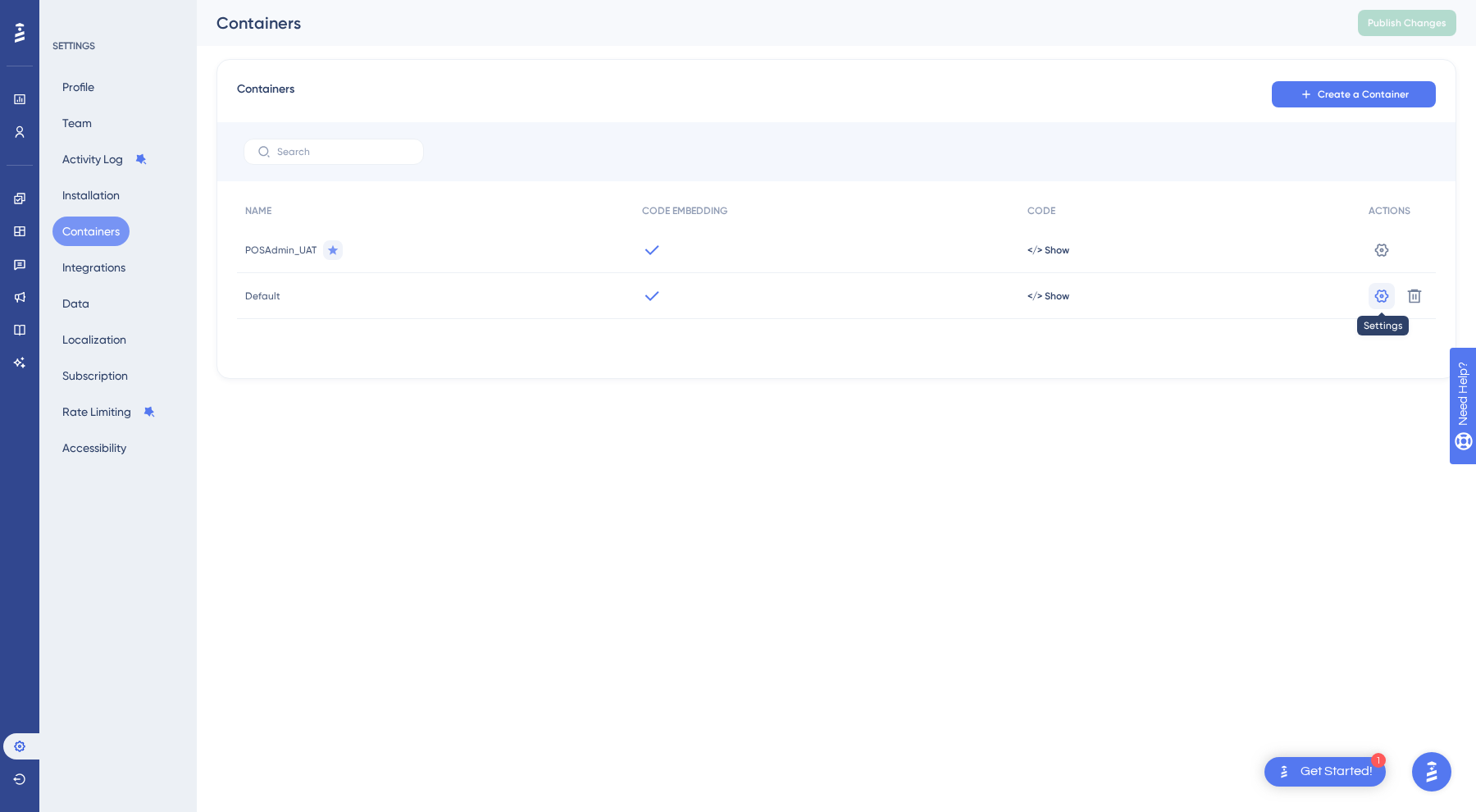
click at [1382, 297] on icon at bounding box center [1382, 295] width 14 height 13
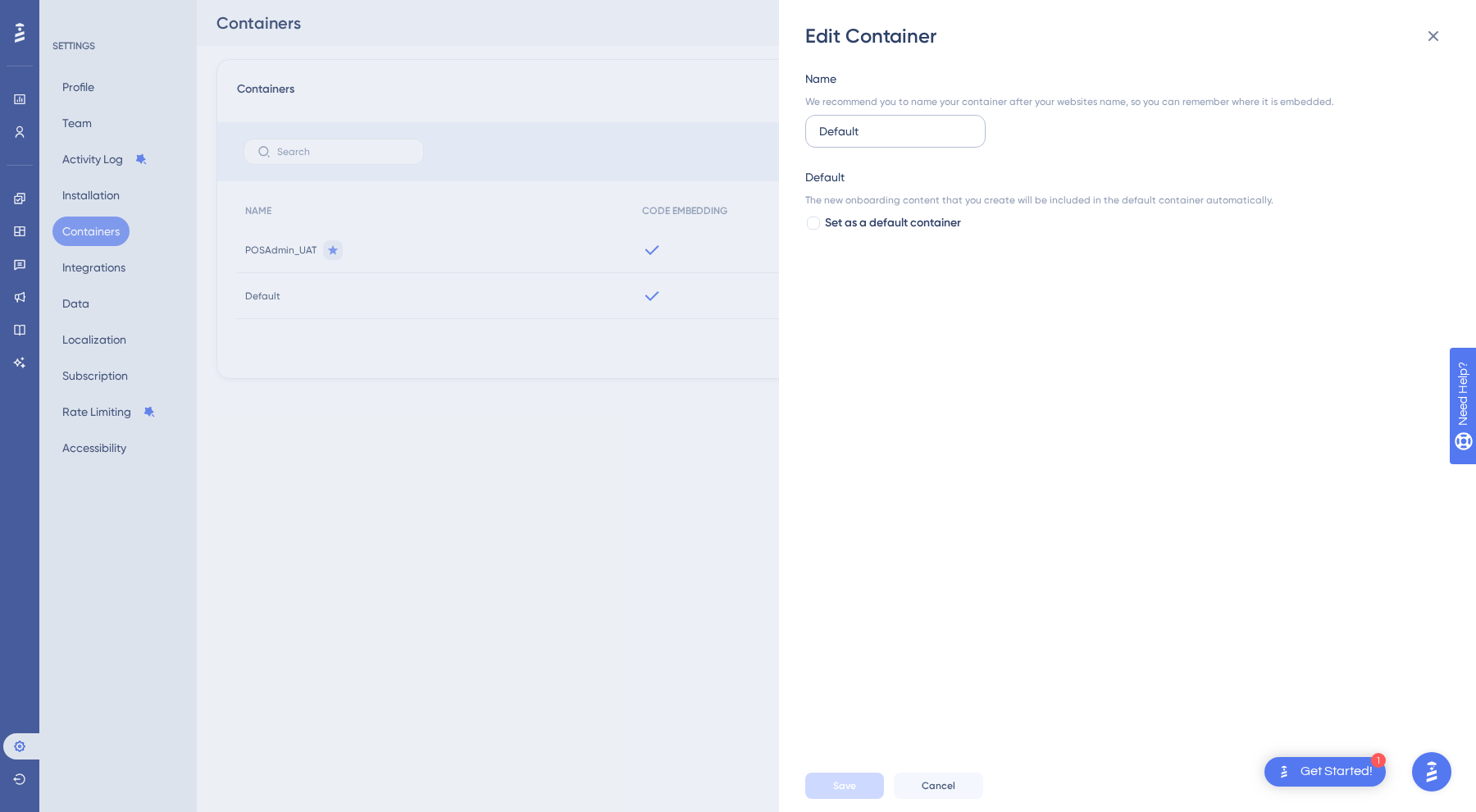
click at [942, 130] on input "Default" at bounding box center [895, 131] width 153 height 18
type input "DEV"
click at [847, 777] on button "Save" at bounding box center [844, 785] width 79 height 26
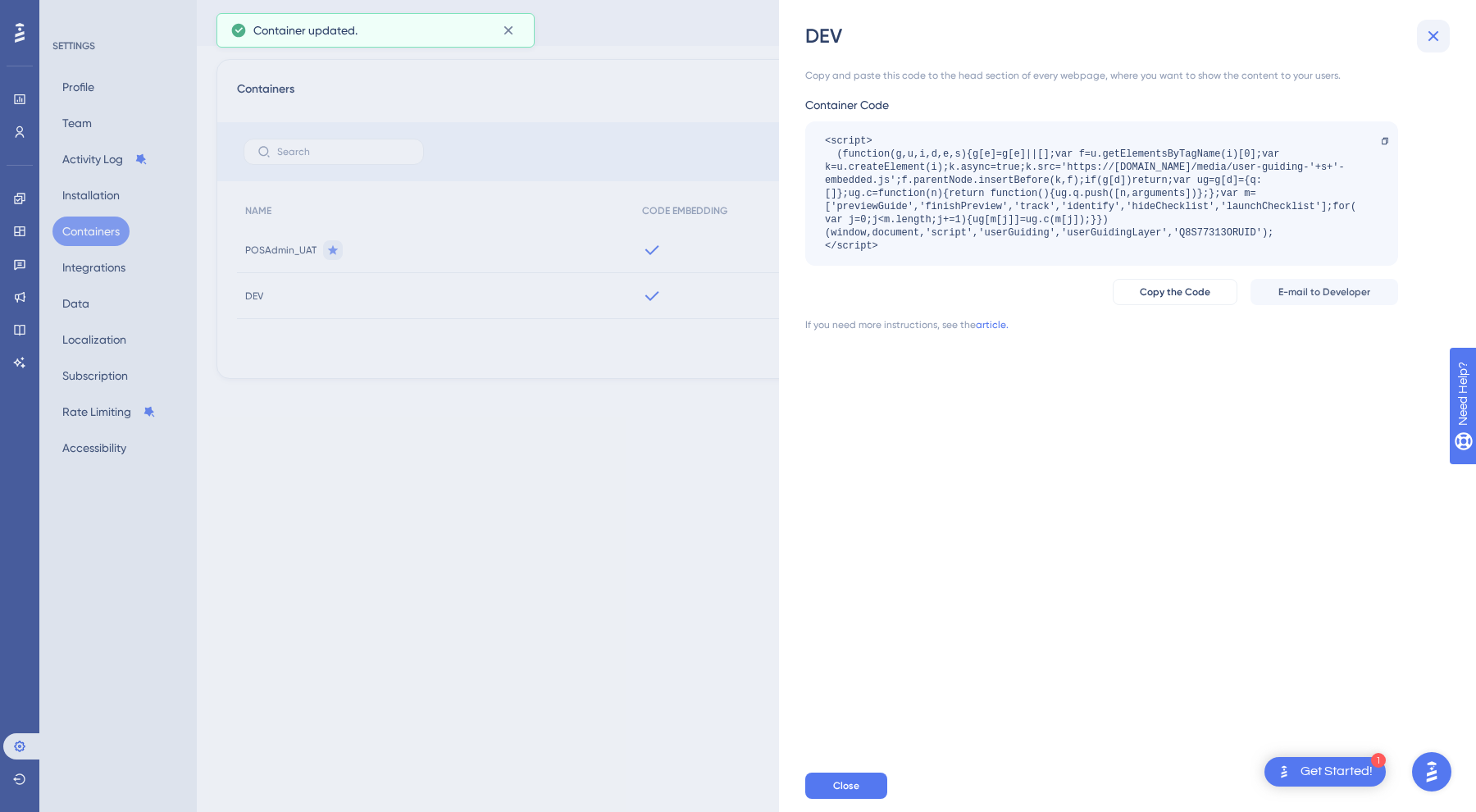
click at [1439, 38] on icon at bounding box center [1434, 36] width 20 height 20
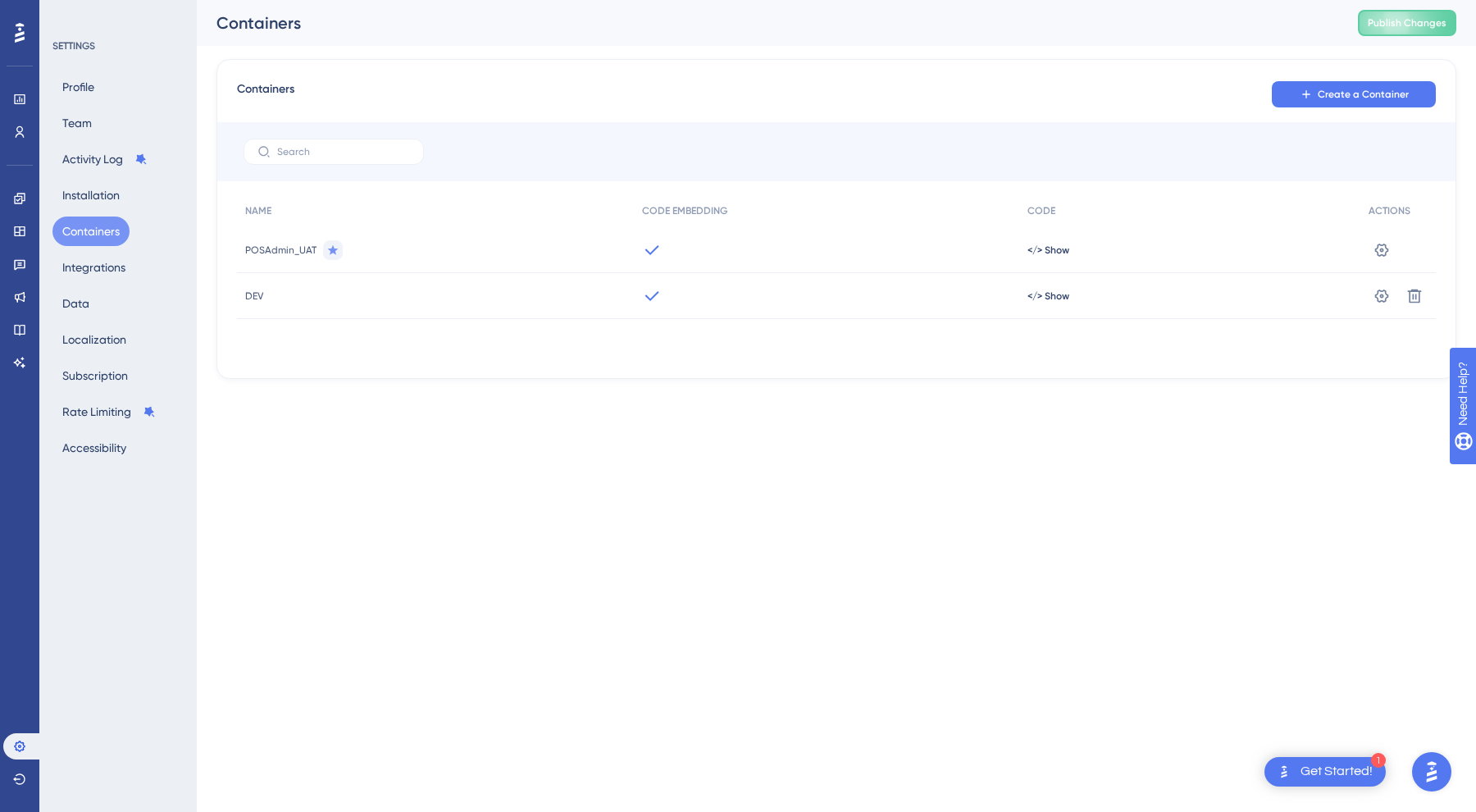
click at [508, 2] on div "Containers Publish Changes" at bounding box center [836, 23] width 1279 height 46
click at [15, 201] on icon at bounding box center [19, 198] width 11 height 11
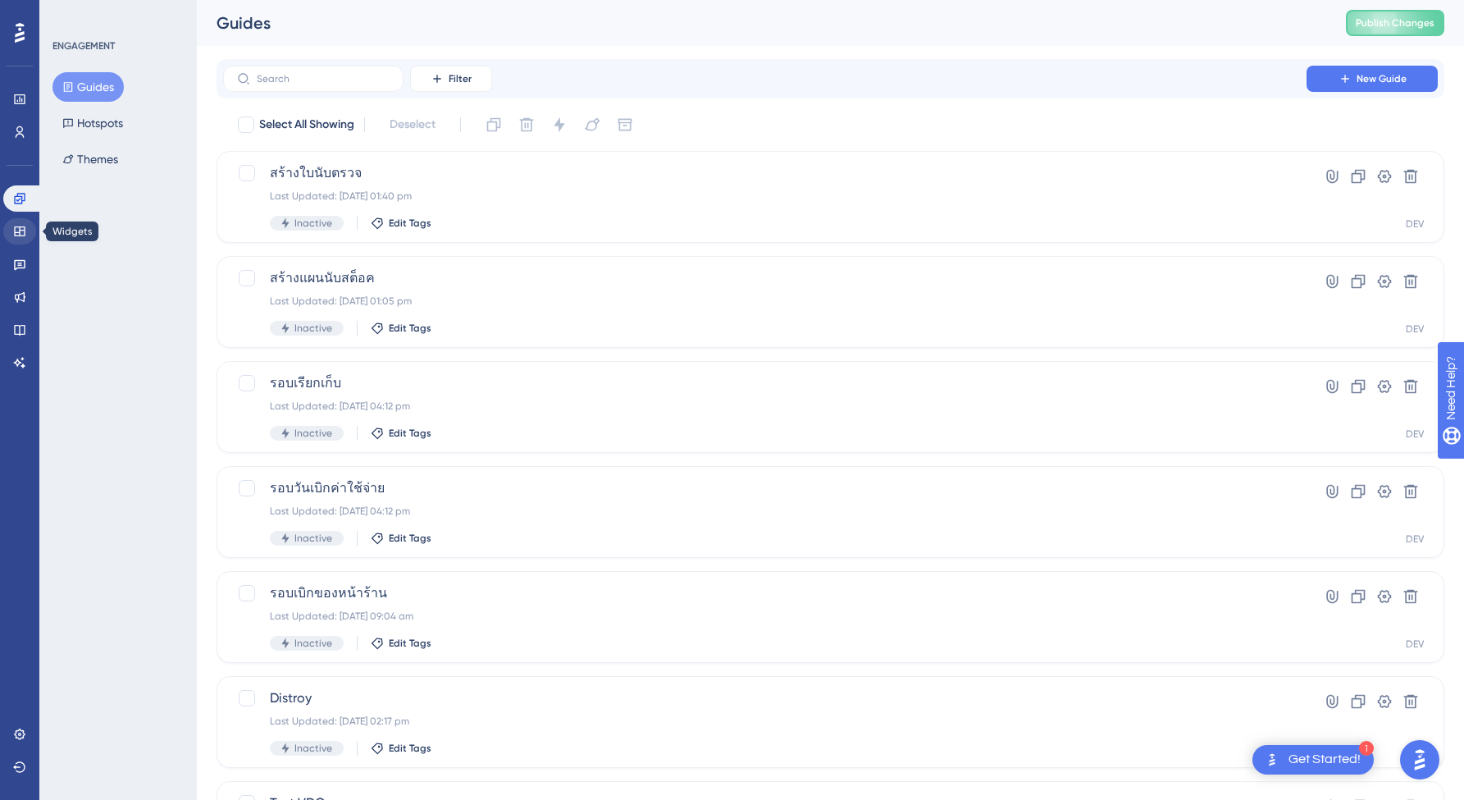
click at [18, 230] on icon at bounding box center [19, 231] width 13 height 13
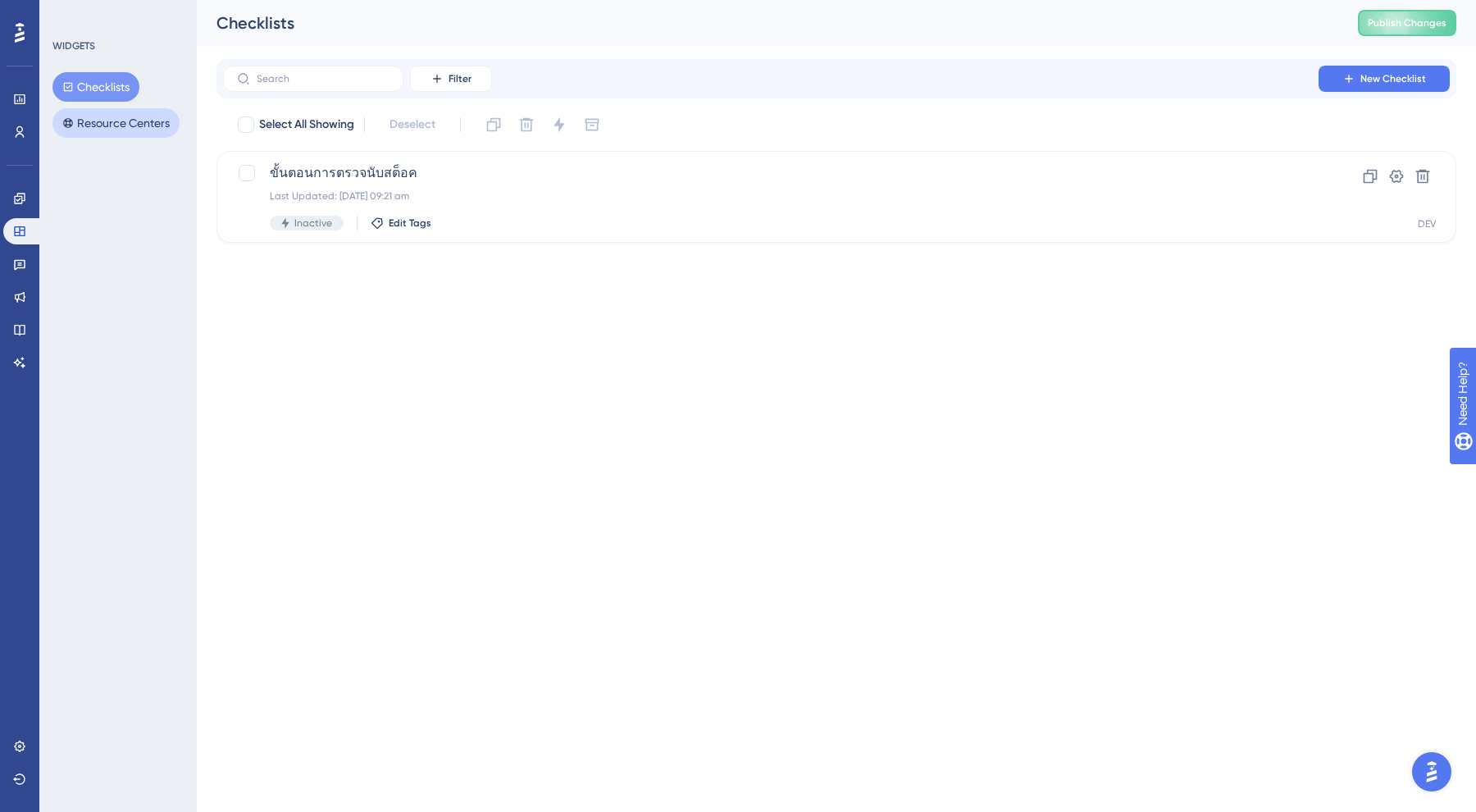
click at [137, 118] on button "Resource Centers" at bounding box center [115, 123] width 127 height 30
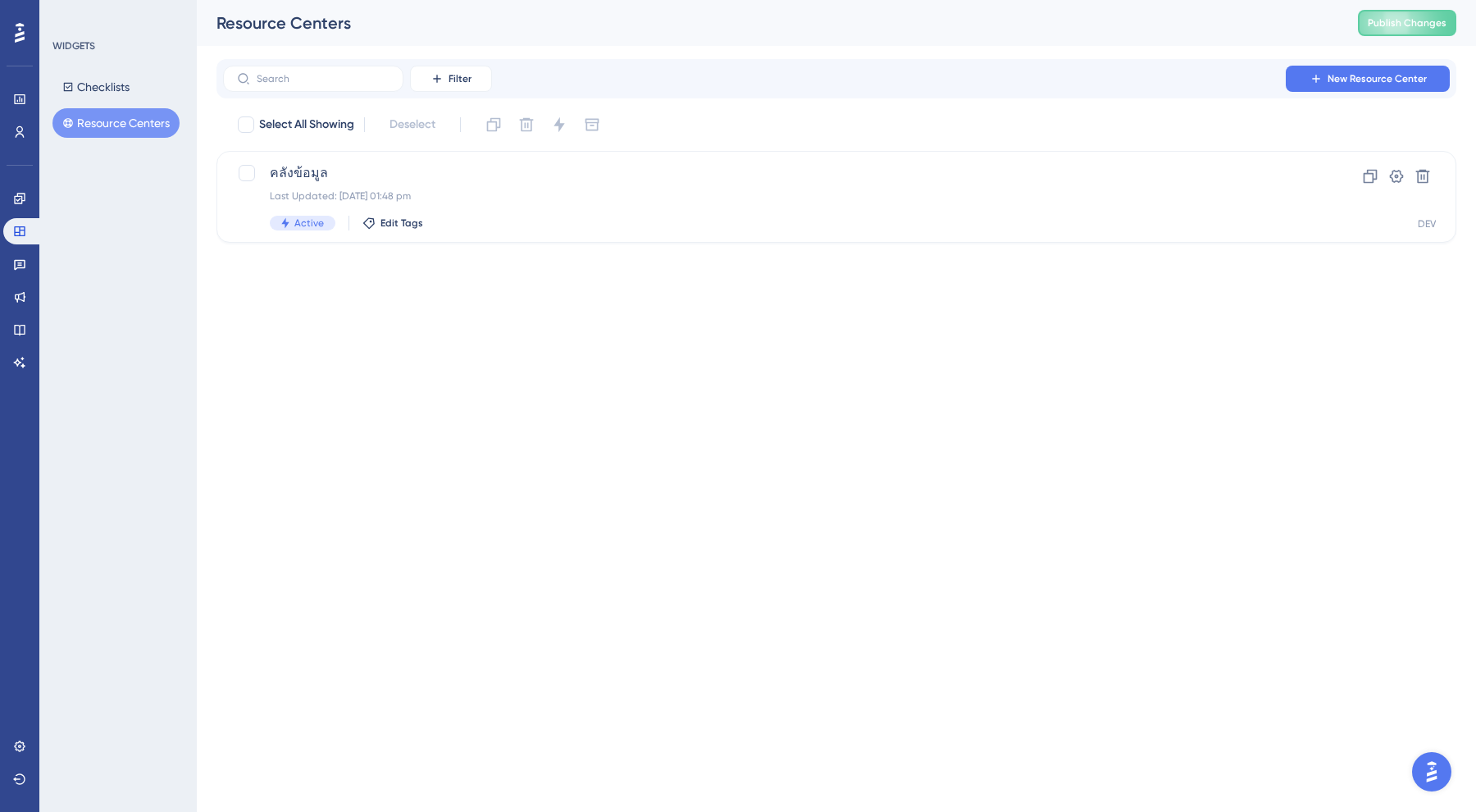
click at [394, 0] on html "Performance Users Engagement Widgets Feedback Product Updates Knowledge Base AI…" at bounding box center [738, 0] width 1476 height 0
click at [1387, 83] on span "New Resource Center" at bounding box center [1377, 78] width 99 height 13
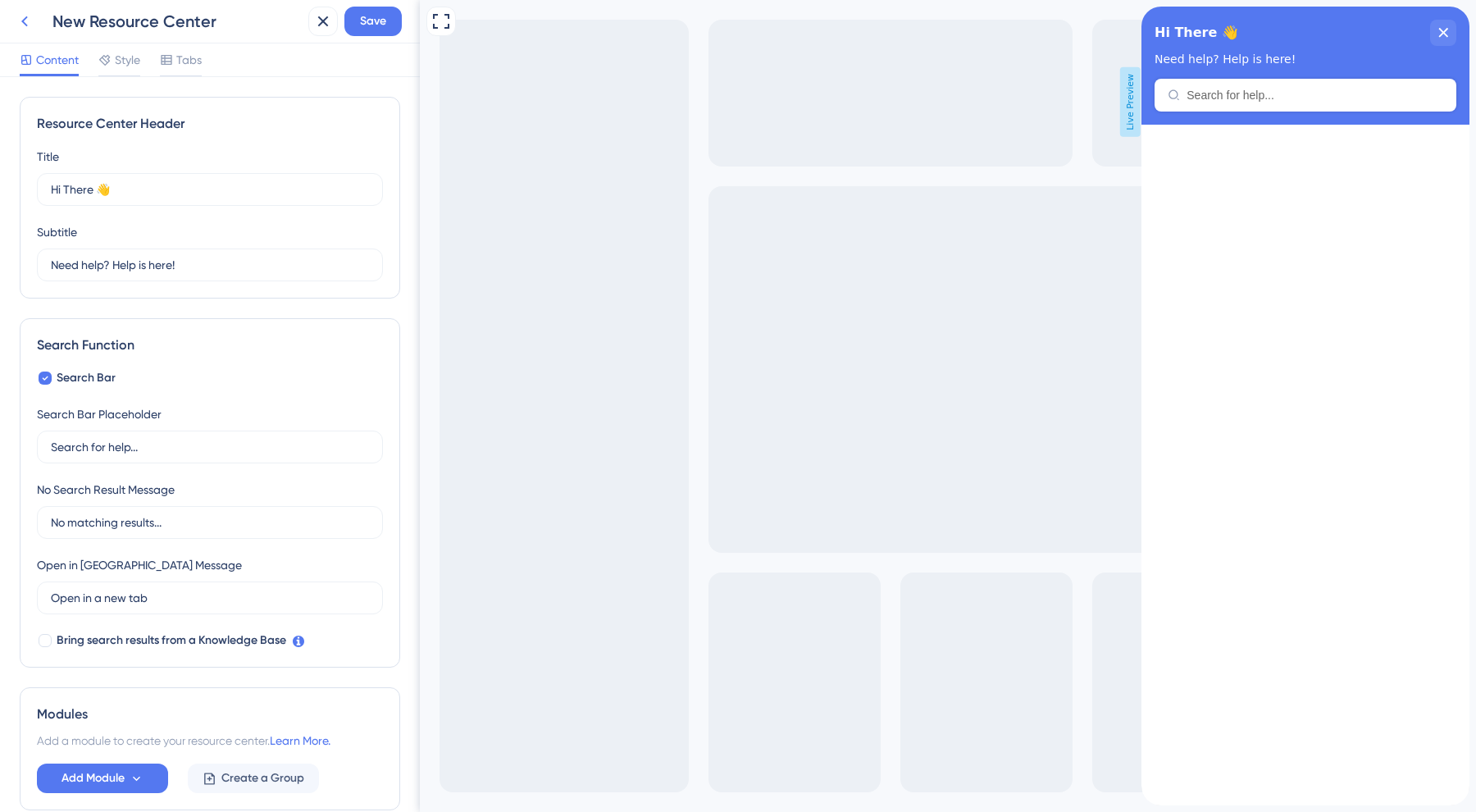
click at [21, 19] on icon at bounding box center [25, 21] width 20 height 20
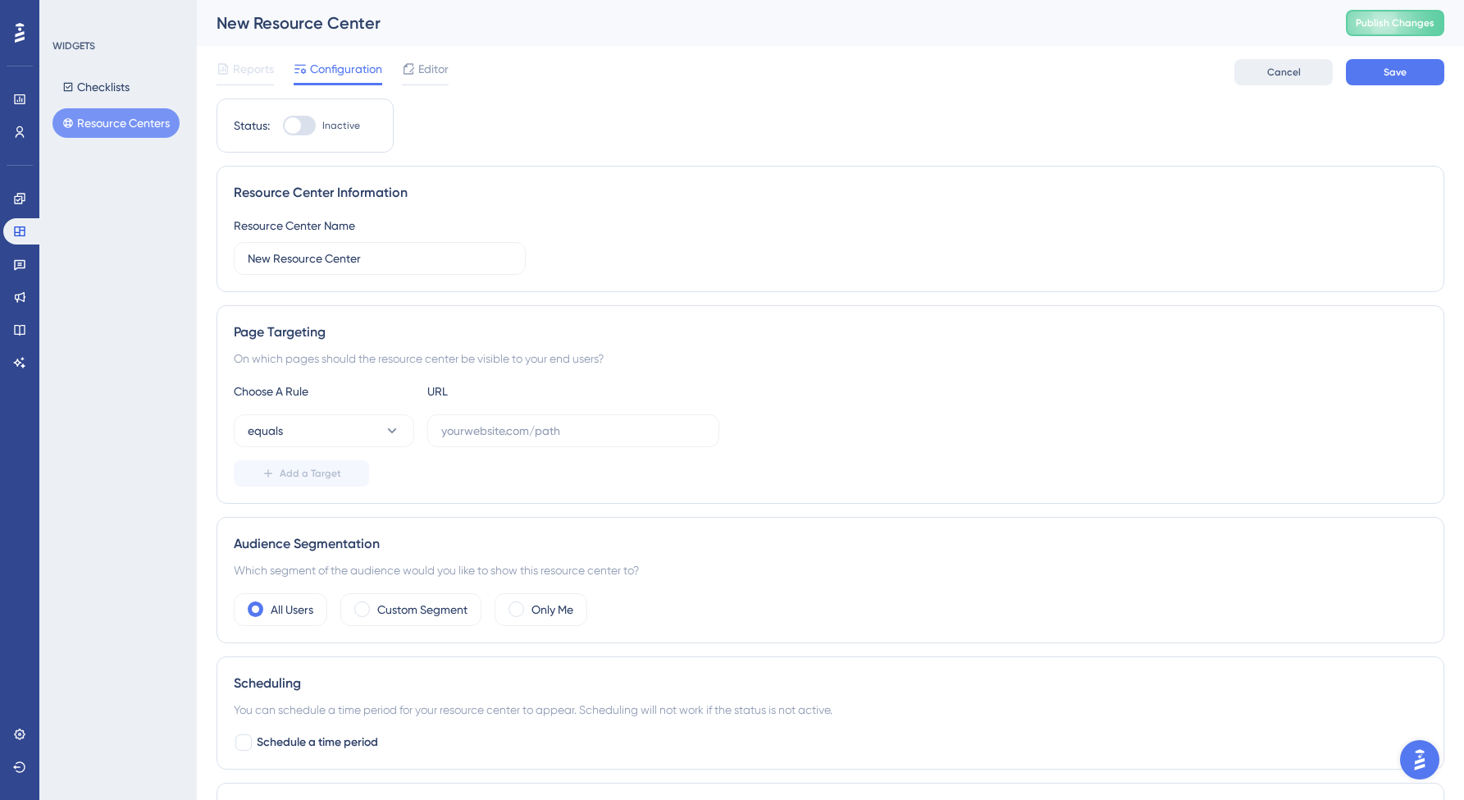
click at [1288, 66] on span "Cancel" at bounding box center [1284, 72] width 34 height 13
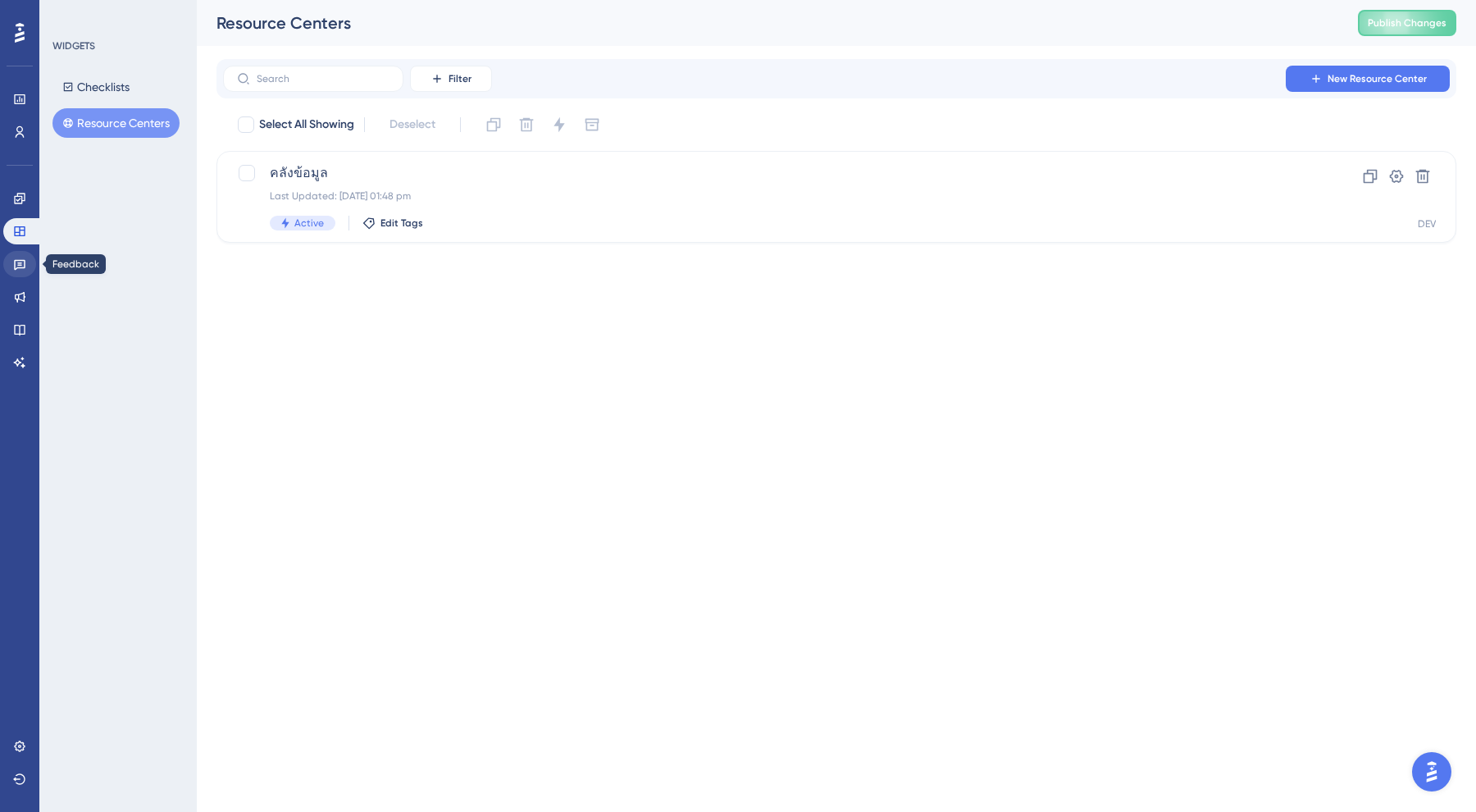
click at [23, 262] on icon at bounding box center [19, 263] width 13 height 13
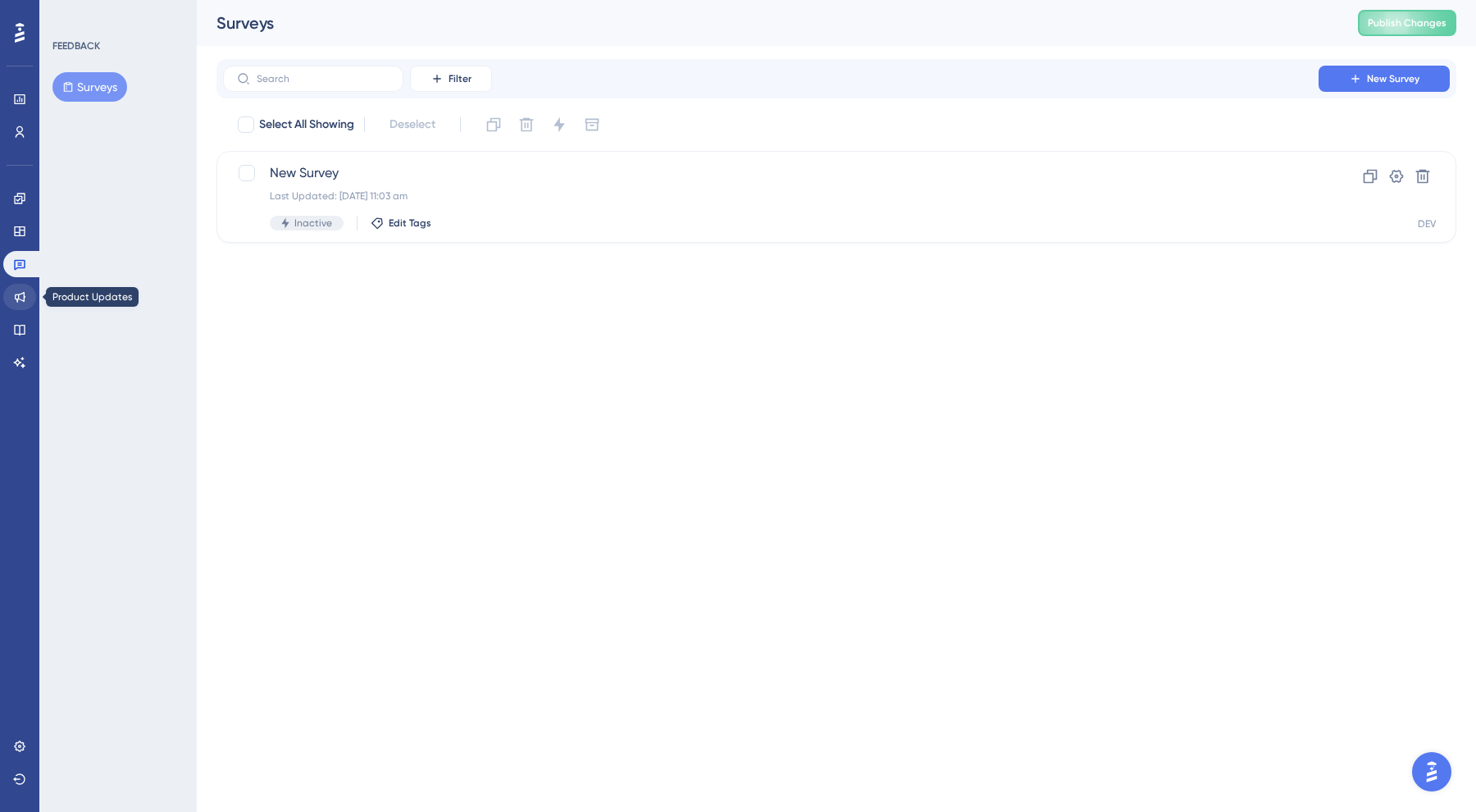
click at [16, 294] on icon at bounding box center [19, 296] width 13 height 13
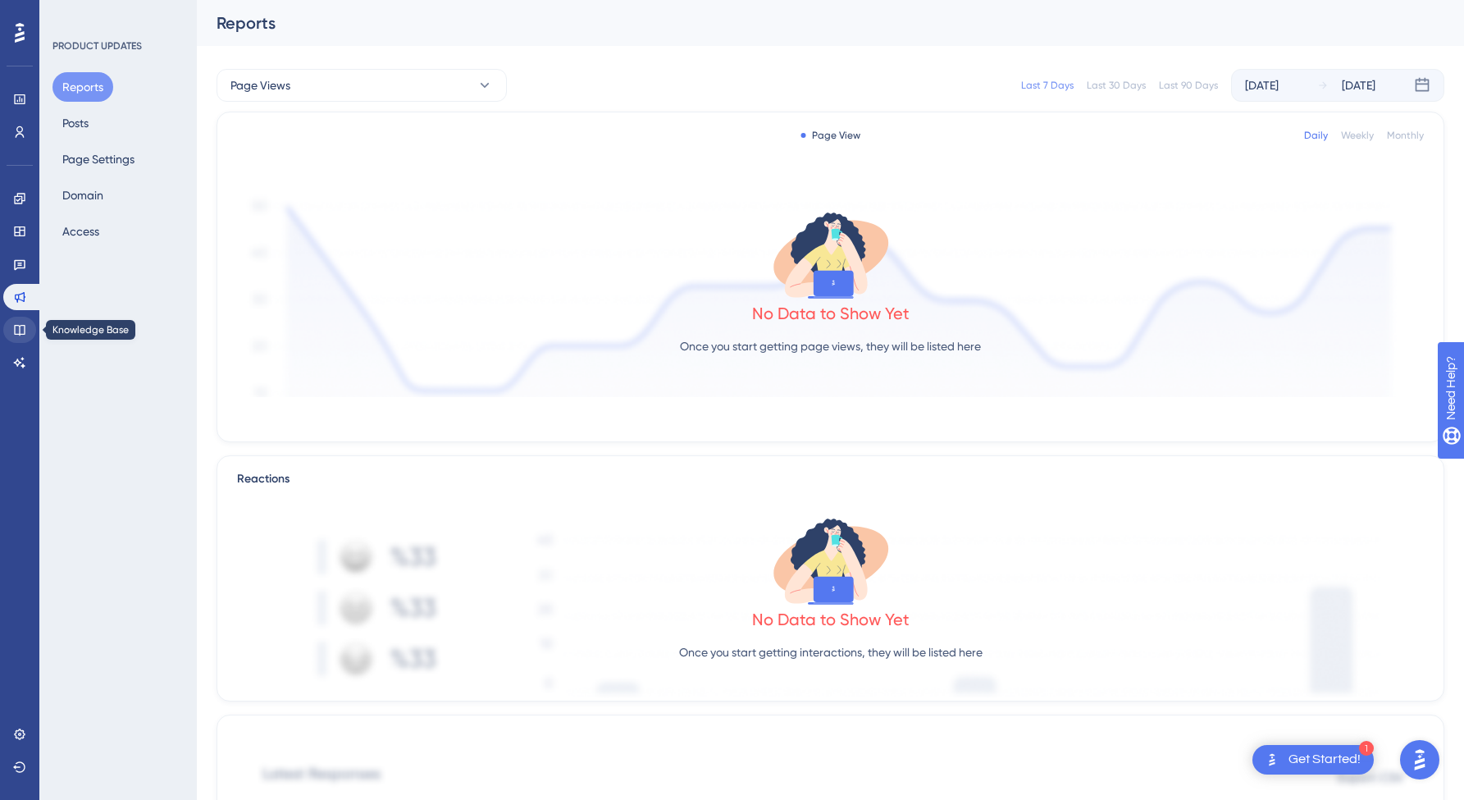
click at [30, 335] on link at bounding box center [19, 330] width 33 height 26
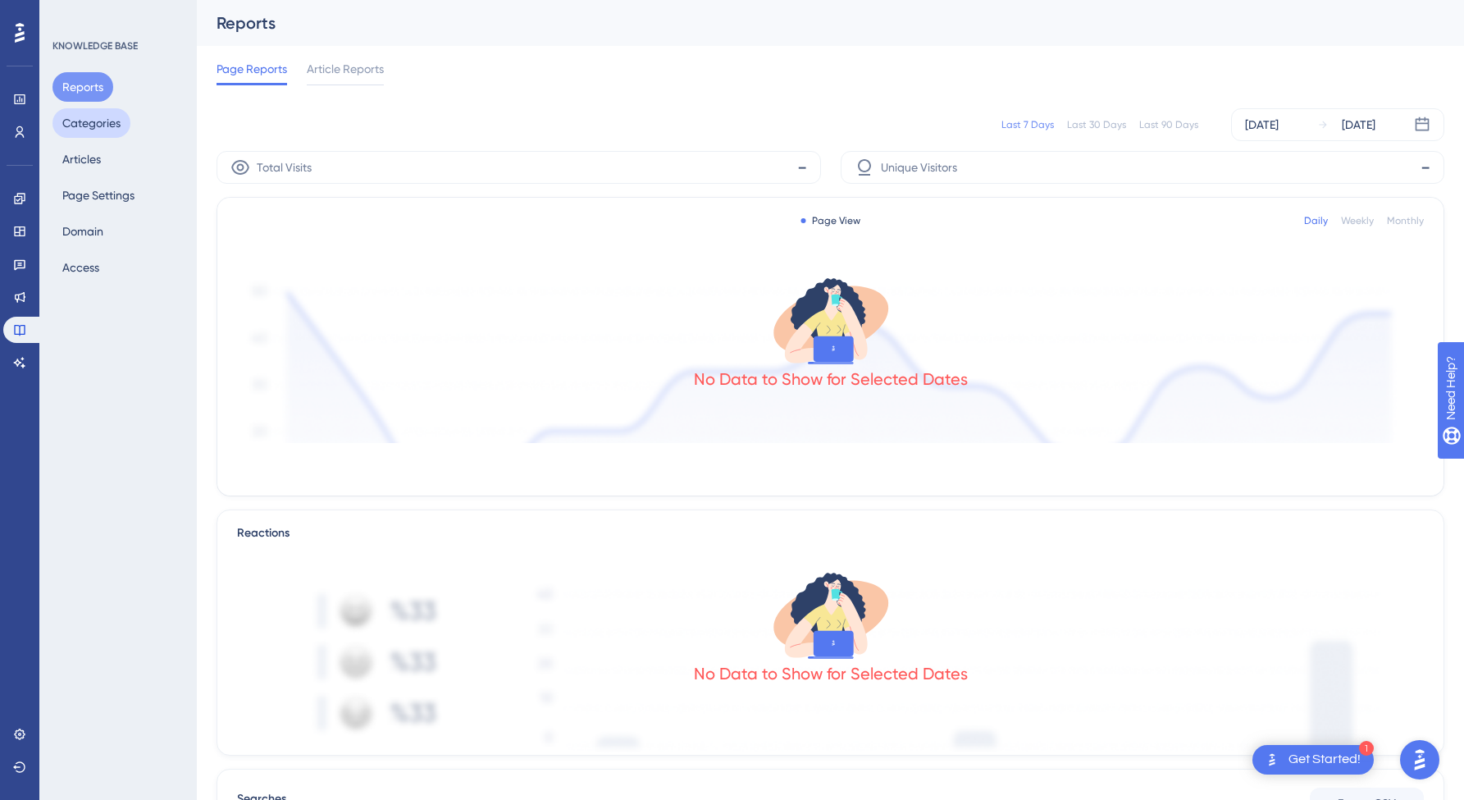
click at [98, 128] on button "Categories" at bounding box center [91, 123] width 78 height 30
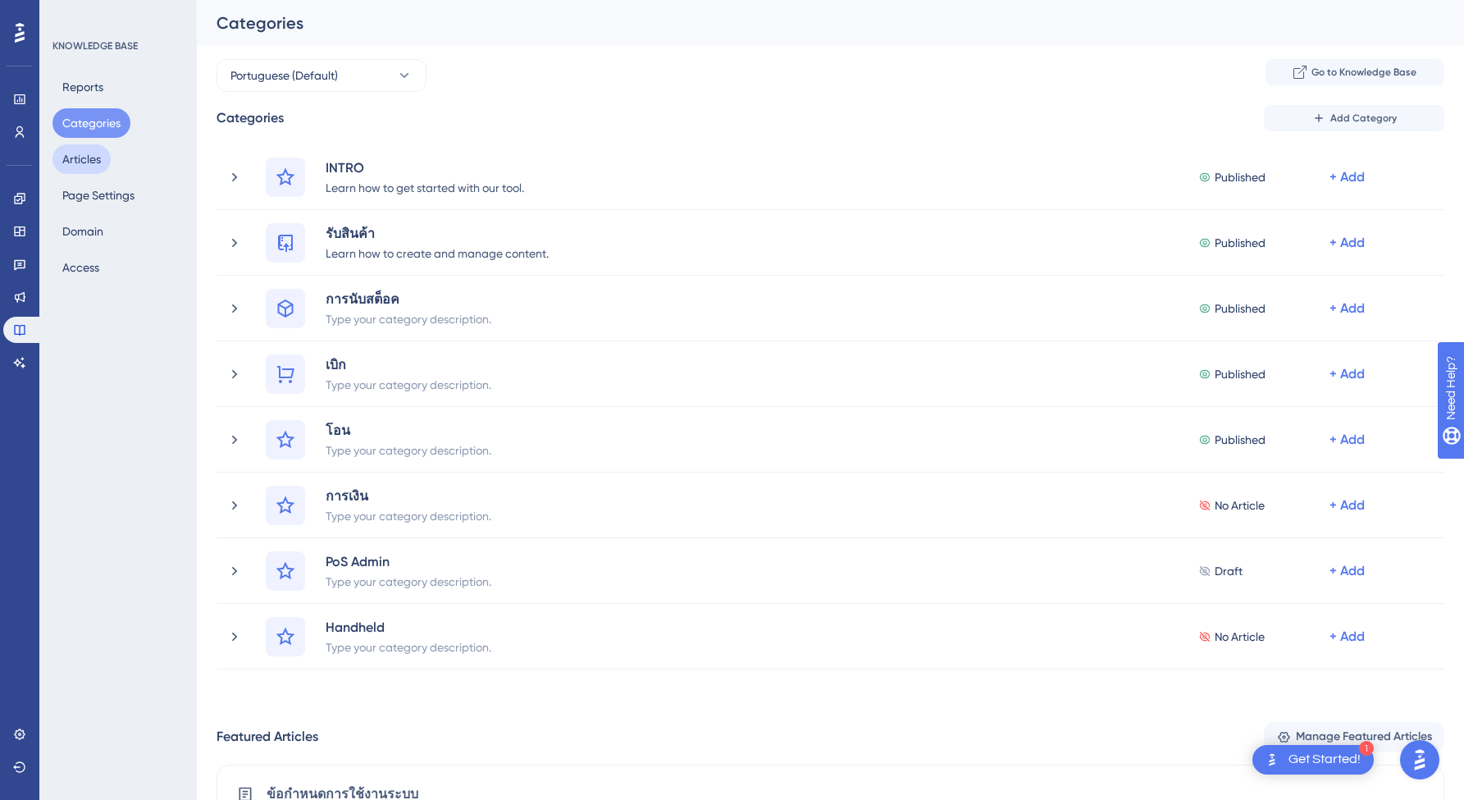
click at [89, 157] on button "Articles" at bounding box center [81, 159] width 58 height 30
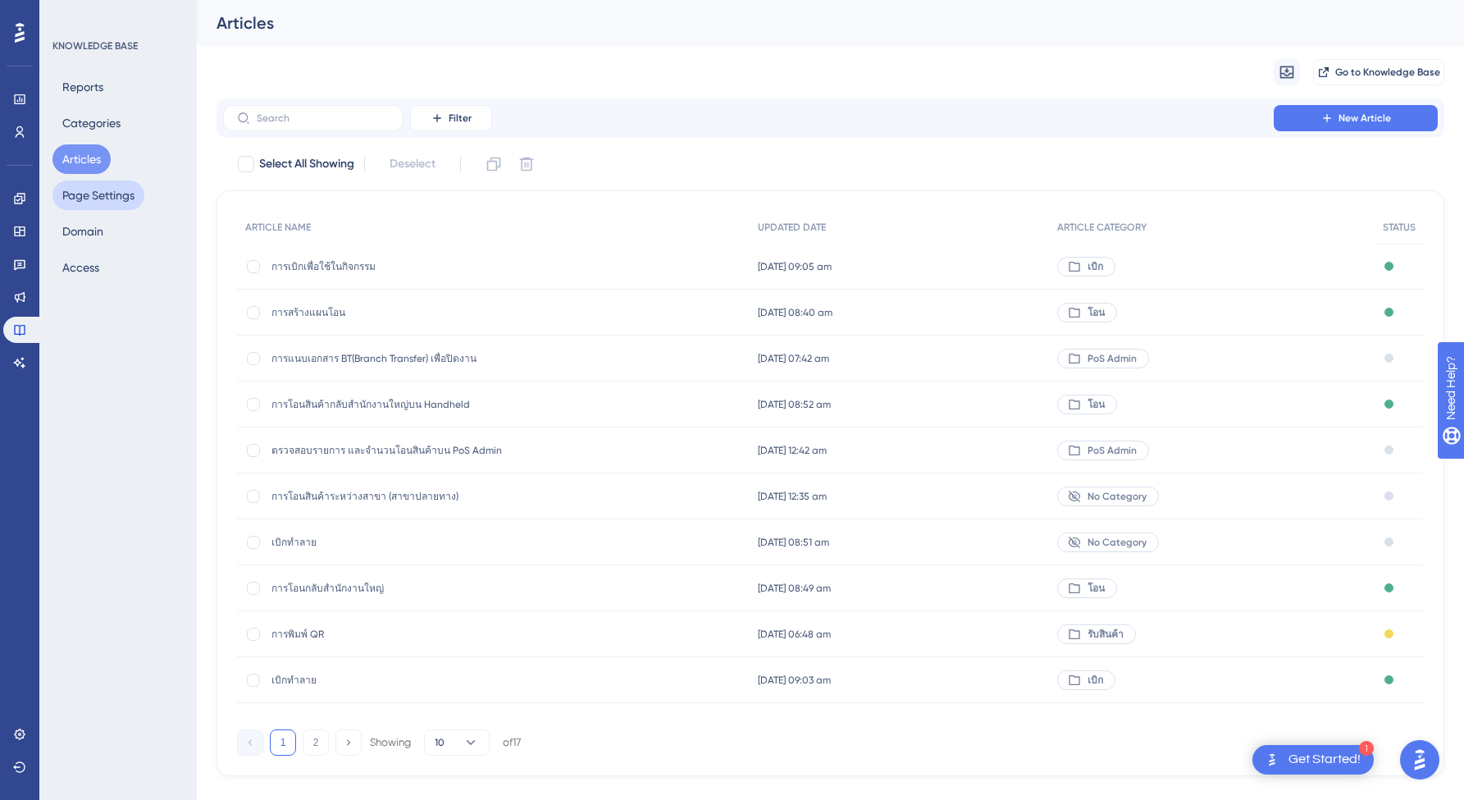
click at [101, 198] on button "Page Settings" at bounding box center [98, 195] width 92 height 30
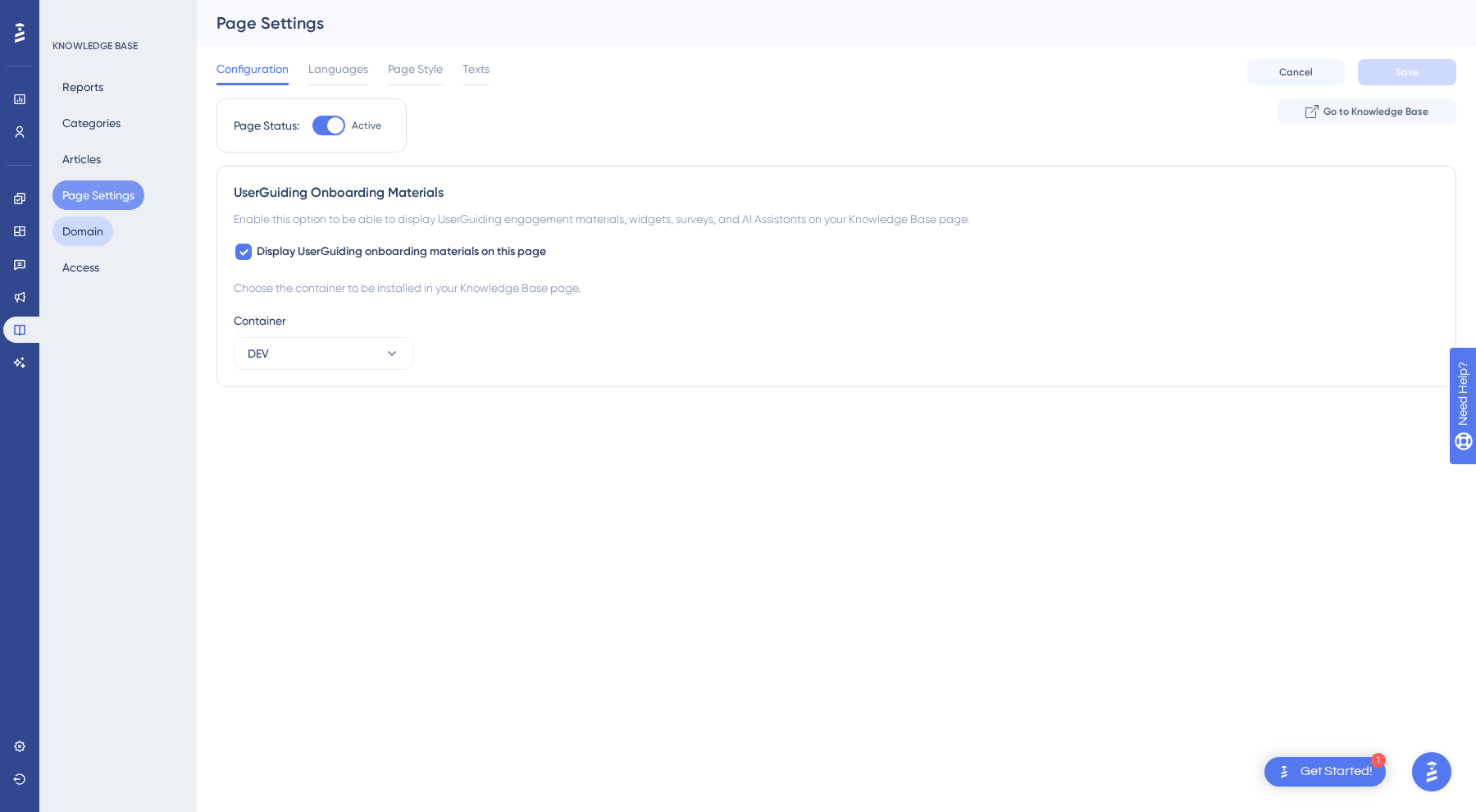
drag, startPoint x: 99, startPoint y: 225, endPoint x: 89, endPoint y: 240, distance: 18.9
click at [99, 225] on button "Domain" at bounding box center [82, 231] width 61 height 30
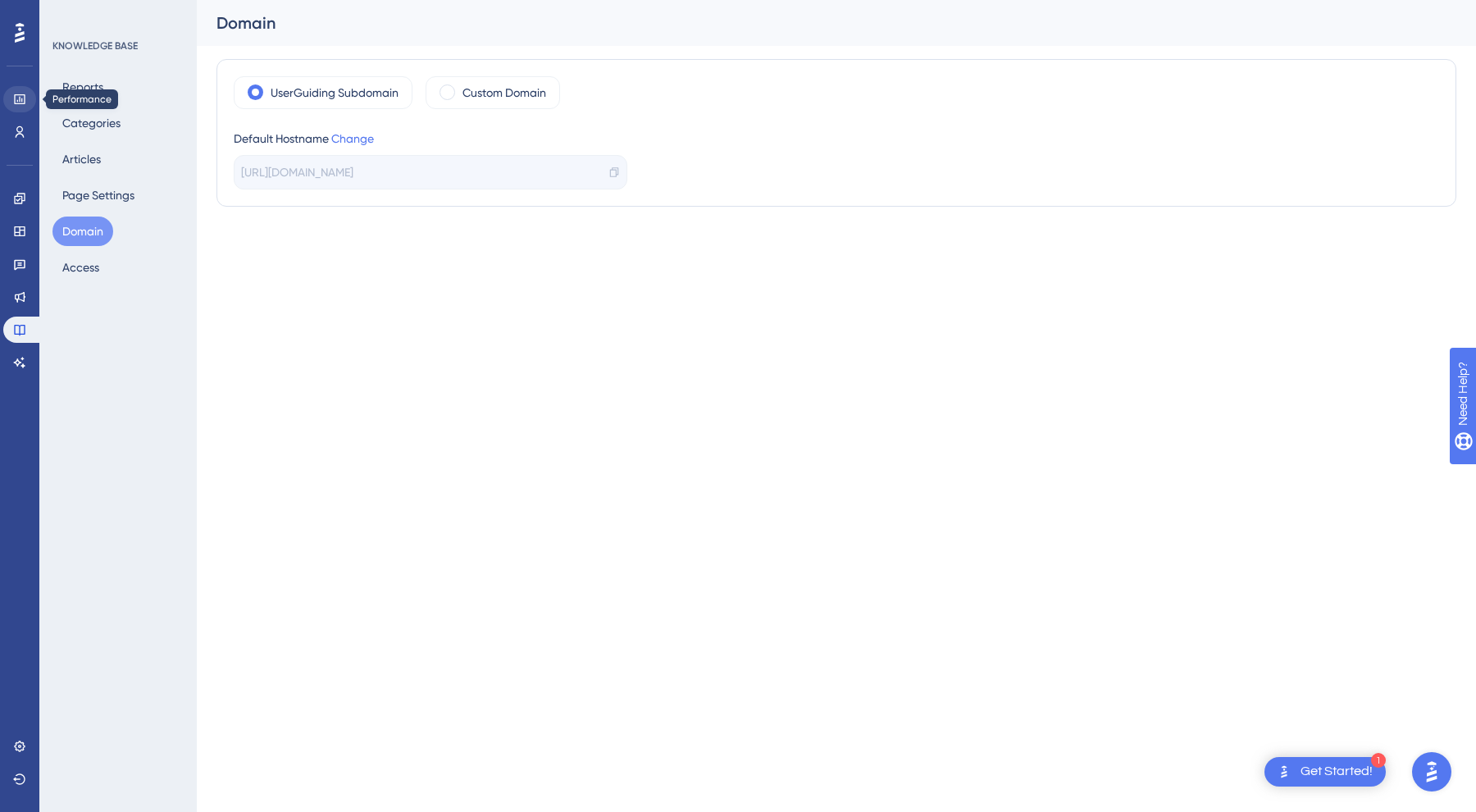
click at [29, 102] on link at bounding box center [19, 99] width 33 height 26
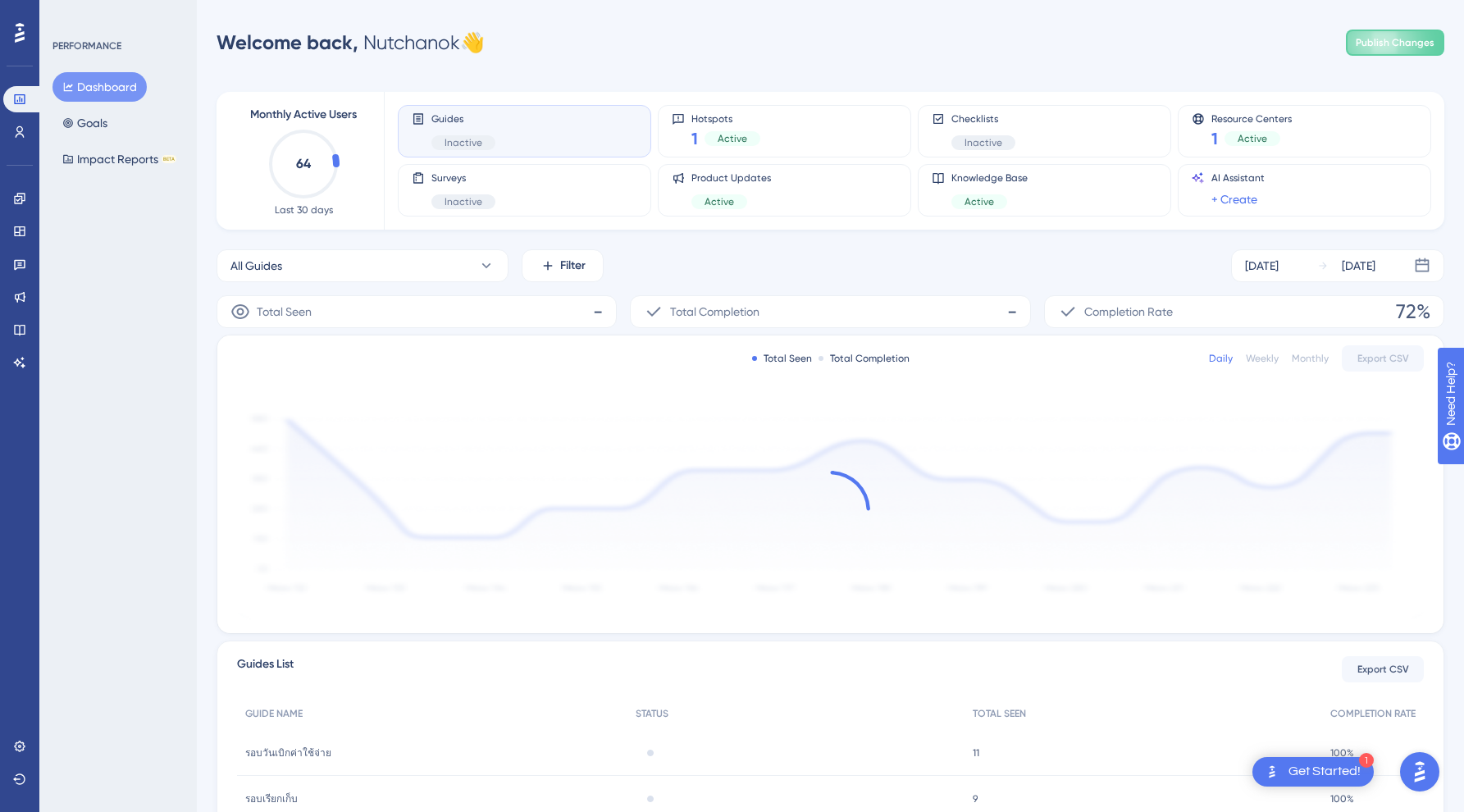
click at [20, 147] on div "Engagement Widgets Feedback Product Updates Knowledge Base AI Assistant" at bounding box center [19, 260] width 33 height 230
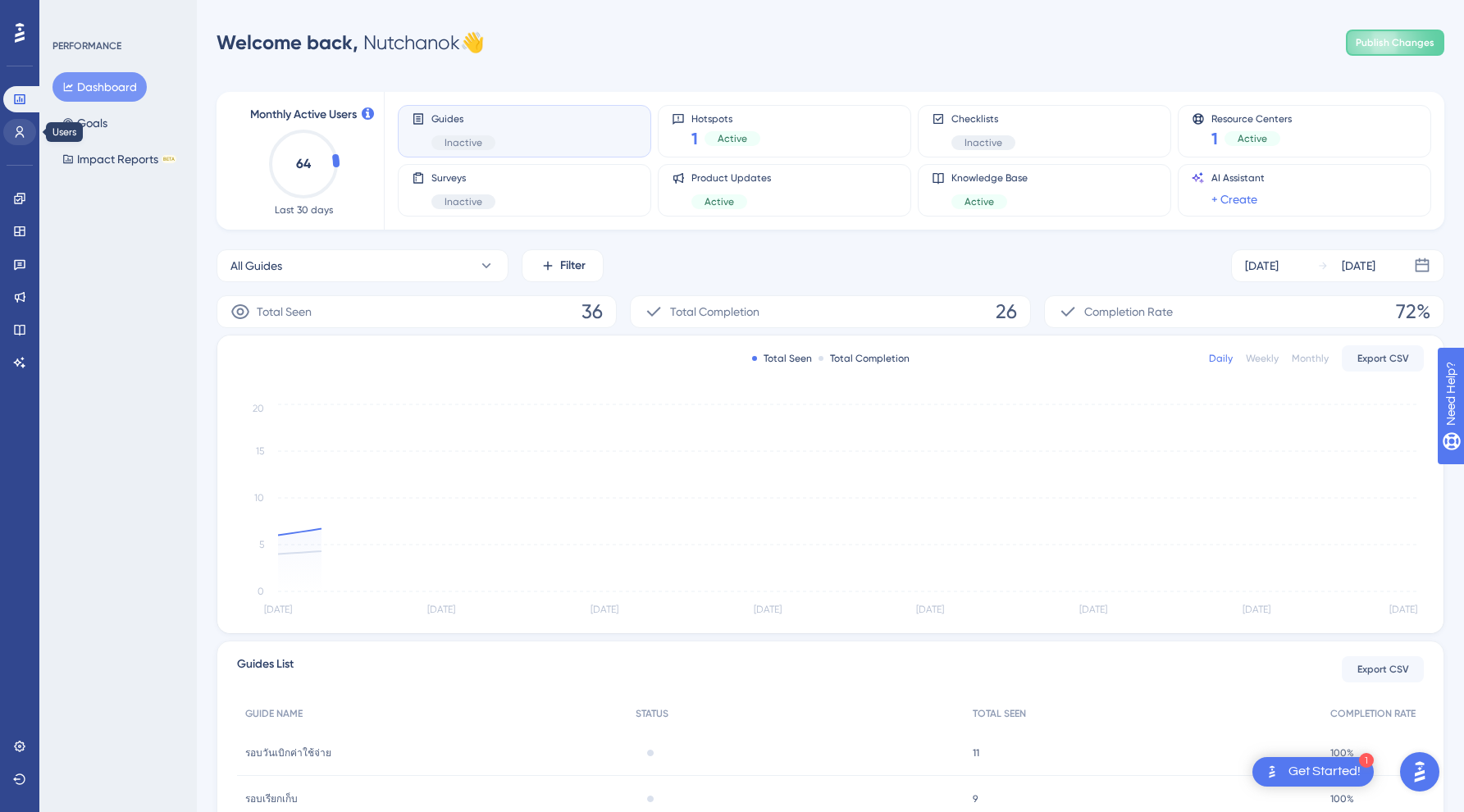
click at [20, 137] on icon at bounding box center [19, 131] width 13 height 13
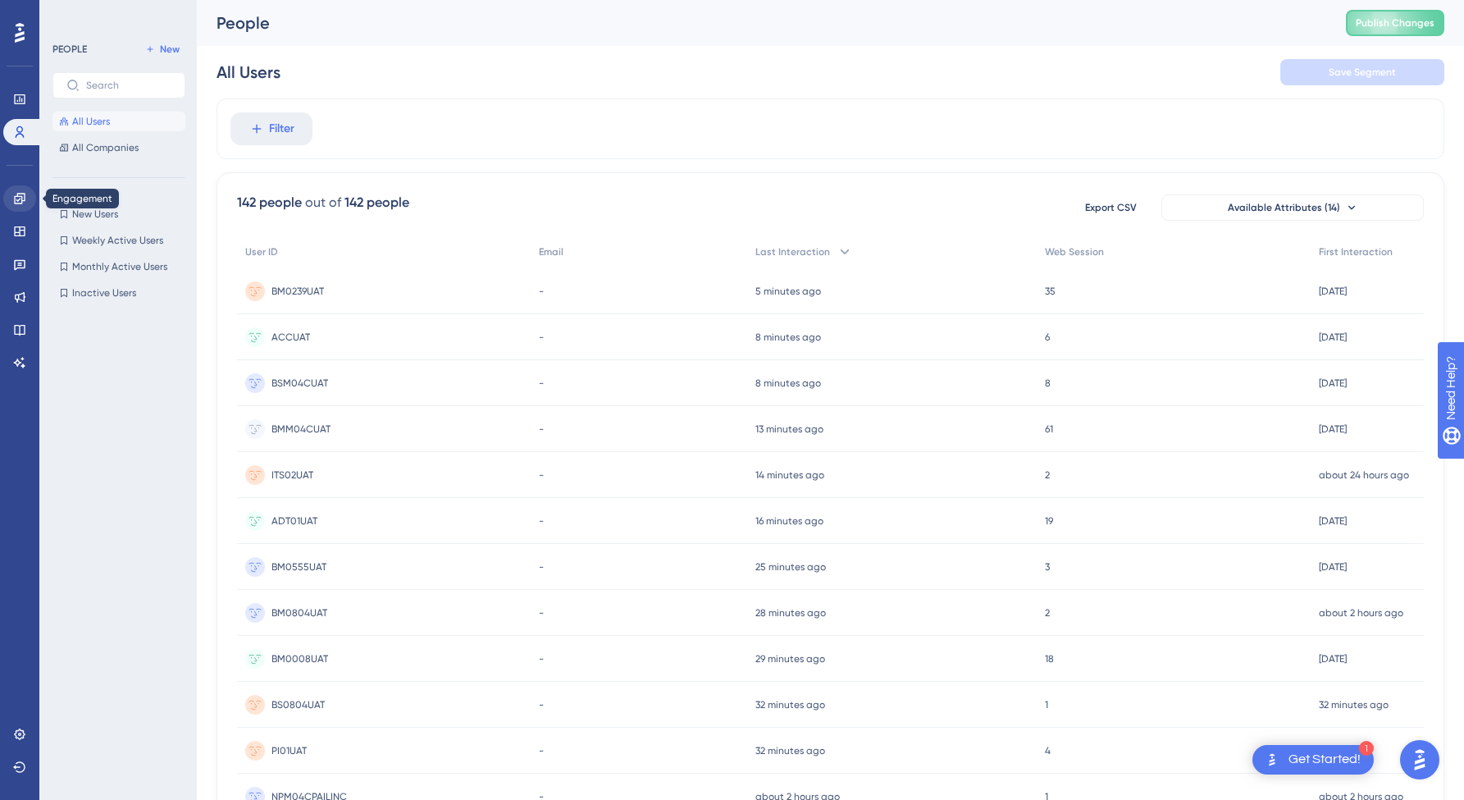
click at [27, 200] on link at bounding box center [19, 198] width 33 height 26
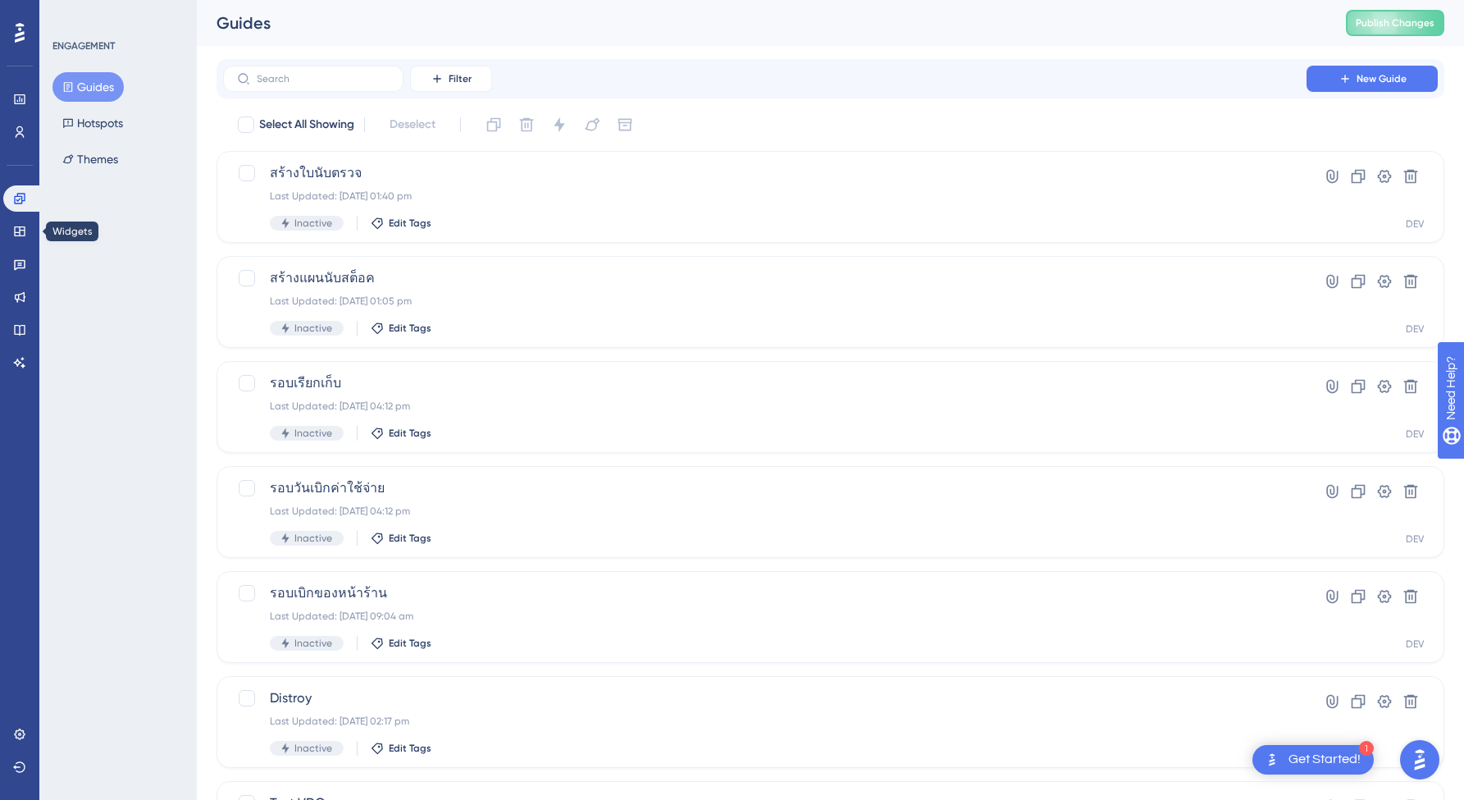
click at [35, 236] on div at bounding box center [19, 231] width 33 height 26
click at [83, 131] on button "Hotspots" at bounding box center [92, 123] width 80 height 30
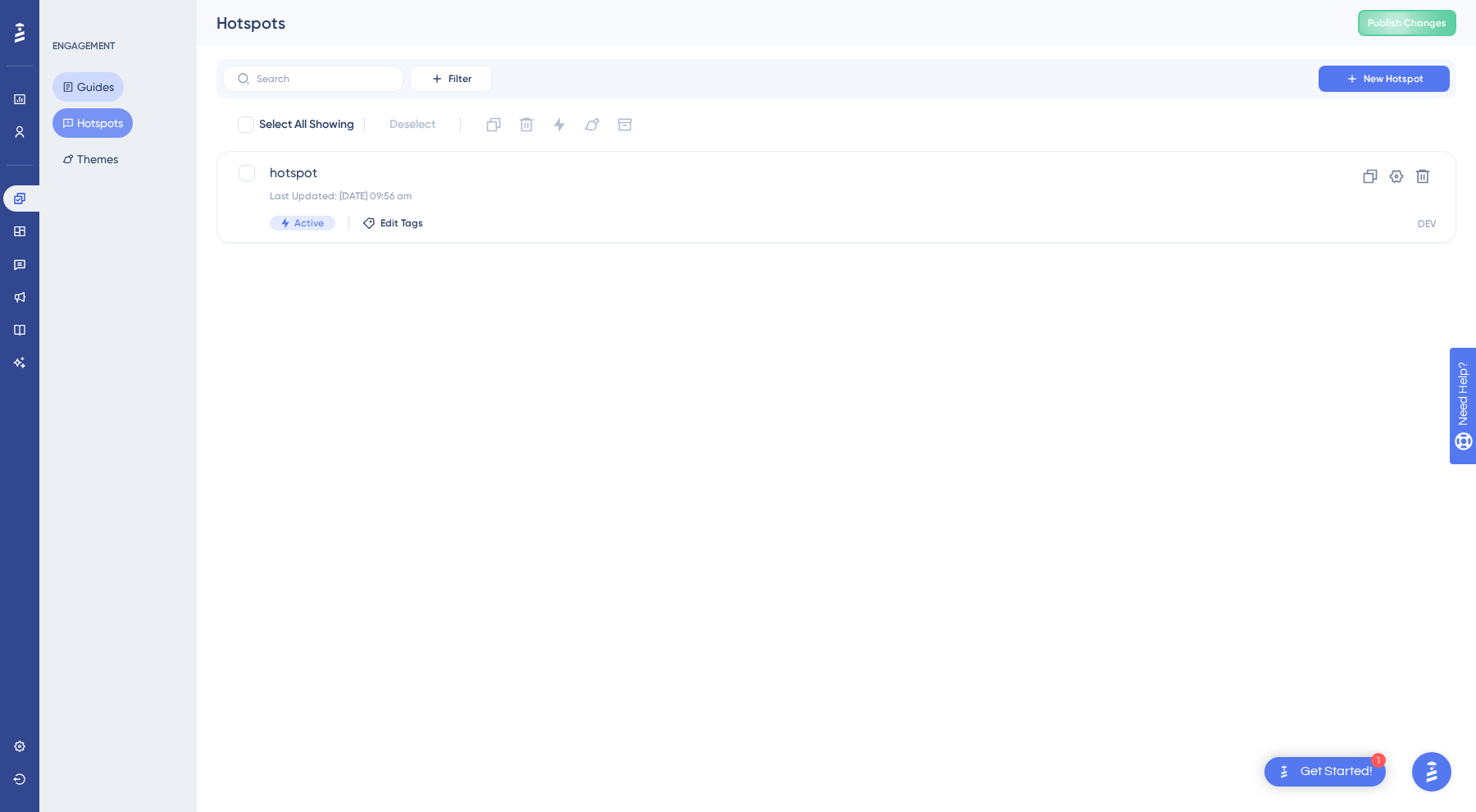
click at [93, 82] on button "Guides" at bounding box center [87, 87] width 71 height 30
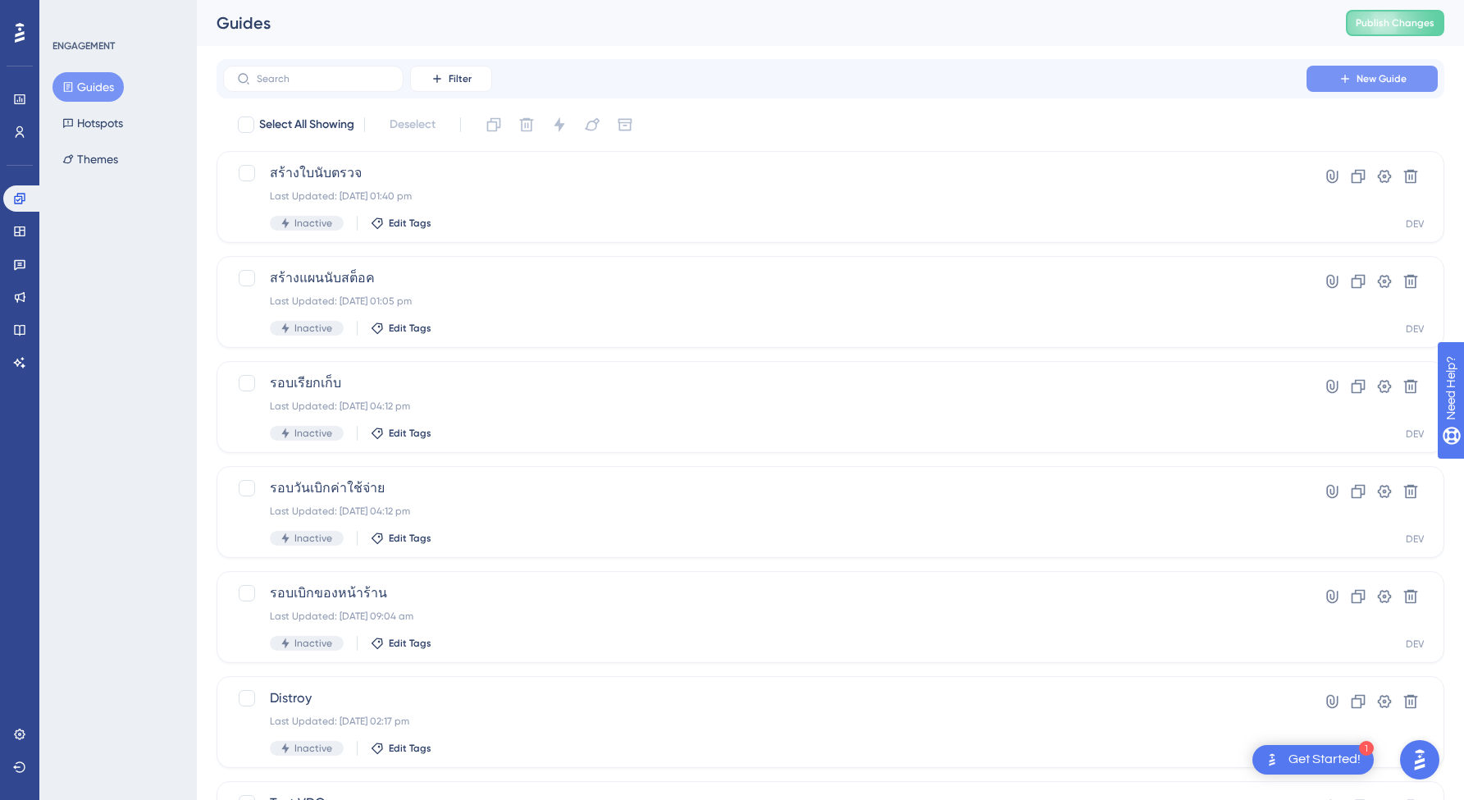
click at [1370, 81] on span "New Guide" at bounding box center [1381, 78] width 50 height 13
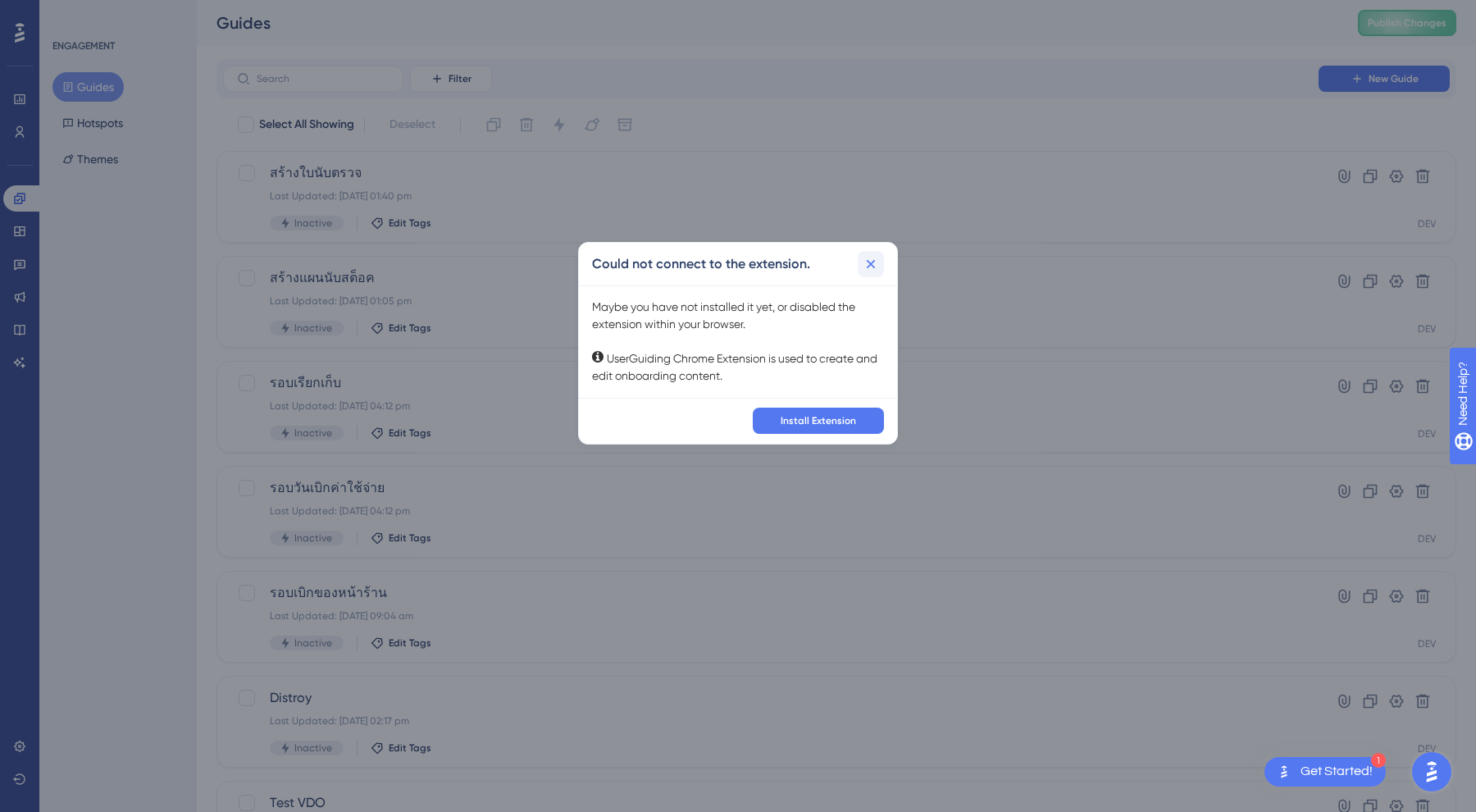
click at [877, 267] on icon at bounding box center [871, 264] width 16 height 16
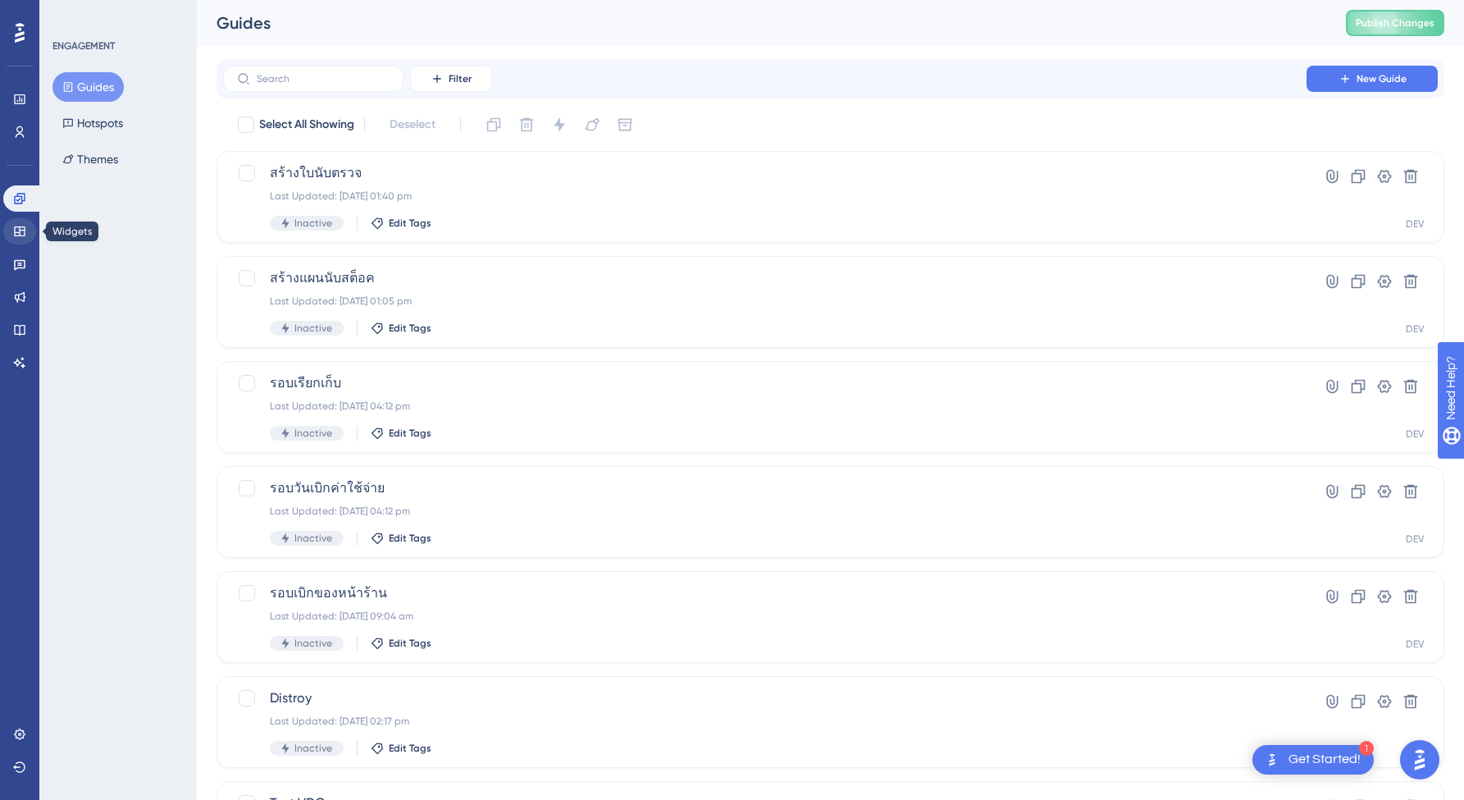
click at [16, 230] on icon at bounding box center [19, 231] width 13 height 13
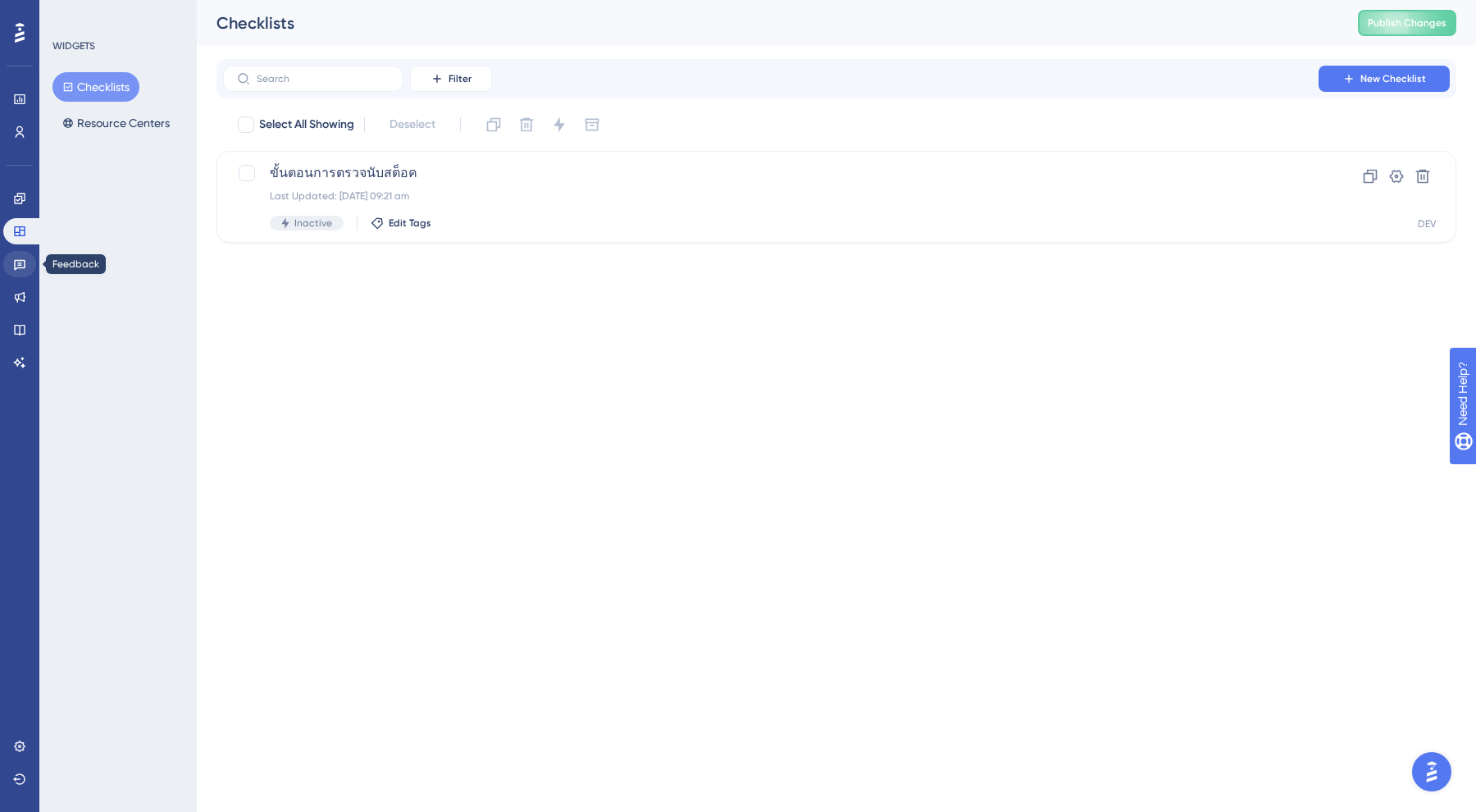
click at [11, 271] on link at bounding box center [19, 264] width 33 height 26
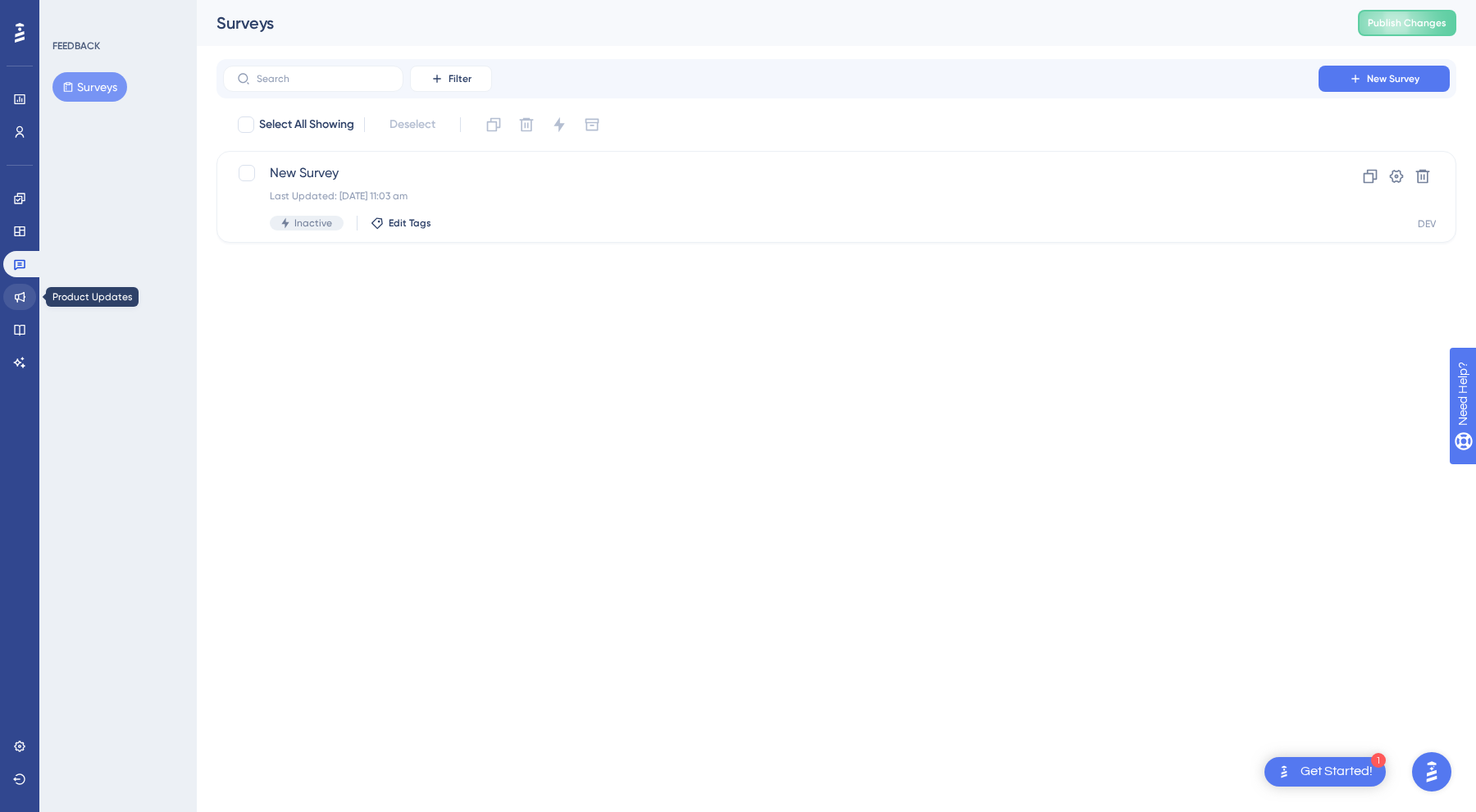
click at [16, 295] on icon at bounding box center [19, 296] width 13 height 13
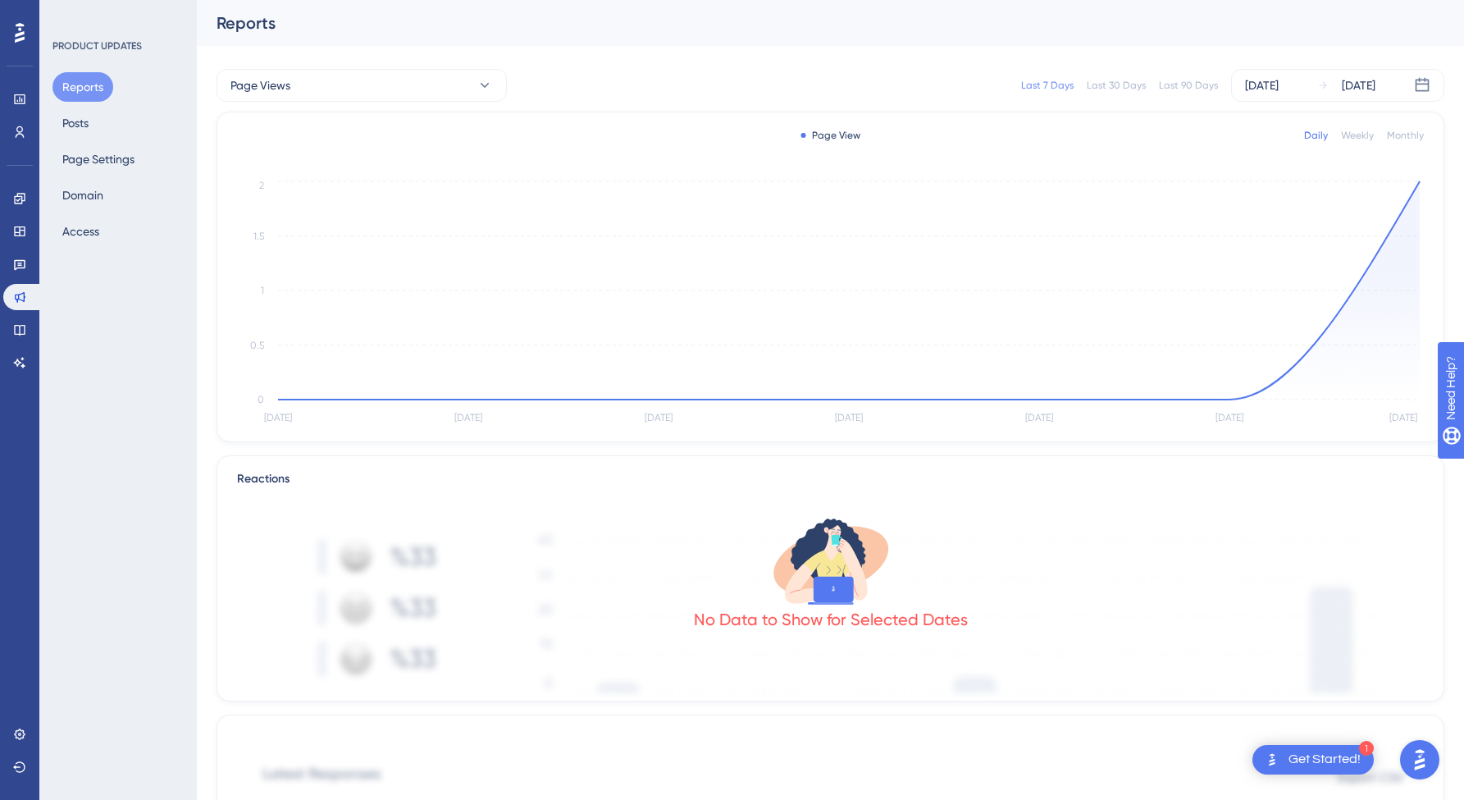
click at [100, 116] on div "Reports Posts Page Settings Domain Access" at bounding box center [118, 159] width 133 height 174
click at [66, 113] on button "Posts" at bounding box center [75, 123] width 46 height 30
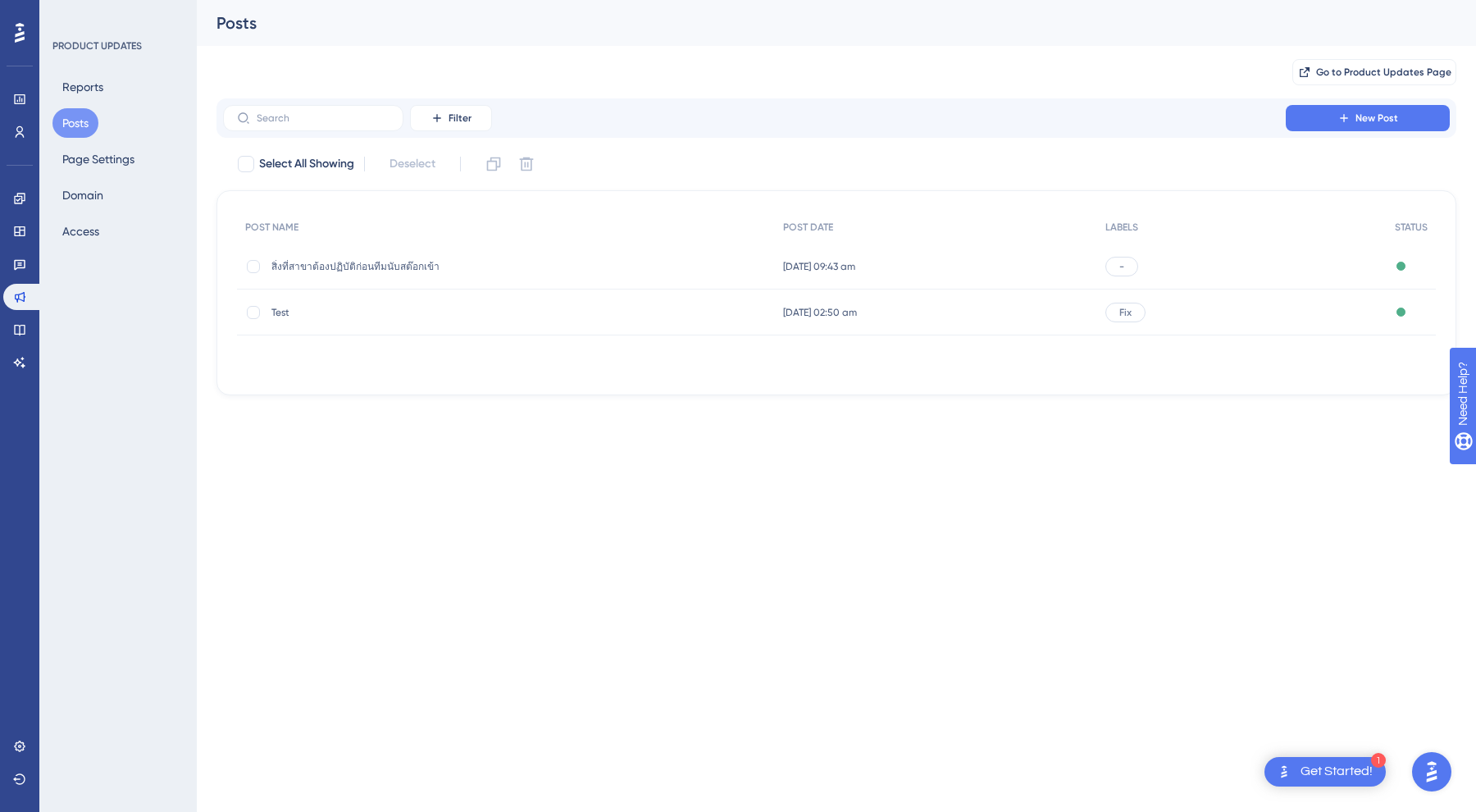
click at [387, 268] on span "สิ่งที่สาขาต้องปฏิบัติก่อนทีมนับสต๊อกเข้า" at bounding box center [402, 266] width 262 height 13
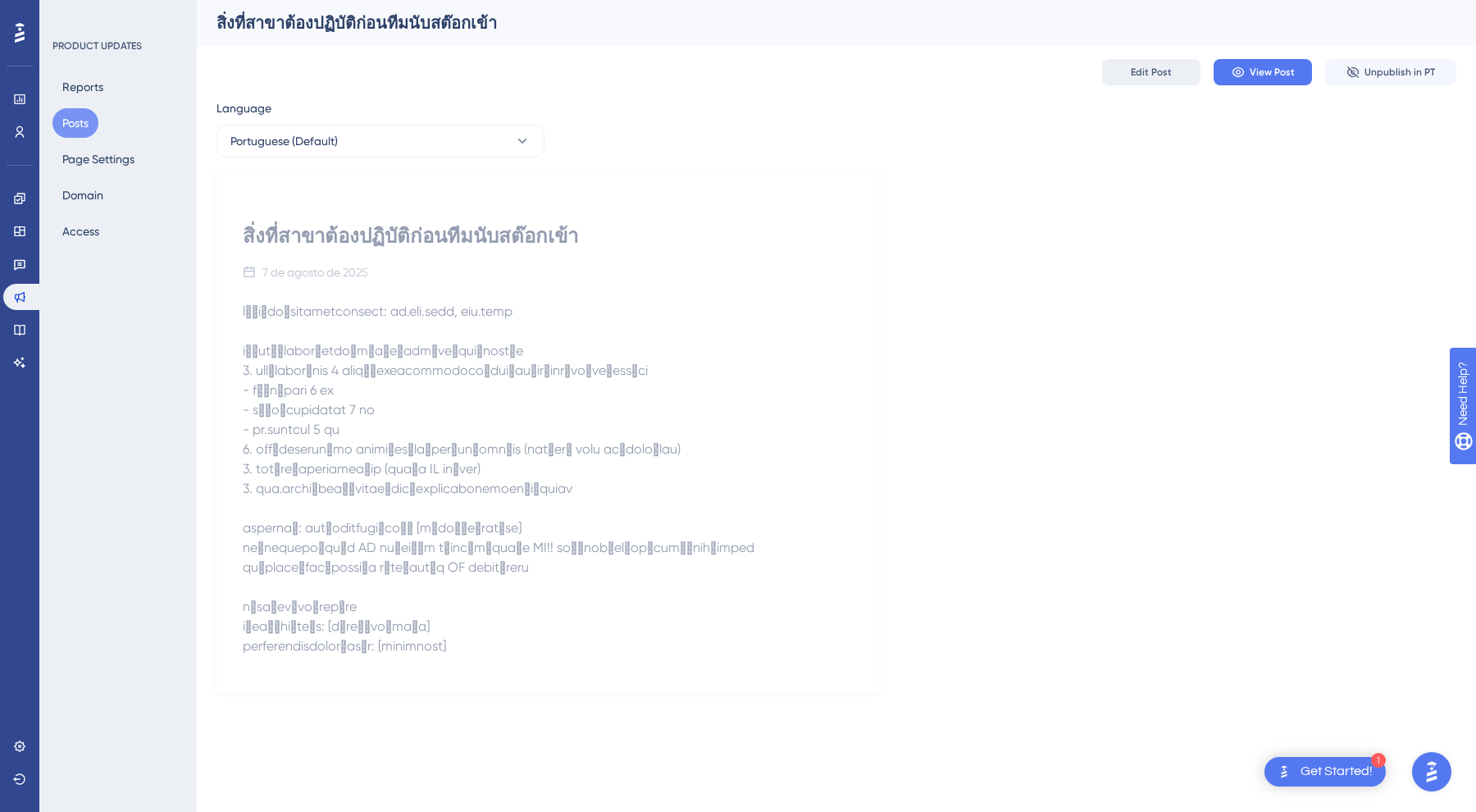
click at [1176, 71] on button "Edit Post" at bounding box center [1151, 72] width 98 height 26
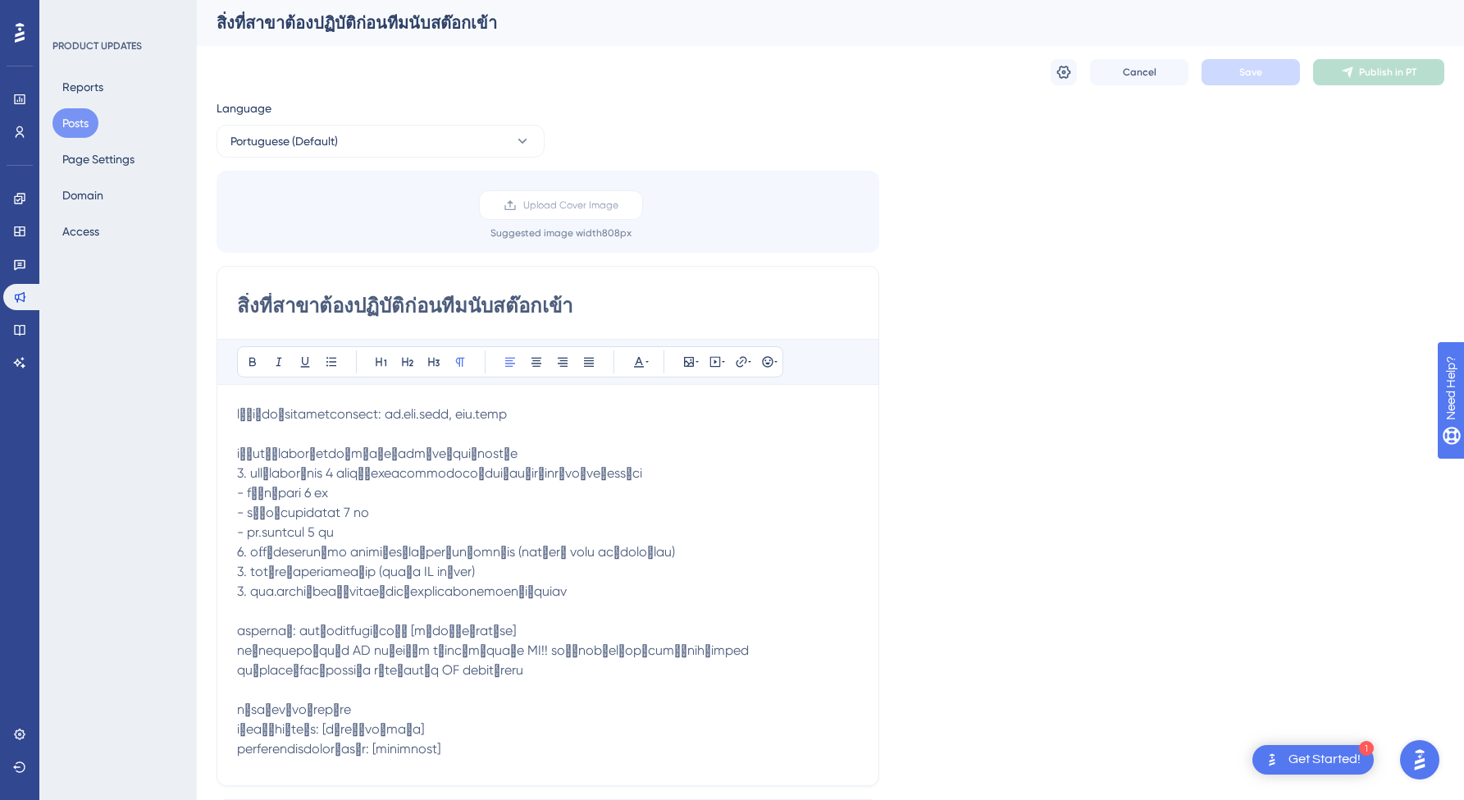
scroll to position [447, 0]
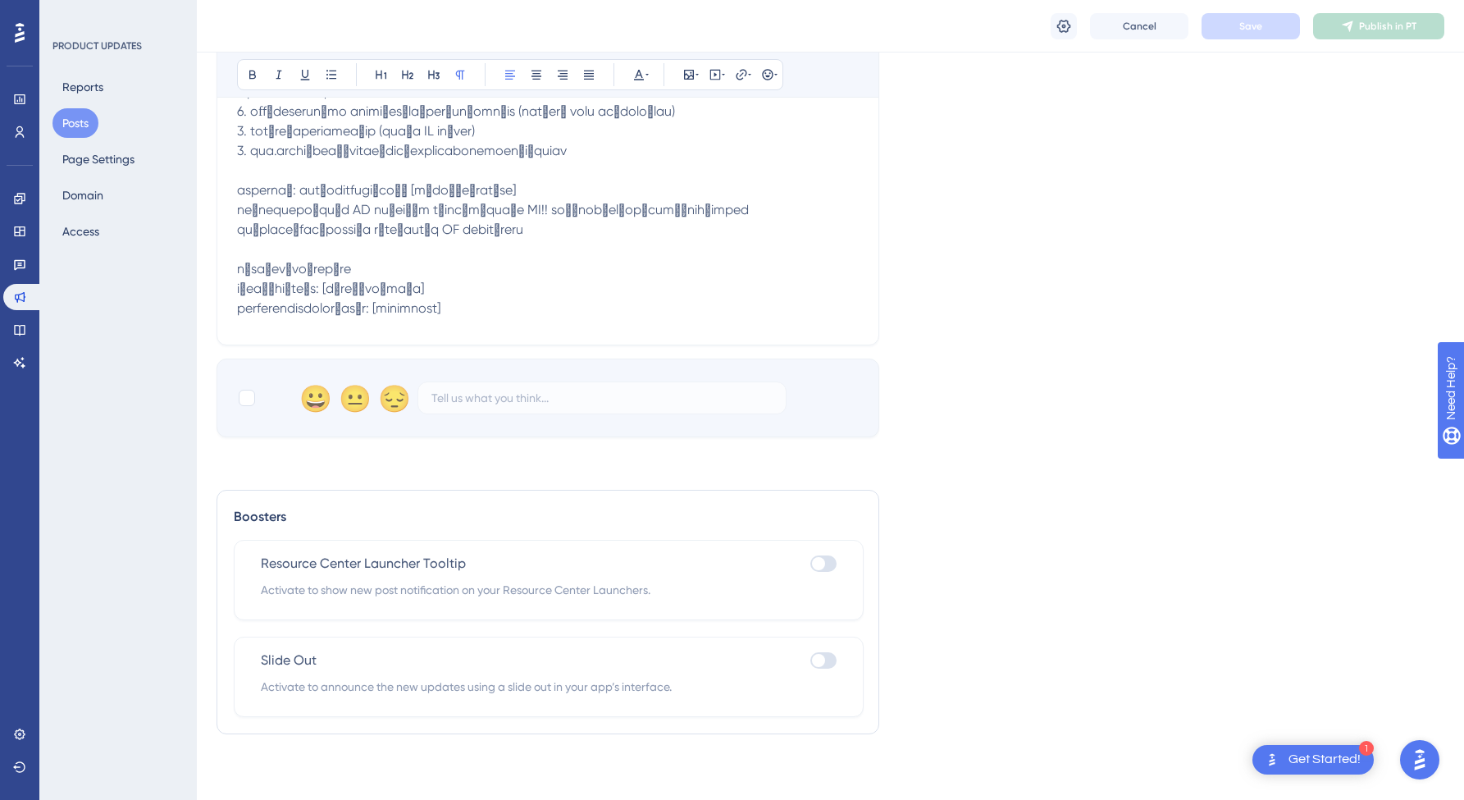
click at [823, 563] on div at bounding box center [818, 563] width 13 height 13
click at [810, 563] on input "checkbox" at bounding box center [809, 563] width 1 height 1
checkbox input "true"
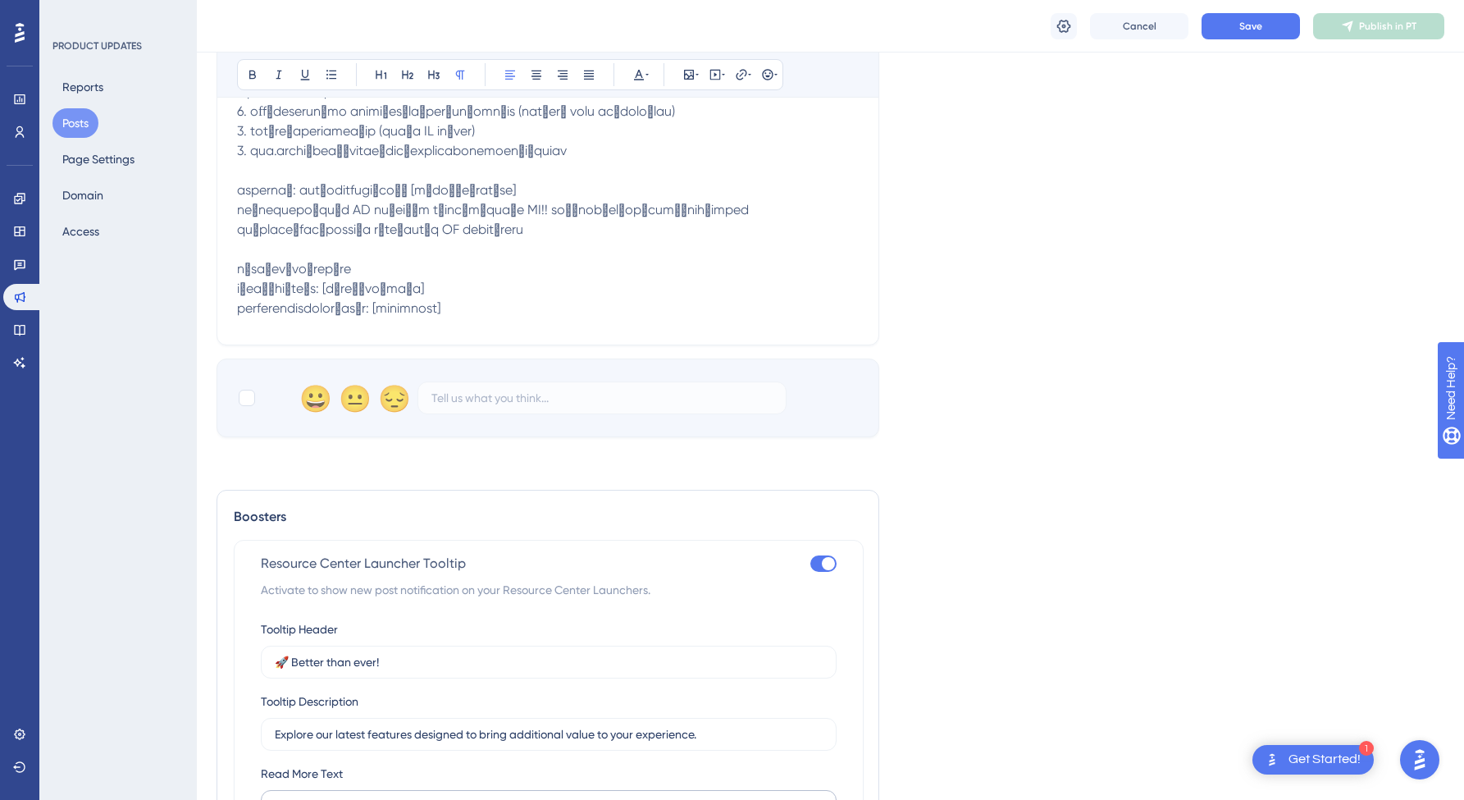
scroll to position [716, 0]
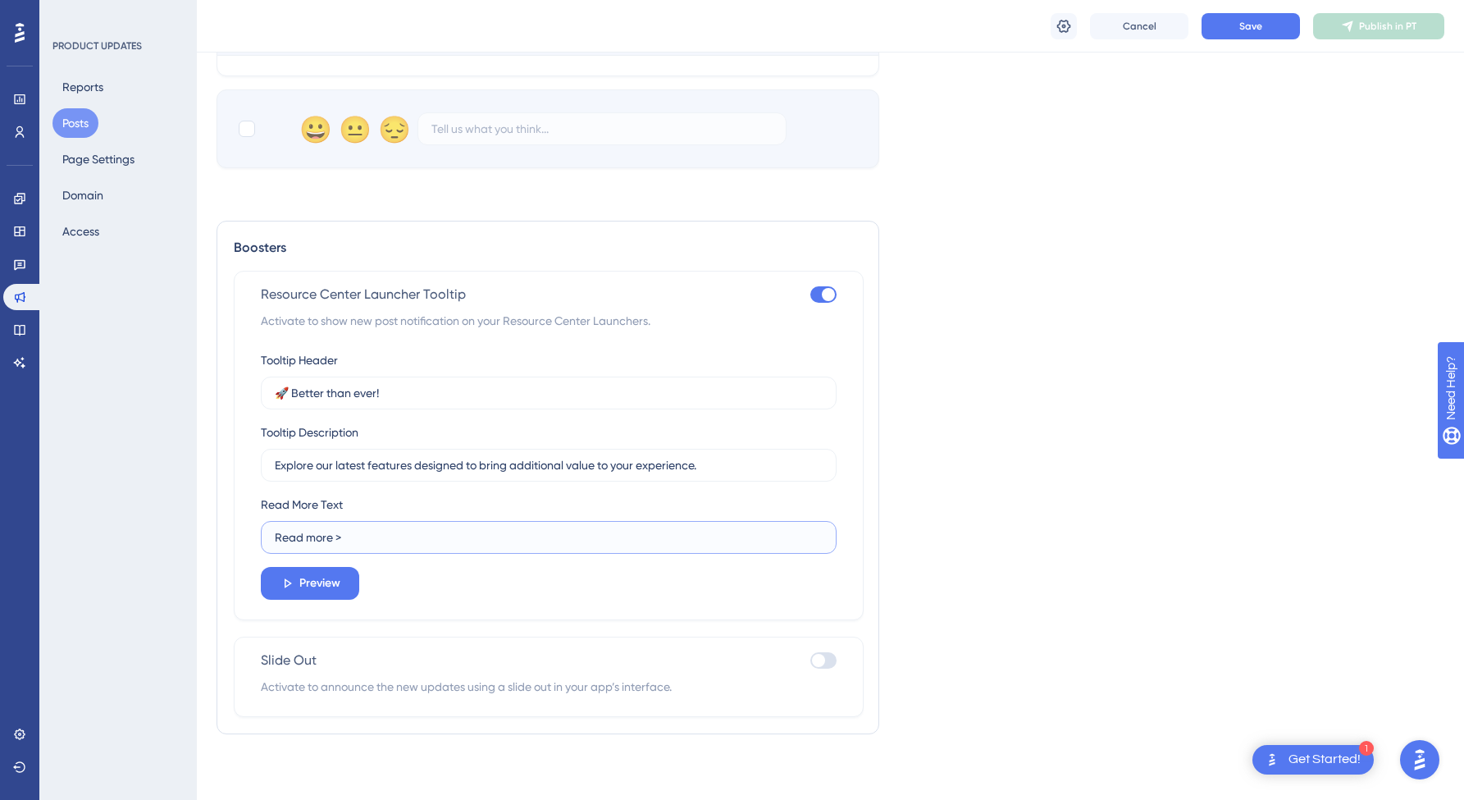
click at [345, 539] on input "Read more >" at bounding box center [549, 537] width 548 height 18
click at [317, 588] on span "Preview" at bounding box center [319, 583] width 41 height 20
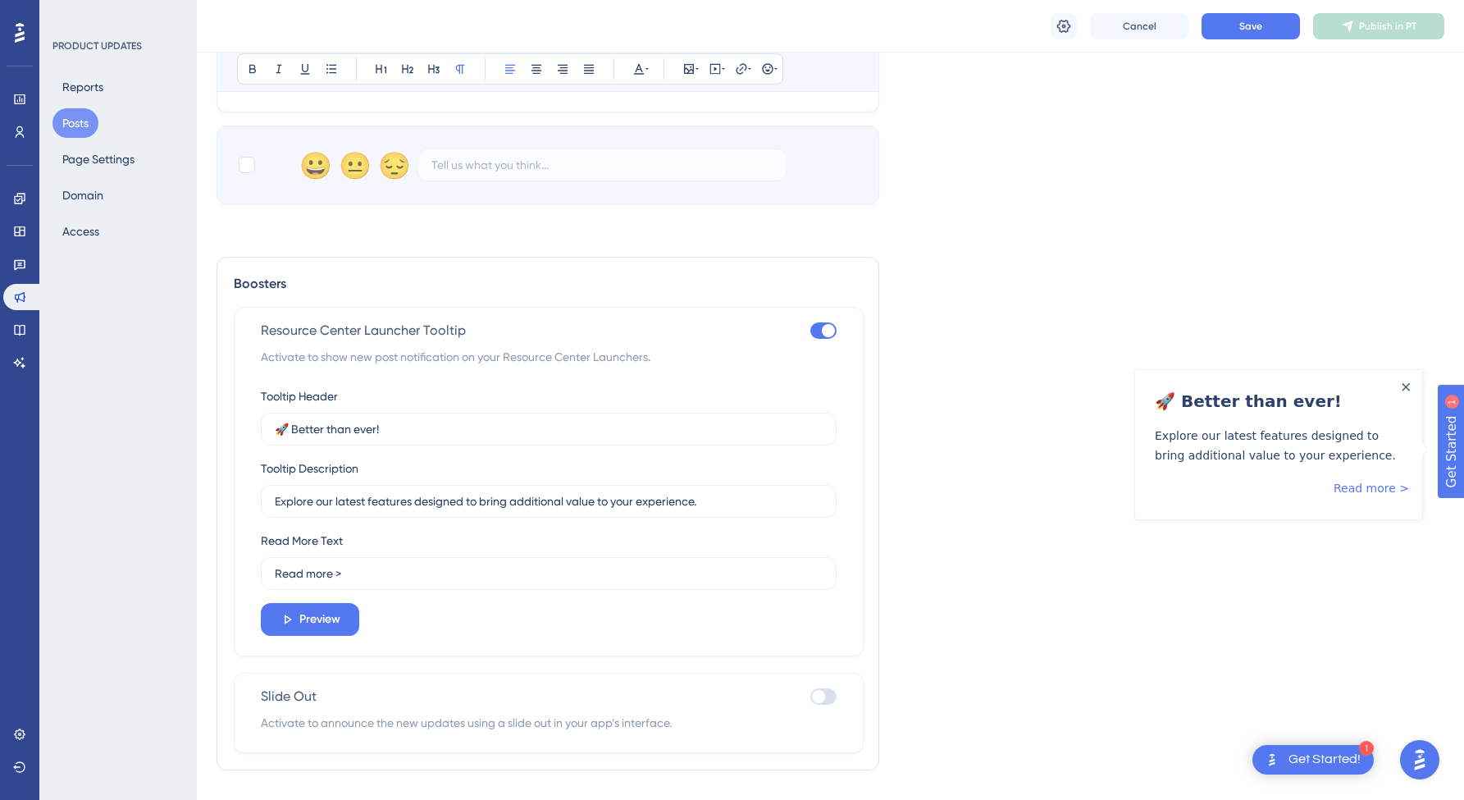
scroll to position [0, 0]
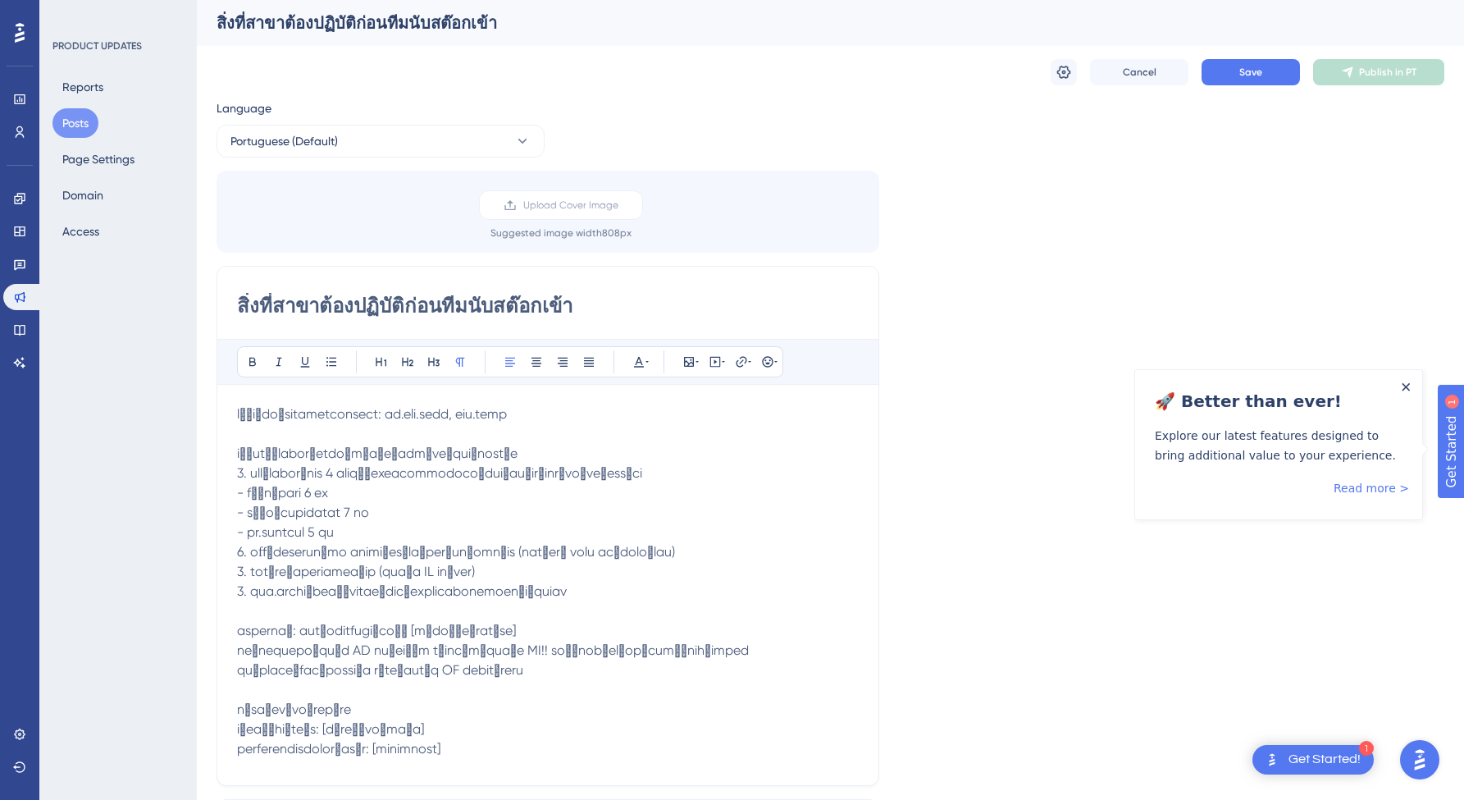
click at [1406, 389] on icon "Close Announcement" at bounding box center [1405, 387] width 8 height 8
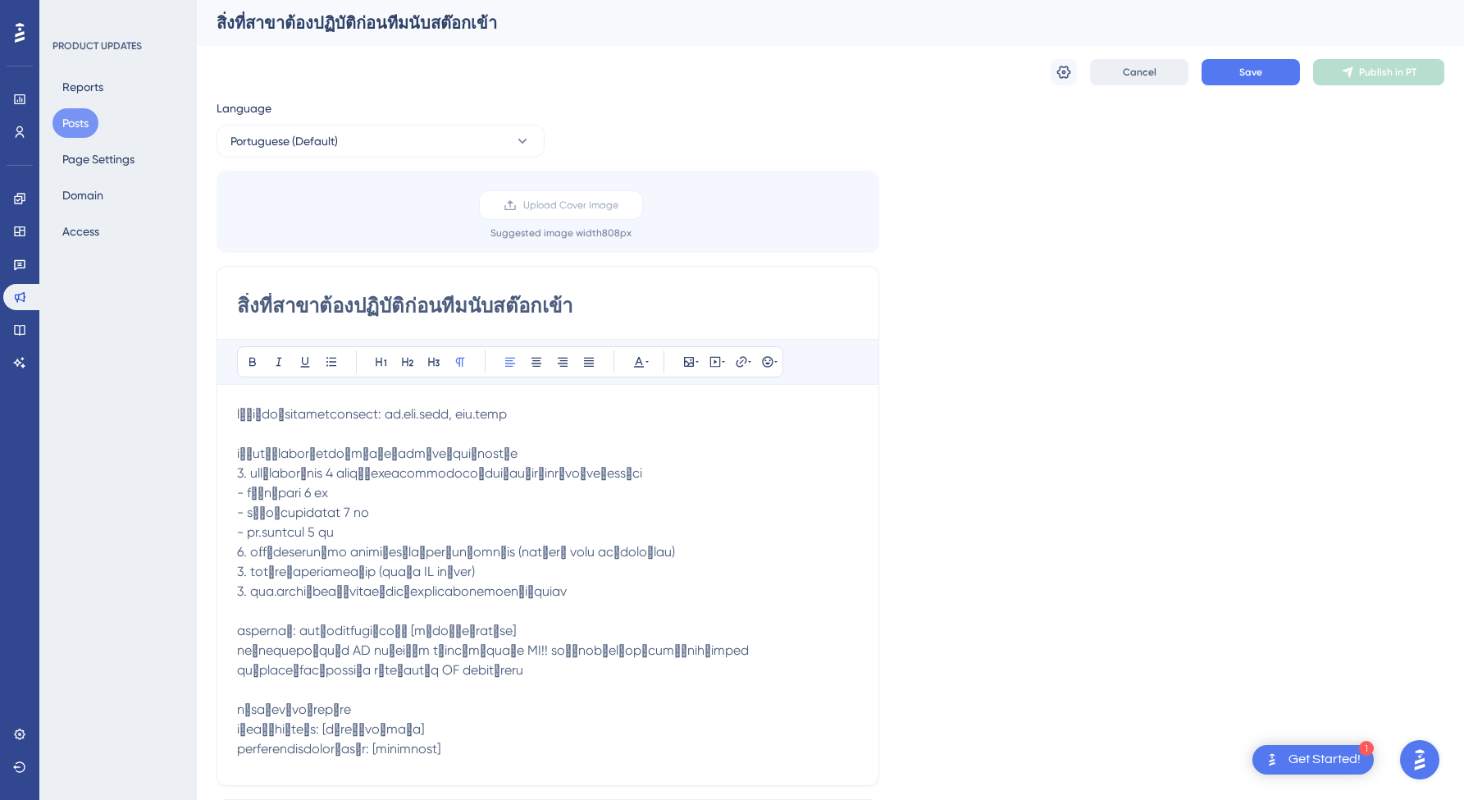
click at [1141, 69] on span "Cancel" at bounding box center [1140, 72] width 34 height 13
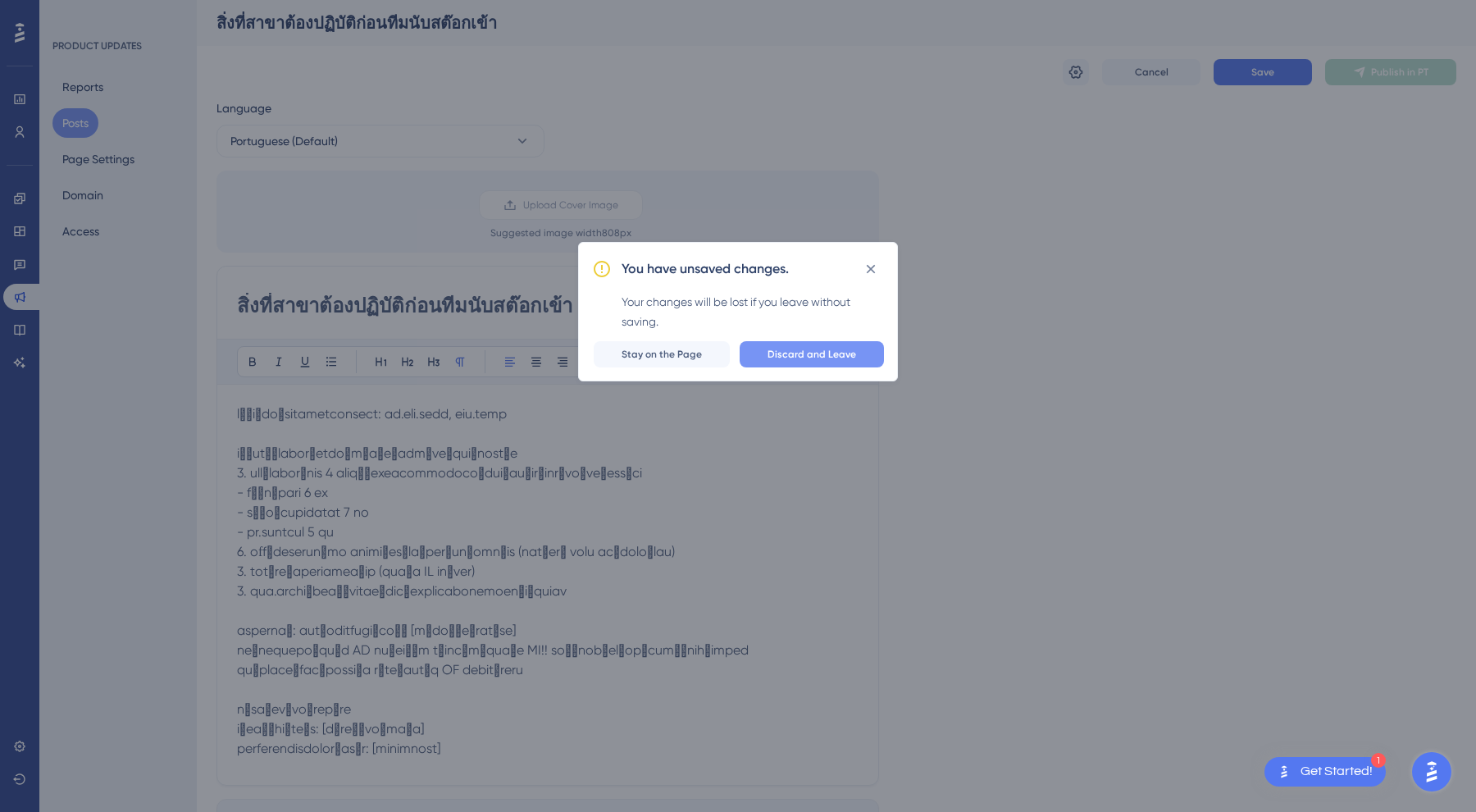
click at [820, 362] on button "Discard and Leave" at bounding box center [812, 354] width 144 height 26
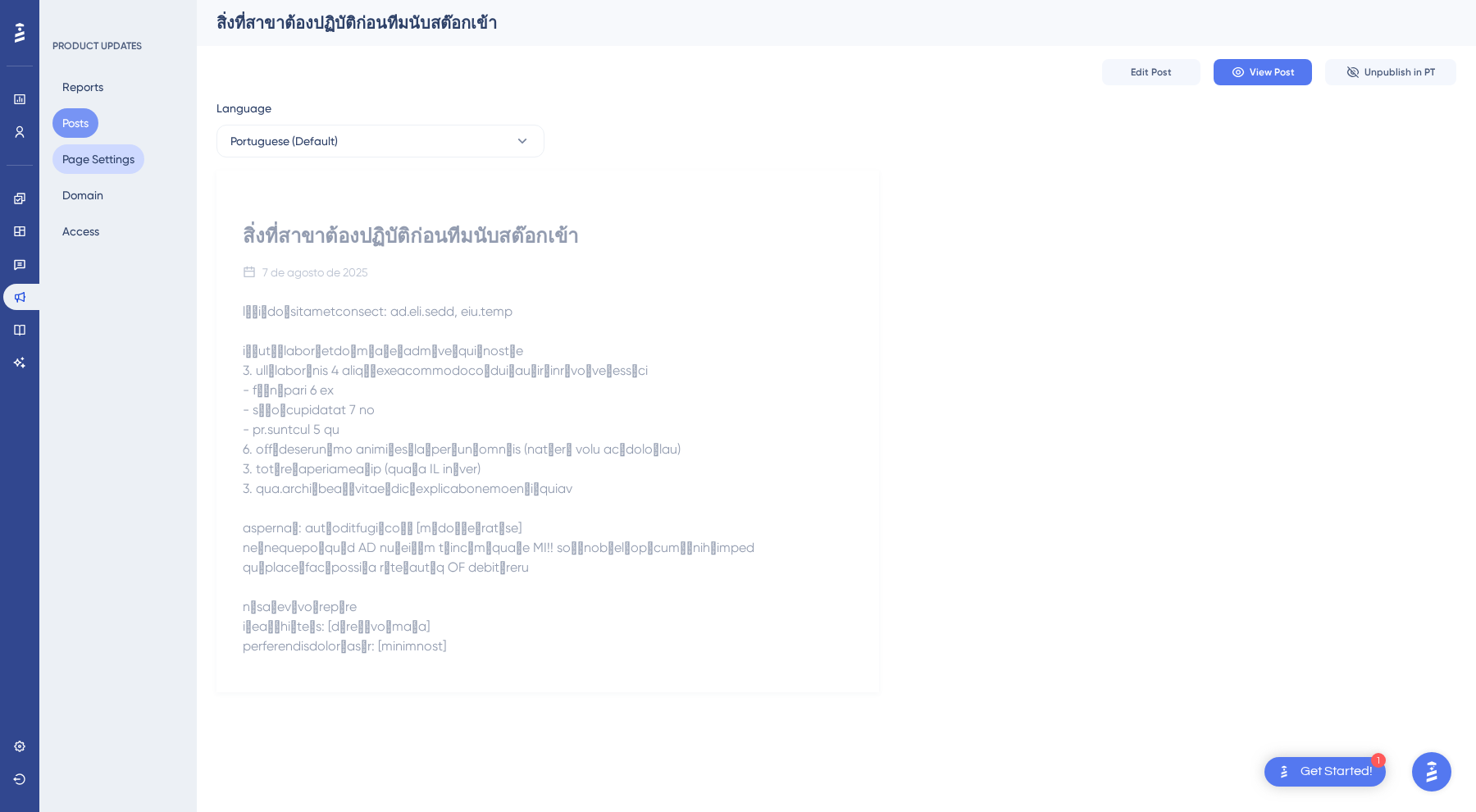
click at [118, 170] on button "Page Settings" at bounding box center [98, 159] width 92 height 30
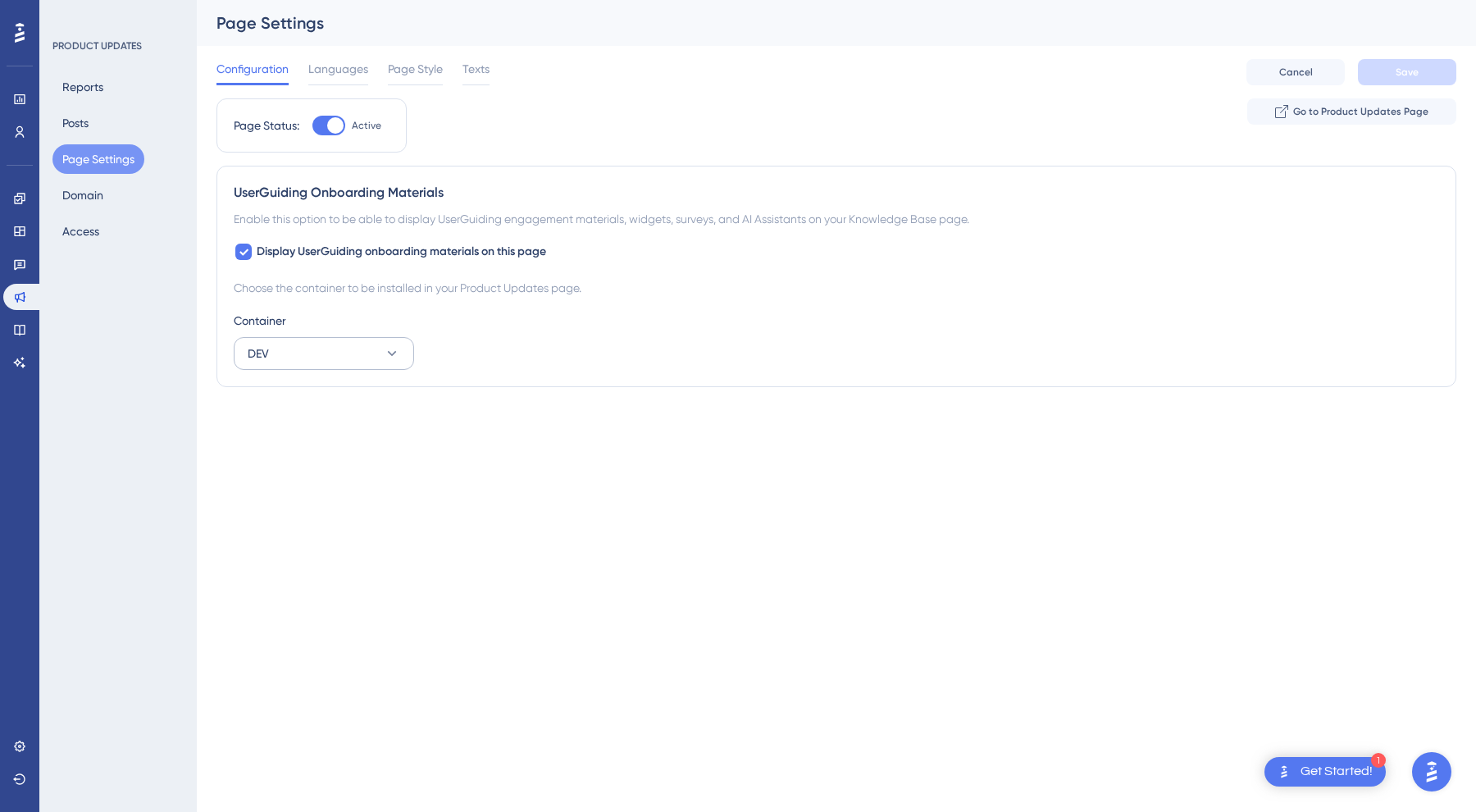
click at [336, 360] on button "DEV" at bounding box center [324, 353] width 180 height 33
click at [312, 412] on span "POSAdmin_UAT" at bounding box center [298, 404] width 82 height 20
click at [1391, 75] on button "Save" at bounding box center [1407, 72] width 98 height 26
click at [74, 197] on button "Domain" at bounding box center [82, 195] width 61 height 30
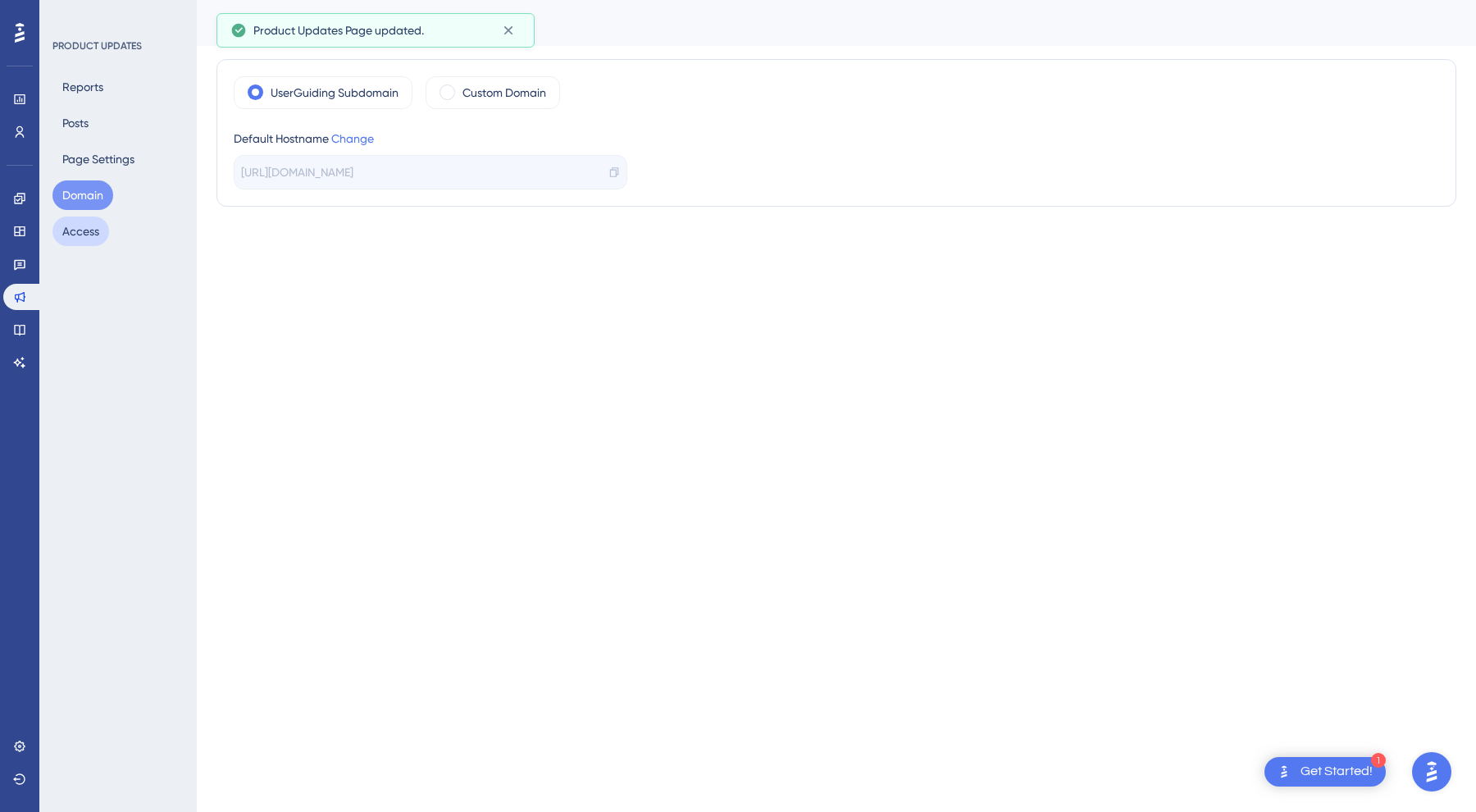
click at [99, 224] on button "Access" at bounding box center [80, 231] width 57 height 30
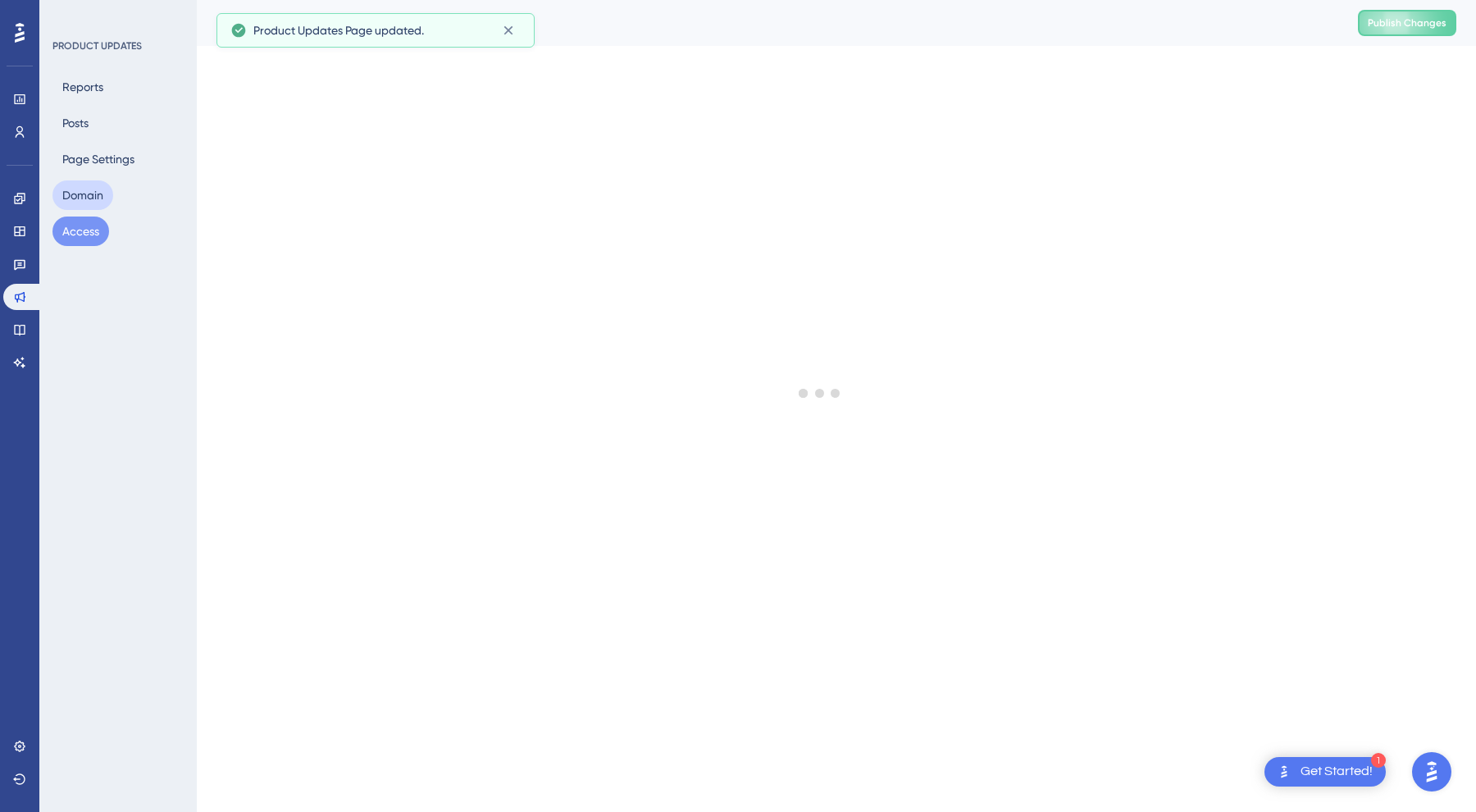
click at [105, 200] on button "Domain" at bounding box center [82, 195] width 61 height 30
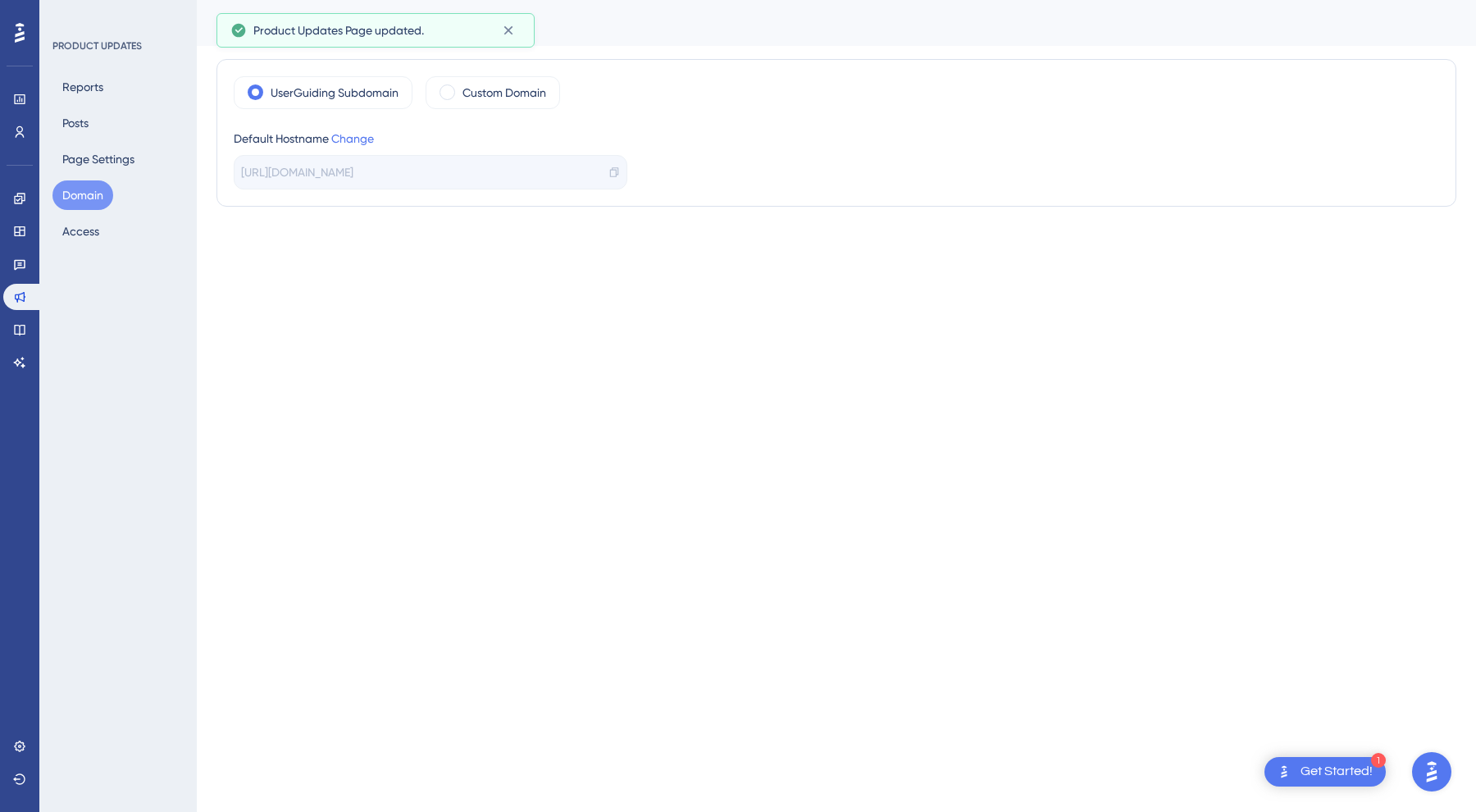
click at [88, 212] on div "Reports Posts Page Settings Domain Access" at bounding box center [118, 159] width 133 height 174
click at [98, 222] on button "Access" at bounding box center [80, 231] width 57 height 30
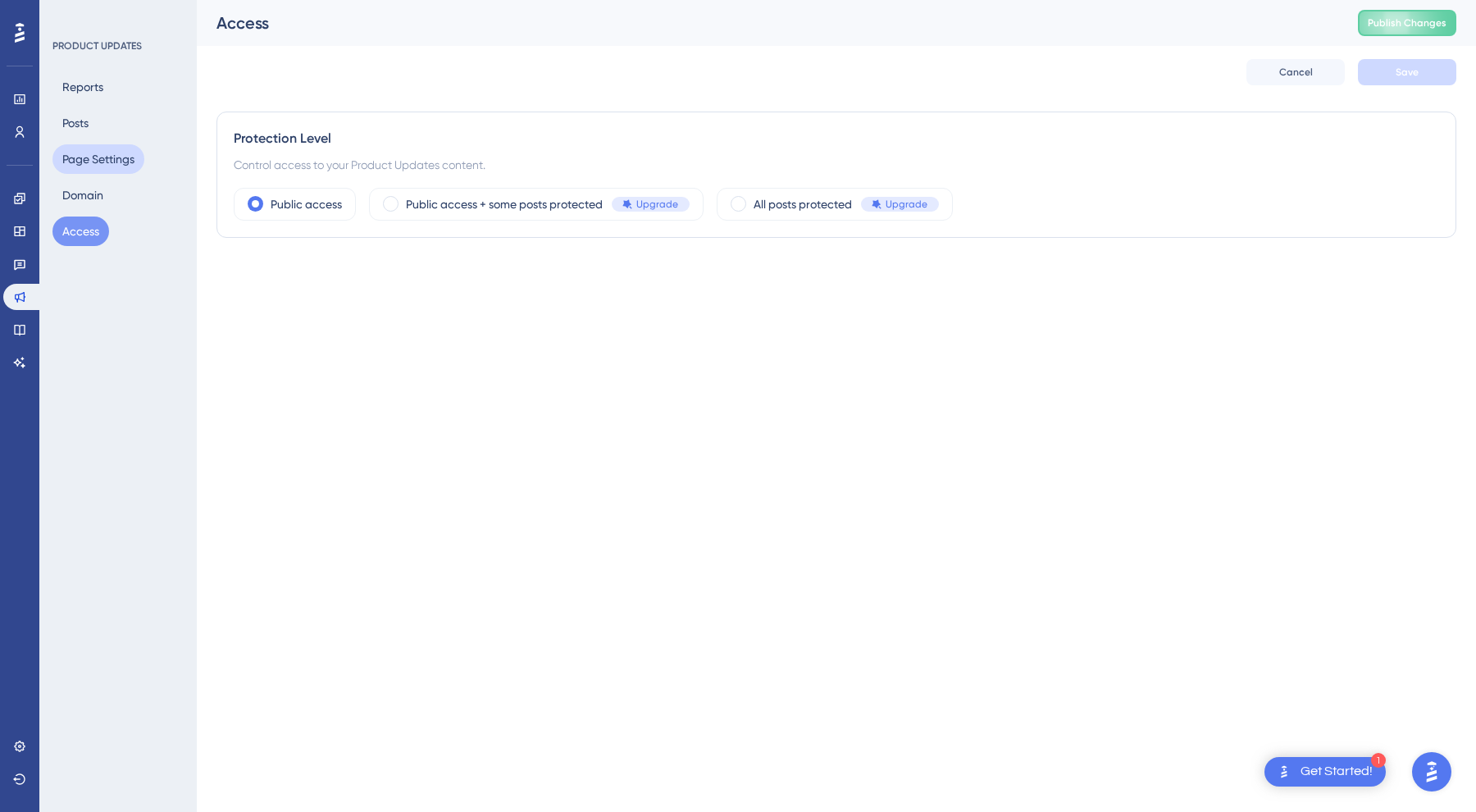
click at [91, 145] on button "Page Settings" at bounding box center [98, 159] width 92 height 30
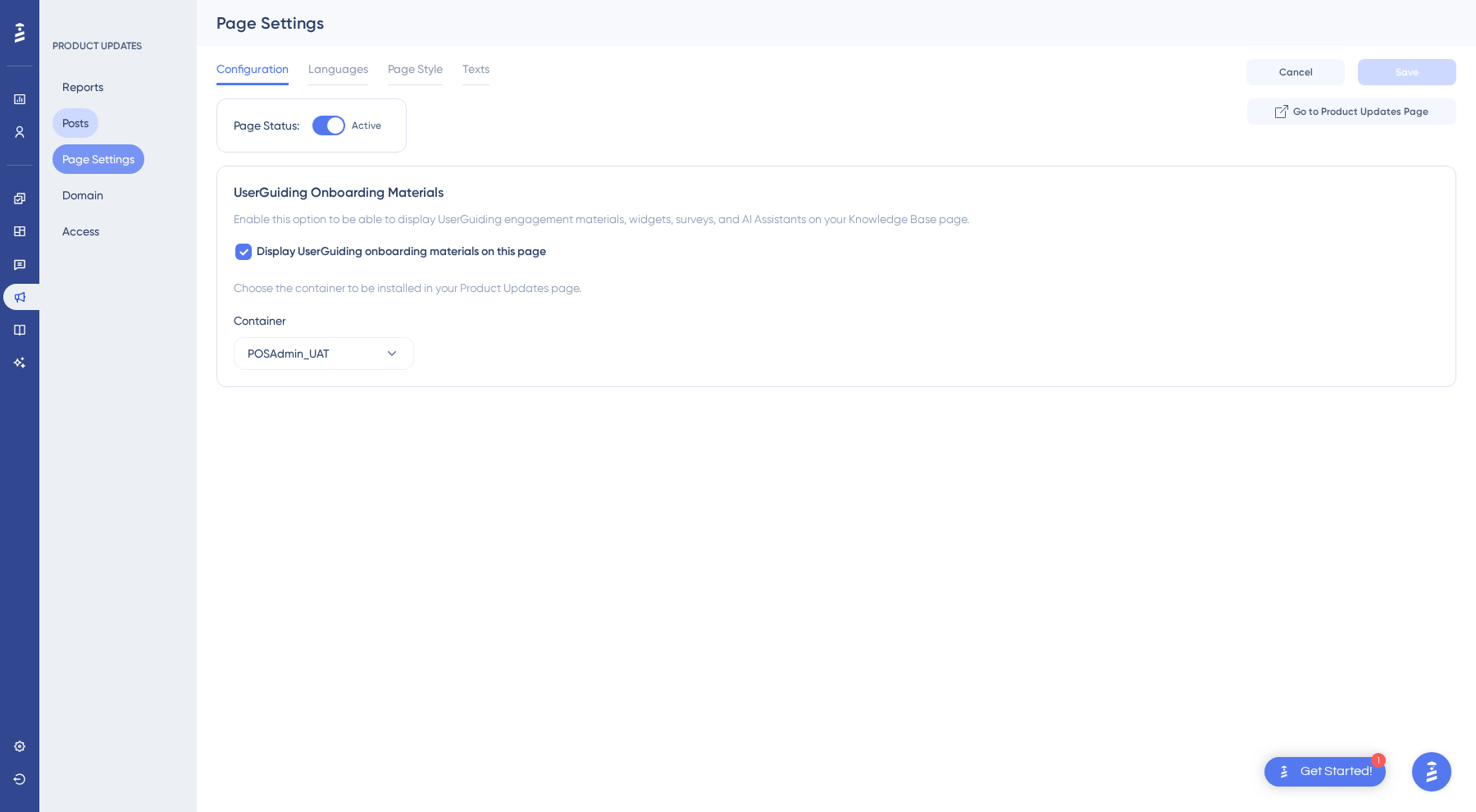
click at [87, 129] on button "Posts" at bounding box center [75, 123] width 46 height 30
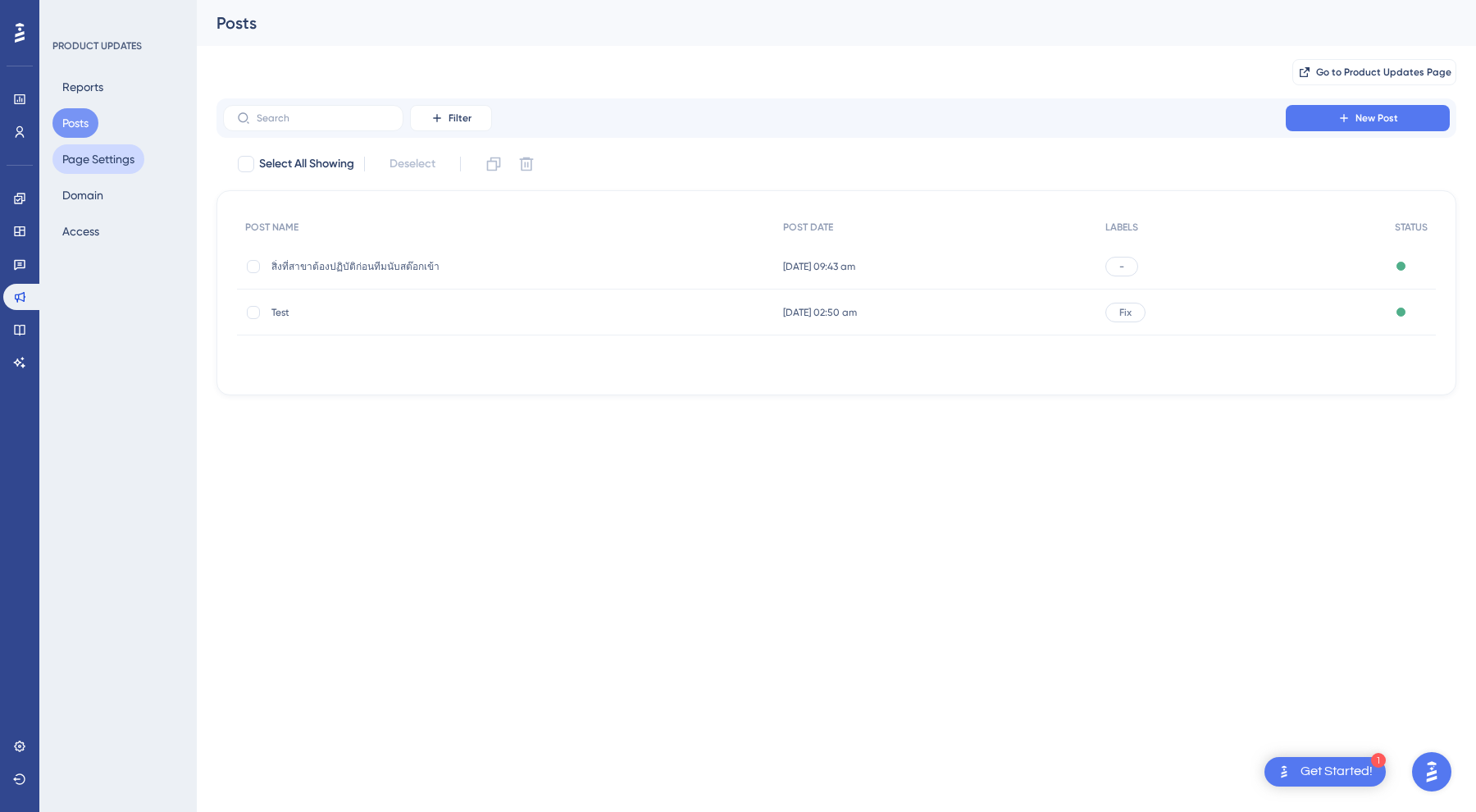
click at [128, 166] on button "Page Settings" at bounding box center [98, 159] width 92 height 30
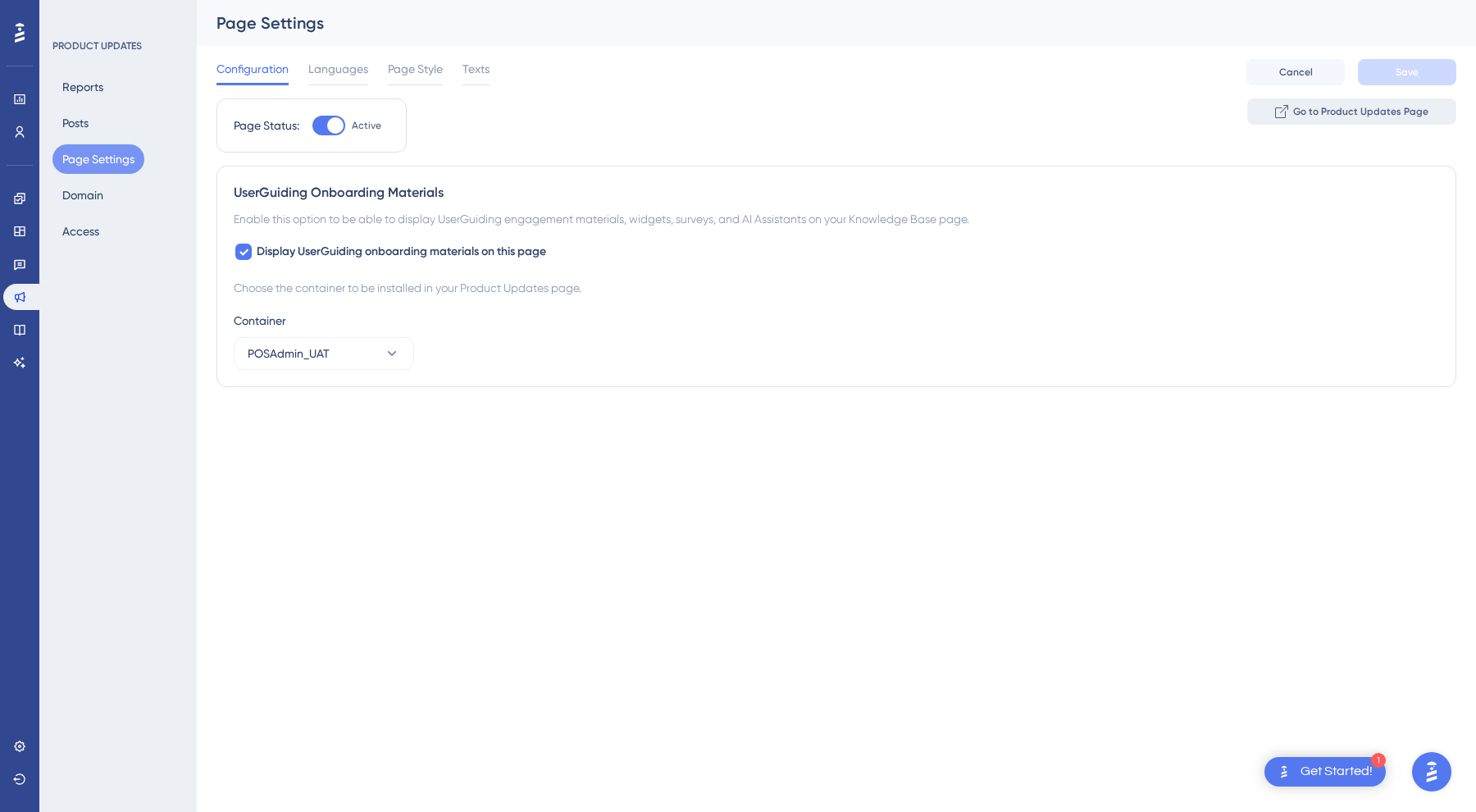
click at [1374, 111] on span "Go to Product Updates Page" at bounding box center [1360, 111] width 135 height 13
click at [74, 203] on button "Domain" at bounding box center [82, 195] width 61 height 30
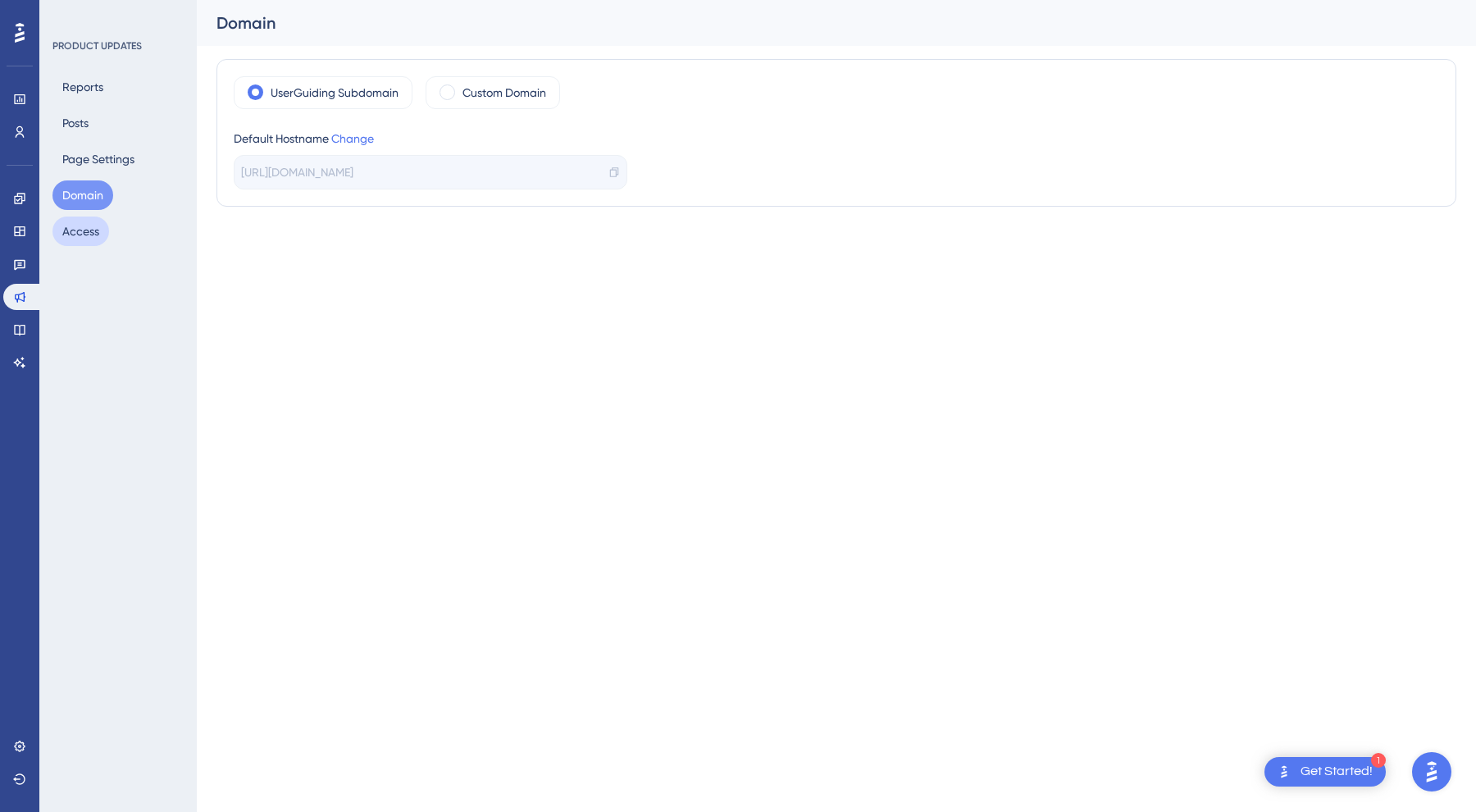
click at [97, 237] on button "Access" at bounding box center [80, 231] width 57 height 30
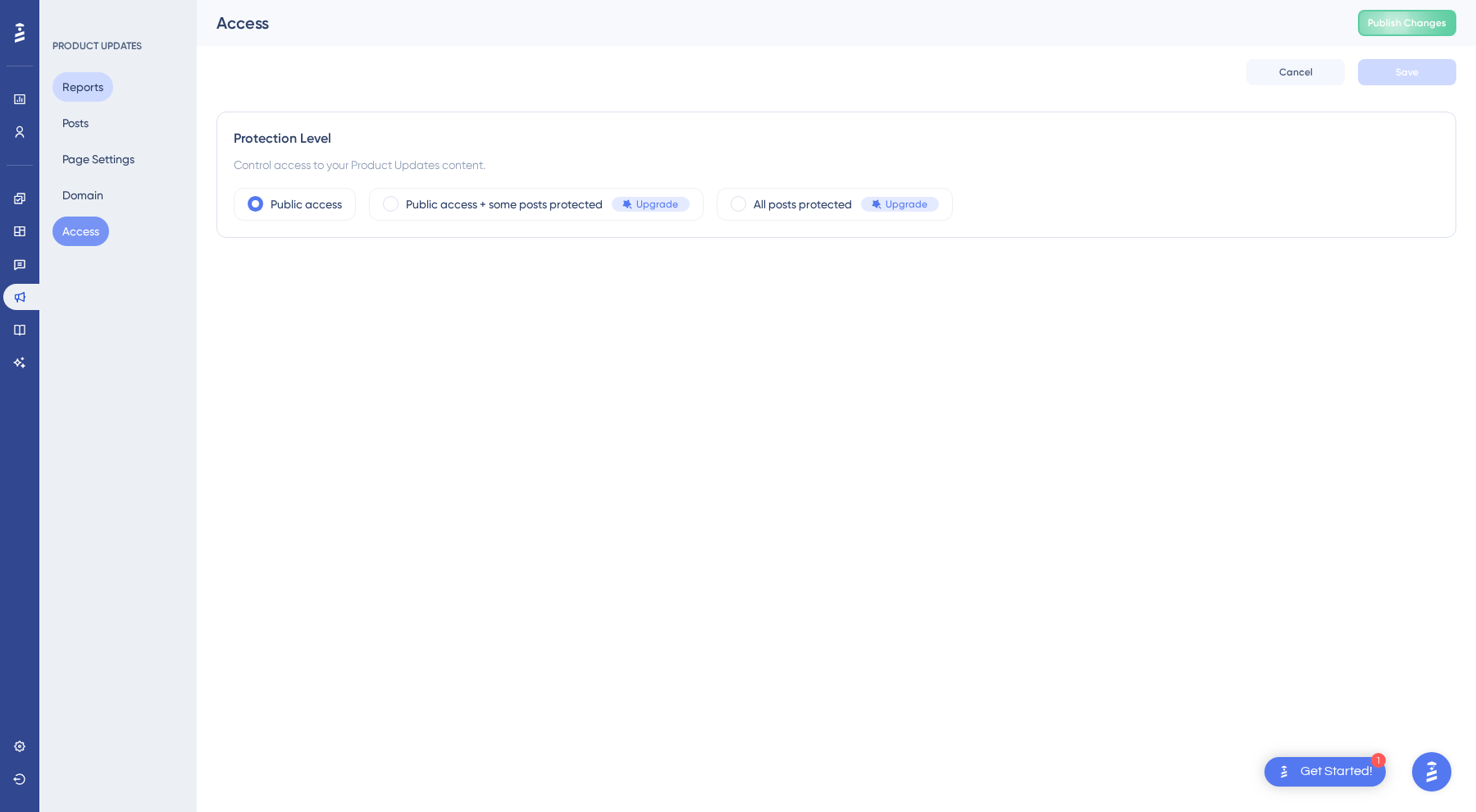
click at [93, 97] on button "Reports" at bounding box center [82, 87] width 61 height 30
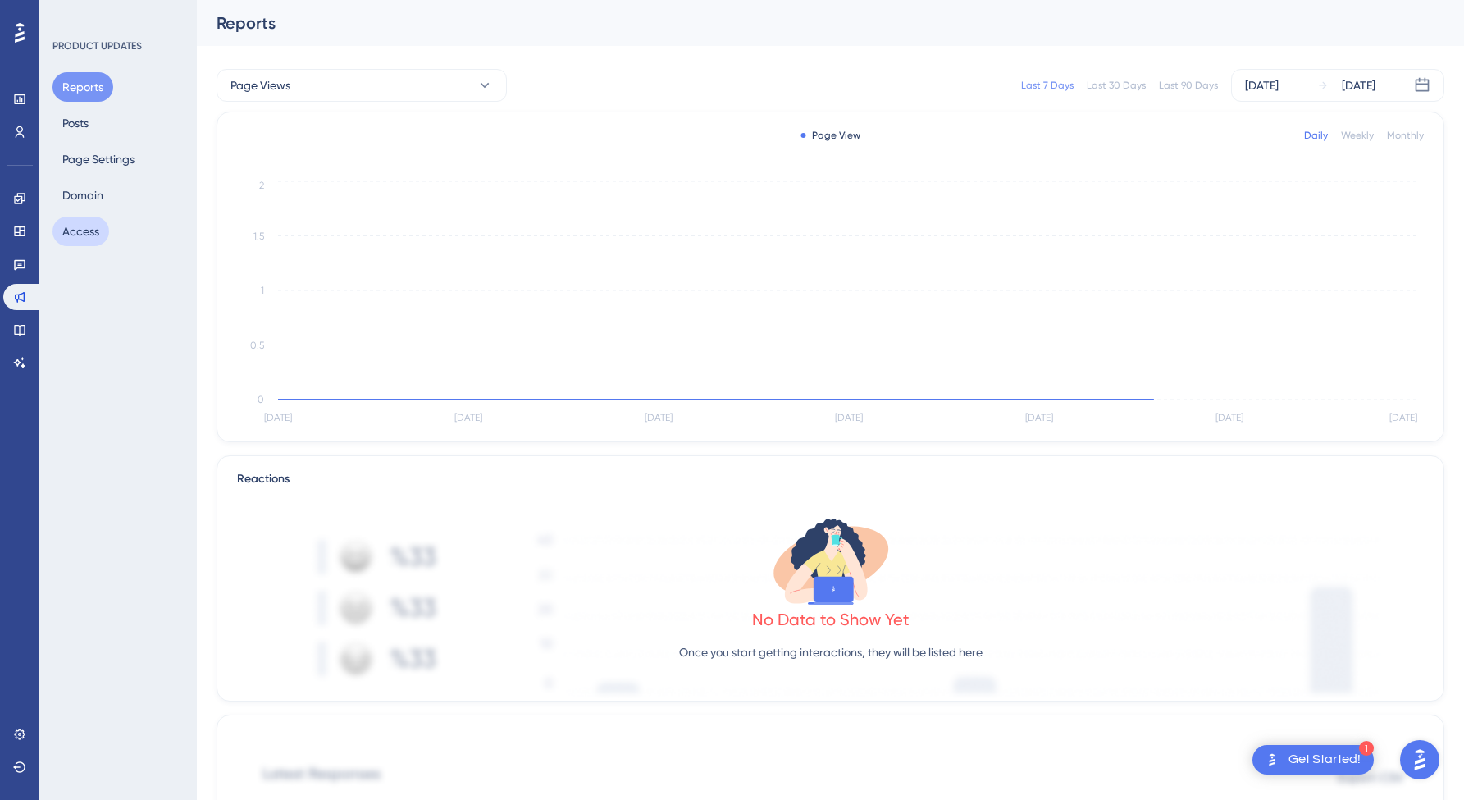
click at [83, 230] on button "Access" at bounding box center [80, 231] width 57 height 30
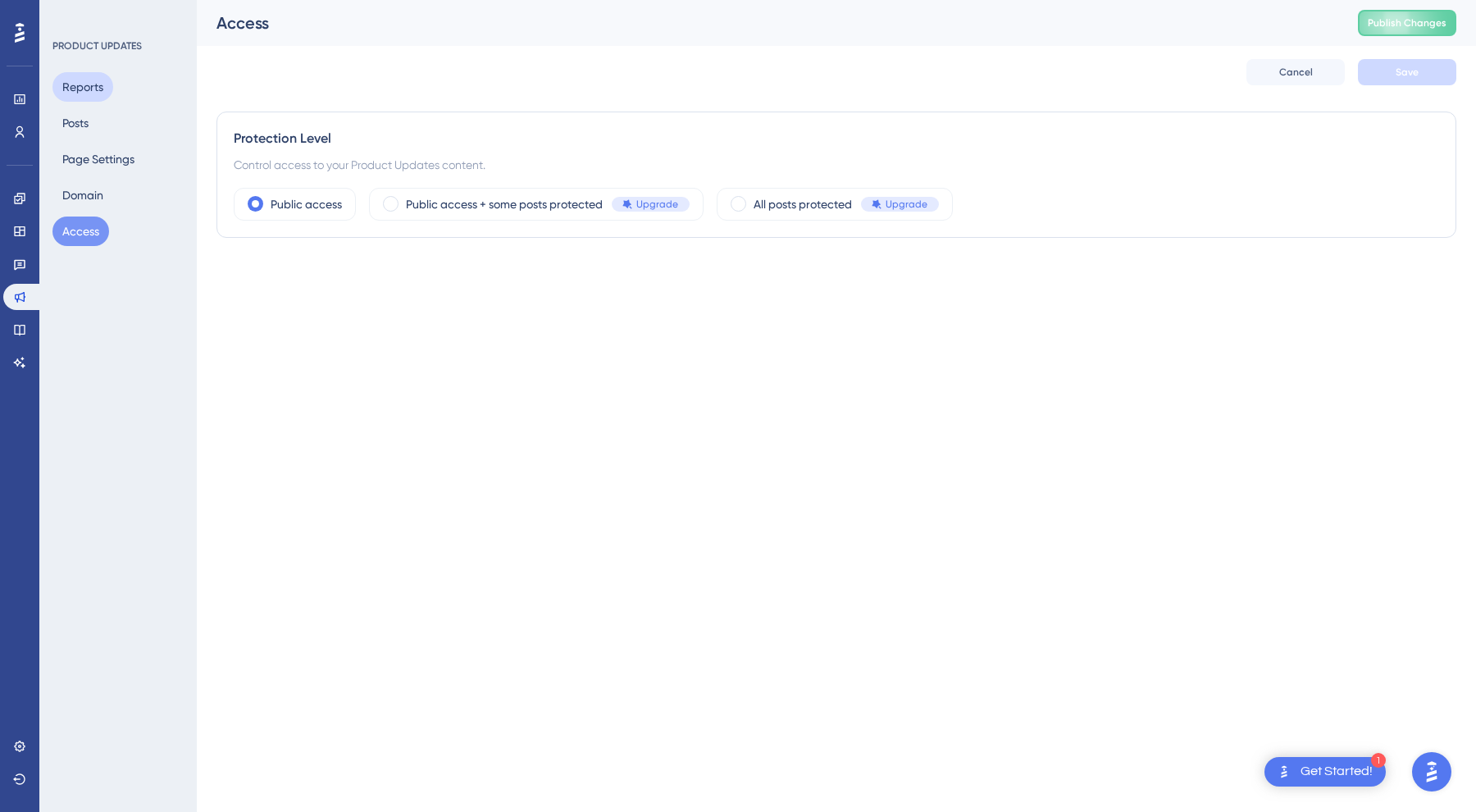
click at [57, 81] on button "Reports" at bounding box center [82, 87] width 61 height 30
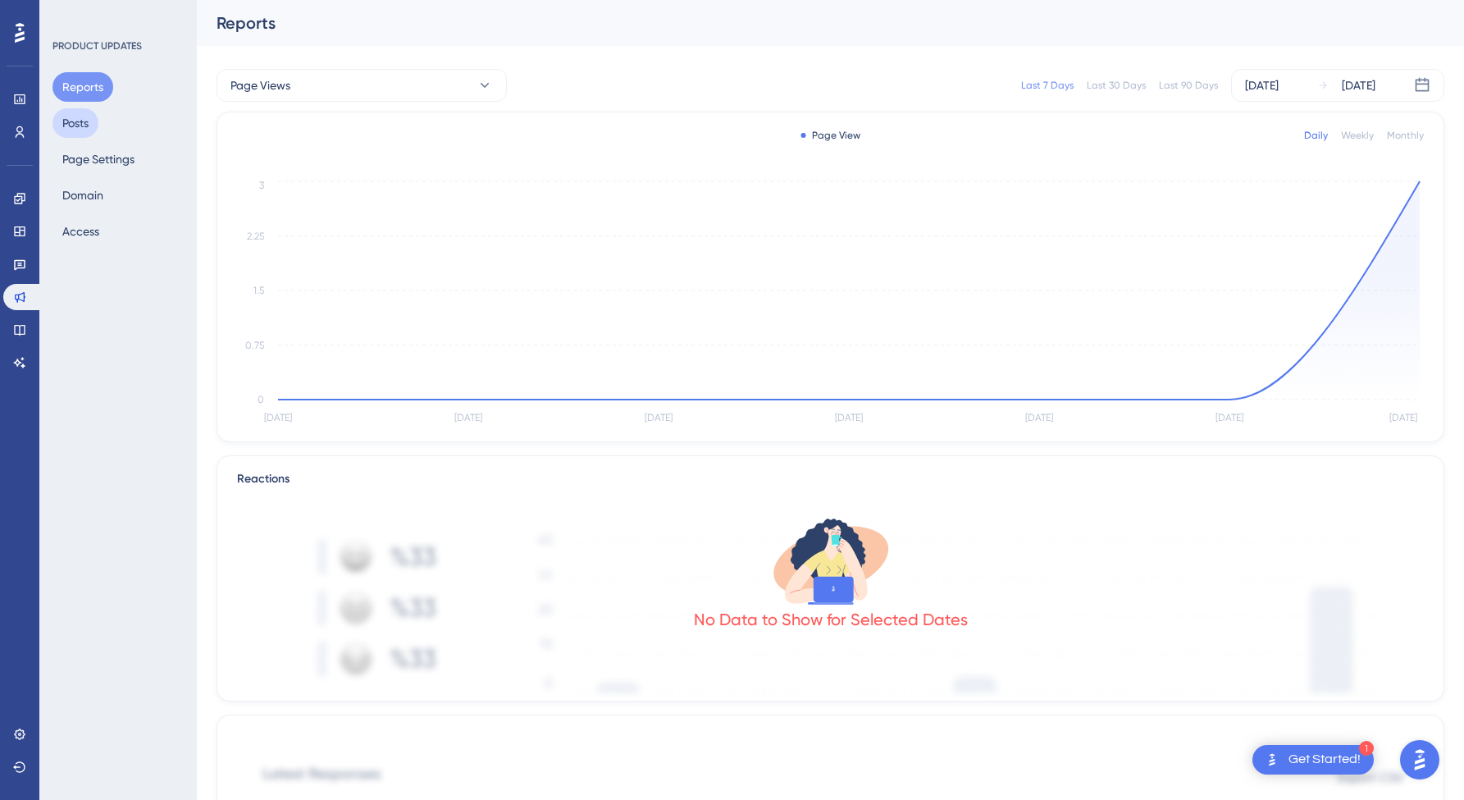
click at [87, 112] on button "Posts" at bounding box center [75, 123] width 46 height 30
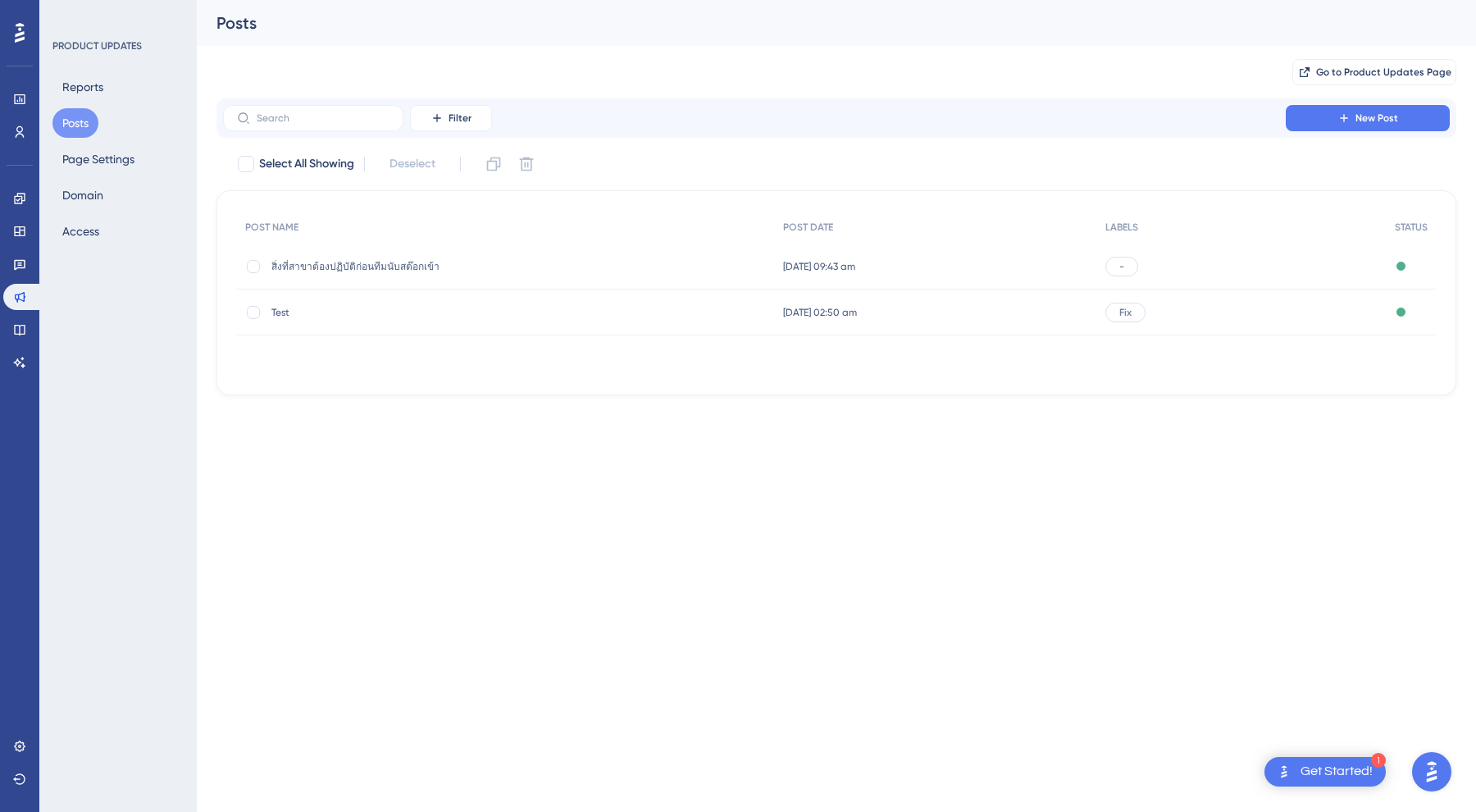
click at [392, 346] on div "POST NAME POST DATE LABELS STATUS สิ่งที่สาขาต้องปฏิบัติก่อนทีมนับสต๊อกเข้า สิ่…" at bounding box center [836, 293] width 1199 height 164
click at [402, 326] on div "Test Test" at bounding box center [402, 312] width 262 height 46
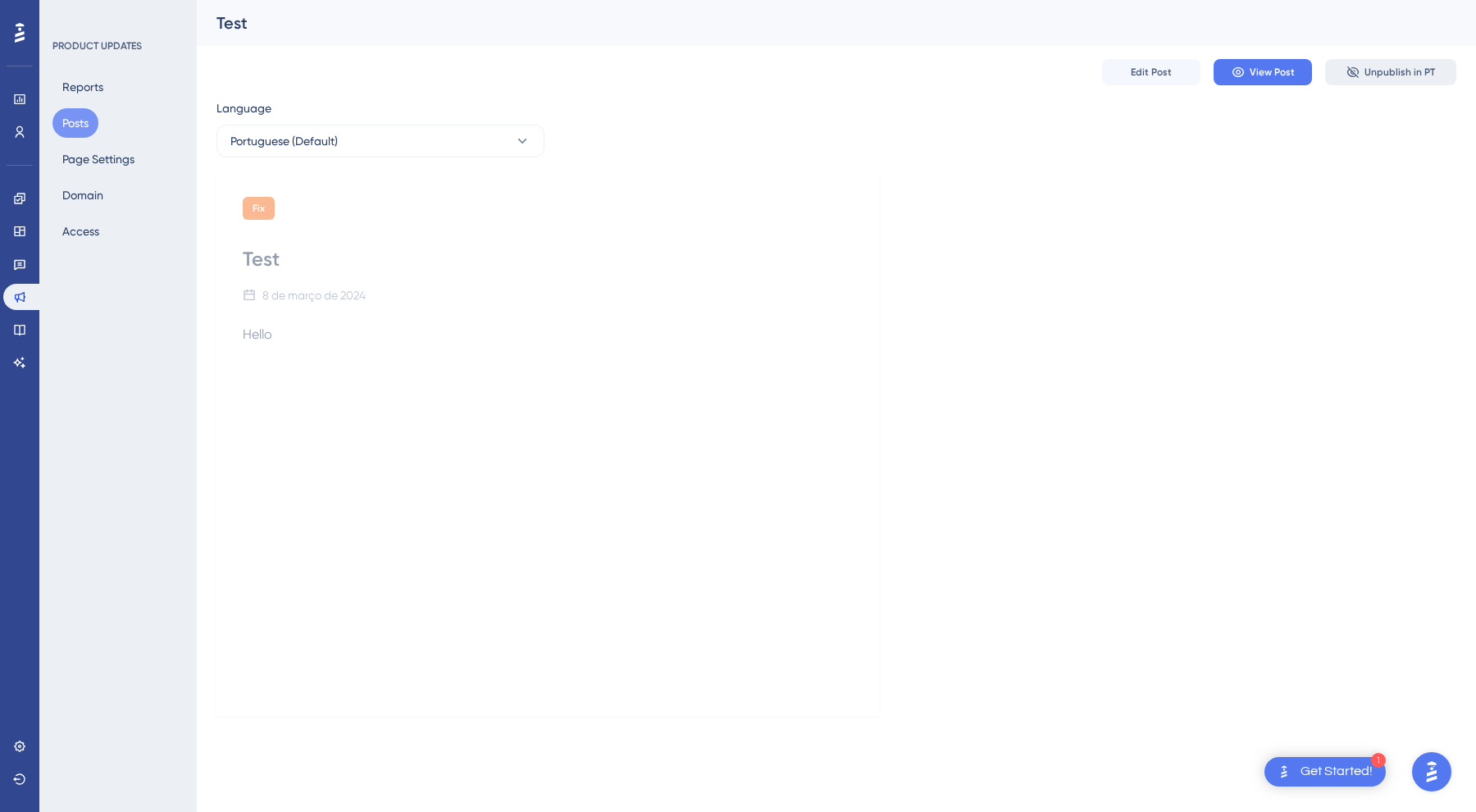
click at [1361, 76] on button "Unpublish in PT" at bounding box center [1390, 72] width 131 height 26
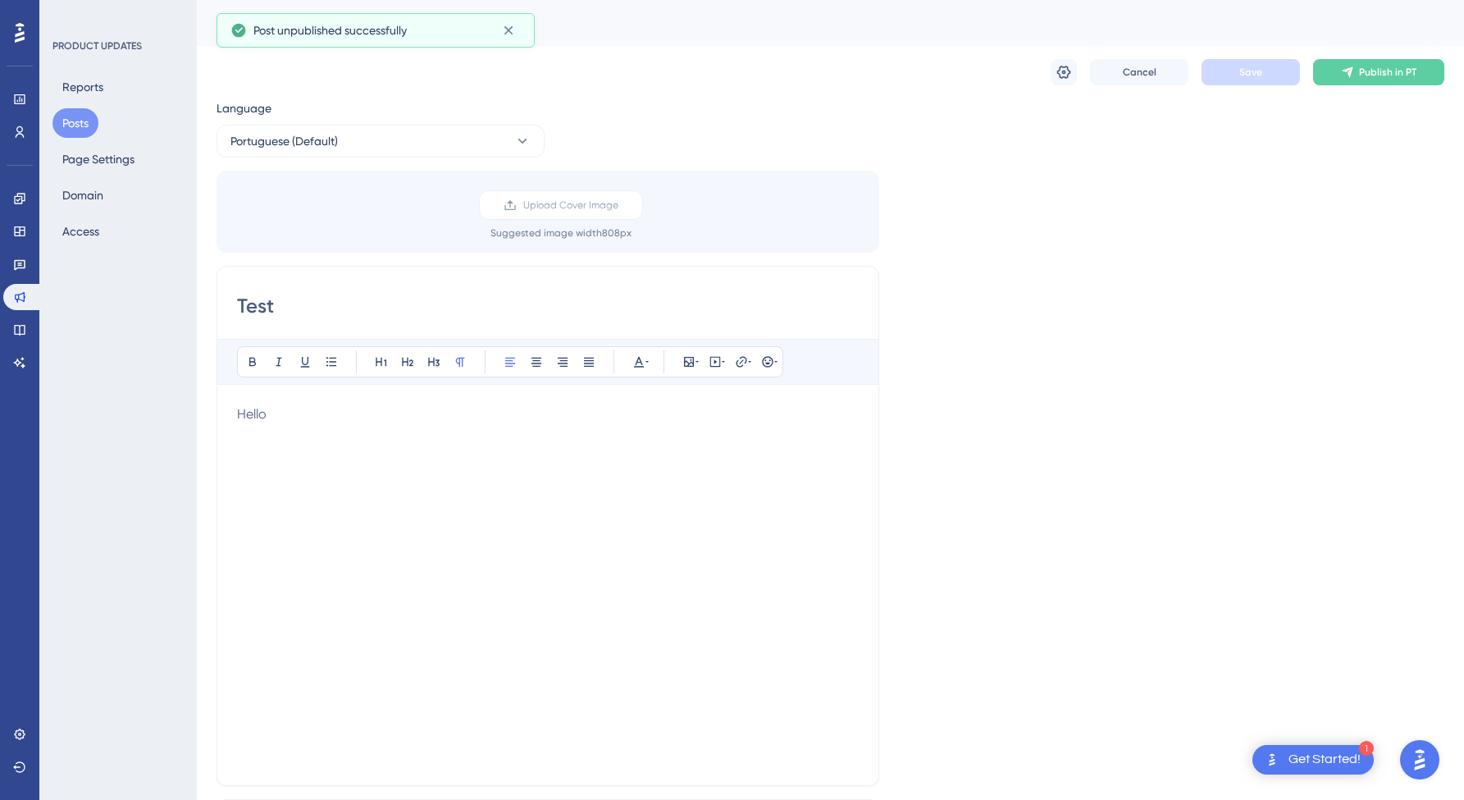
click at [79, 125] on button "Posts" at bounding box center [75, 123] width 46 height 30
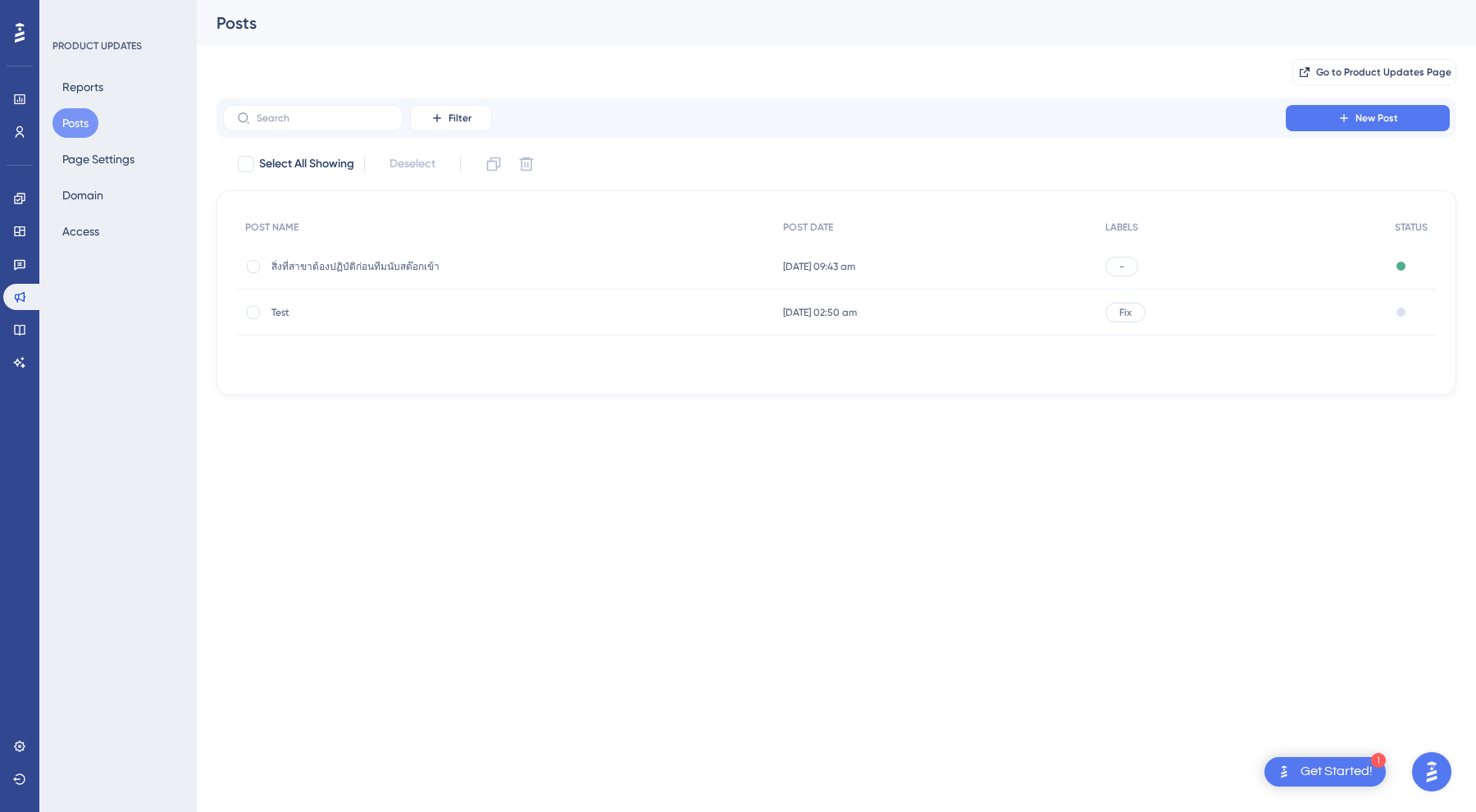
click at [855, 264] on span "[DATE] 09:43 am" at bounding box center [819, 266] width 72 height 13
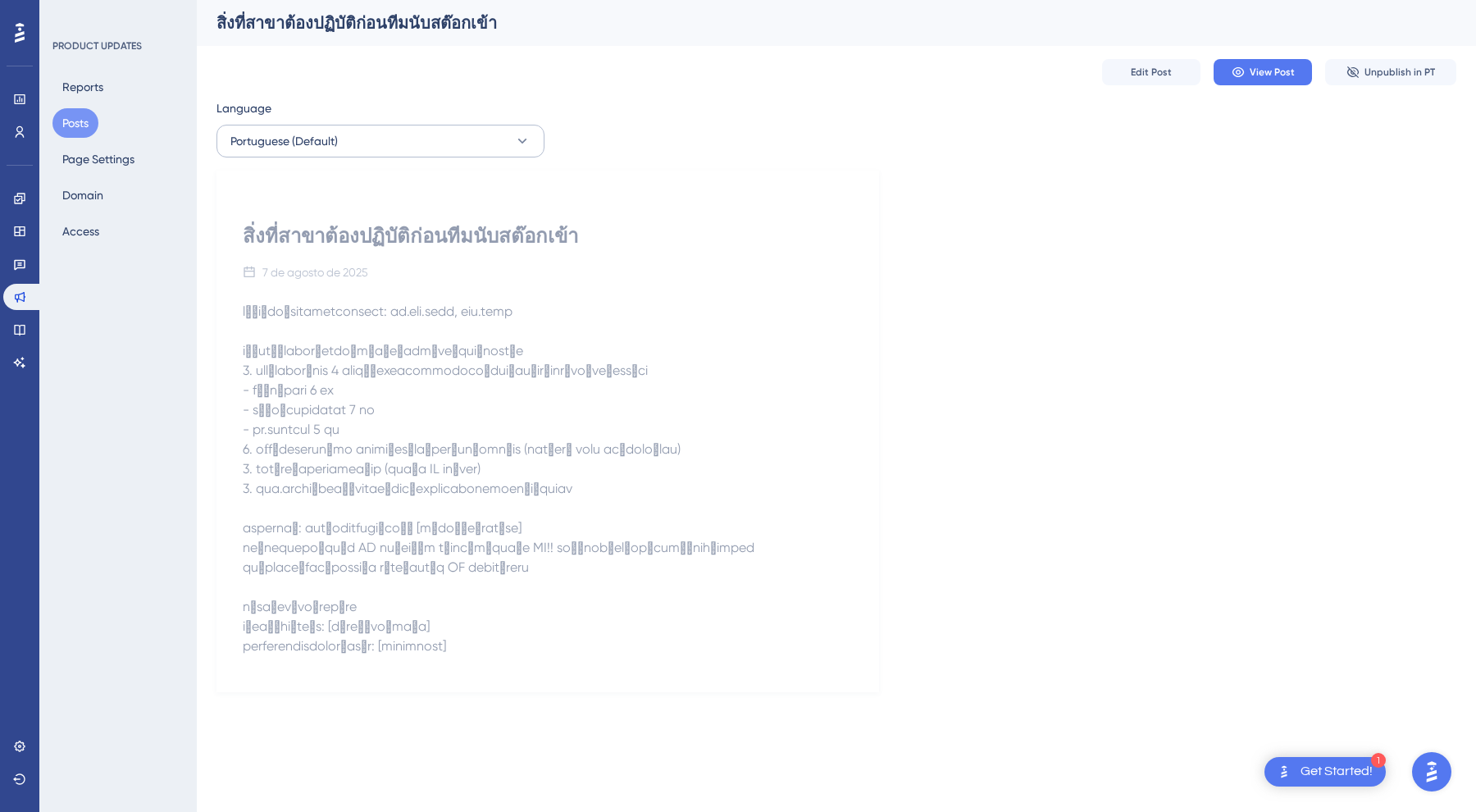
click at [447, 133] on button "Portuguese (Default)" at bounding box center [380, 141] width 328 height 33
click at [749, 151] on div "Language Portuguese (Default) Portuguese (Default) Portuguese (Default) Publish…" at bounding box center [836, 395] width 1240 height 594
click at [1172, 55] on div "Edit Post View Post Unpublish in PT" at bounding box center [836, 72] width 1240 height 52
click at [1159, 75] on span "Edit Post" at bounding box center [1151, 72] width 41 height 13
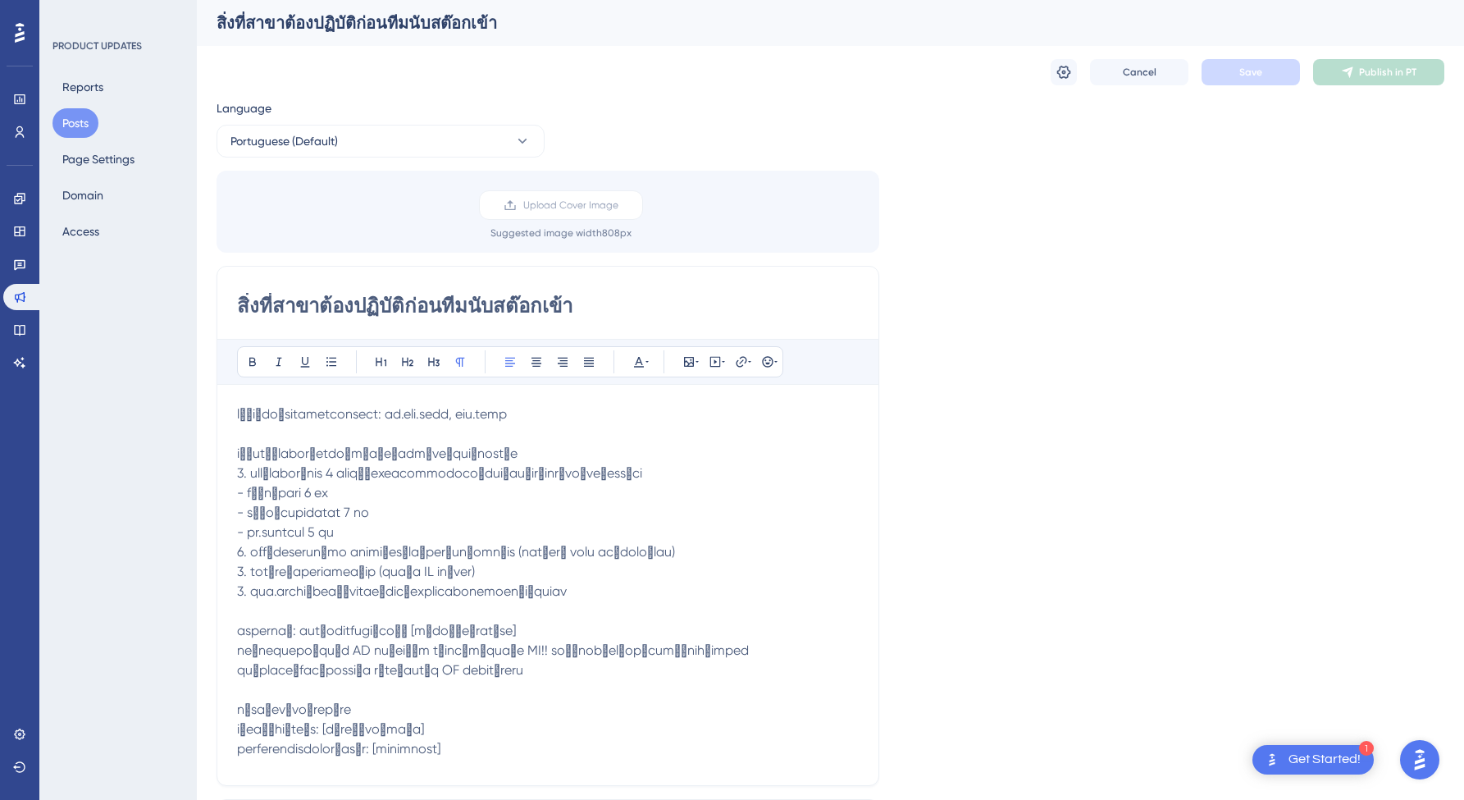
scroll to position [447, 0]
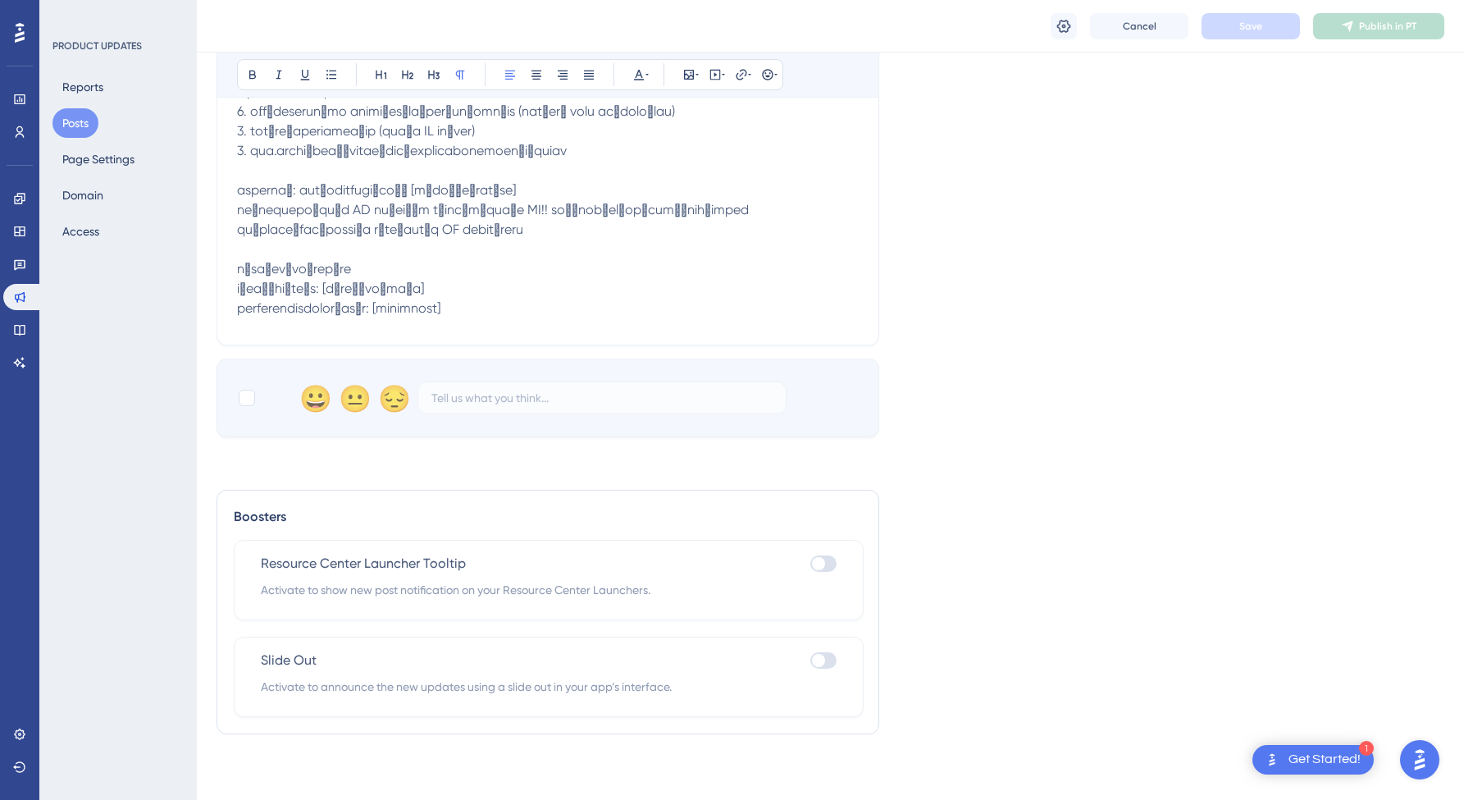
click at [827, 653] on div at bounding box center [823, 660] width 26 height 16
click at [810, 660] on input "checkbox" at bounding box center [809, 660] width 1 height 1
checkbox input "true"
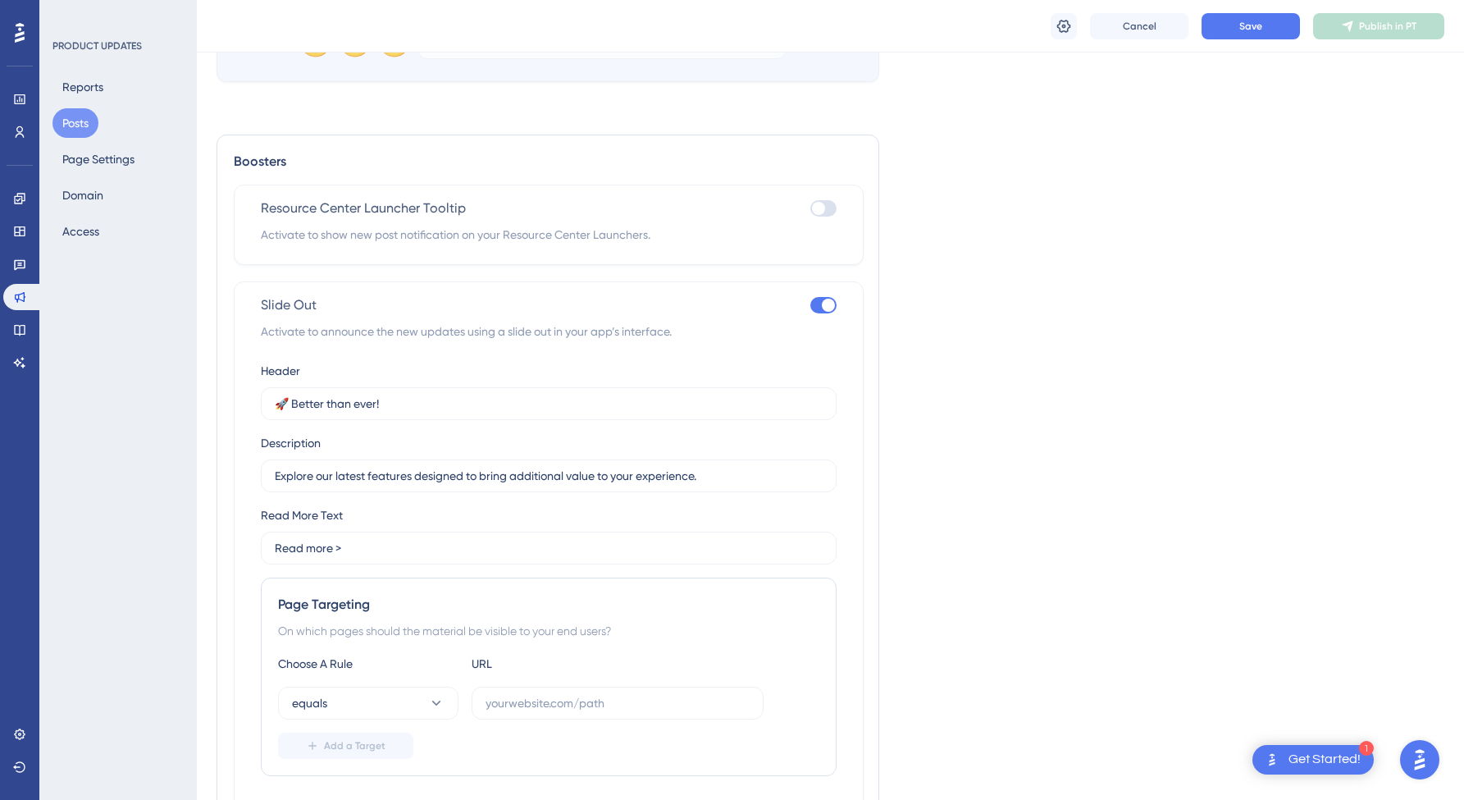
scroll to position [941, 0]
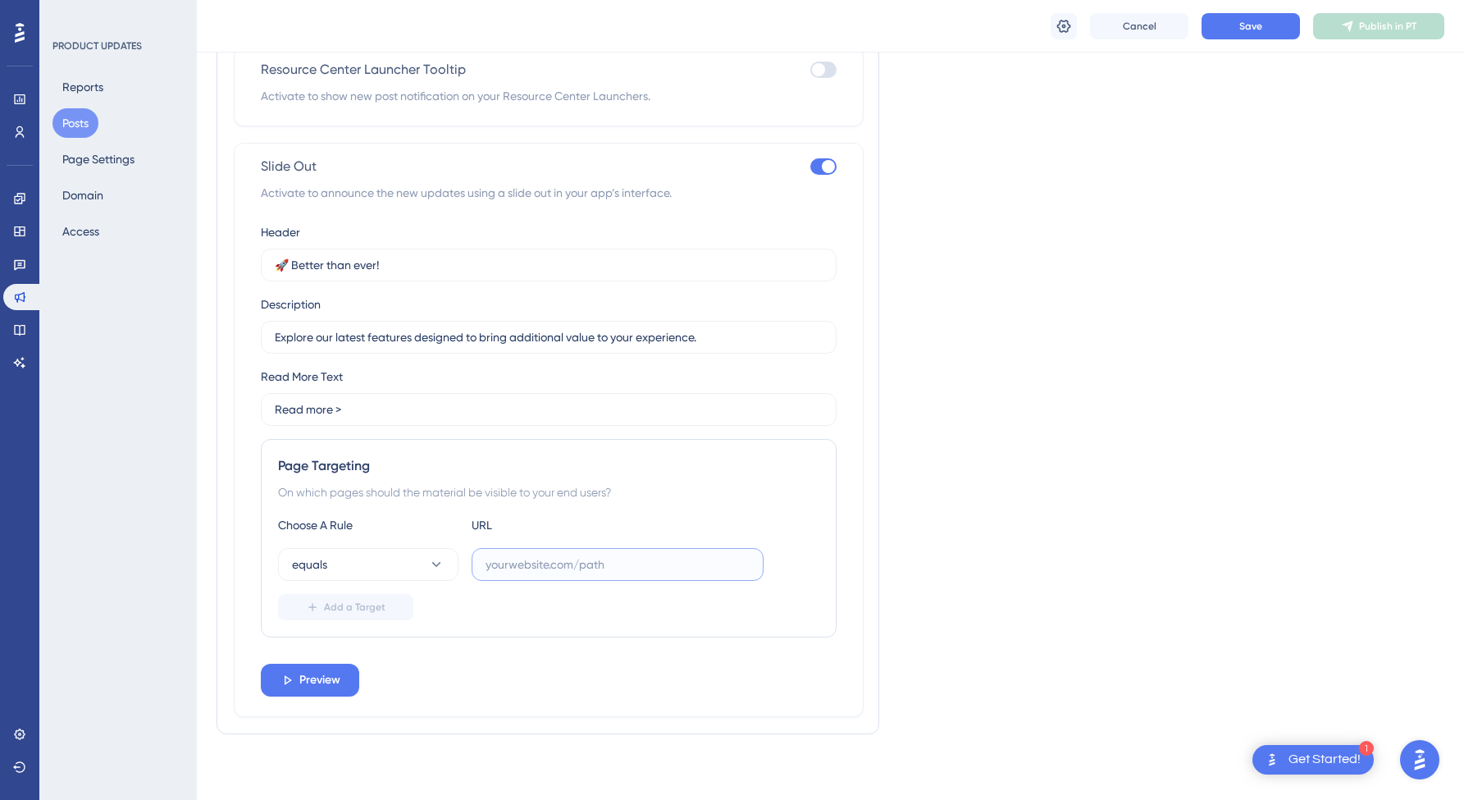
click at [565, 563] on input "text" at bounding box center [617, 564] width 264 height 18
click at [464, 613] on div "Add a Target" at bounding box center [548, 607] width 541 height 26
click at [326, 469] on div "Page Targeting" at bounding box center [548, 466] width 541 height 20
click at [296, 408] on input "Read more >" at bounding box center [549, 409] width 548 height 18
click at [540, 573] on label at bounding box center [618, 564] width 292 height 33
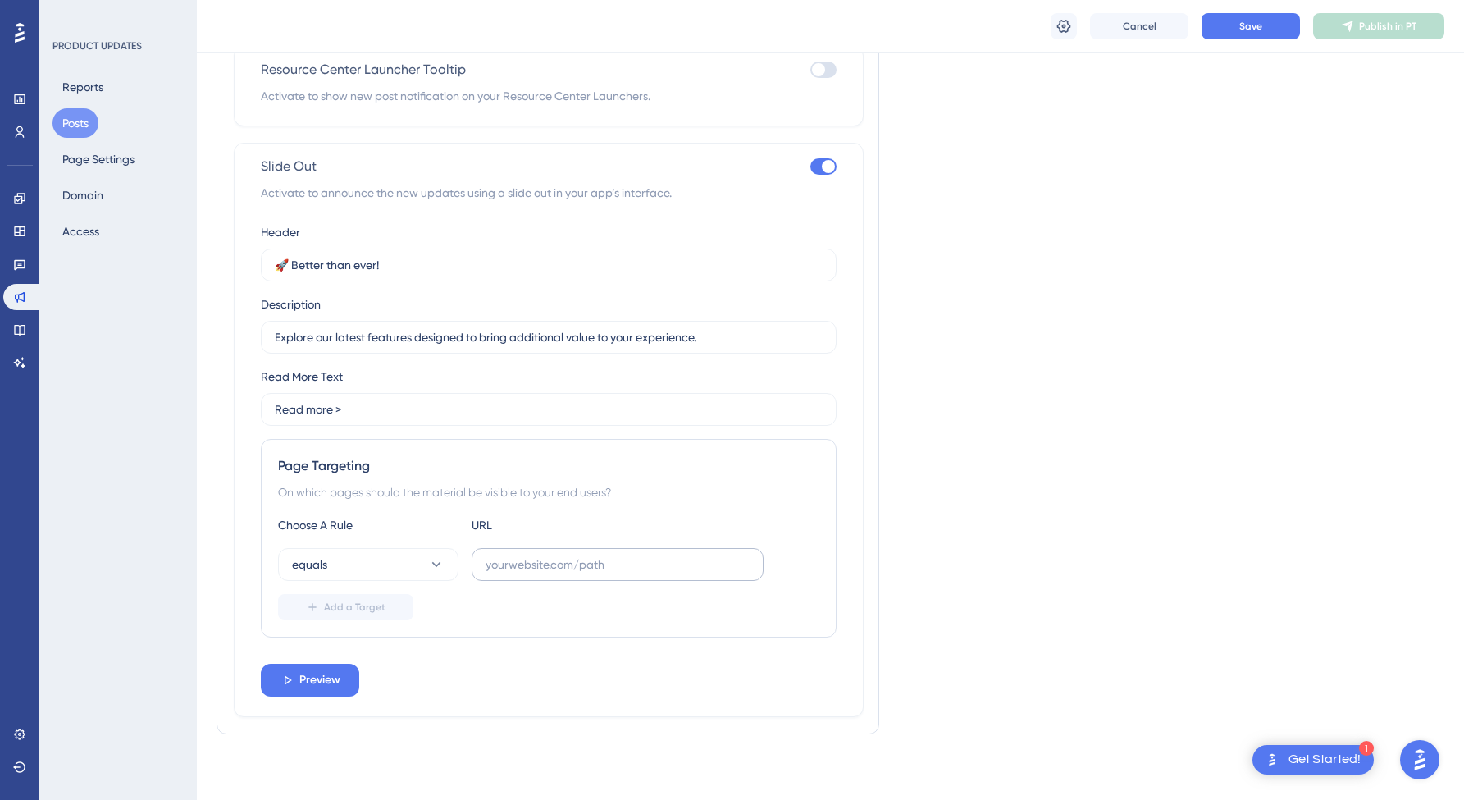
click at [540, 573] on input "text" at bounding box center [617, 564] width 264 height 18
paste input "[URL][DOMAIN_NAME]"
type input "[URL][DOMAIN_NAME]"
click at [613, 636] on div "Page Targeting On which pages should the material be visible to your end users?…" at bounding box center [549, 538] width 576 height 198
click at [347, 622] on div "Page Targeting On which pages should the material be visible to your end users?…" at bounding box center [549, 538] width 576 height 198
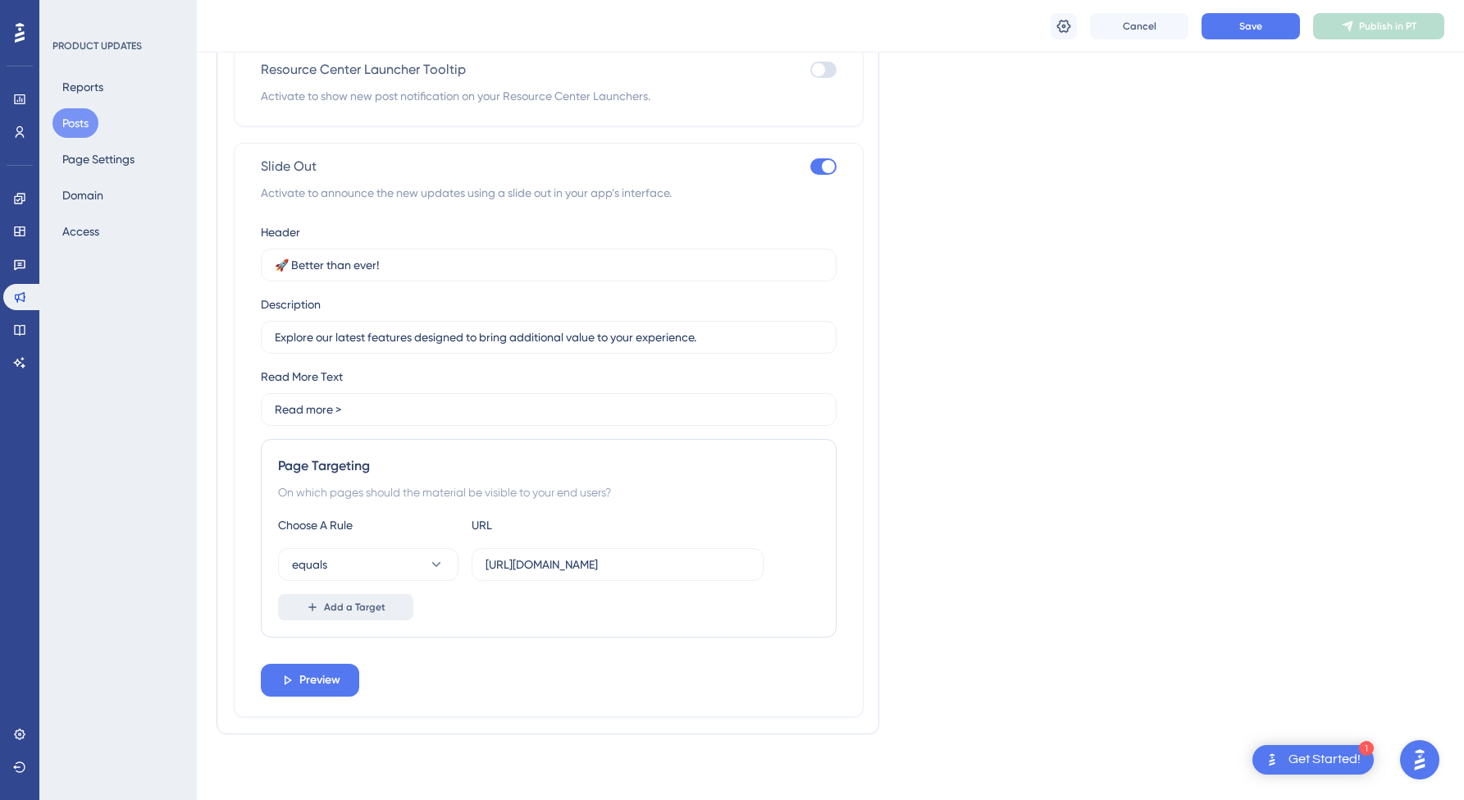
click at [346, 608] on span "Add a Target" at bounding box center [355, 606] width 62 height 13
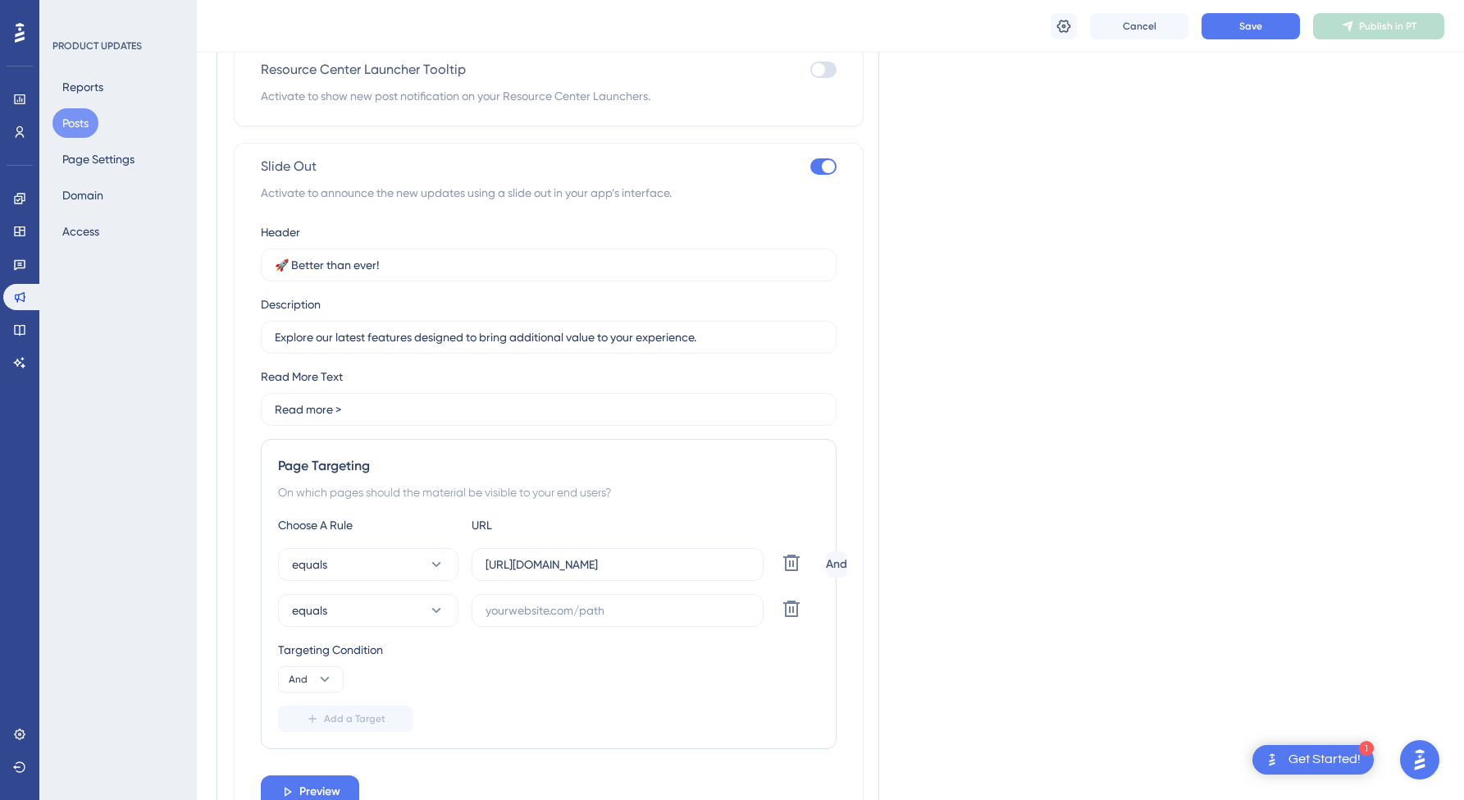
scroll to position [1052, 0]
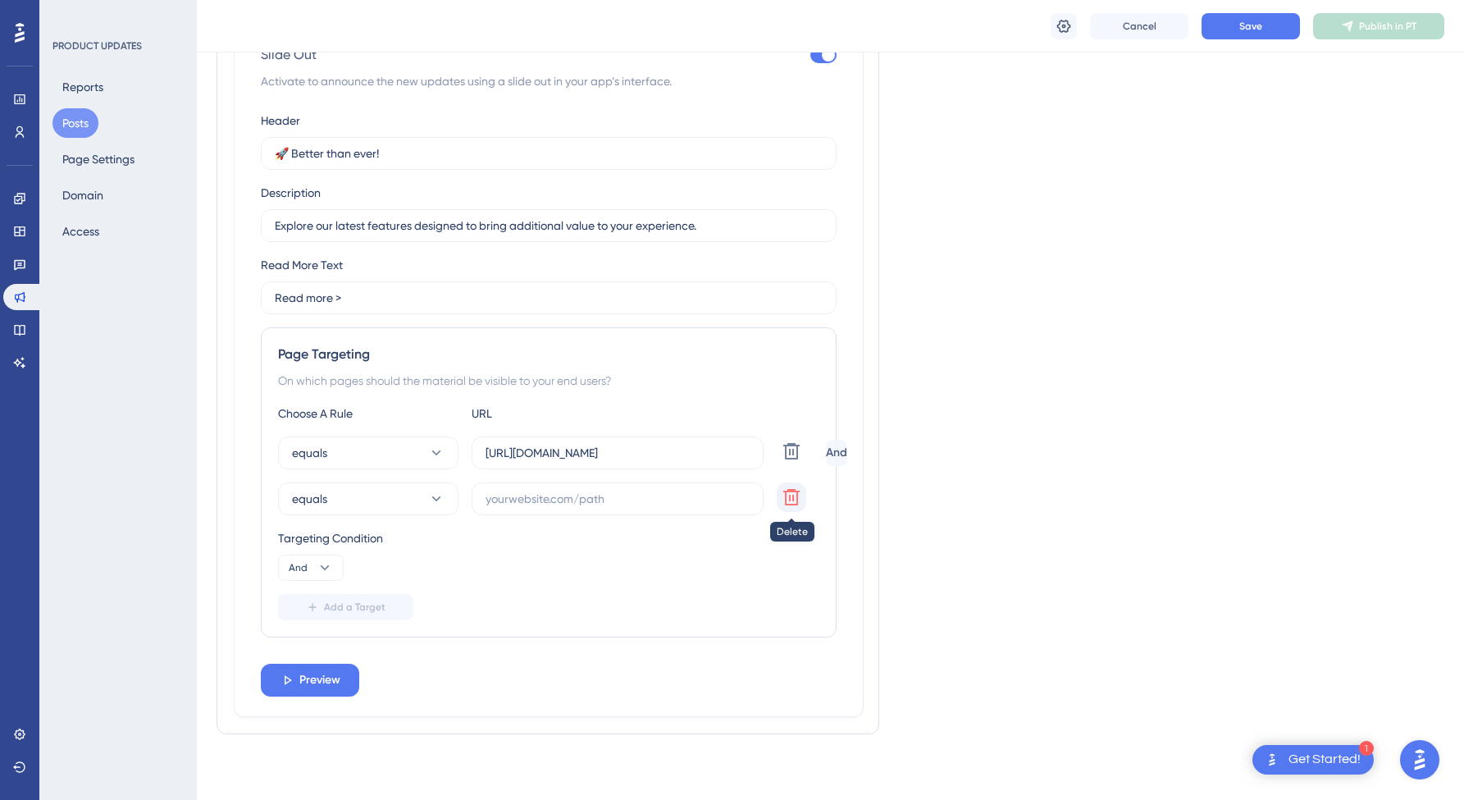
click at [788, 495] on icon at bounding box center [791, 497] width 20 height 20
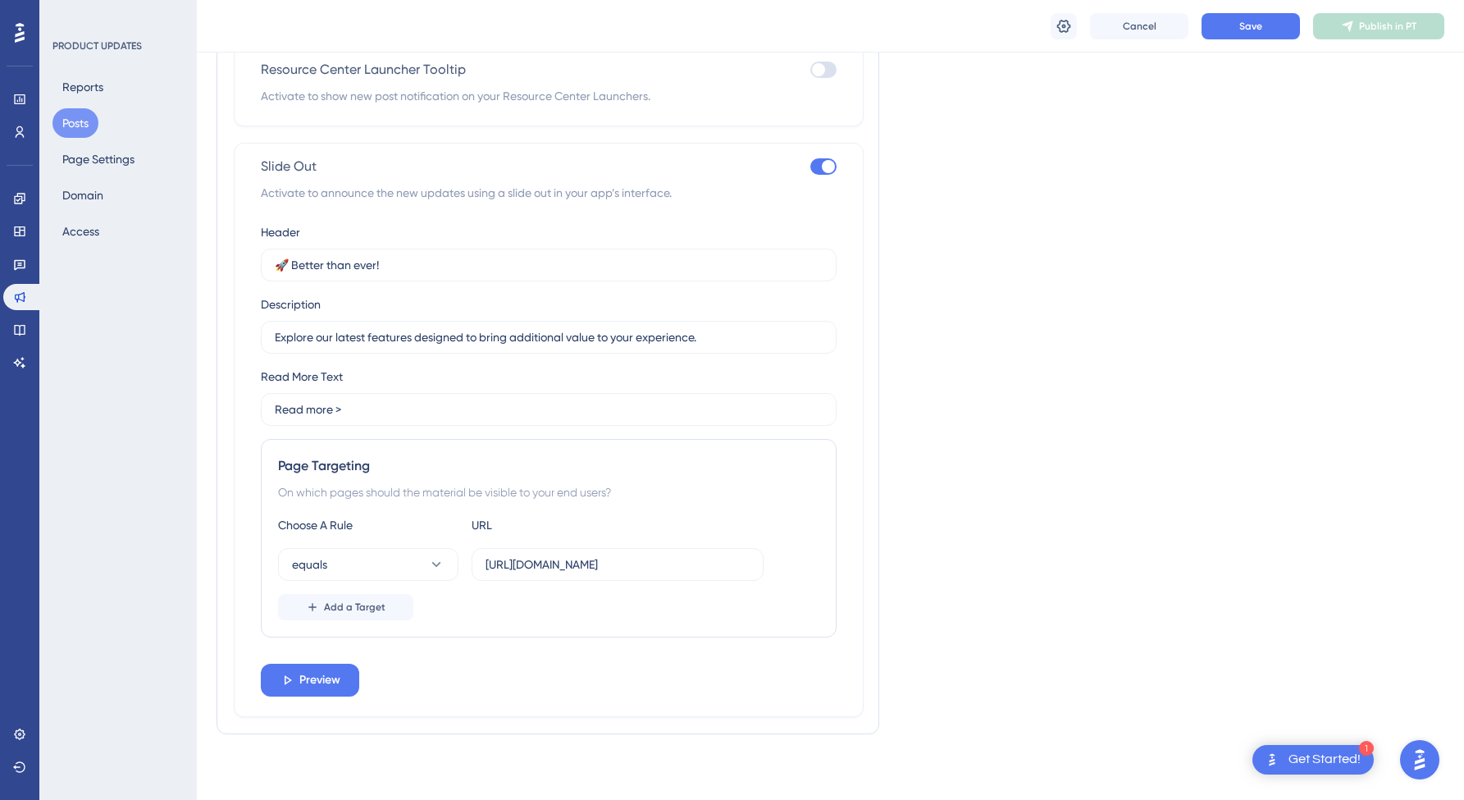
scroll to position [941, 0]
click at [567, 573] on label "[URL][DOMAIN_NAME]" at bounding box center [618, 564] width 292 height 33
click at [567, 573] on input "[URL][DOMAIN_NAME]" at bounding box center [617, 564] width 264 height 18
click at [567, 573] on label "[URL][DOMAIN_NAME]" at bounding box center [618, 564] width 292 height 33
click at [567, 573] on input "[URL][DOMAIN_NAME]" at bounding box center [617, 564] width 264 height 18
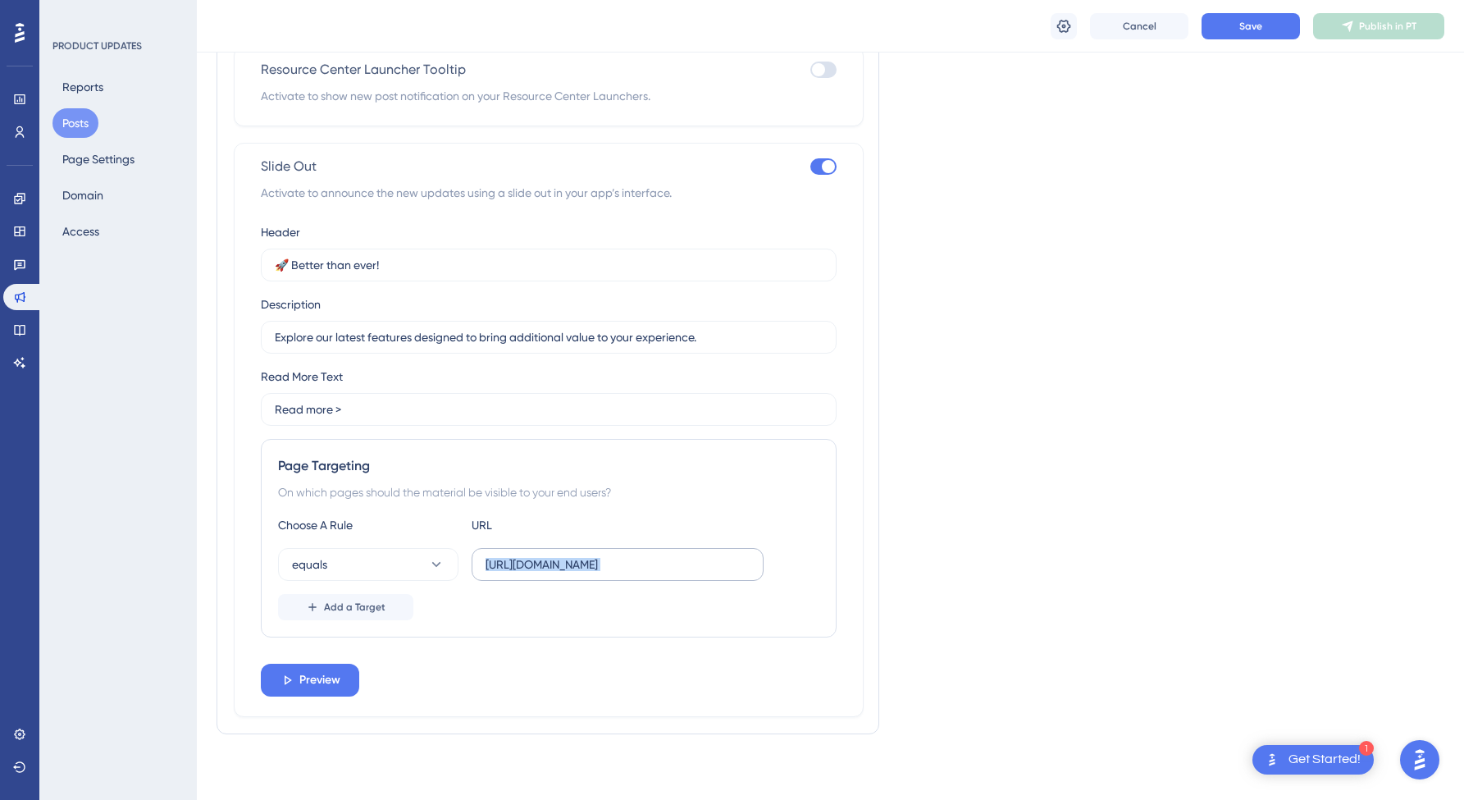
click at [567, 573] on label "[URL][DOMAIN_NAME]" at bounding box center [618, 564] width 292 height 33
click at [567, 573] on input "[URL][DOMAIN_NAME]" at bounding box center [617, 564] width 264 height 18
click at [583, 575] on label "[URL][DOMAIN_NAME]" at bounding box center [618, 564] width 292 height 33
click at [583, 573] on input "[URL][DOMAIN_NAME]" at bounding box center [617, 564] width 264 height 18
click at [584, 564] on input "[URL][DOMAIN_NAME]" at bounding box center [617, 564] width 264 height 18
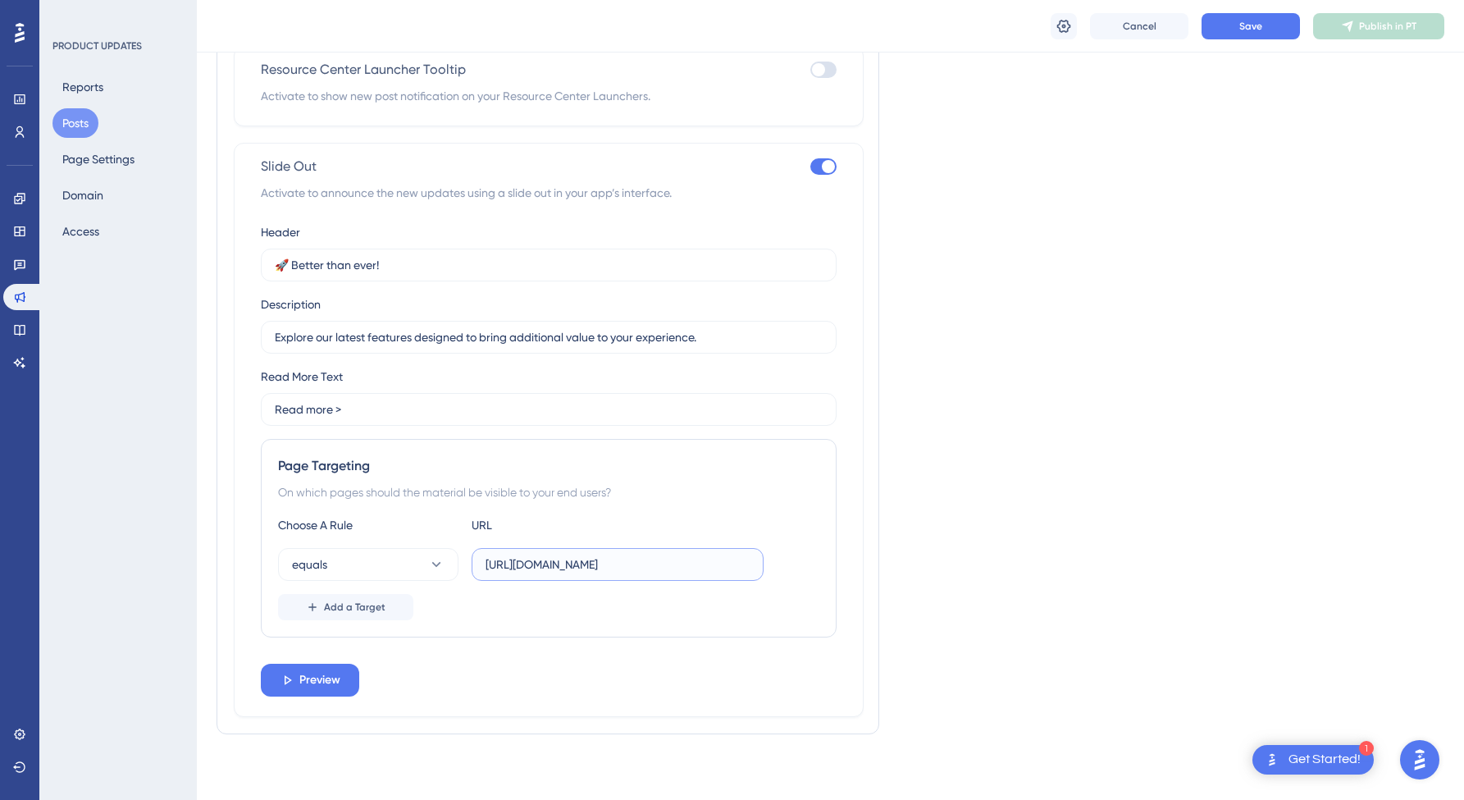
click at [584, 564] on input "[URL][DOMAIN_NAME]" at bounding box center [617, 564] width 264 height 18
click at [590, 564] on input "[URL][DOMAIN_NAME]" at bounding box center [617, 564] width 264 height 18
click at [517, 633] on div "Page Targeting On which pages should the material be visible to your end users?…" at bounding box center [549, 538] width 576 height 198
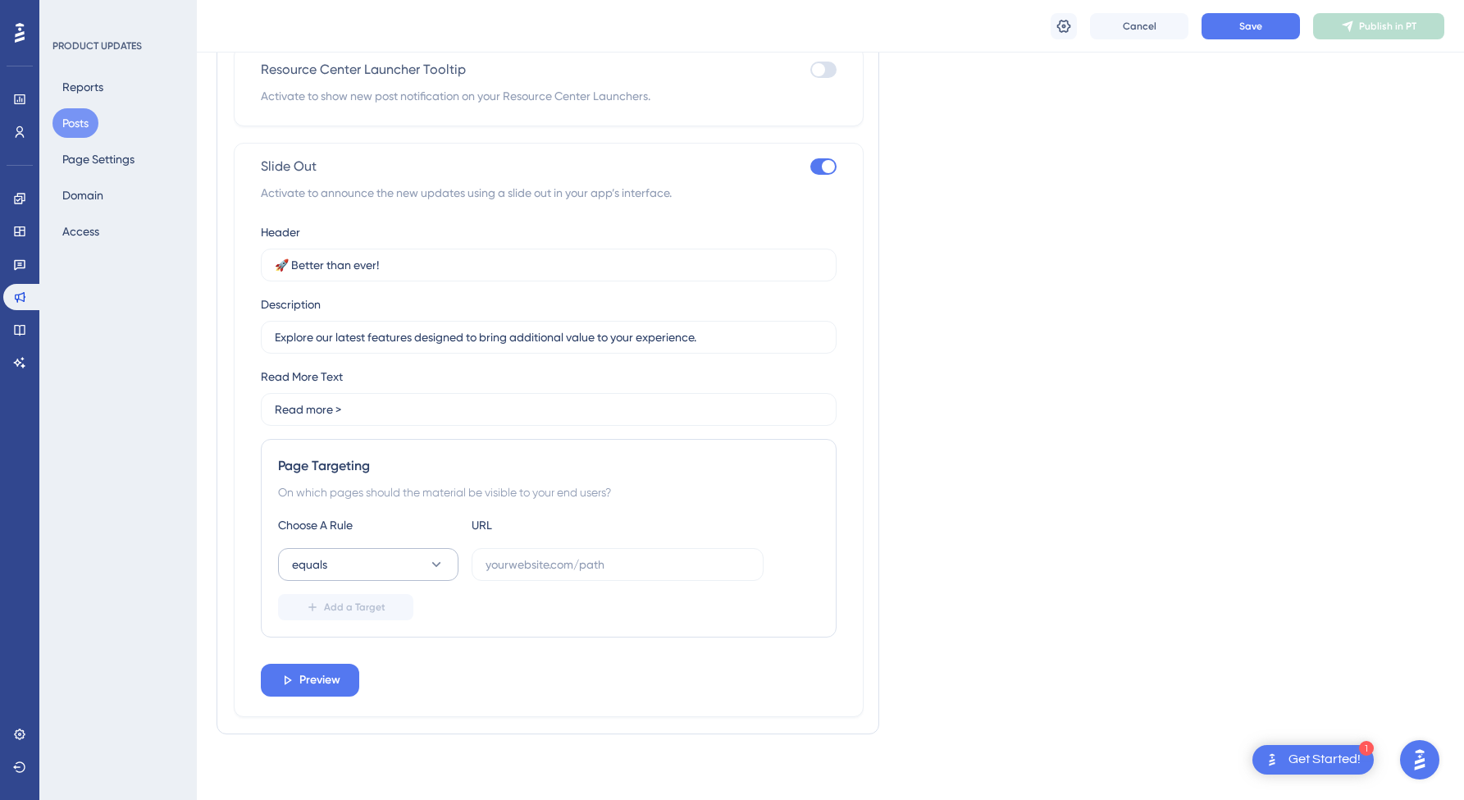
click at [371, 568] on button "equals" at bounding box center [368, 564] width 180 height 33
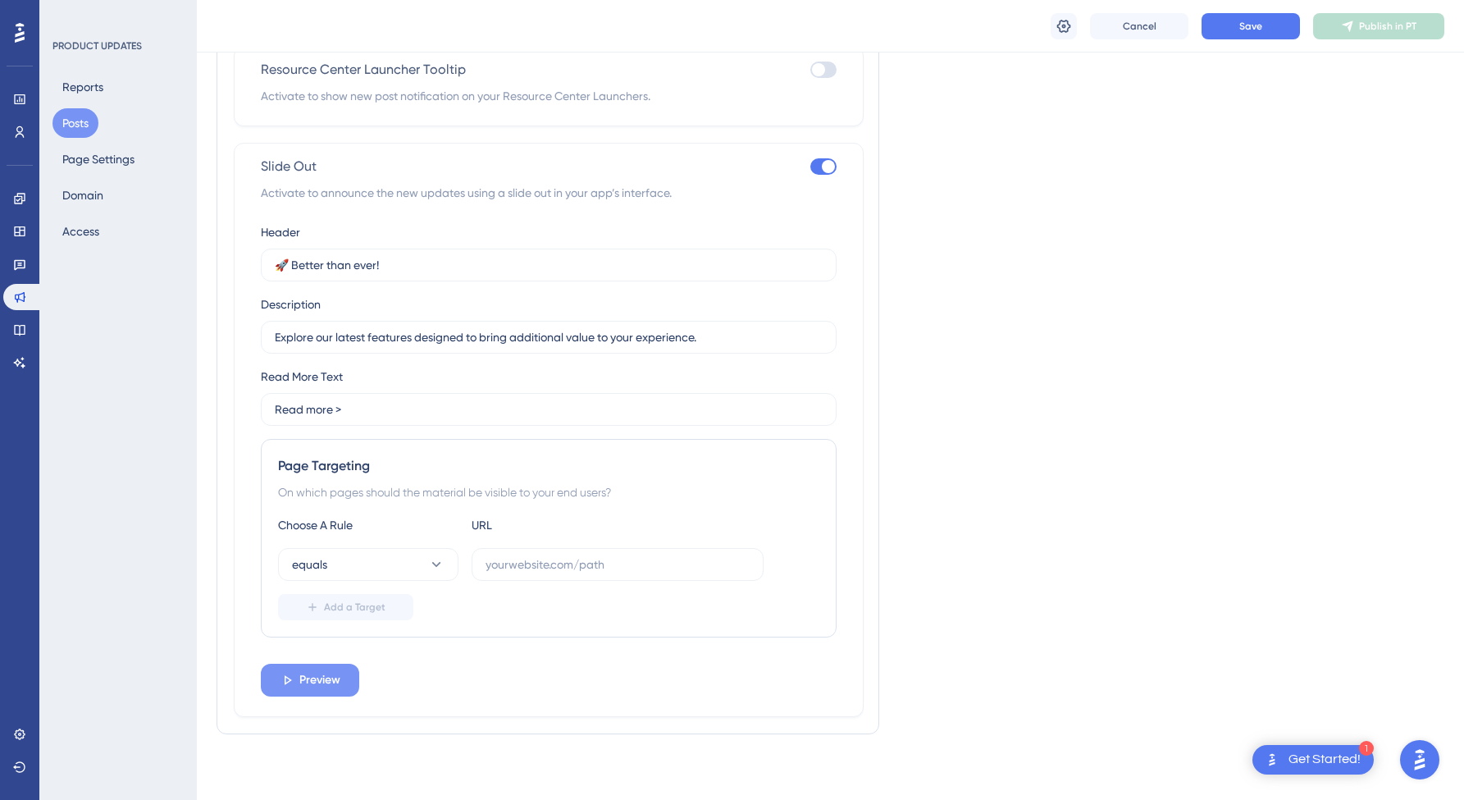
click at [347, 677] on button "Preview" at bounding box center [310, 679] width 98 height 33
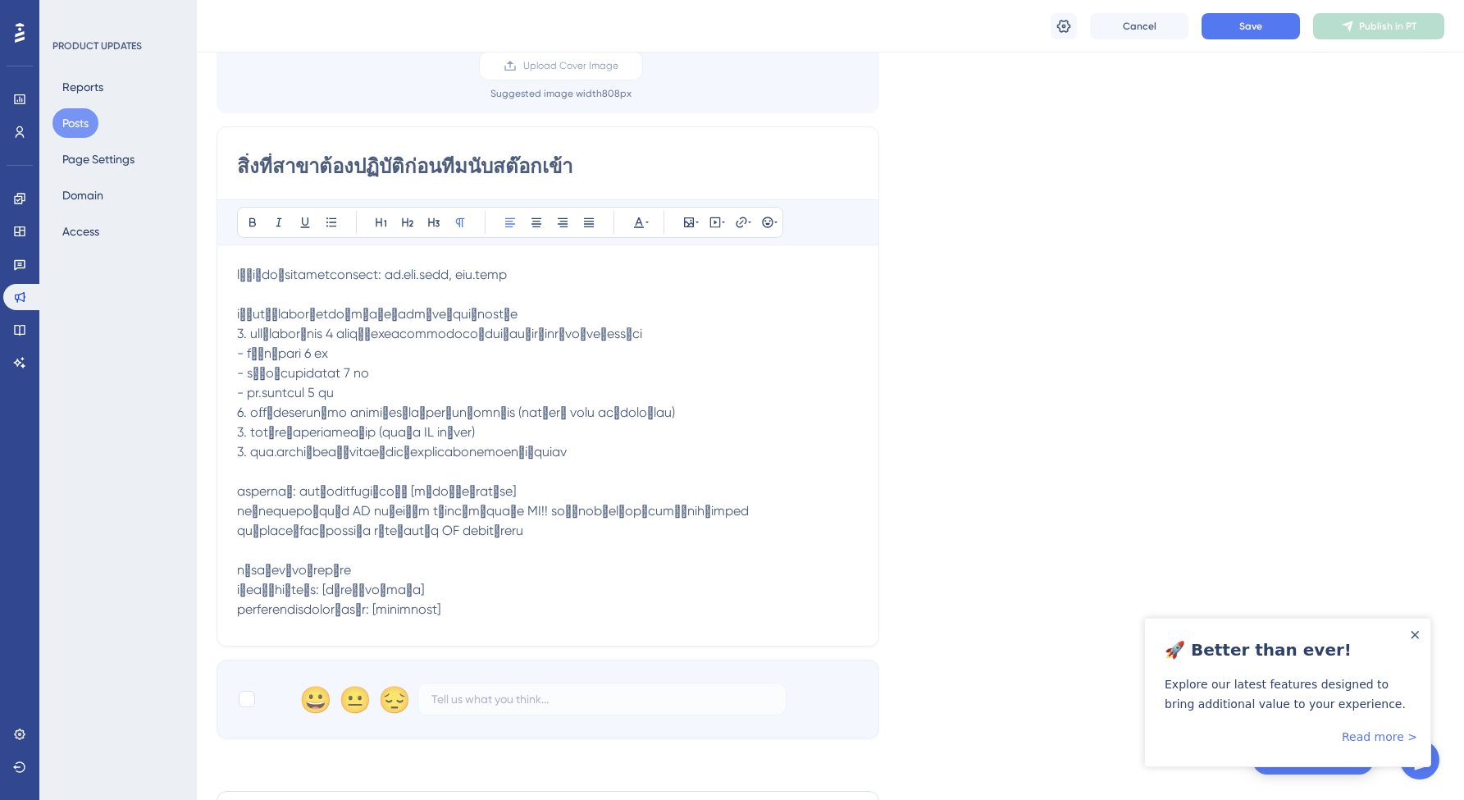
scroll to position [0, 0]
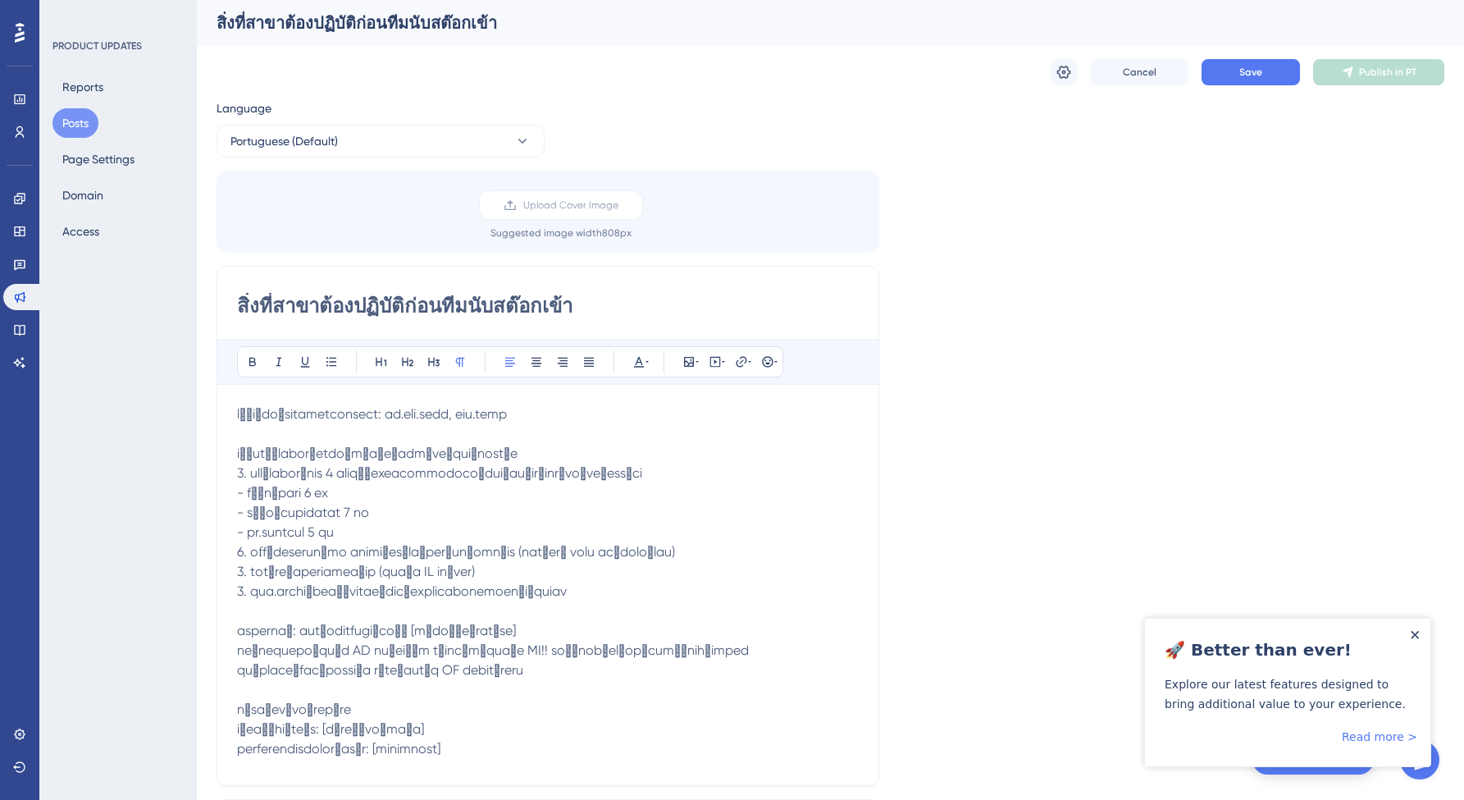
click at [1411, 636] on icon "Close Announcement" at bounding box center [1414, 635] width 8 height 8
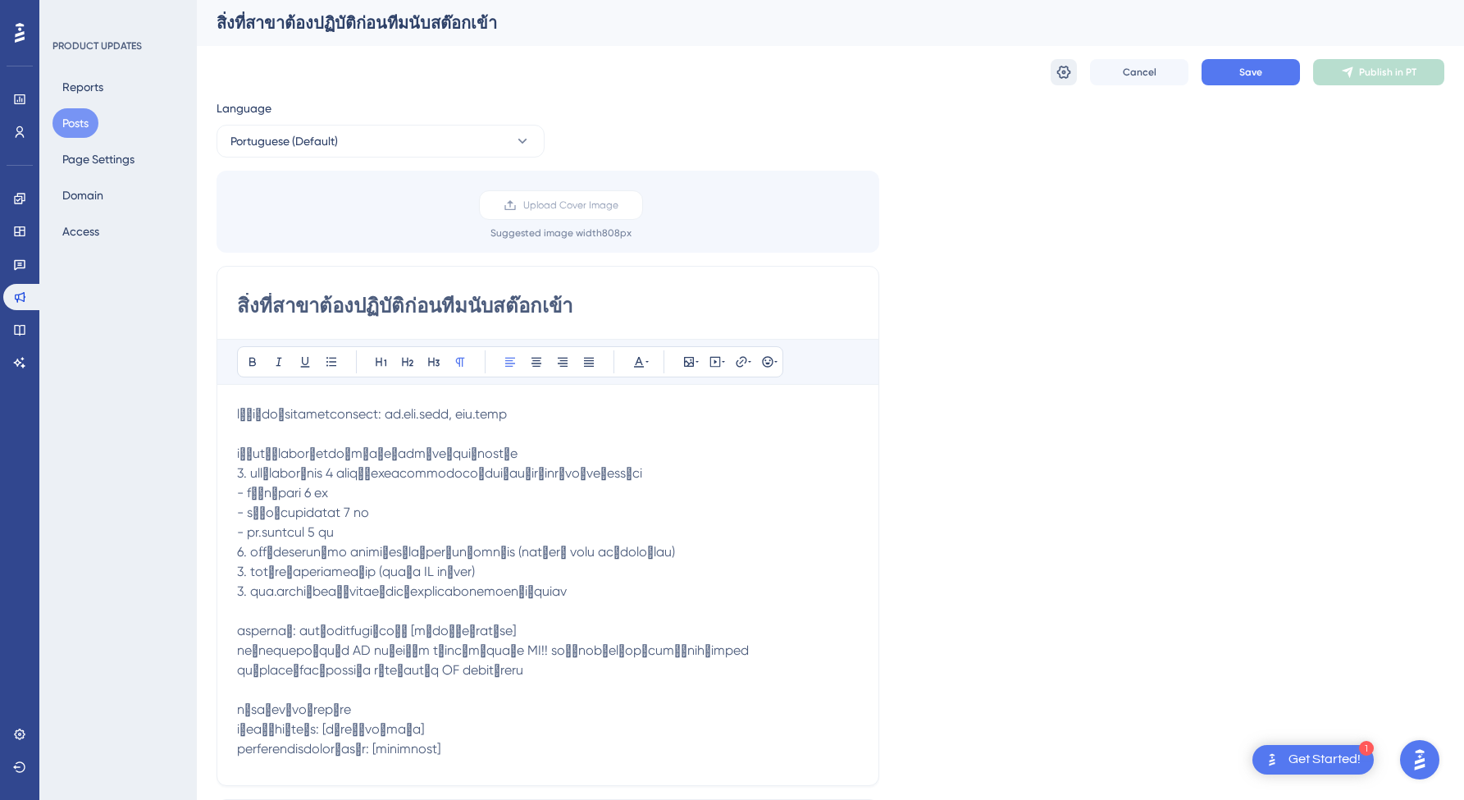
click at [1053, 65] on button at bounding box center [1063, 72] width 26 height 26
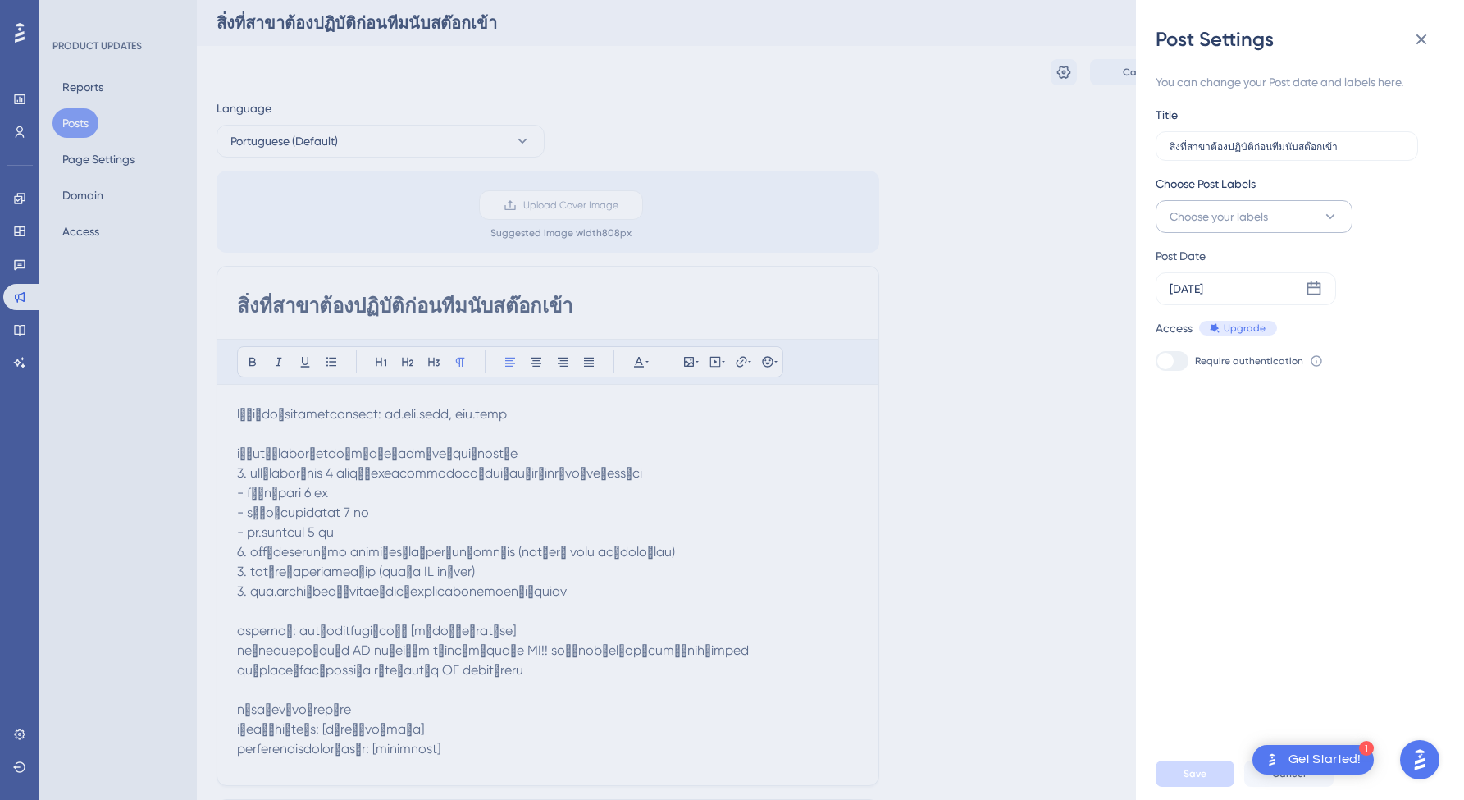
click at [1262, 229] on button "Choose your labels" at bounding box center [1253, 216] width 197 height 33
click at [1265, 221] on span "Choose your labels" at bounding box center [1218, 217] width 98 height 20
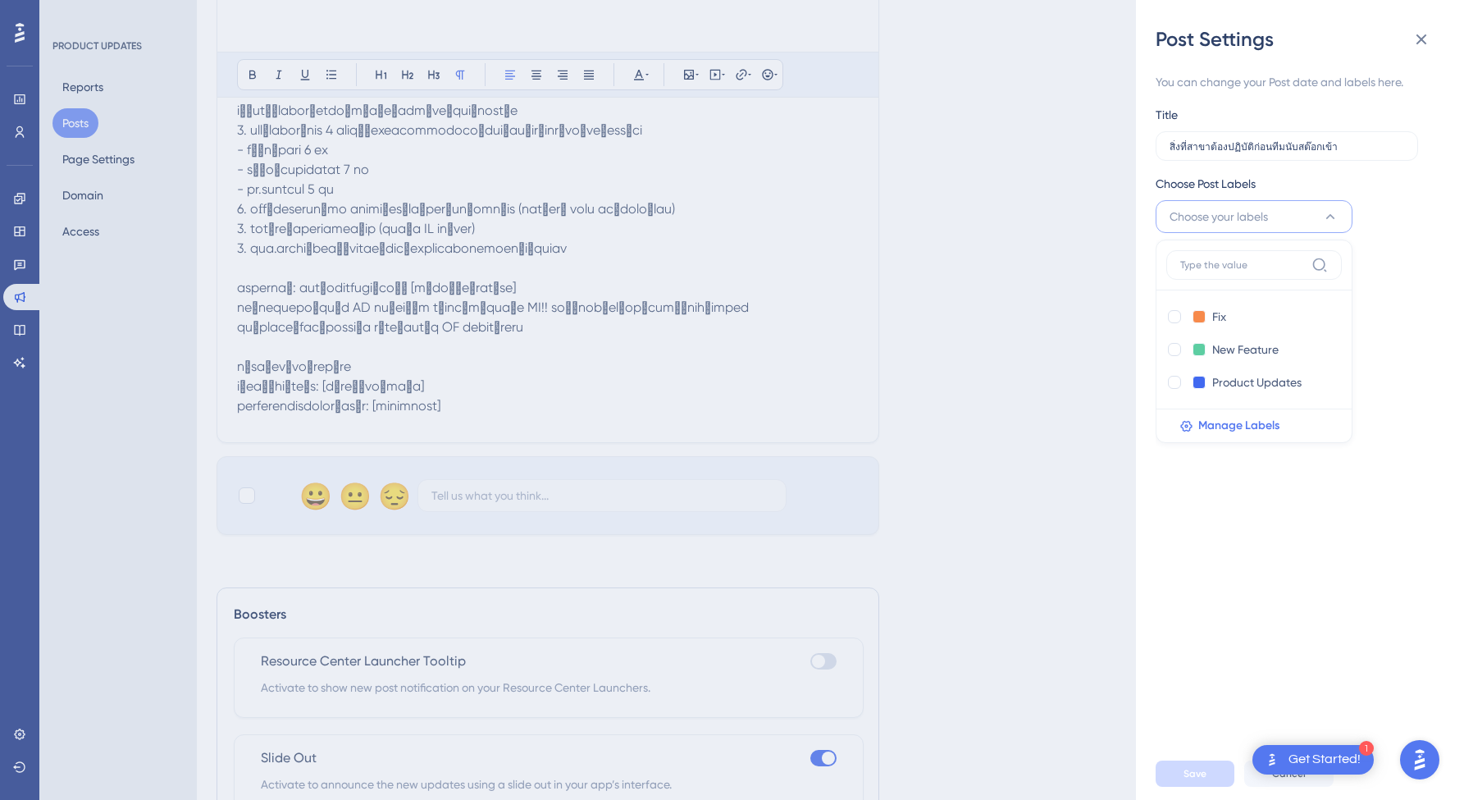
scroll to position [536, 0]
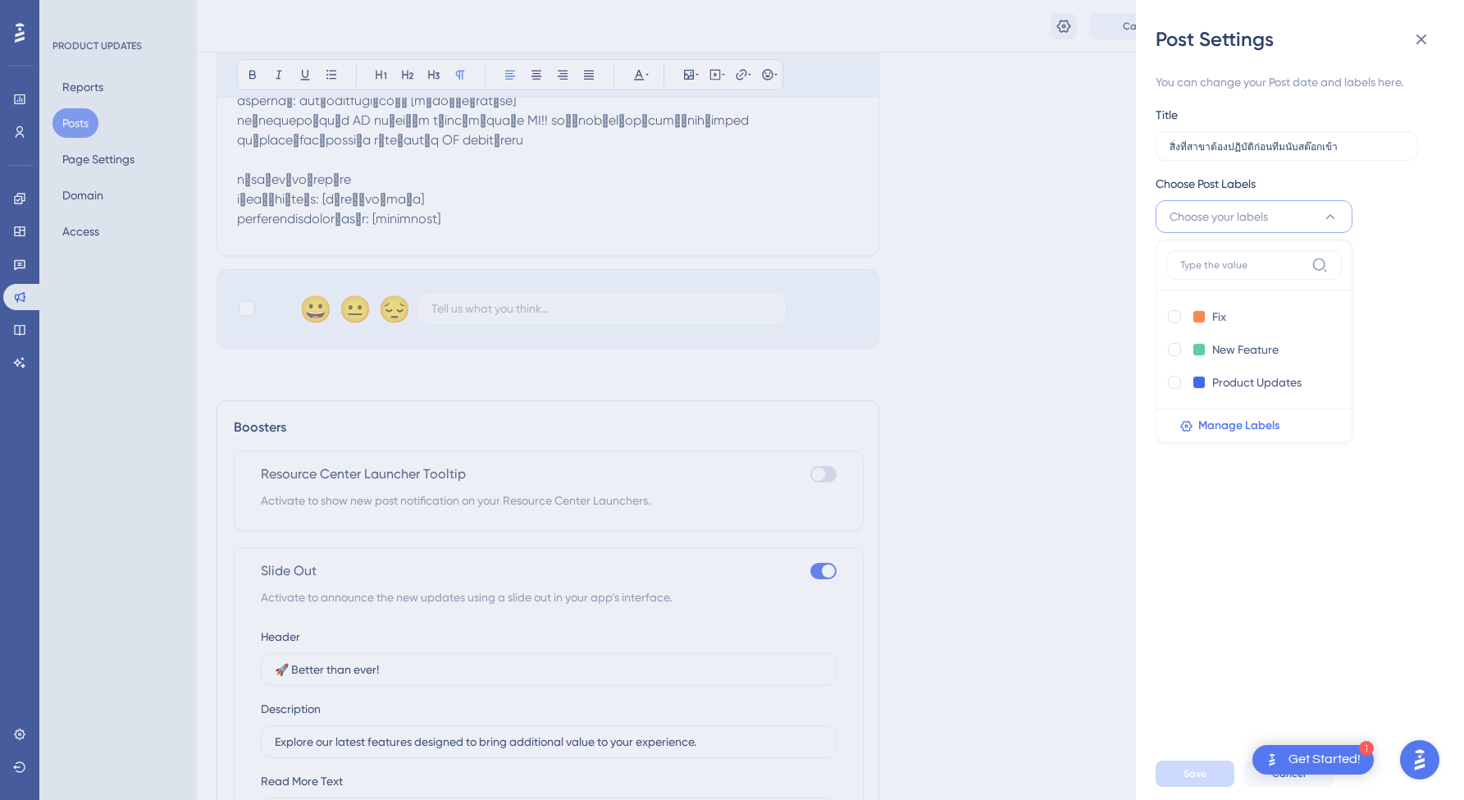
click at [1430, 339] on div "You can change your Post date and labels here. Title สิ่งที่สาขาต้องปฏิบัติก่อน…" at bounding box center [1306, 399] width 302 height 695
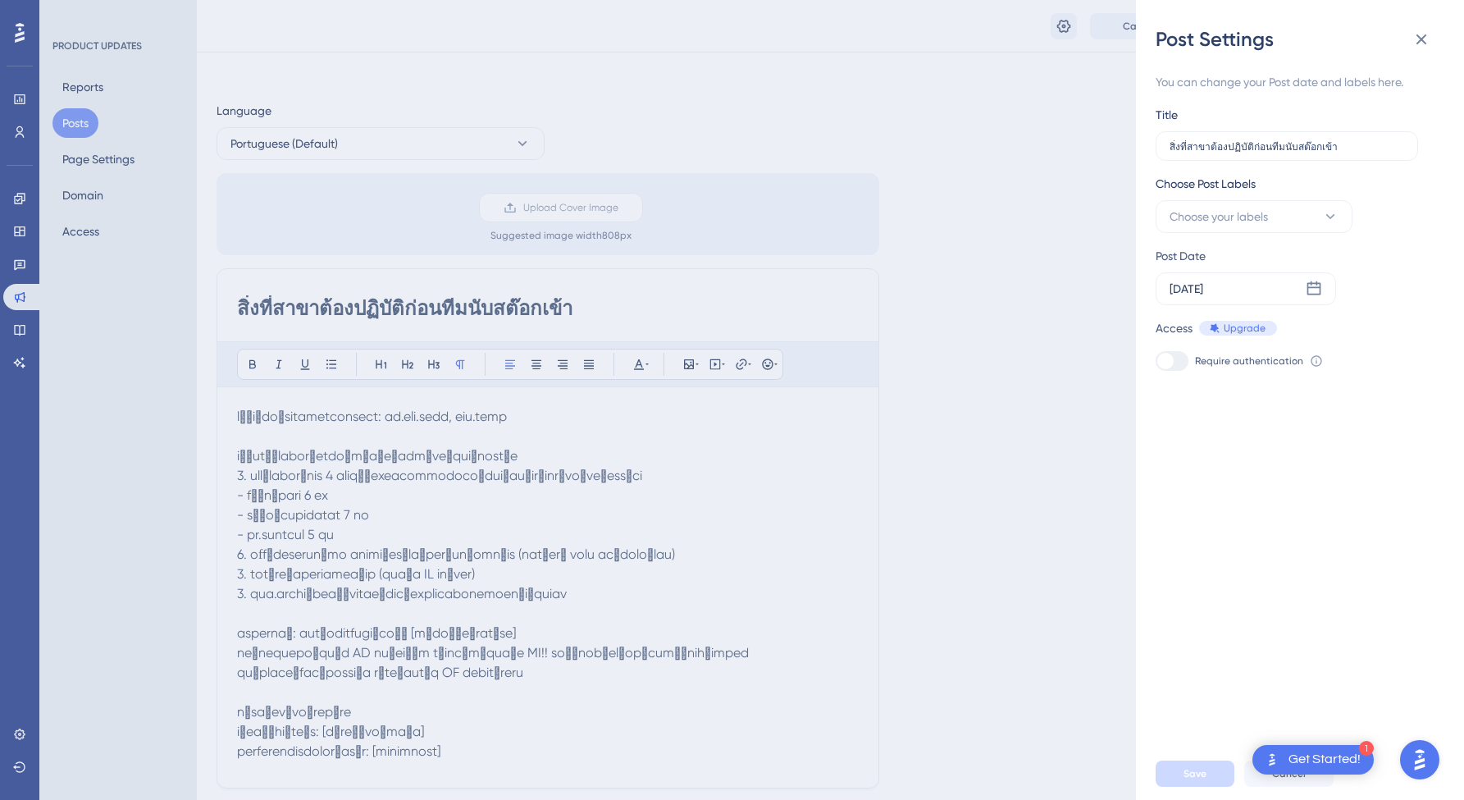
scroll to position [0, 0]
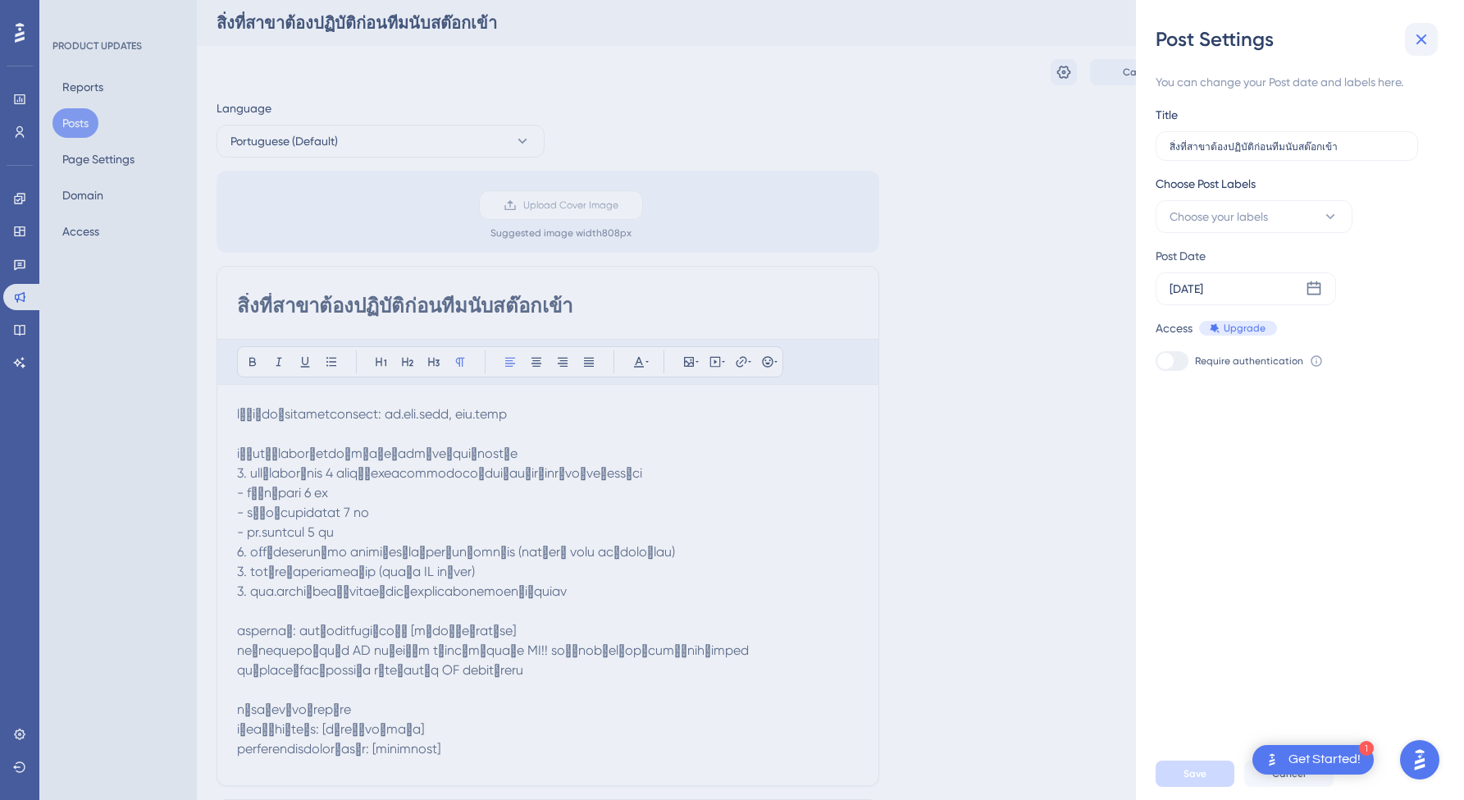
click at [1422, 43] on icon at bounding box center [1421, 40] width 20 height 20
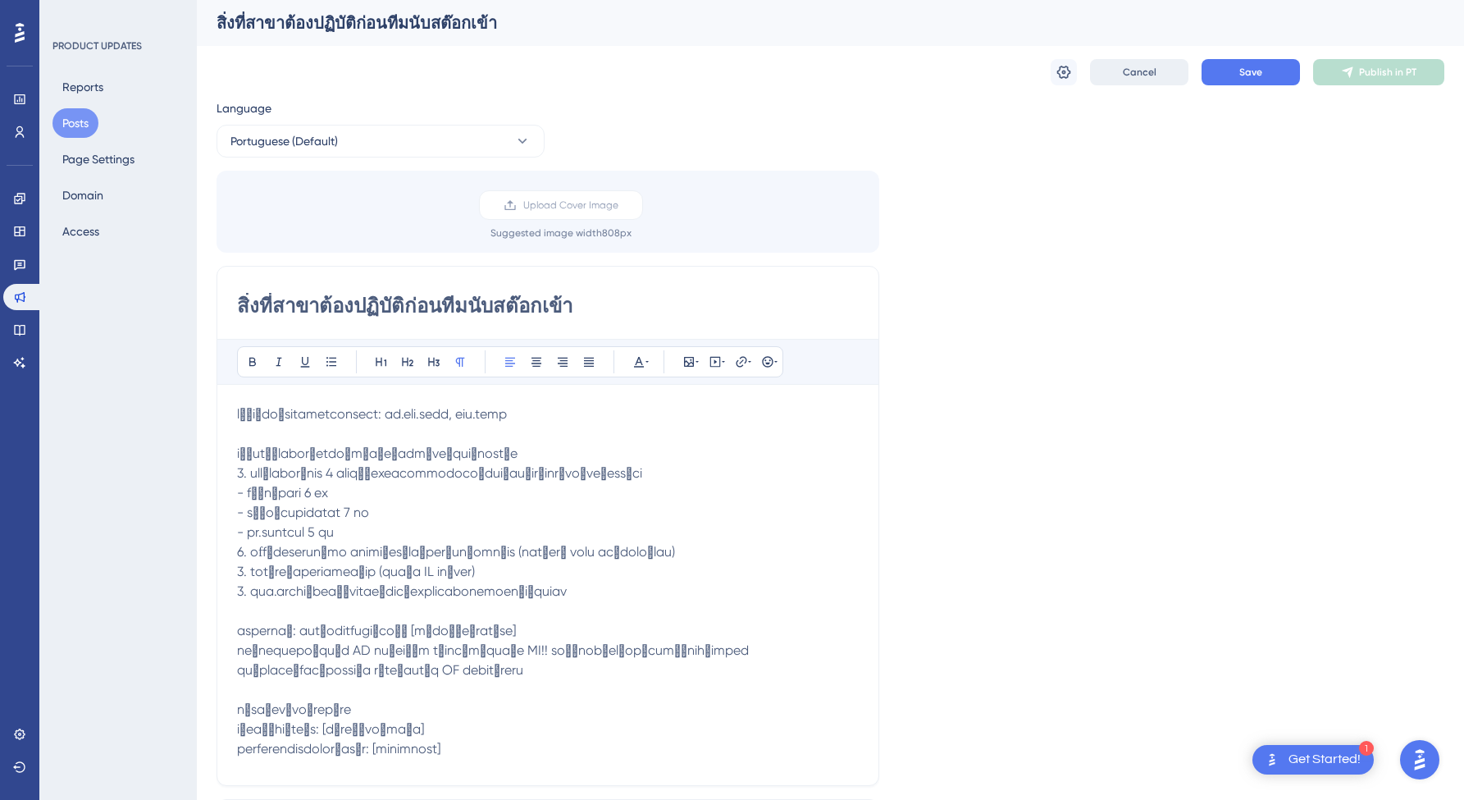
click at [1146, 73] on span "Cancel" at bounding box center [1140, 72] width 34 height 13
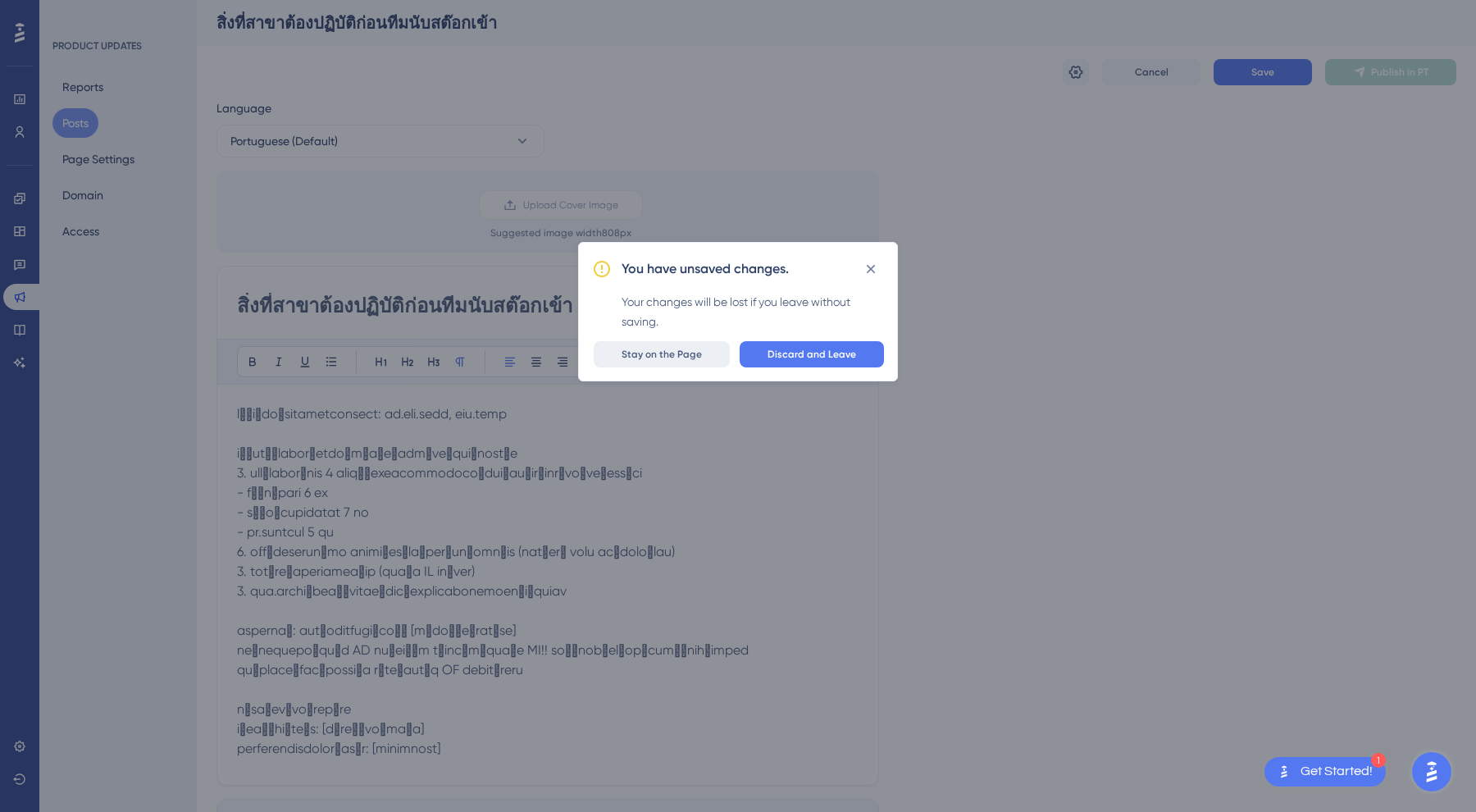
click at [666, 358] on span "Stay on the Page" at bounding box center [662, 354] width 80 height 13
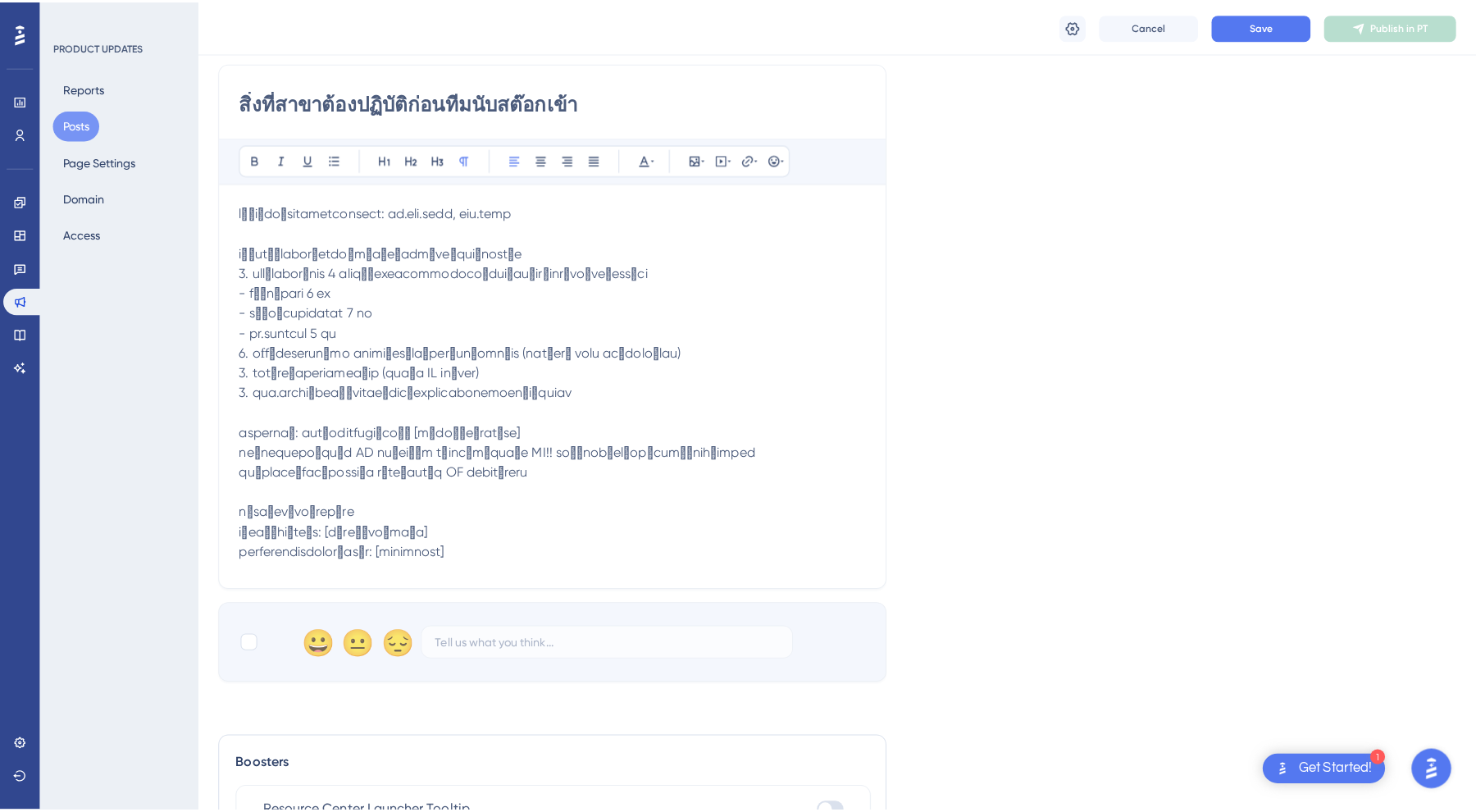
scroll to position [207, 0]
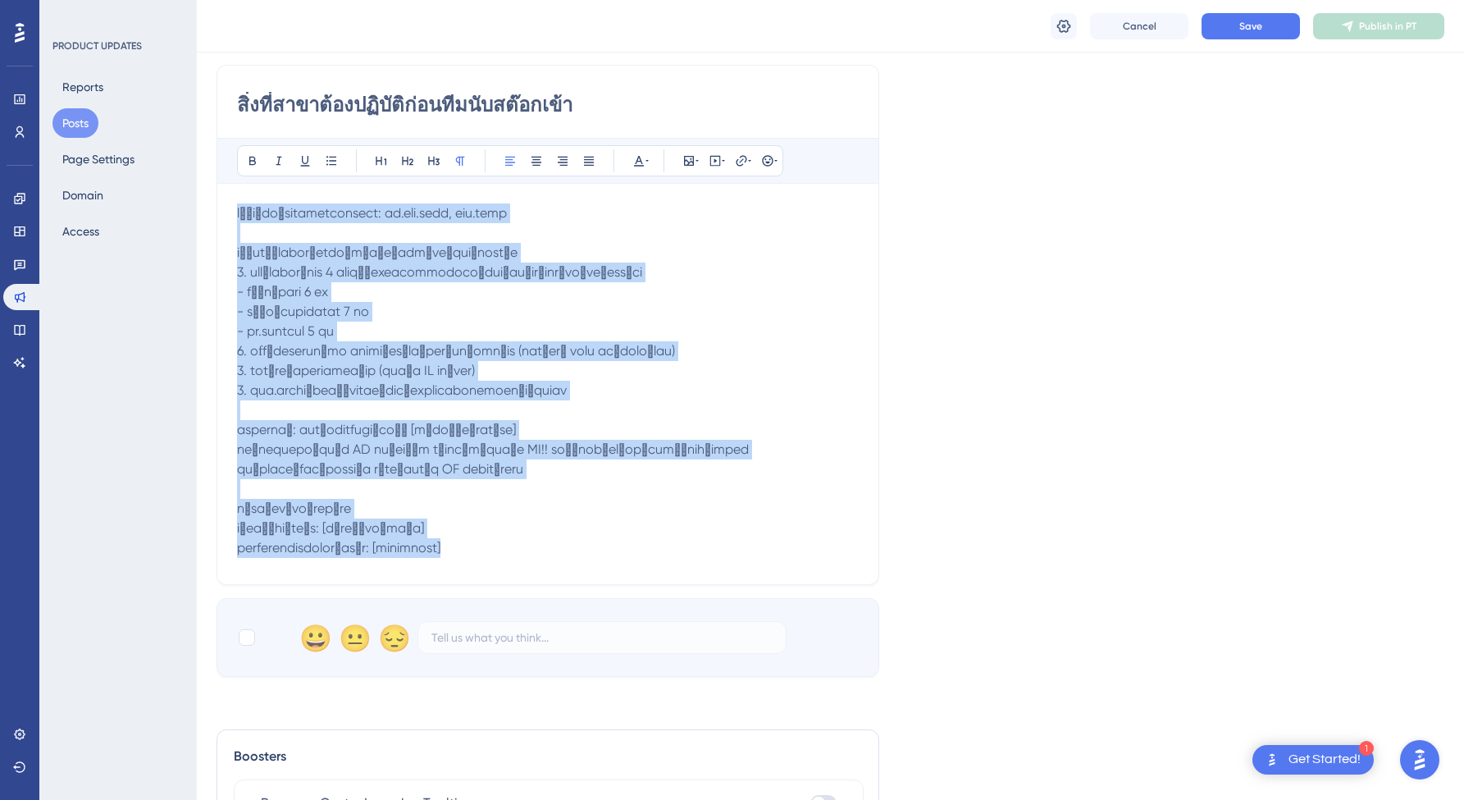
drag, startPoint x: 471, startPoint y: 551, endPoint x: 216, endPoint y: 212, distance: 424.1
click at [216, 212] on div "สิ่งที่สาขาต้องปฏิบัติก่อนทีมนับสต๊อกเข้า Bold Italic Underline Bullet Point He…" at bounding box center [547, 325] width 663 height 520
copy span "lู้iัdoิsitametconsect: ad.eli.sedd, eiu.temp iิ่utี่labor้etdoิmัaิe่admีveัqu…"
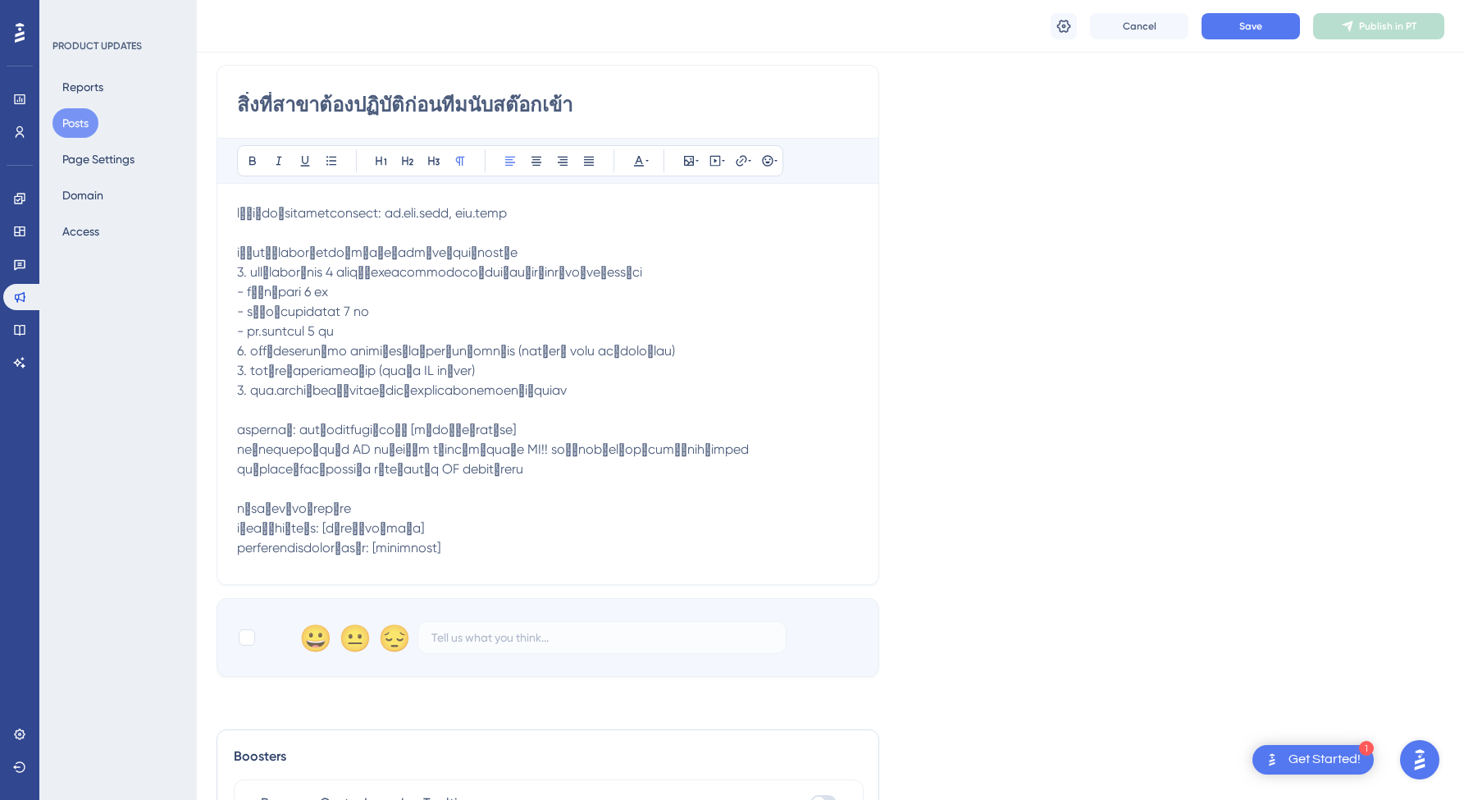
click at [1007, 379] on div "Language Portuguese (Default) Upload Cover Image Suggested image width 808 px ส…" at bounding box center [830, 286] width 1228 height 779
click at [1118, 13] on button "Cancel" at bounding box center [1139, 26] width 98 height 26
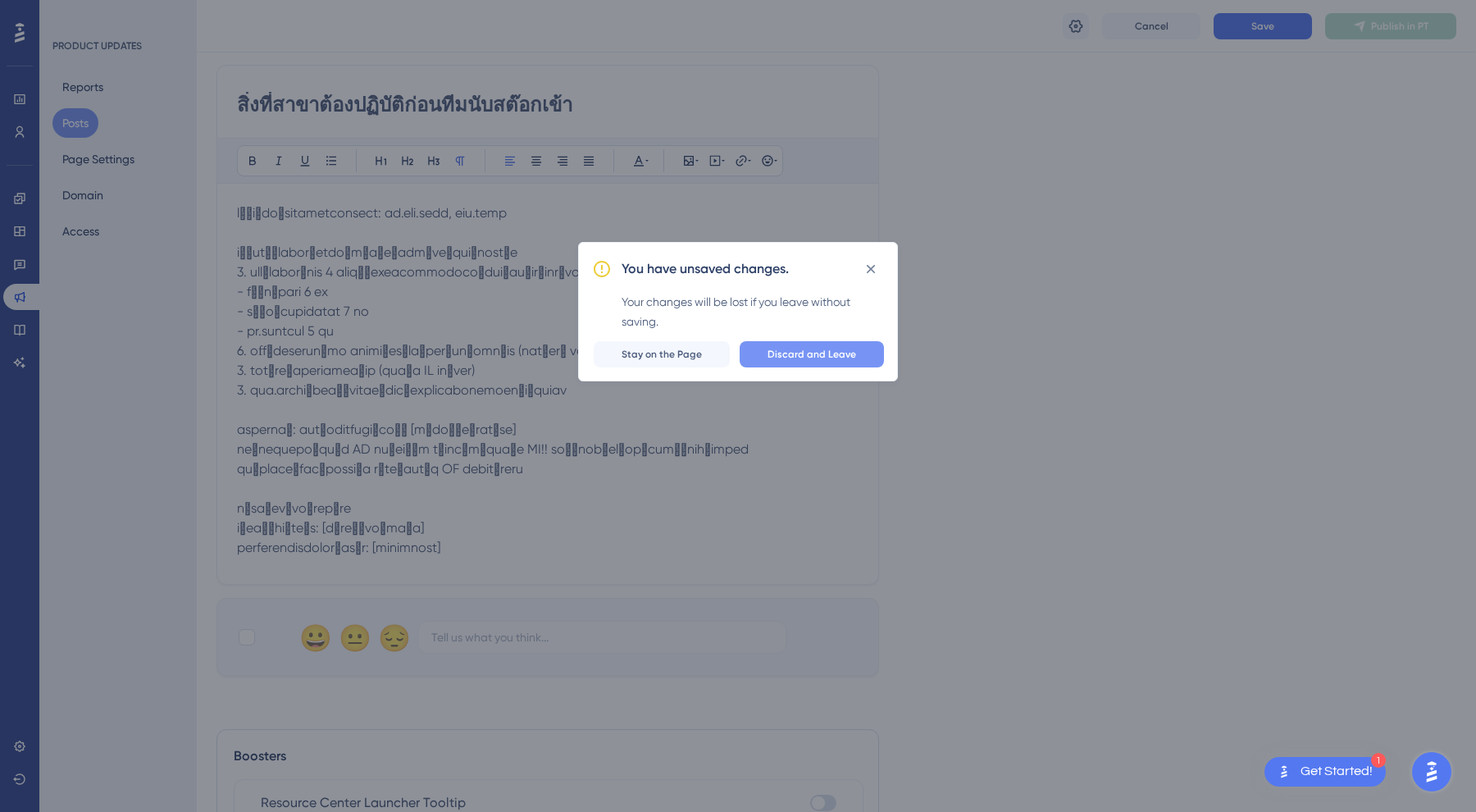
click at [813, 364] on button "Discard and Leave" at bounding box center [812, 354] width 144 height 26
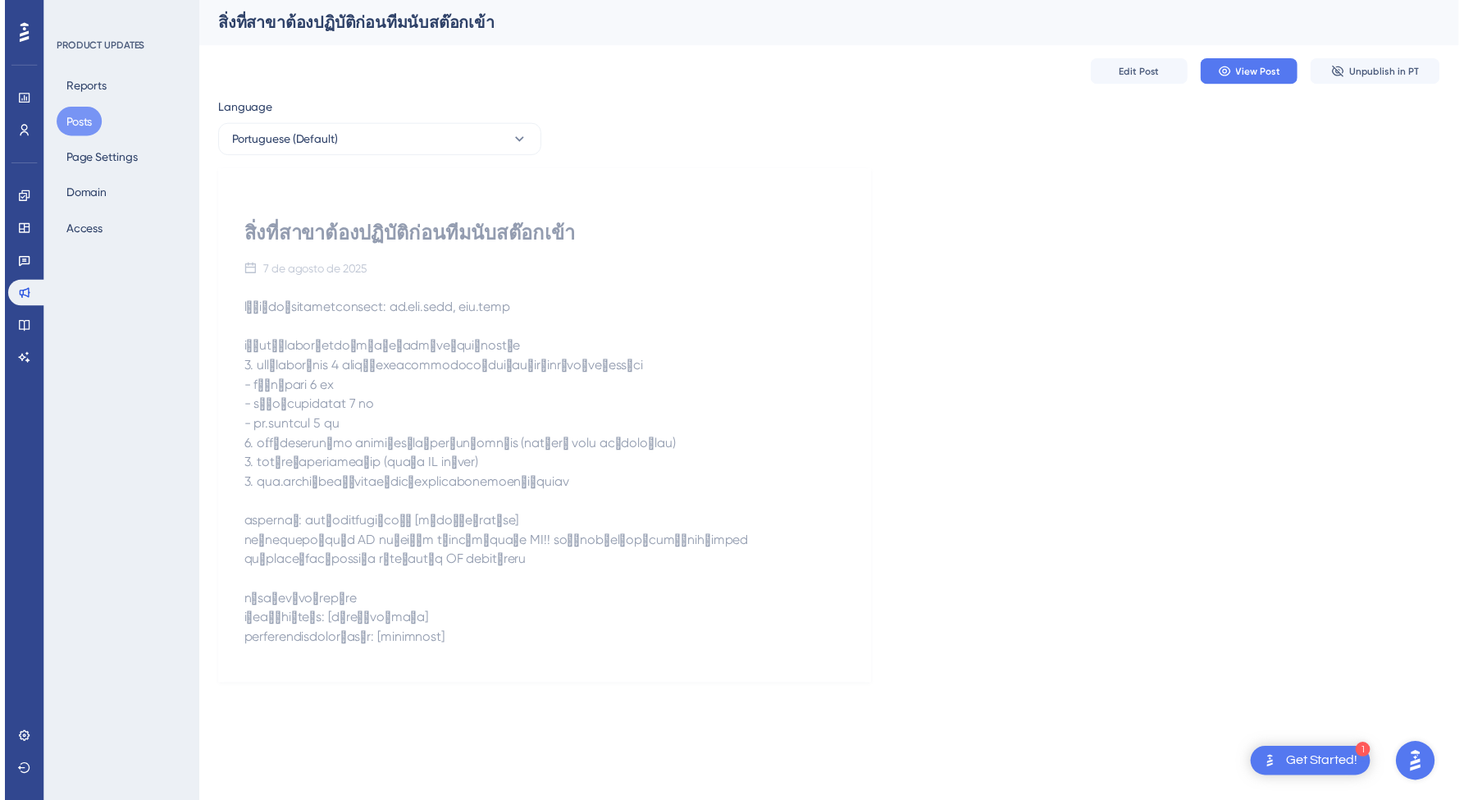
scroll to position [0, 0]
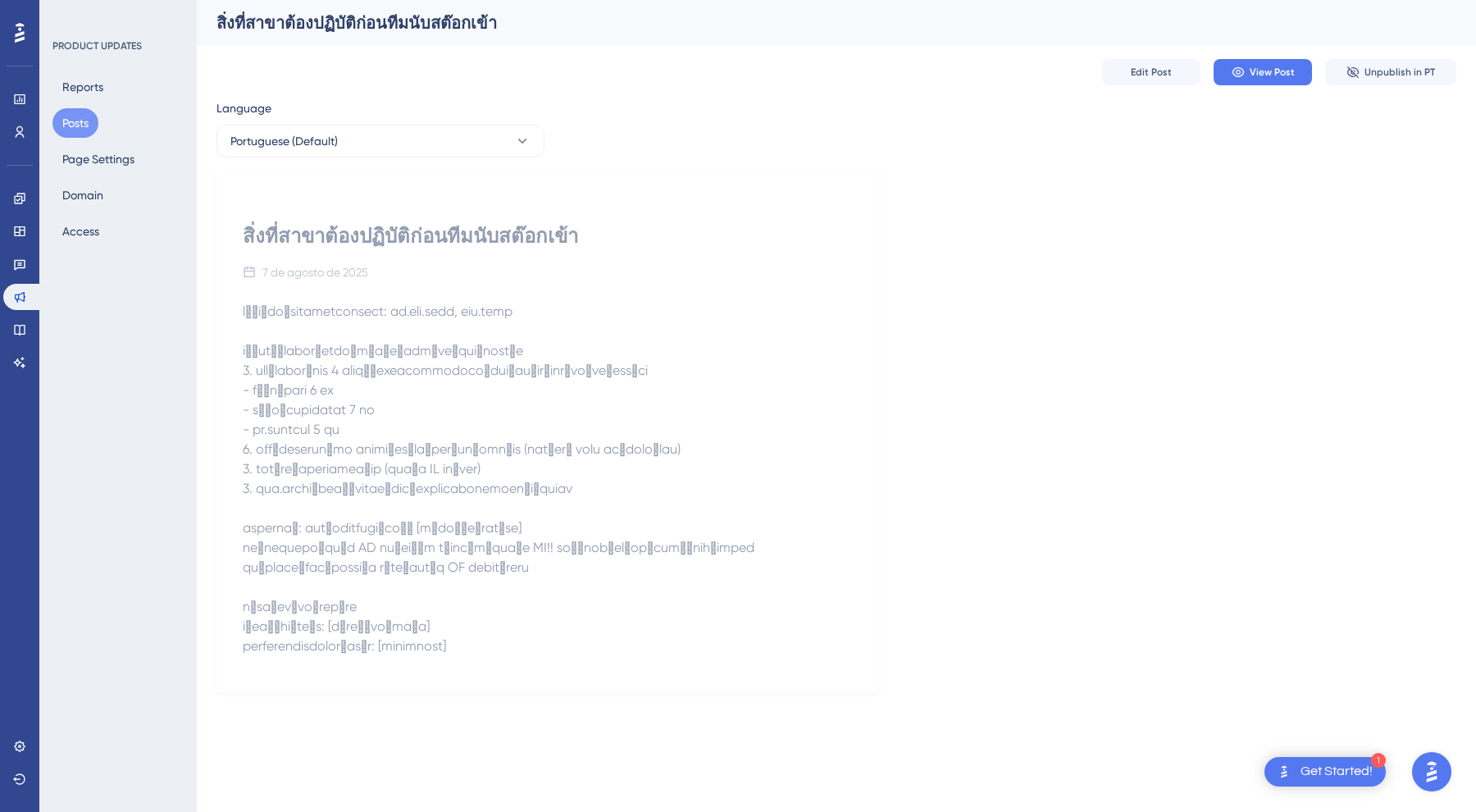
click at [95, 175] on div "Reports Posts Page Settings Domain Access" at bounding box center [118, 159] width 133 height 174
click at [97, 159] on button "Page Settings" at bounding box center [98, 159] width 92 height 30
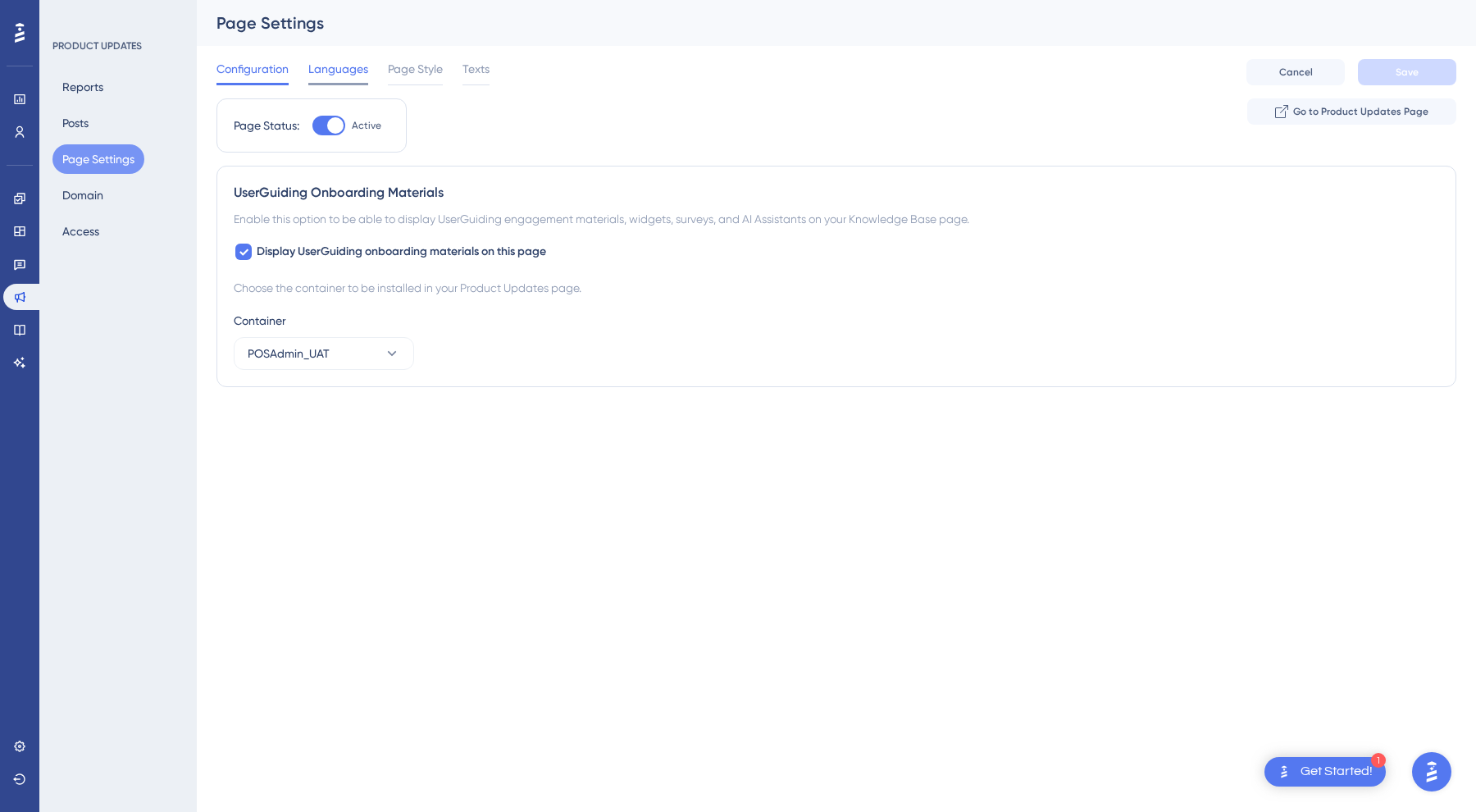
click at [343, 71] on span "Languages" at bounding box center [338, 69] width 60 height 20
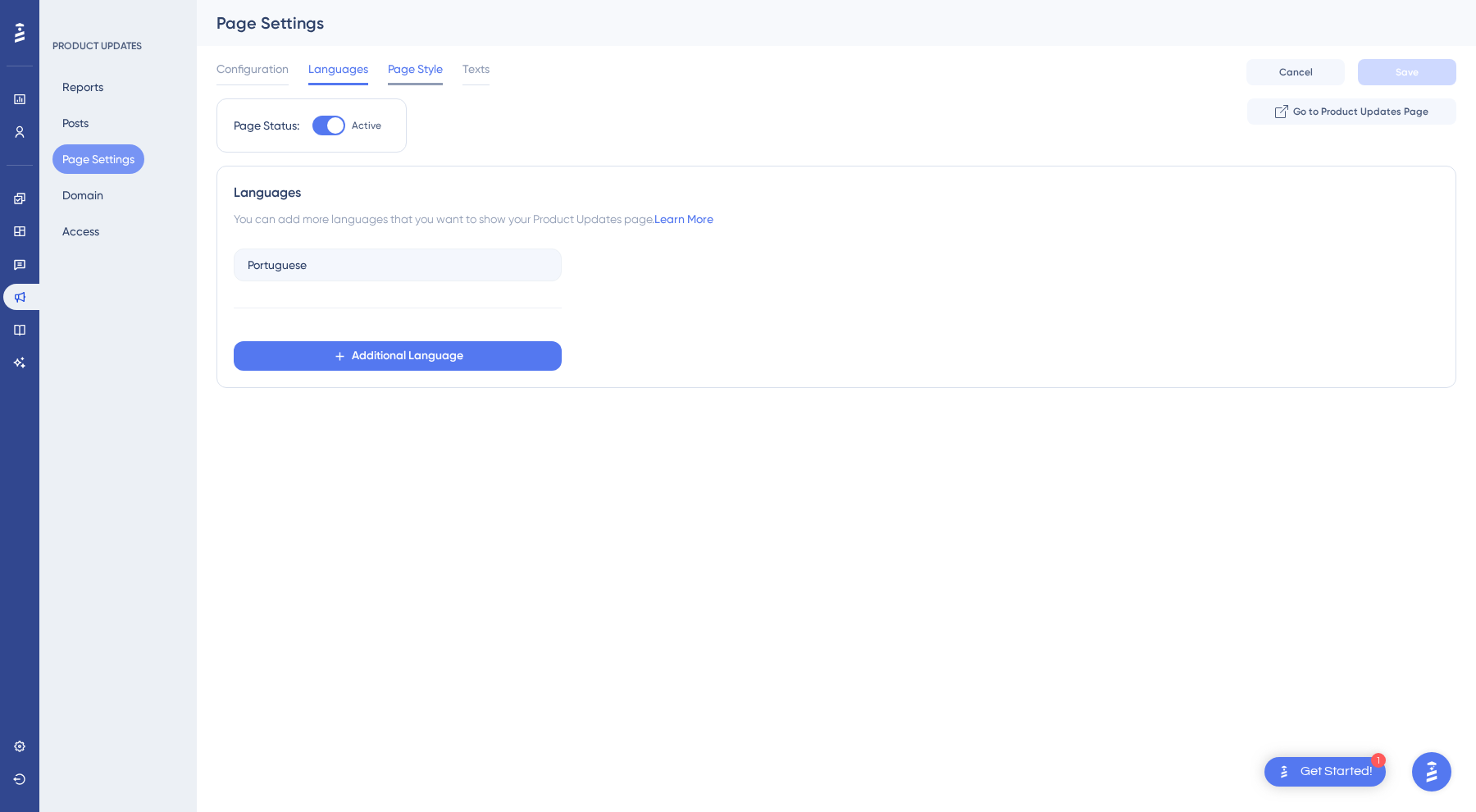
click at [418, 72] on span "Page Style" at bounding box center [415, 69] width 55 height 20
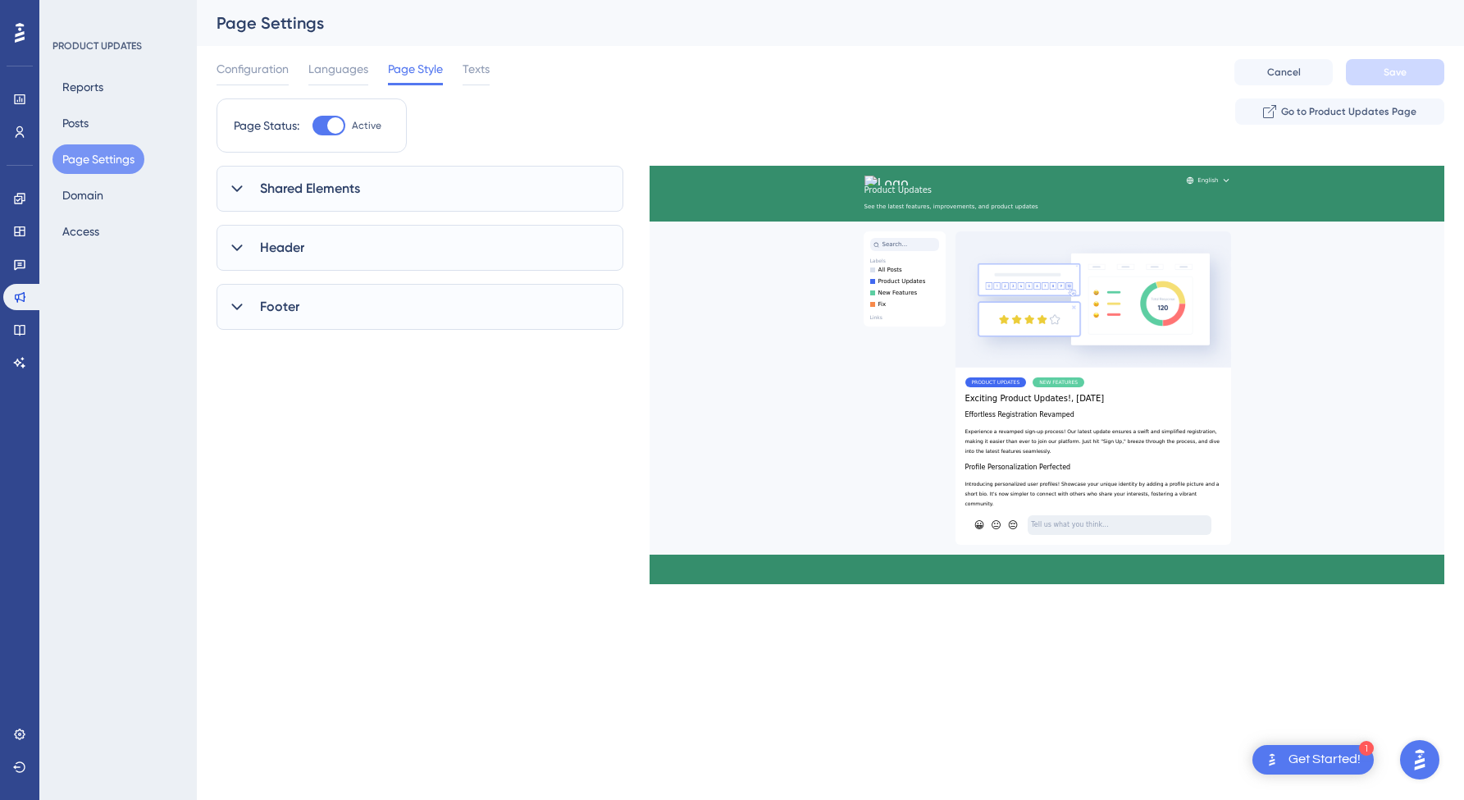
click at [382, 200] on div "Shared Elements" at bounding box center [419, 189] width 407 height 46
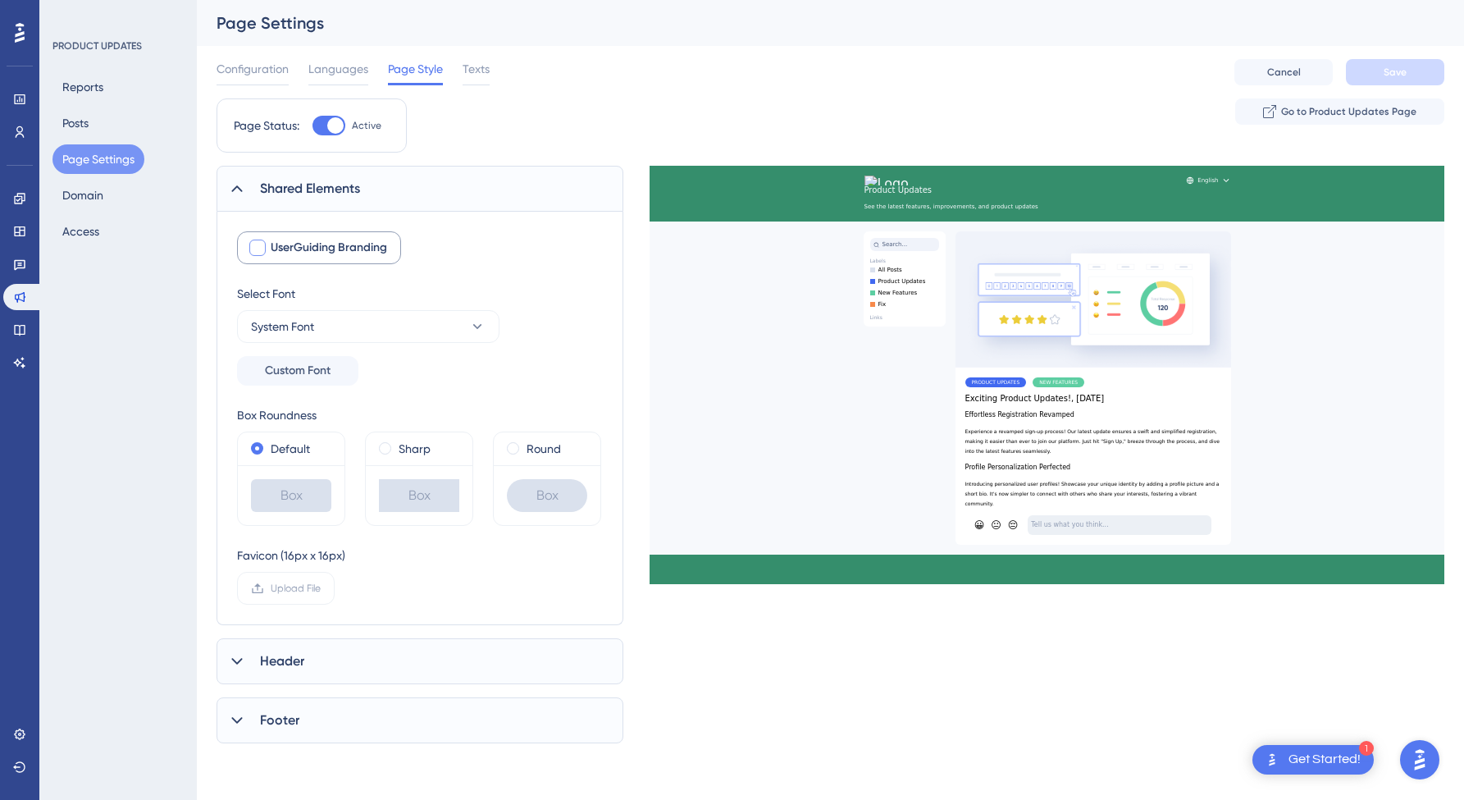
click at [333, 245] on span "UserGuiding Branding" at bounding box center [329, 248] width 116 height 20
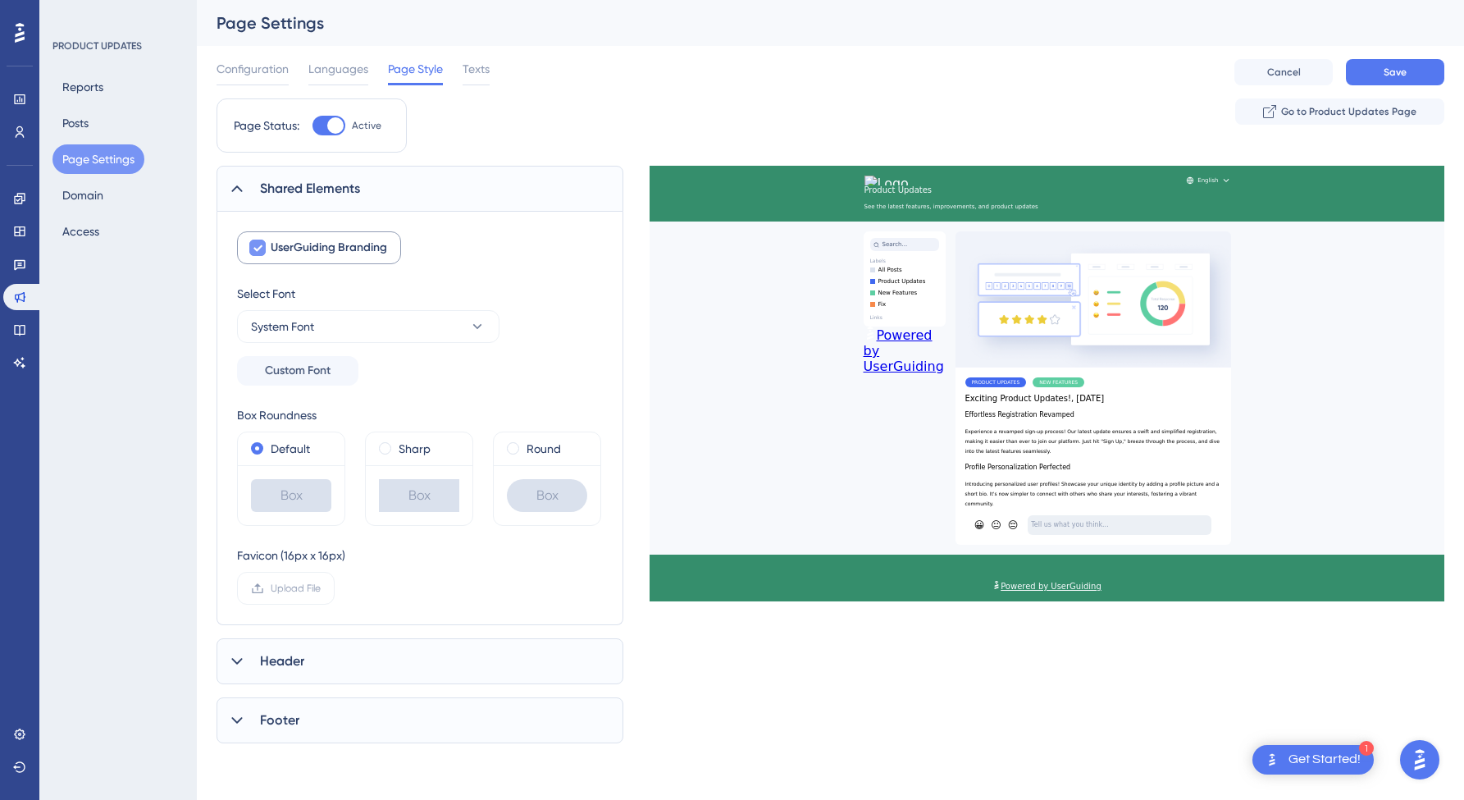
click at [333, 244] on span "UserGuiding Branding" at bounding box center [329, 248] width 116 height 20
checkbox input "false"
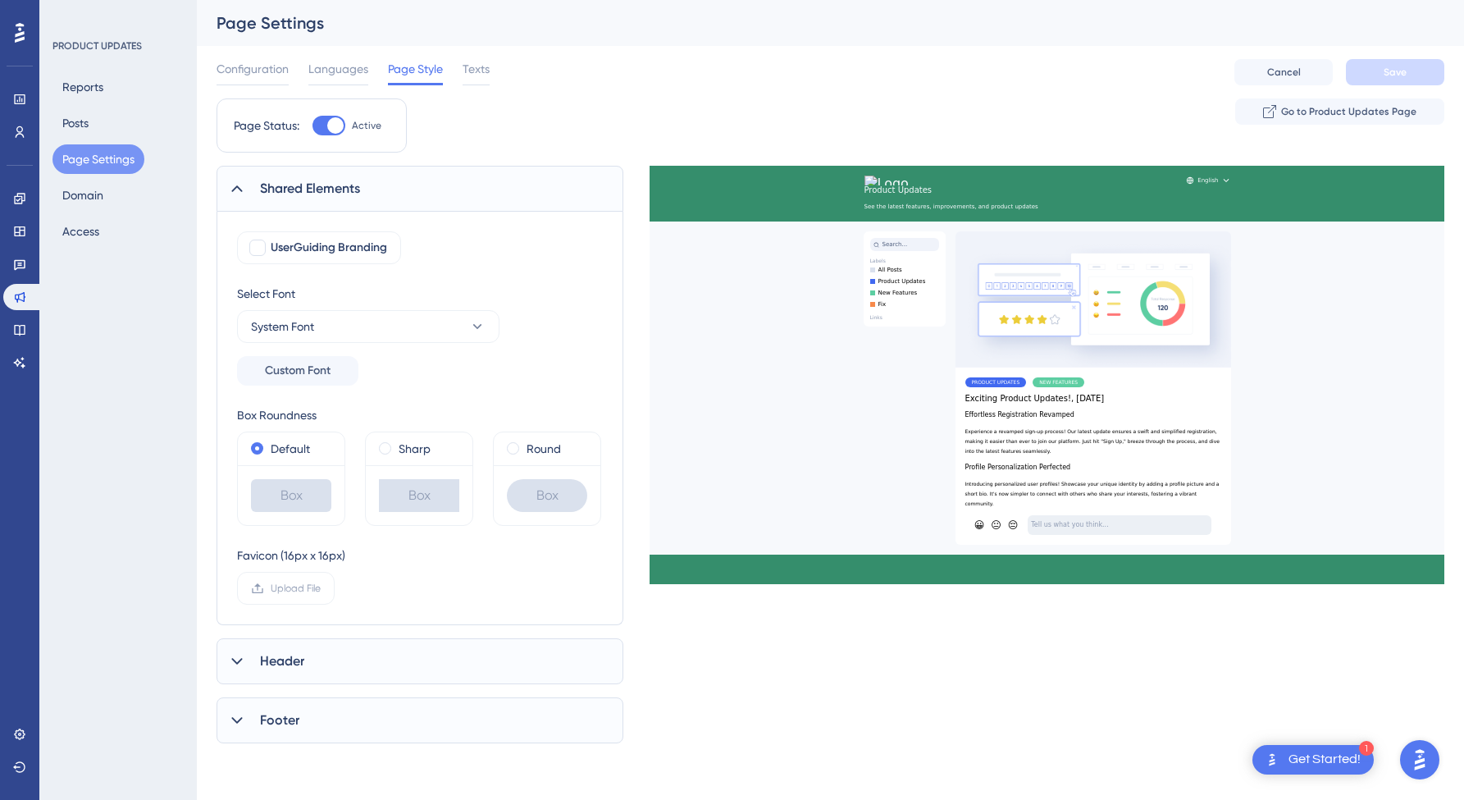
click at [346, 182] on span "Shared Elements" at bounding box center [310, 189] width 100 height 20
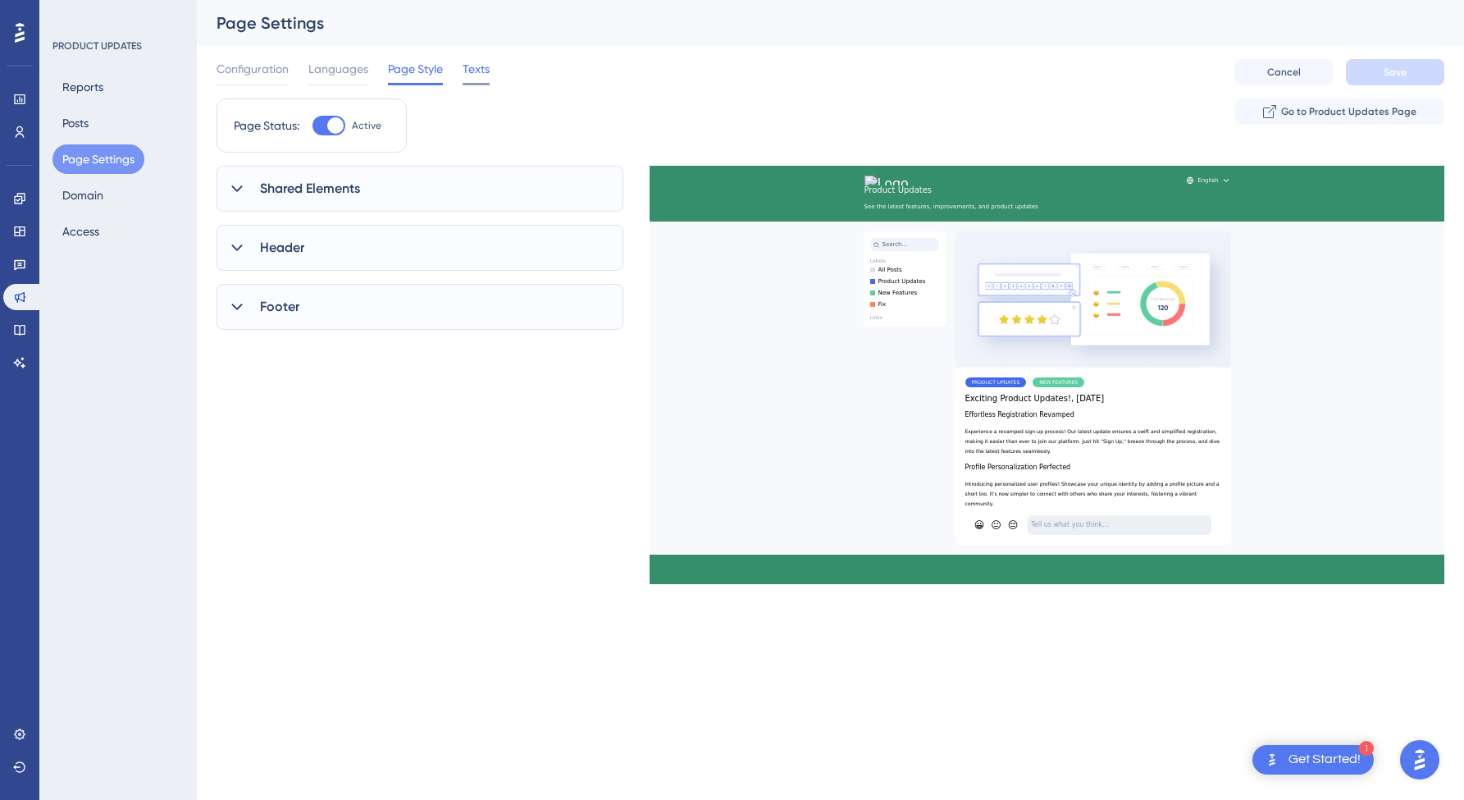
click at [474, 80] on div "Texts" at bounding box center [475, 72] width 27 height 26
click at [475, 78] on span "Texts" at bounding box center [475, 69] width 27 height 20
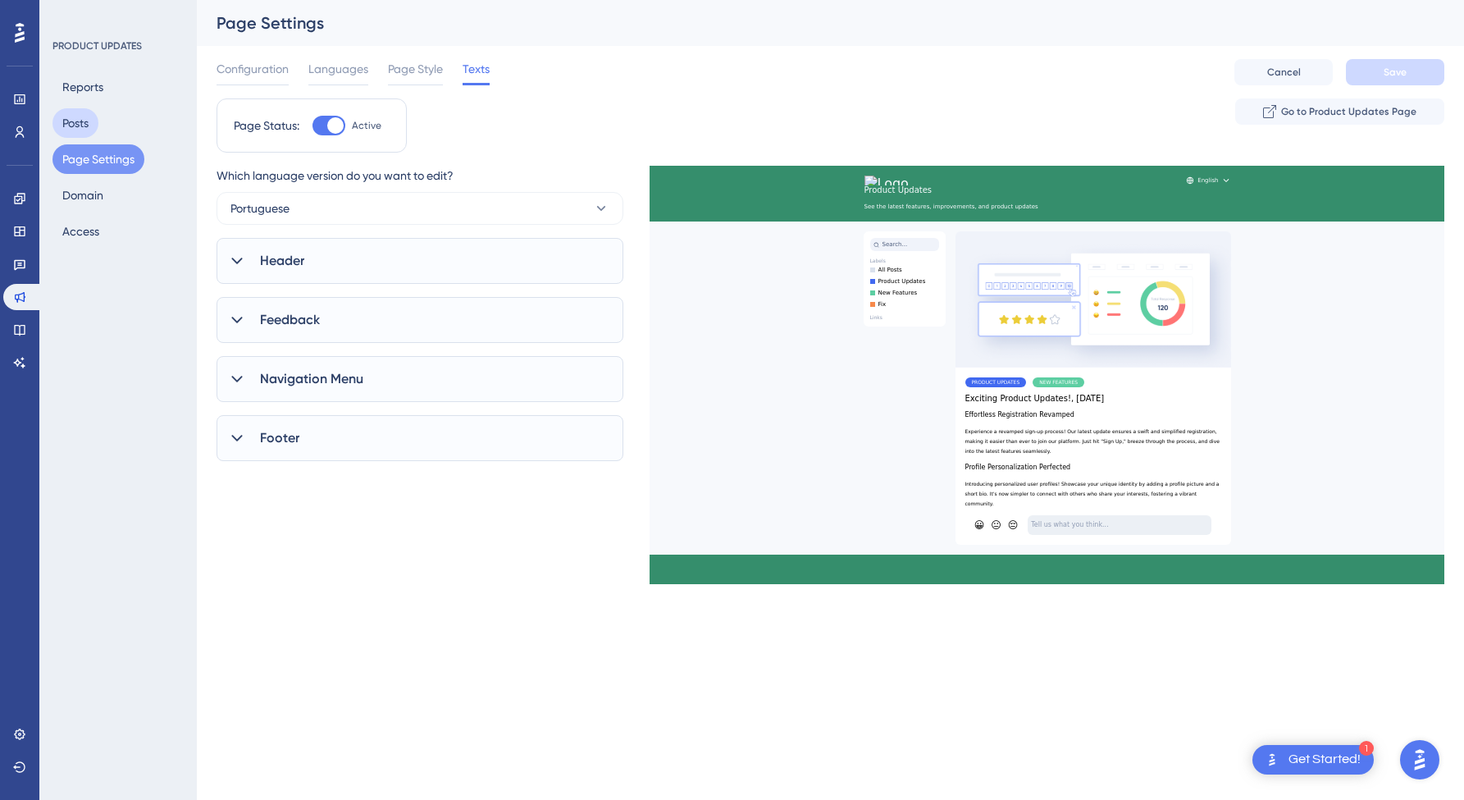
click at [79, 118] on button "Posts" at bounding box center [75, 123] width 46 height 30
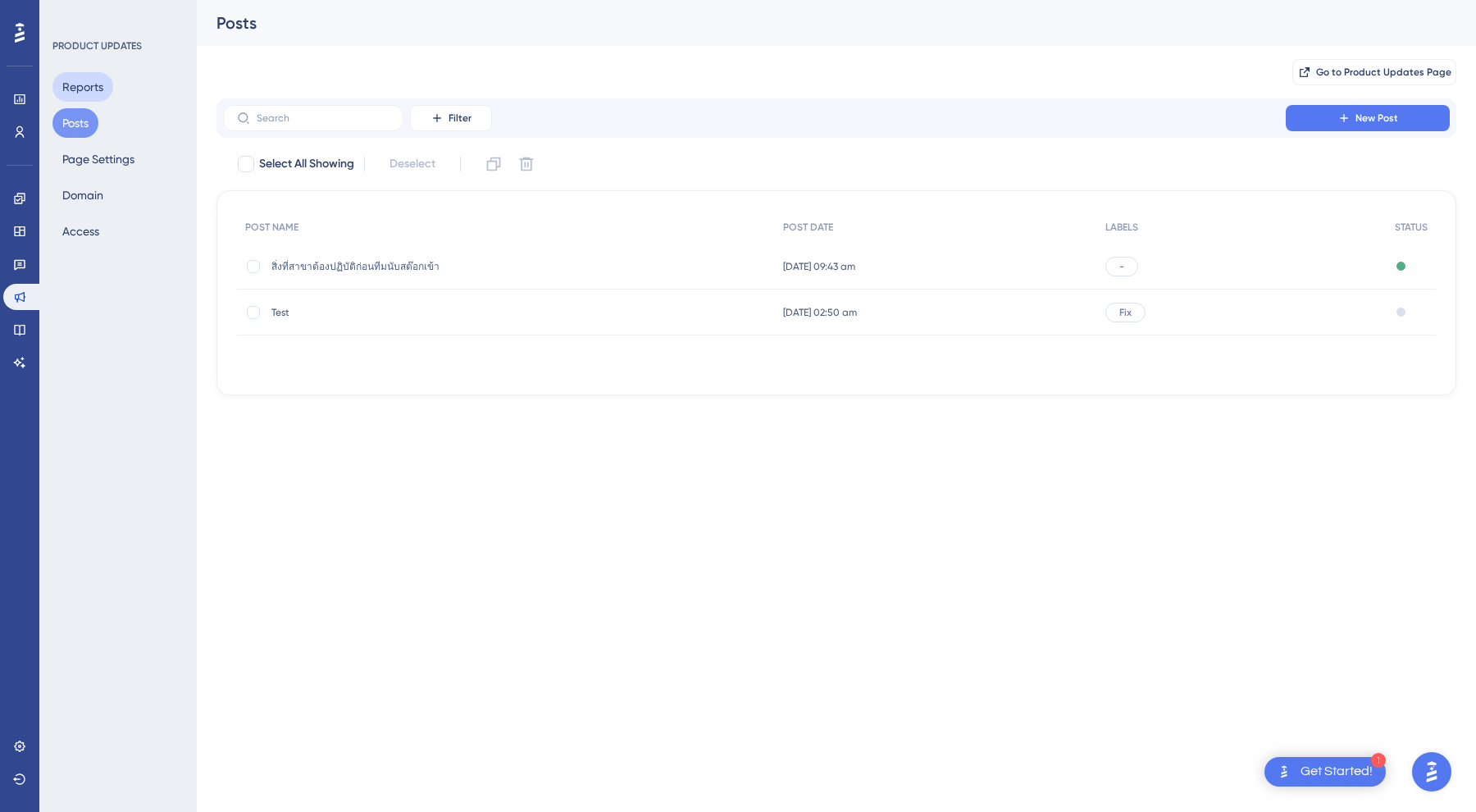
click at [84, 88] on button "Reports" at bounding box center [82, 87] width 61 height 30
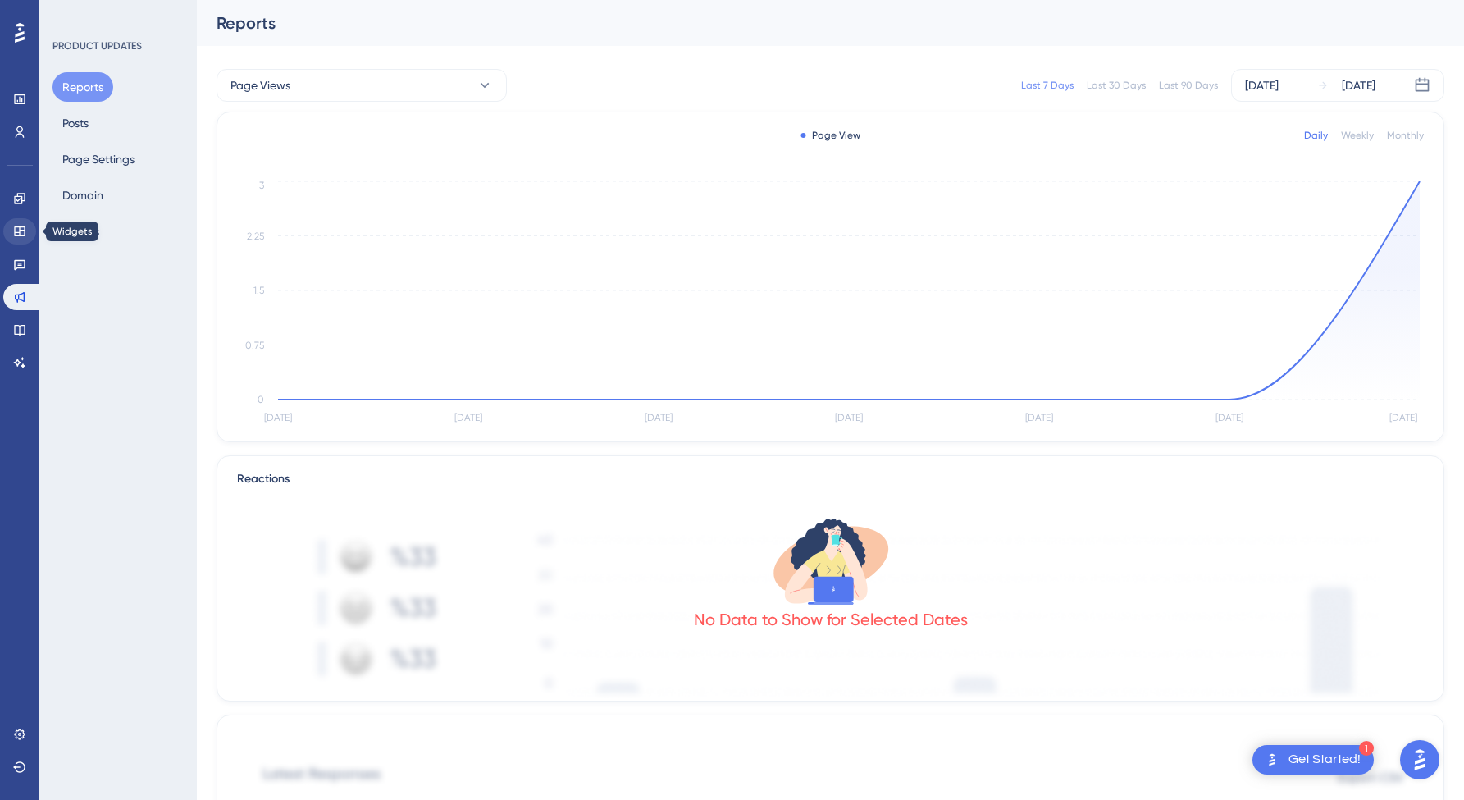
click at [20, 221] on link at bounding box center [19, 231] width 33 height 26
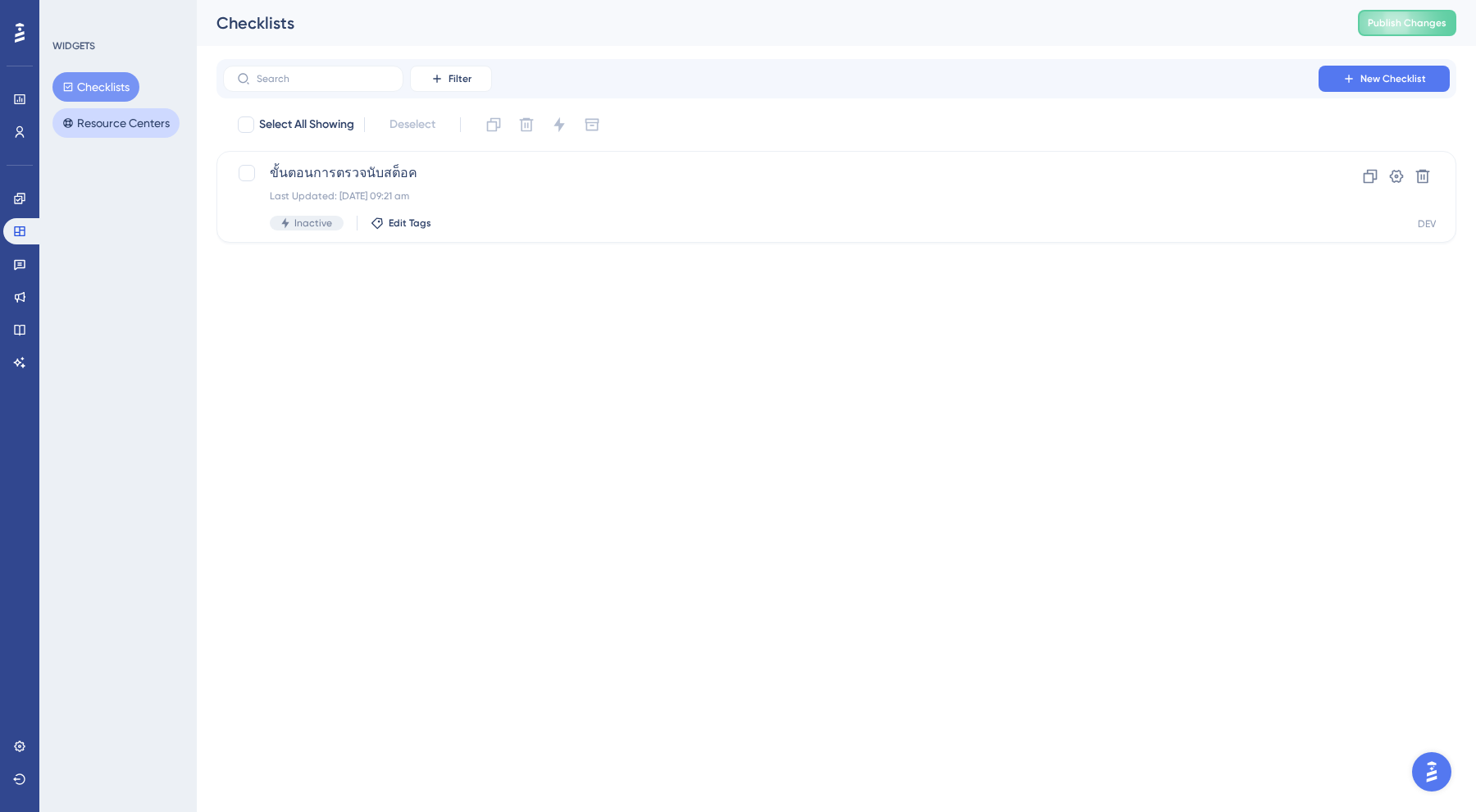
click at [111, 123] on button "Resource Centers" at bounding box center [115, 123] width 127 height 30
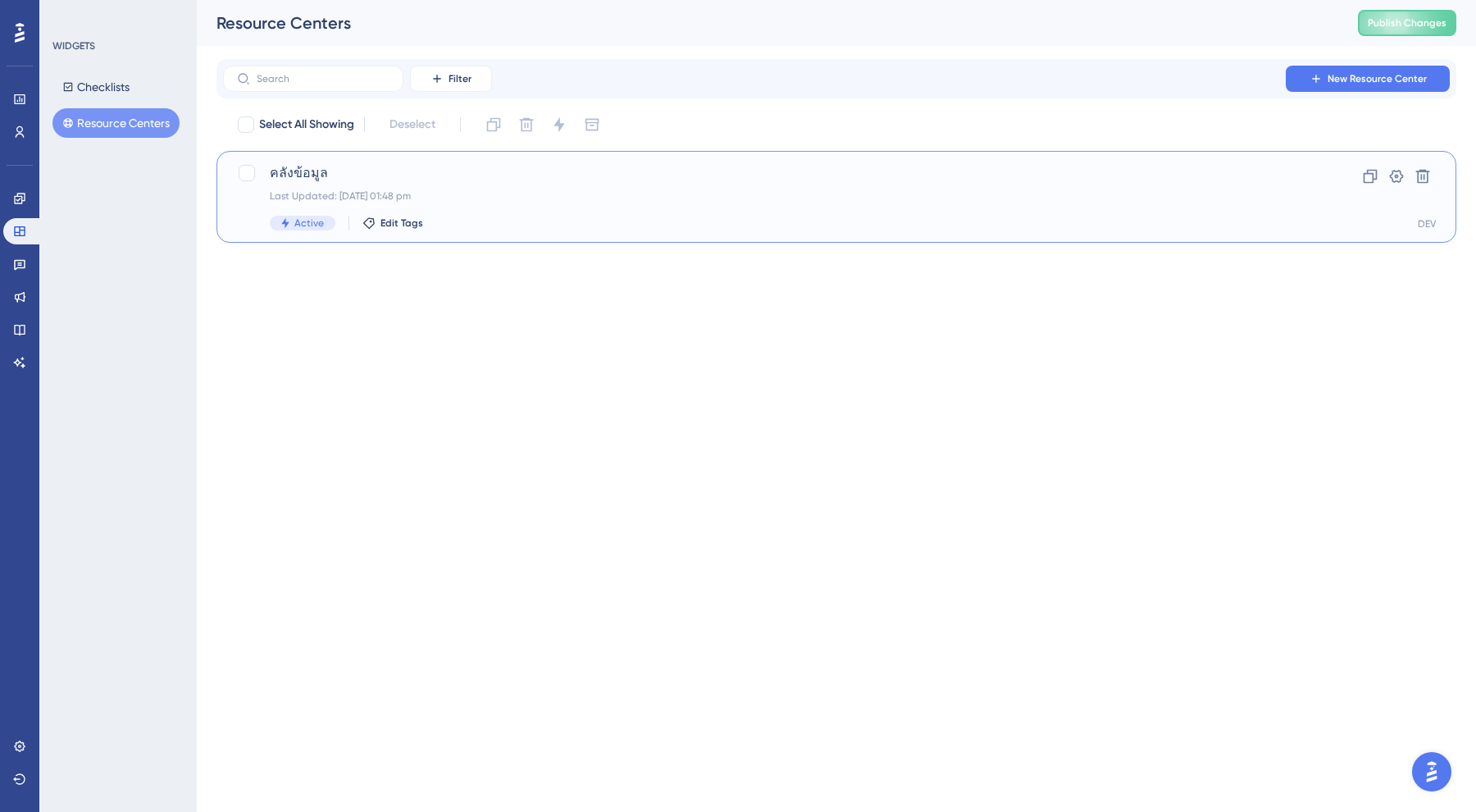
click at [303, 185] on div "คลังข้อมูล Last Updated: [DATE] 01:48 pm Active Edit Tags" at bounding box center [771, 196] width 1002 height 67
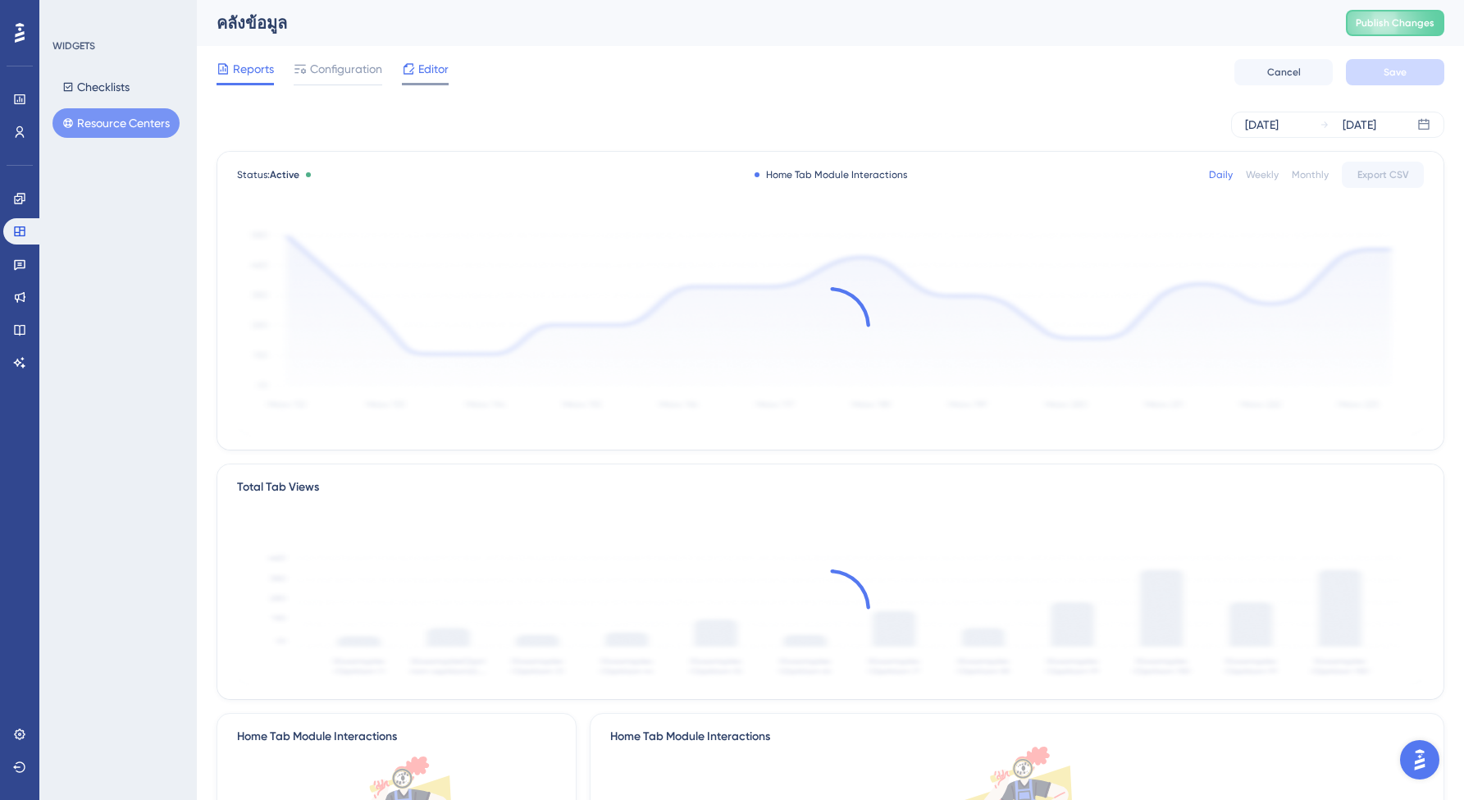
click at [432, 79] on div "Editor" at bounding box center [425, 72] width 47 height 26
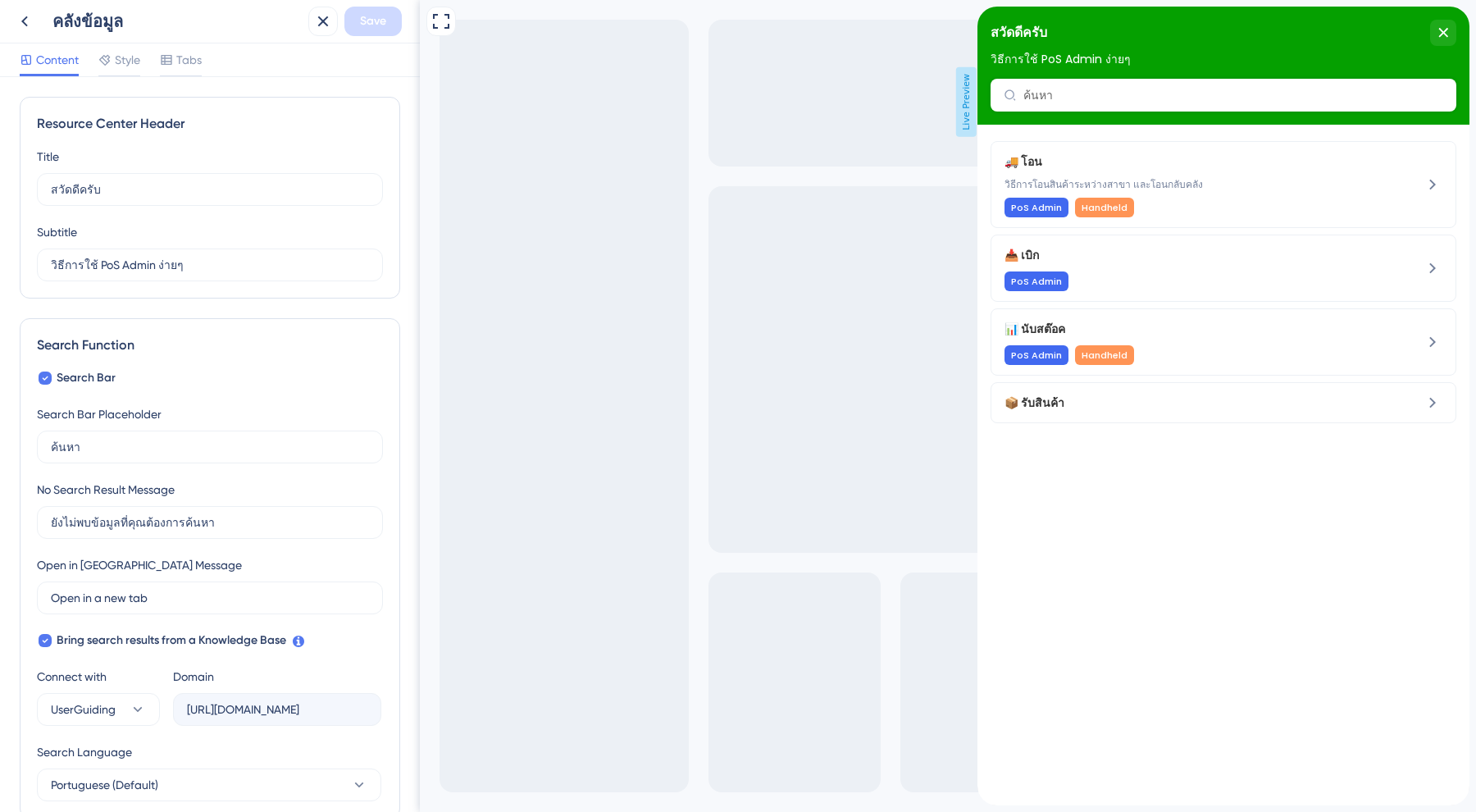
scroll to position [421, 0]
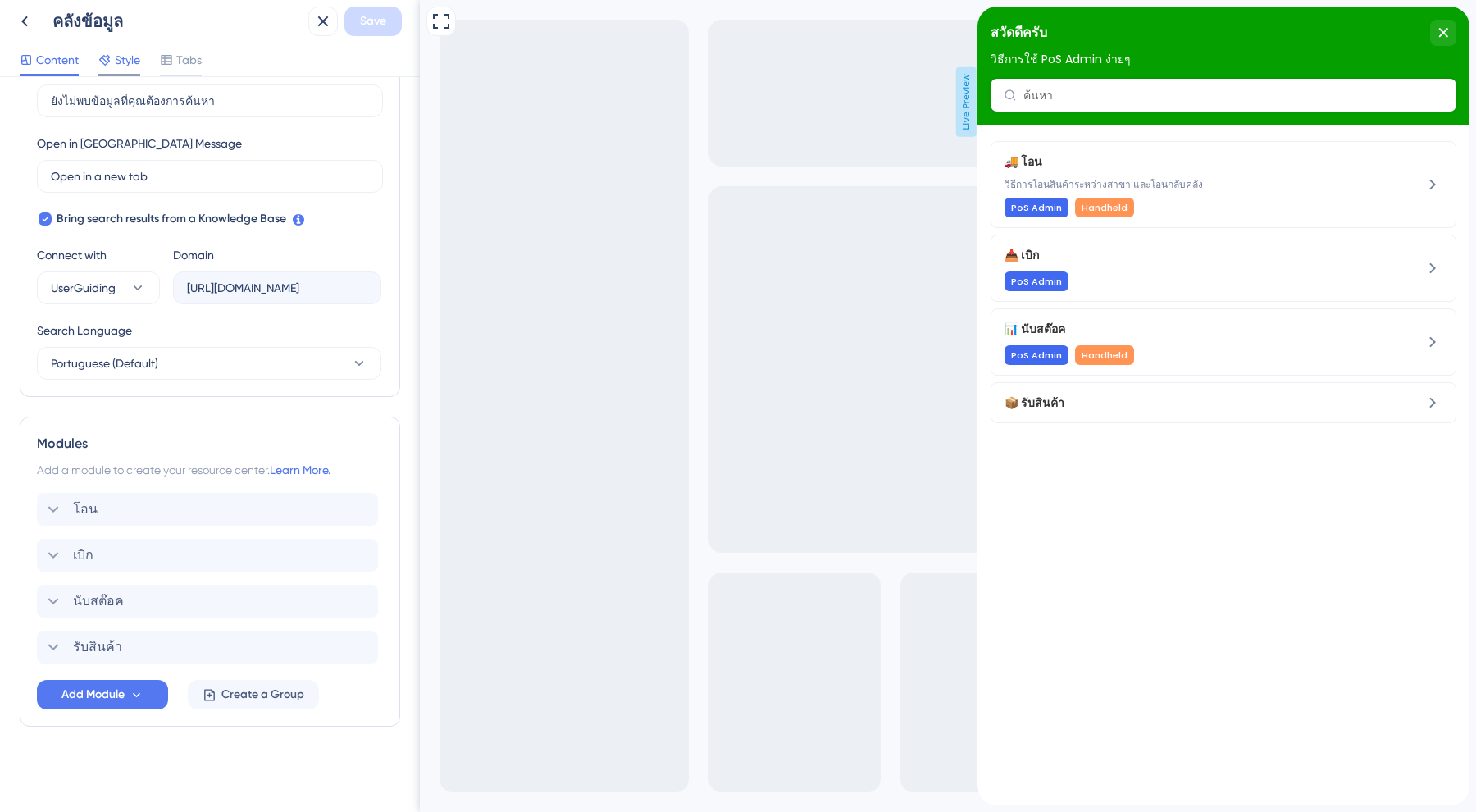
click at [125, 56] on span "Style" at bounding box center [127, 60] width 25 height 20
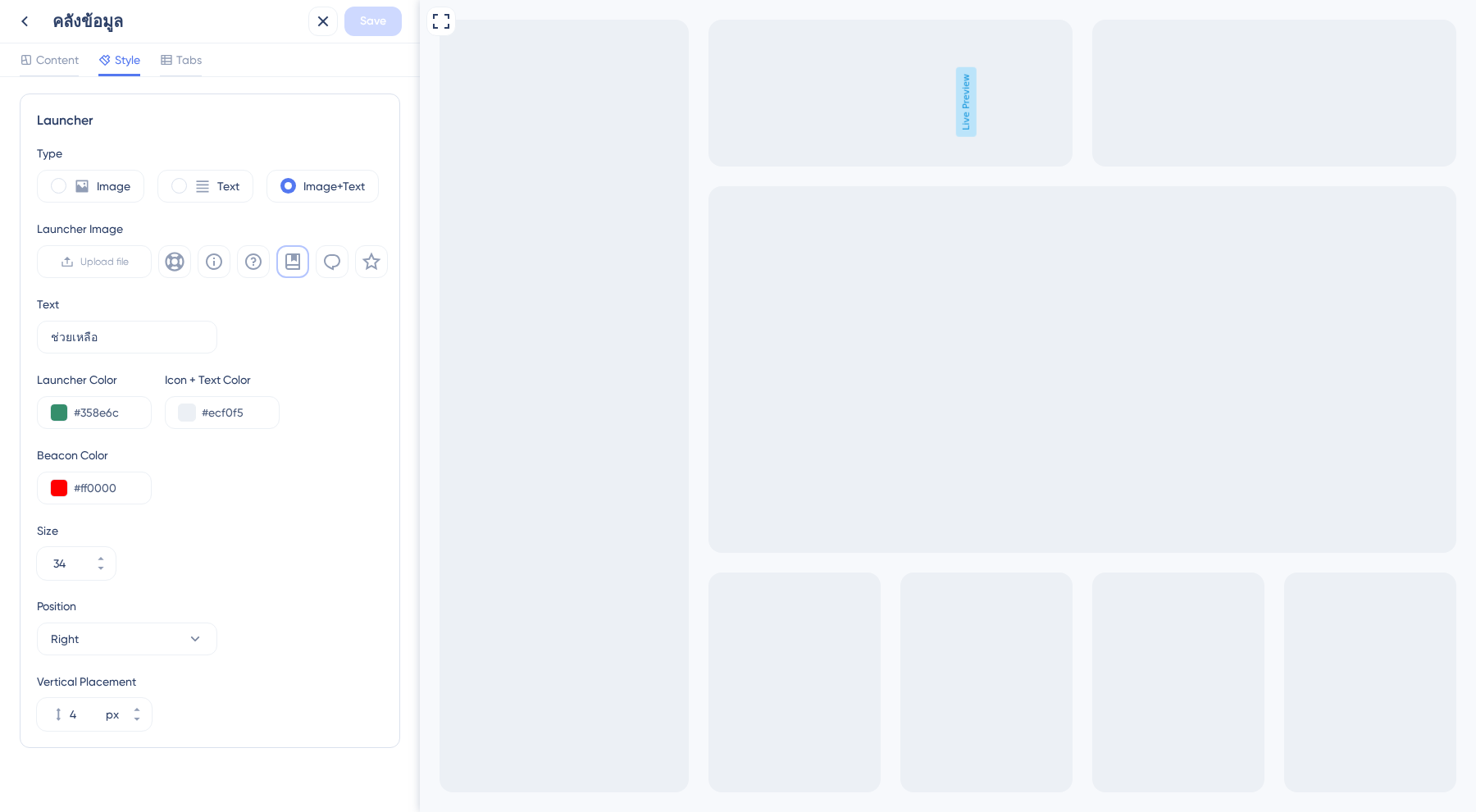
scroll to position [443, 0]
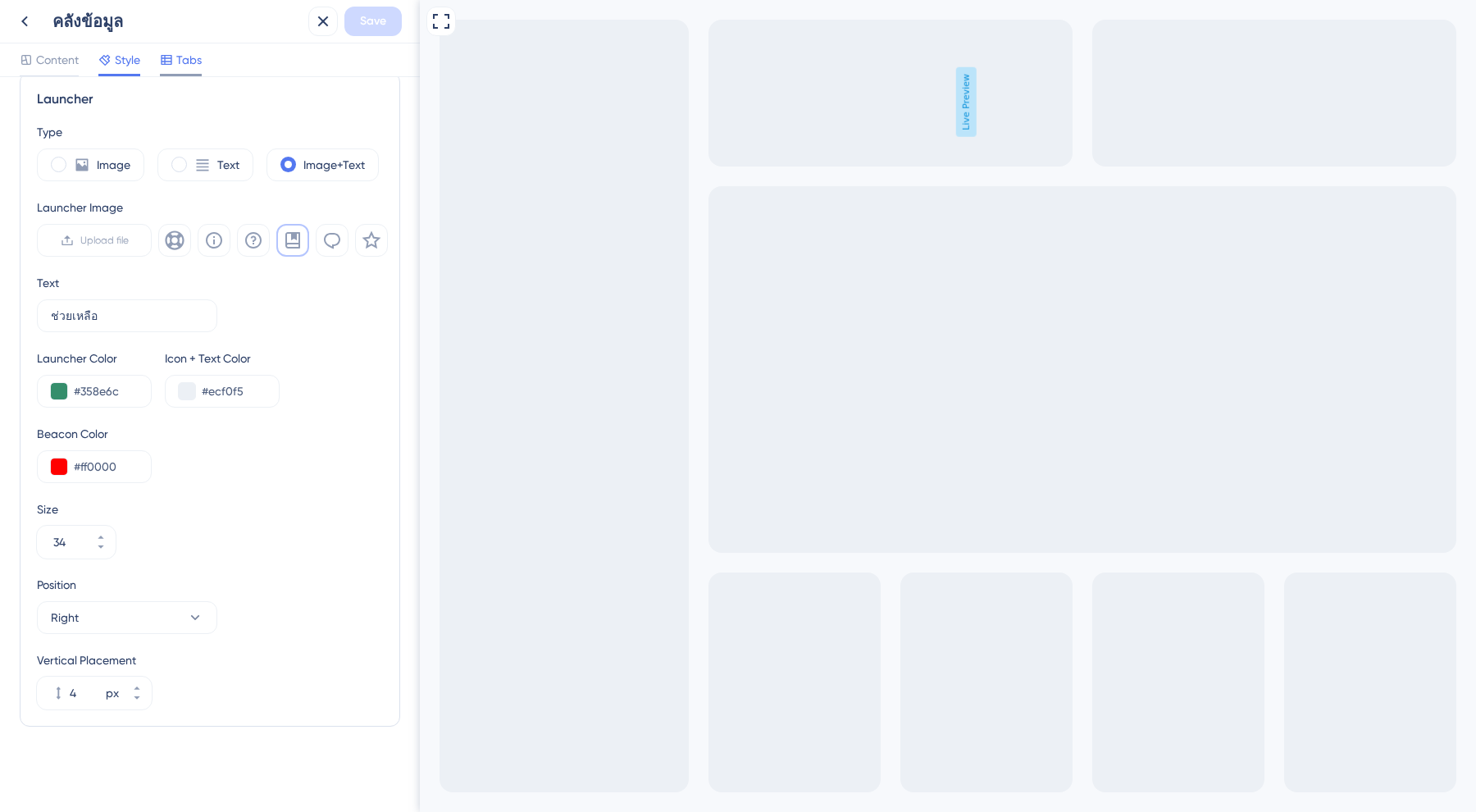
click at [183, 56] on span "Tabs" at bounding box center [188, 60] width 25 height 20
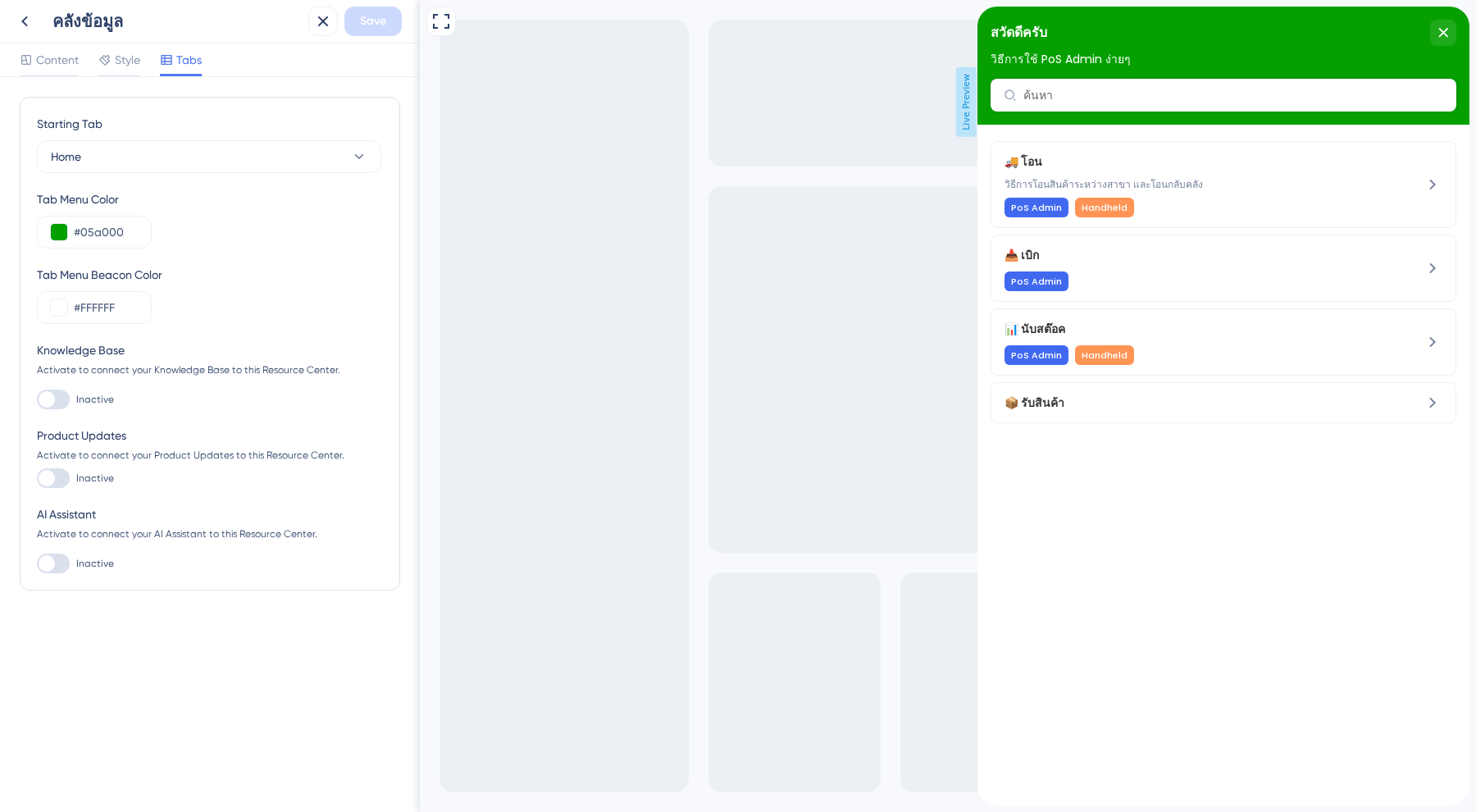
click at [65, 399] on div at bounding box center [53, 400] width 33 height 20
click at [37, 399] on input "Inactive" at bounding box center [36, 399] width 1 height 1
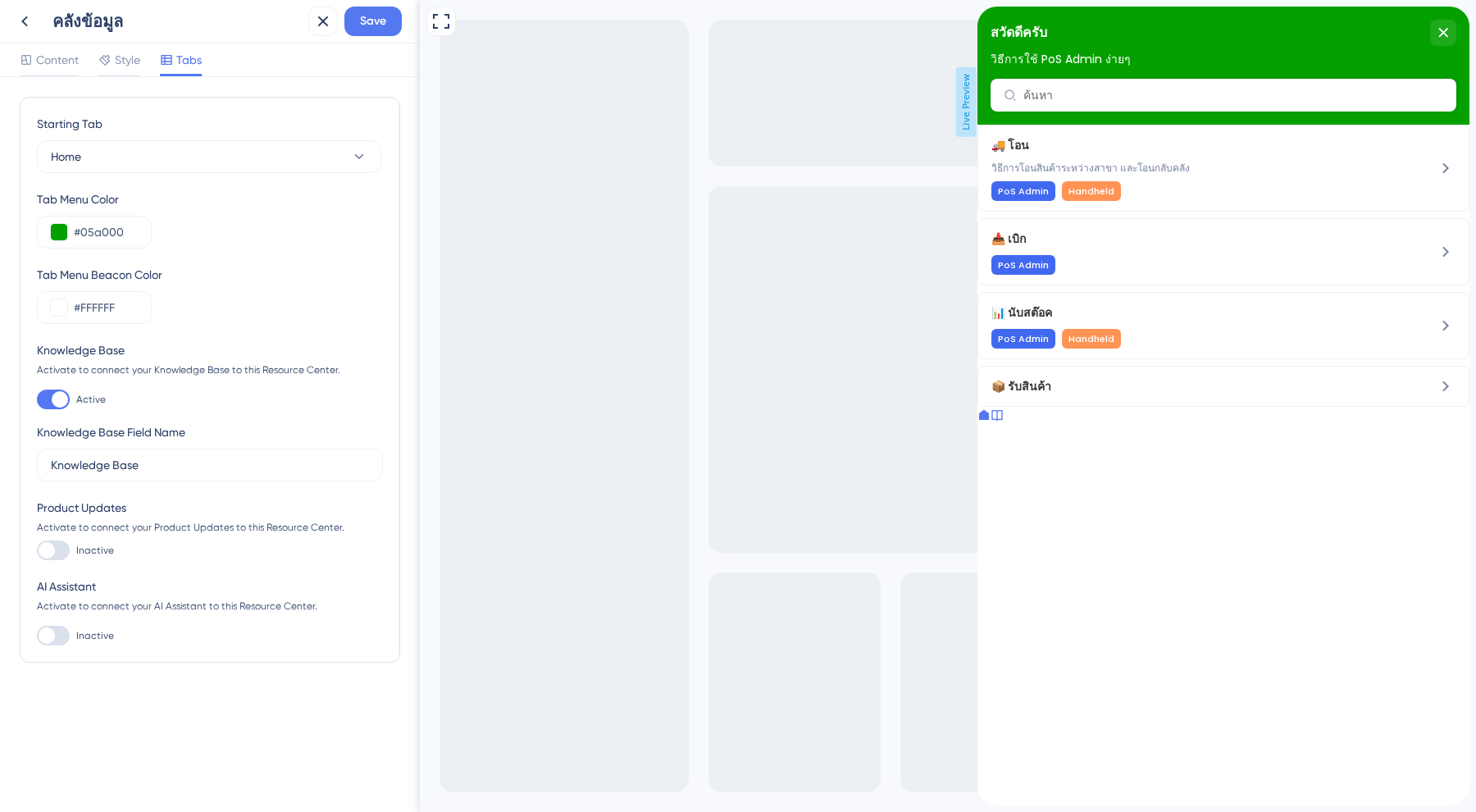
click at [57, 399] on div at bounding box center [60, 399] width 16 height 16
click at [37, 399] on input "Active" at bounding box center [36, 399] width 1 height 1
checkbox input "false"
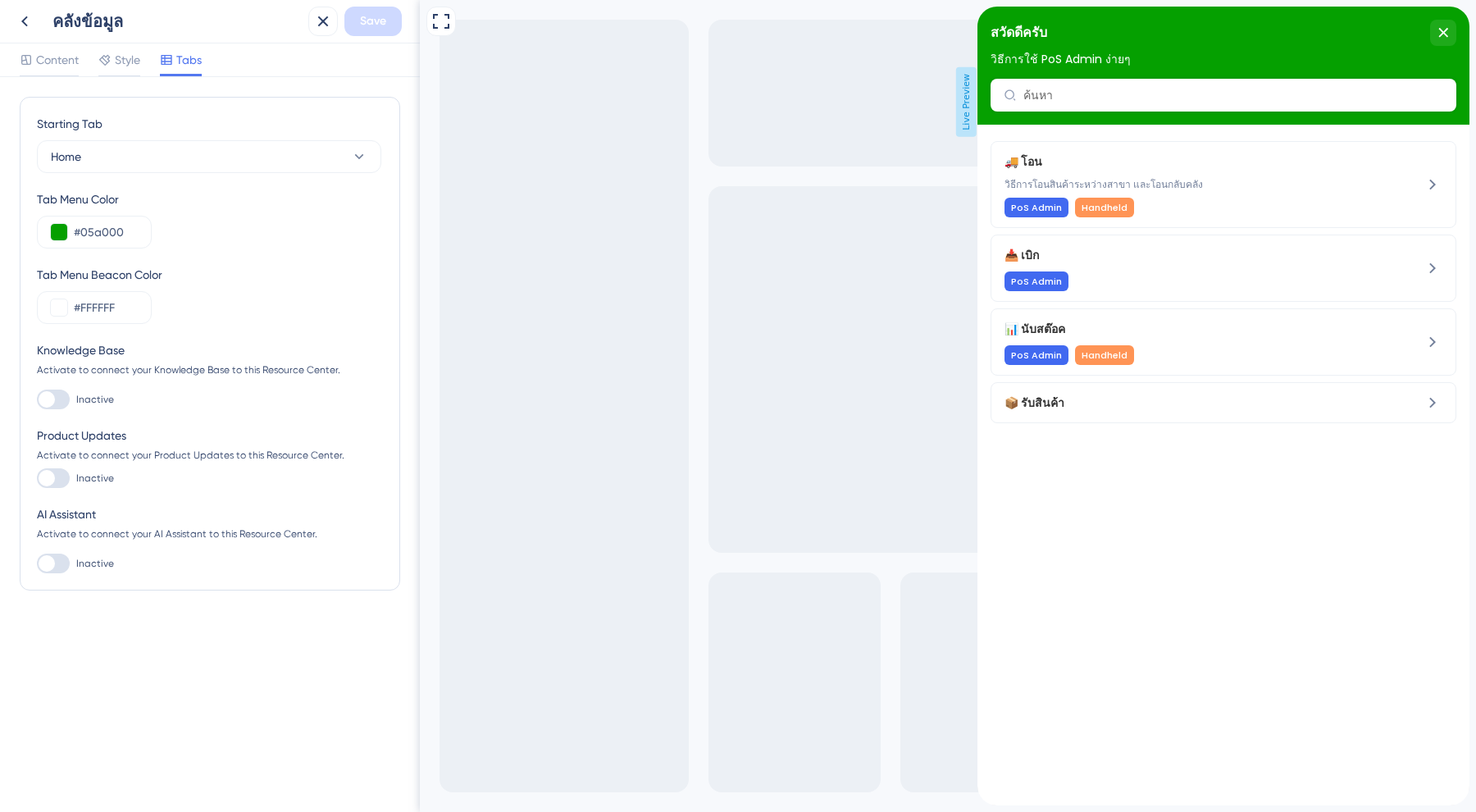
click at [61, 572] on div at bounding box center [53, 564] width 33 height 20
click at [37, 564] on input "Inactive" at bounding box center [36, 563] width 1 height 1
checkbox input "true"
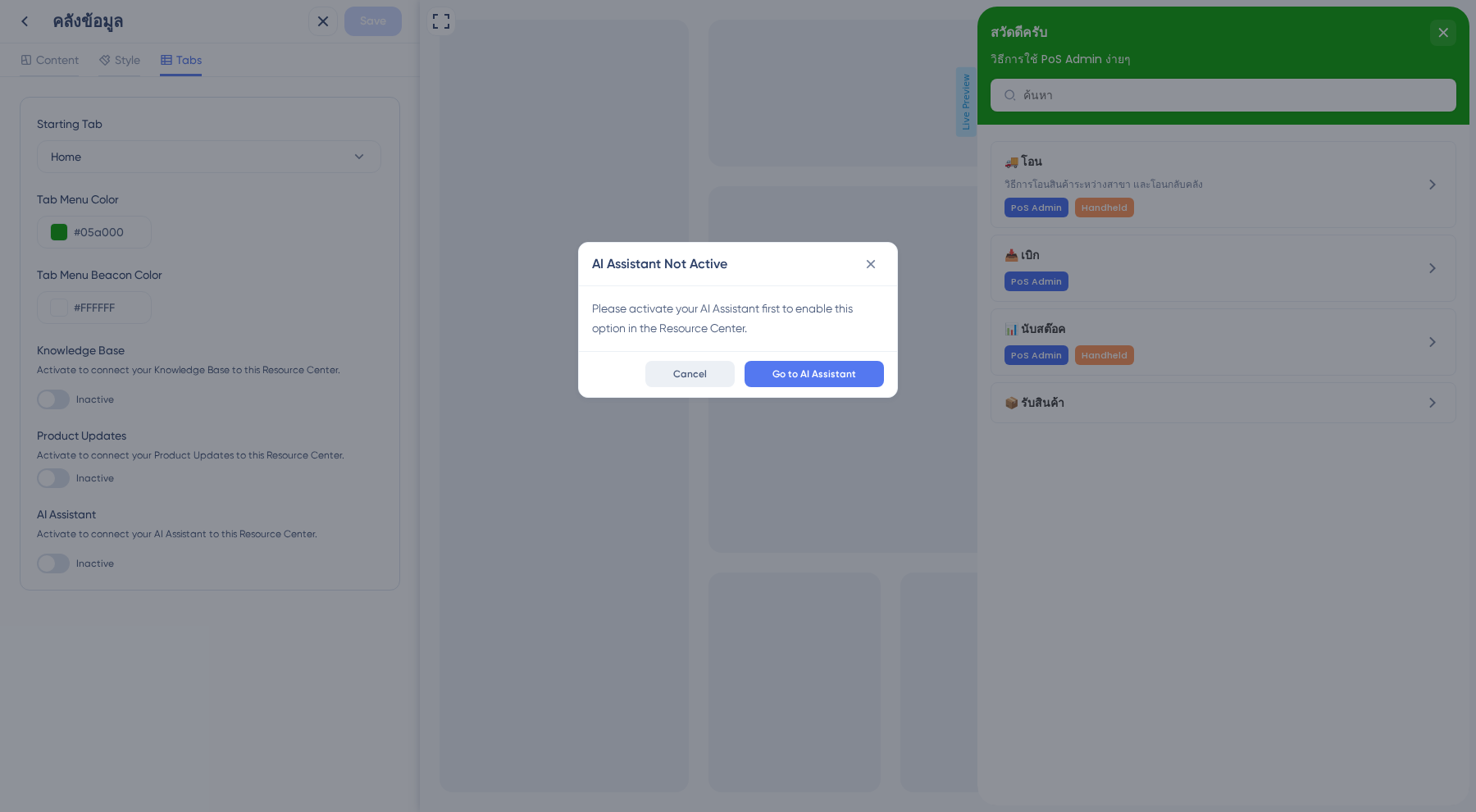
click at [699, 364] on button "Cancel" at bounding box center [689, 374] width 89 height 26
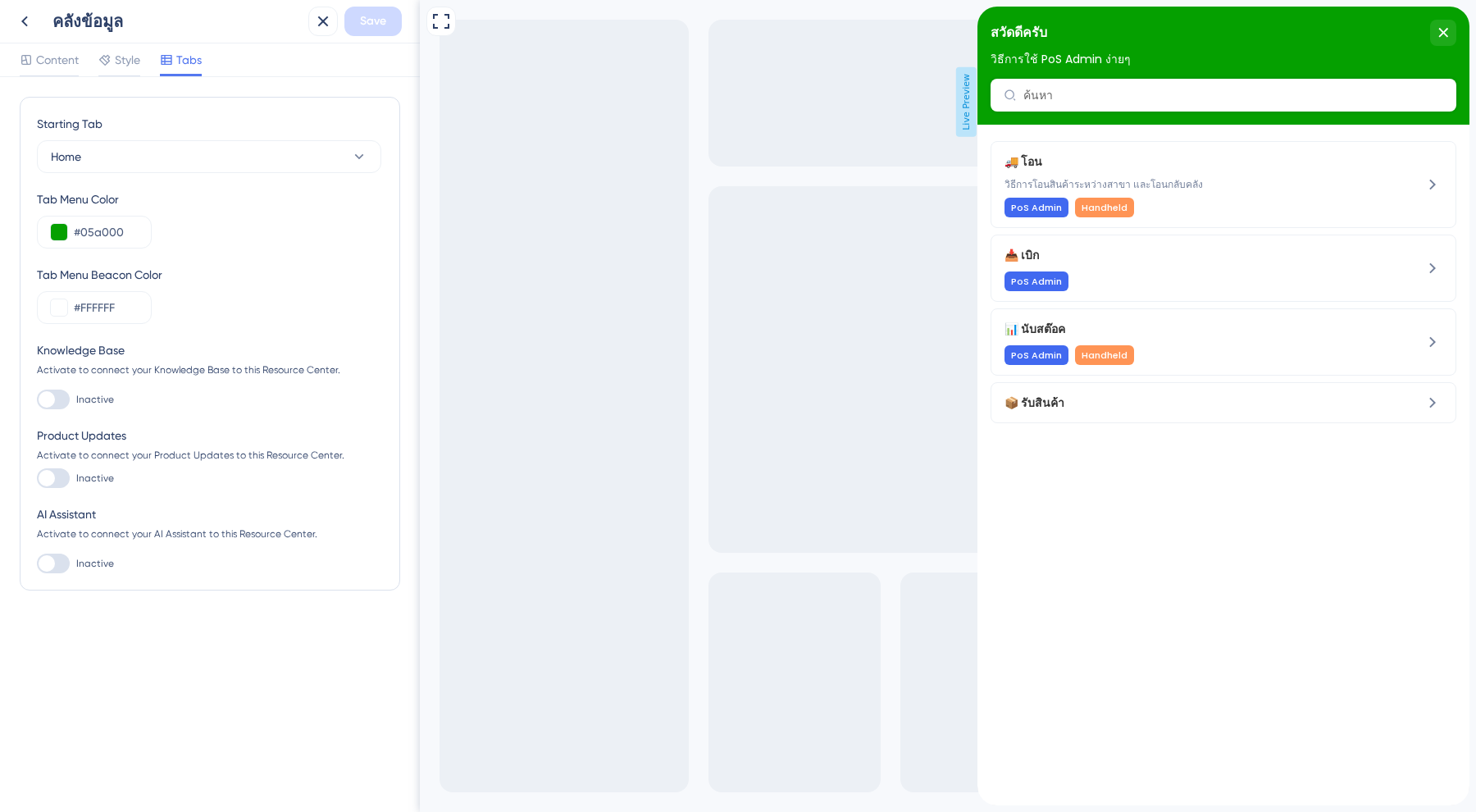
click at [55, 470] on div at bounding box center [53, 478] width 33 height 20
click at [37, 478] on input "Inactive" at bounding box center [36, 478] width 1 height 1
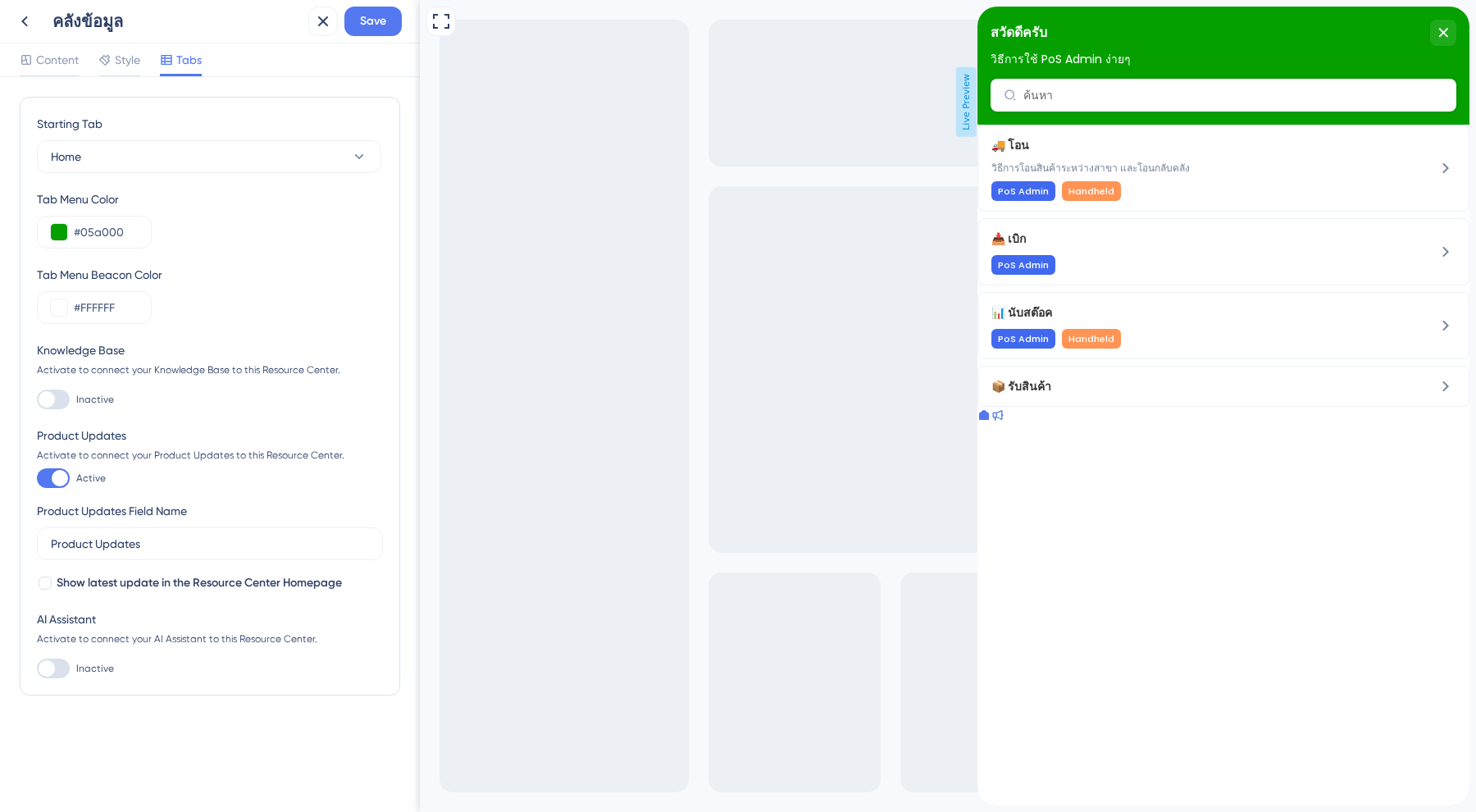
click at [54, 472] on div at bounding box center [60, 478] width 16 height 16
click at [37, 478] on input "Active" at bounding box center [36, 478] width 1 height 1
checkbox input "false"
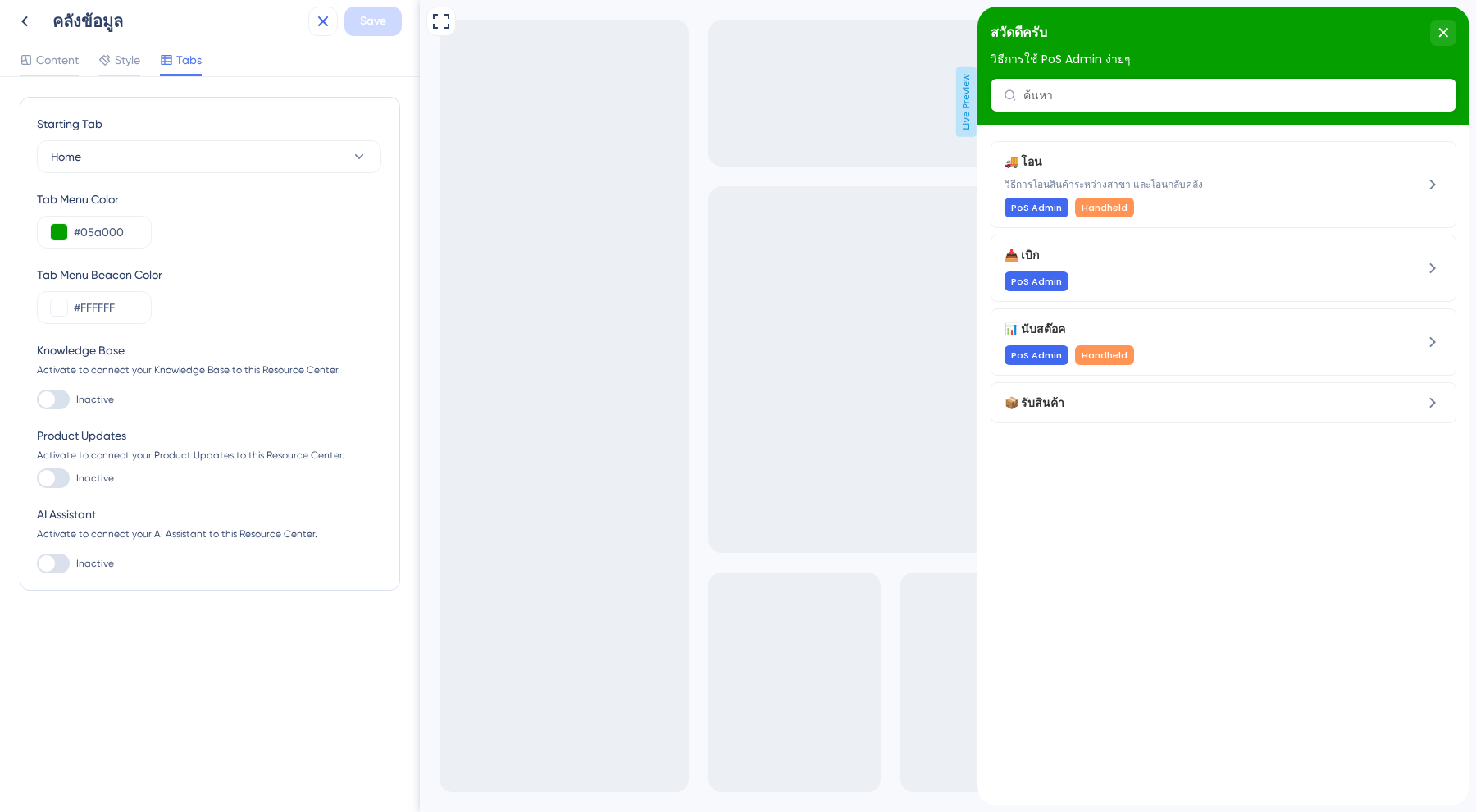
click at [322, 27] on icon at bounding box center [323, 21] width 20 height 20
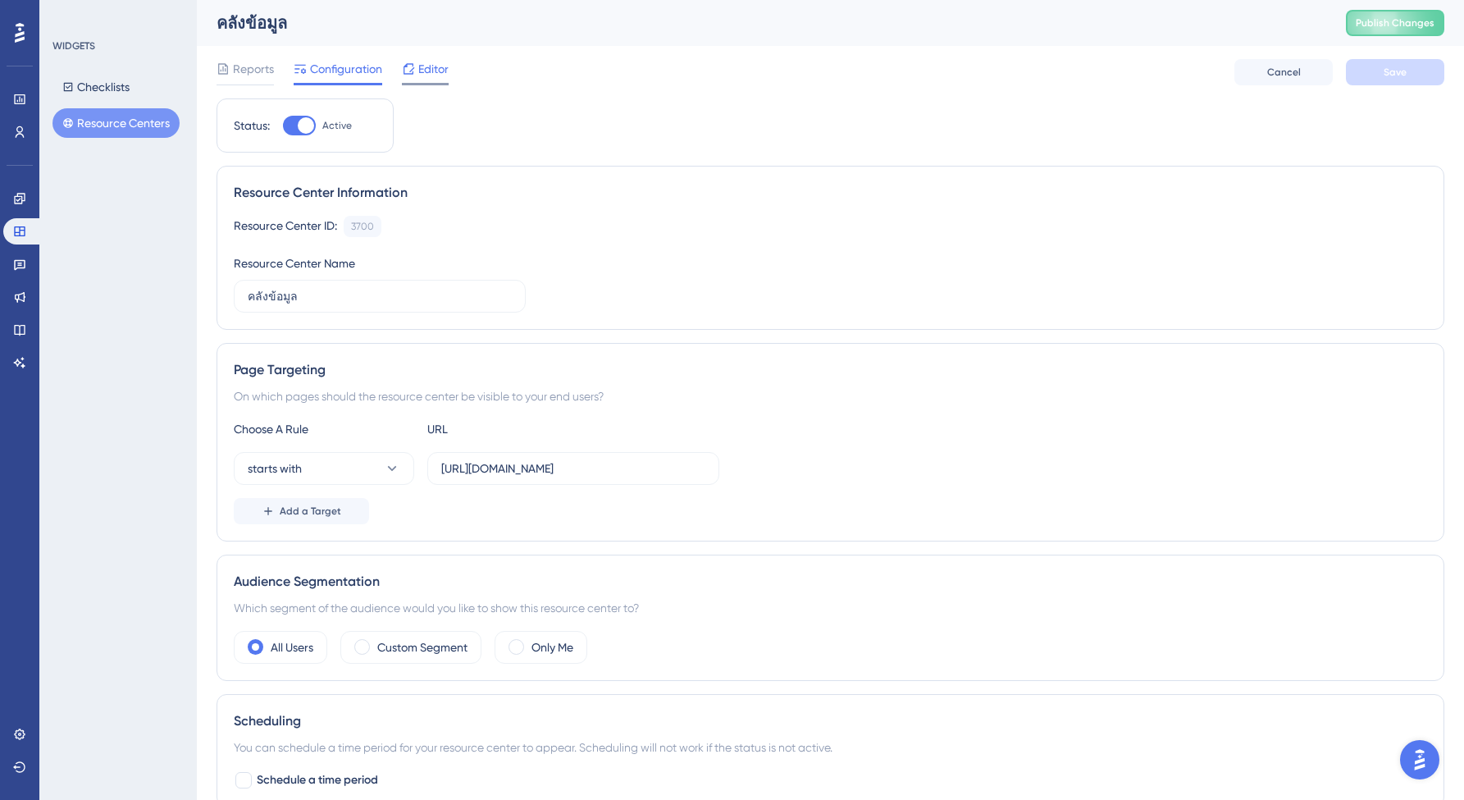
click at [412, 75] on icon at bounding box center [408, 68] width 13 height 13
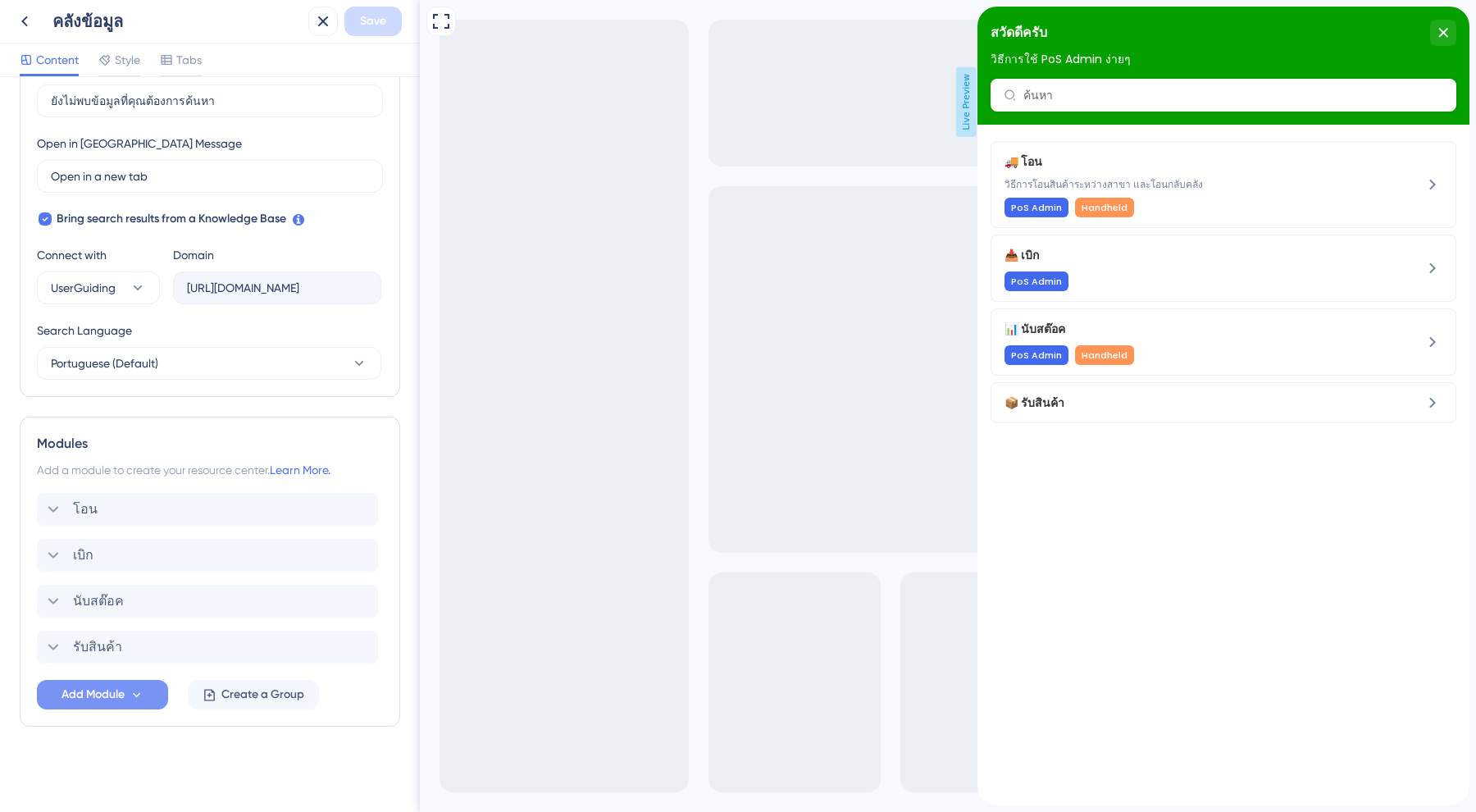
click at [131, 694] on icon at bounding box center [137, 695] width 14 height 14
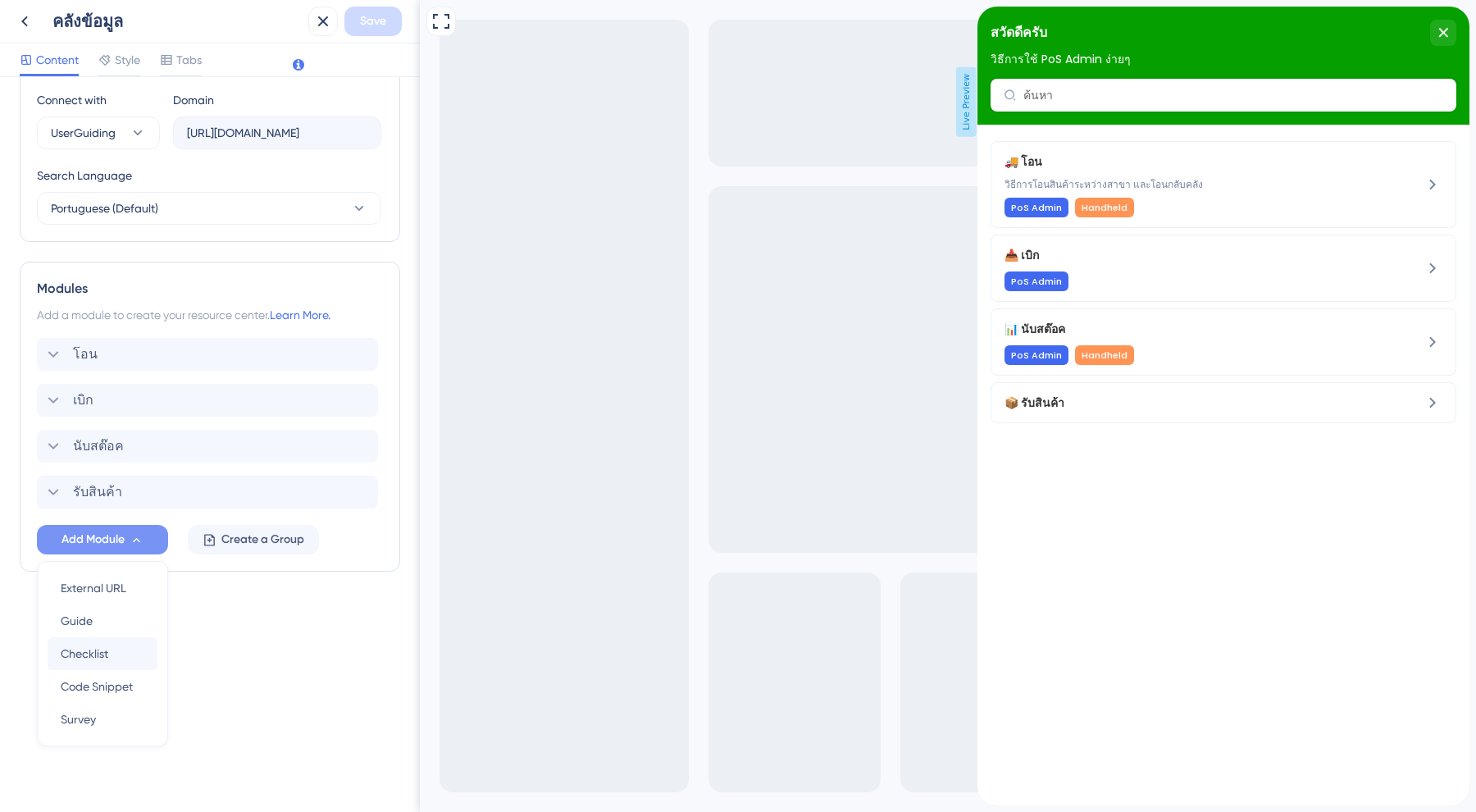
click at [90, 658] on span "Checklist" at bounding box center [85, 654] width 48 height 20
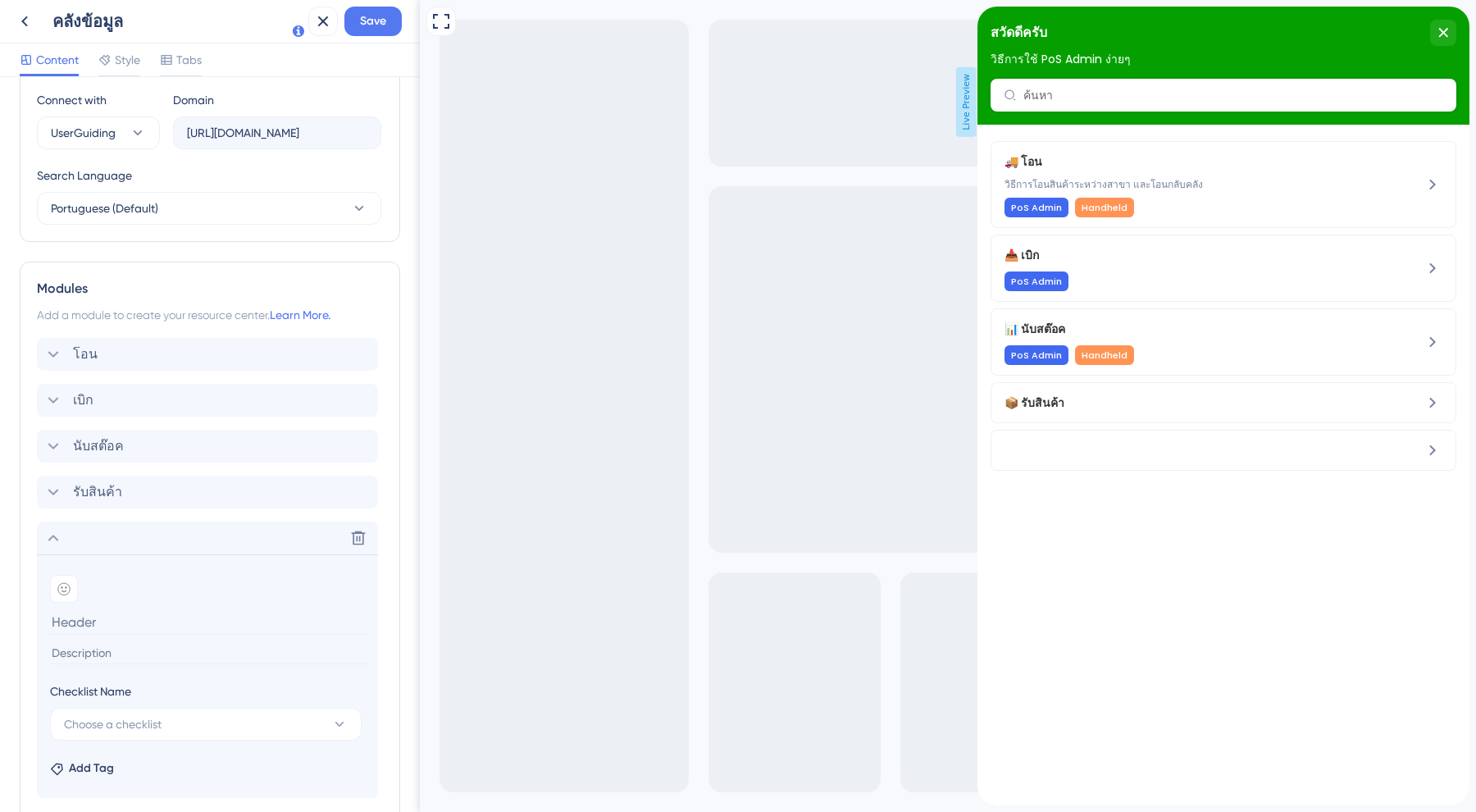
scroll to position [711, 0]
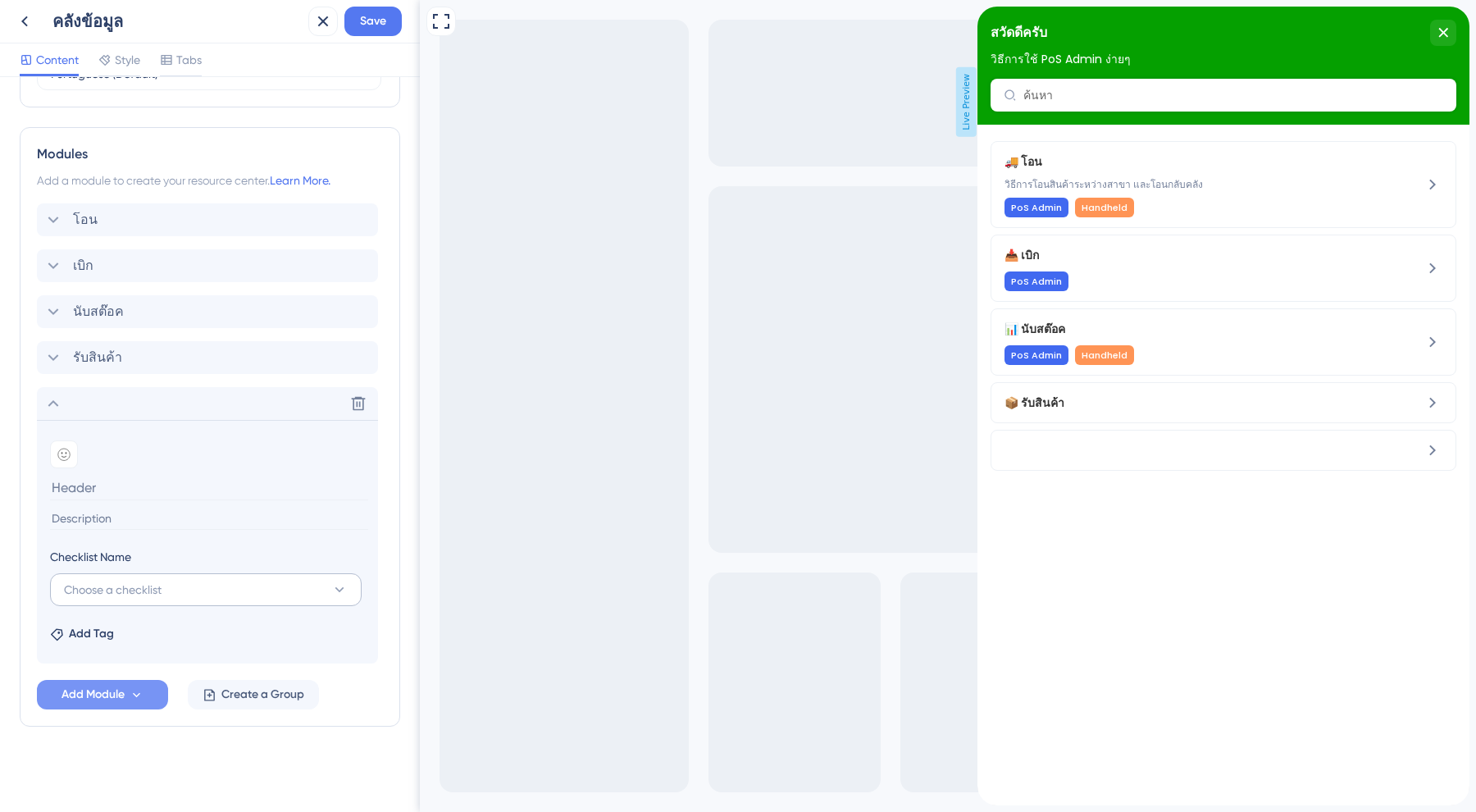
click at [179, 590] on button "Choose a checklist" at bounding box center [206, 589] width 312 height 33
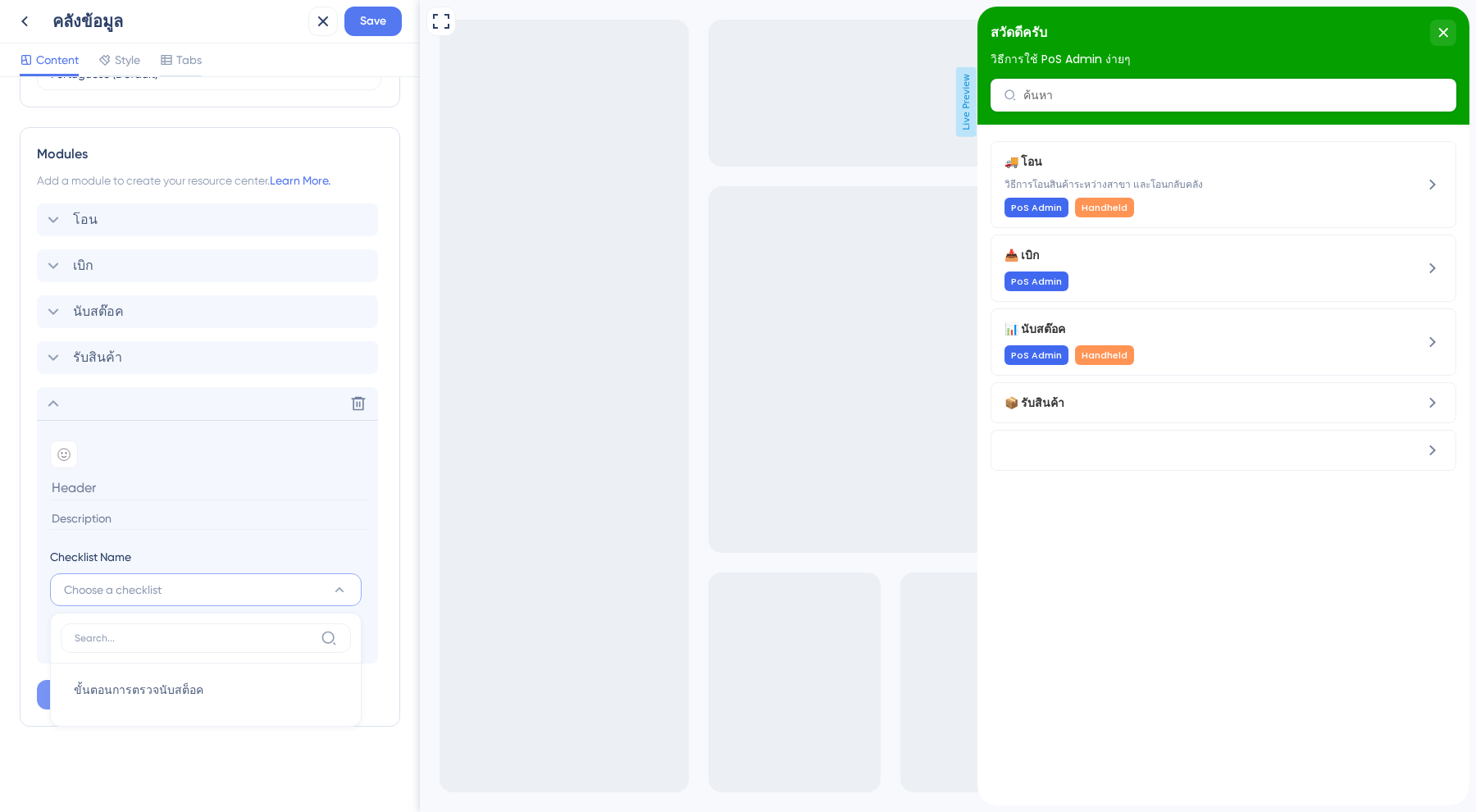
click at [155, 746] on div "Resource Center Header Title สวัดดีครับ 18 สวัดดีครับ Subtitle วิธีการใช้ PoS A…" at bounding box center [210, 89] width 380 height 1406
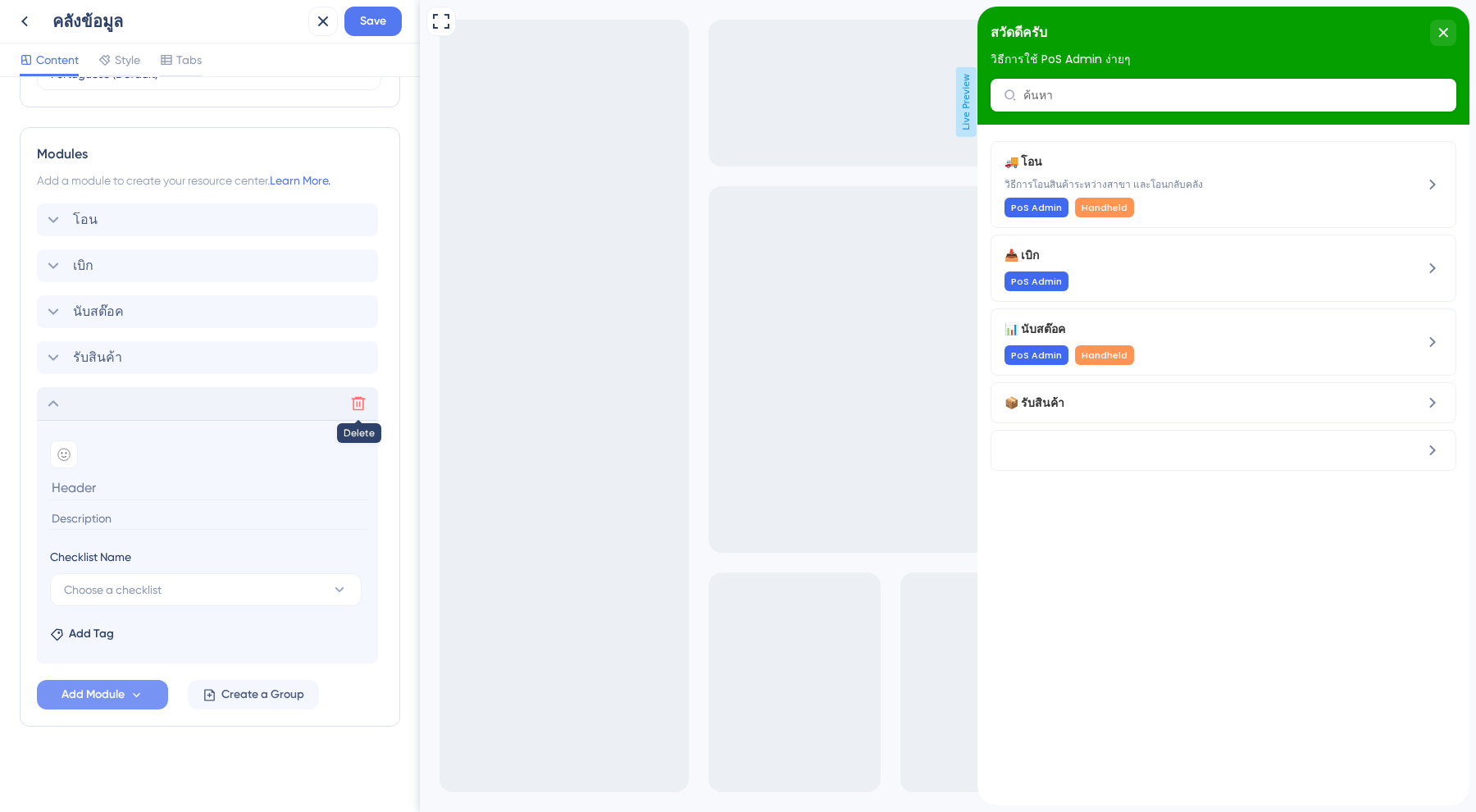
click at [358, 401] on icon at bounding box center [358, 403] width 16 height 16
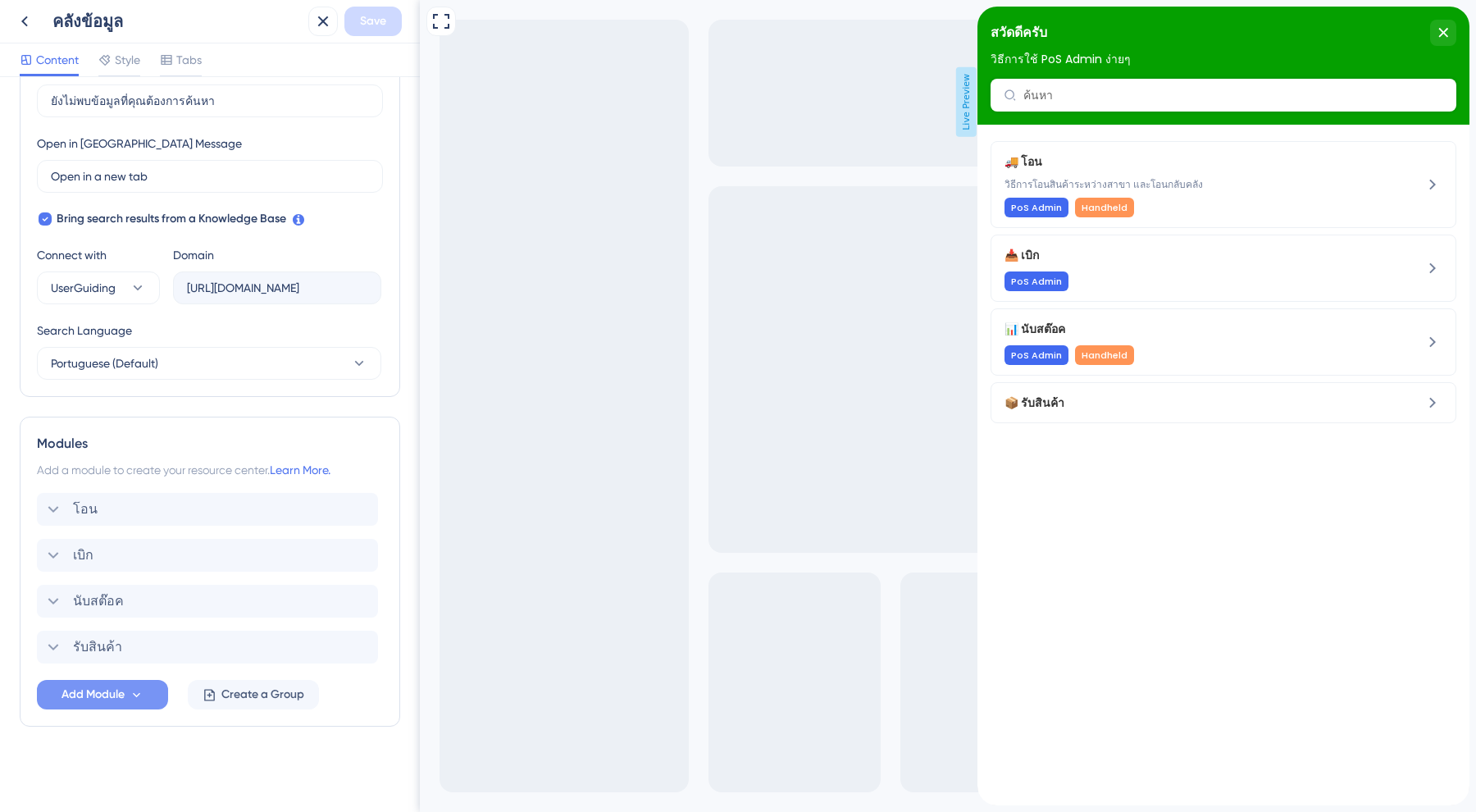
click at [112, 685] on span "Add Module" at bounding box center [93, 695] width 63 height 20
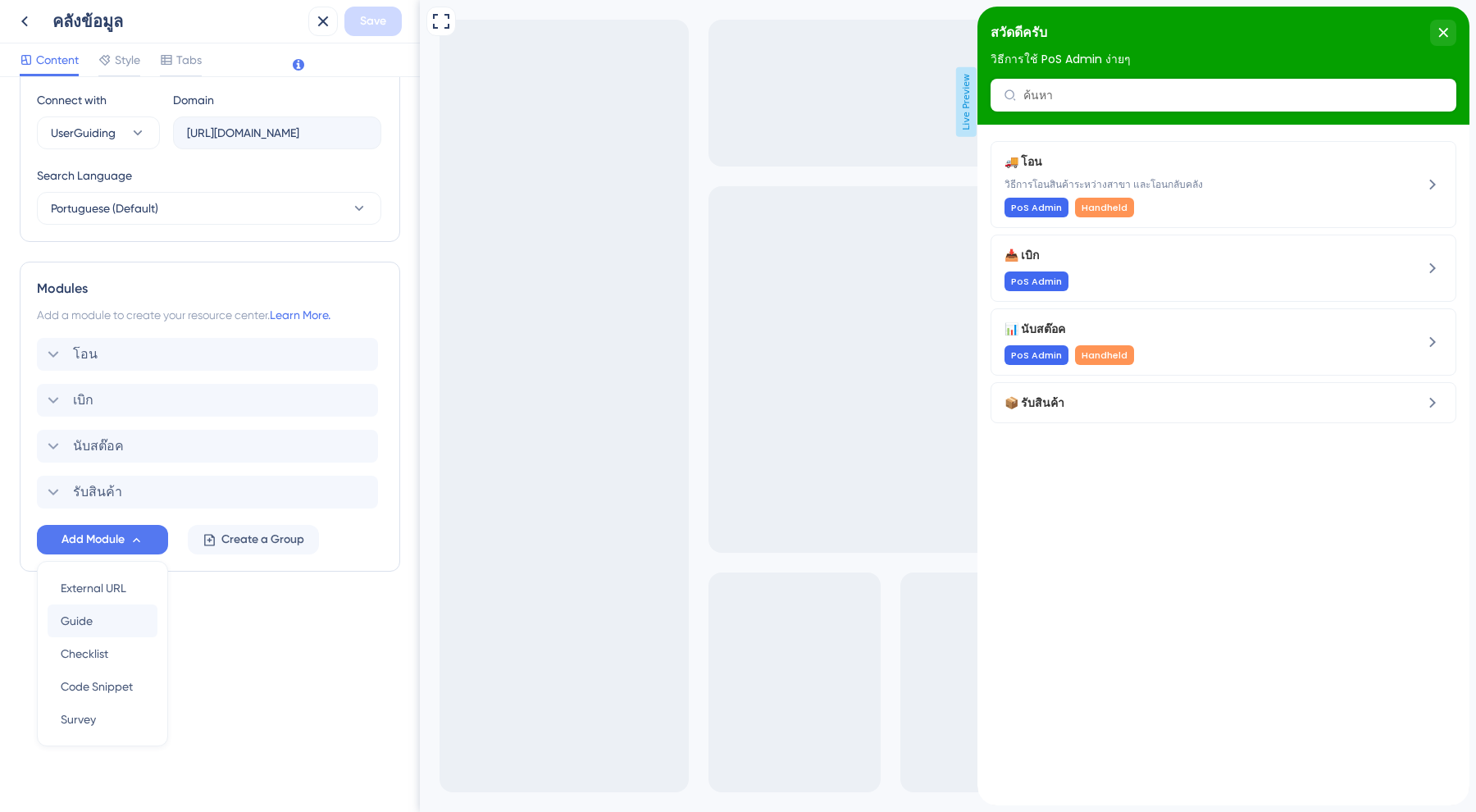
click at [91, 621] on span "Guide" at bounding box center [77, 621] width 32 height 20
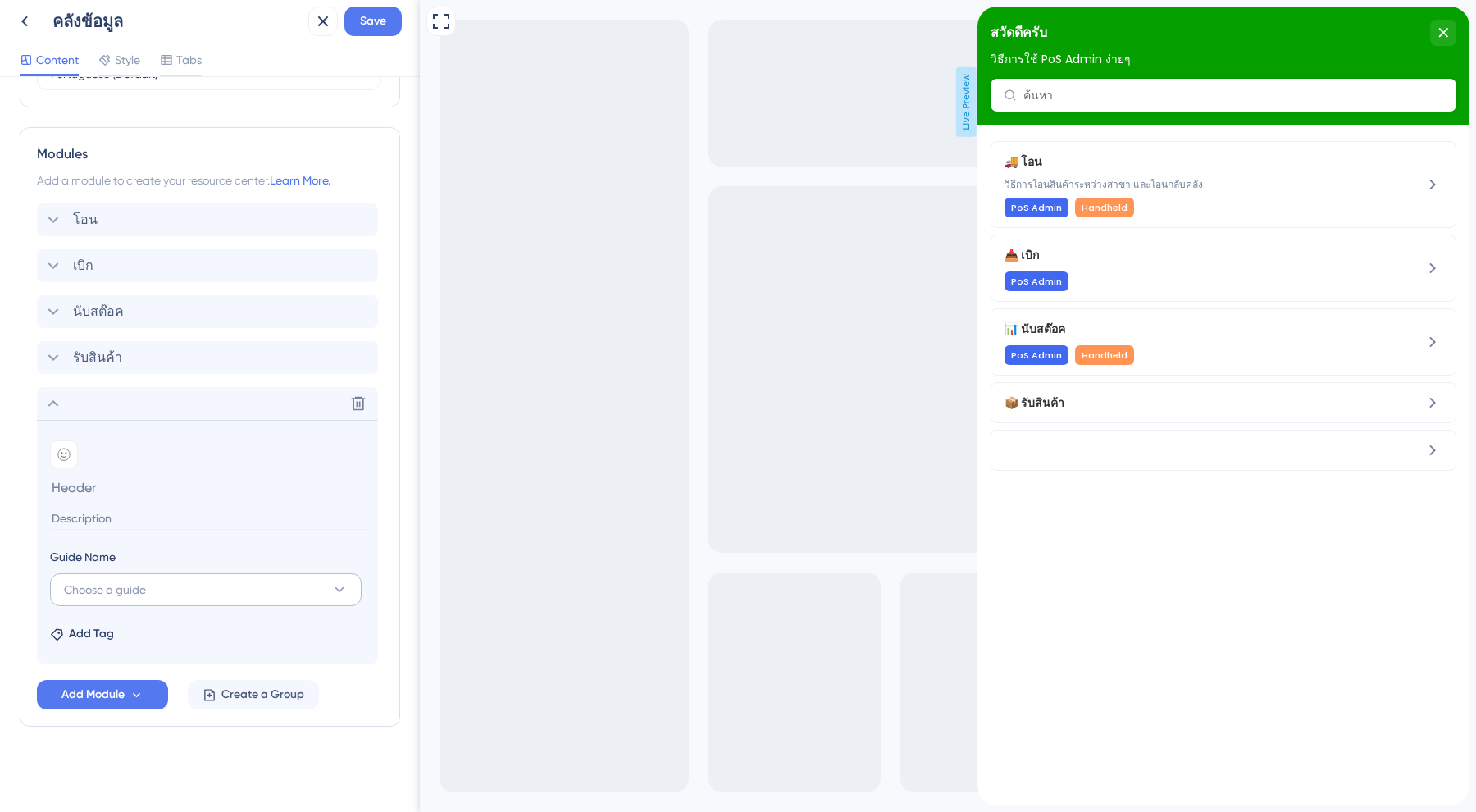
click at [203, 593] on button "Choose a guide" at bounding box center [206, 589] width 312 height 33
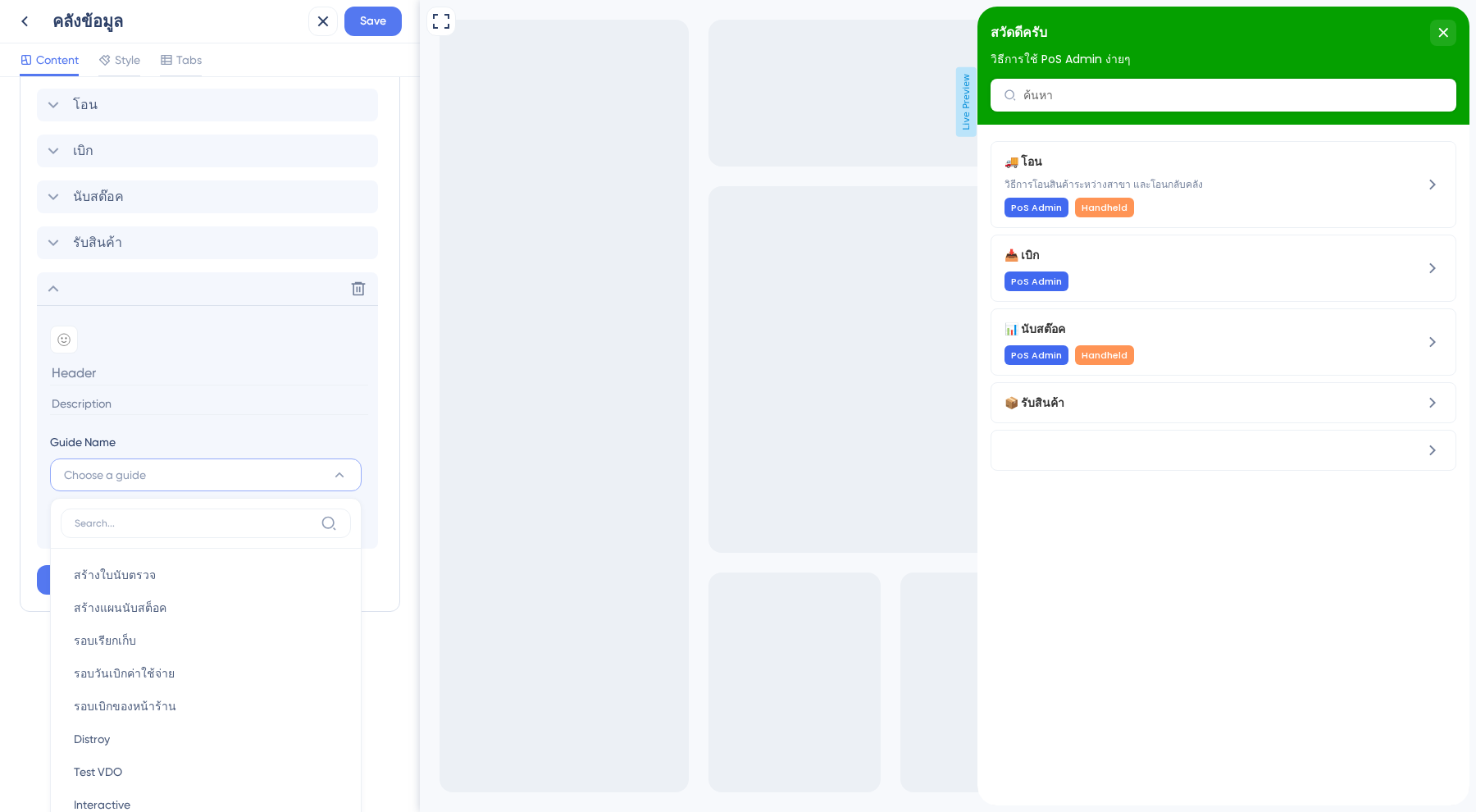
scroll to position [0, 0]
click at [26, 465] on div "Modules Add a module to create your resource center. Learn More. โอน เบิก นับสต…" at bounding box center [210, 311] width 380 height 599
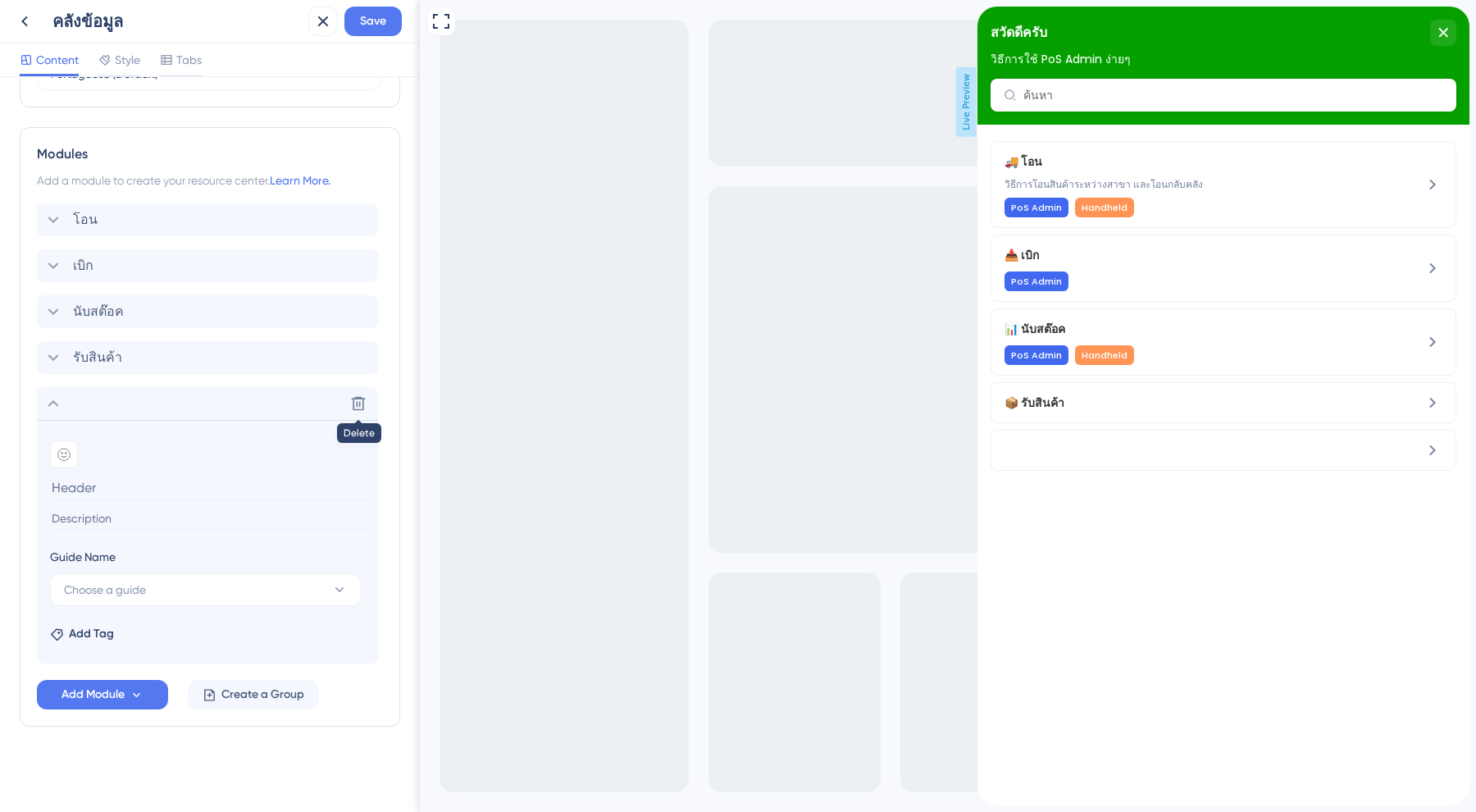
click at [350, 406] on icon at bounding box center [358, 403] width 16 height 16
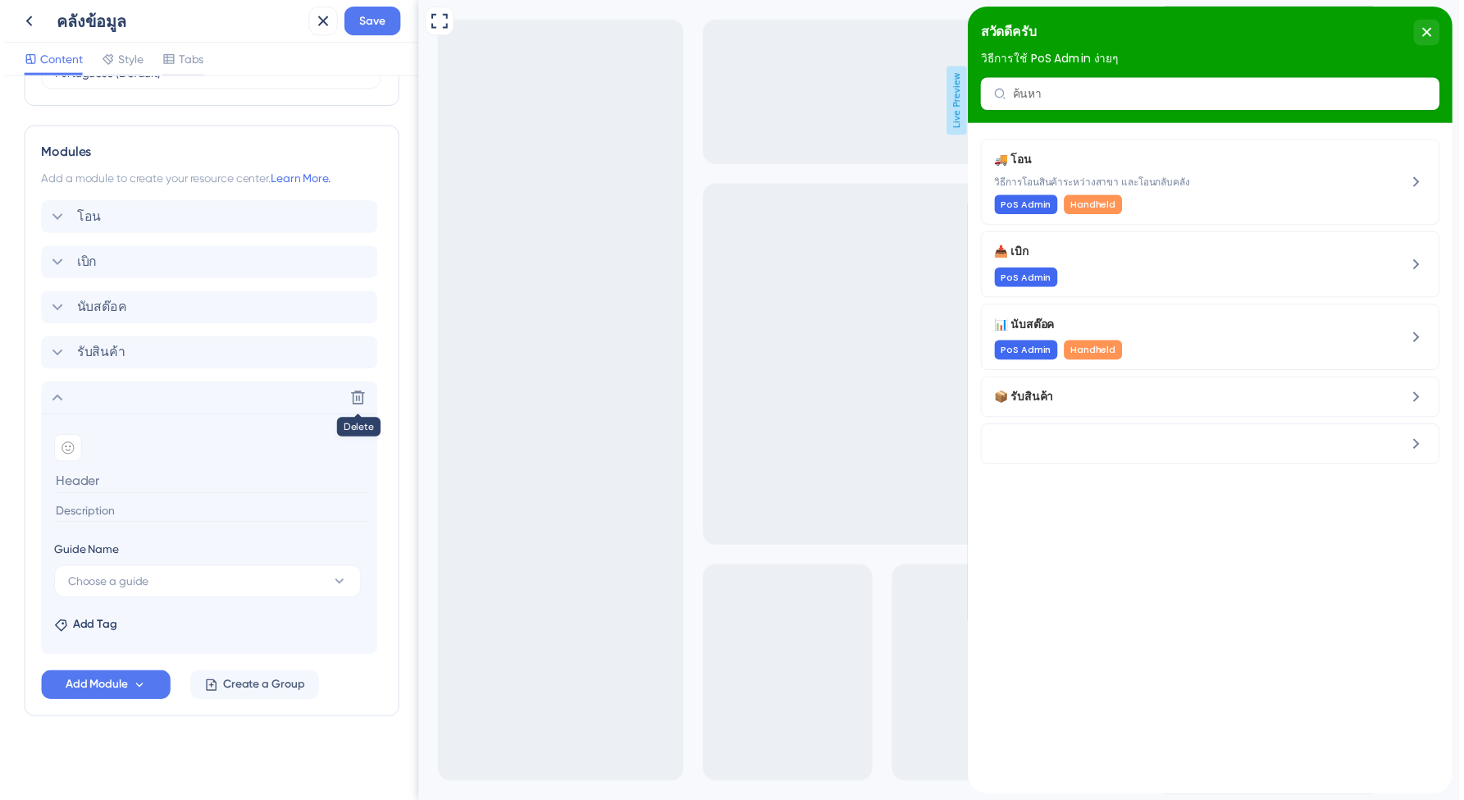
scroll to position [421, 0]
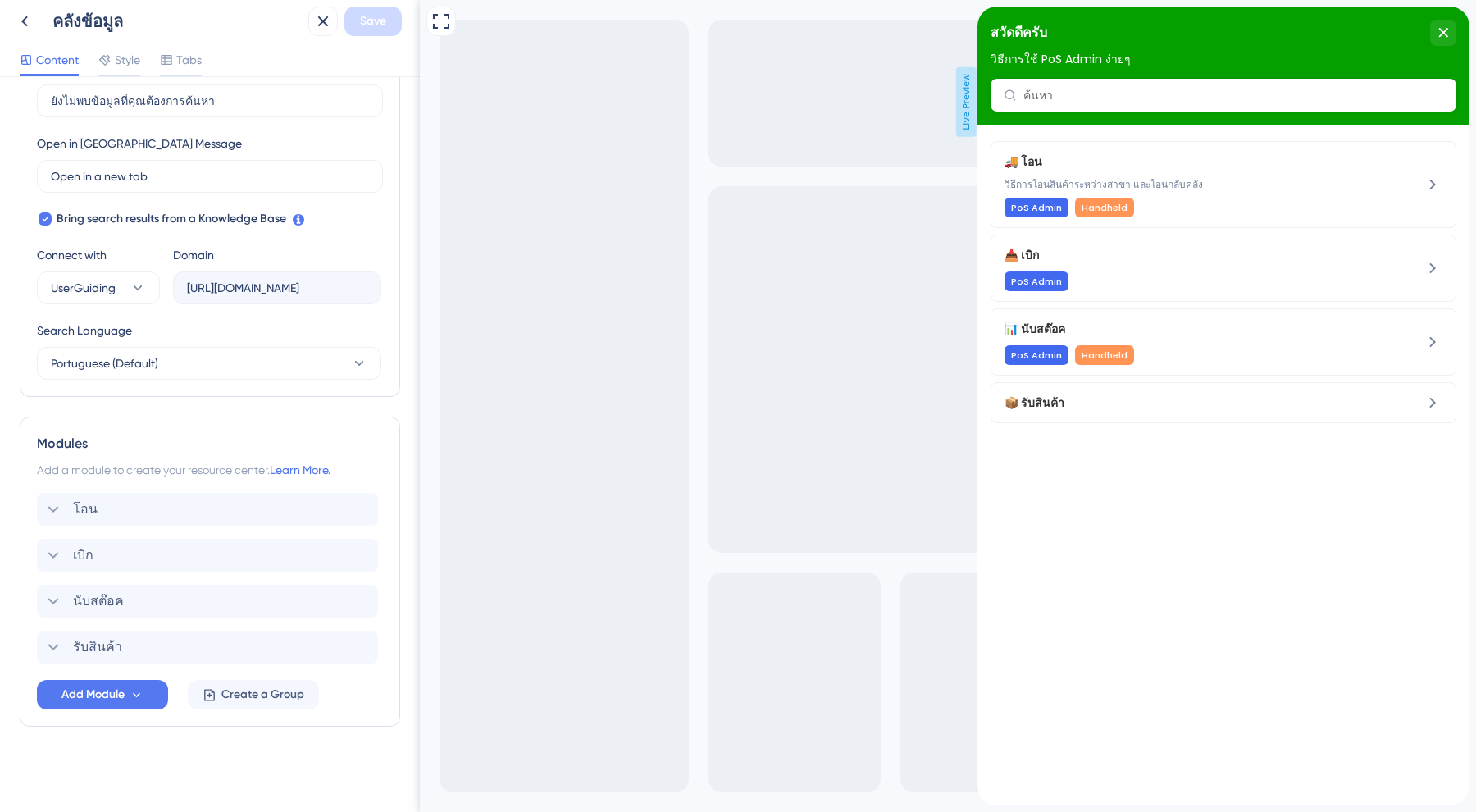
click at [462, 1] on div "Full Screen Preview Live Preview" at bounding box center [948, 406] width 1056 height 812
click at [22, 22] on icon at bounding box center [24, 21] width 7 height 11
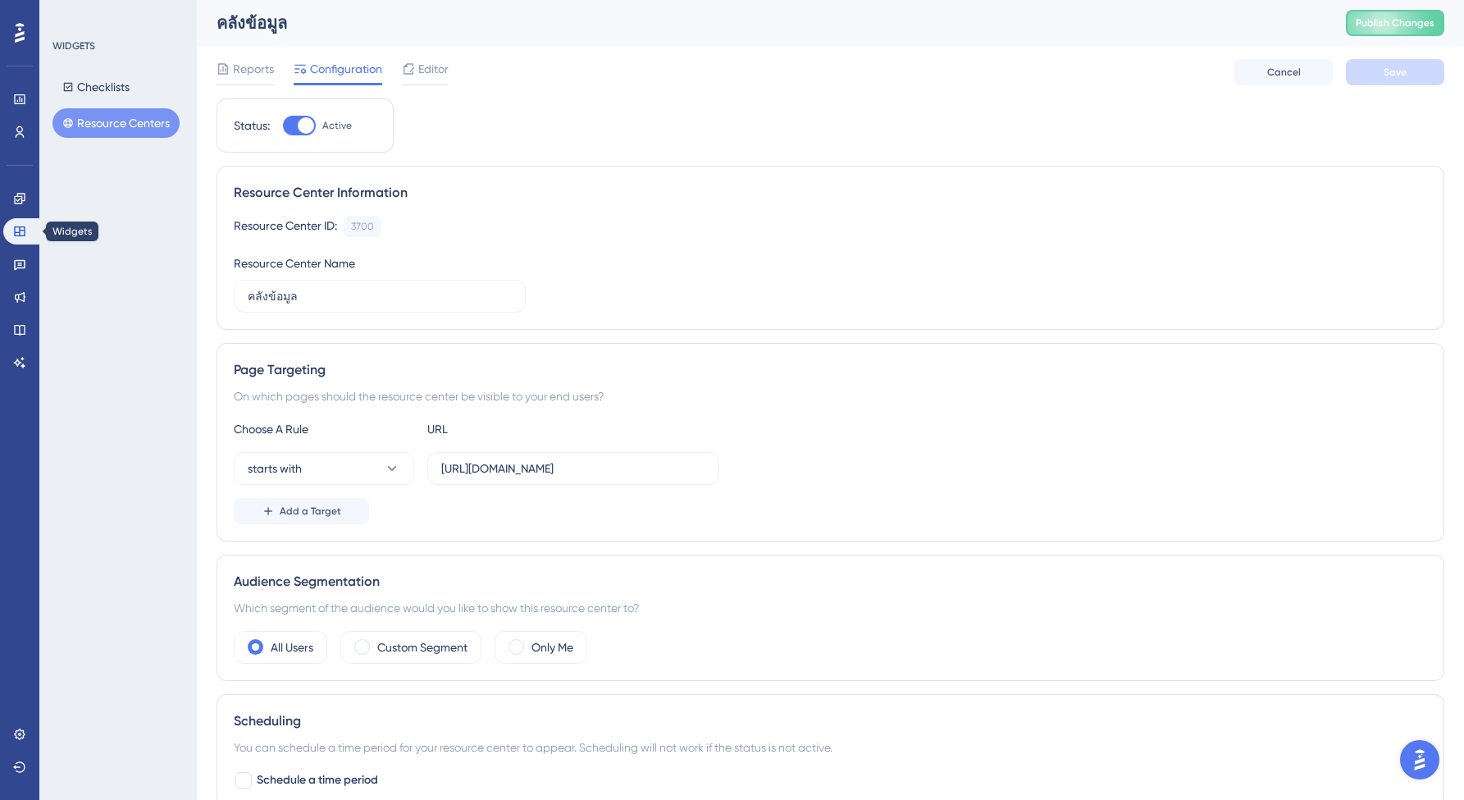
click at [21, 225] on icon at bounding box center [19, 231] width 13 height 13
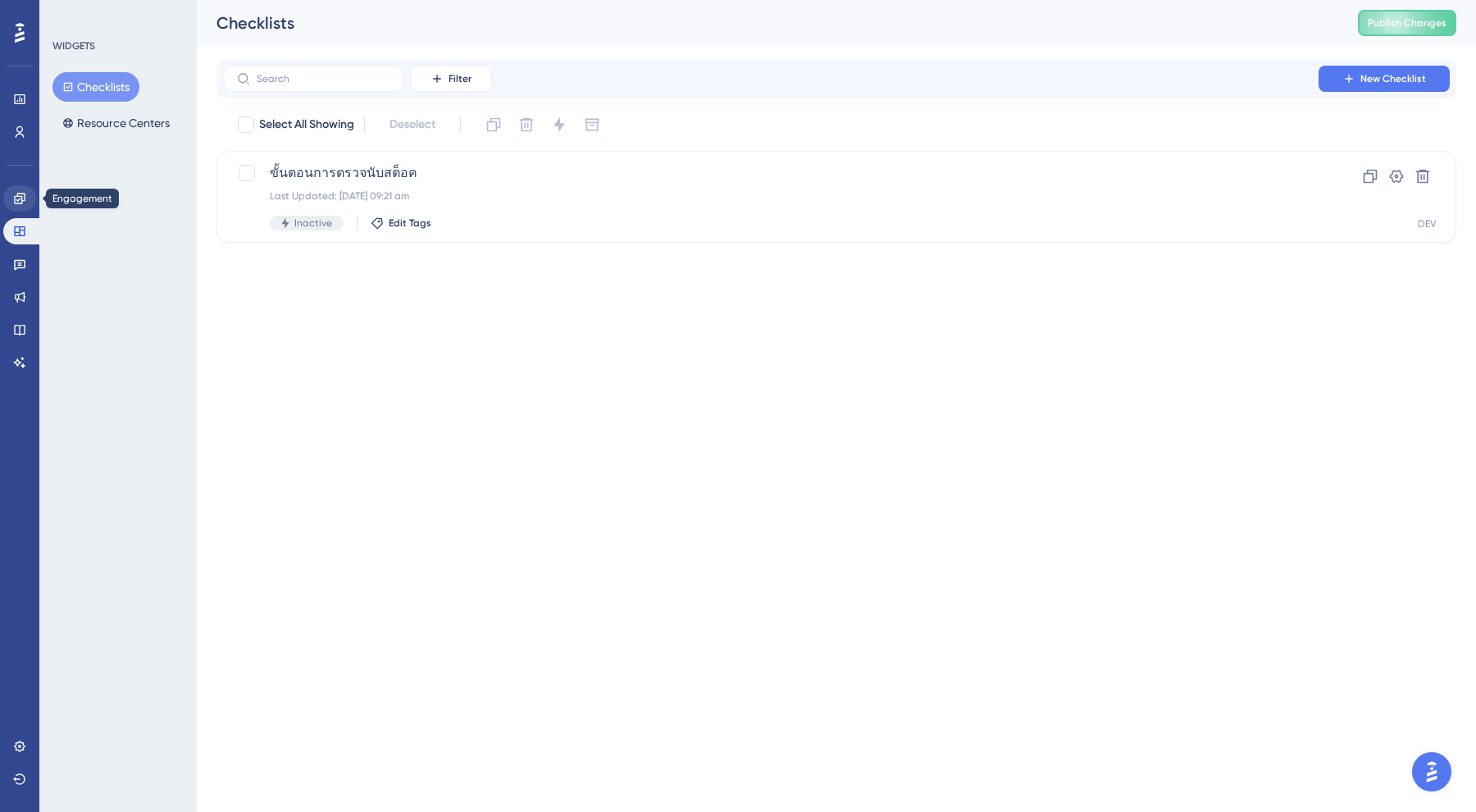
click at [19, 194] on icon at bounding box center [19, 198] width 13 height 13
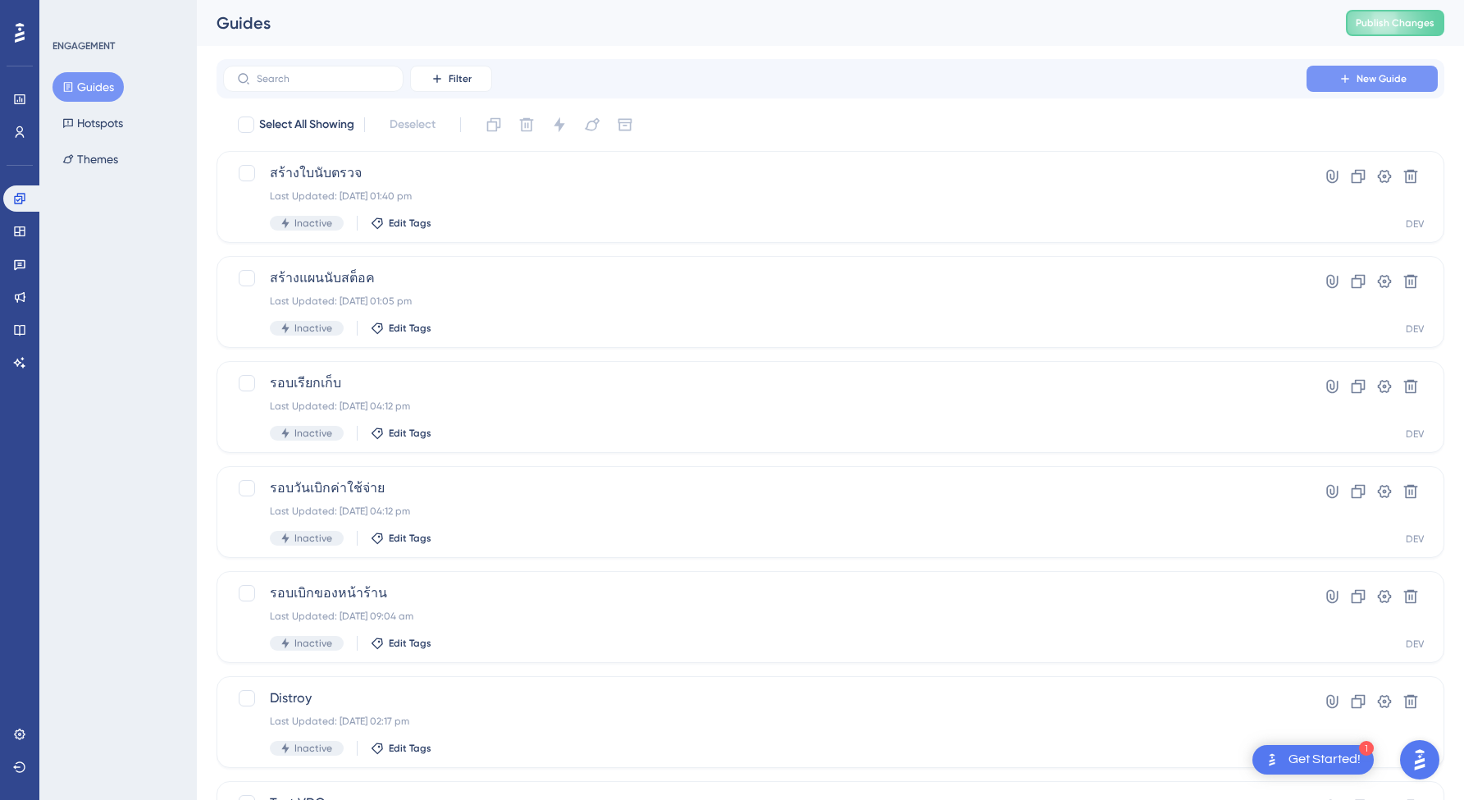
click at [1360, 82] on span "New Guide" at bounding box center [1381, 78] width 50 height 13
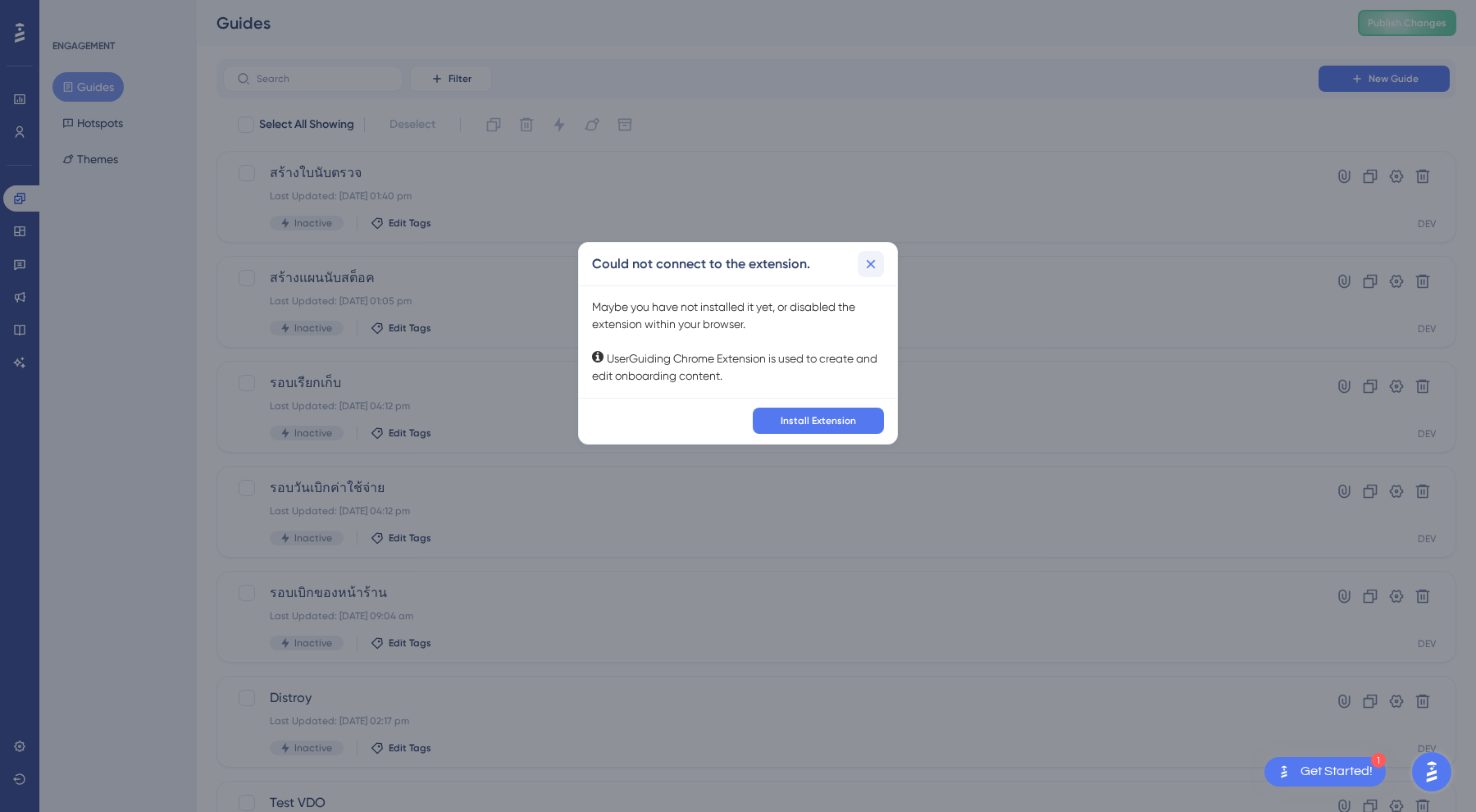
click at [878, 266] on icon at bounding box center [871, 264] width 16 height 16
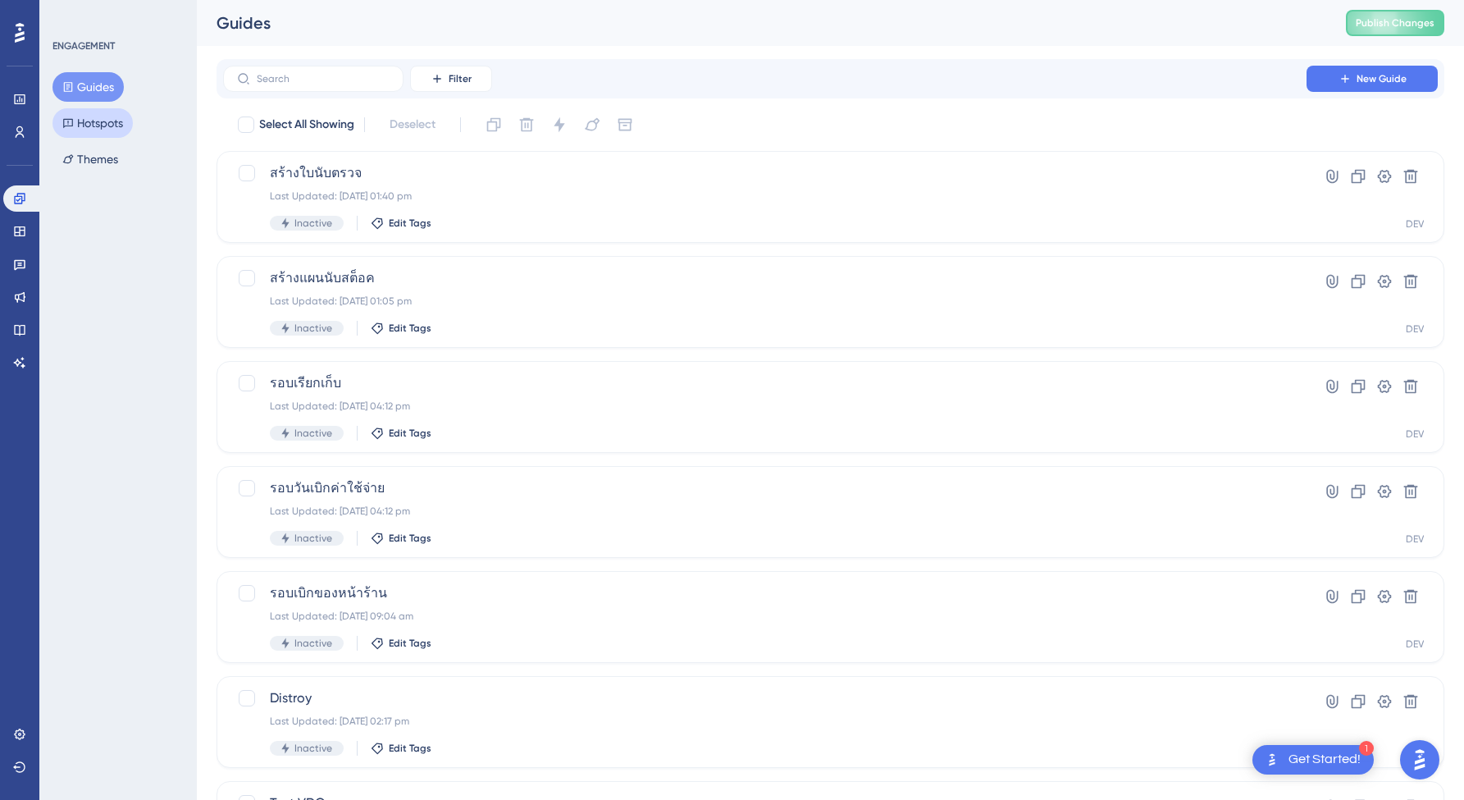
click at [95, 134] on button "Hotspots" at bounding box center [92, 123] width 80 height 30
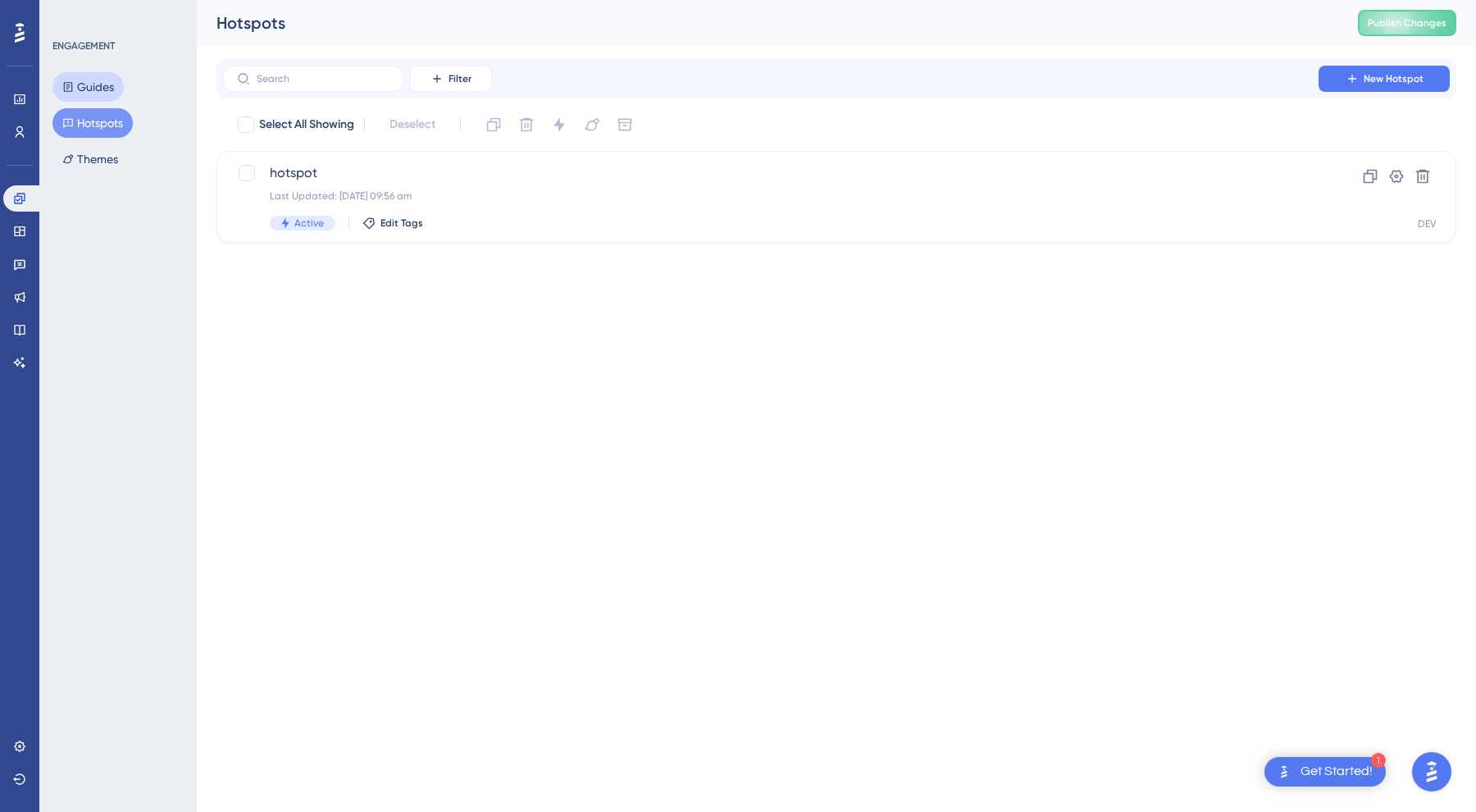
click at [105, 75] on button "Guides" at bounding box center [87, 87] width 71 height 30
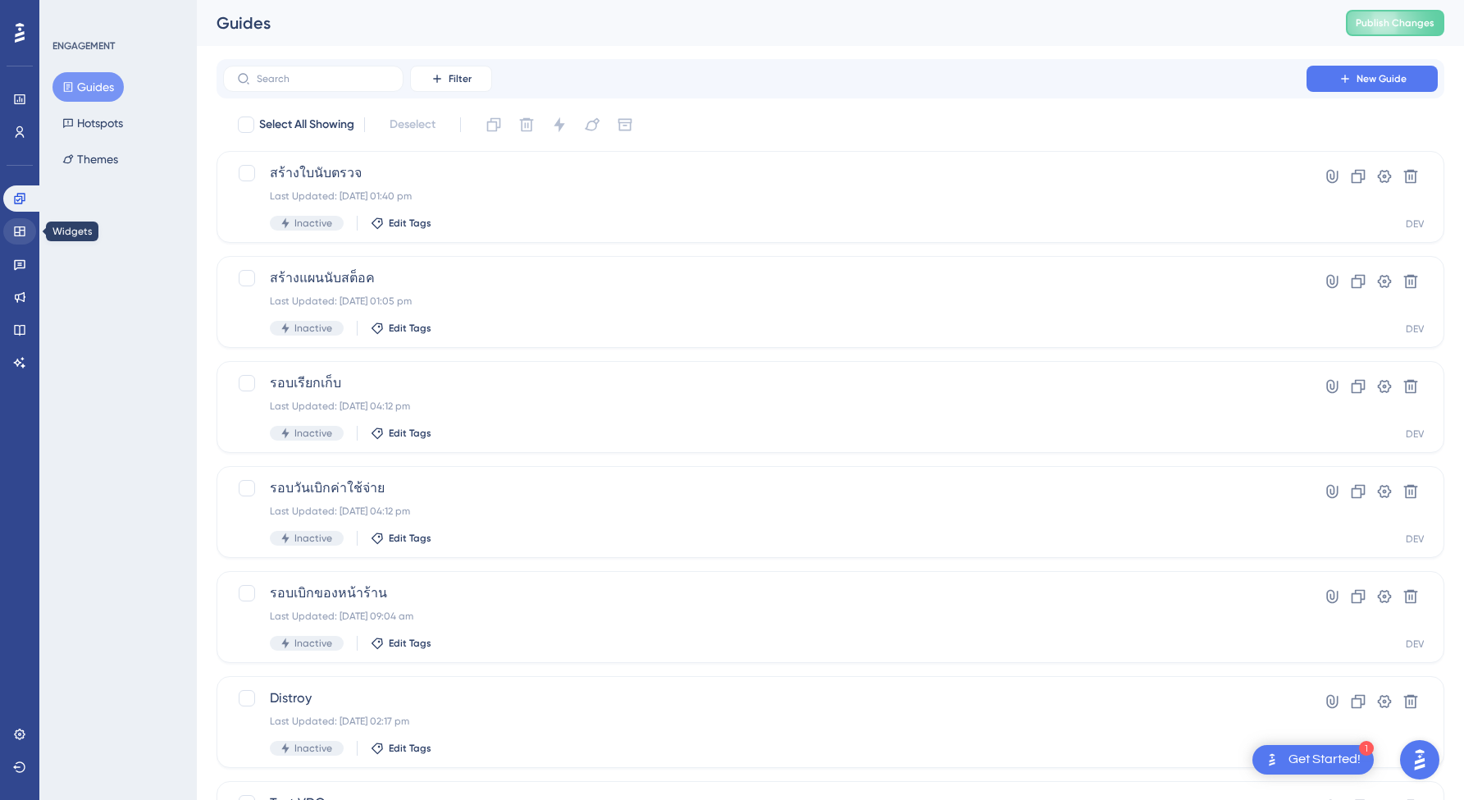
click at [26, 221] on link at bounding box center [19, 231] width 33 height 26
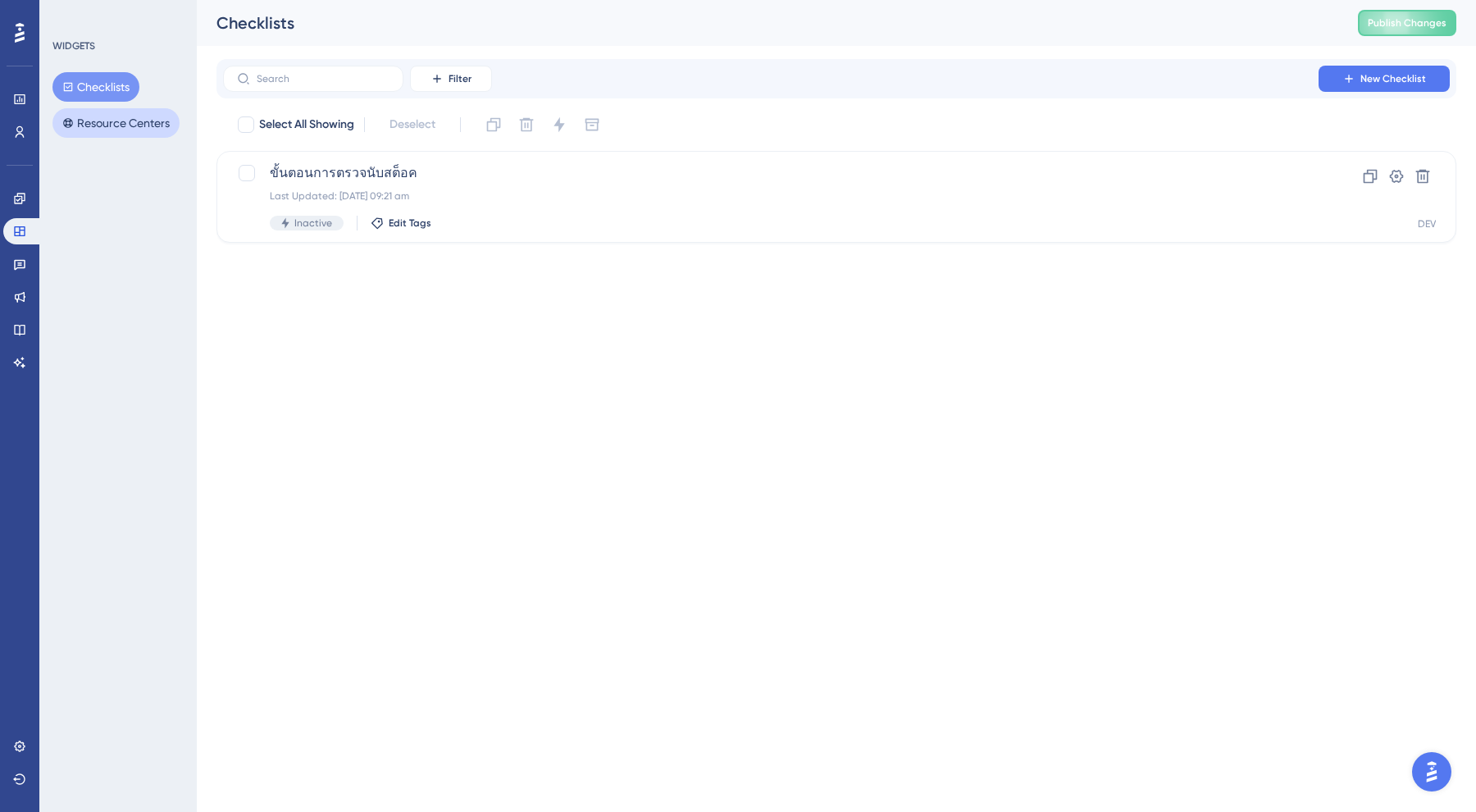
click at [139, 121] on button "Resource Centers" at bounding box center [115, 123] width 127 height 30
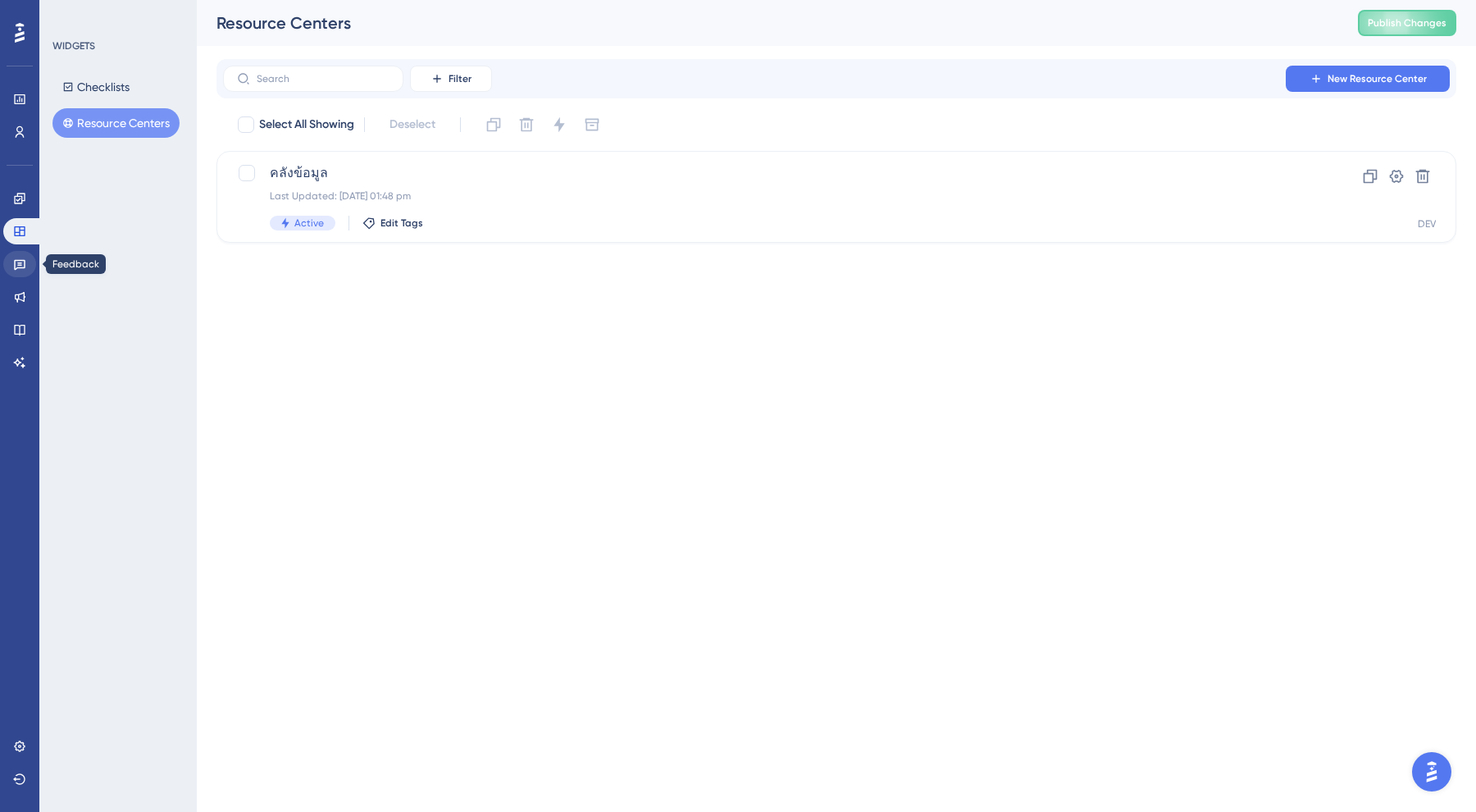
click at [14, 267] on icon at bounding box center [19, 263] width 13 height 13
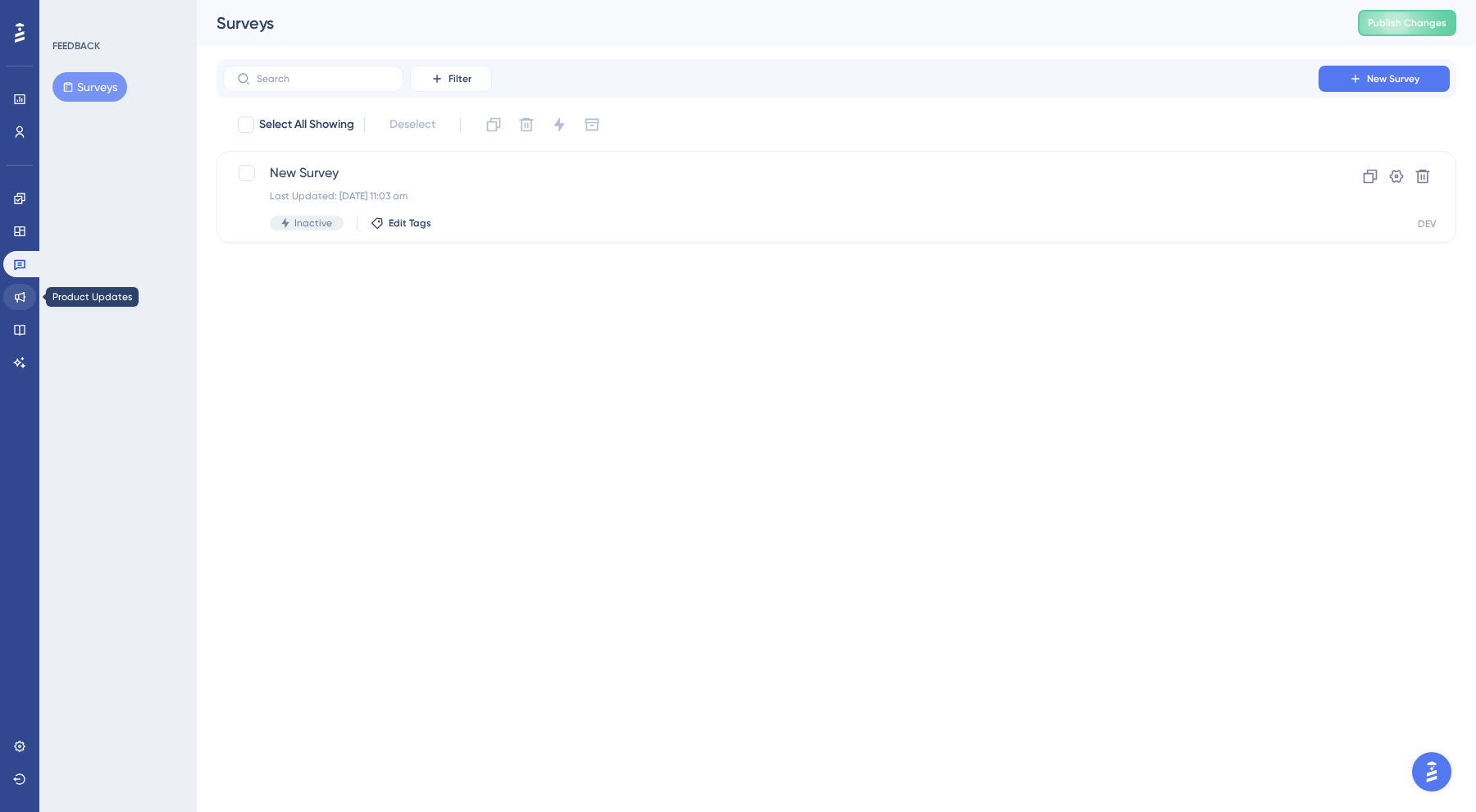
click at [13, 294] on icon at bounding box center [19, 296] width 13 height 13
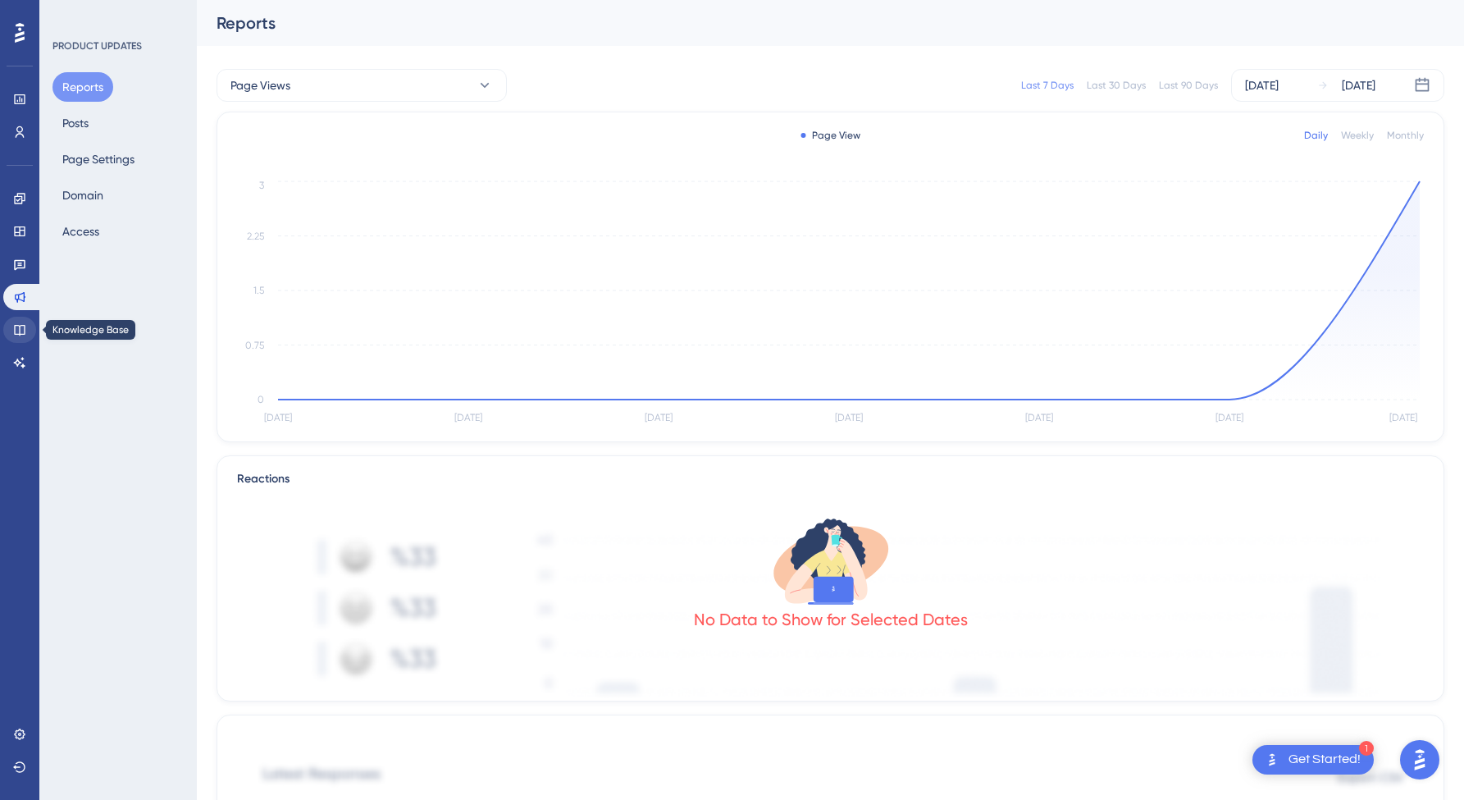
click at [24, 322] on link at bounding box center [19, 330] width 33 height 26
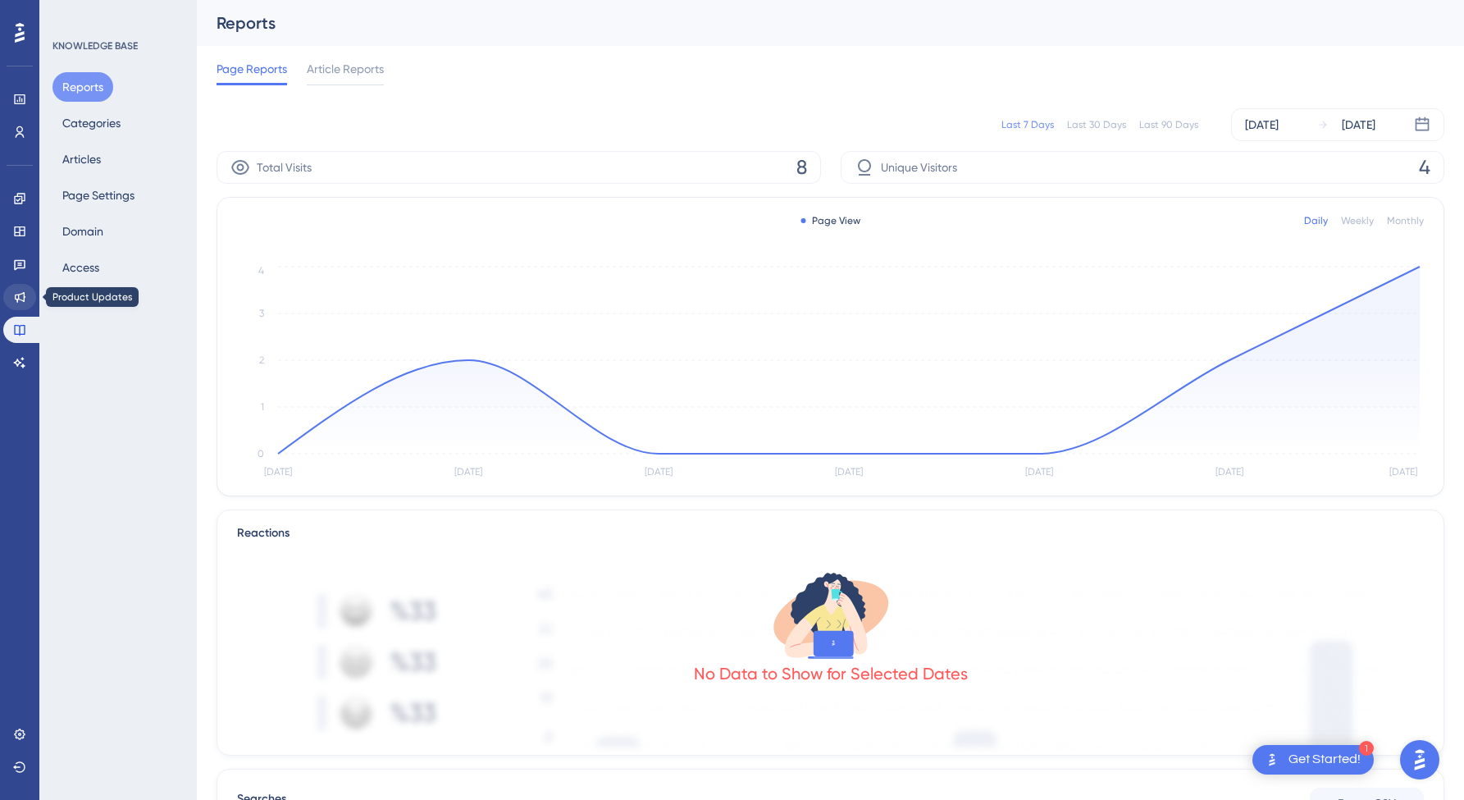
click at [13, 301] on icon at bounding box center [19, 296] width 13 height 13
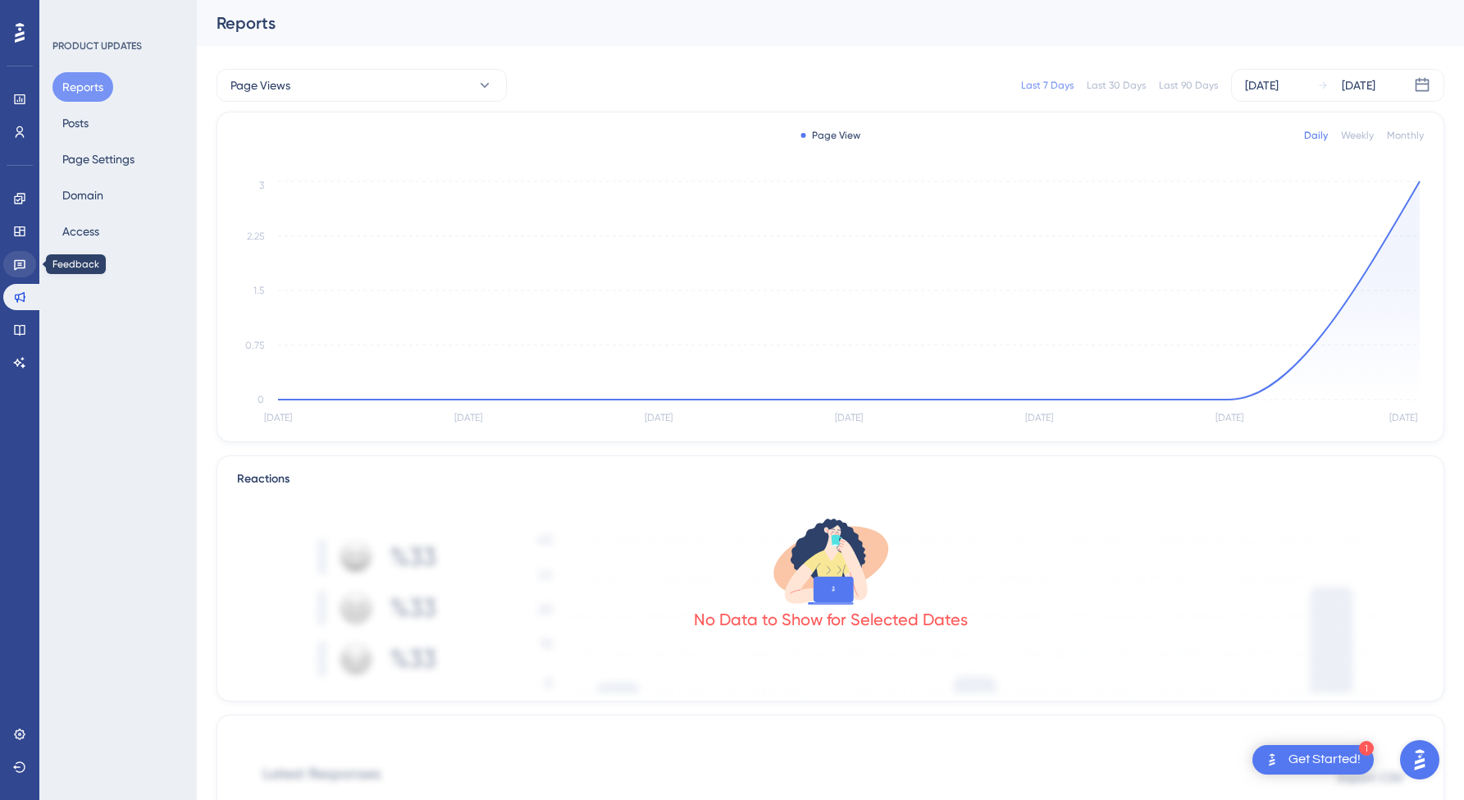
click at [23, 264] on icon at bounding box center [19, 263] width 13 height 13
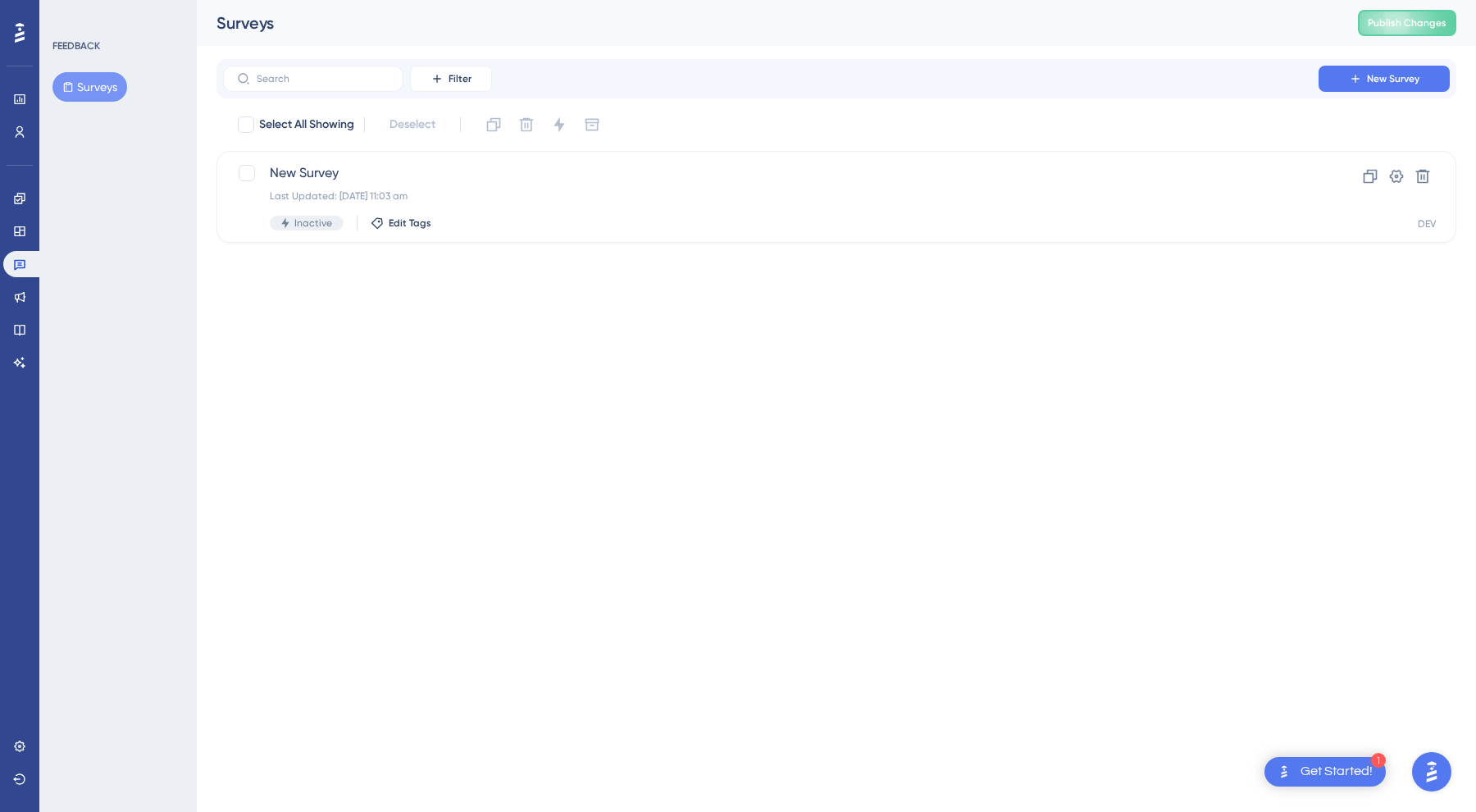
click at [2, 221] on div "Performance Users Engagement Widgets Feedback Product Updates Knowledge Base AI…" at bounding box center [19, 406] width 39 height 812
click at [12, 231] on link at bounding box center [19, 231] width 33 height 26
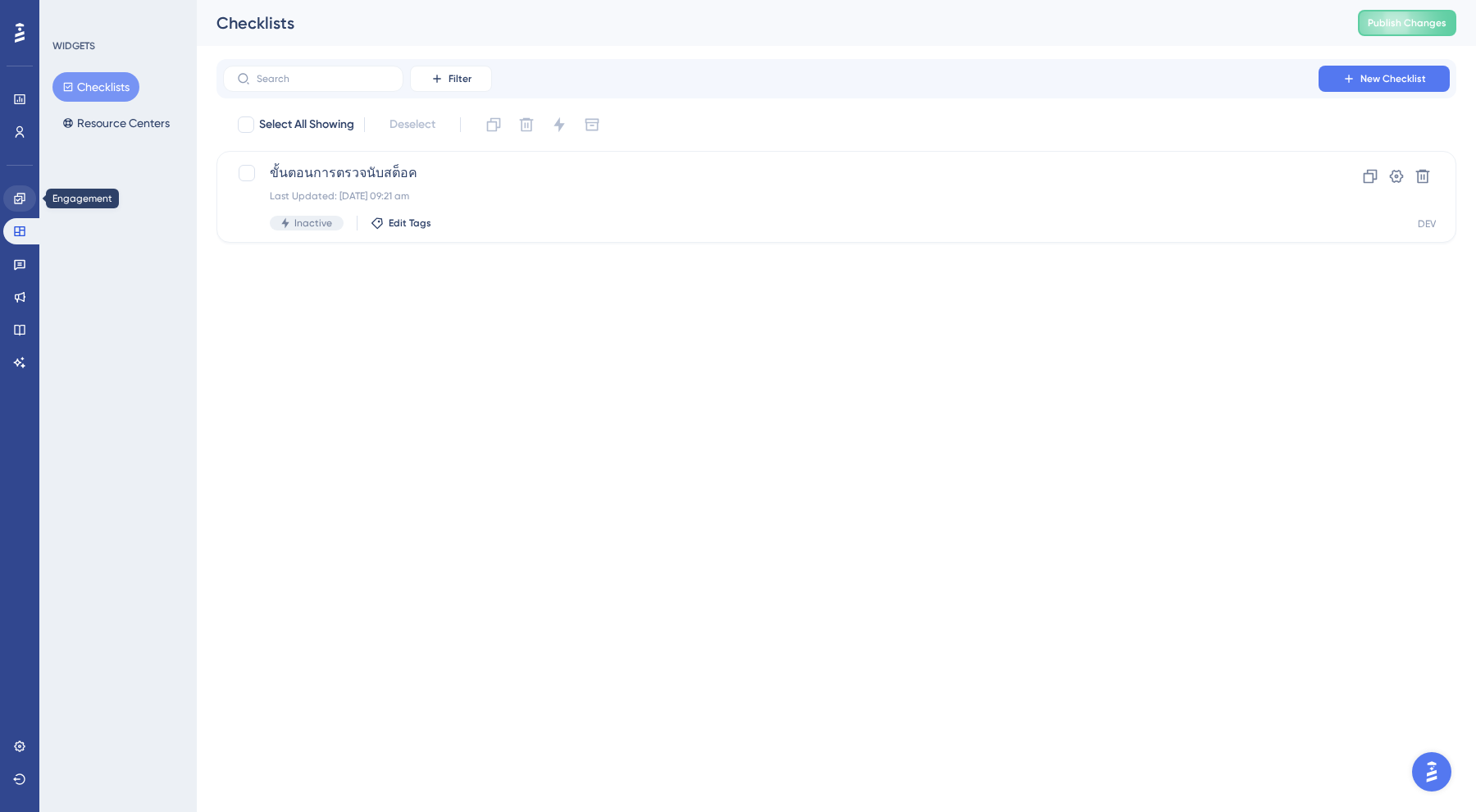
click at [27, 201] on link at bounding box center [19, 198] width 33 height 26
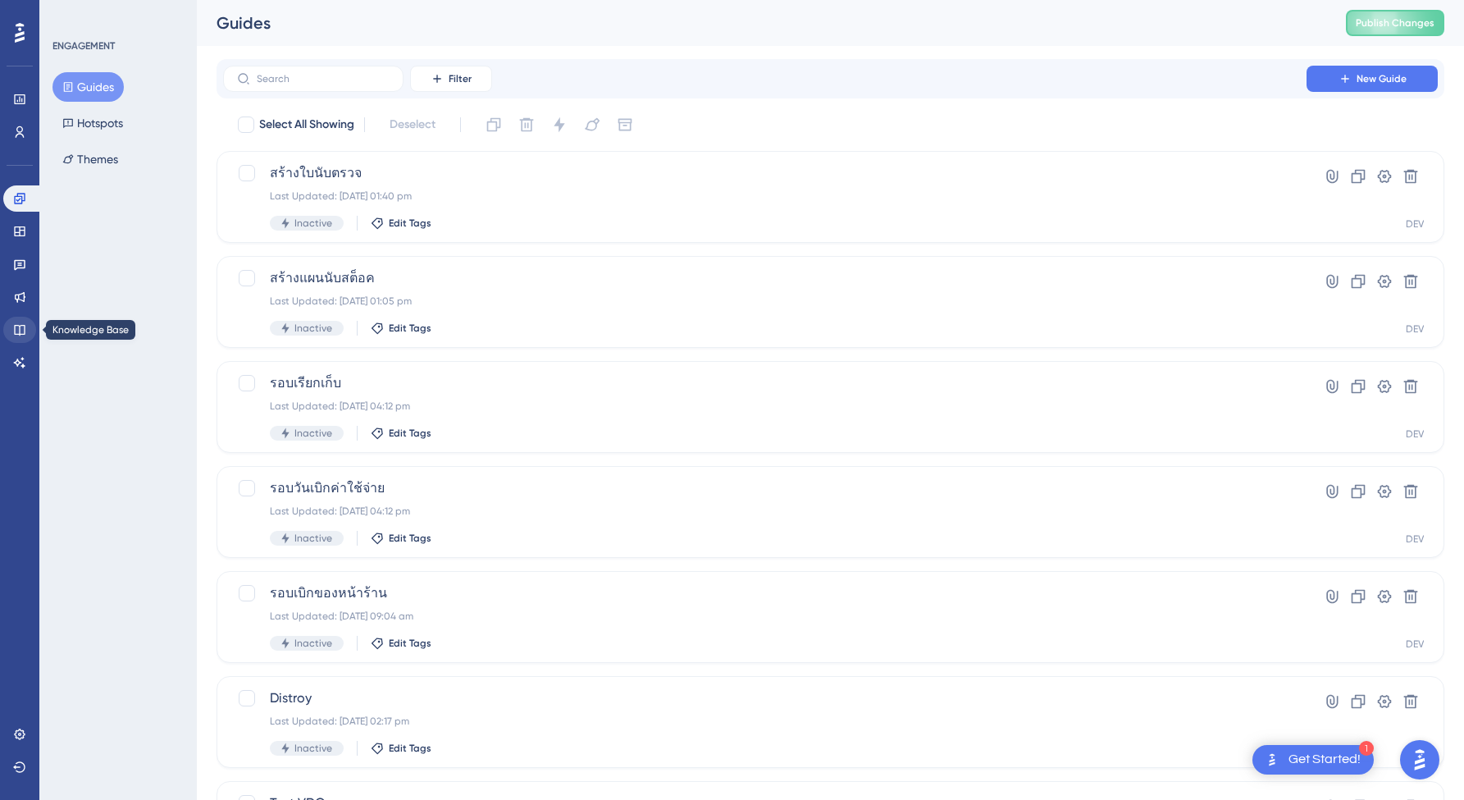
click at [17, 332] on icon at bounding box center [19, 329] width 13 height 13
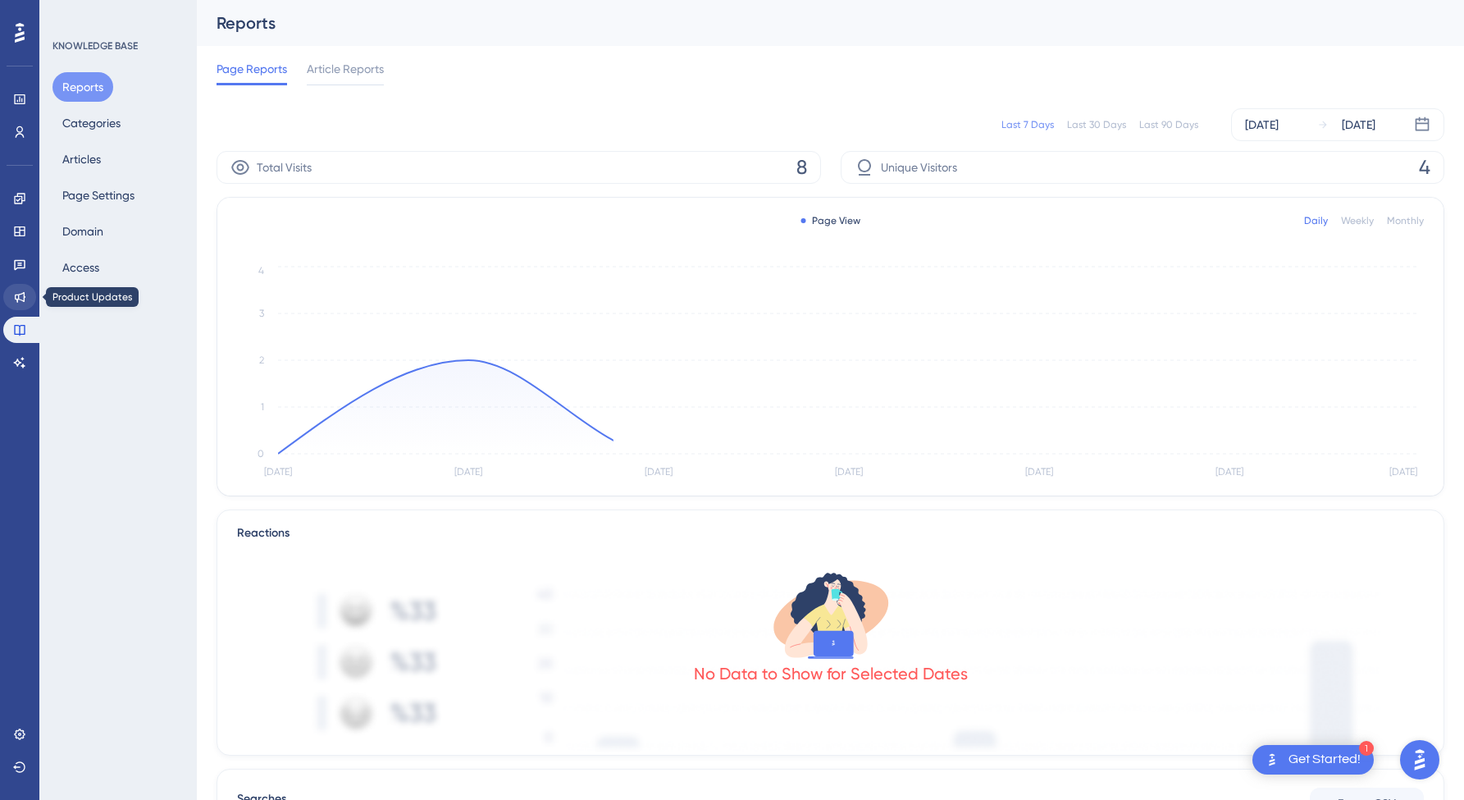
click at [16, 305] on link at bounding box center [19, 297] width 33 height 26
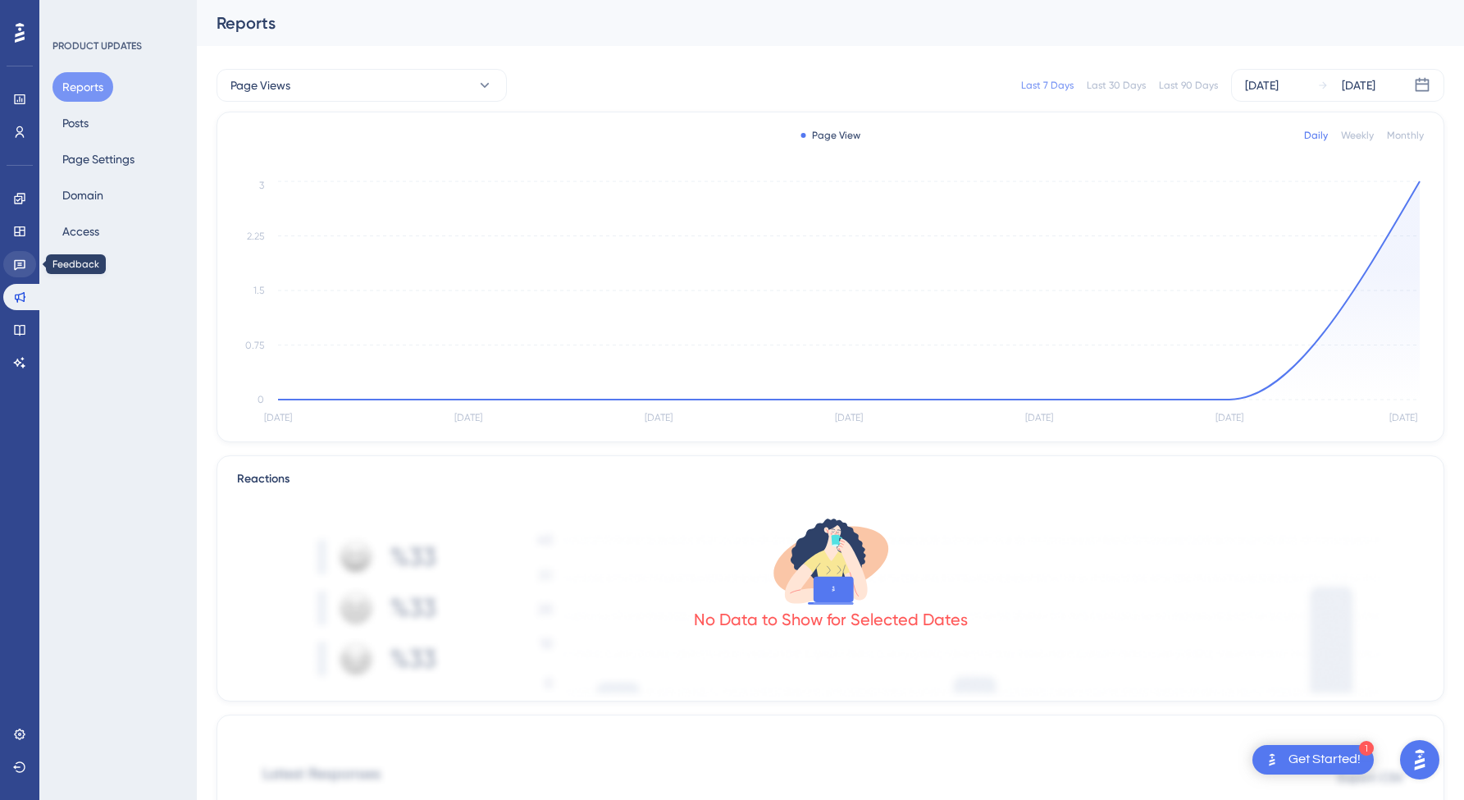
click at [11, 261] on link at bounding box center [19, 264] width 33 height 26
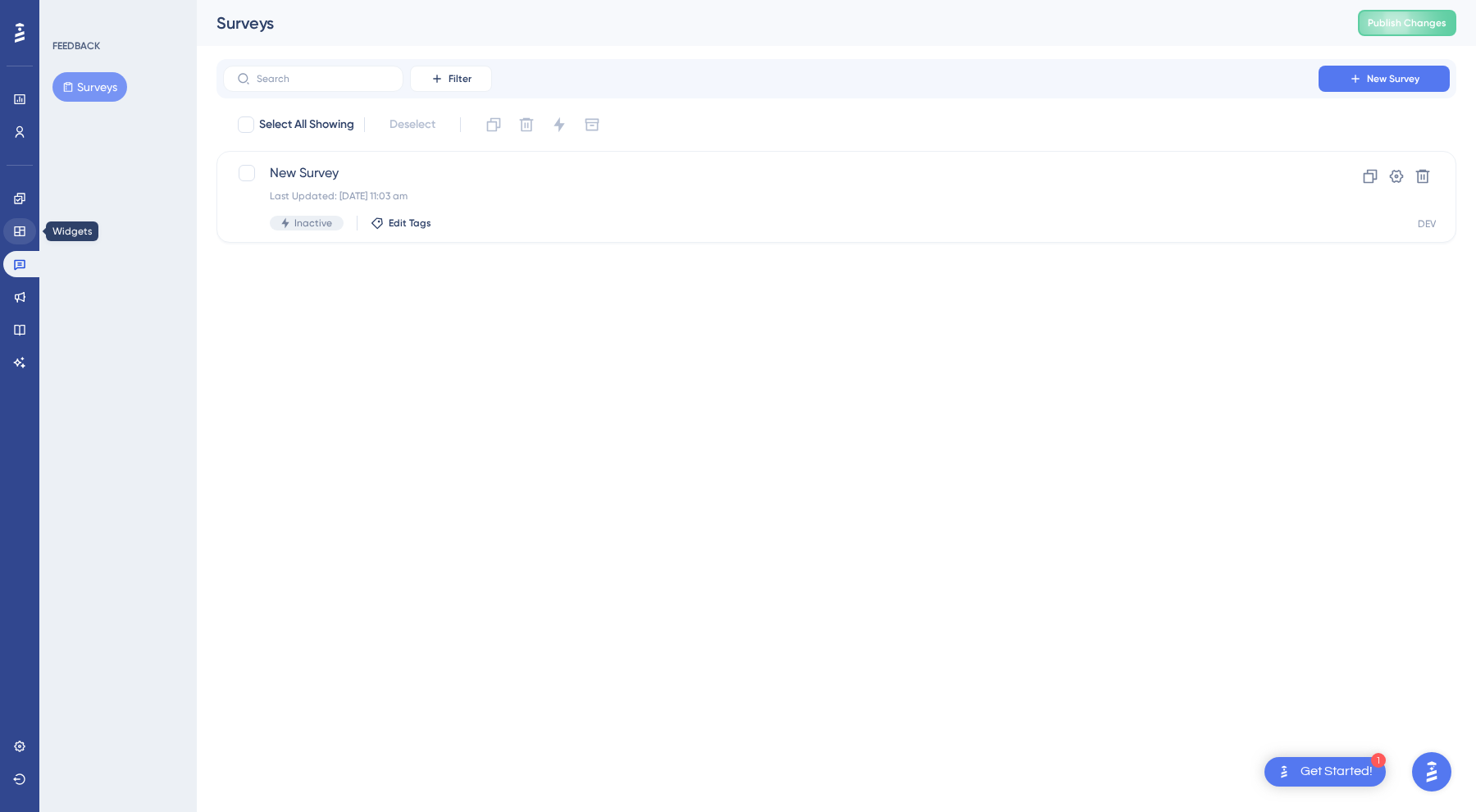
click at [26, 230] on link at bounding box center [19, 231] width 33 height 26
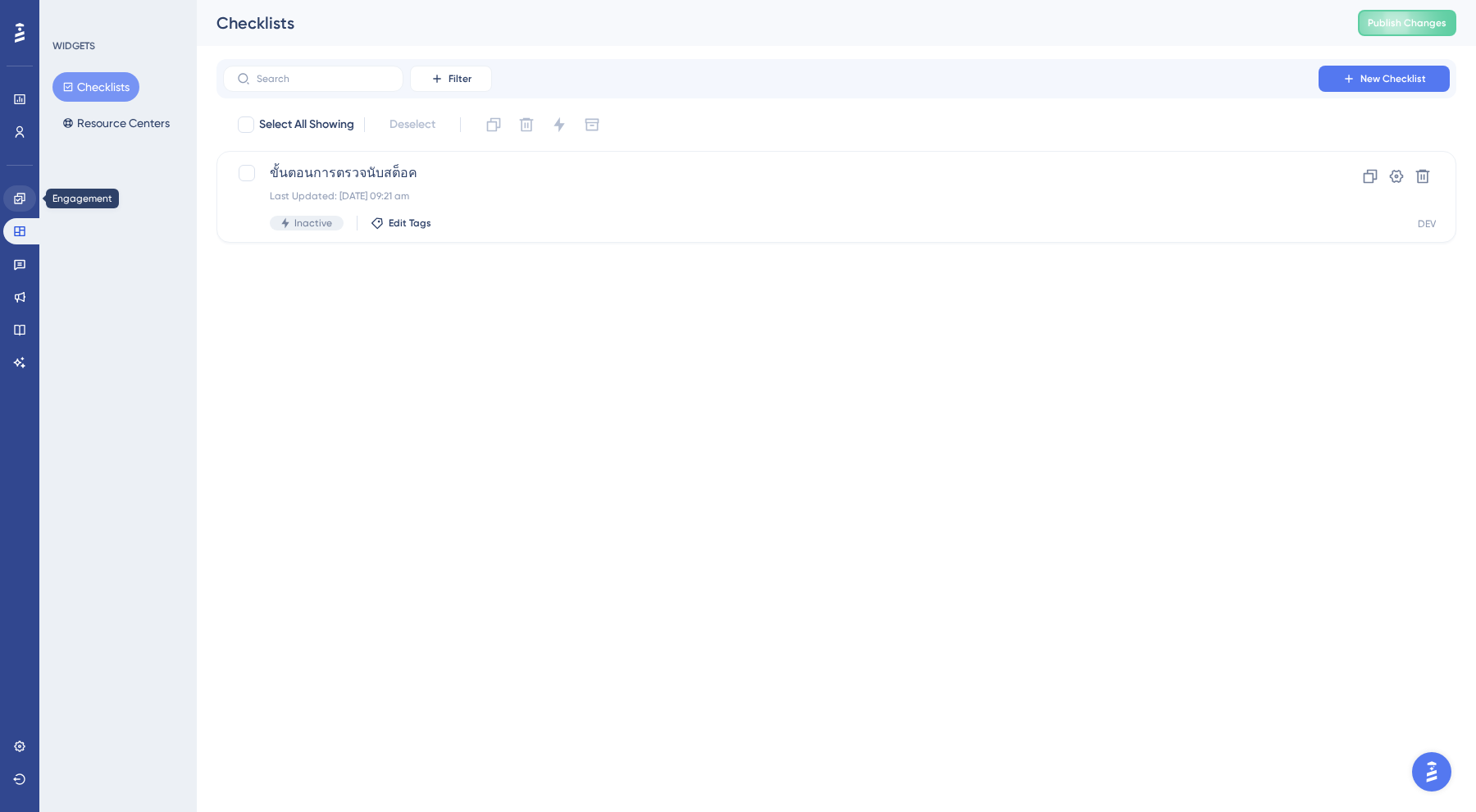
click at [14, 209] on link at bounding box center [19, 198] width 33 height 26
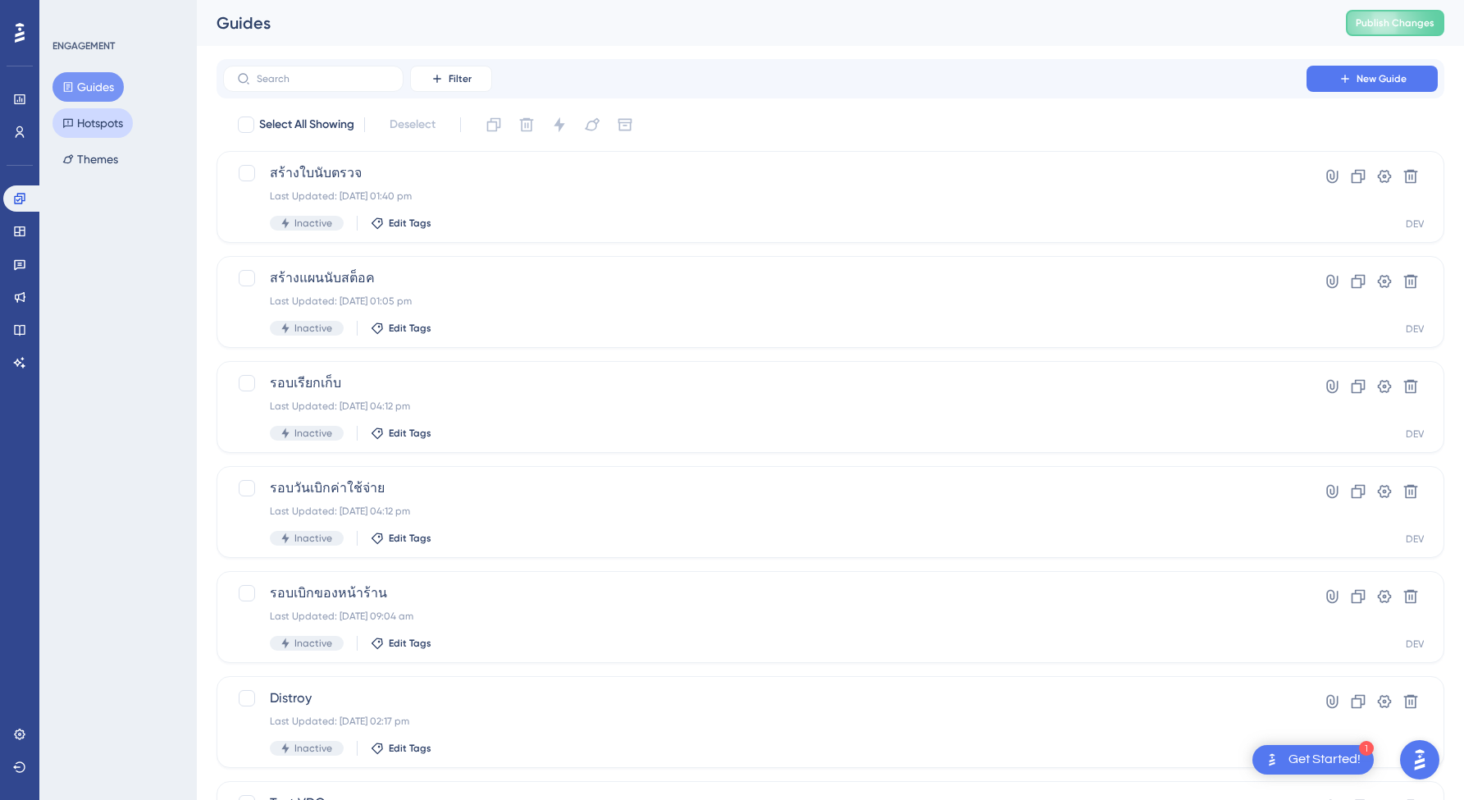
click at [97, 135] on button "Hotspots" at bounding box center [92, 123] width 80 height 30
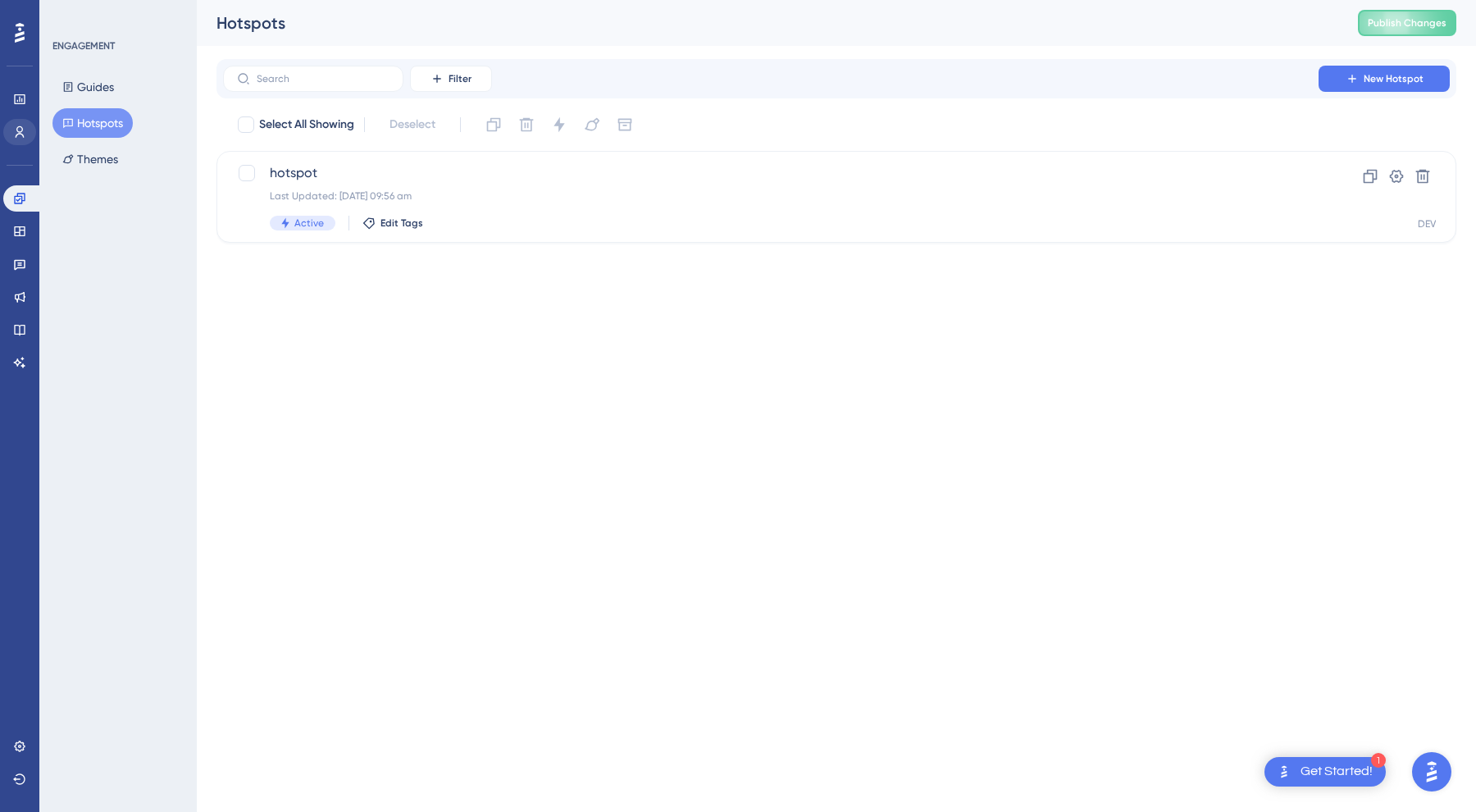
click at [31, 126] on link at bounding box center [19, 132] width 33 height 26
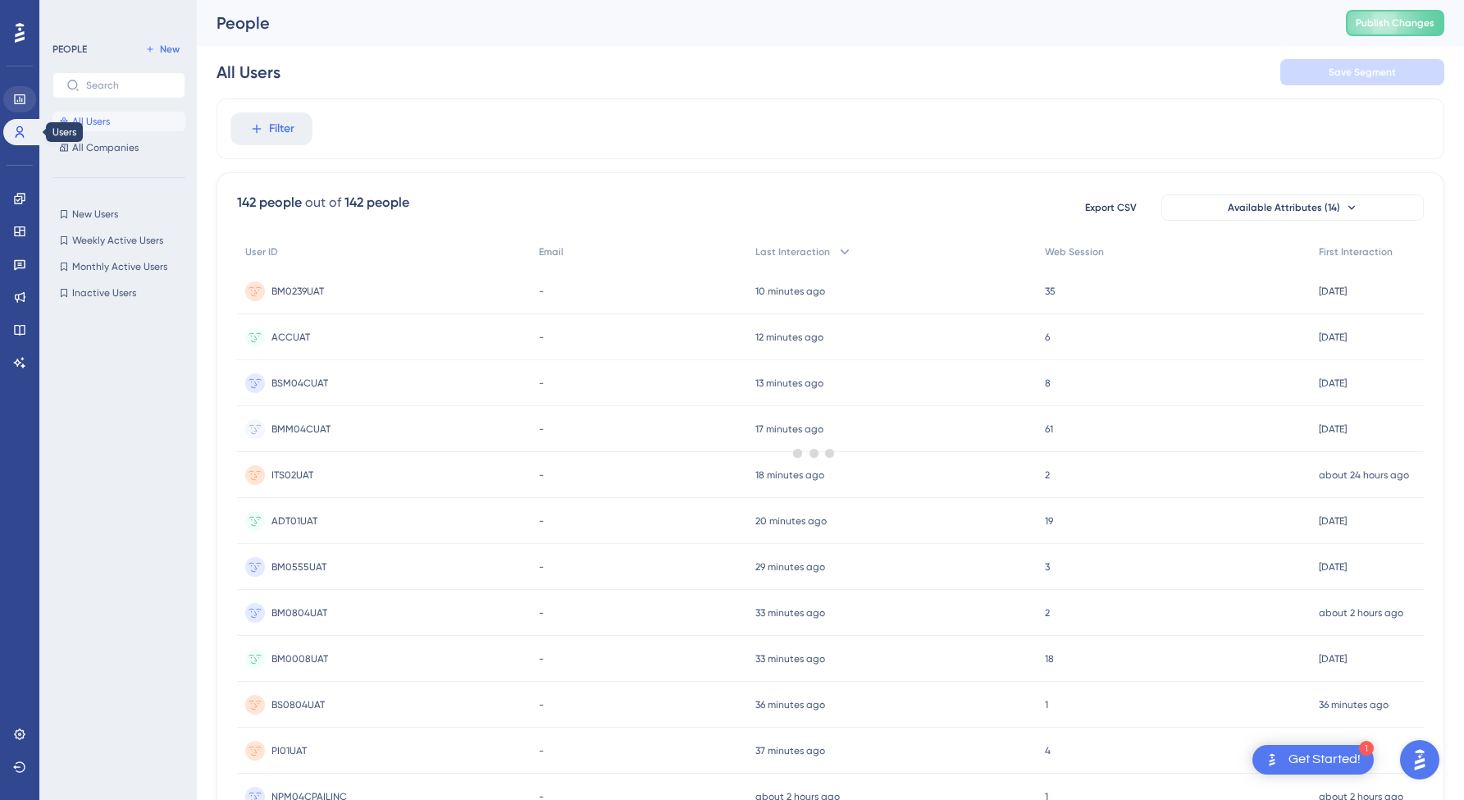
click at [24, 95] on icon at bounding box center [19, 99] width 11 height 10
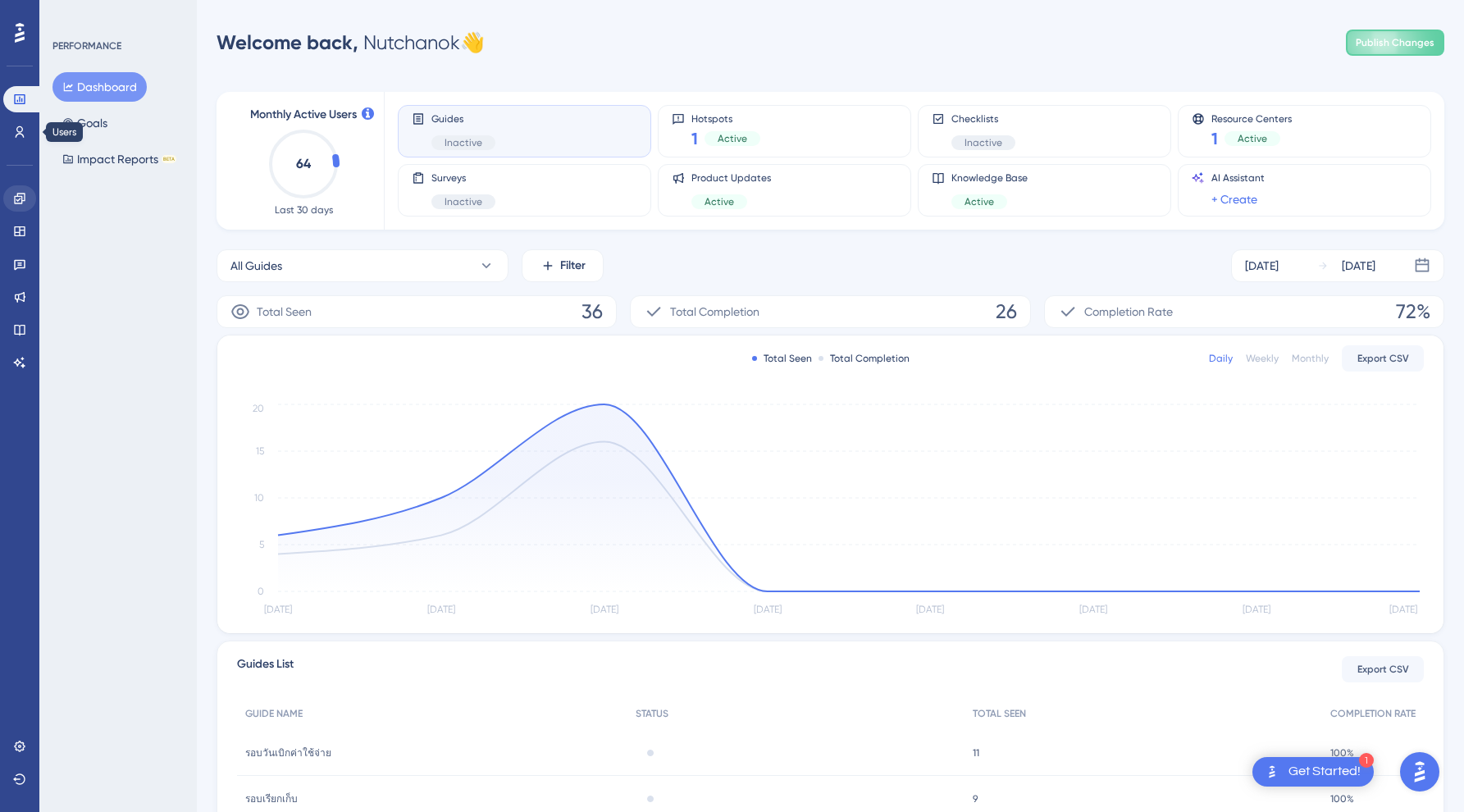
click at [25, 210] on link at bounding box center [19, 198] width 33 height 26
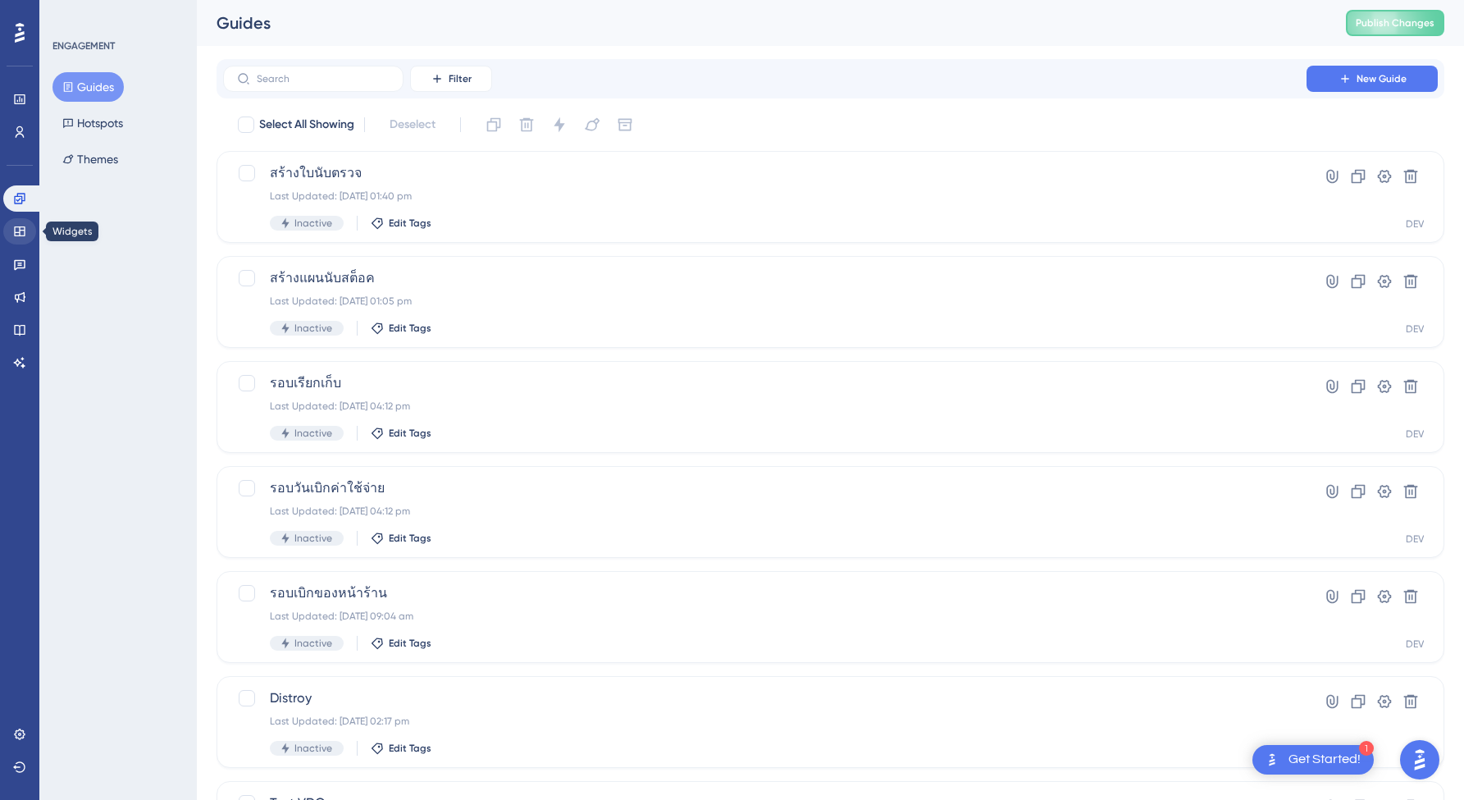
click at [20, 225] on icon at bounding box center [19, 231] width 13 height 13
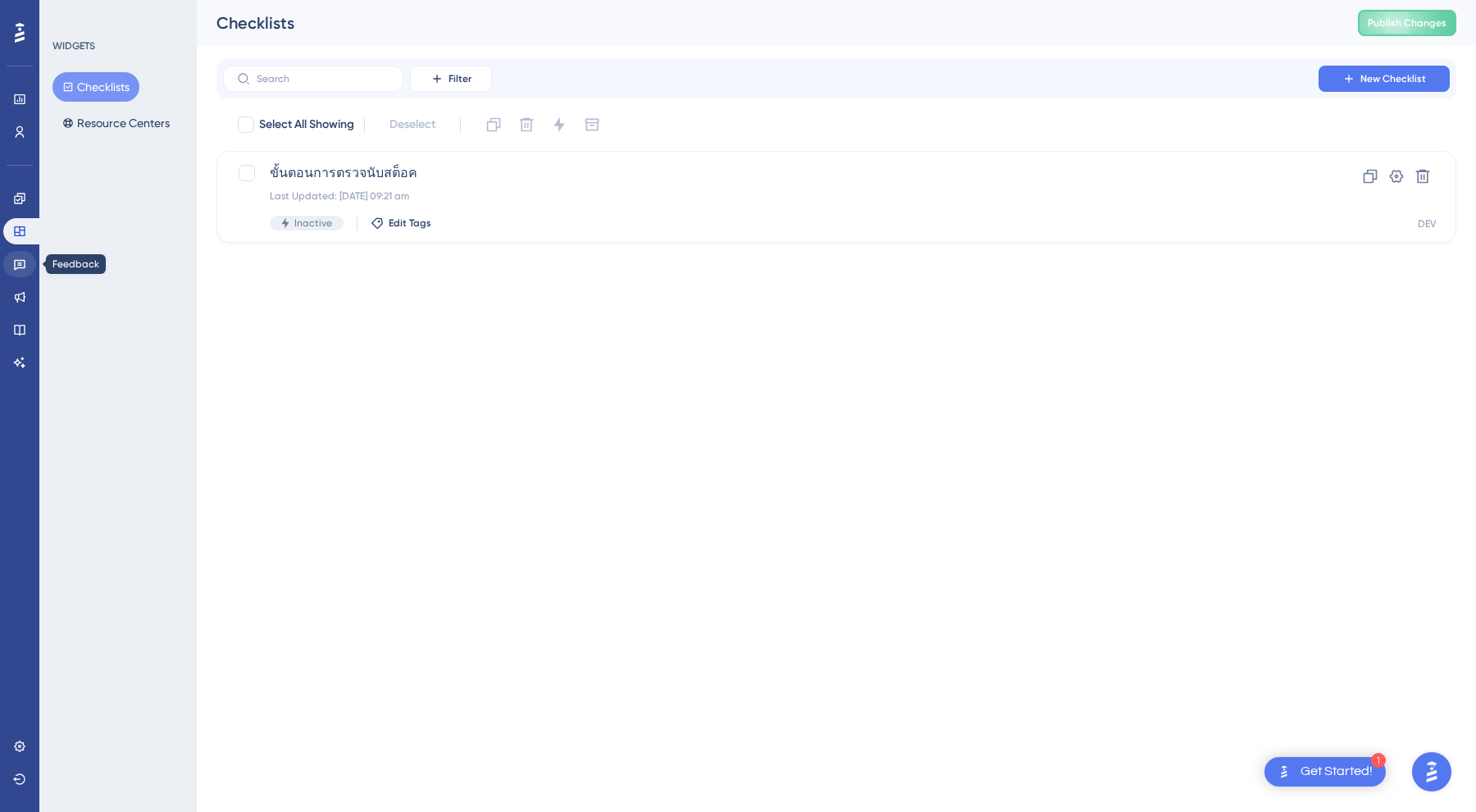
click at [22, 253] on link at bounding box center [19, 264] width 33 height 26
click at [17, 274] on link at bounding box center [22, 264] width 39 height 26
click at [17, 297] on icon at bounding box center [19, 296] width 13 height 13
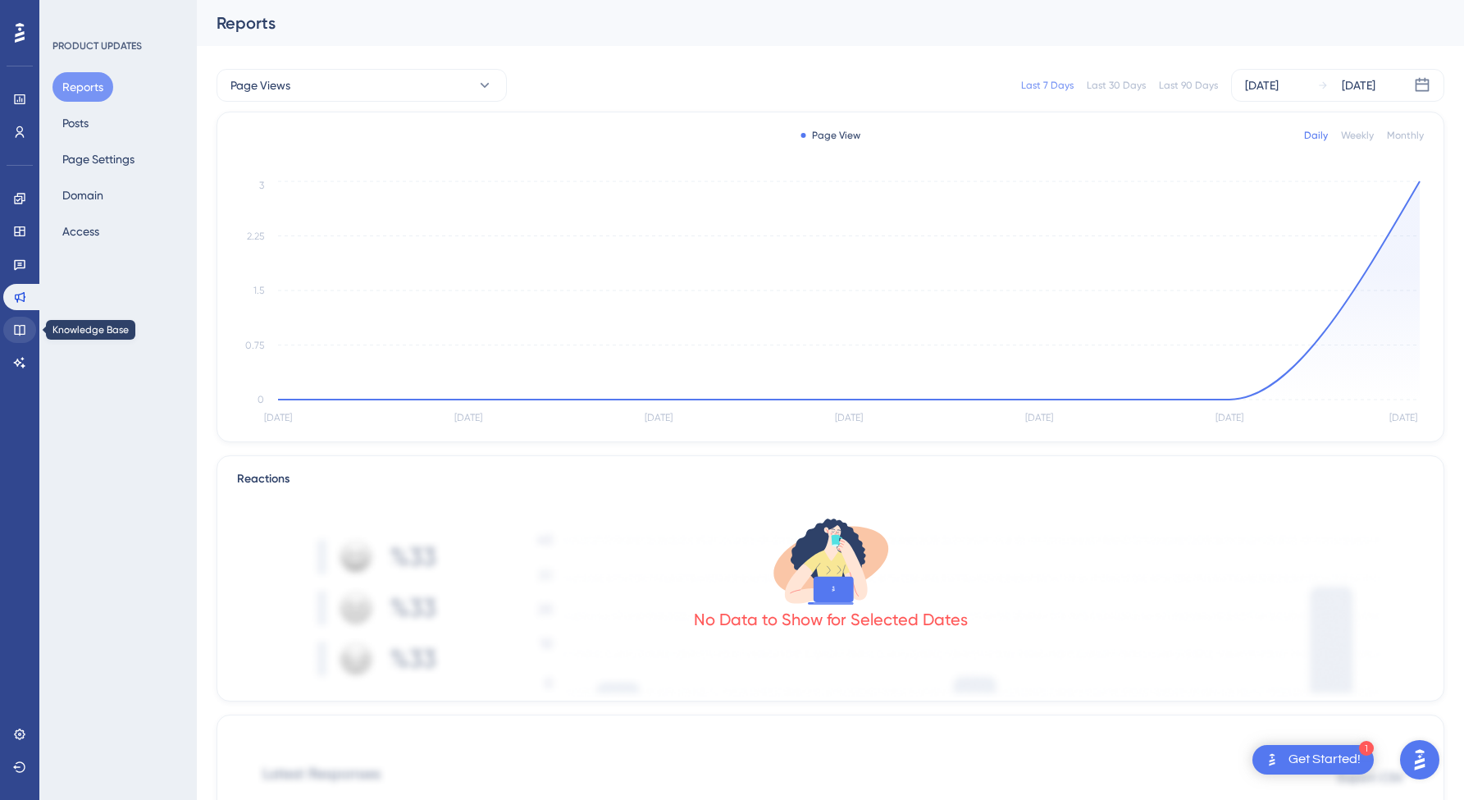
click at [18, 320] on link at bounding box center [19, 330] width 33 height 26
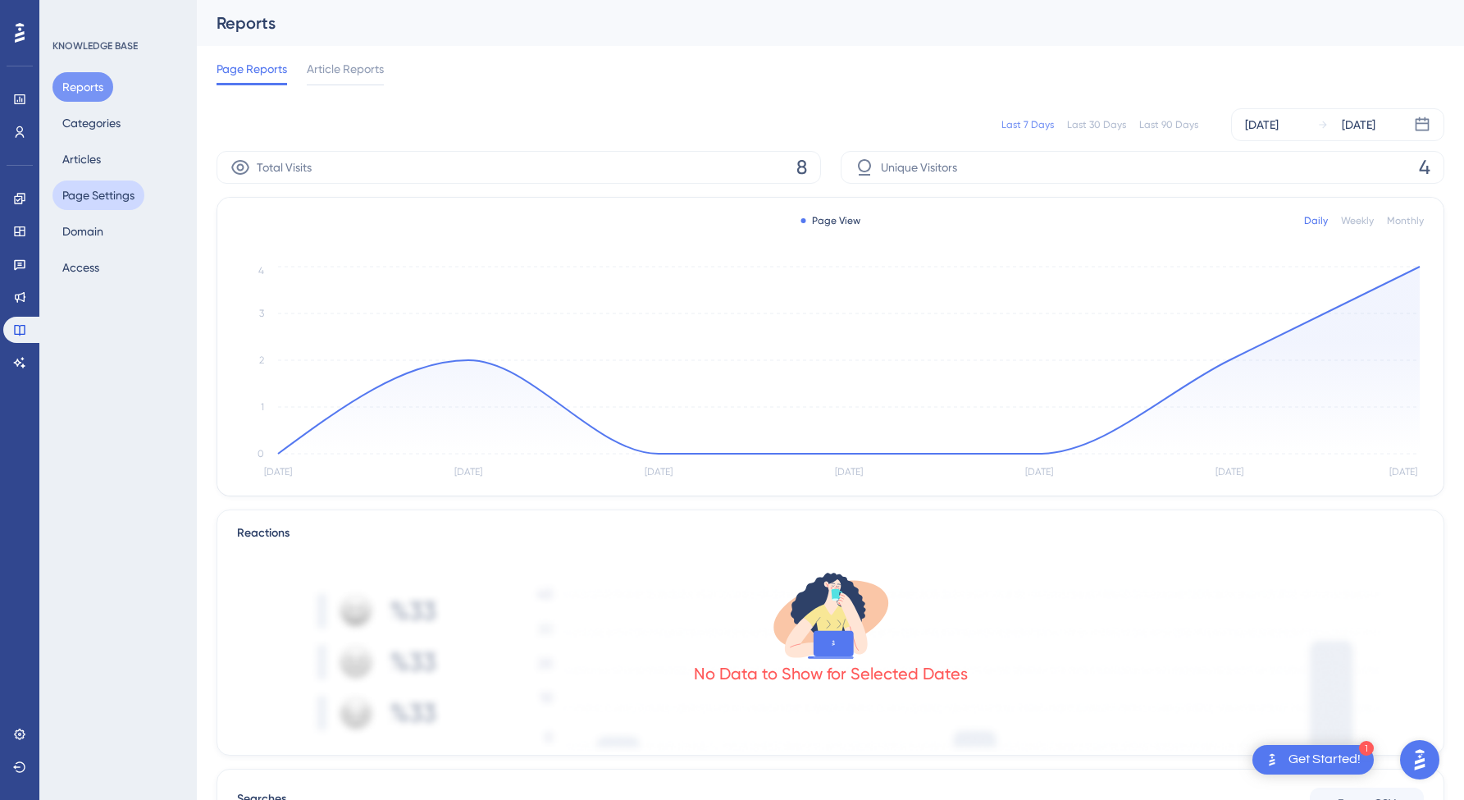
click at [84, 197] on button "Page Settings" at bounding box center [98, 195] width 92 height 30
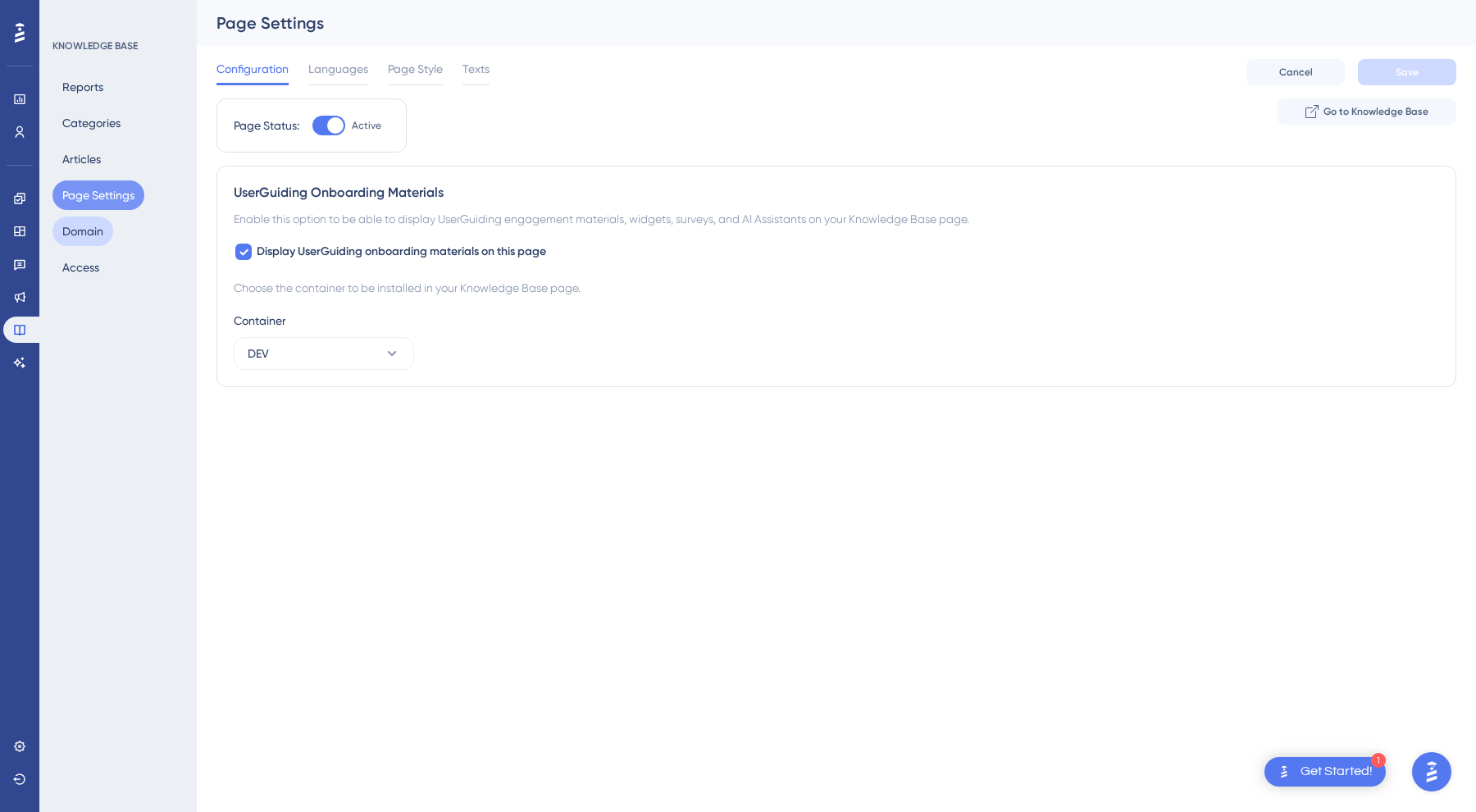
click at [88, 239] on button "Domain" at bounding box center [82, 231] width 61 height 30
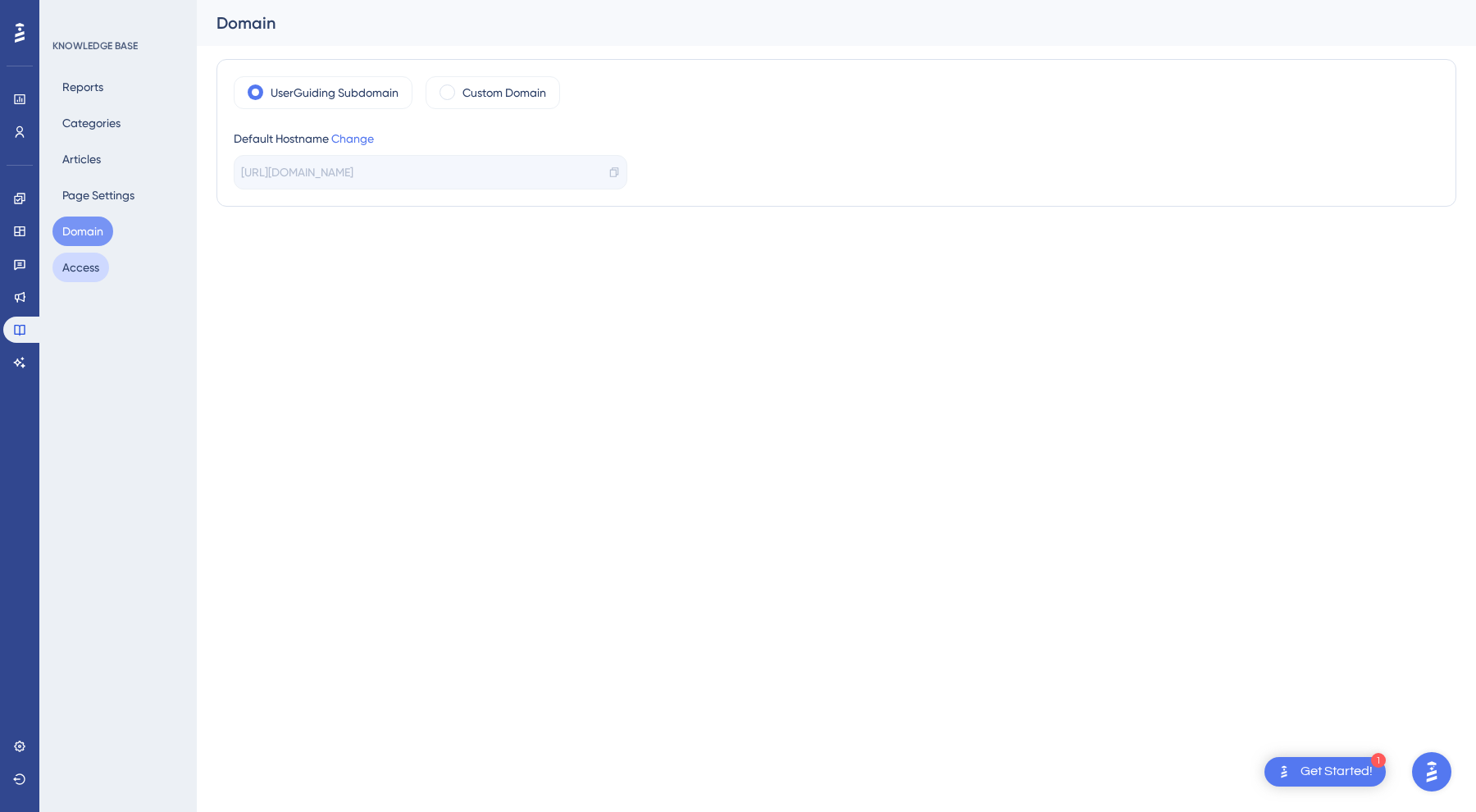
click at [84, 256] on button "Access" at bounding box center [80, 268] width 57 height 30
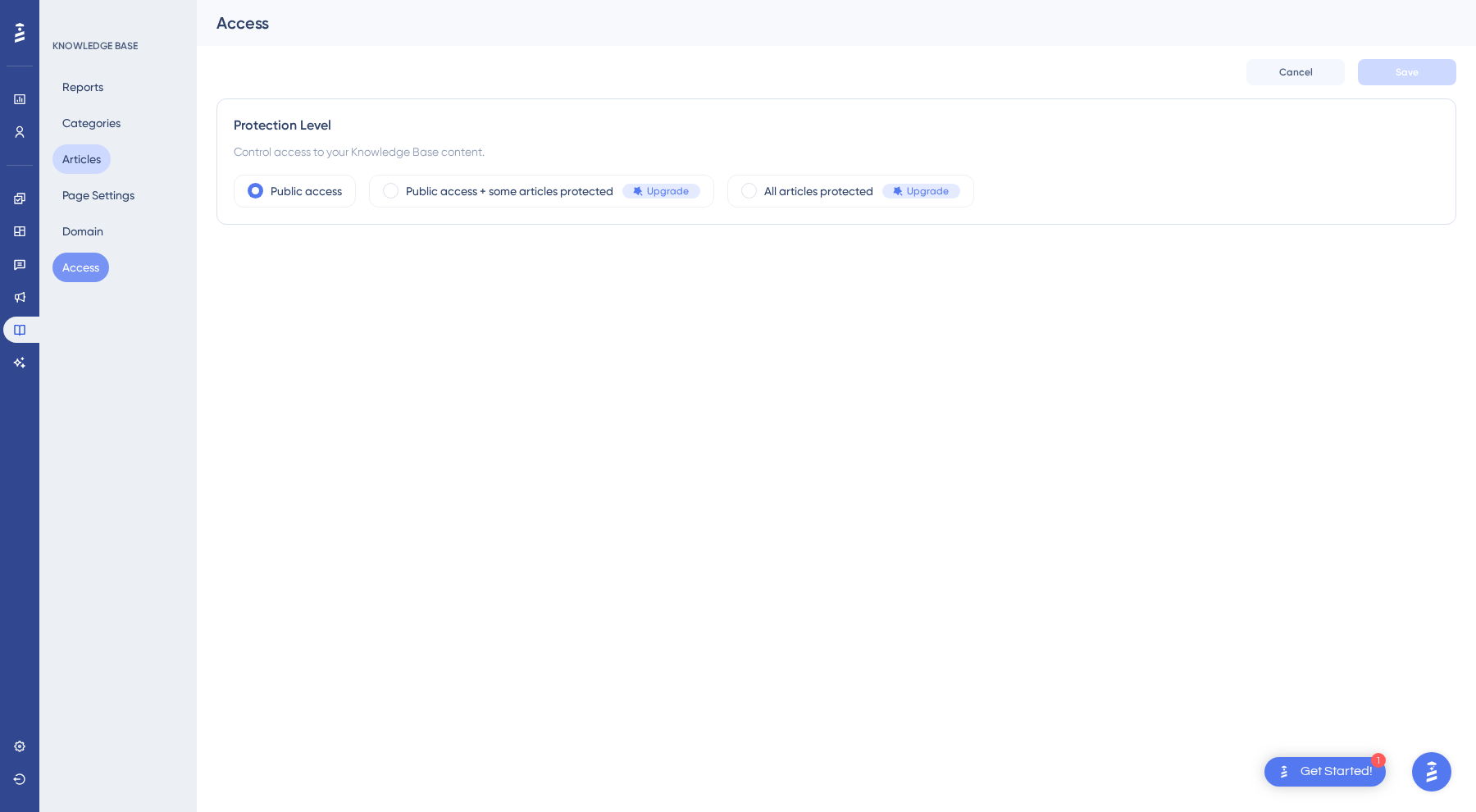
click at [79, 163] on button "Articles" at bounding box center [81, 159] width 58 height 30
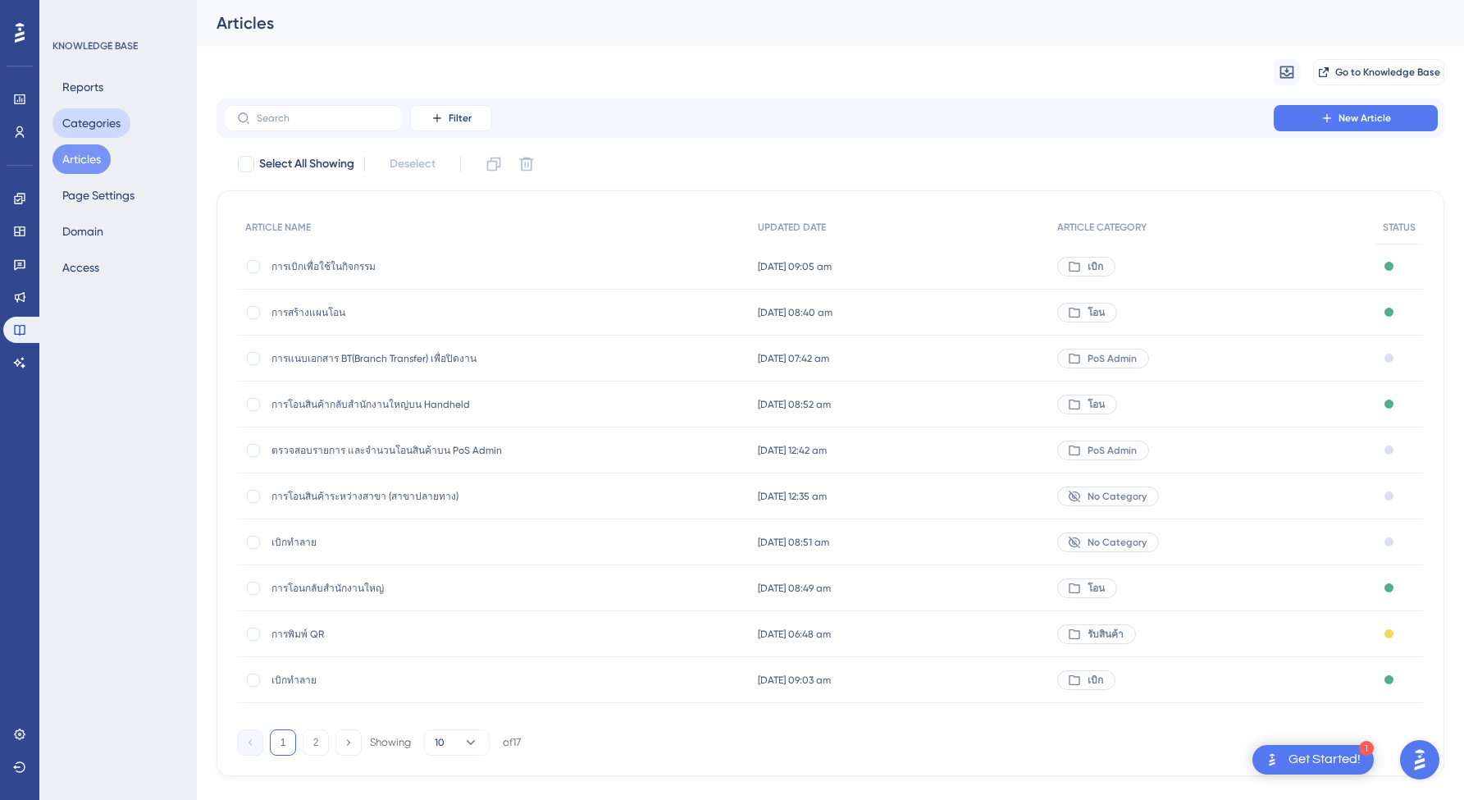
click at [100, 129] on button "Categories" at bounding box center [91, 123] width 78 height 30
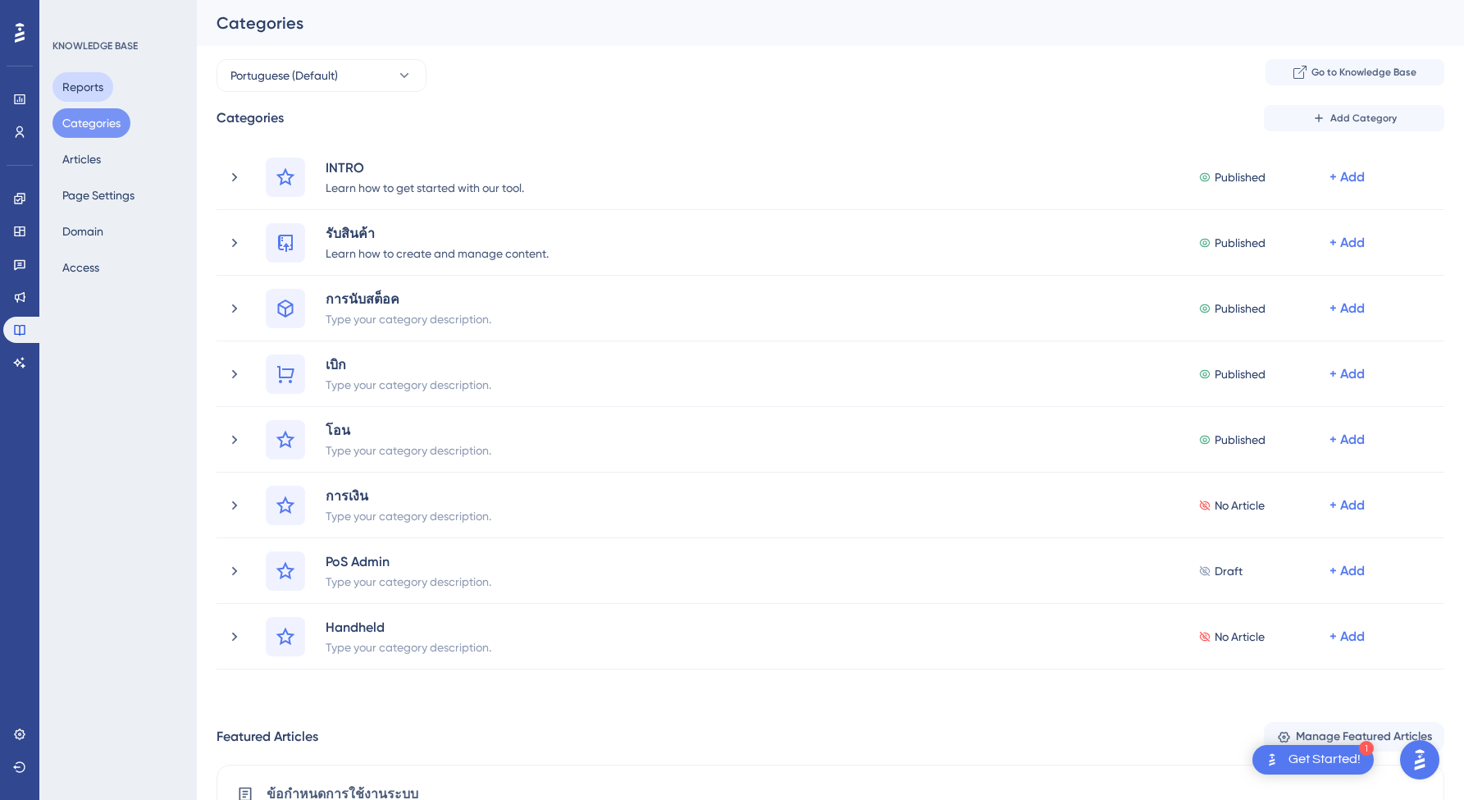
click at [88, 87] on button "Reports" at bounding box center [82, 87] width 61 height 30
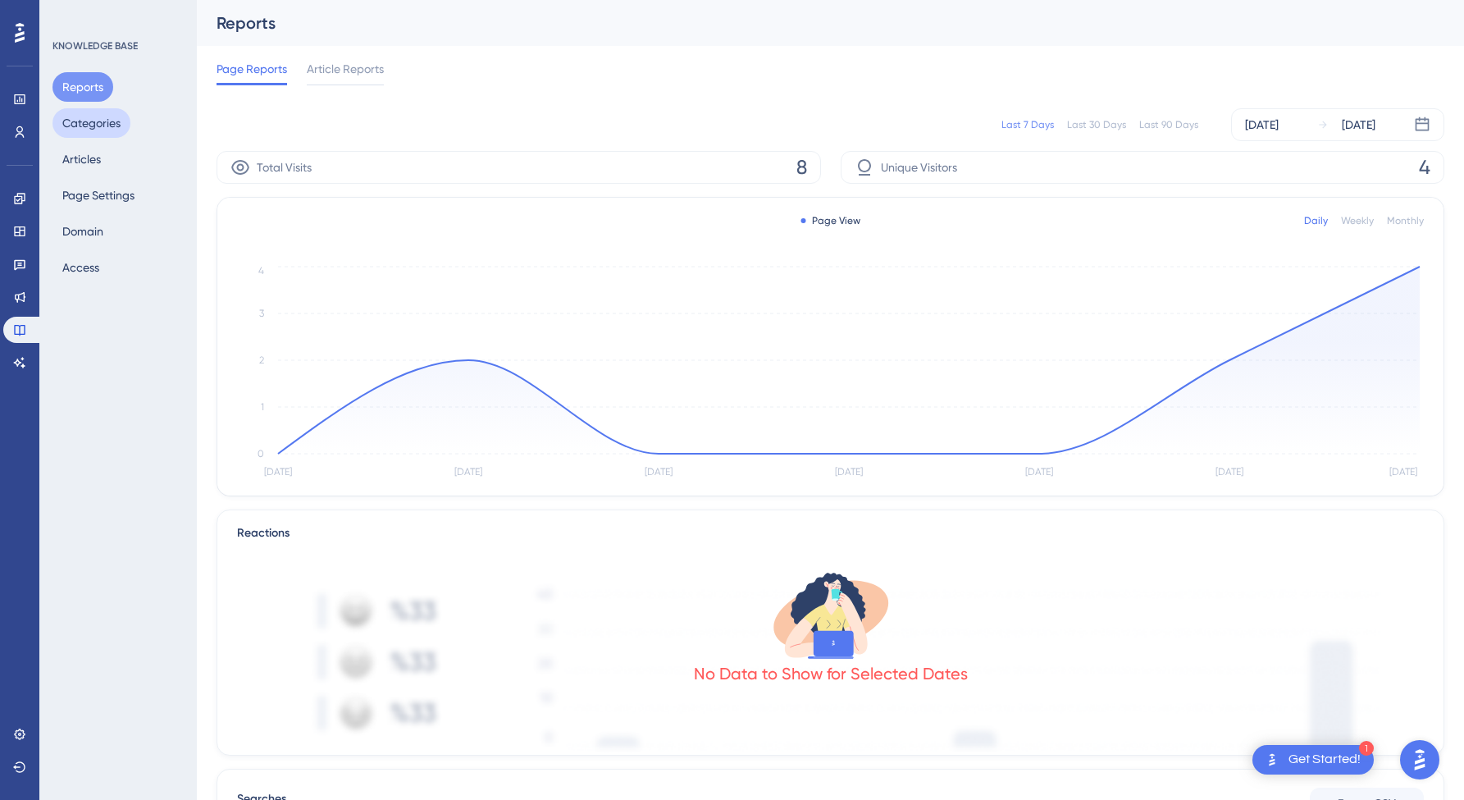
click at [80, 113] on button "Categories" at bounding box center [91, 123] width 78 height 30
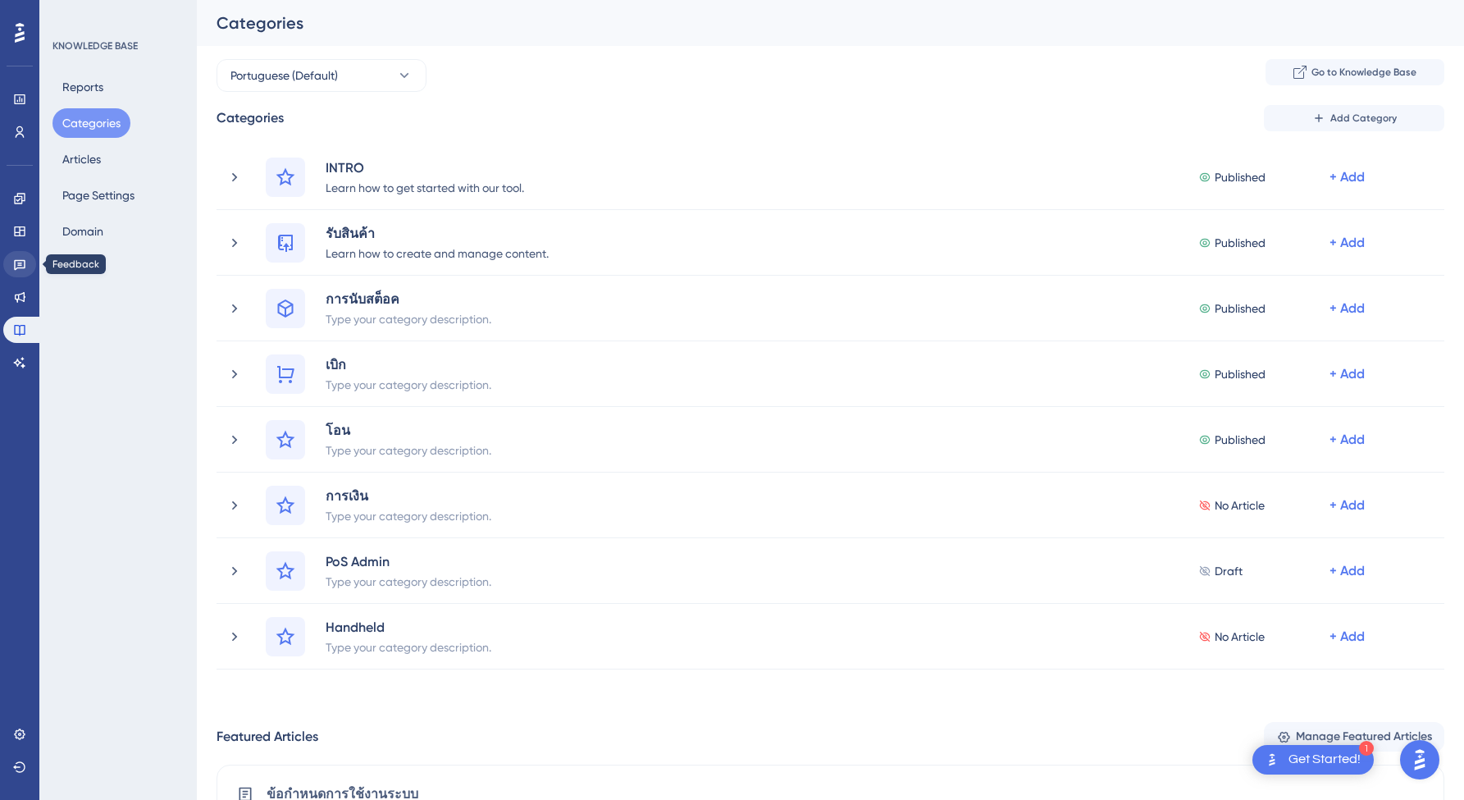
click at [19, 271] on link at bounding box center [19, 264] width 33 height 26
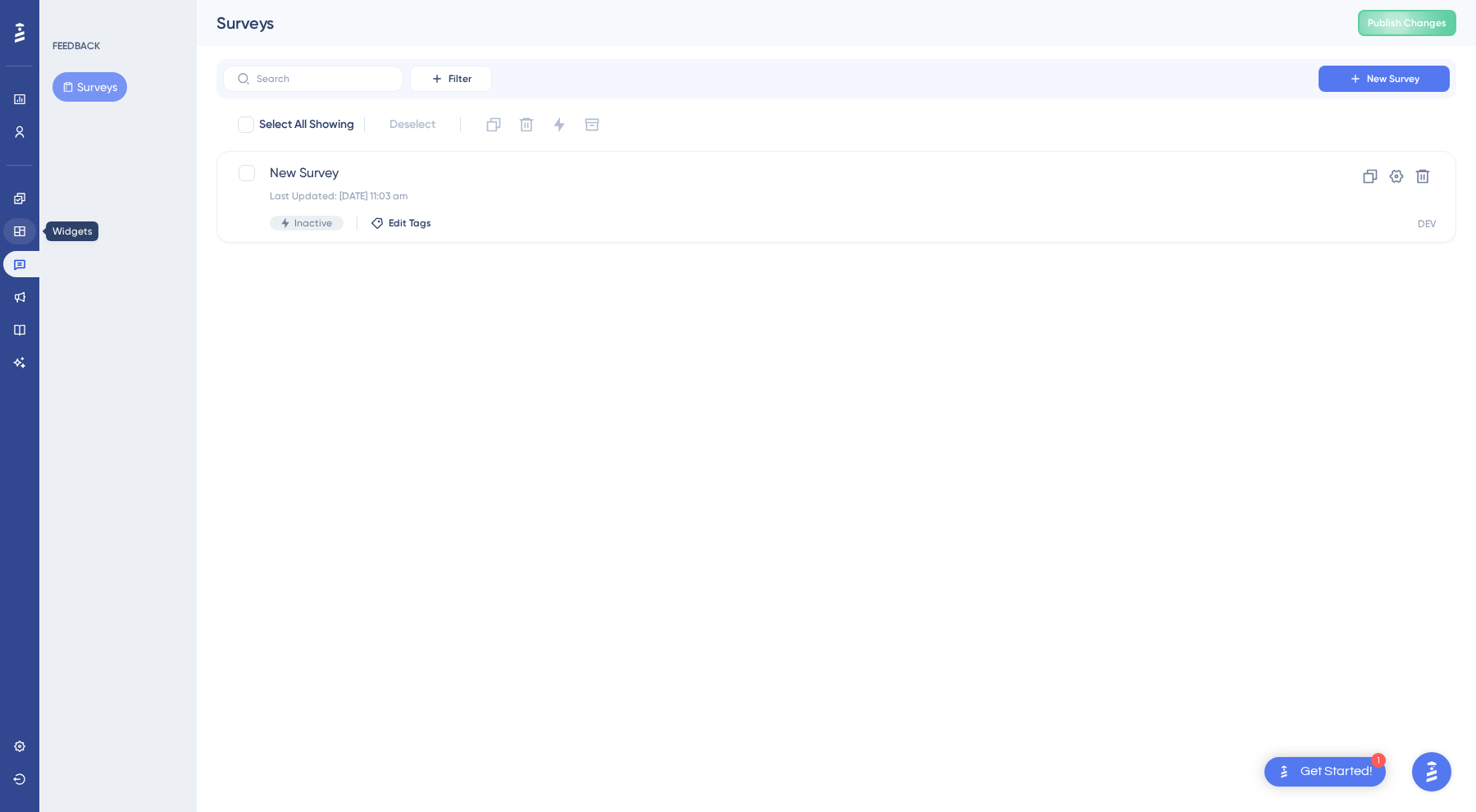
click at [24, 227] on icon at bounding box center [19, 231] width 11 height 10
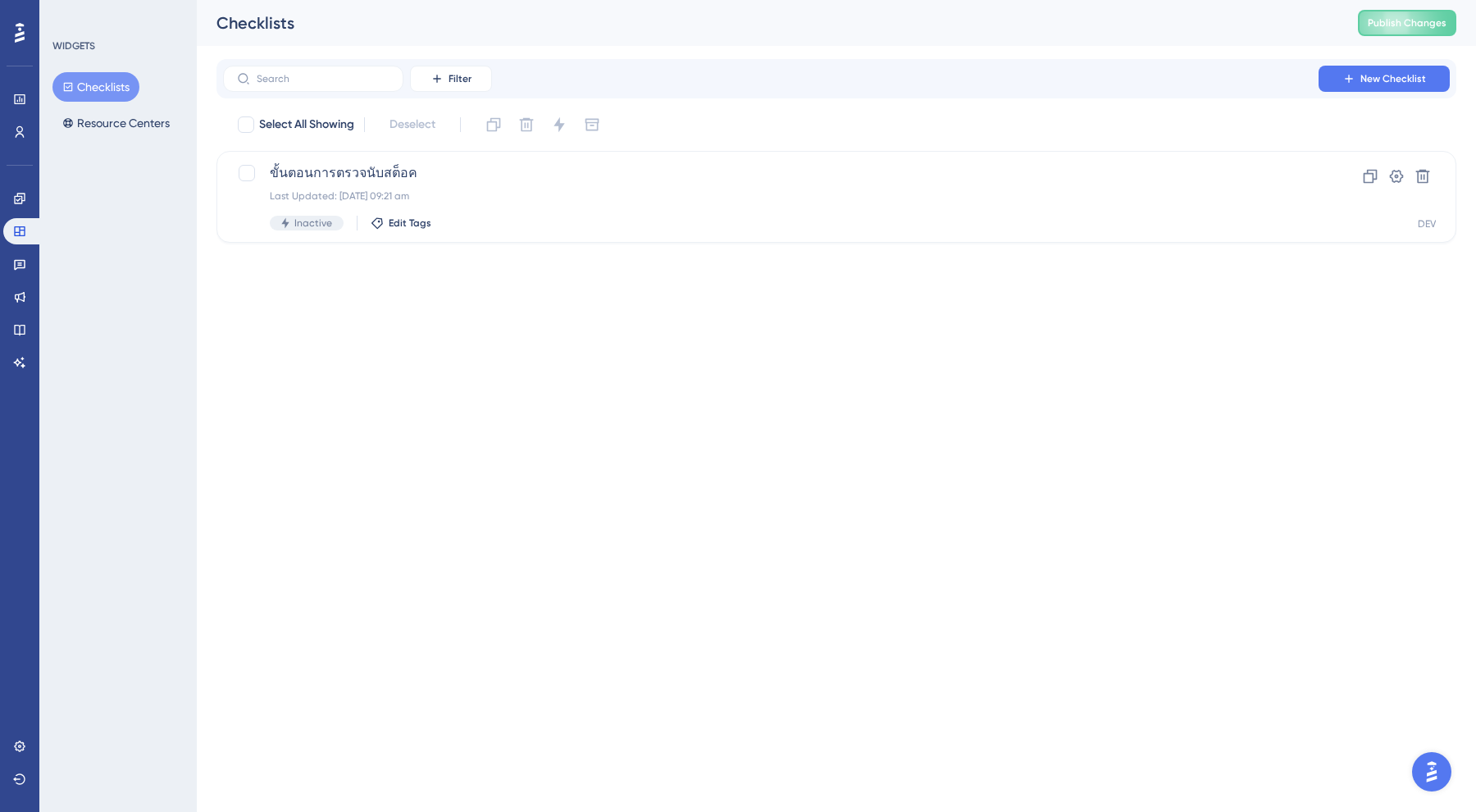
click at [16, 310] on div "Engagement Widgets Feedback Product Updates Knowledge Base AI Assistant" at bounding box center [19, 280] width 33 height 190
click at [16, 305] on link at bounding box center [19, 297] width 33 height 26
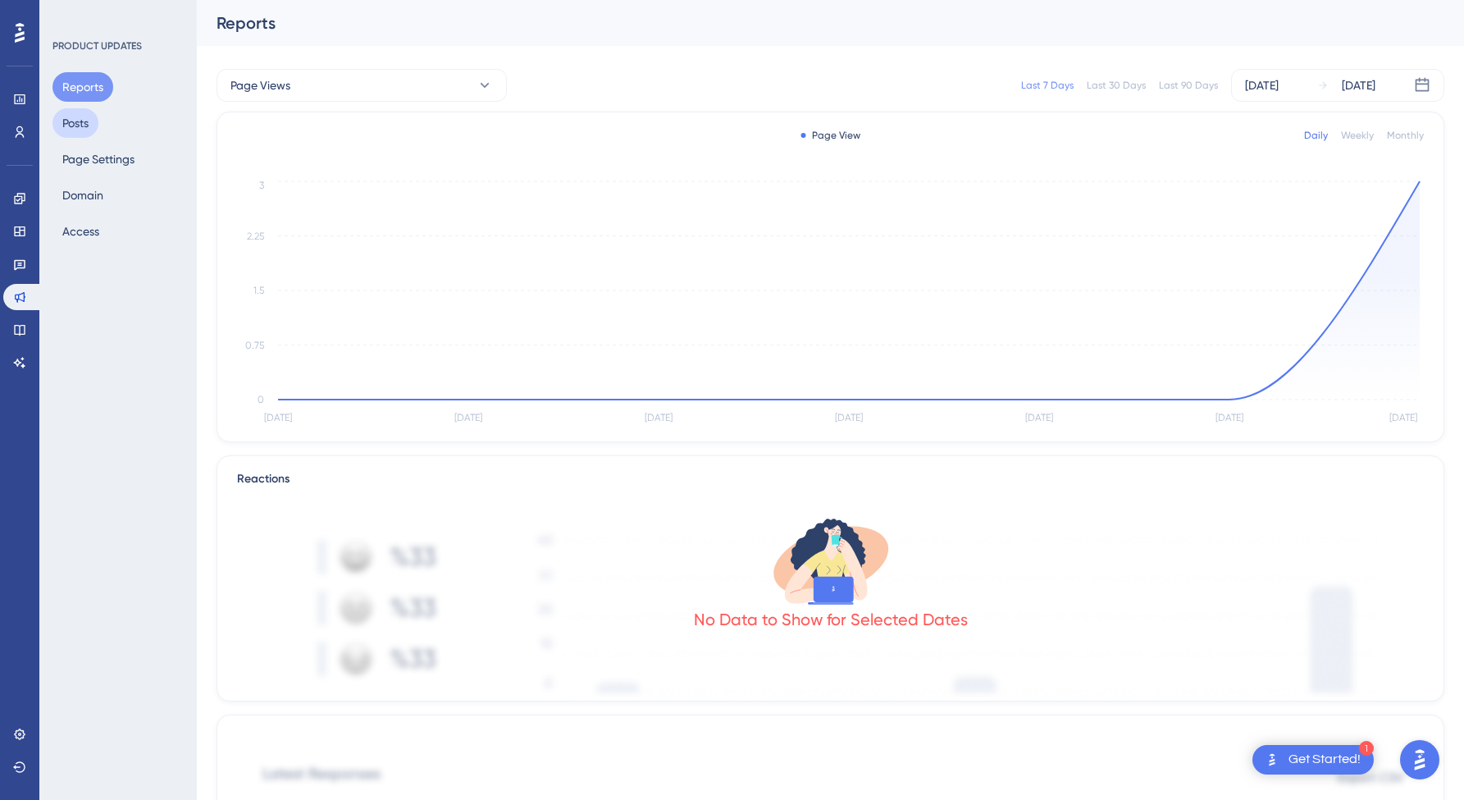
click at [93, 118] on button "Posts" at bounding box center [75, 123] width 46 height 30
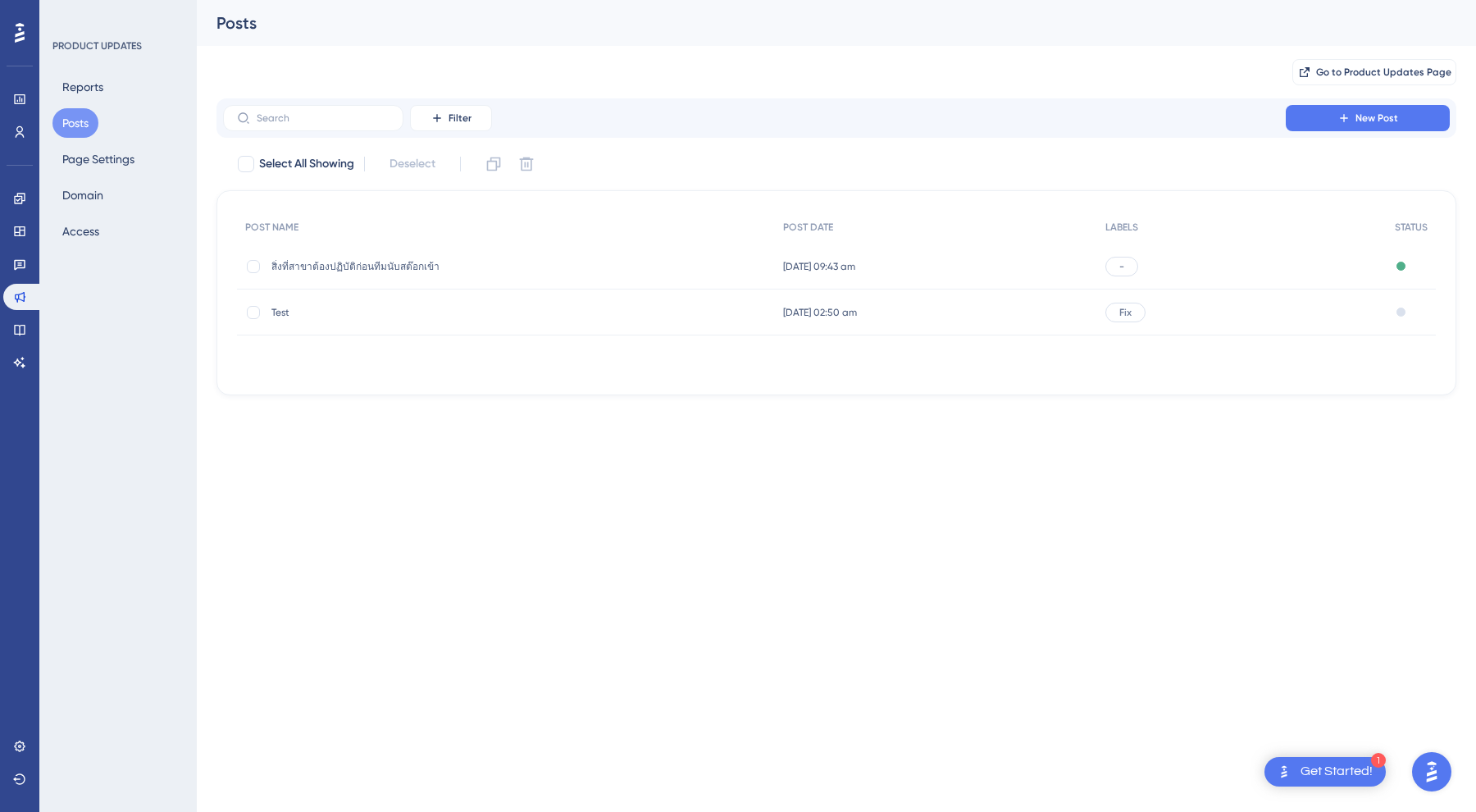
click at [1151, 268] on div "-" at bounding box center [1241, 267] width 289 height 46
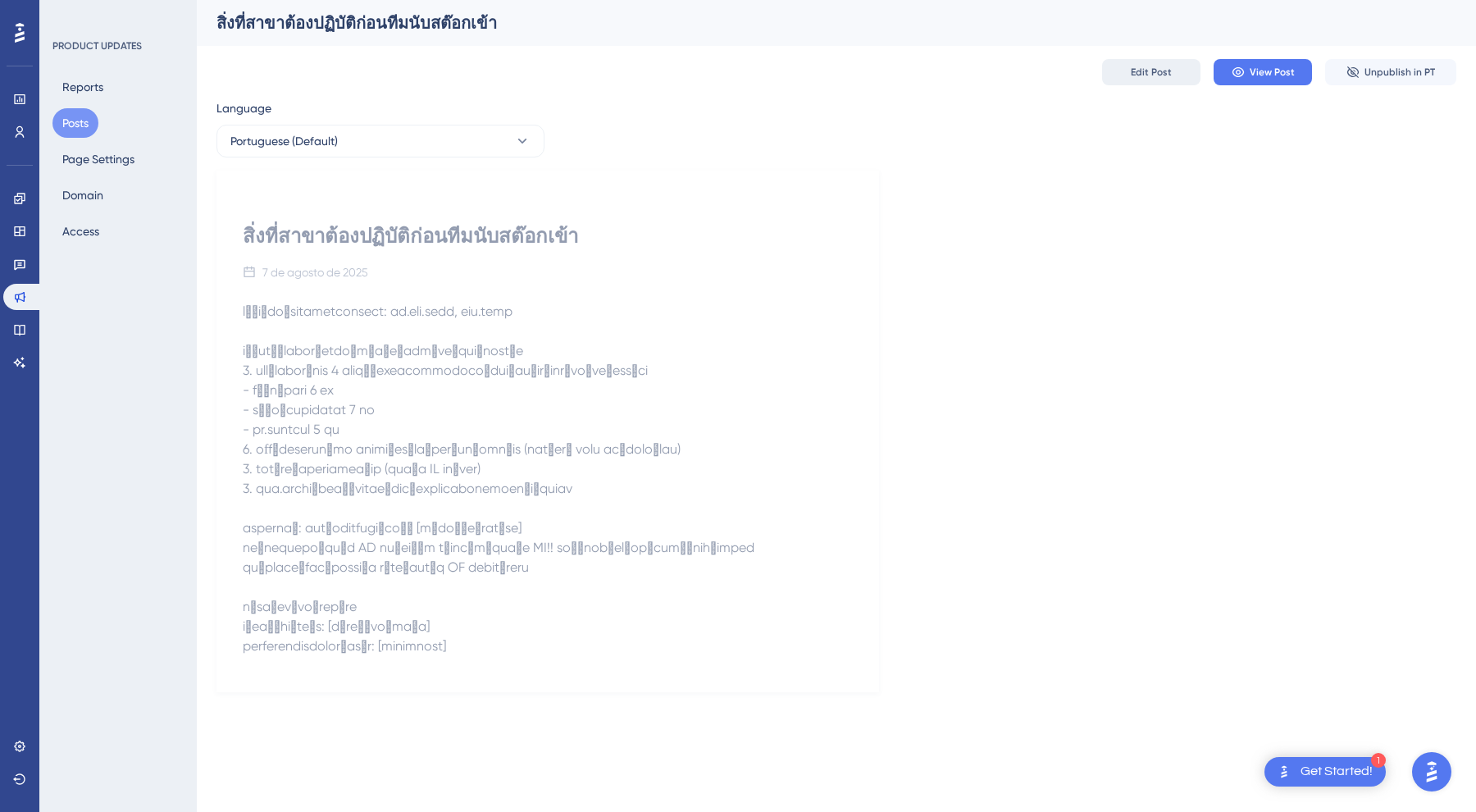
click at [1159, 71] on span "Edit Post" at bounding box center [1151, 72] width 41 height 13
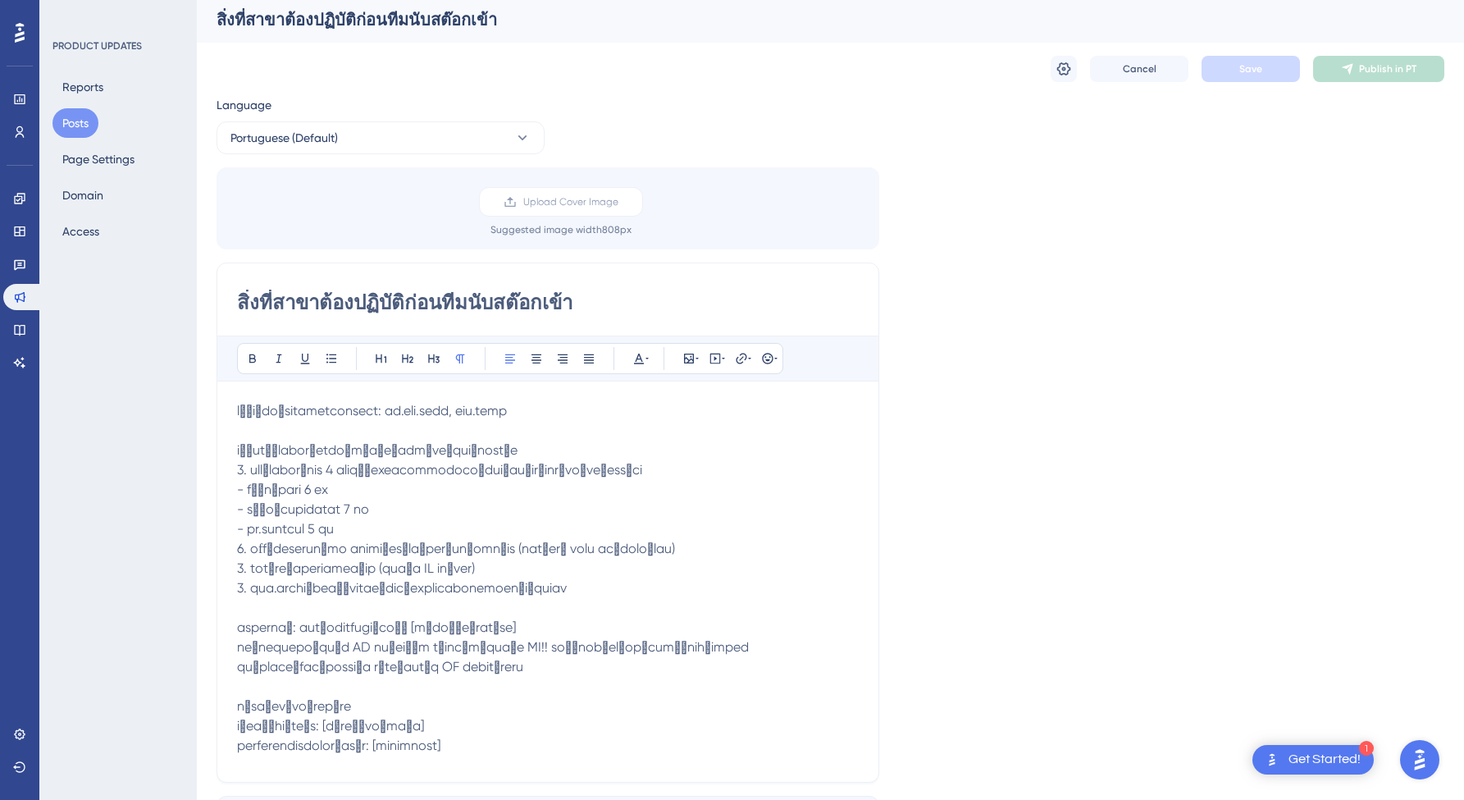
scroll to position [447, 0]
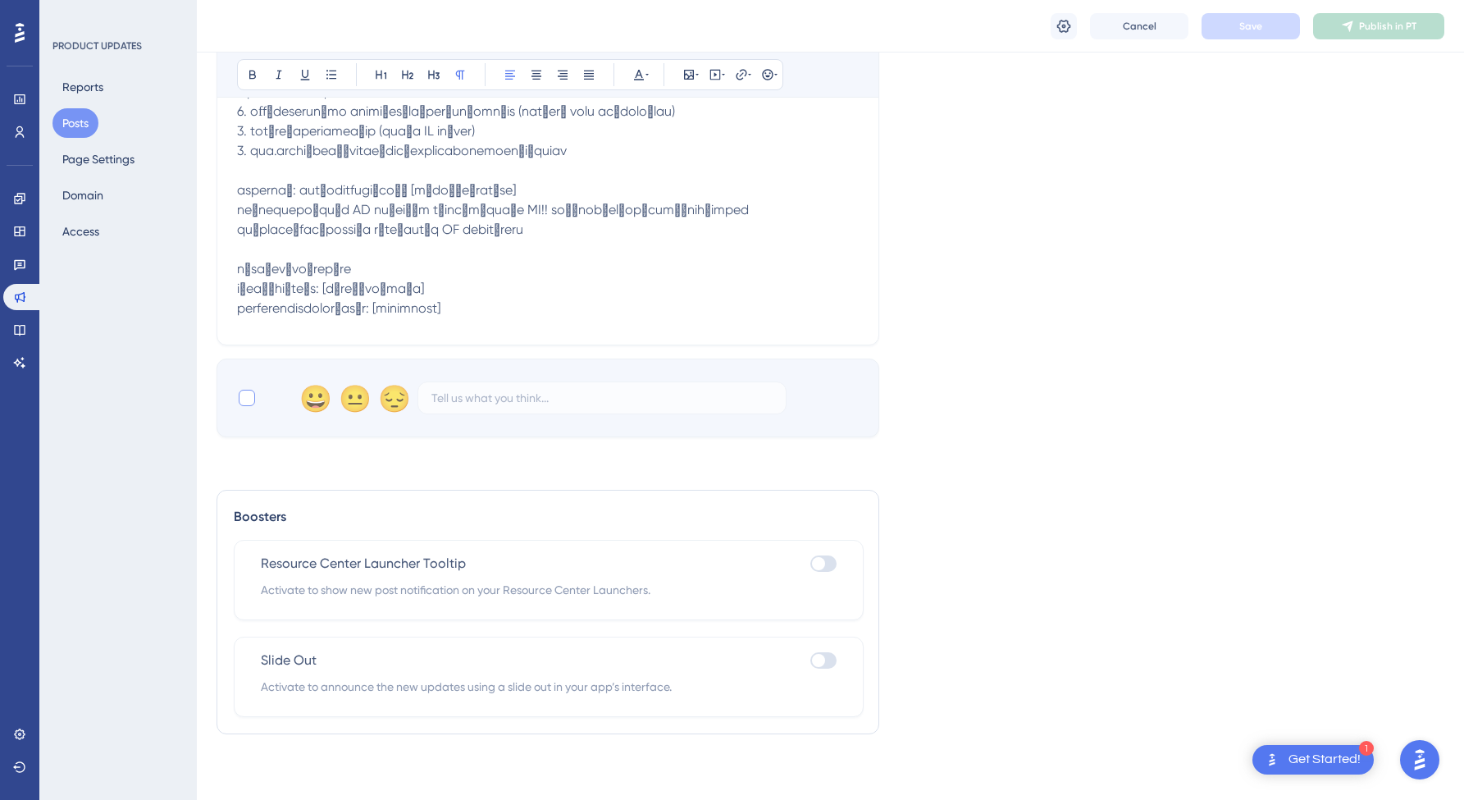
click at [251, 402] on div at bounding box center [247, 398] width 16 height 16
checkbox input "true"
click at [830, 563] on div at bounding box center [823, 563] width 26 height 16
click at [810, 563] on input "checkbox" at bounding box center [809, 563] width 1 height 1
checkbox input "true"
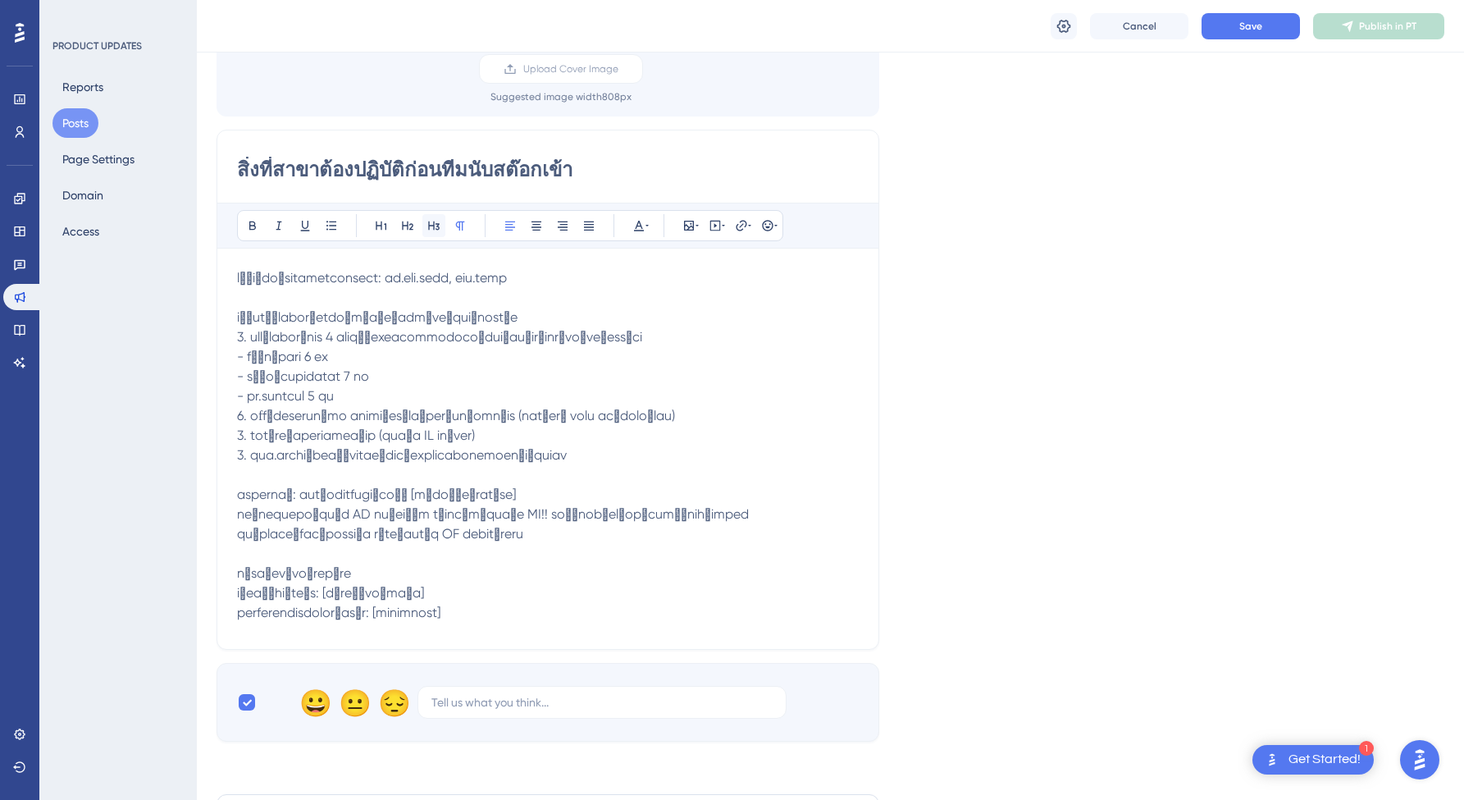
scroll to position [0, 0]
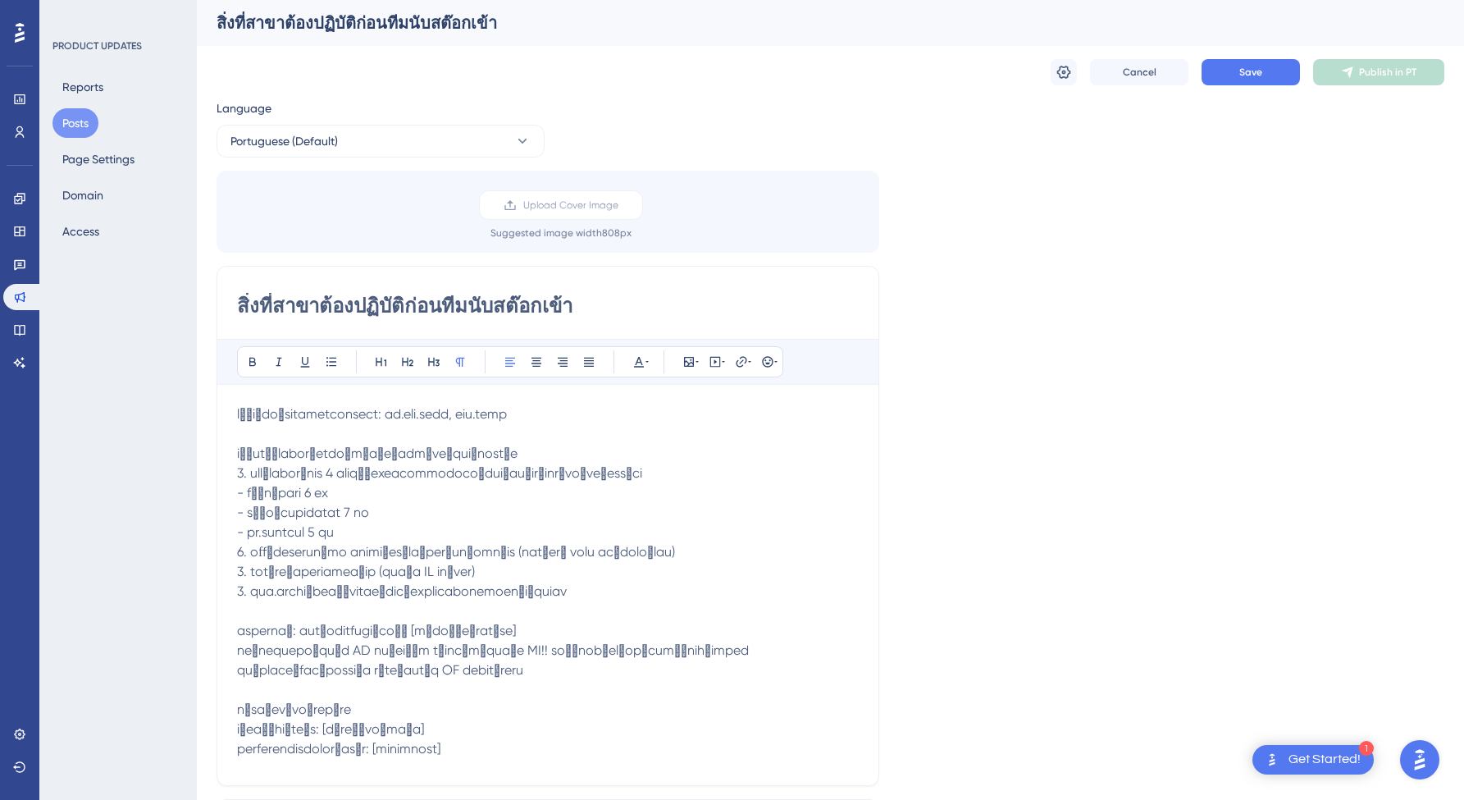
drag, startPoint x: 593, startPoint y: 293, endPoint x: 268, endPoint y: 284, distance: 324.8
click at [268, 284] on div "สิ่งที่สาขาต้องปฏิบัติก่อนทีมนับสต๊อกเข้า Bold Italic Underline Bullet Point He…" at bounding box center [547, 526] width 663 height 520
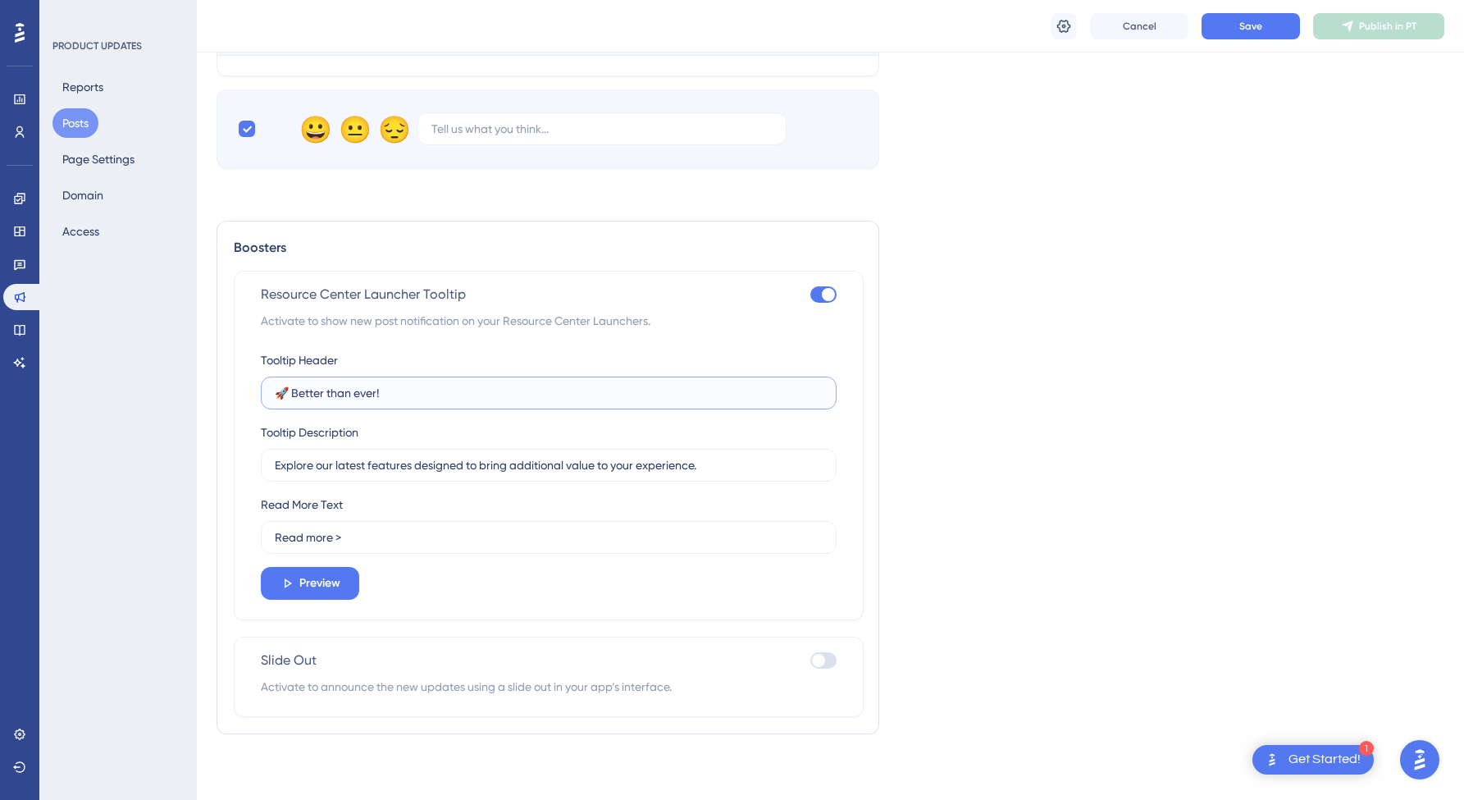
click at [330, 401] on input "🚀 Better than ever!" at bounding box center [549, 393] width 548 height 18
click at [417, 408] on label "🚀 Better than ever!" at bounding box center [549, 392] width 576 height 33
click at [417, 402] on input "🚀 Better than ever!" at bounding box center [549, 393] width 548 height 18
click at [372, 461] on input "Explore our latest features designed to bring additional value to your experien…" at bounding box center [549, 465] width 548 height 18
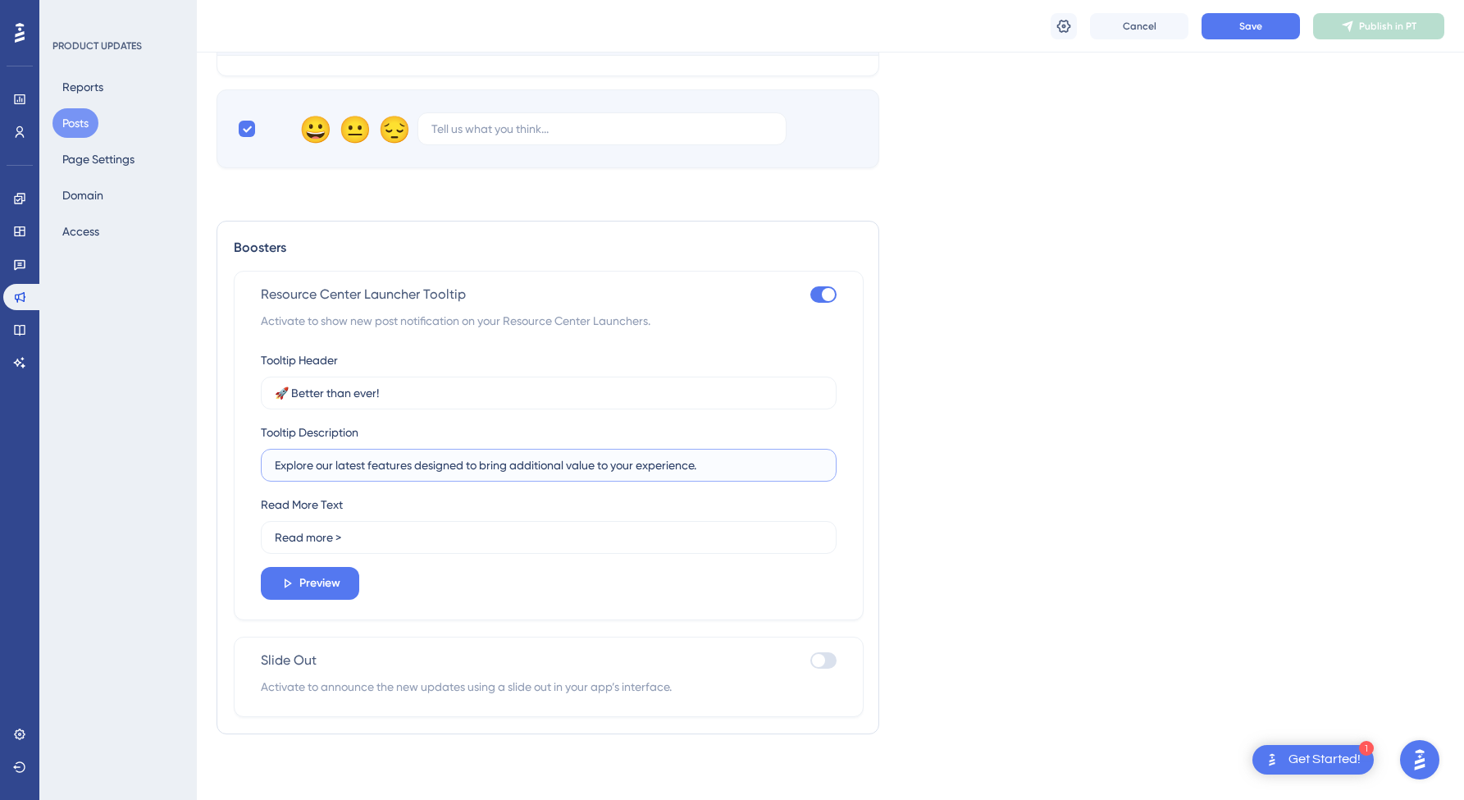
click at [372, 461] on input "Explore our latest features designed to bring additional value to your experien…" at bounding box center [549, 465] width 548 height 18
paste input "สิ่งที่สาขาต้องปฏิบัติก่อนทีมนับสต๊อกเข้า"
type input "สิ่งที่สาขาต้องปฏิบัติก่อนทีมนับสต๊อกเข้า"
click at [411, 394] on input "🚀 Better than ever!" at bounding box center [549, 393] width 548 height 18
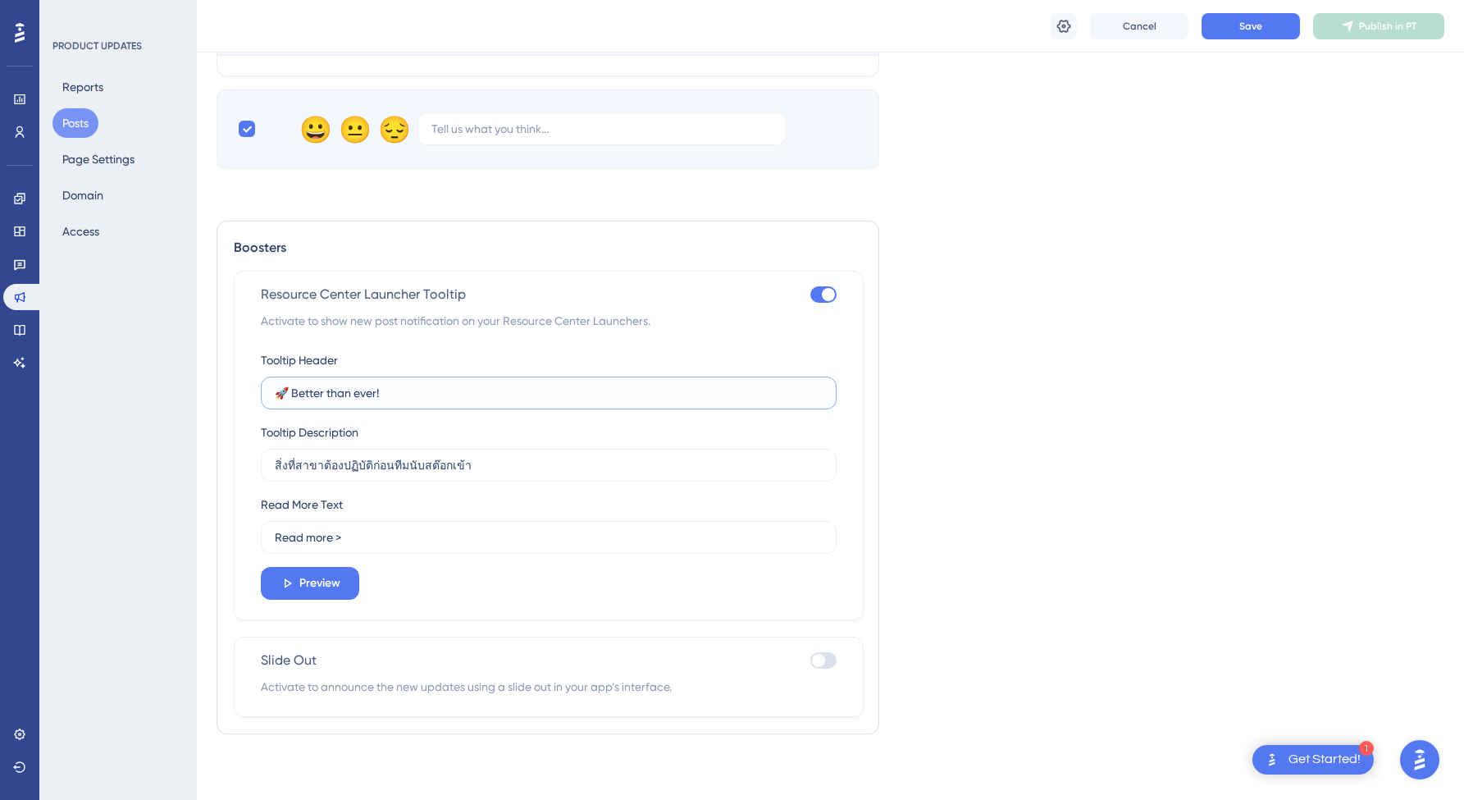
click at [411, 394] on input "🚀 Better than ever!" at bounding box center [549, 393] width 548 height 18
paste input "สิ่งที่สาขาต้องปฏิบัติก่อนทีมนับสต๊อกเข้า"
type input "สิ่งที่สาขาต้องปฏิบัติก่อนทีมนับสต๊อกเข้า"
drag, startPoint x: 513, startPoint y: 571, endPoint x: 415, endPoint y: 560, distance: 98.2
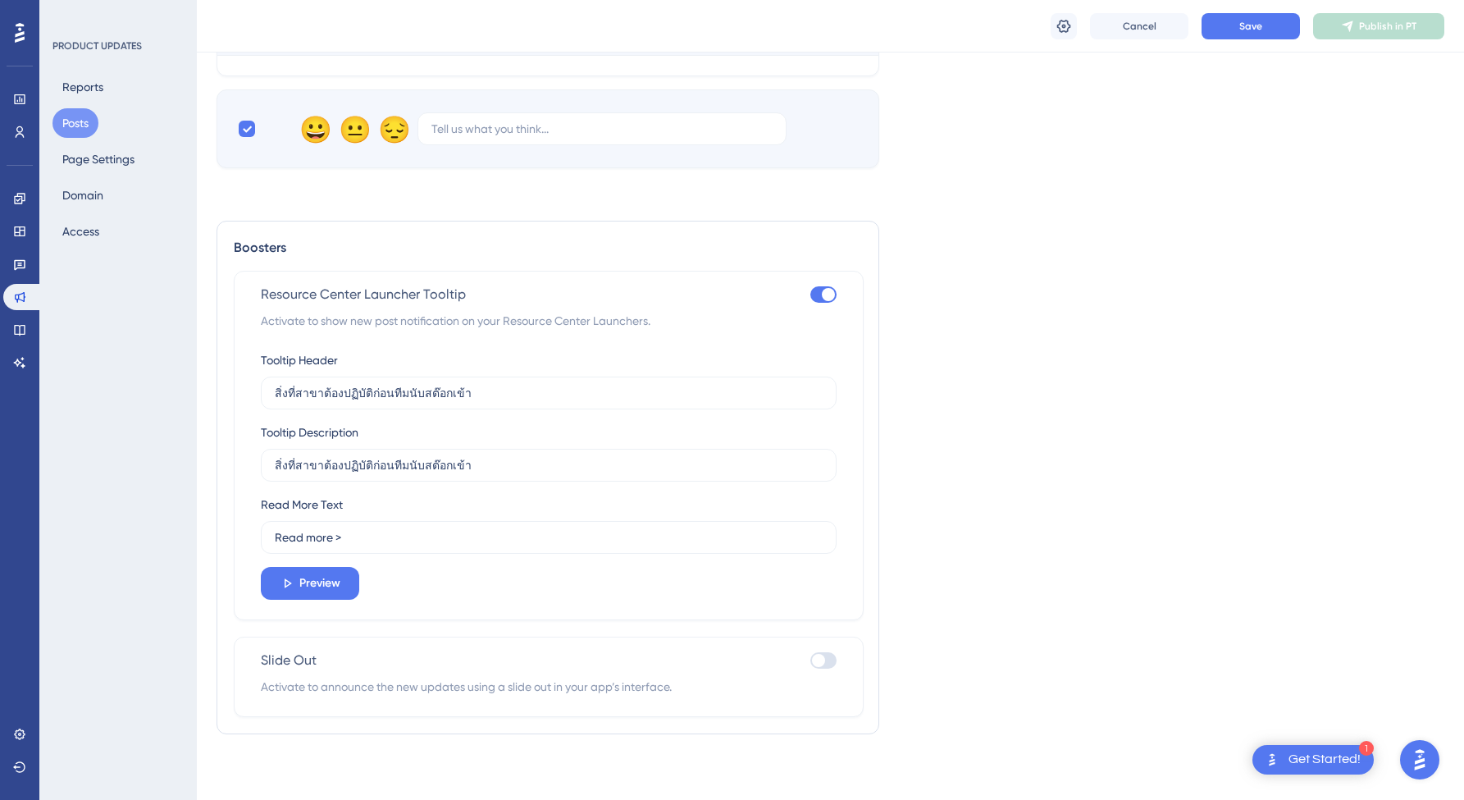
click at [513, 572] on div "Tooltip Header สิ่งที่สาขาต้องปฏิบัติก่อนทีมนับสต๊อกเข้า Tooltip Description สิ…" at bounding box center [549, 474] width 576 height 249
click at [293, 578] on icon at bounding box center [287, 583] width 15 height 15
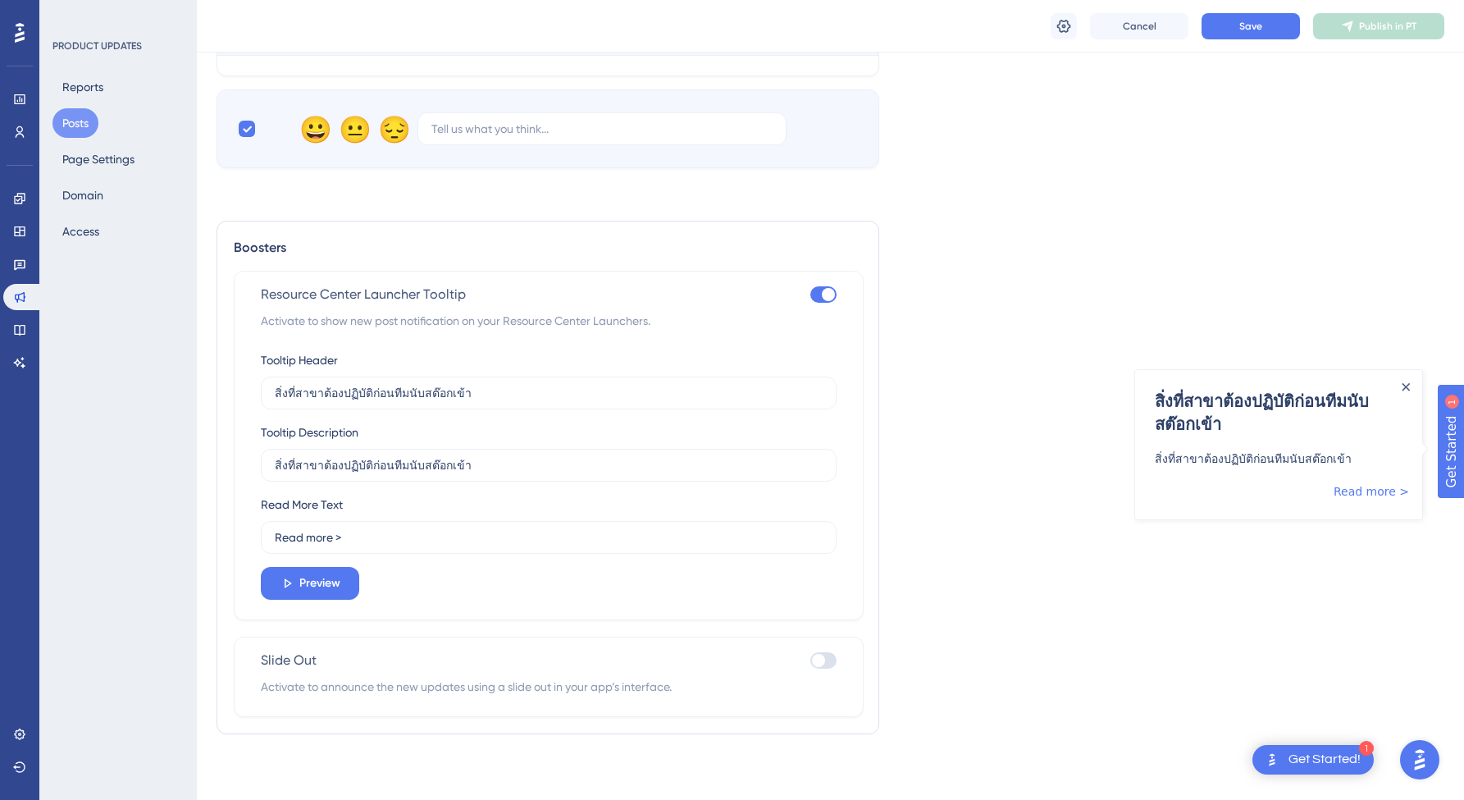
click at [825, 665] on div at bounding box center [823, 660] width 26 height 16
click at [810, 661] on input "checkbox" at bounding box center [809, 660] width 1 height 1
checkbox input "true"
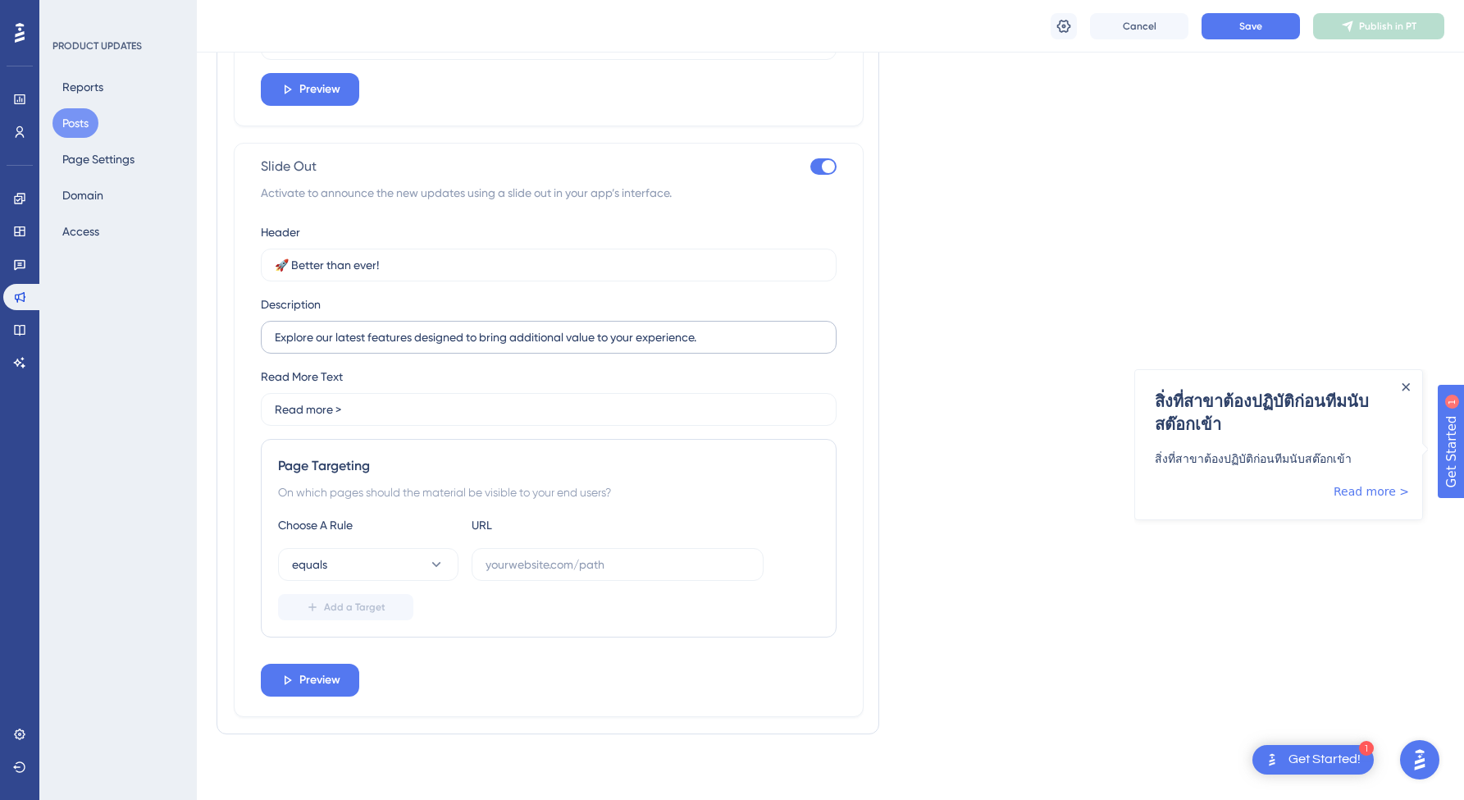
scroll to position [654, 0]
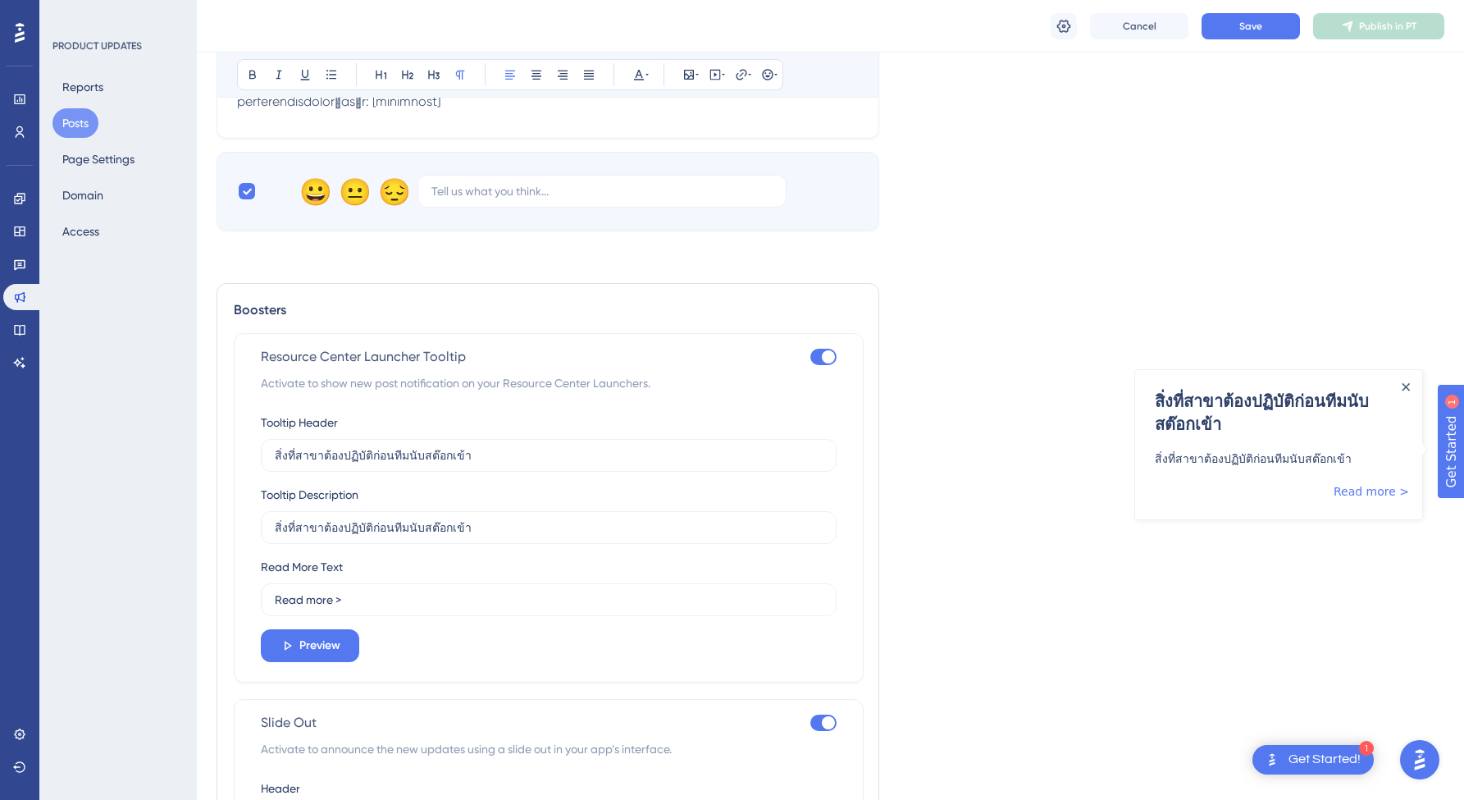
click at [822, 359] on div at bounding box center [828, 356] width 13 height 13
click at [810, 358] on input "checkbox" at bounding box center [809, 357] width 1 height 1
checkbox input "false"
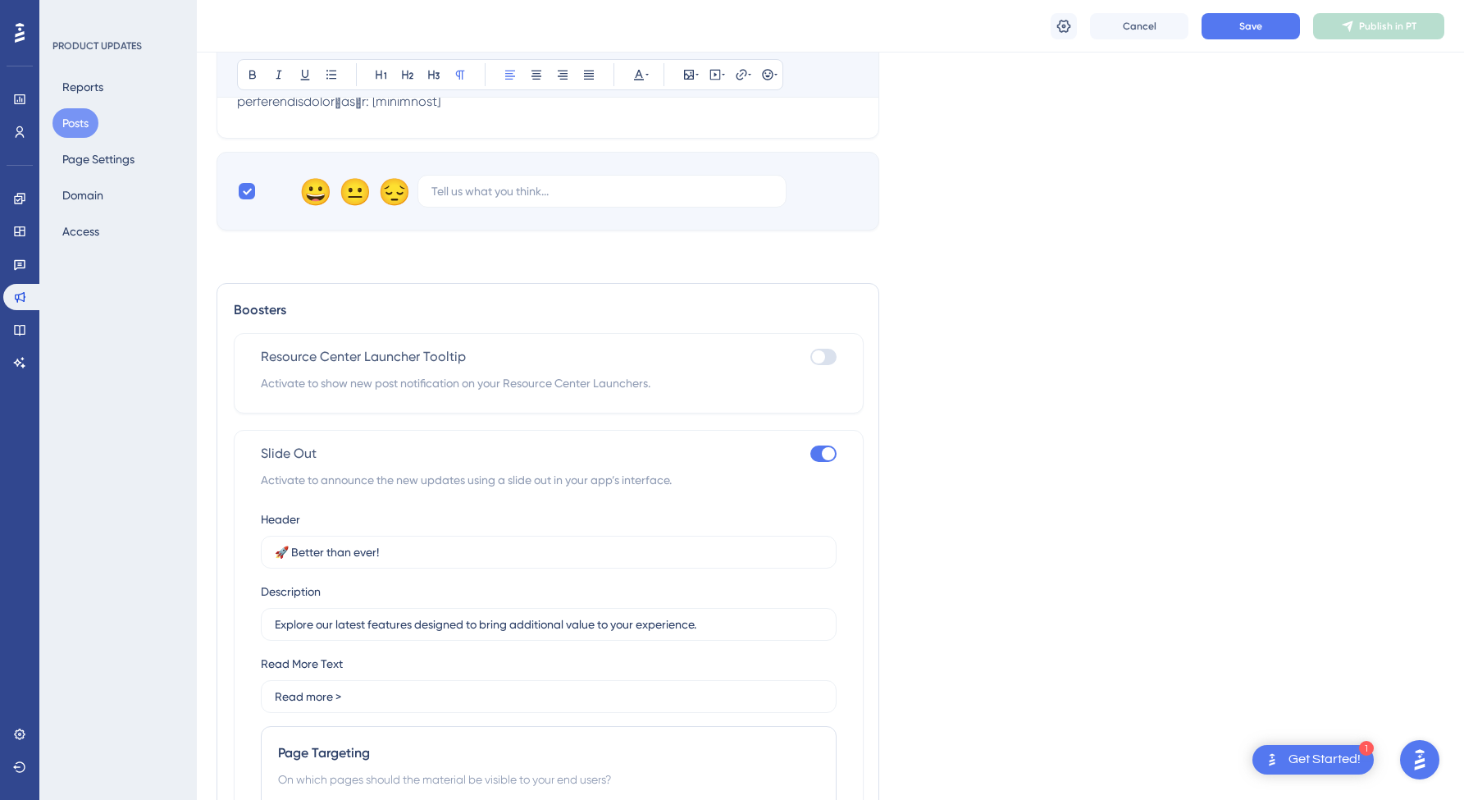
scroll to position [941, 0]
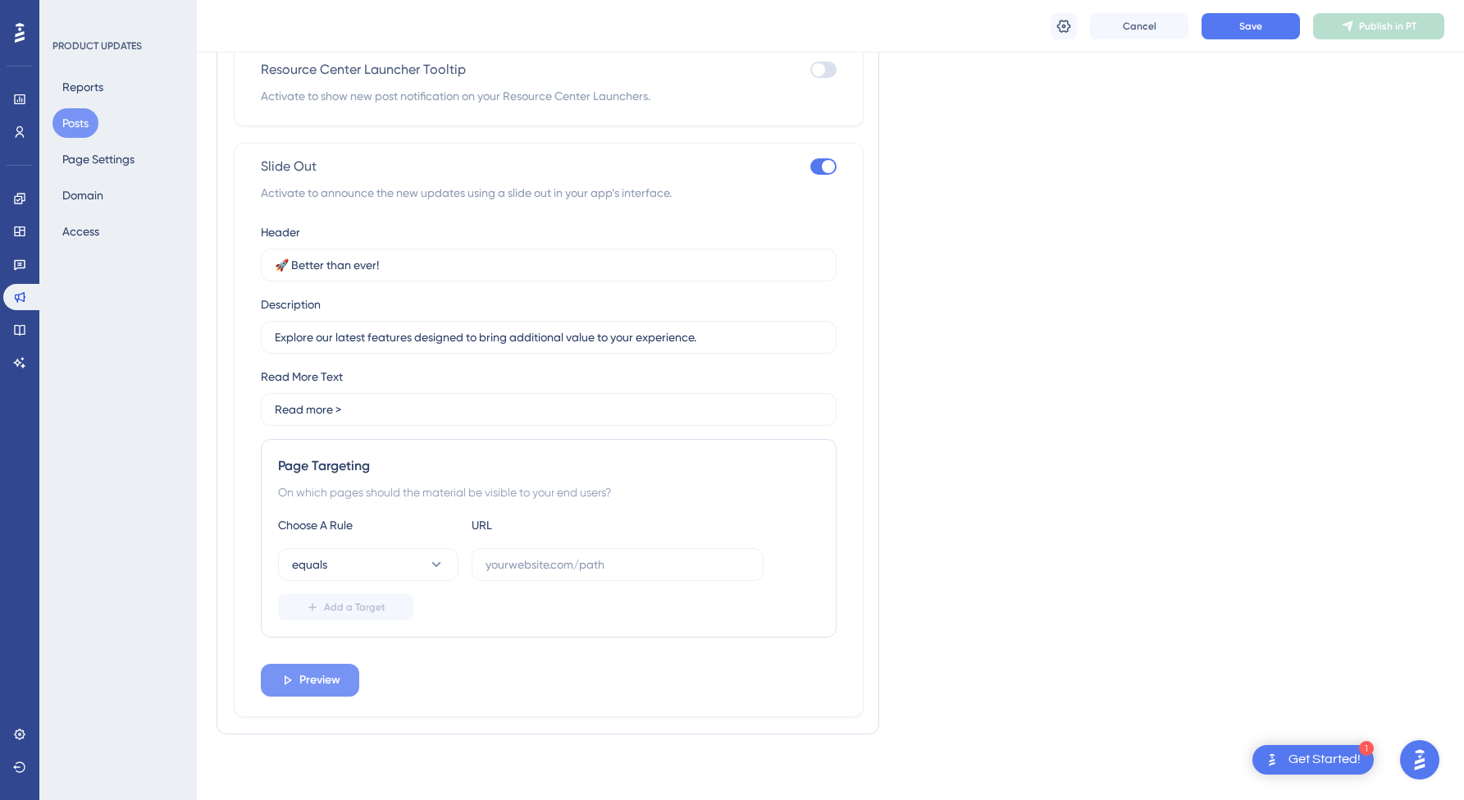
click at [311, 688] on span "Preview" at bounding box center [319, 680] width 41 height 20
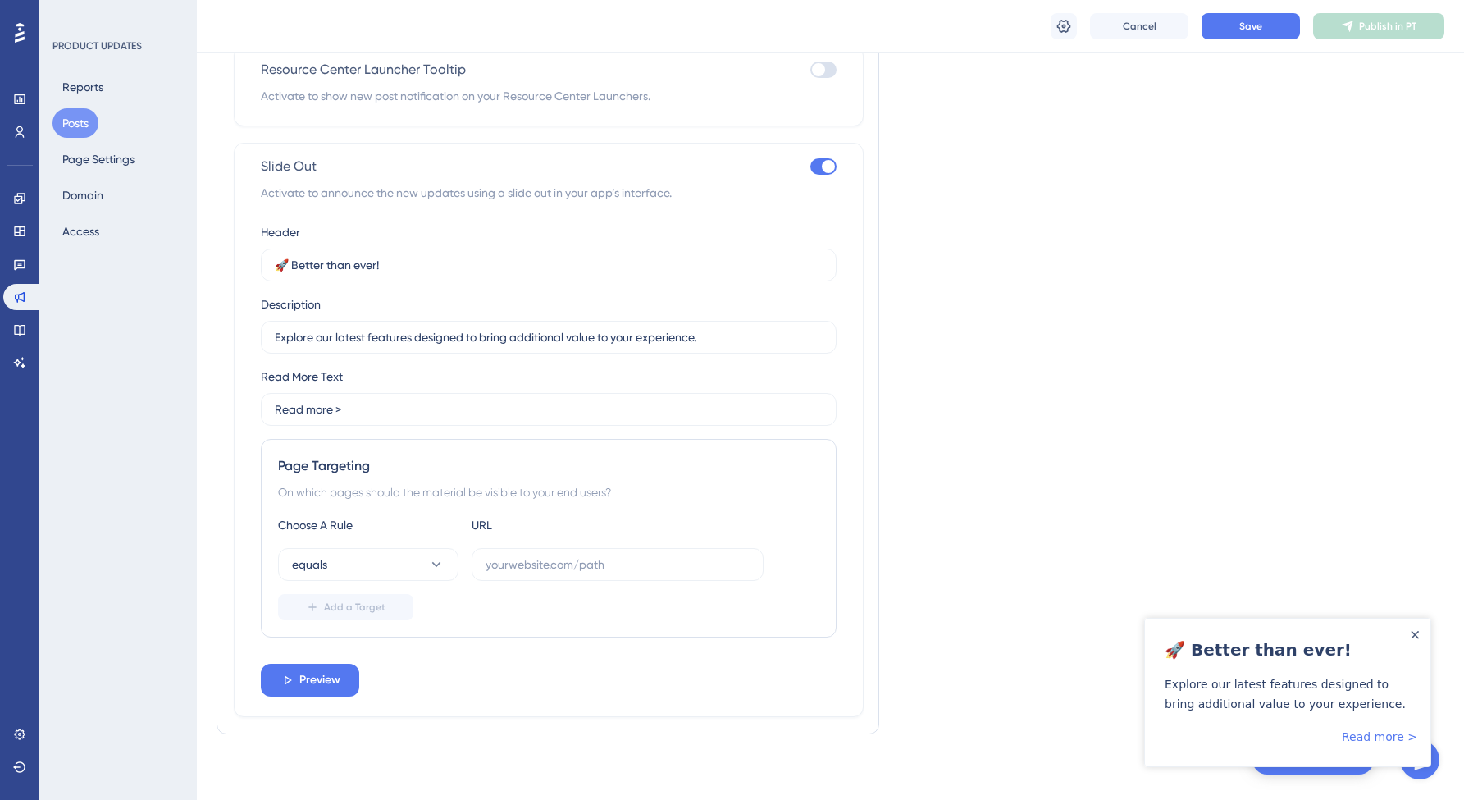
click at [1418, 629] on div "Close Announcement" at bounding box center [1414, 634] width 8 height 16
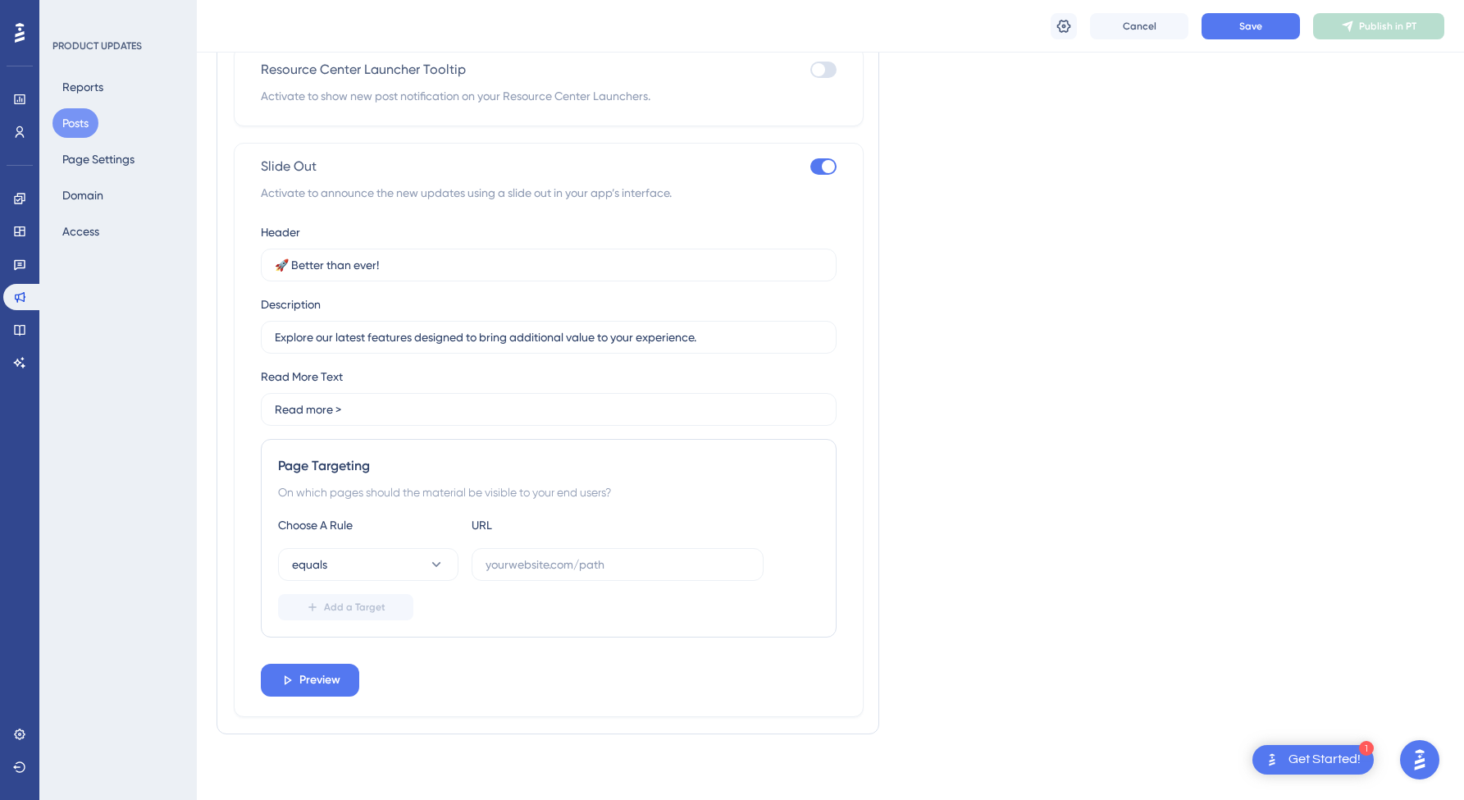
scroll to position [394, 0]
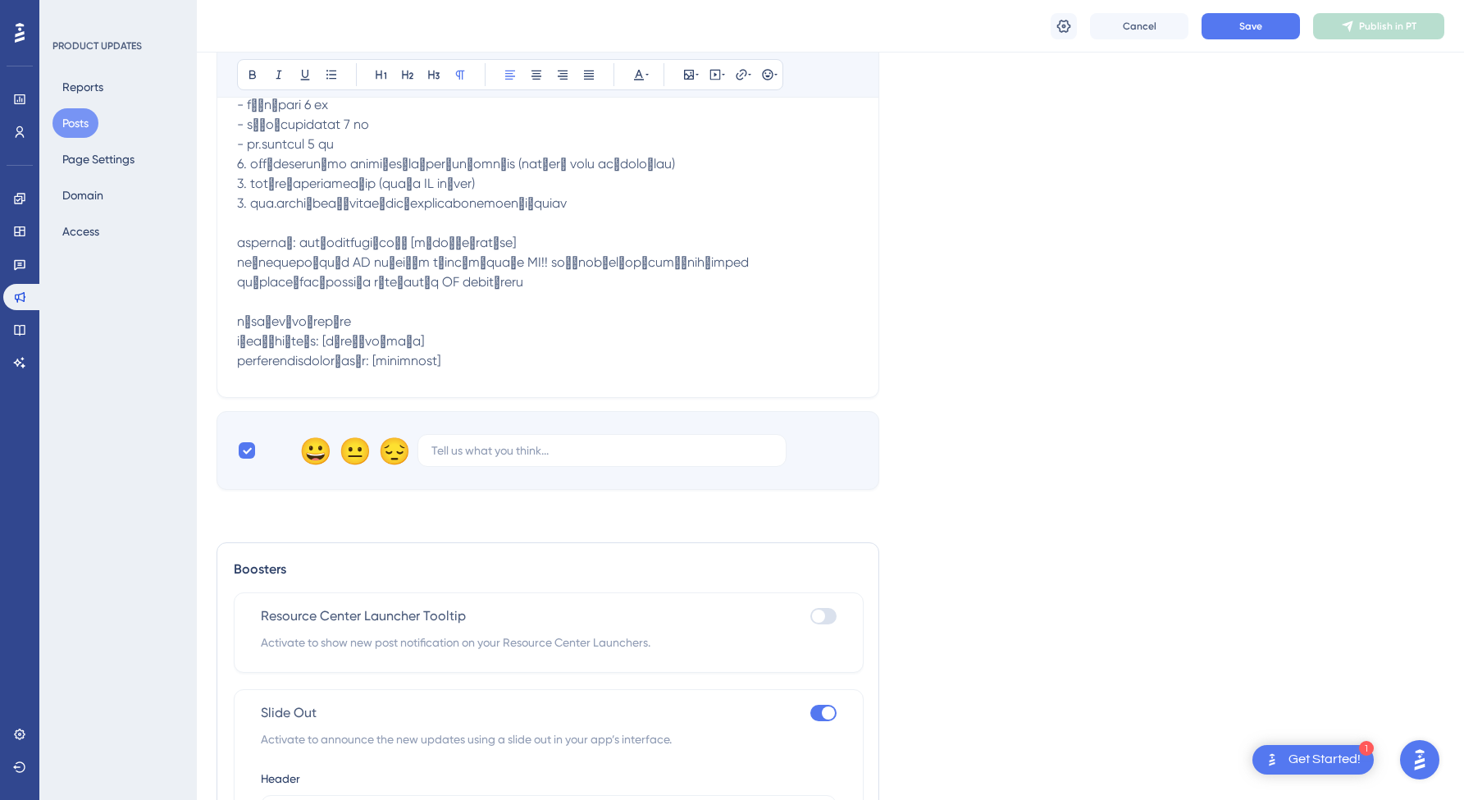
click at [822, 715] on div at bounding box center [828, 712] width 13 height 13
click at [810, 713] on input "checkbox" at bounding box center [809, 713] width 1 height 1
checkbox input "false"
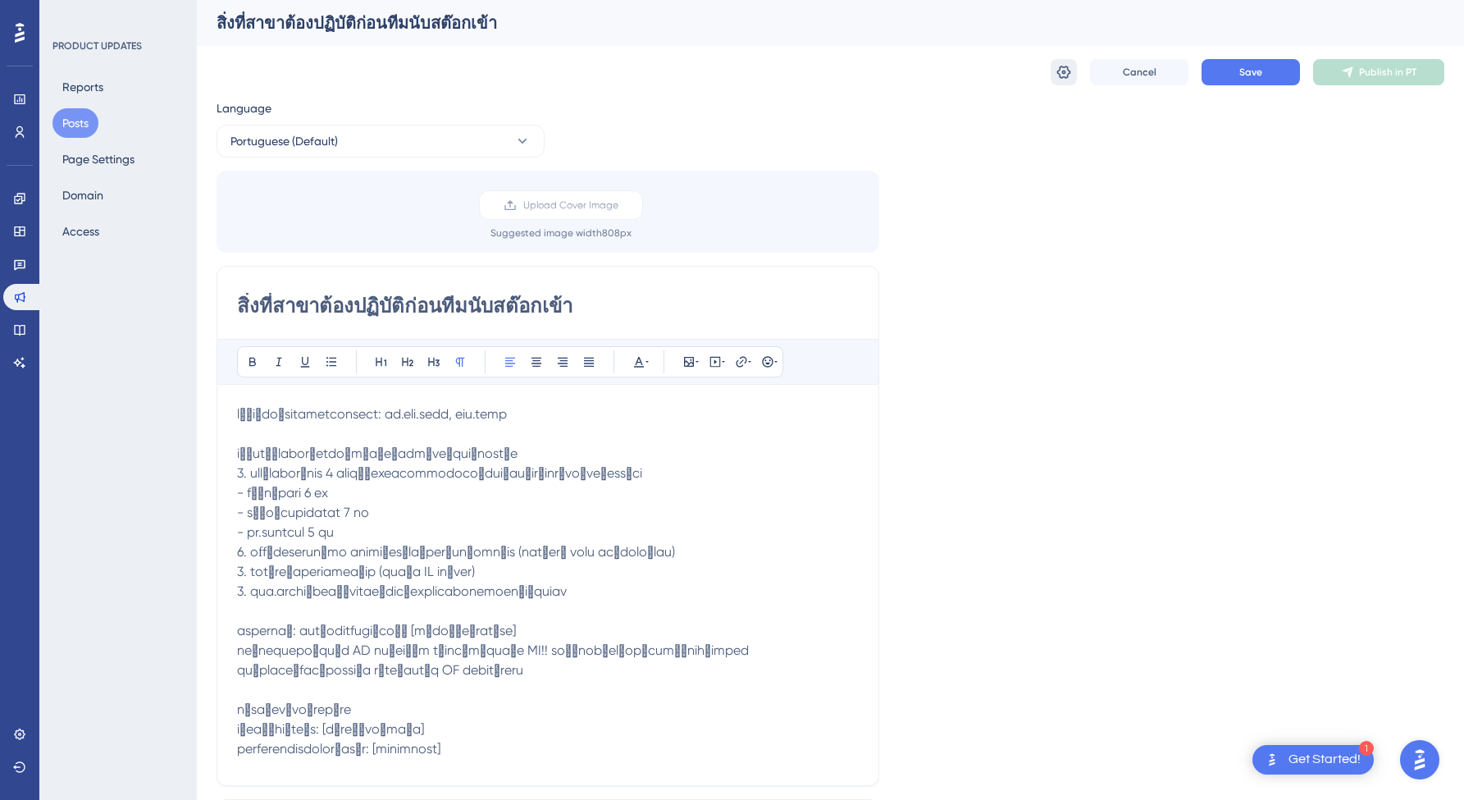
click at [1064, 76] on icon at bounding box center [1064, 72] width 14 height 13
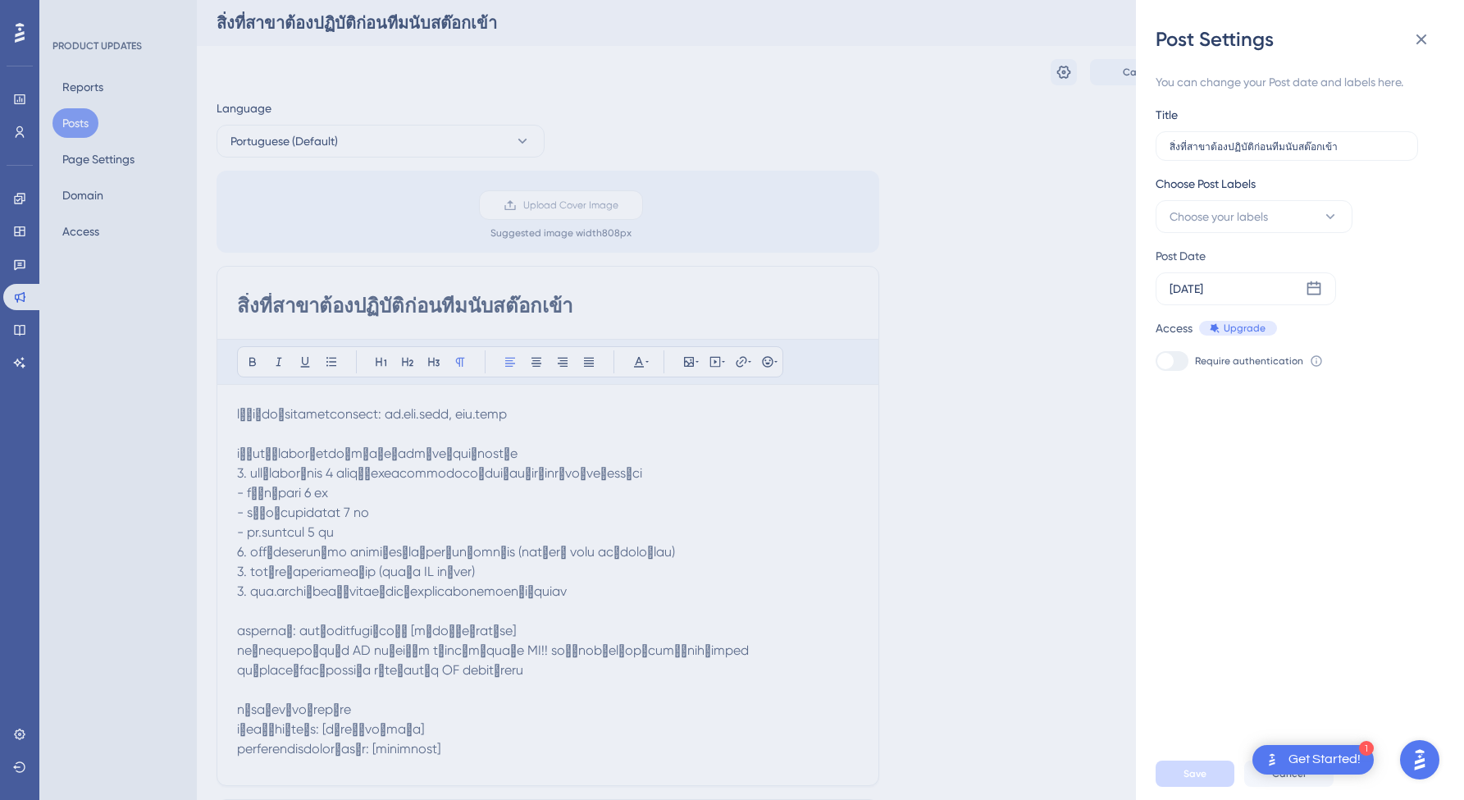
click at [1170, 367] on div at bounding box center [1165, 361] width 16 height 16
click at [1245, 203] on button "Choose your labels" at bounding box center [1253, 216] width 197 height 33
click at [1414, 41] on icon at bounding box center [1421, 40] width 20 height 20
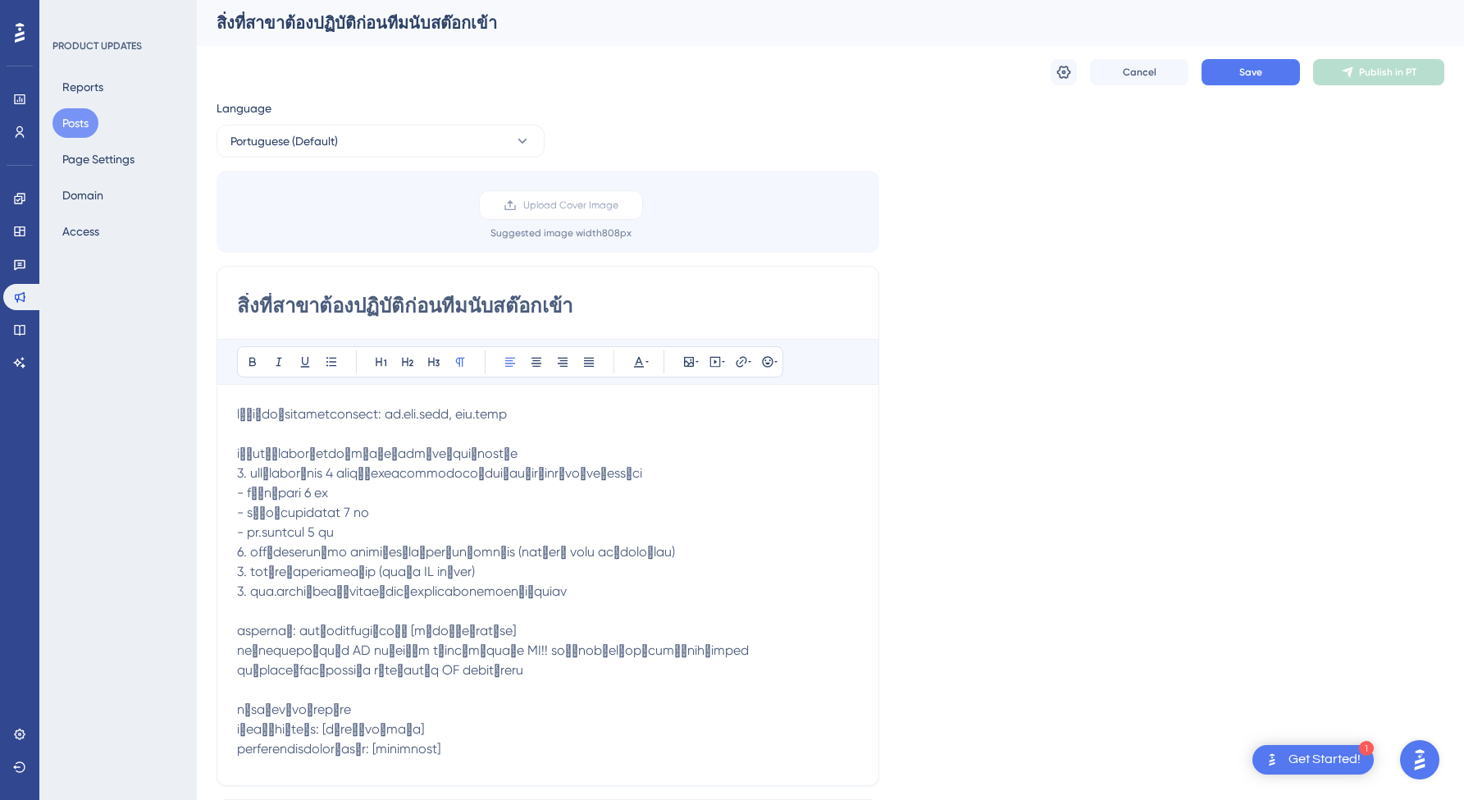
click at [1157, 137] on div "Language Portuguese (Default) Upload Cover Image Suggested image width 808 px ส…" at bounding box center [830, 487] width 1228 height 779
click at [86, 171] on button "Page Settings" at bounding box center [98, 159] width 92 height 30
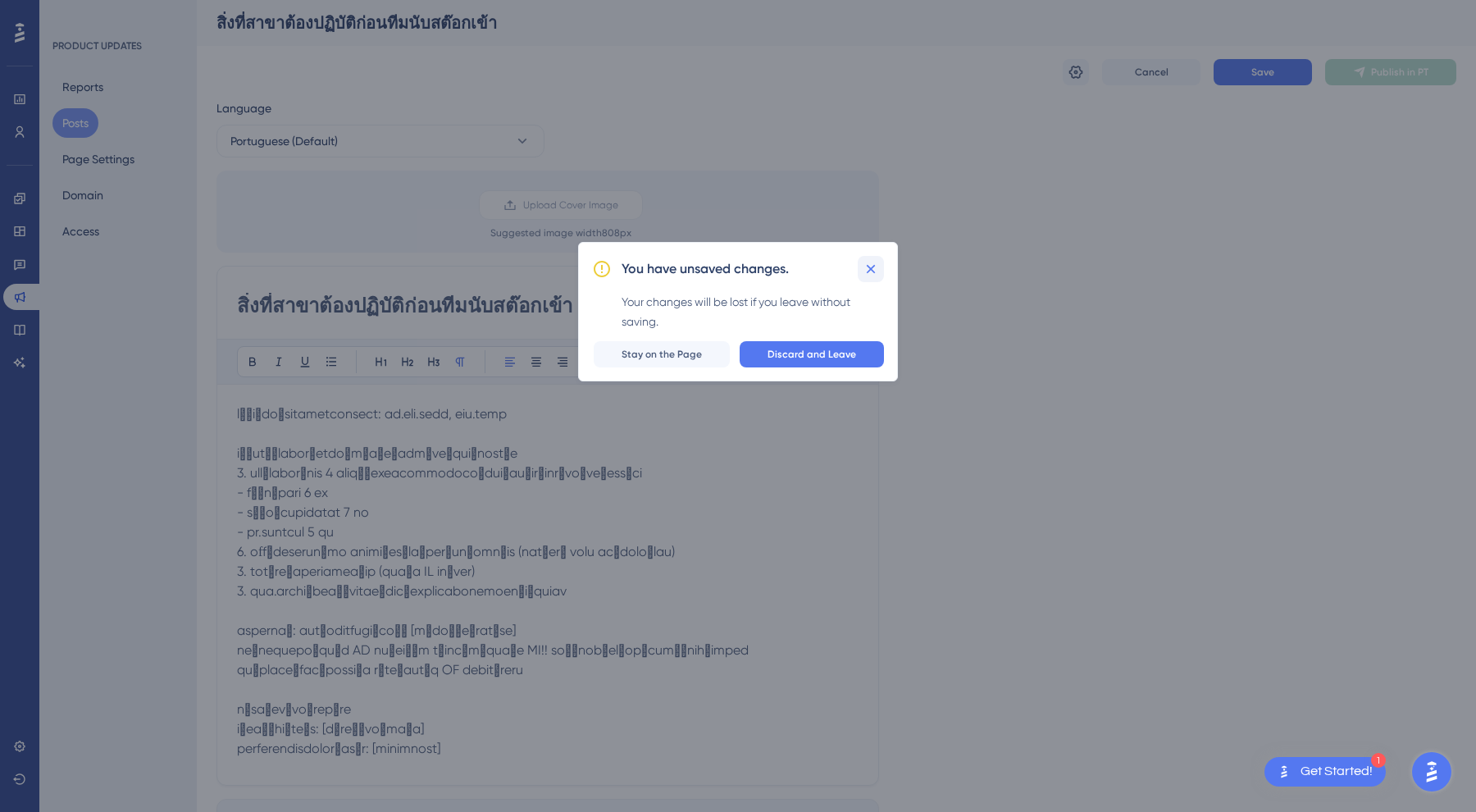
click at [874, 276] on icon at bounding box center [871, 269] width 16 height 16
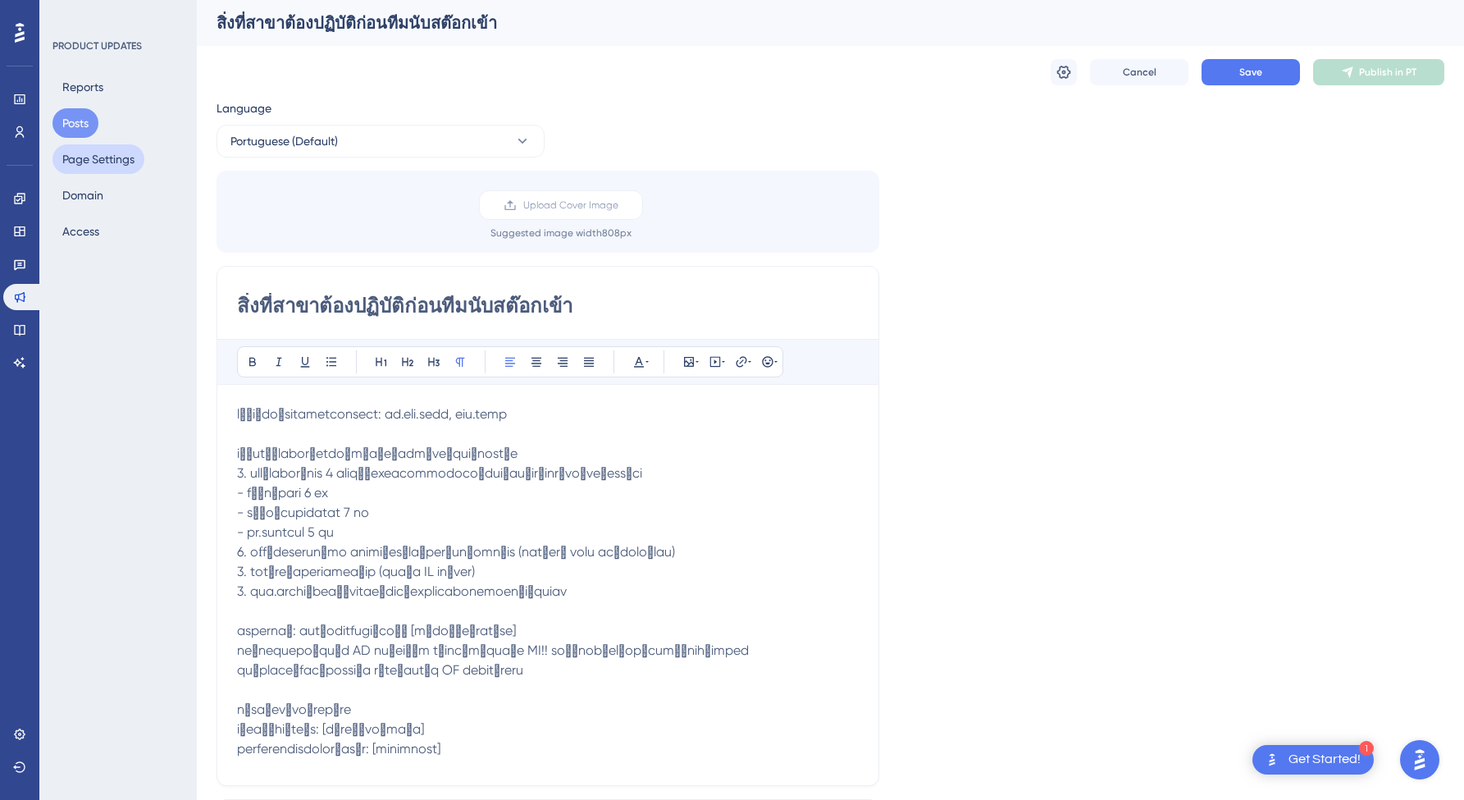
click at [101, 154] on button "Page Settings" at bounding box center [98, 159] width 92 height 30
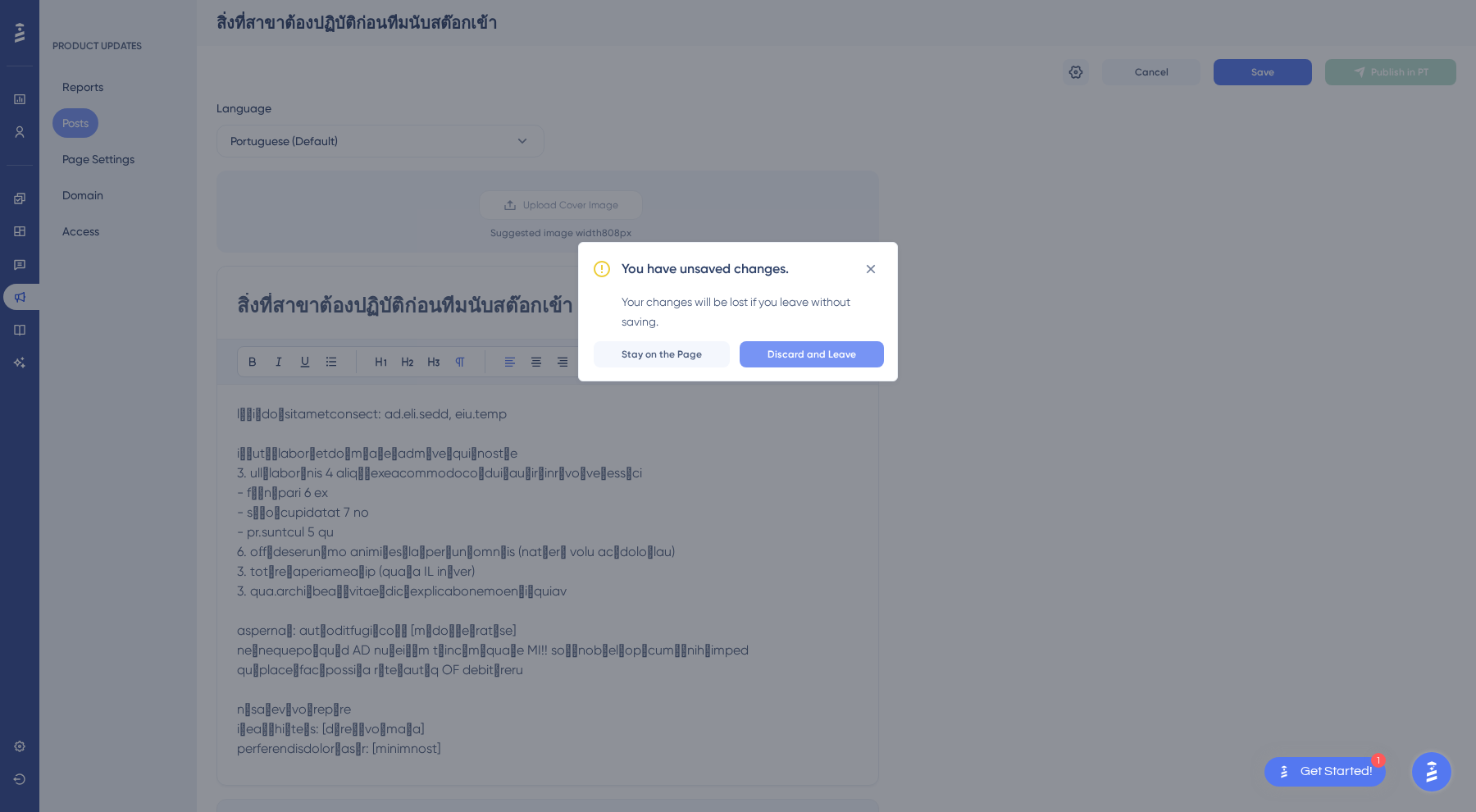
click at [813, 367] on button "Discard and Leave" at bounding box center [812, 354] width 144 height 26
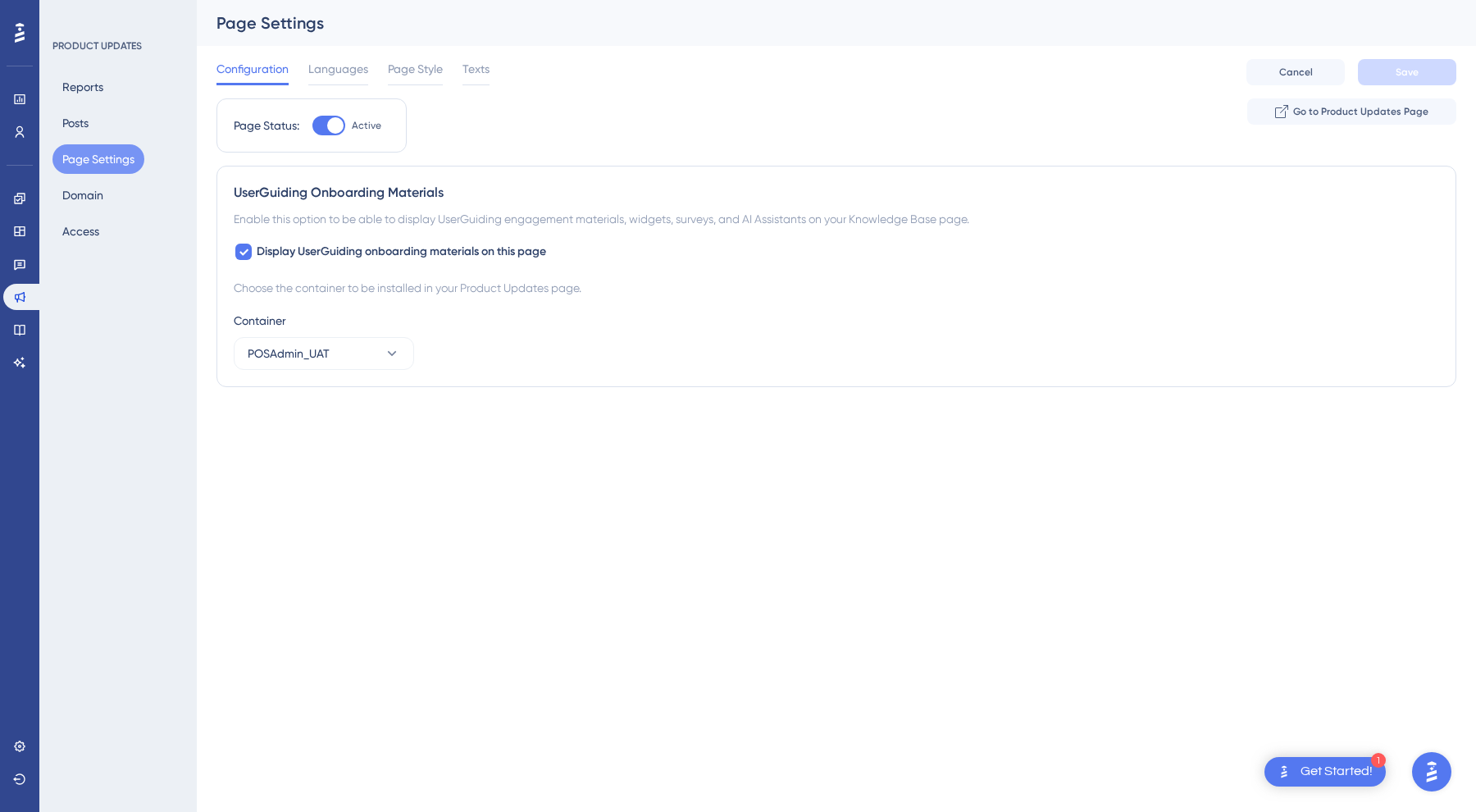
click at [112, 188] on div "Reports Posts Page Settings Domain Access" at bounding box center [118, 159] width 133 height 174
click at [81, 217] on button "Access" at bounding box center [80, 231] width 57 height 30
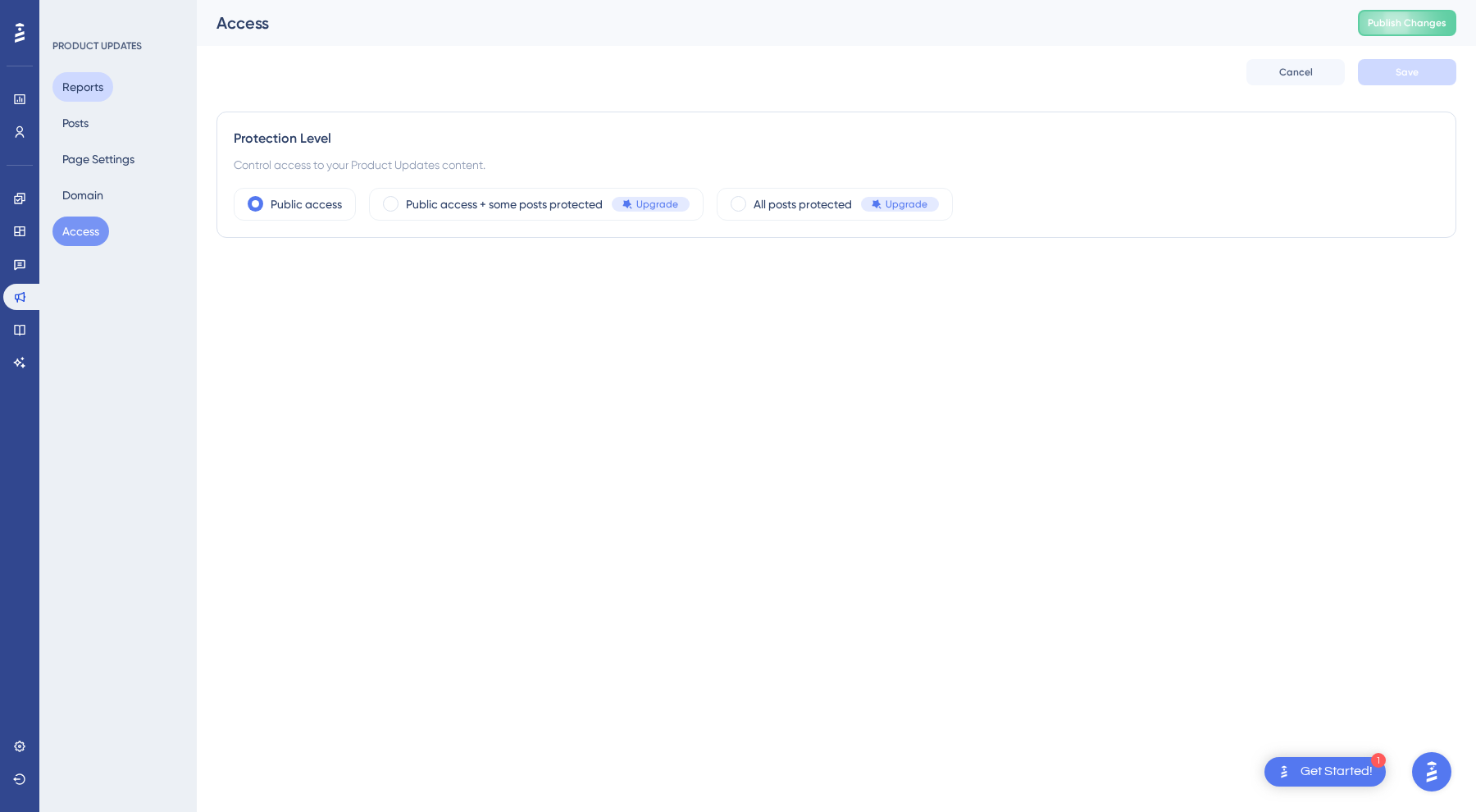
click at [77, 75] on button "Reports" at bounding box center [82, 87] width 61 height 30
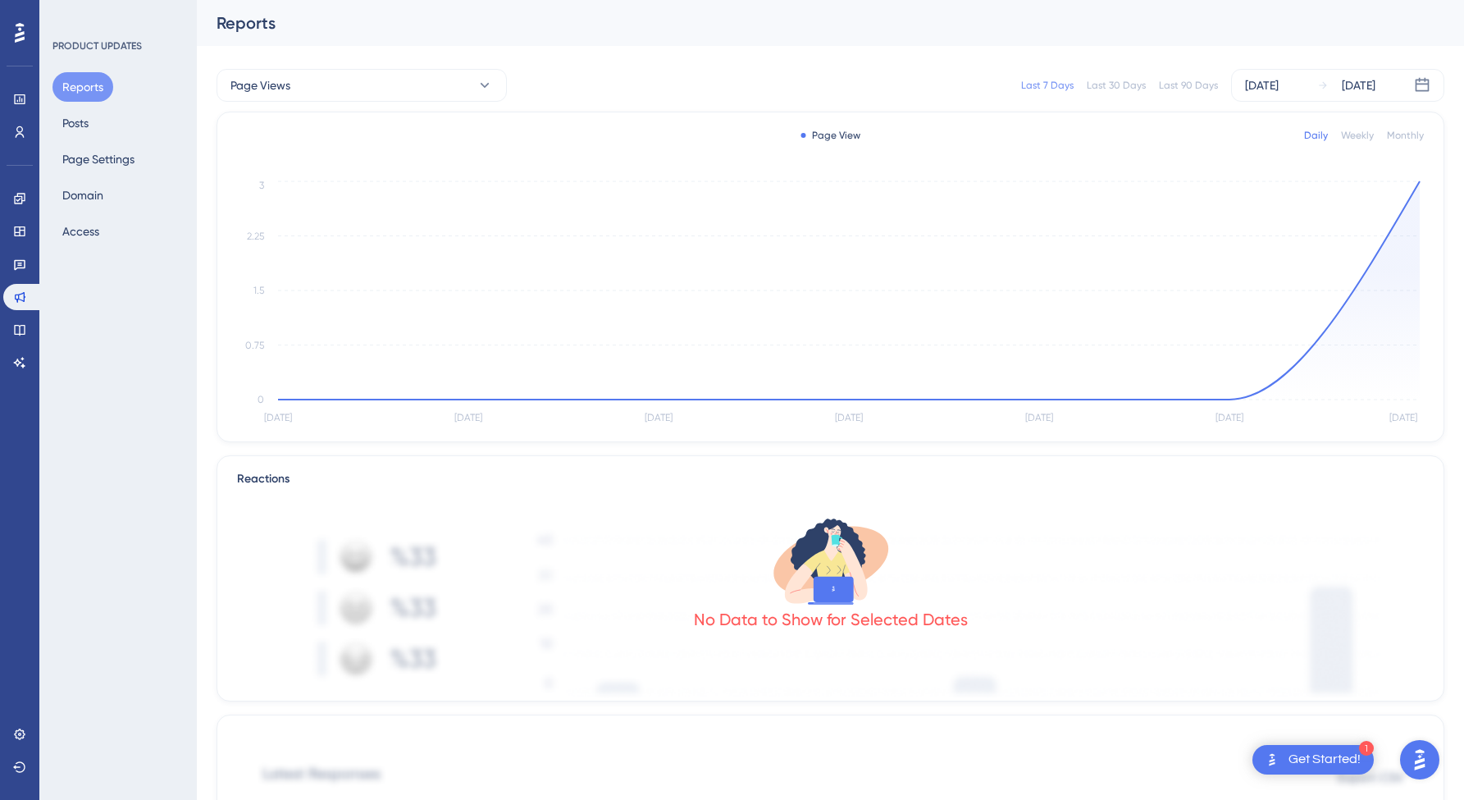
click at [1309, 753] on div "Get Started!" at bounding box center [1324, 759] width 72 height 18
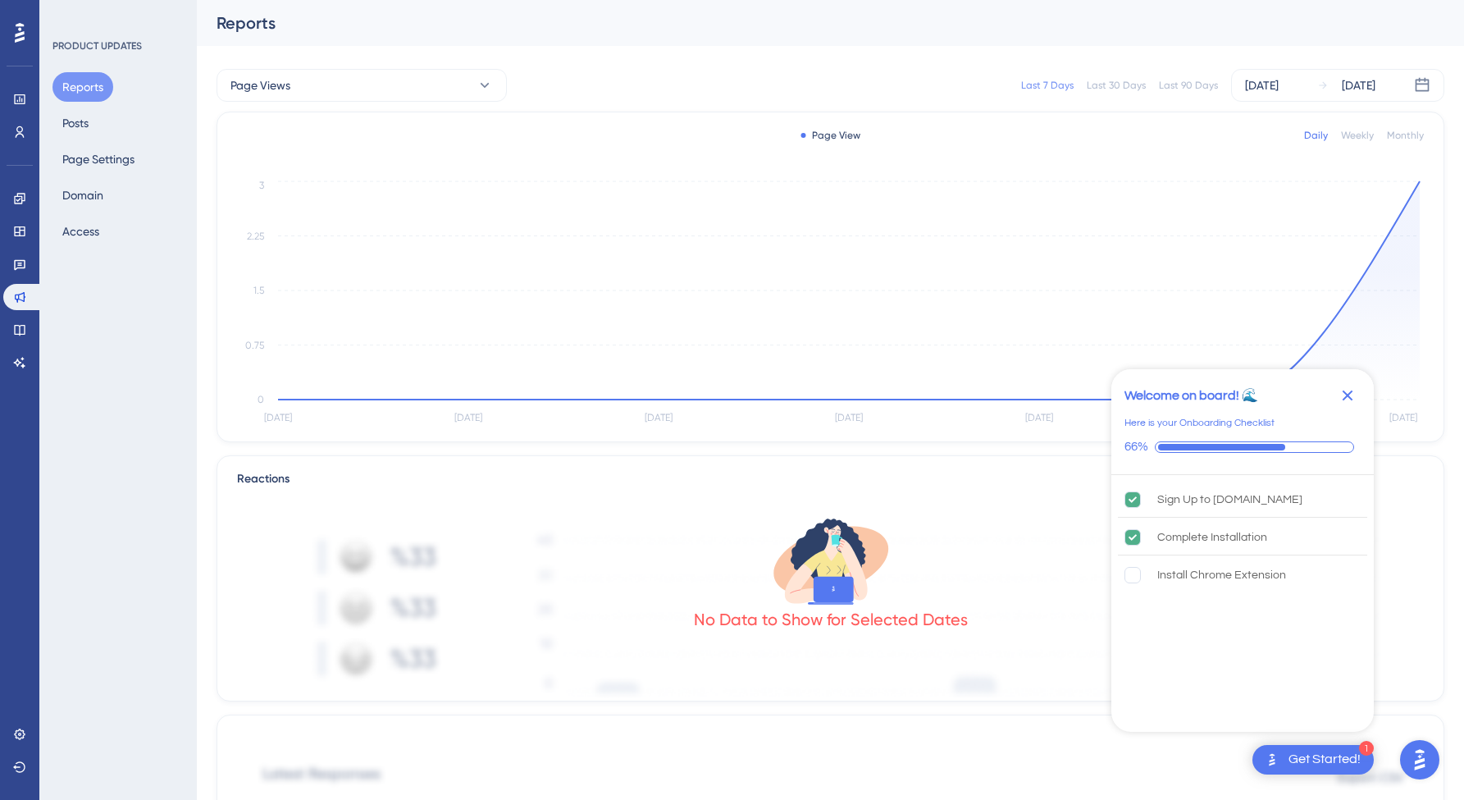
click at [1305, 754] on div "Get Started!" at bounding box center [1324, 759] width 72 height 18
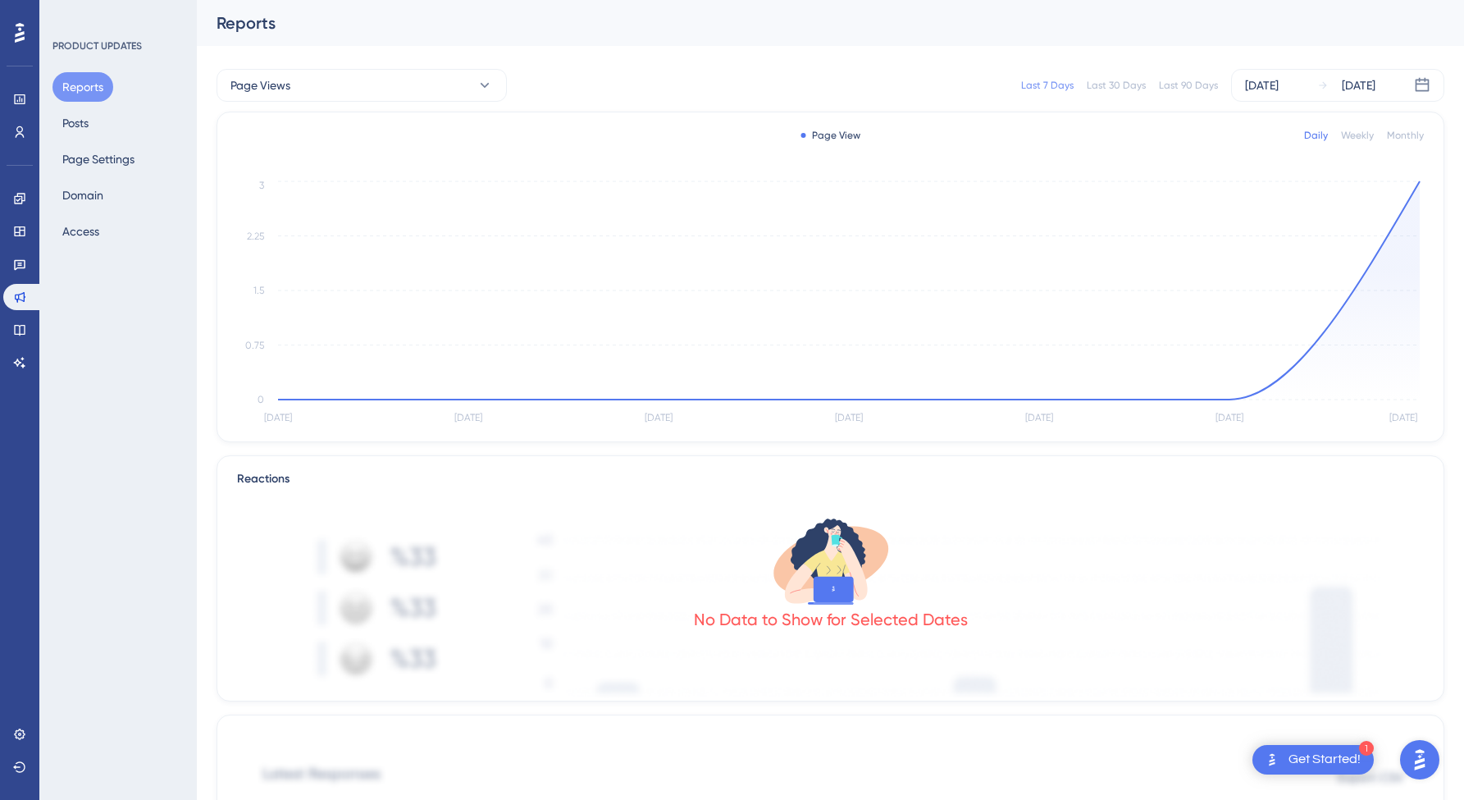
click at [1305, 754] on div "Get Started!" at bounding box center [1324, 759] width 72 height 18
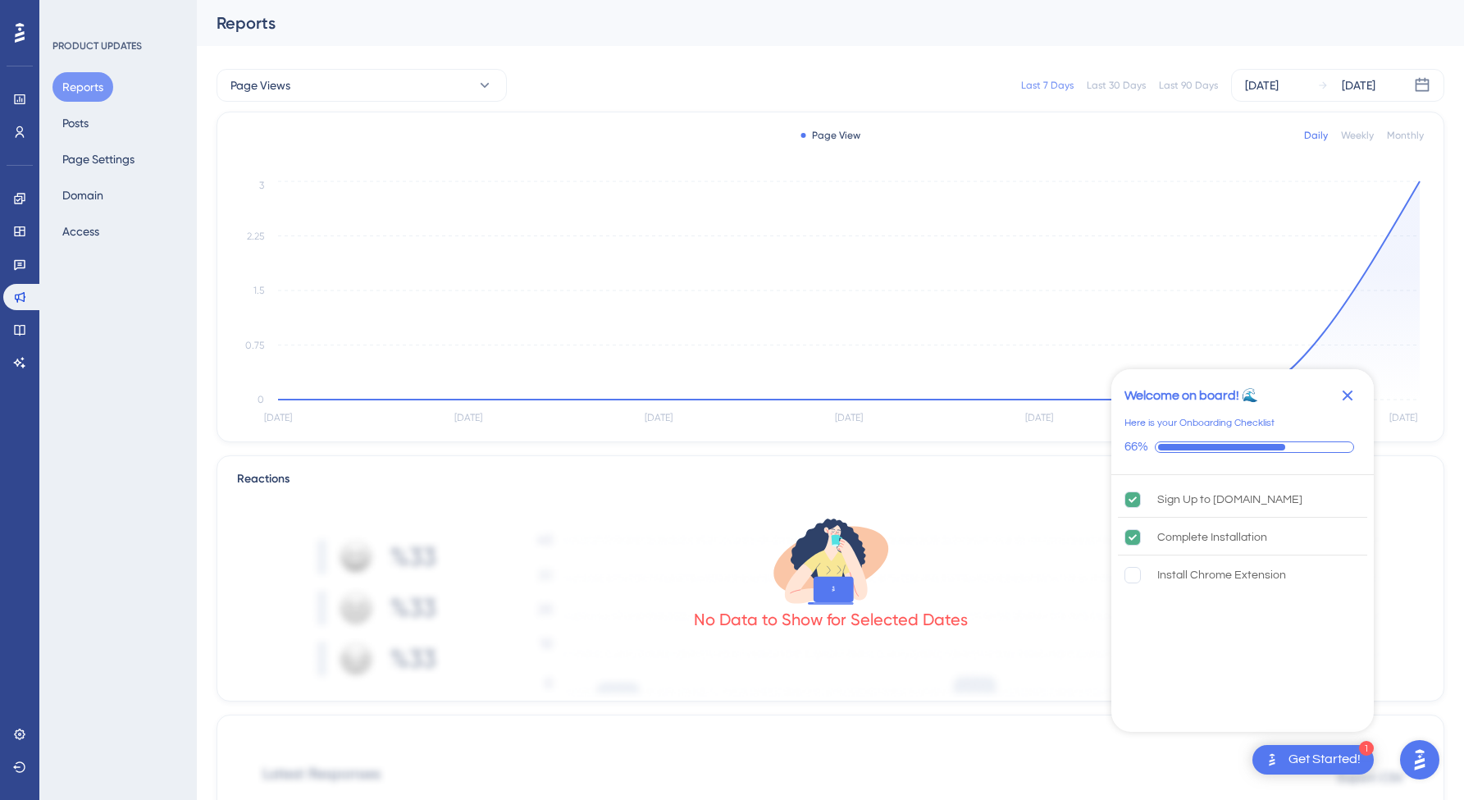
click at [1305, 754] on div "Get Started!" at bounding box center [1324, 759] width 72 height 18
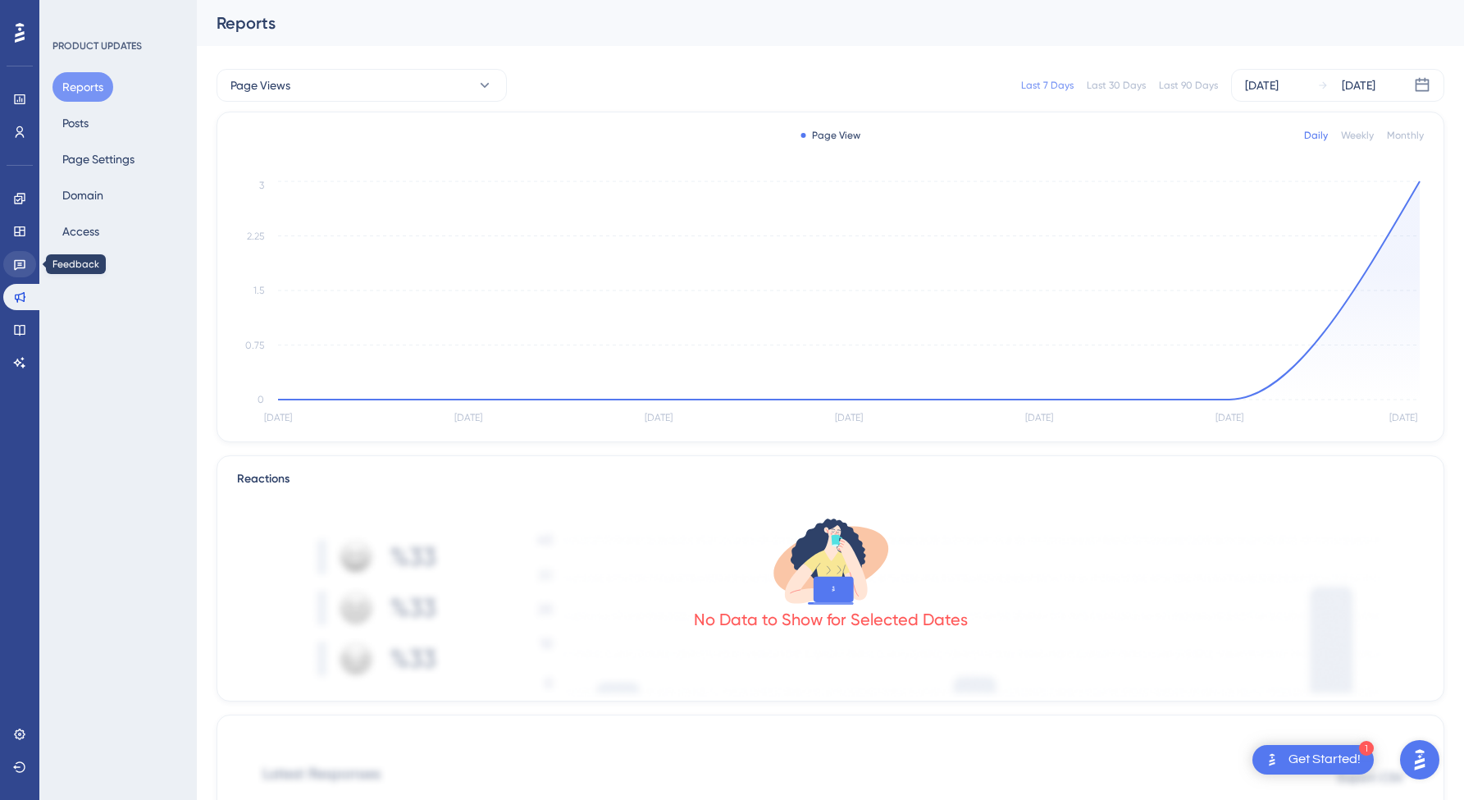
click at [25, 263] on icon at bounding box center [19, 265] width 11 height 11
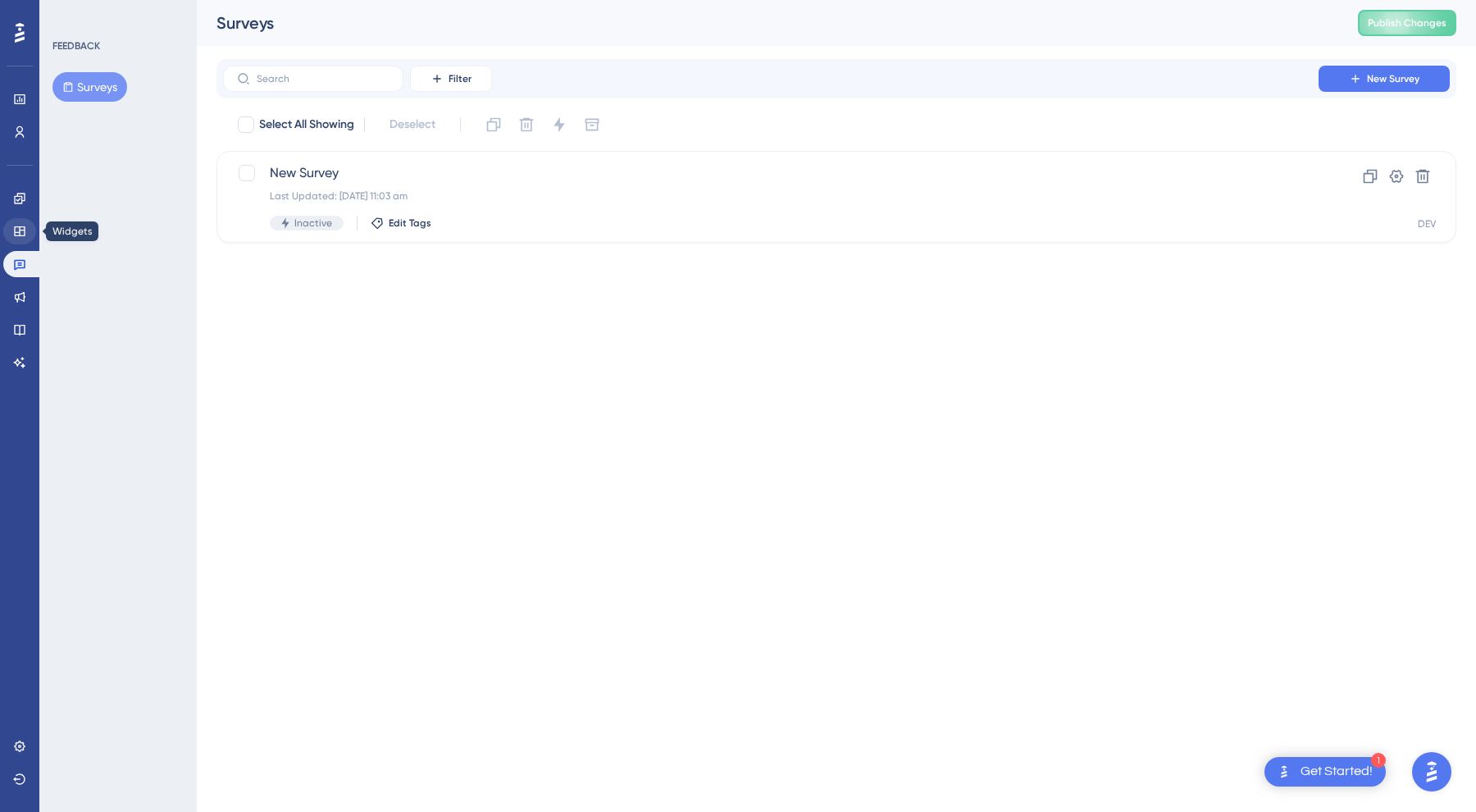
click at [29, 235] on link at bounding box center [19, 231] width 33 height 26
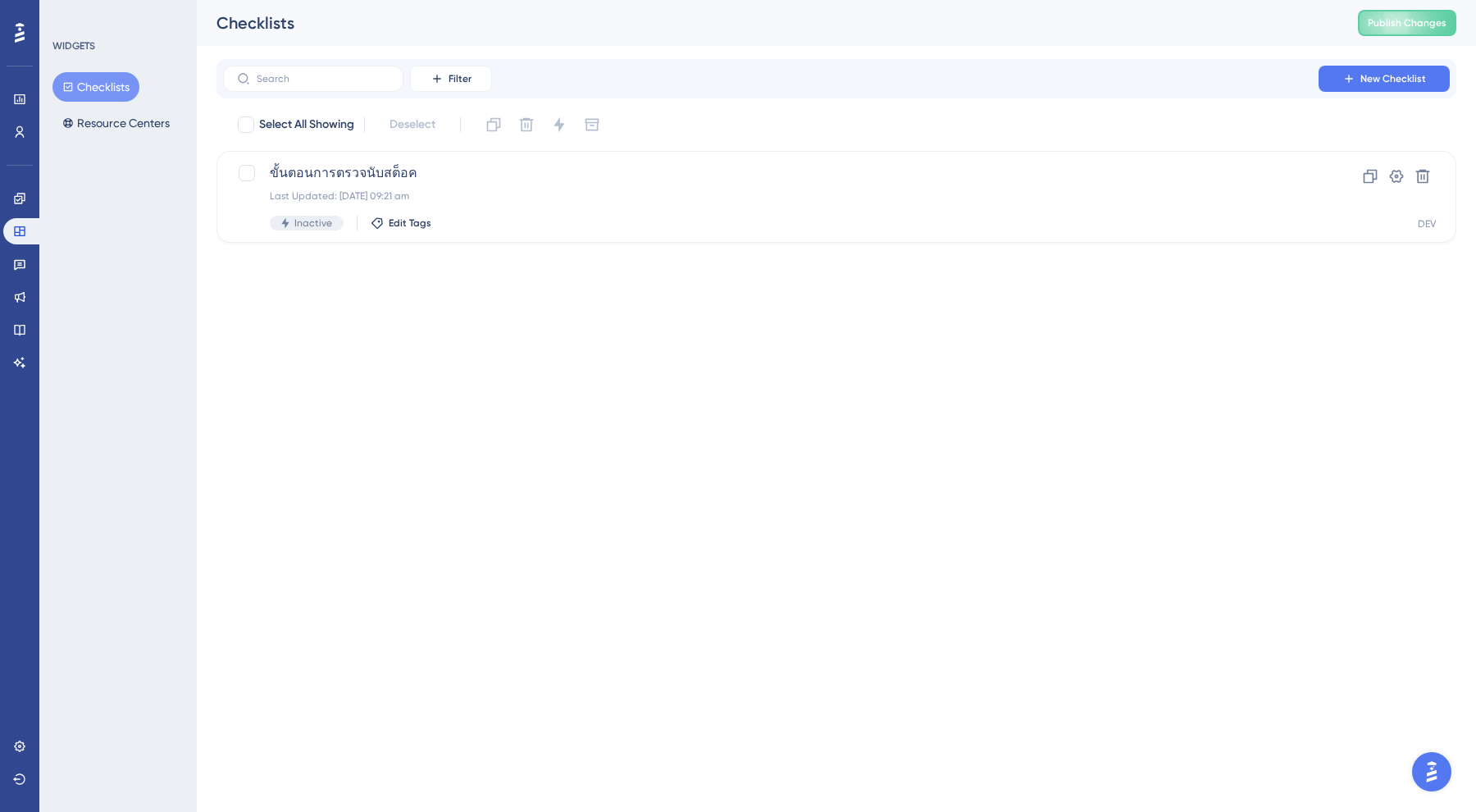
click at [26, 212] on div "Engagement Widgets Feedback Product Updates Knowledge Base AI Assistant" at bounding box center [19, 280] width 33 height 190
click at [22, 192] on icon at bounding box center [19, 198] width 13 height 13
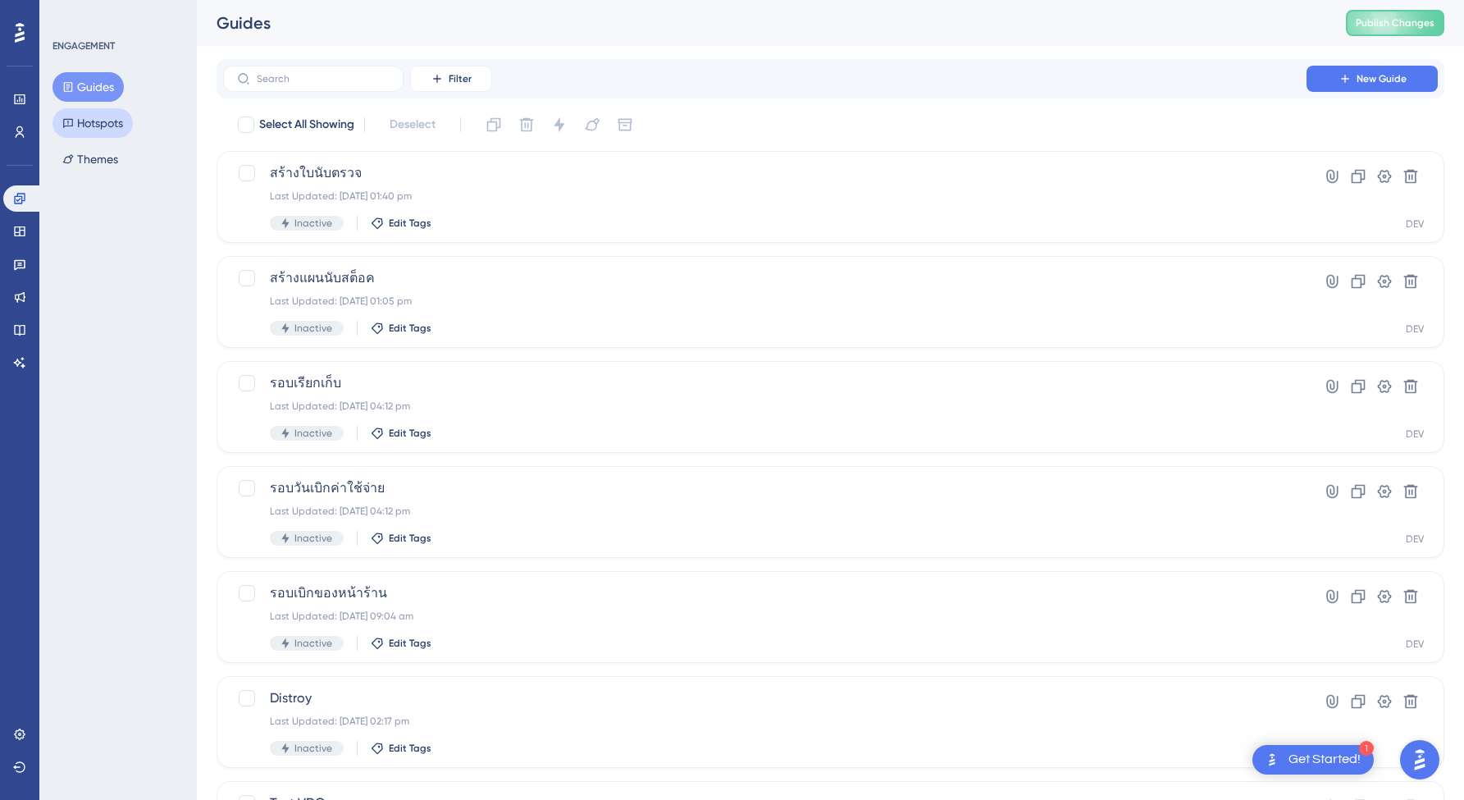
click at [93, 131] on button "Hotspots" at bounding box center [92, 123] width 80 height 30
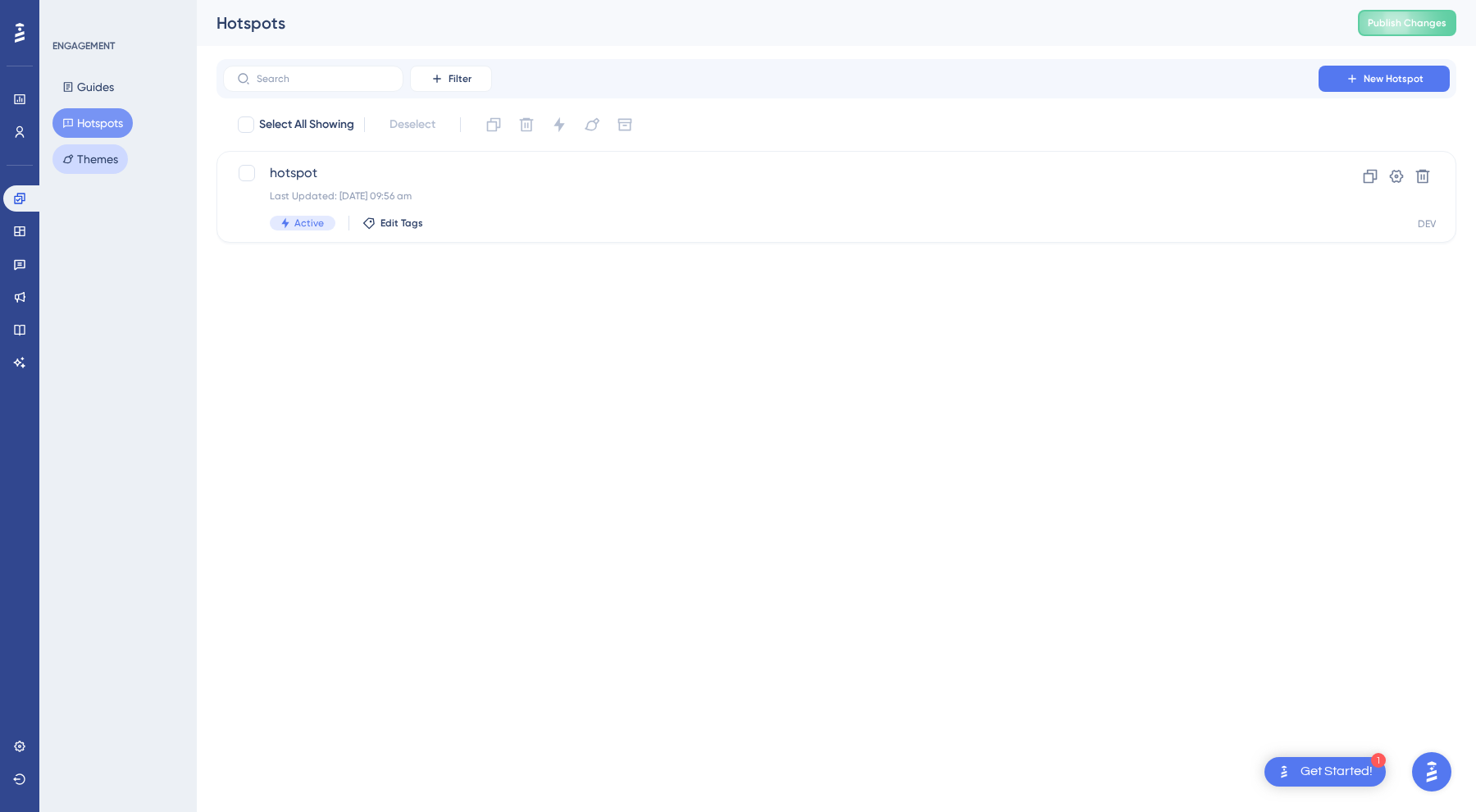
click at [88, 149] on button "Themes" at bounding box center [89, 159] width 75 height 30
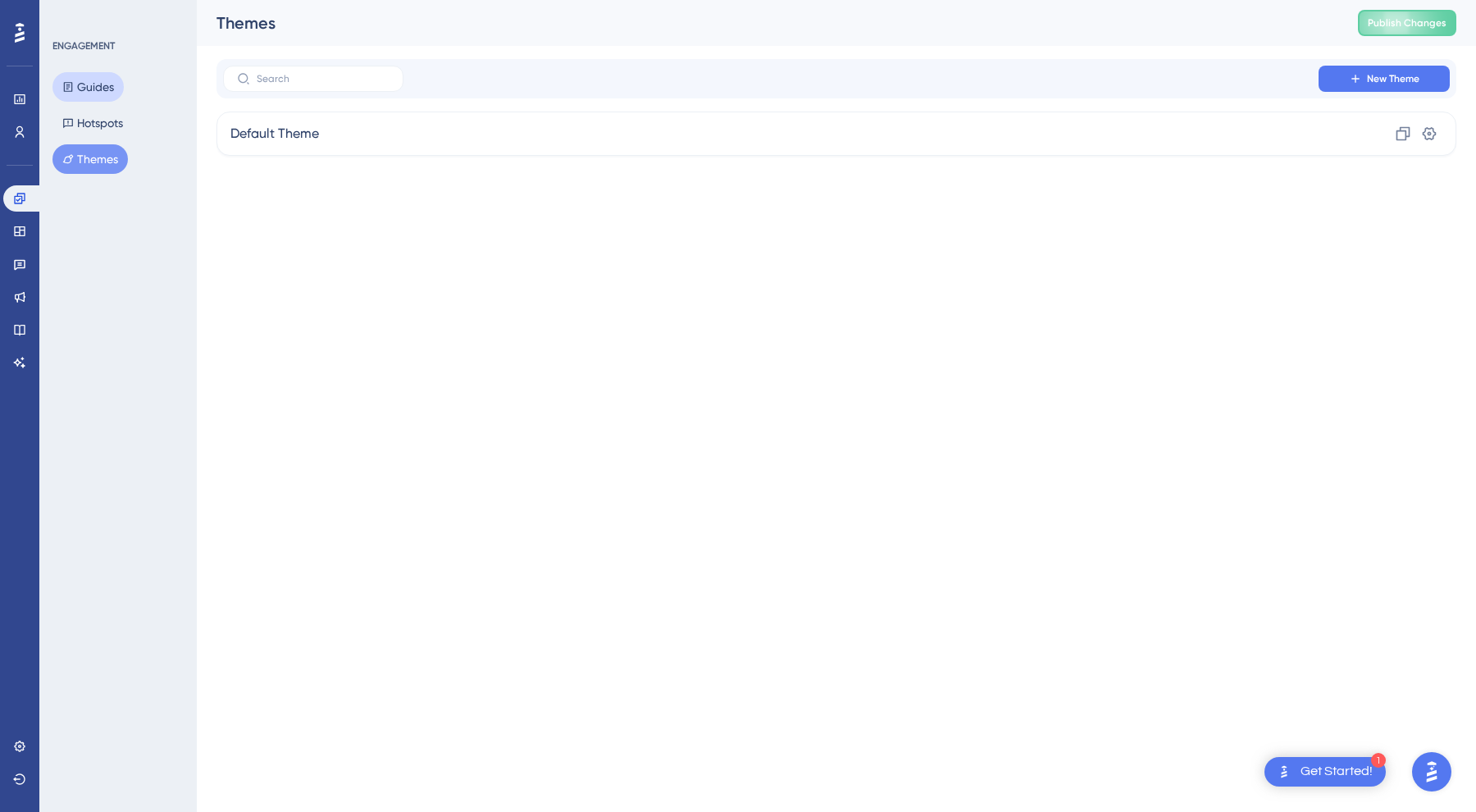
click at [98, 86] on button "Guides" at bounding box center [87, 87] width 71 height 30
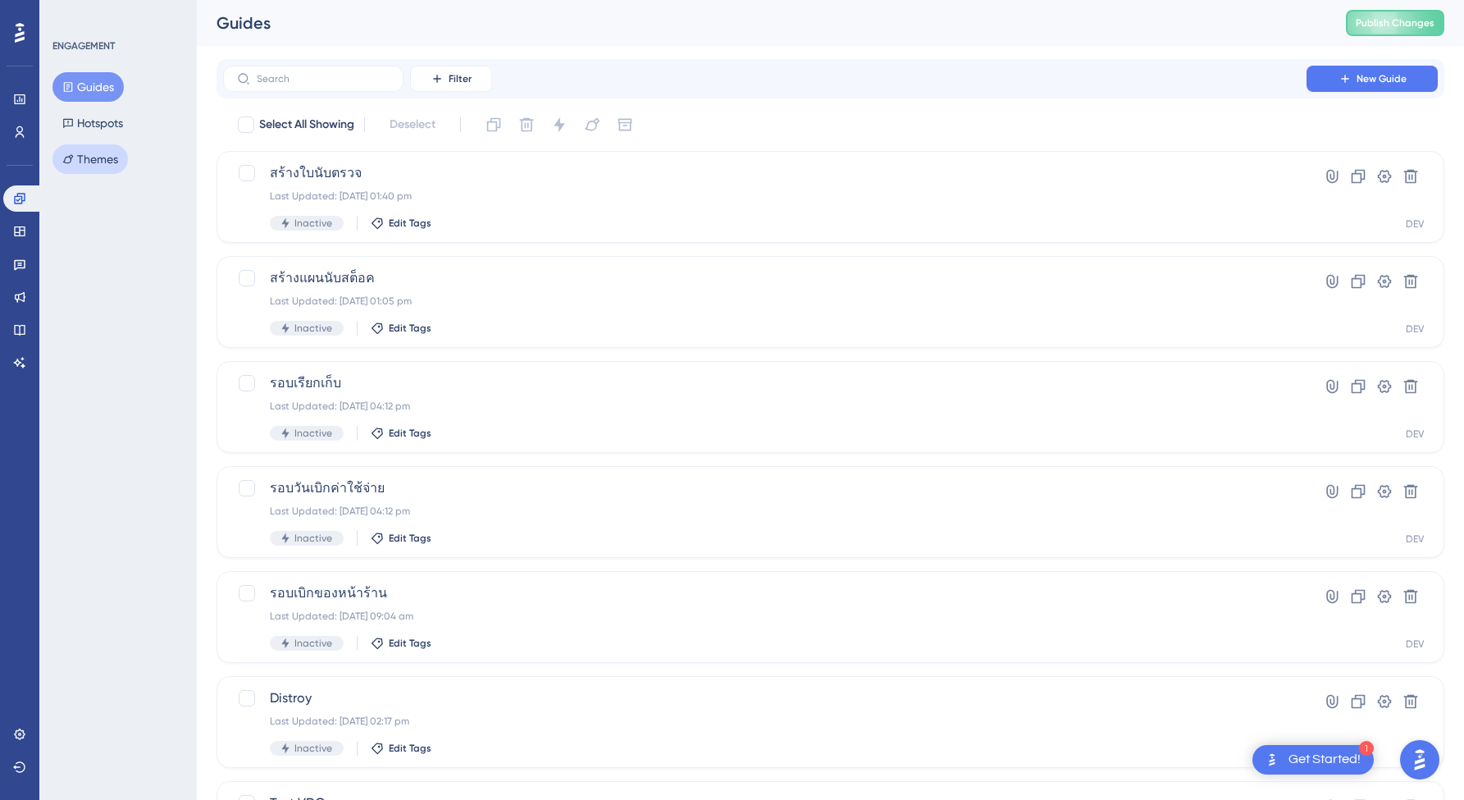
click at [100, 155] on button "Themes" at bounding box center [89, 159] width 75 height 30
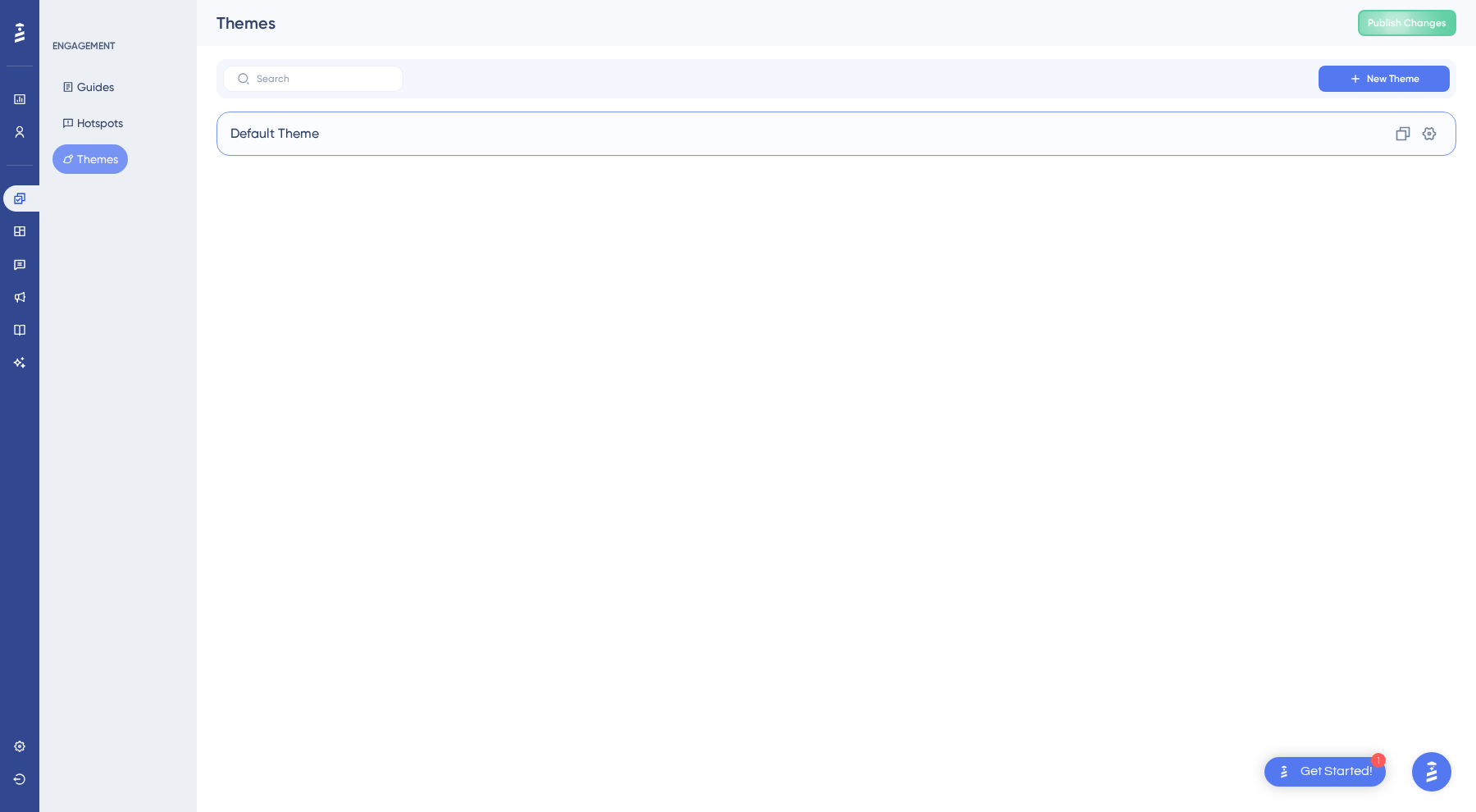
click at [1319, 130] on div "Default Theme Clone Settings" at bounding box center [836, 134] width 1240 height 44
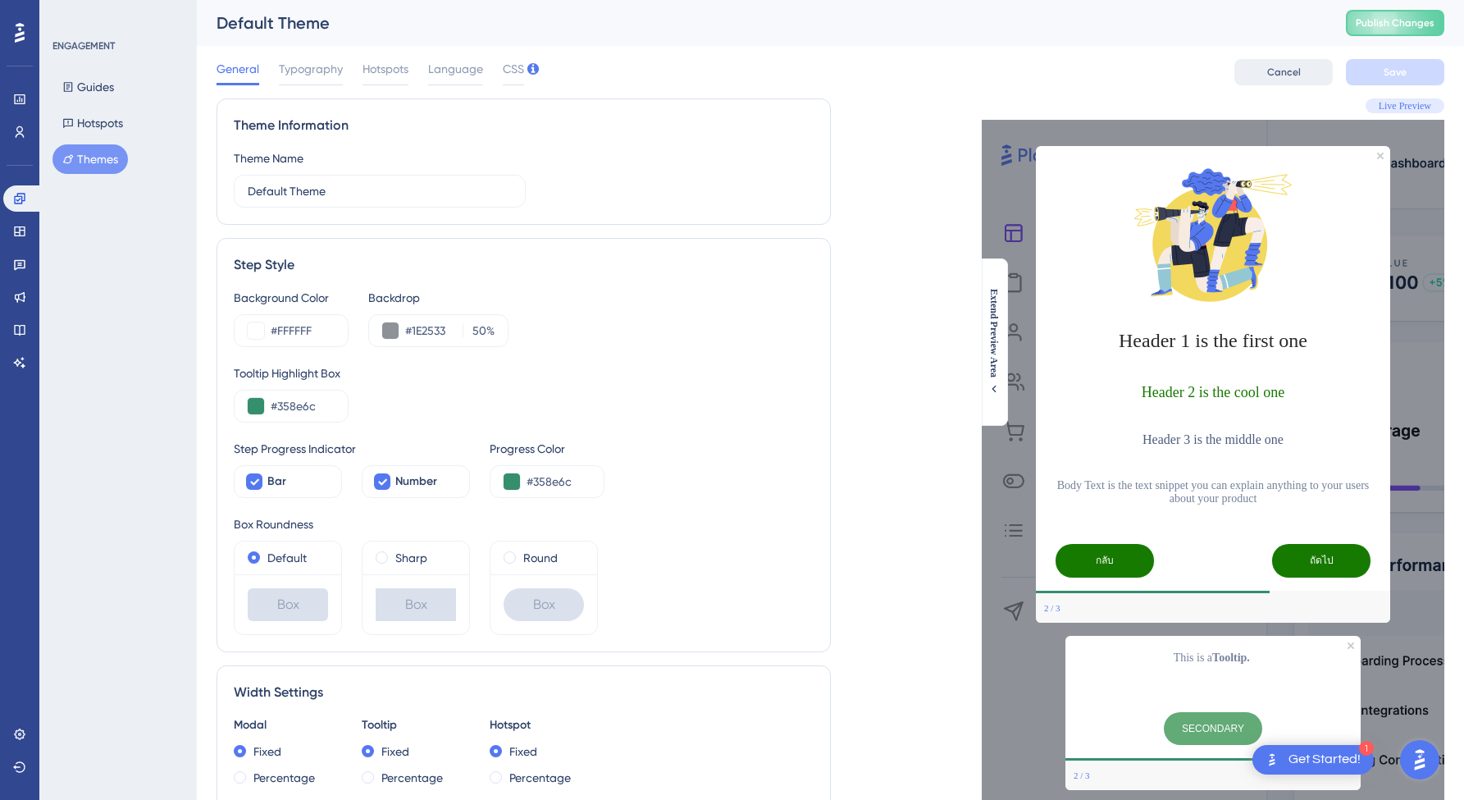
click at [1305, 68] on button "Cancel" at bounding box center [1283, 72] width 98 height 26
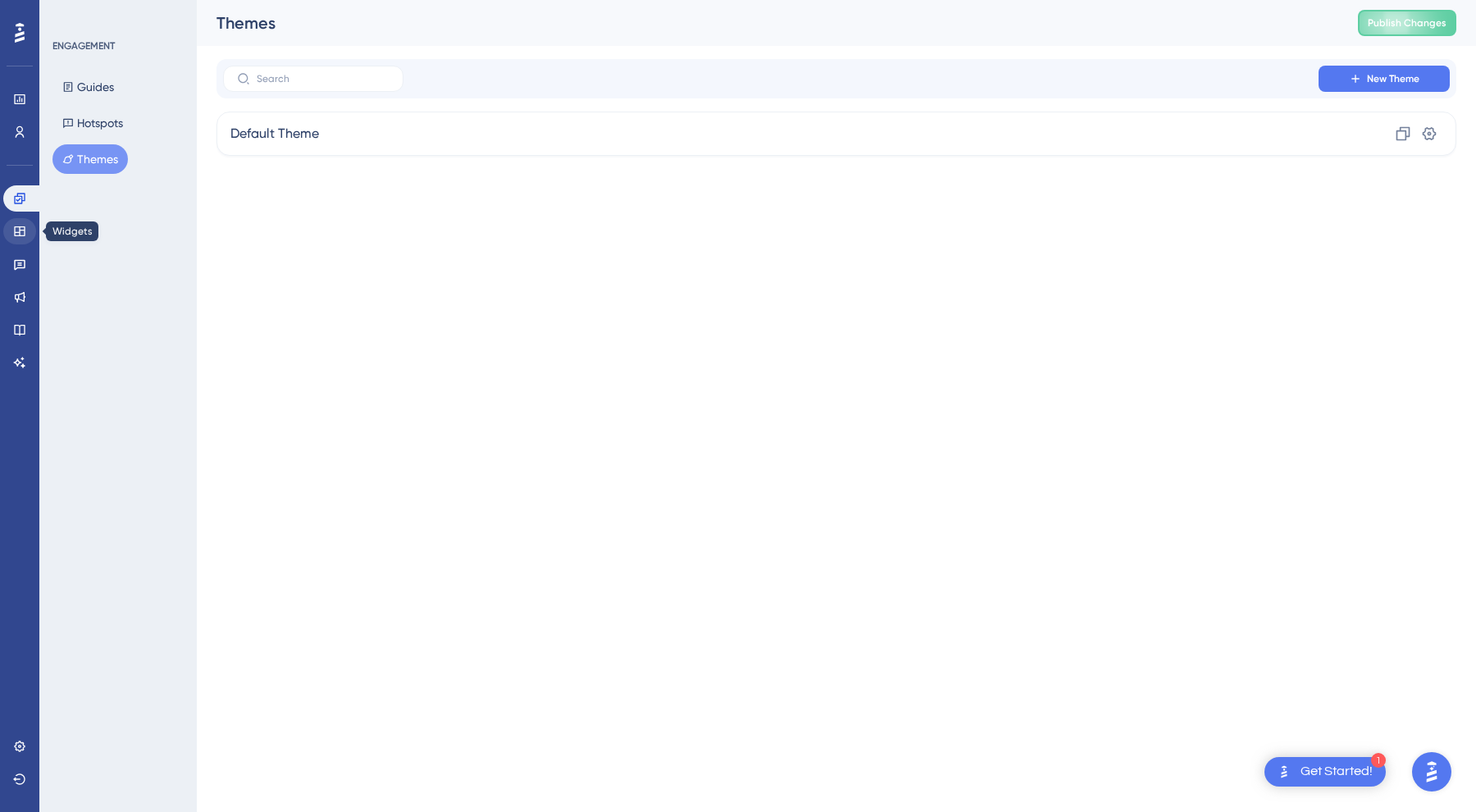
drag, startPoint x: 21, startPoint y: 236, endPoint x: 25, endPoint y: 228, distance: 9.2
click at [21, 236] on icon at bounding box center [19, 231] width 11 height 10
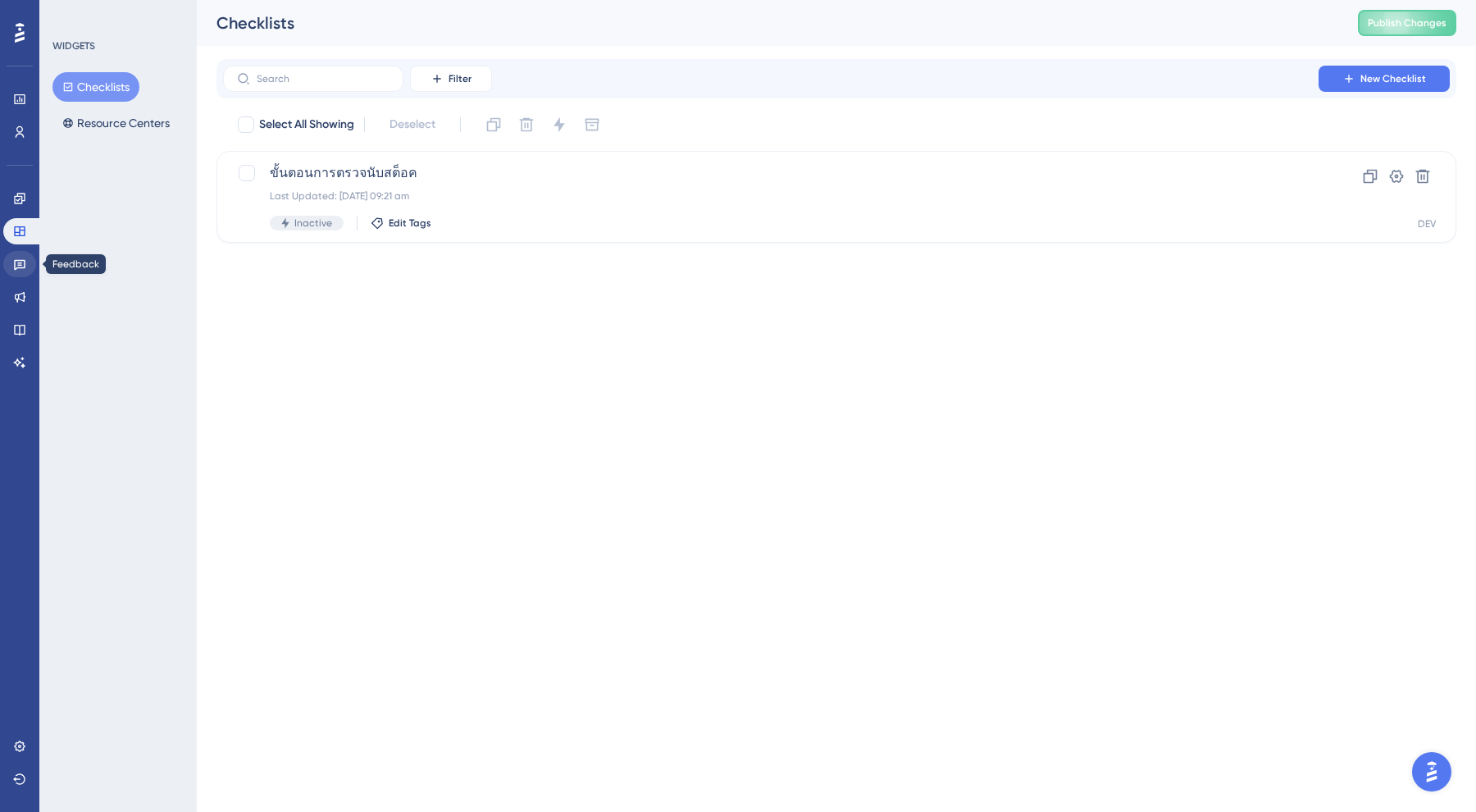
click at [26, 268] on link at bounding box center [19, 264] width 33 height 26
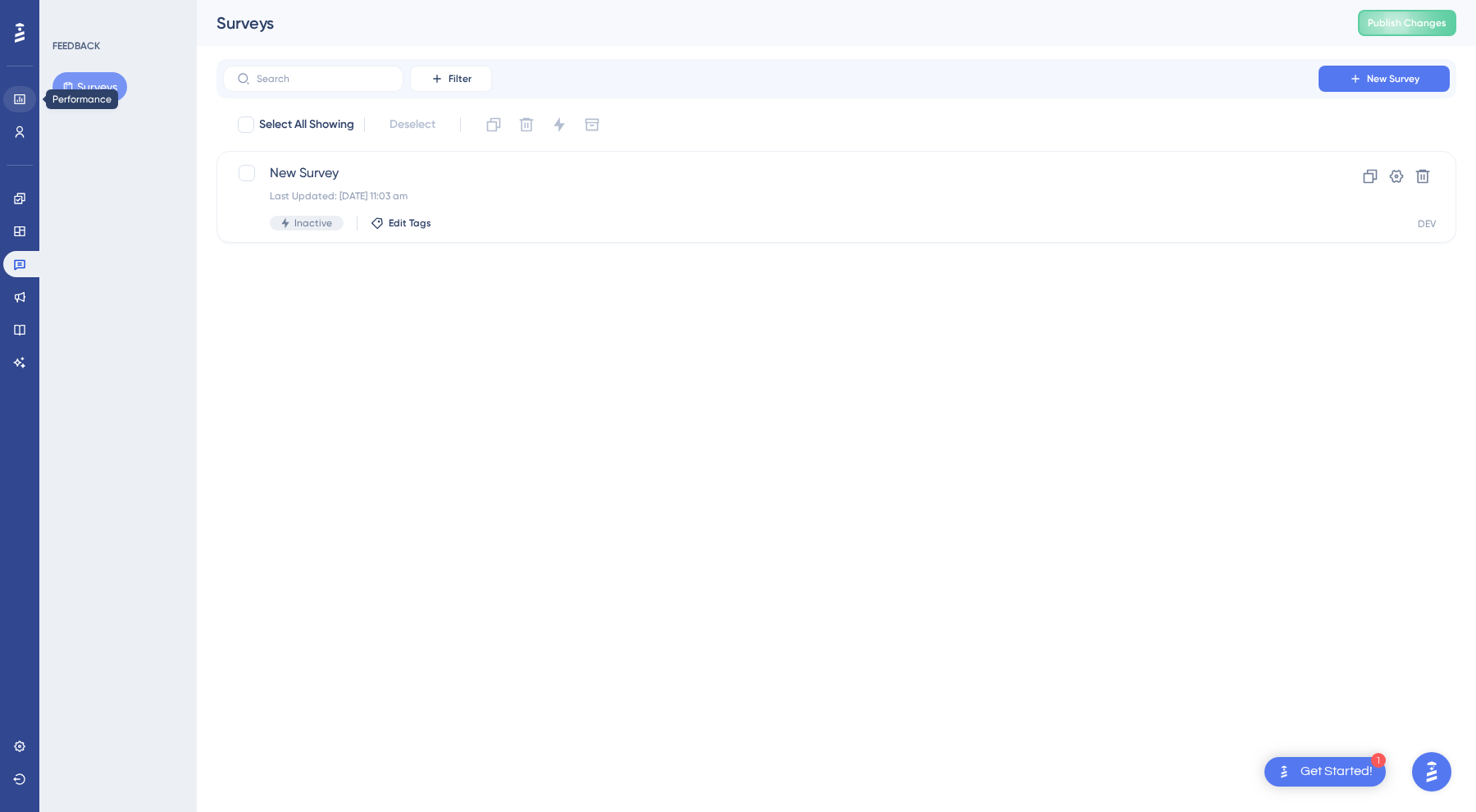
click at [30, 106] on link at bounding box center [19, 99] width 33 height 26
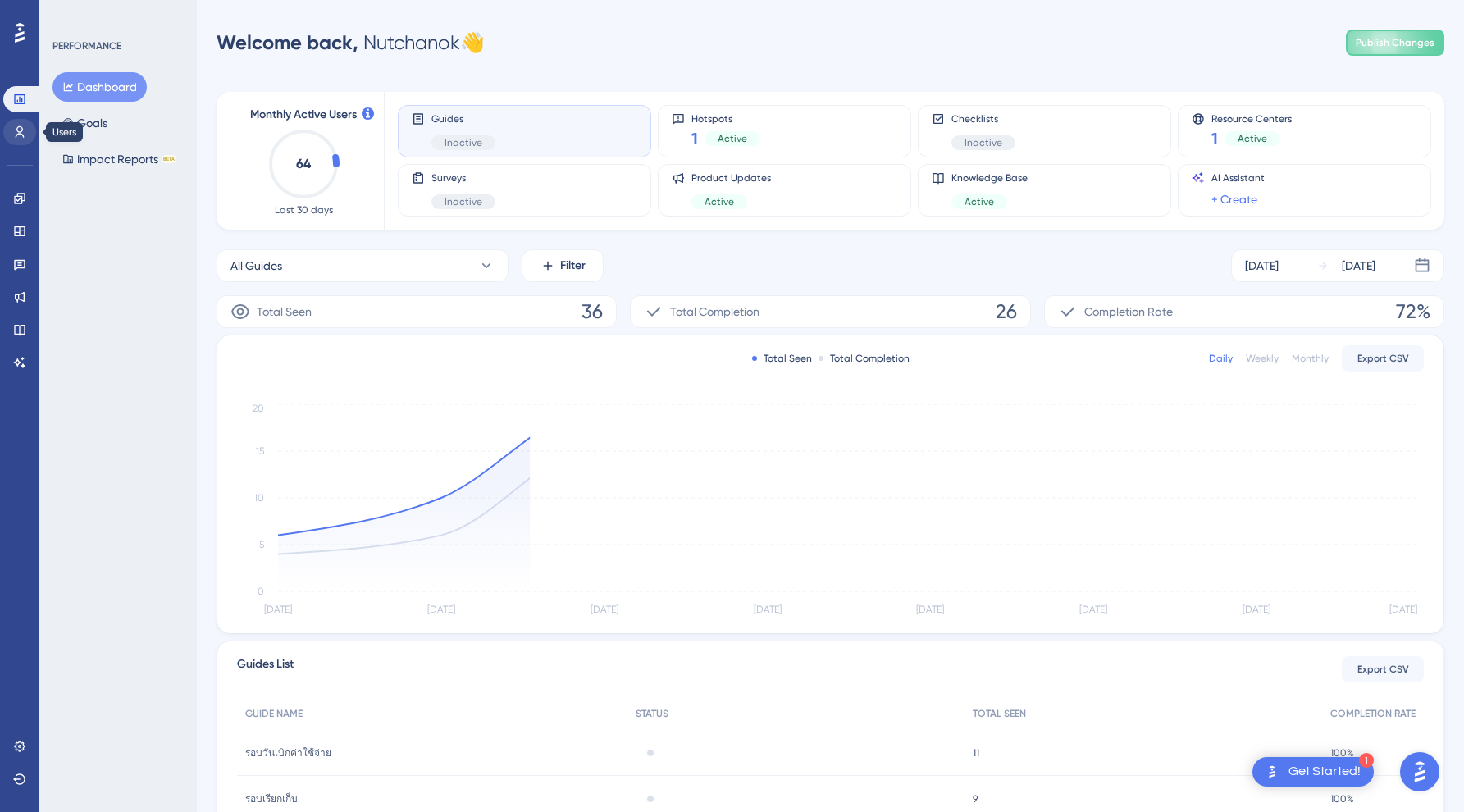
click at [16, 132] on icon at bounding box center [19, 131] width 13 height 13
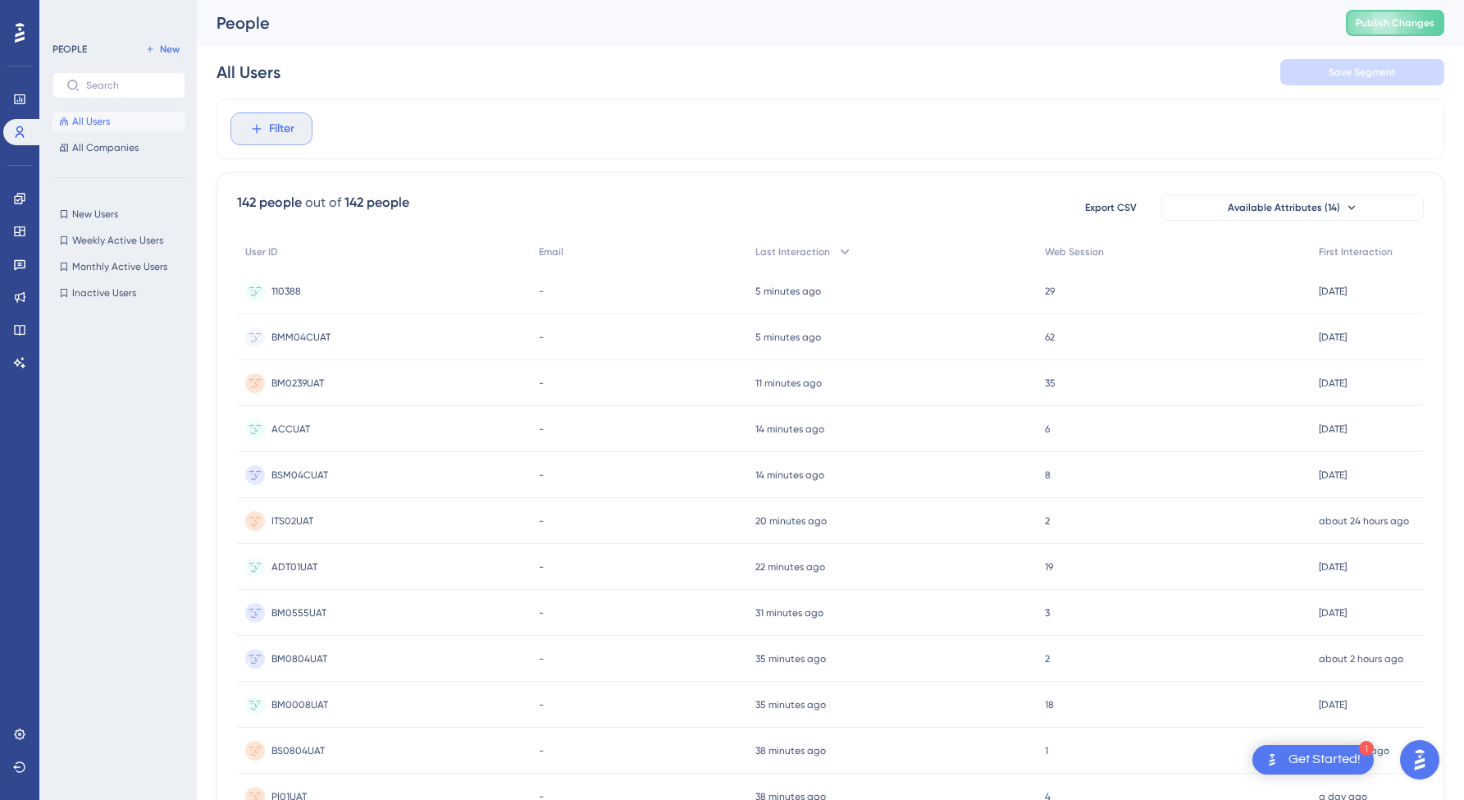
click at [293, 133] on span "Filter" at bounding box center [281, 129] width 25 height 20
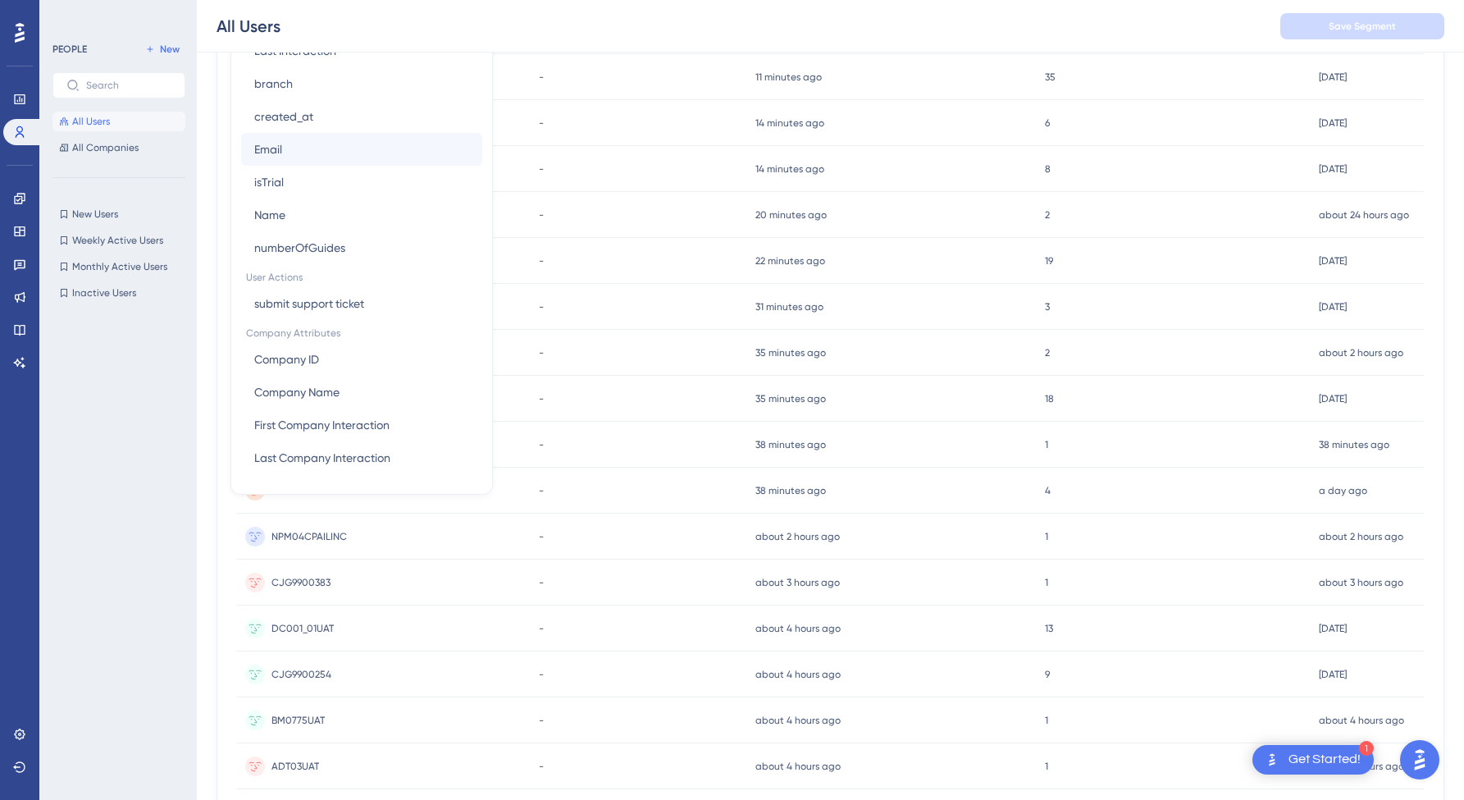
scroll to position [696, 0]
click at [291, 121] on span "branch" at bounding box center [273, 116] width 39 height 20
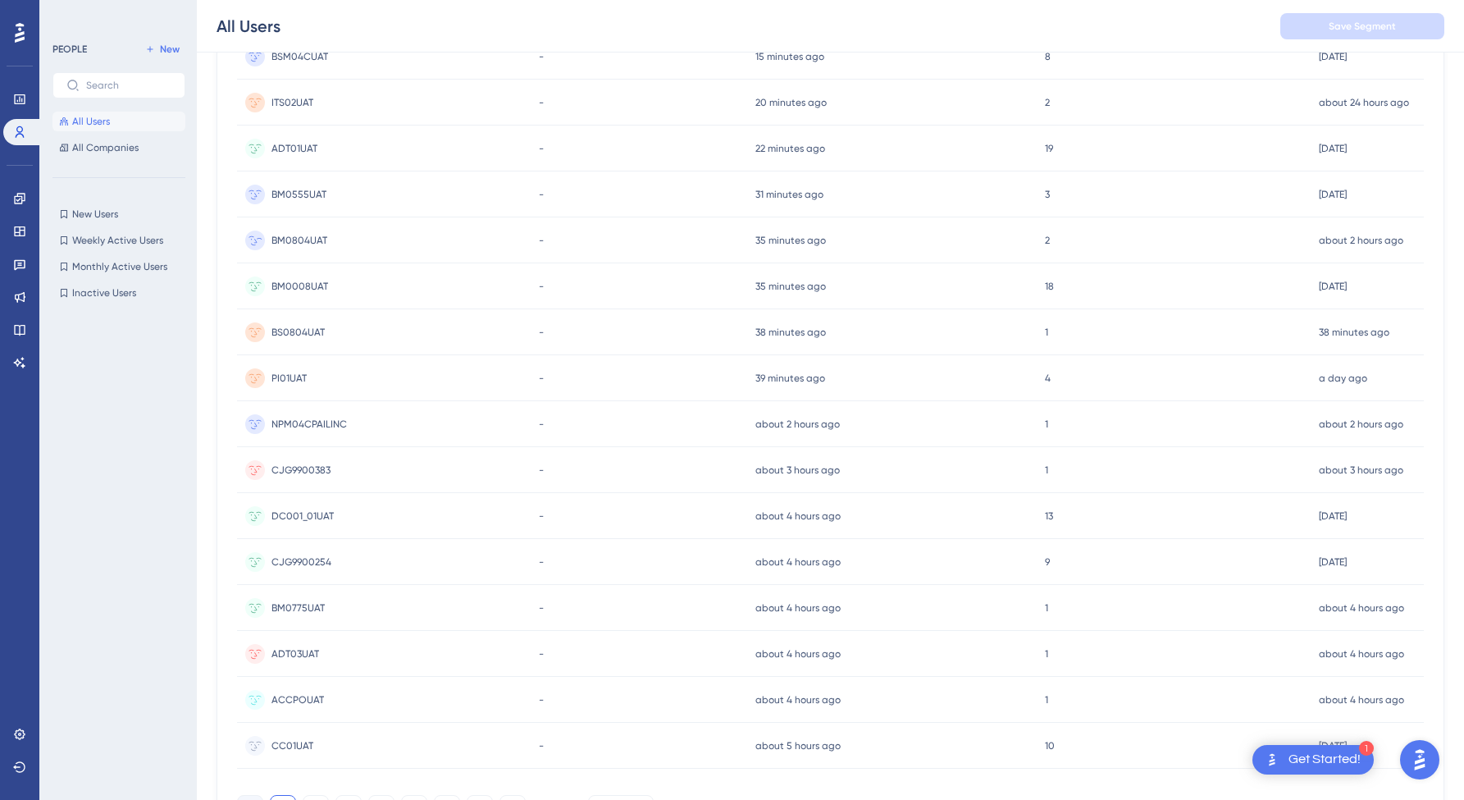
scroll to position [0, 0]
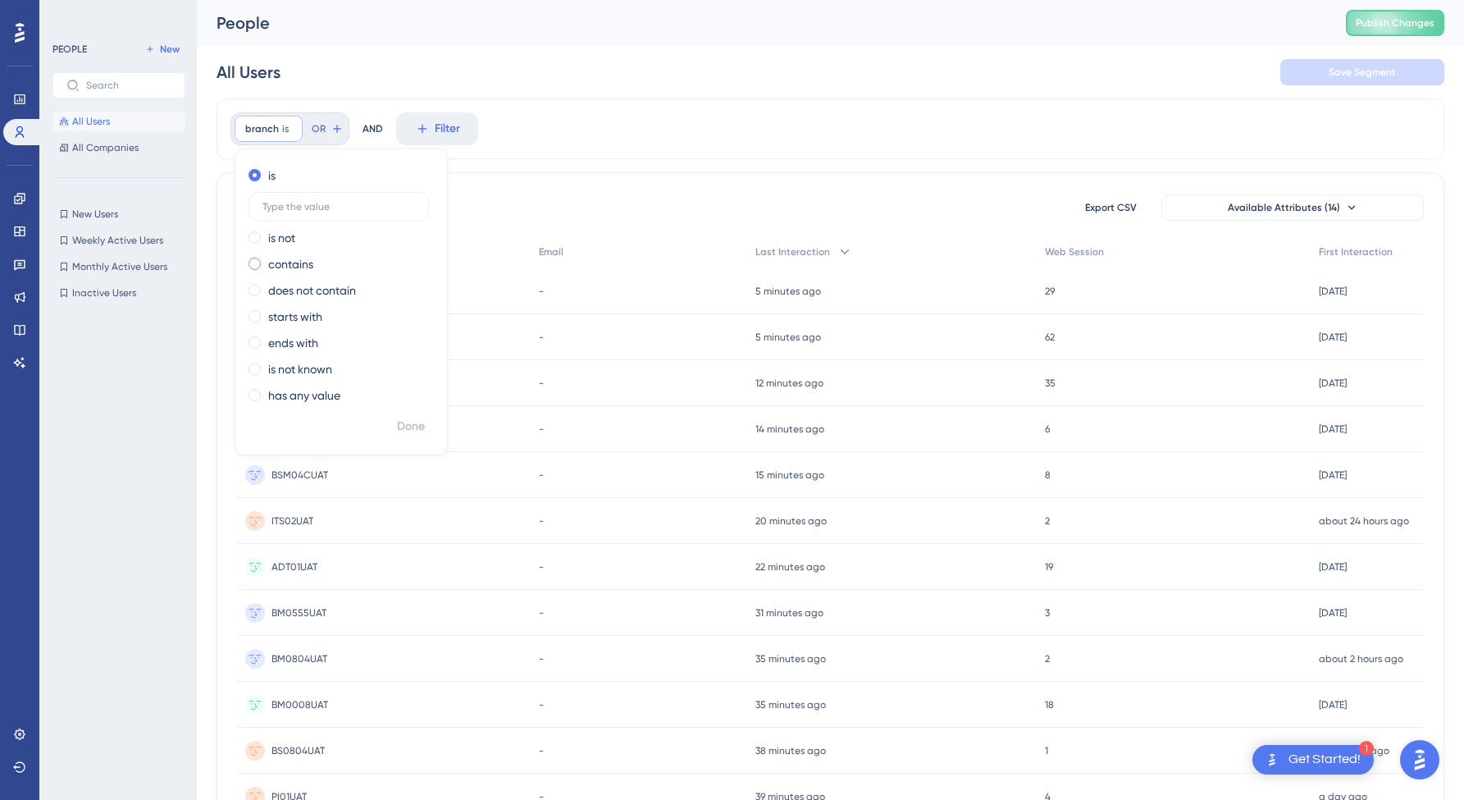
click at [295, 259] on label "contains" at bounding box center [290, 264] width 45 height 20
type input "B"
type input "M04"
click at [408, 430] on span "Done" at bounding box center [411, 427] width 28 height 20
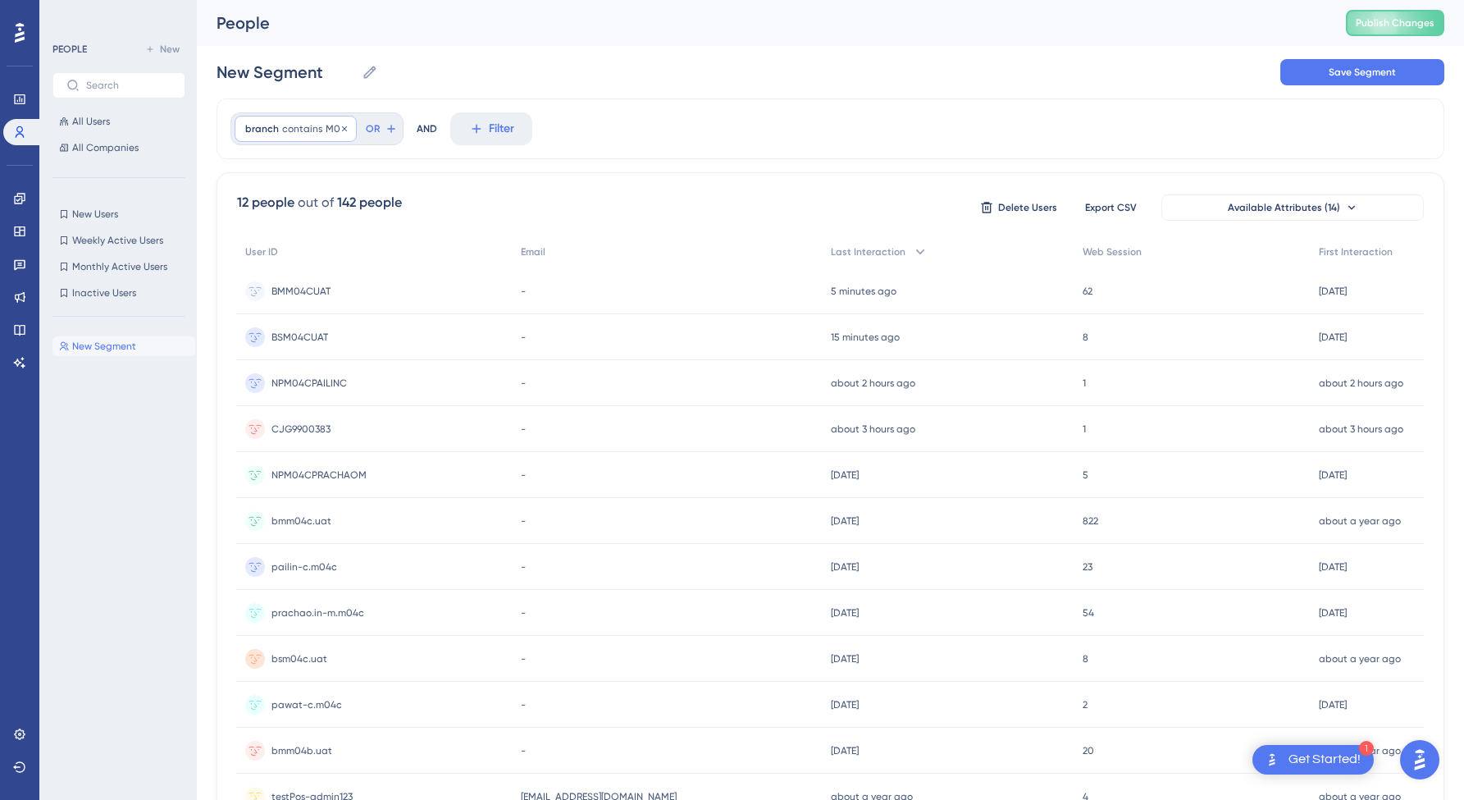
click at [280, 127] on div "branch contains M04 M04 Remove" at bounding box center [296, 129] width 122 height 26
drag, startPoint x: 294, startPoint y: 259, endPoint x: 305, endPoint y: 262, distance: 11.2
click at [295, 259] on input "M04" at bounding box center [338, 258] width 153 height 11
type input "M04c"
click at [401, 427] on span "Done" at bounding box center [411, 427] width 28 height 20
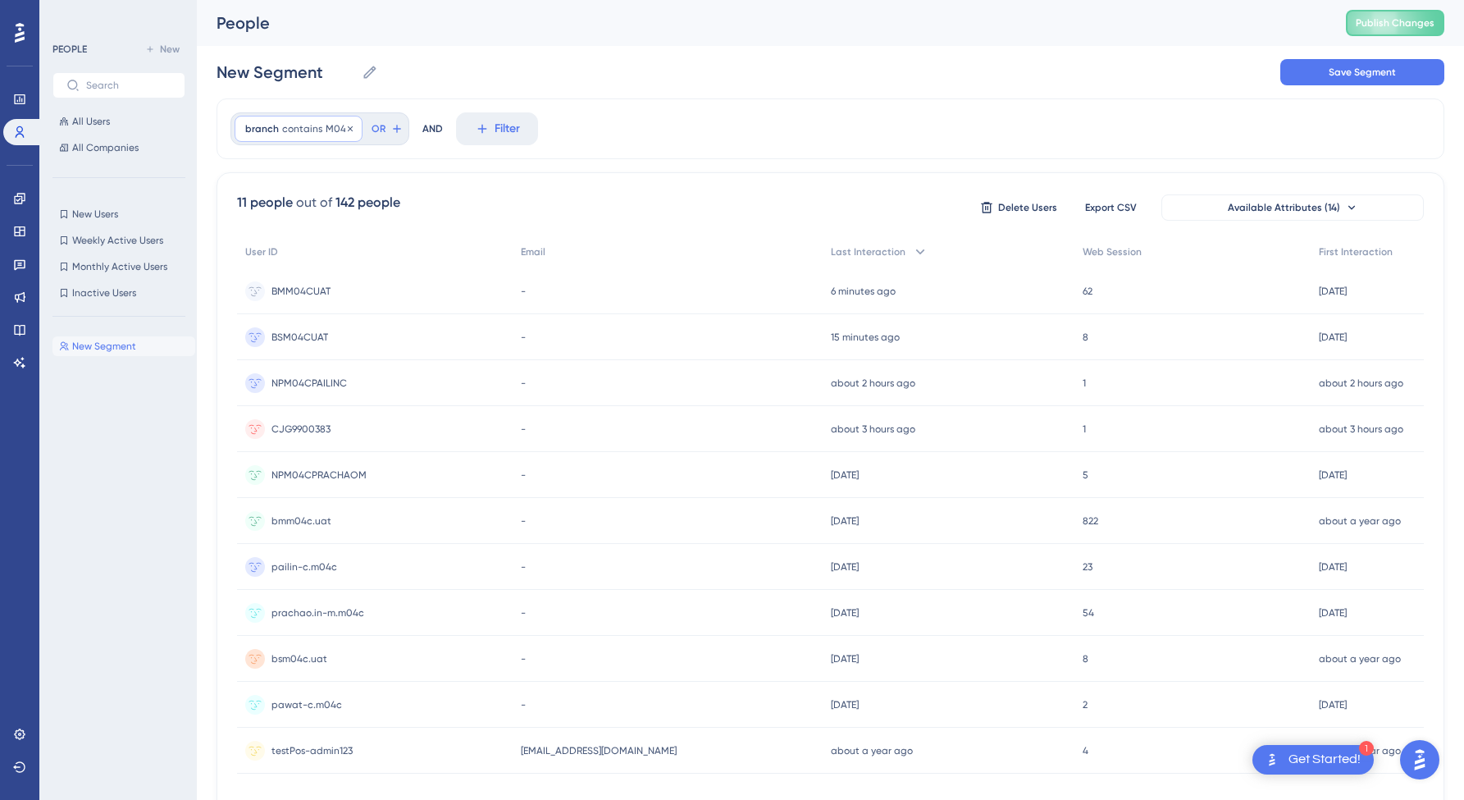
click at [312, 123] on span "contains" at bounding box center [302, 128] width 40 height 13
click at [294, 252] on label "M04c" at bounding box center [338, 259] width 180 height 30
click at [294, 253] on input "M04c" at bounding box center [338, 258] width 153 height 11
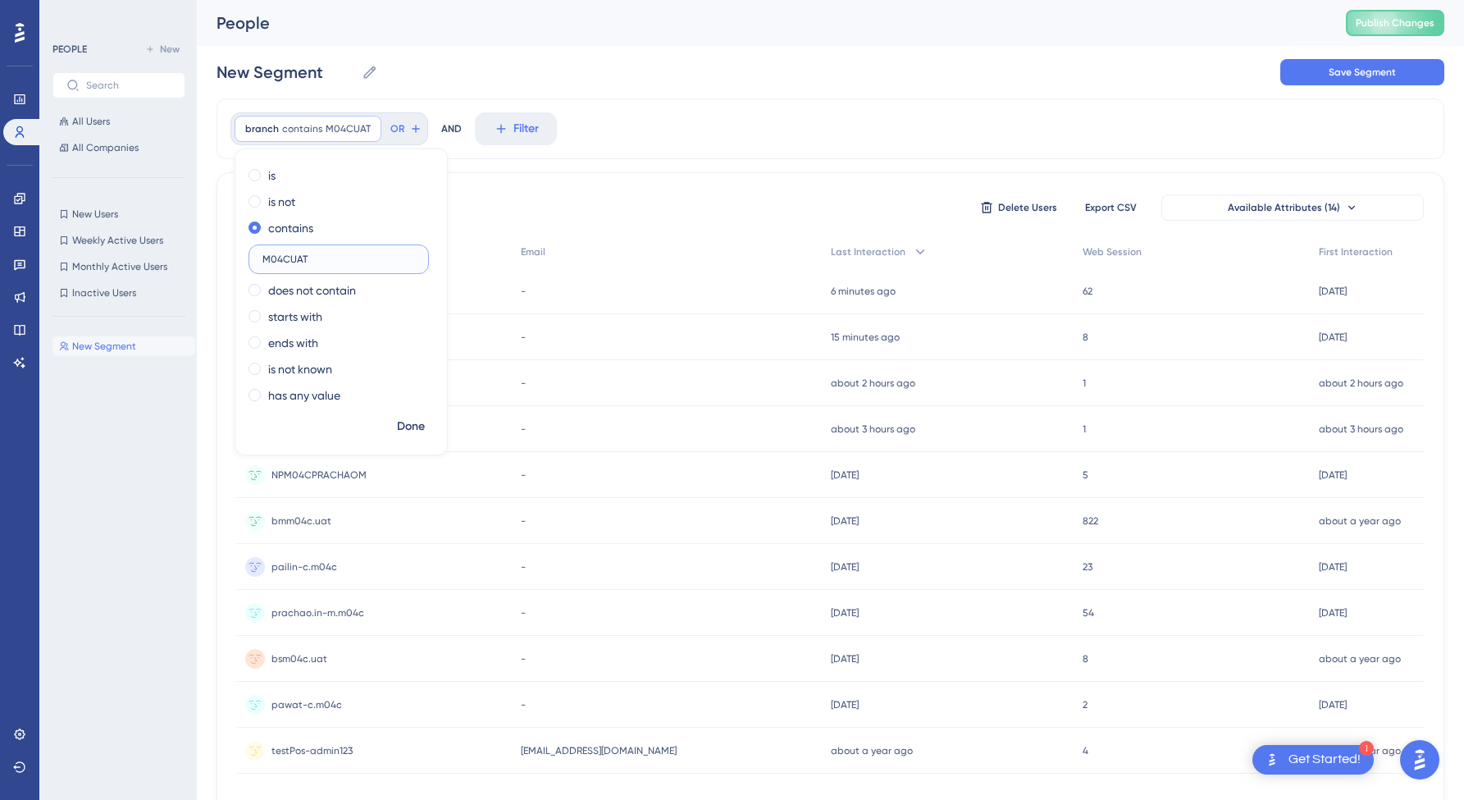
click at [288, 258] on input "M04CUAT" at bounding box center [338, 258] width 153 height 11
type input "M04C.UAT"
click at [409, 435] on span "Done" at bounding box center [411, 427] width 28 height 20
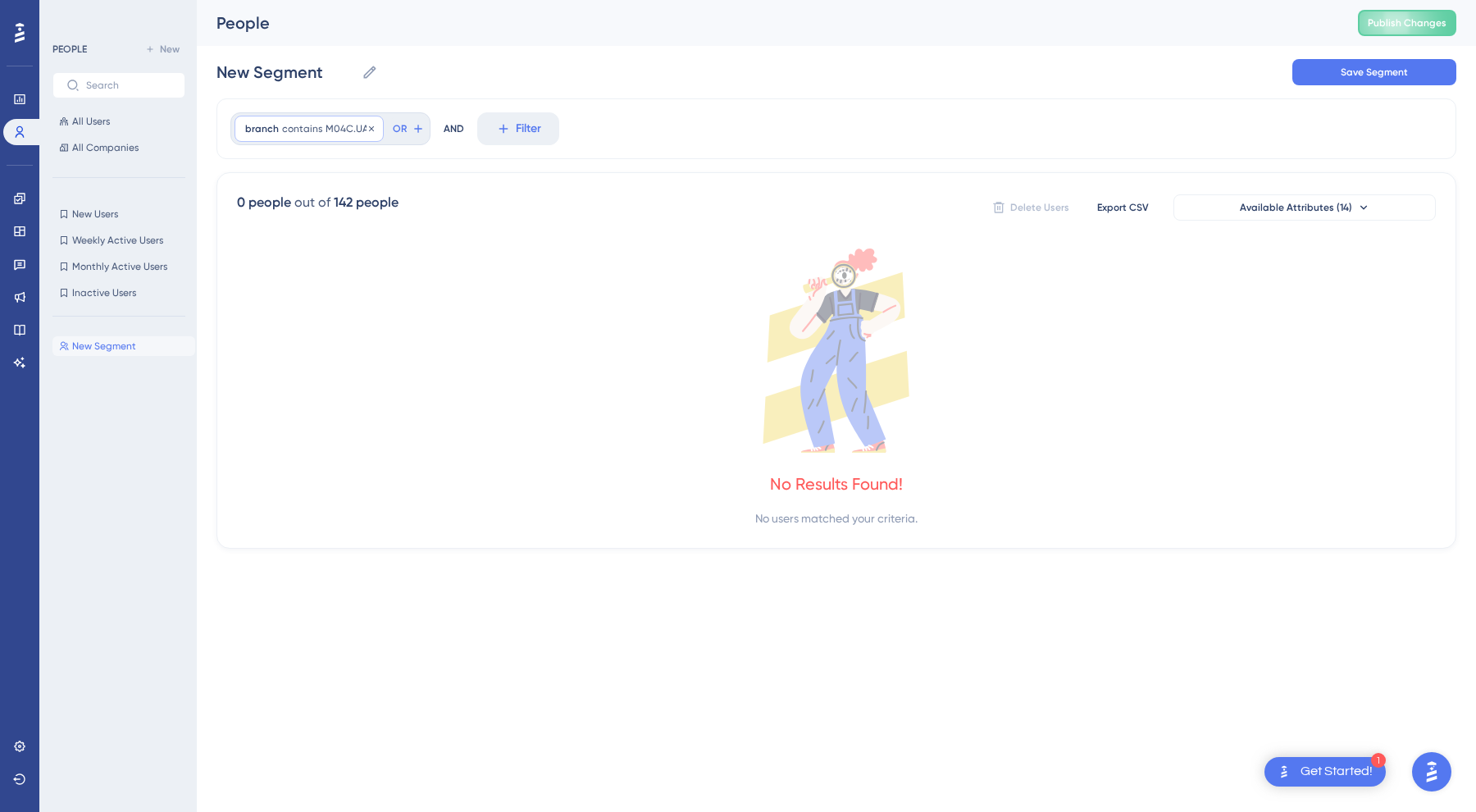
click at [358, 127] on span "M04C.UAT" at bounding box center [350, 128] width 48 height 13
click at [344, 125] on span "M04C.UAT" at bounding box center [350, 128] width 48 height 13
click at [344, 124] on span "M04C.UAT" at bounding box center [350, 128] width 48 height 13
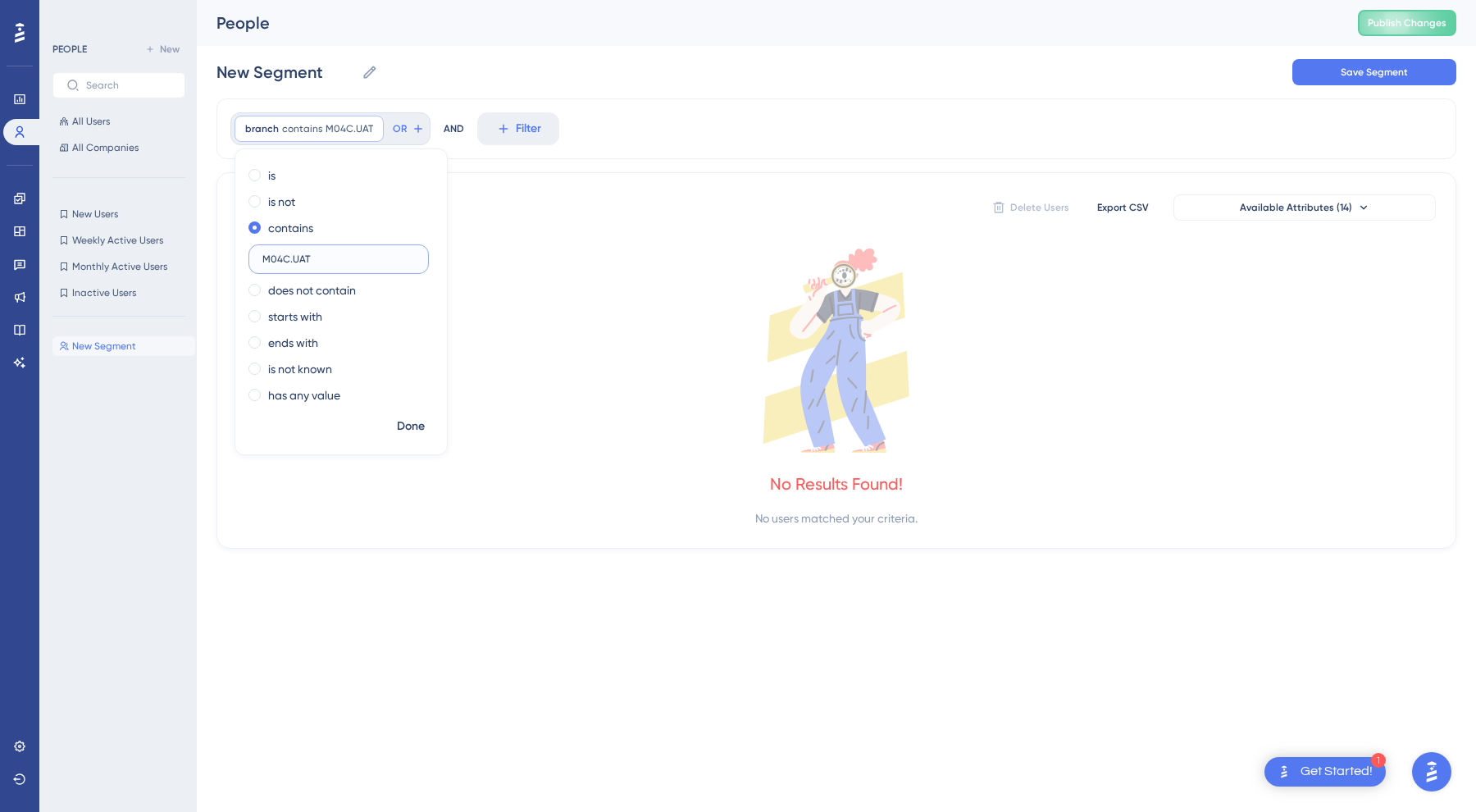
click at [323, 254] on input "M04C.UAT" at bounding box center [338, 258] width 153 height 11
type input "M04C"
click at [416, 434] on span "Done" at bounding box center [411, 427] width 28 height 20
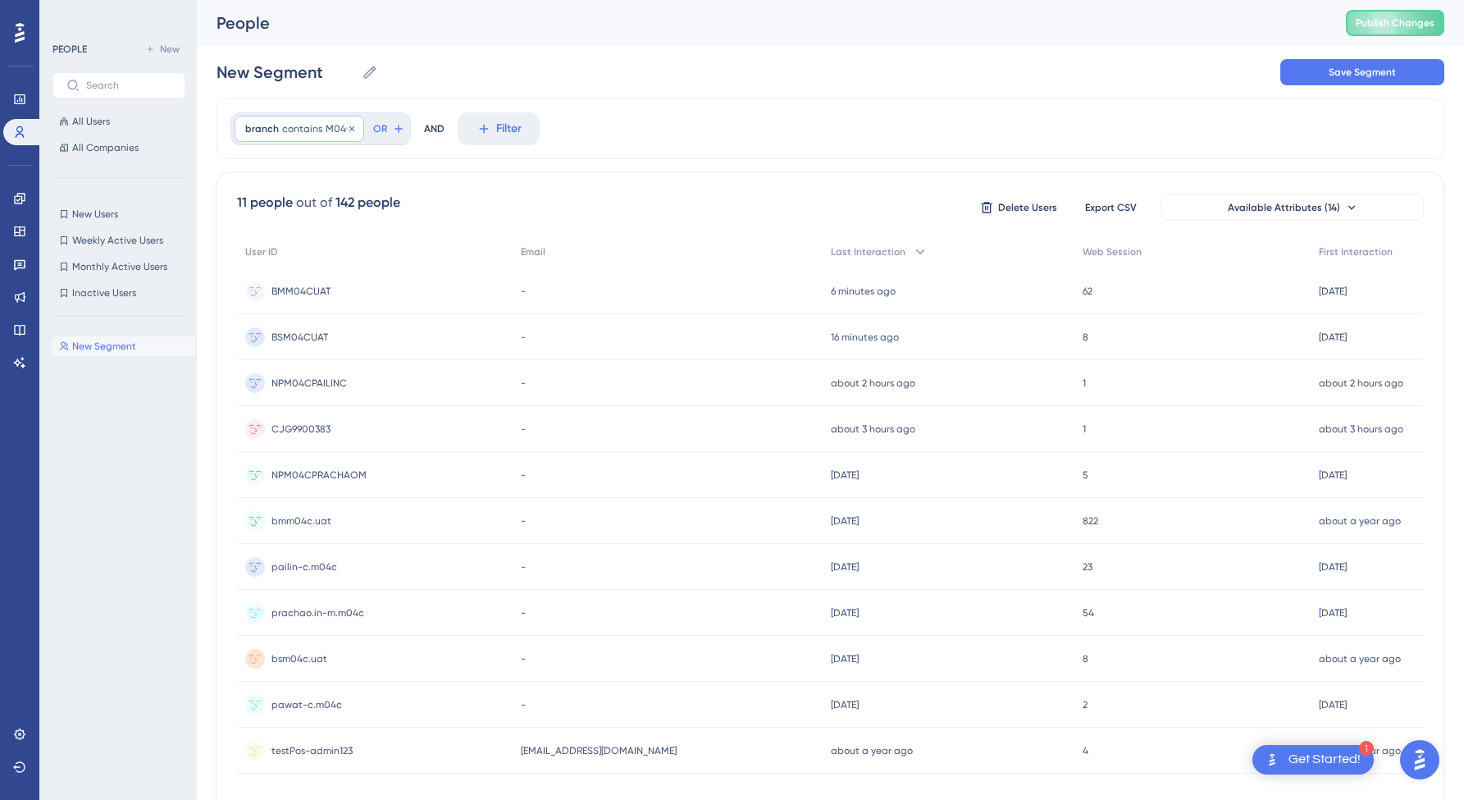
click at [332, 127] on span "M04C" at bounding box center [340, 128] width 28 height 13
click at [323, 395] on label "has any value" at bounding box center [304, 395] width 72 height 20
click at [291, 239] on div "is is not contains does not contain starts with ends with is not known has any …" at bounding box center [341, 268] width 212 height 213
click at [295, 228] on label "contains" at bounding box center [290, 228] width 45 height 20
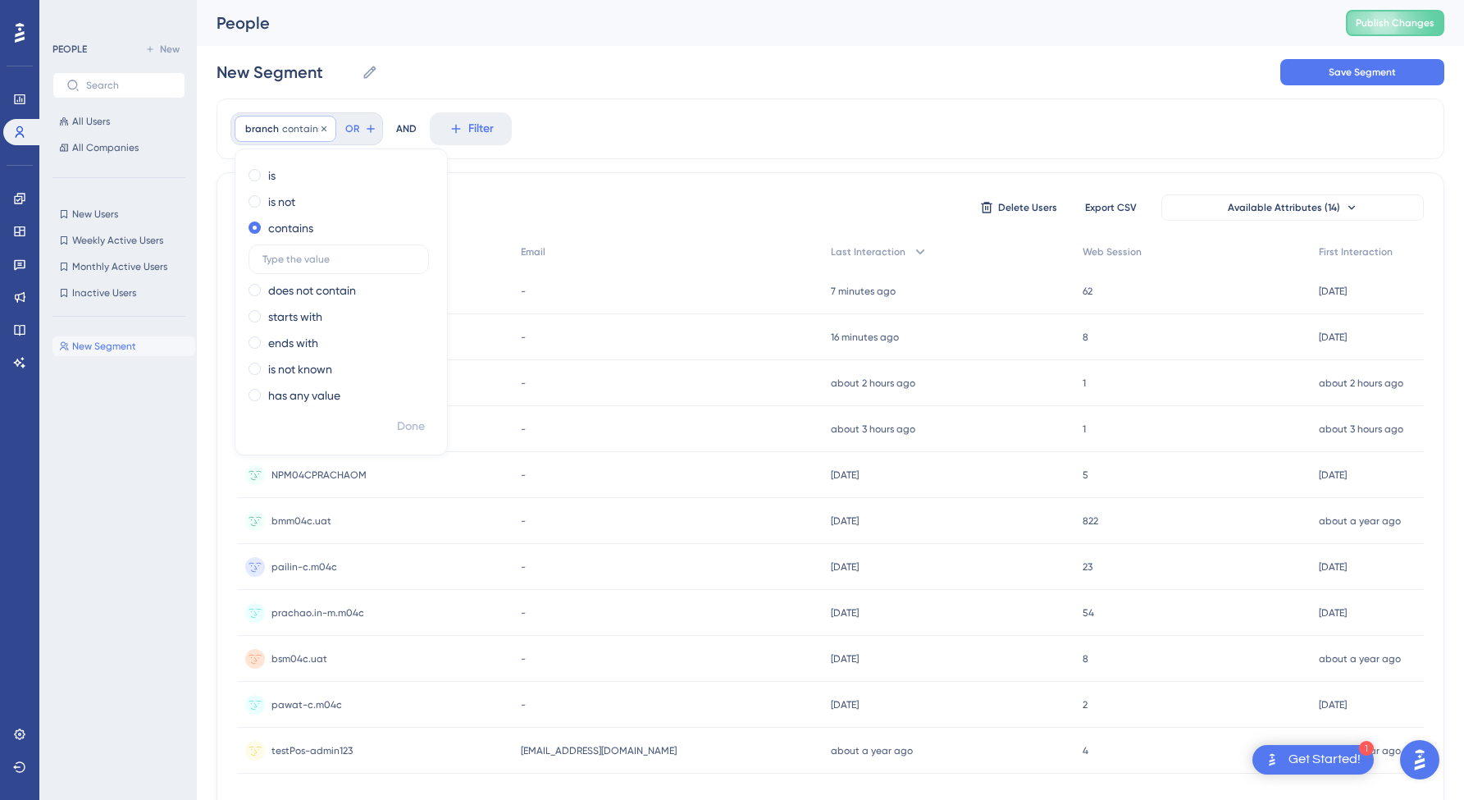
click at [286, 130] on span "contains" at bounding box center [302, 128] width 40 height 13
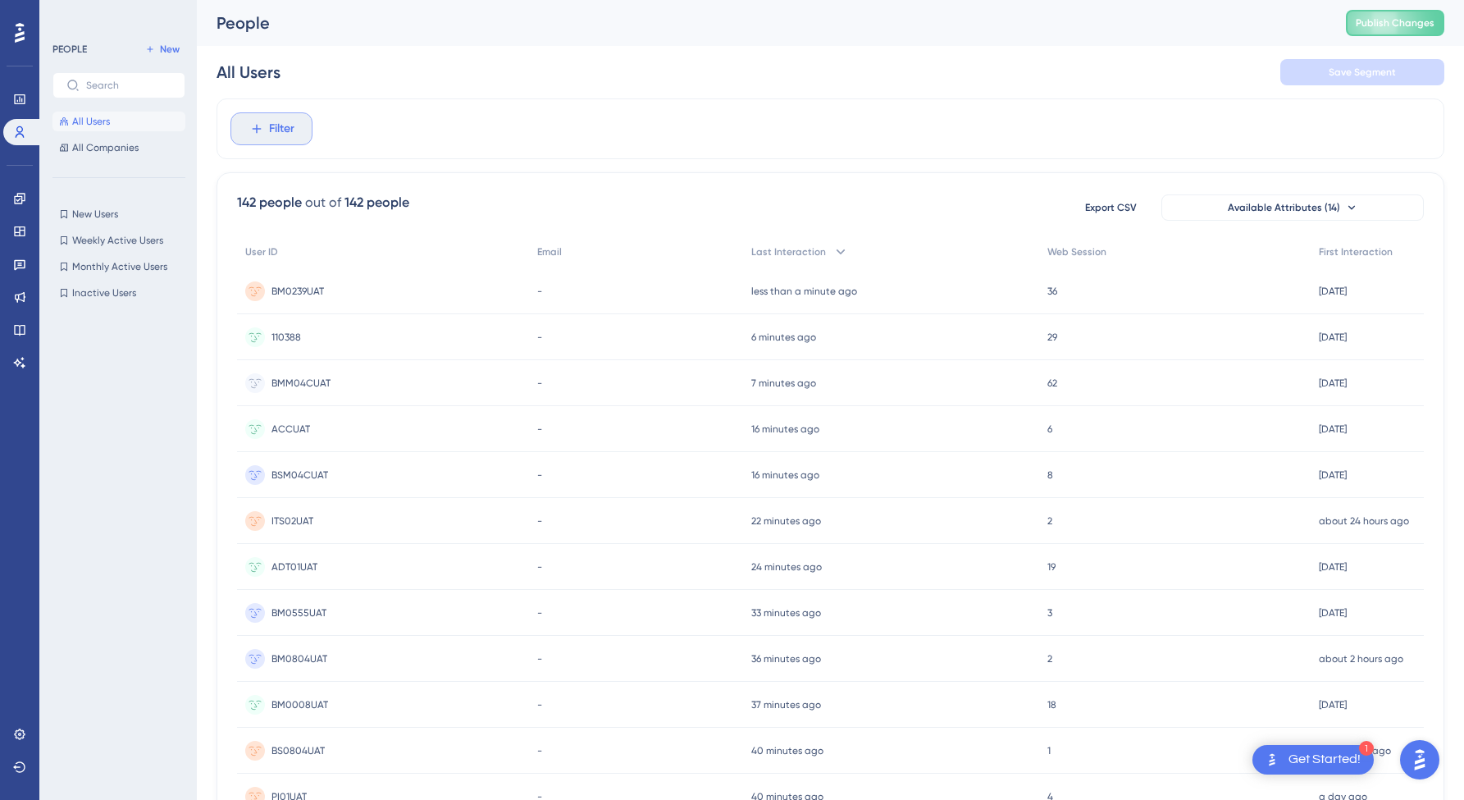
click at [267, 139] on button "Filter" at bounding box center [271, 128] width 82 height 33
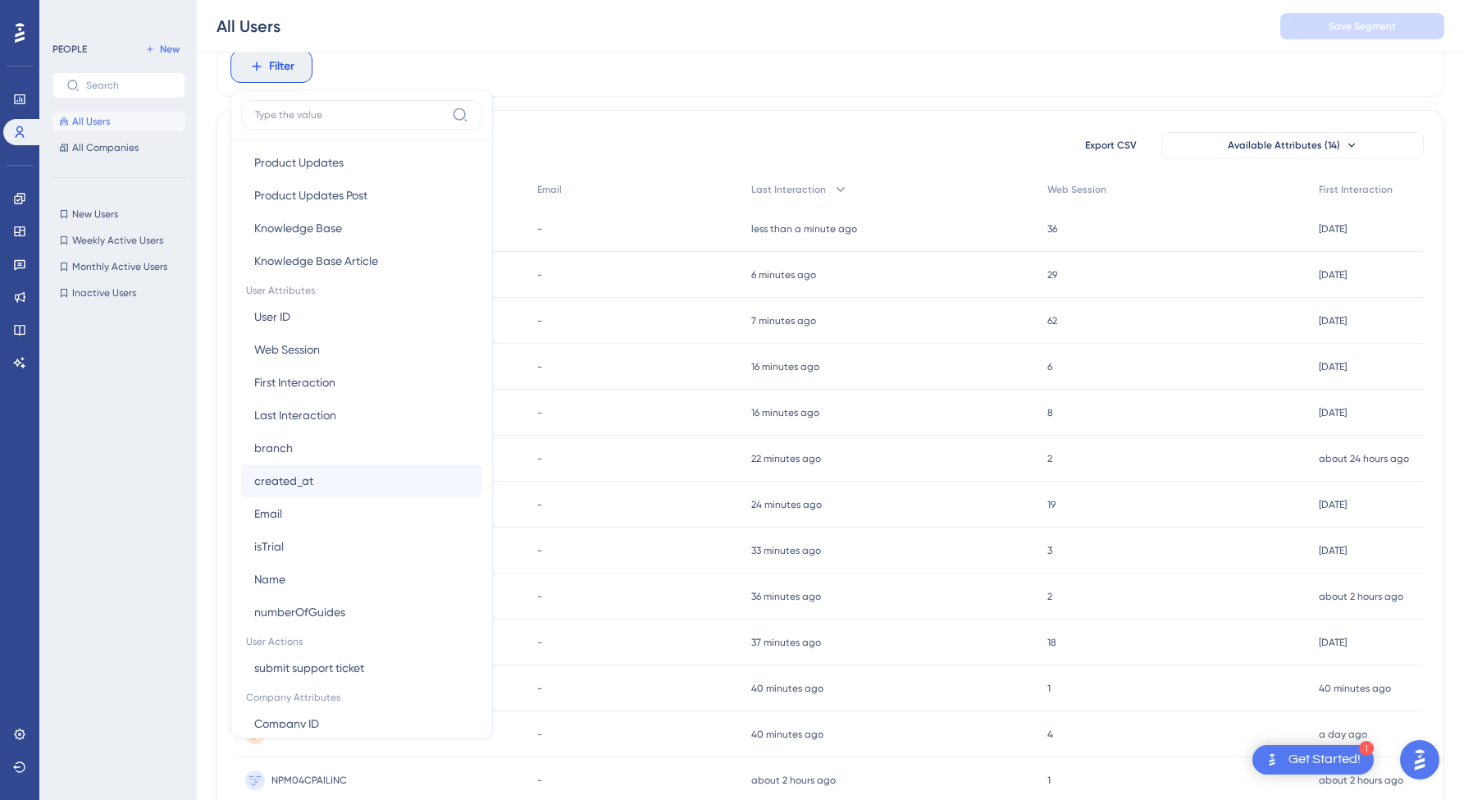
scroll to position [626, 0]
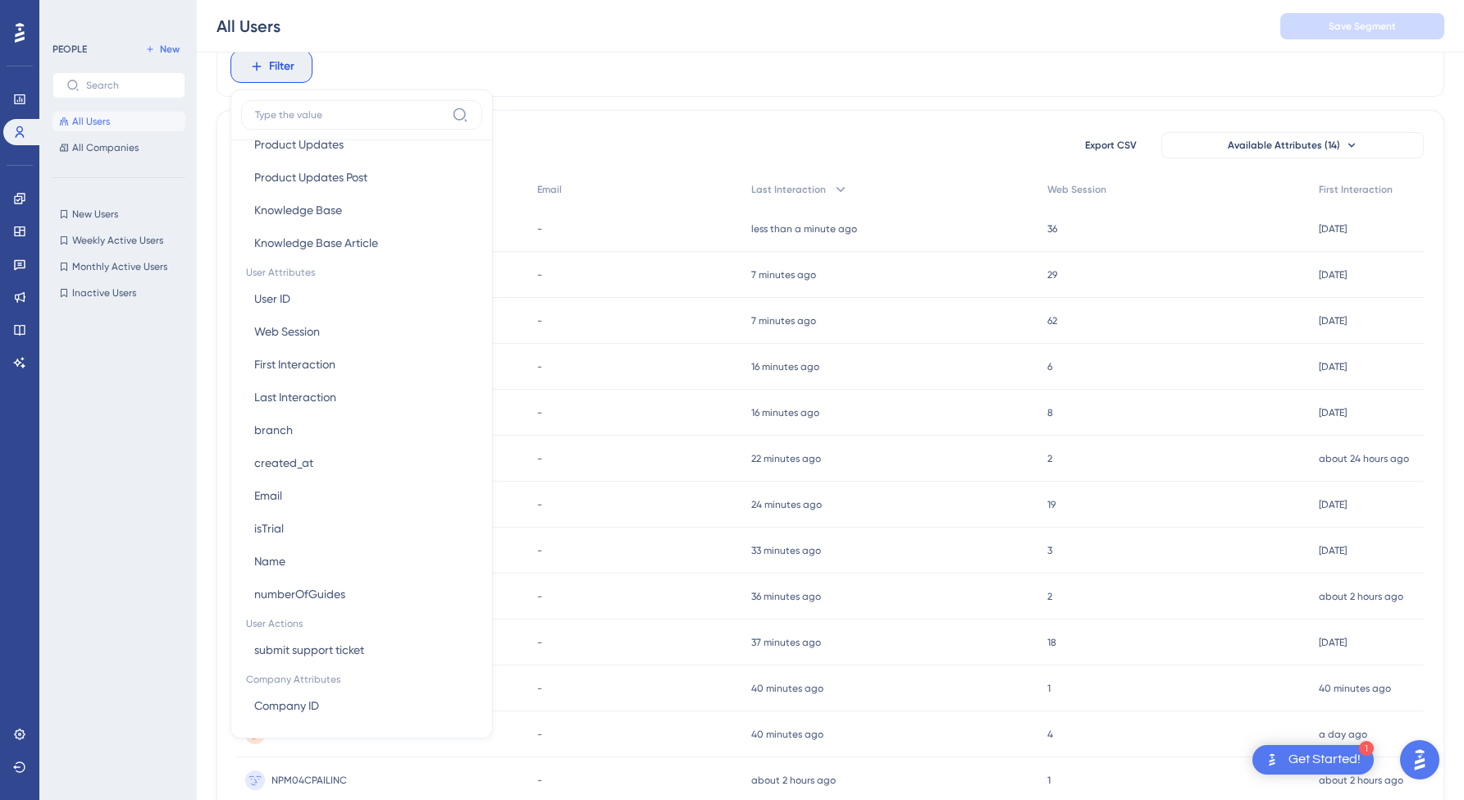
click at [586, 226] on div "-" at bounding box center [636, 229] width 215 height 46
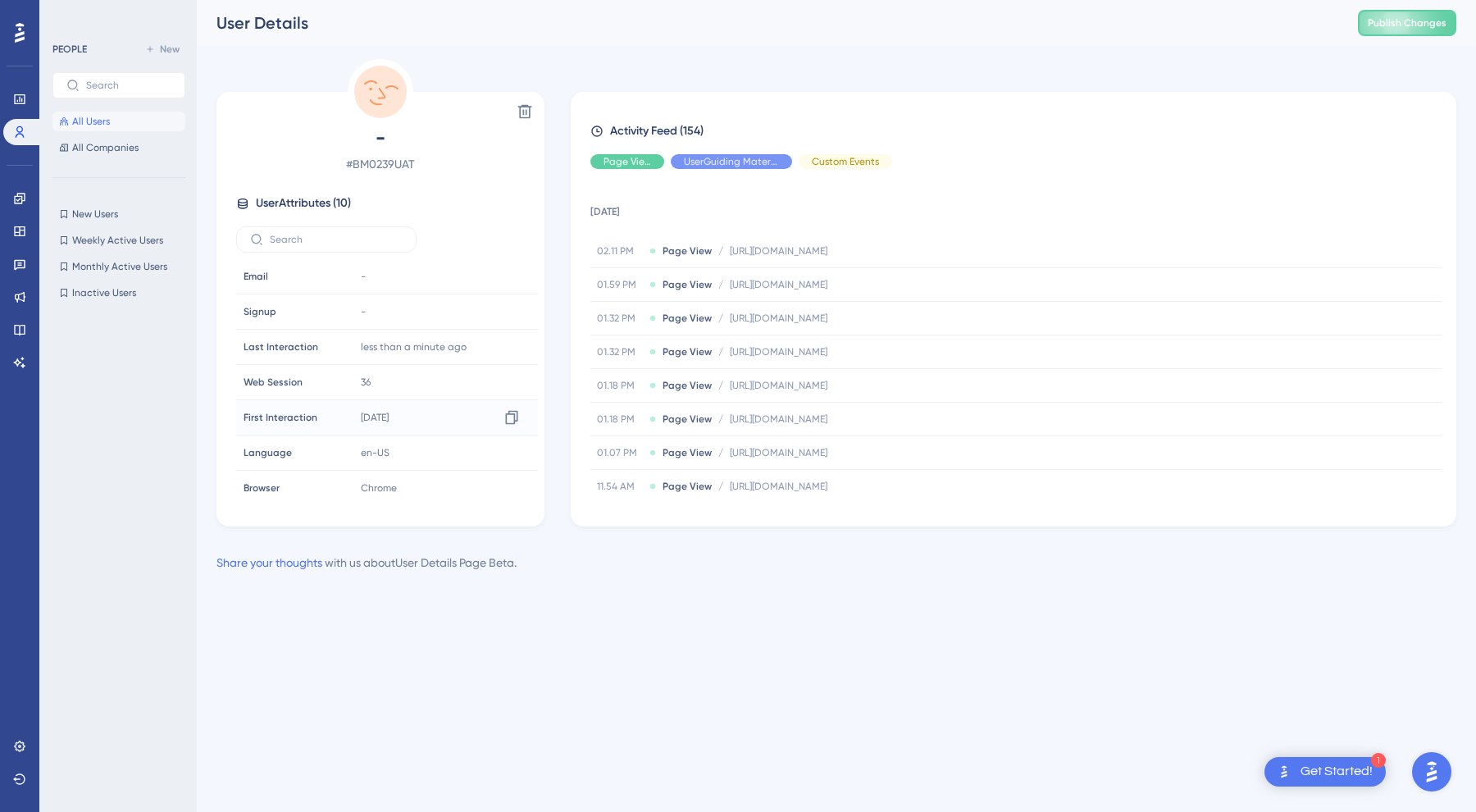
scroll to position [112, 0]
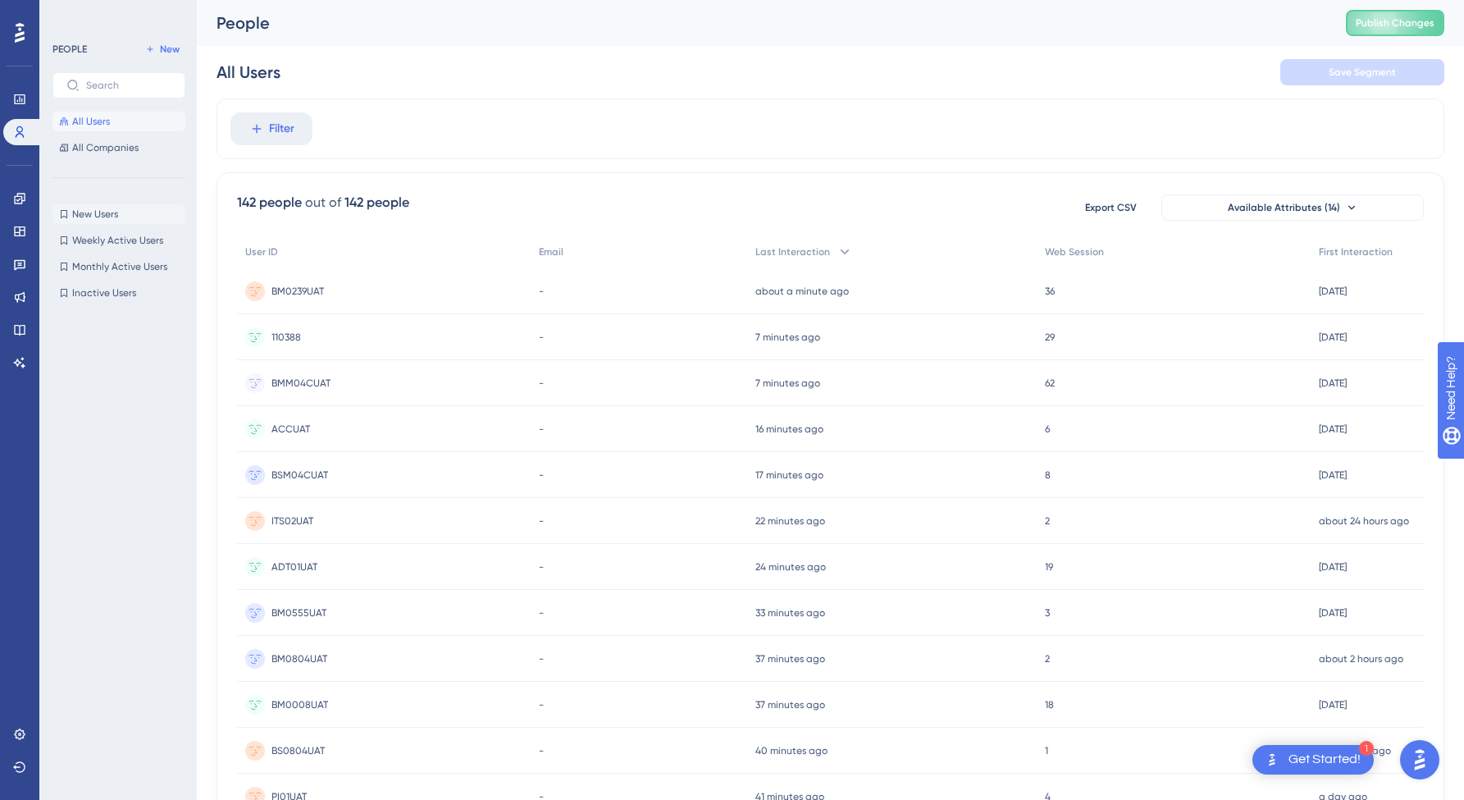
click at [125, 218] on button "New Users New Users" at bounding box center [118, 214] width 133 height 20
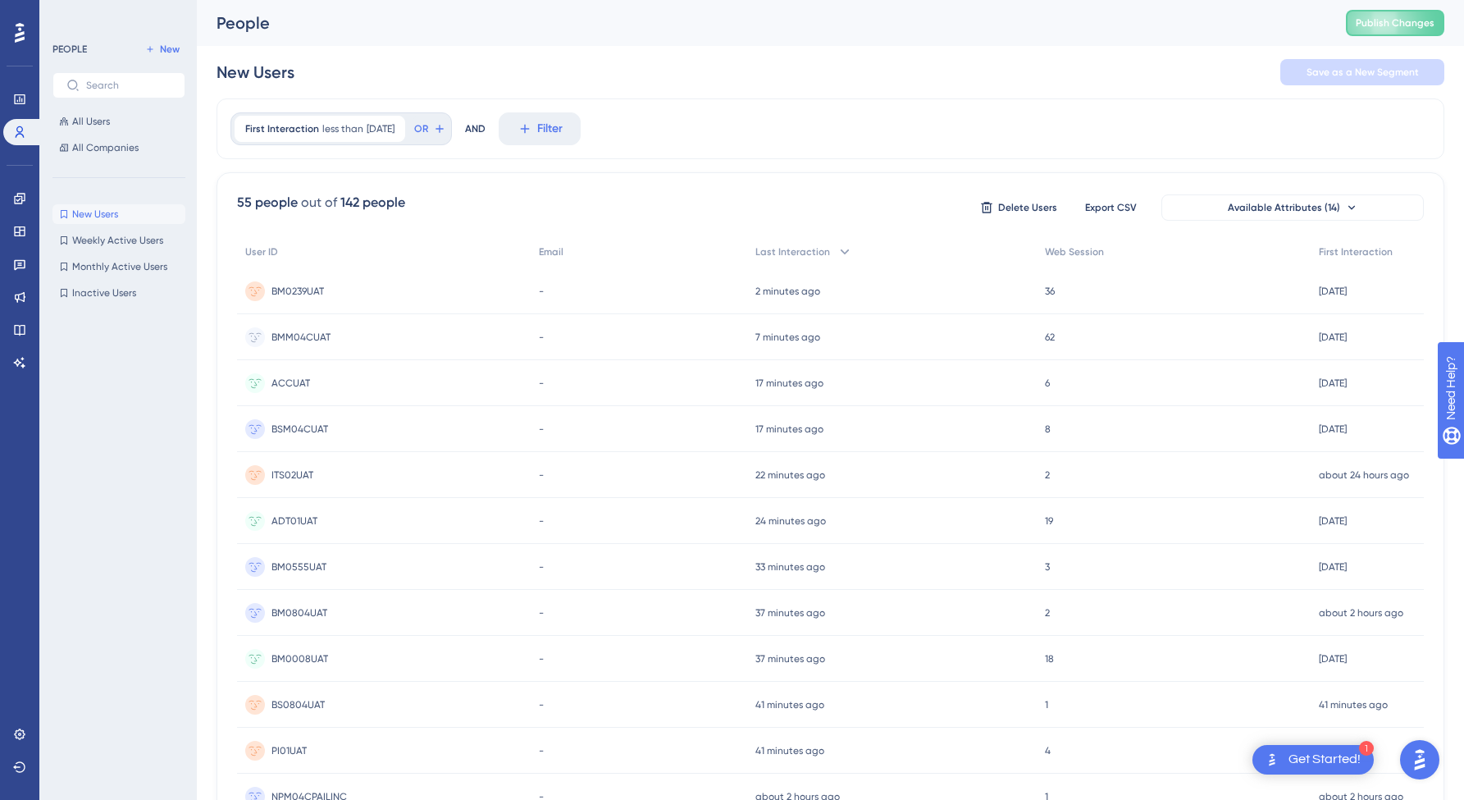
click at [504, 209] on div "55 people out of 142 people Delete Users Export CSV Available Attributes (14)" at bounding box center [830, 208] width 1187 height 30
drag, startPoint x: 357, startPoint y: 198, endPoint x: 253, endPoint y: 181, distance: 105.4
click at [253, 181] on div "55 people out of 142 people Delete Users Export CSV Available Attributes (14) U…" at bounding box center [830, 715] width 1228 height 1087
click at [399, 215] on span "55 people out of 142 people" at bounding box center [321, 208] width 168 height 30
